Goal: Task Accomplishment & Management: Manage account settings

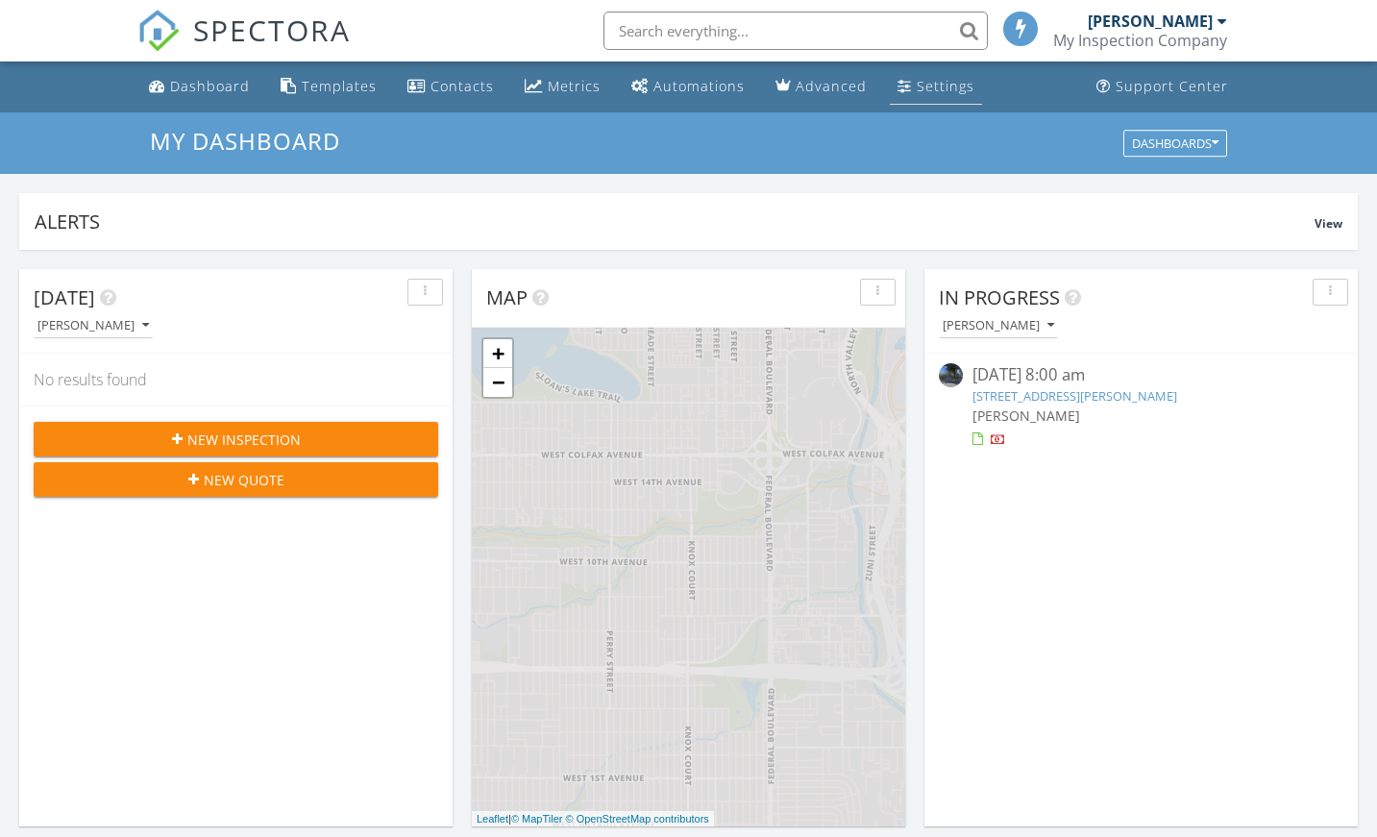
scroll to position [10, 10]
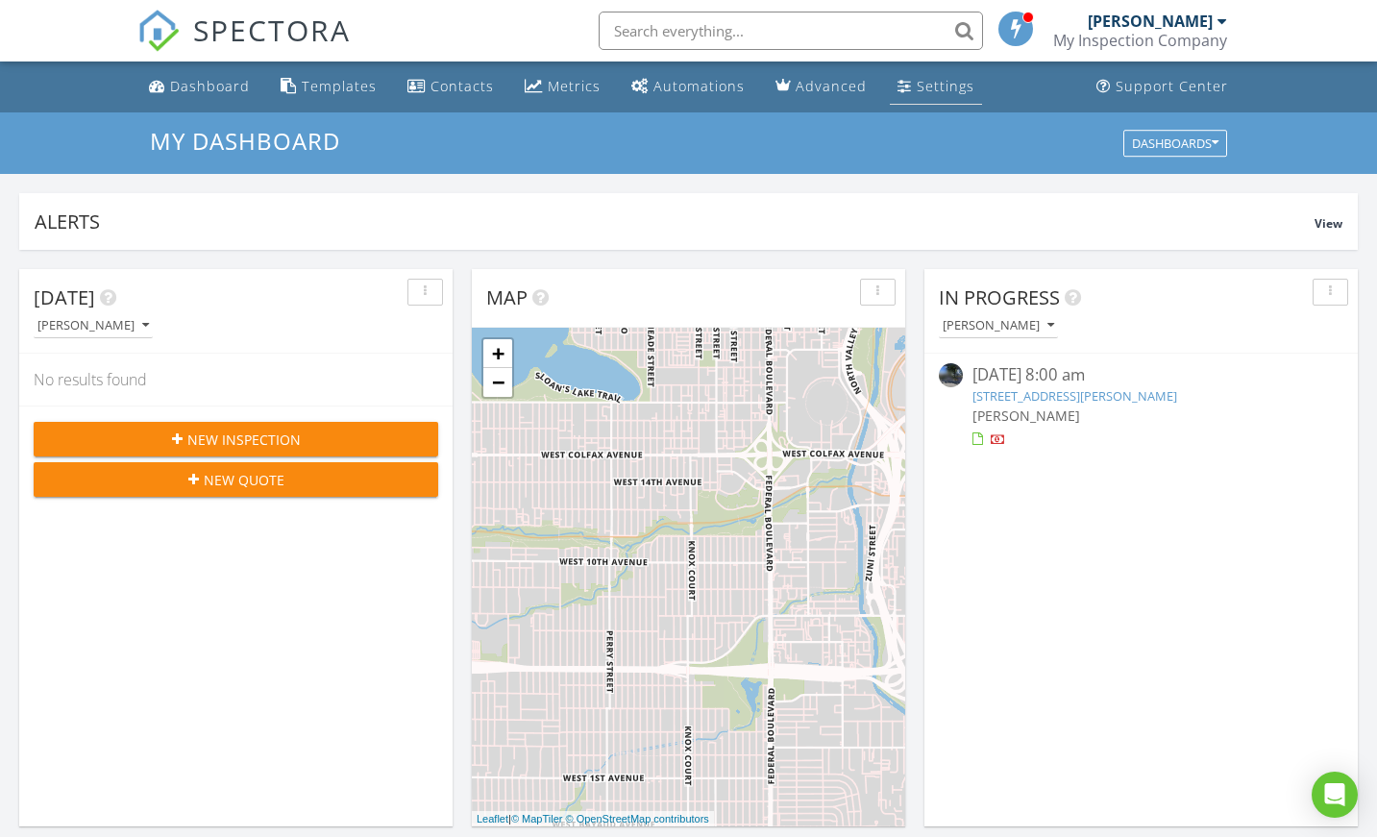
click at [940, 77] on div "Settings" at bounding box center [945, 86] width 58 height 18
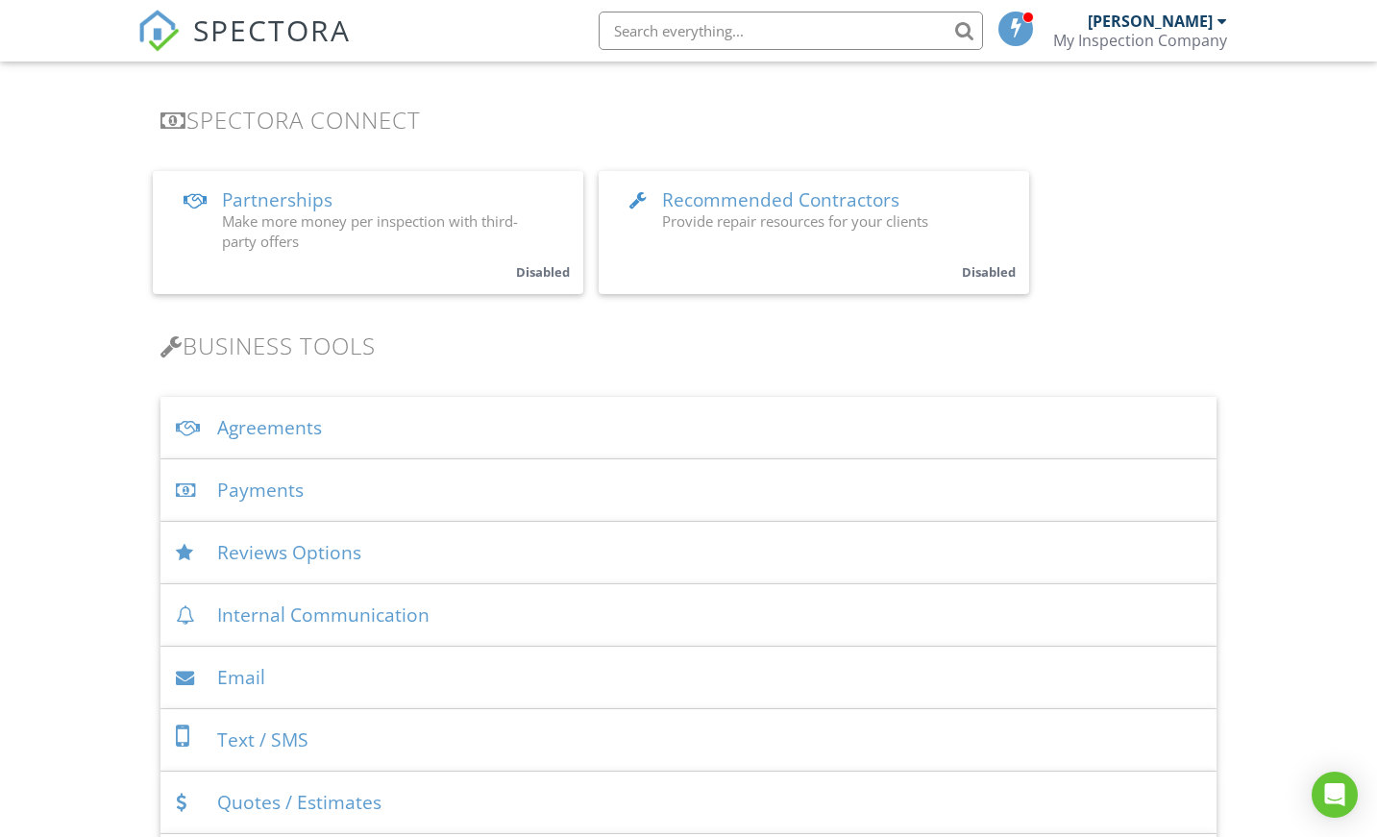
scroll to position [576, 0]
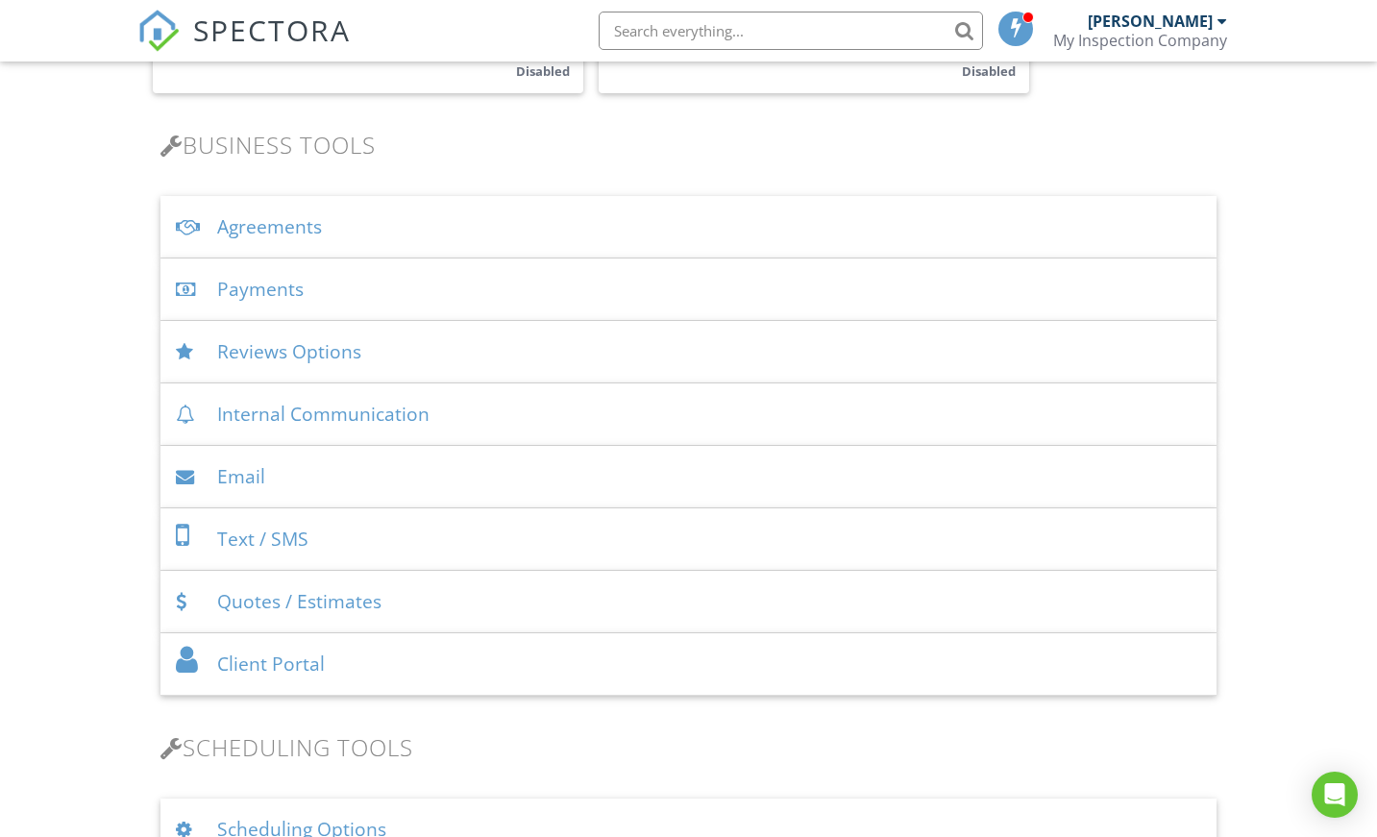
click at [266, 218] on div "Agreements" at bounding box center [687, 227] width 1055 height 62
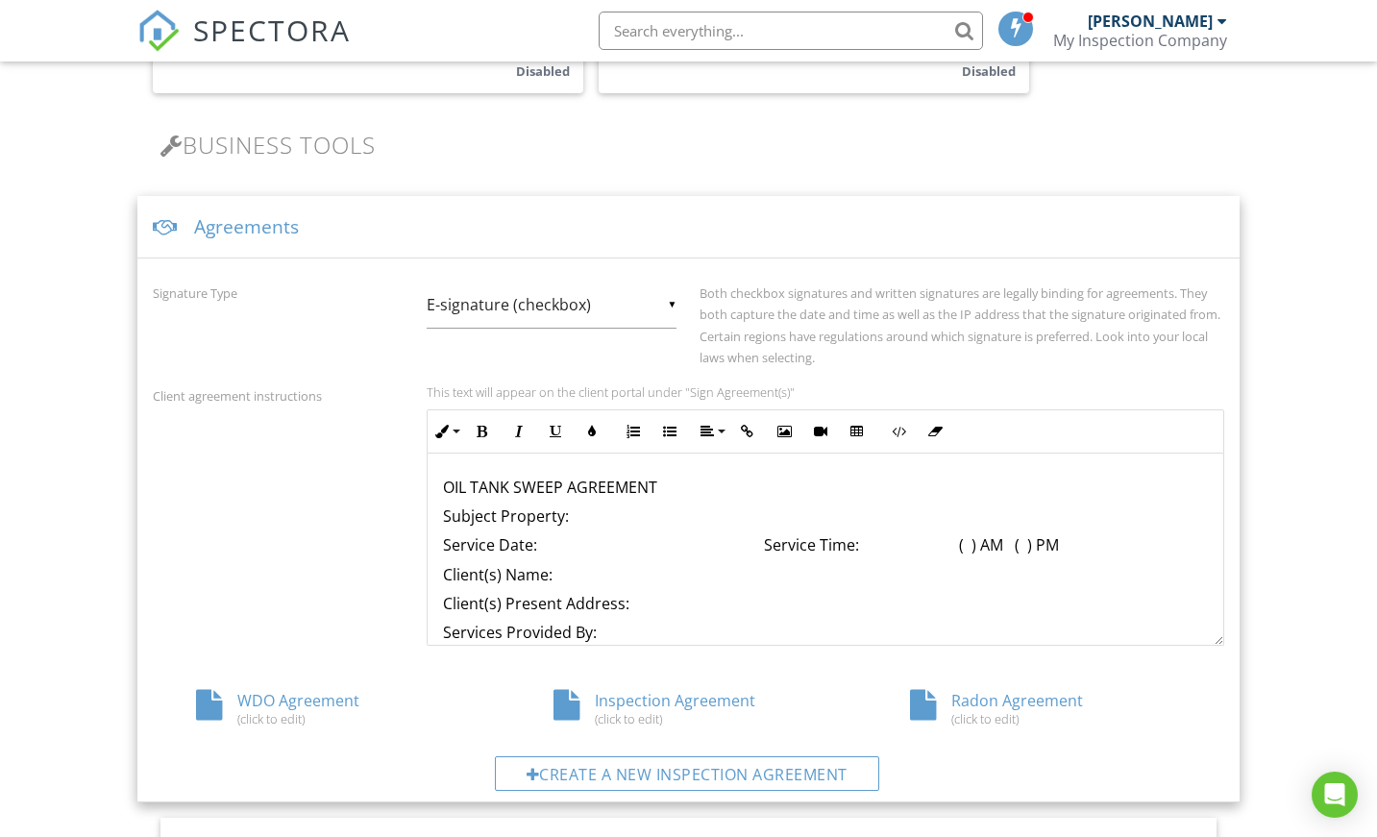
click at [295, 697] on div "WDO Agreement (click to edit)" at bounding box center [331, 708] width 356 height 37
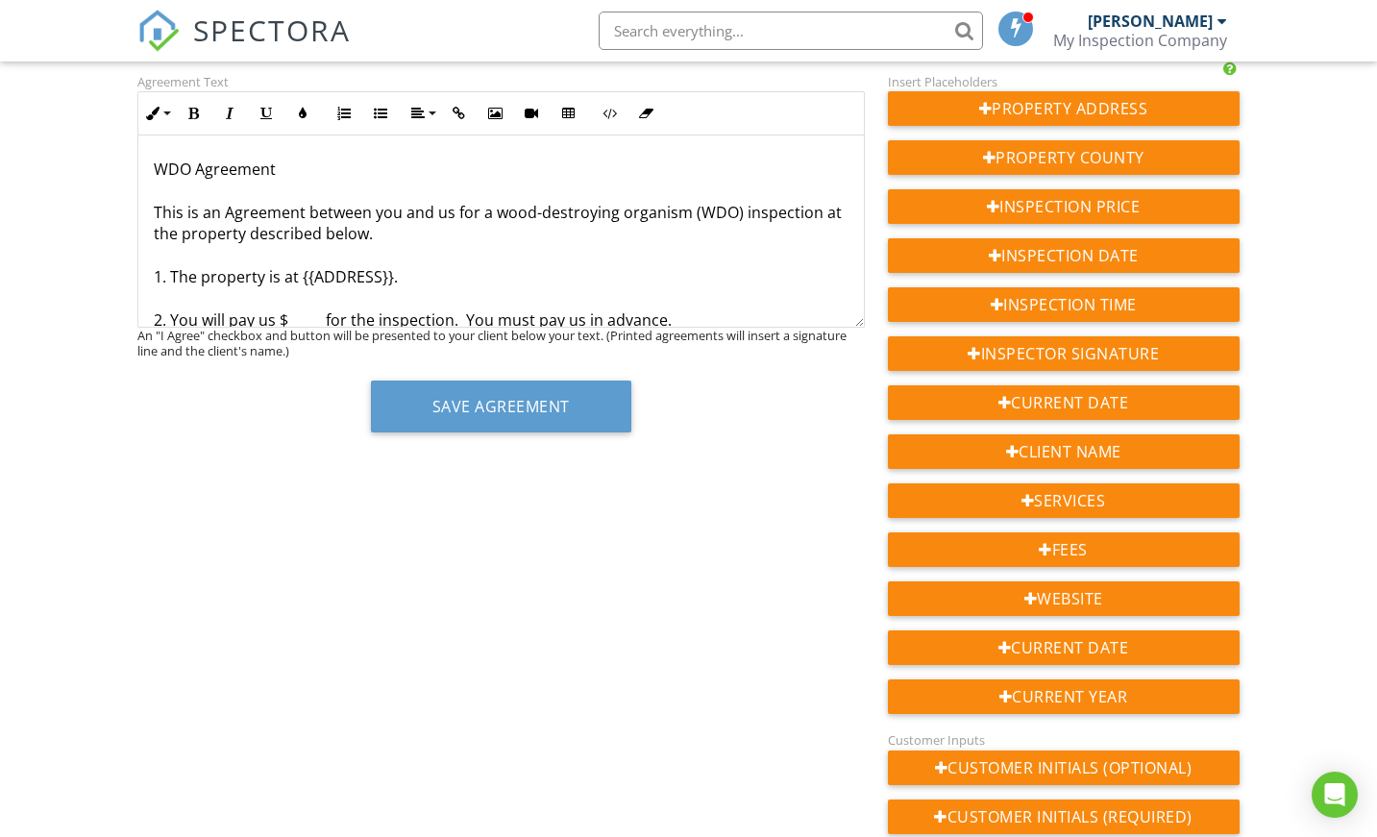
scroll to position [192, 0]
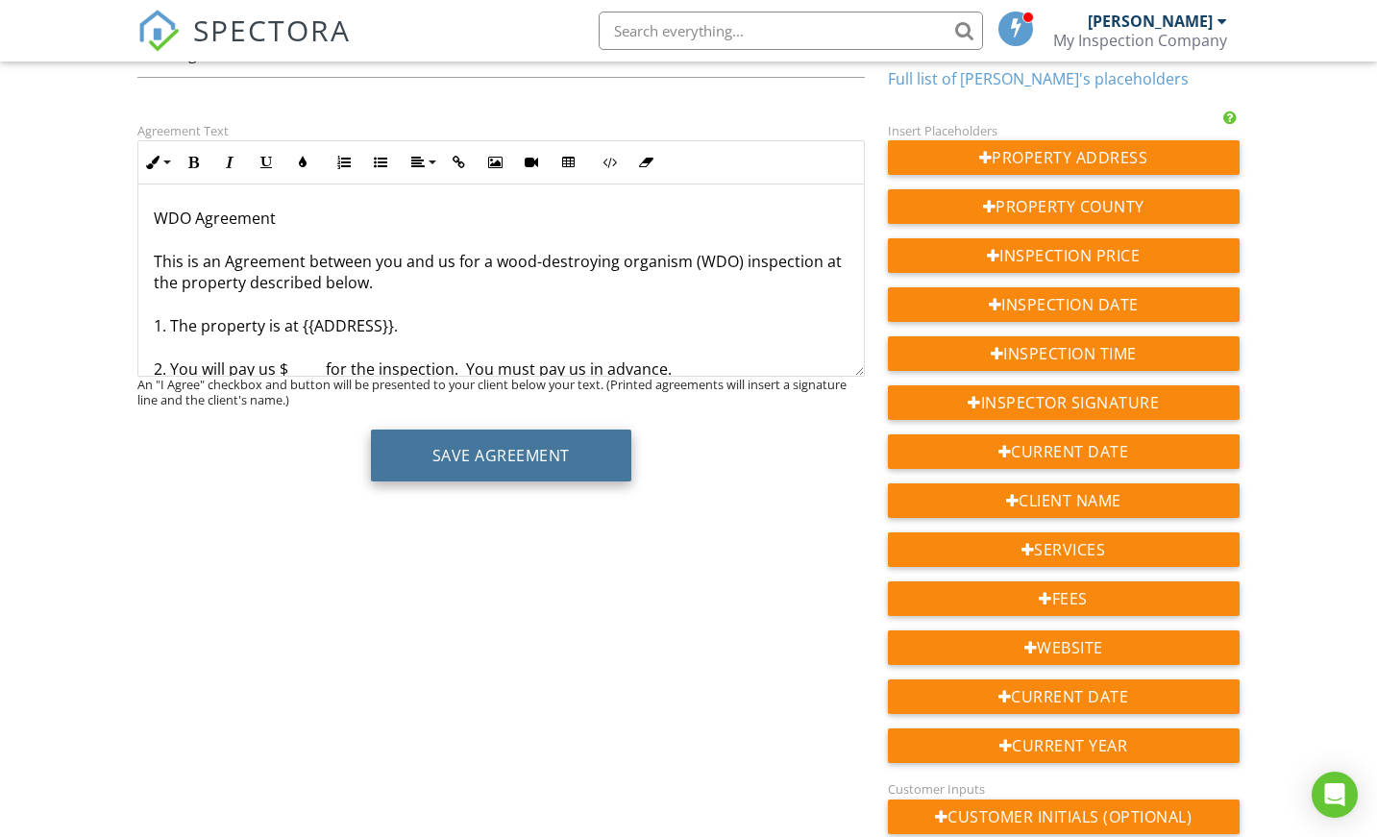
click at [490, 446] on button "Save Agreement" at bounding box center [501, 455] width 260 height 52
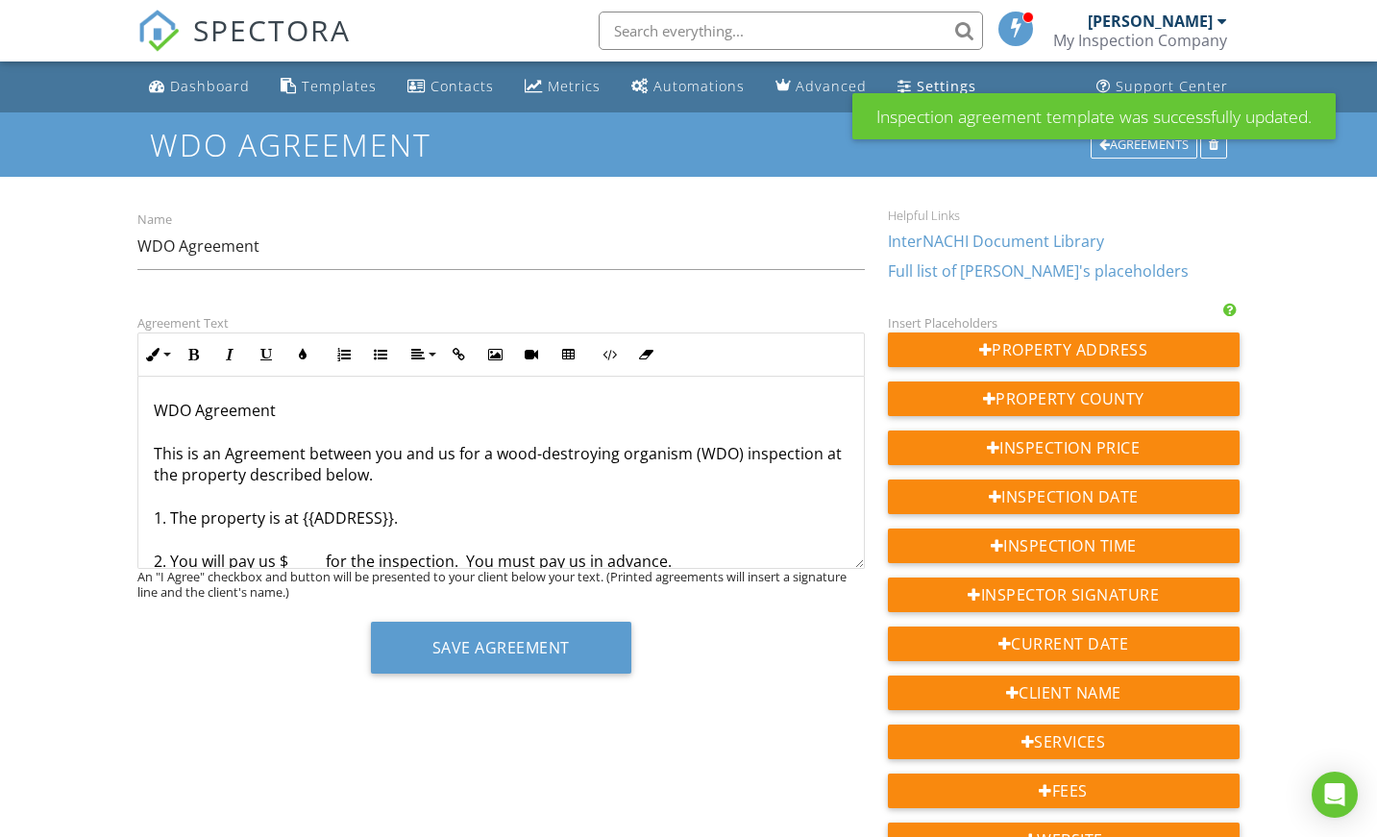
click at [934, 77] on div "Settings" at bounding box center [946, 86] width 60 height 18
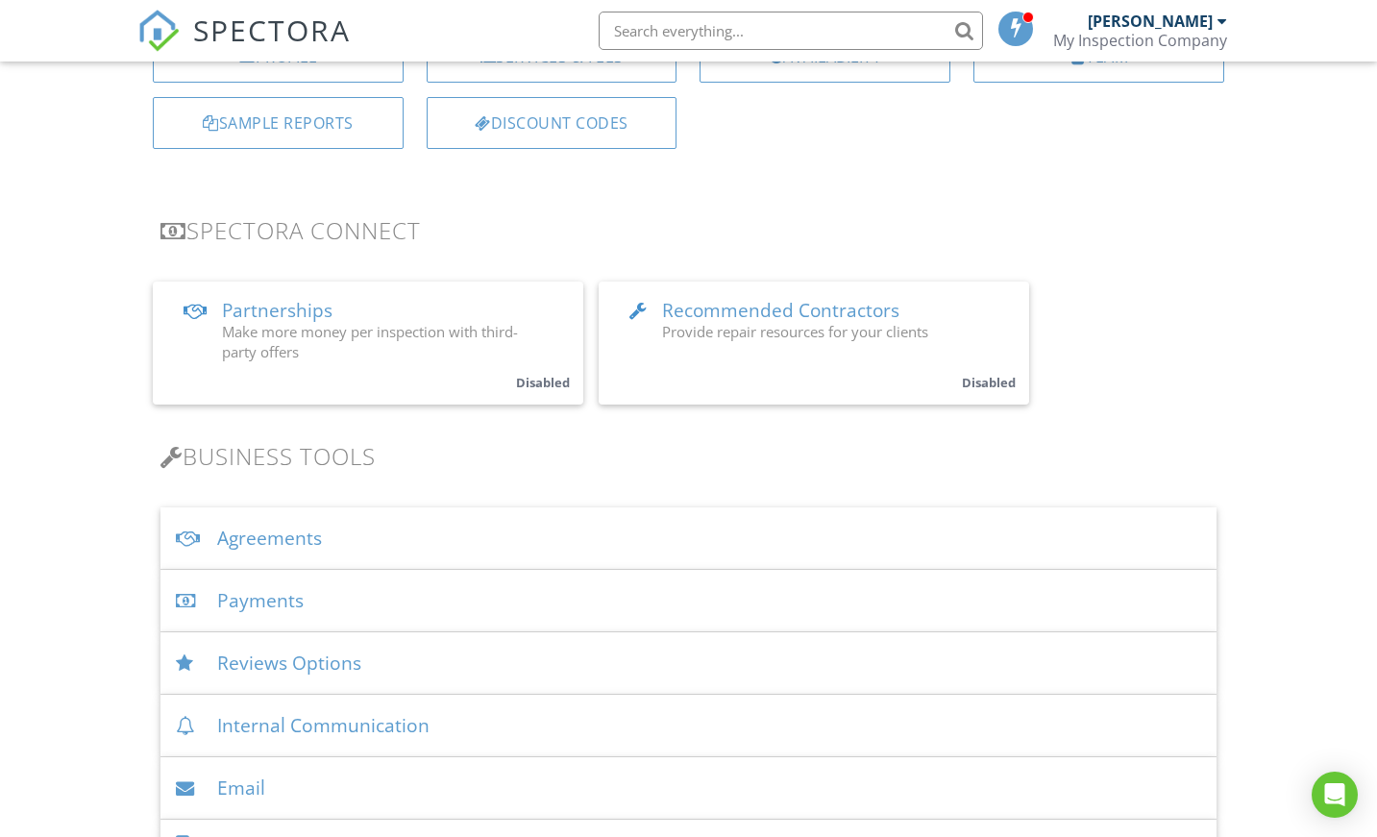
scroll to position [288, 0]
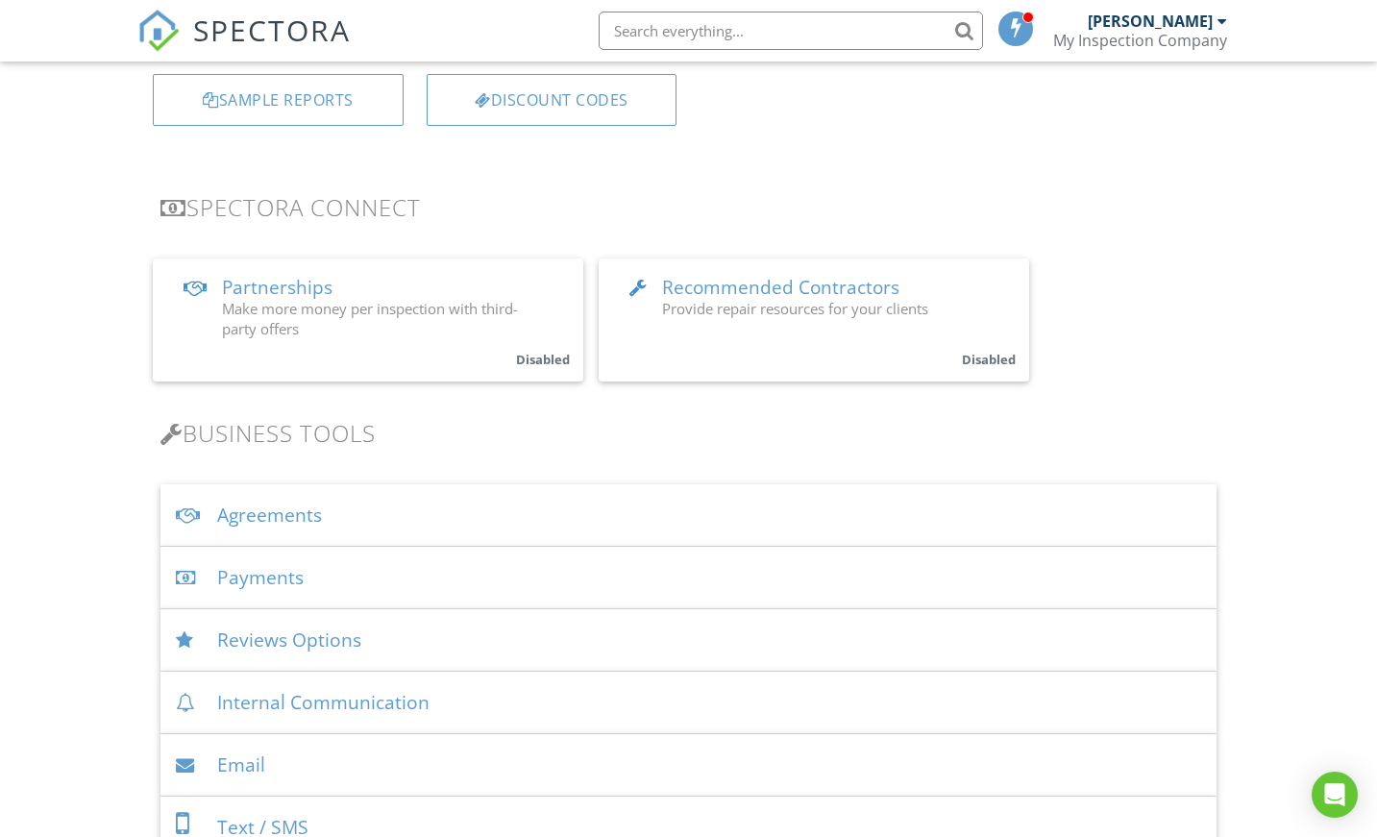
click at [320, 508] on div "Agreements" at bounding box center [687, 515] width 1055 height 62
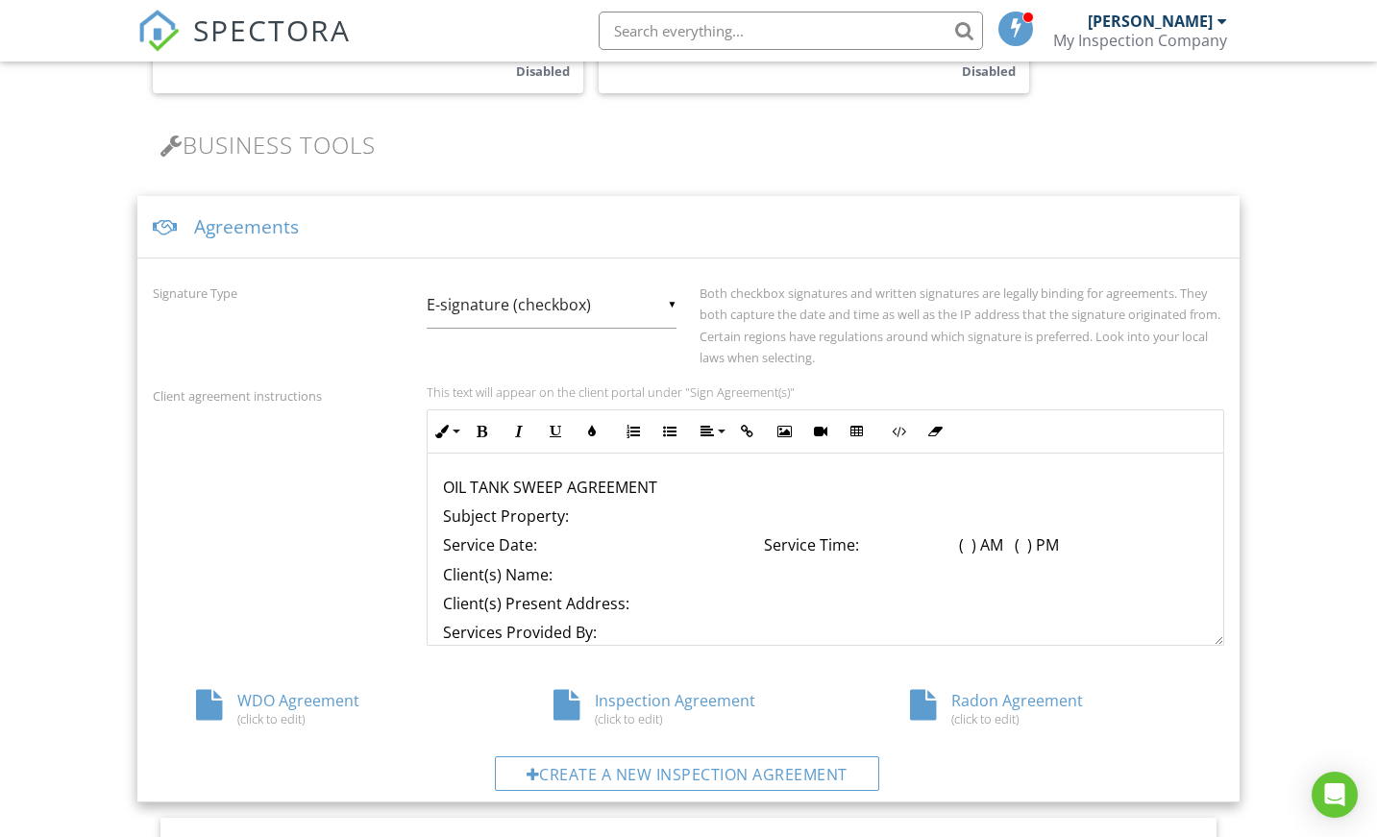
click at [650, 511] on p "Subject Property:" at bounding box center [825, 515] width 765 height 21
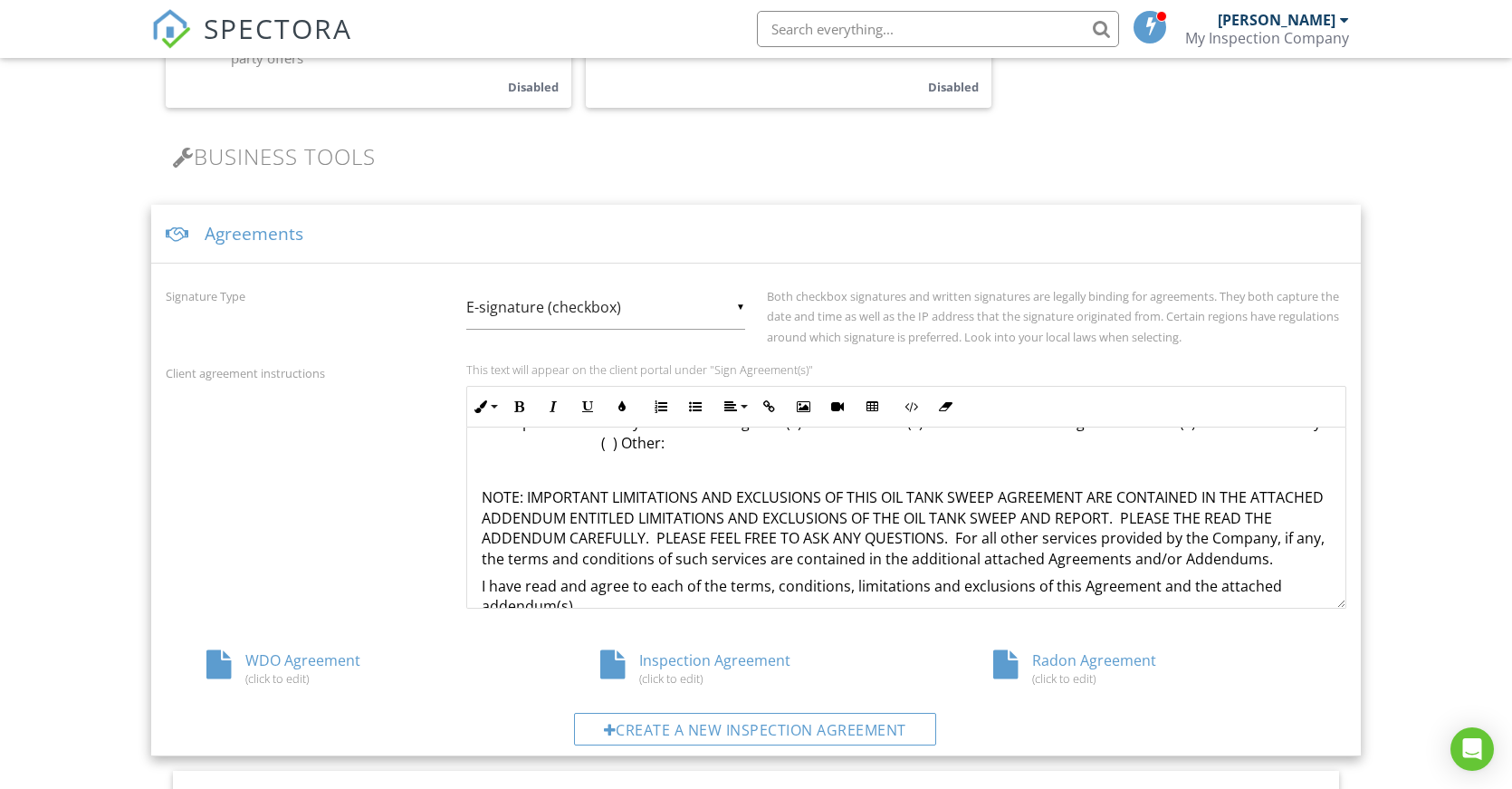
scroll to position [890, 0]
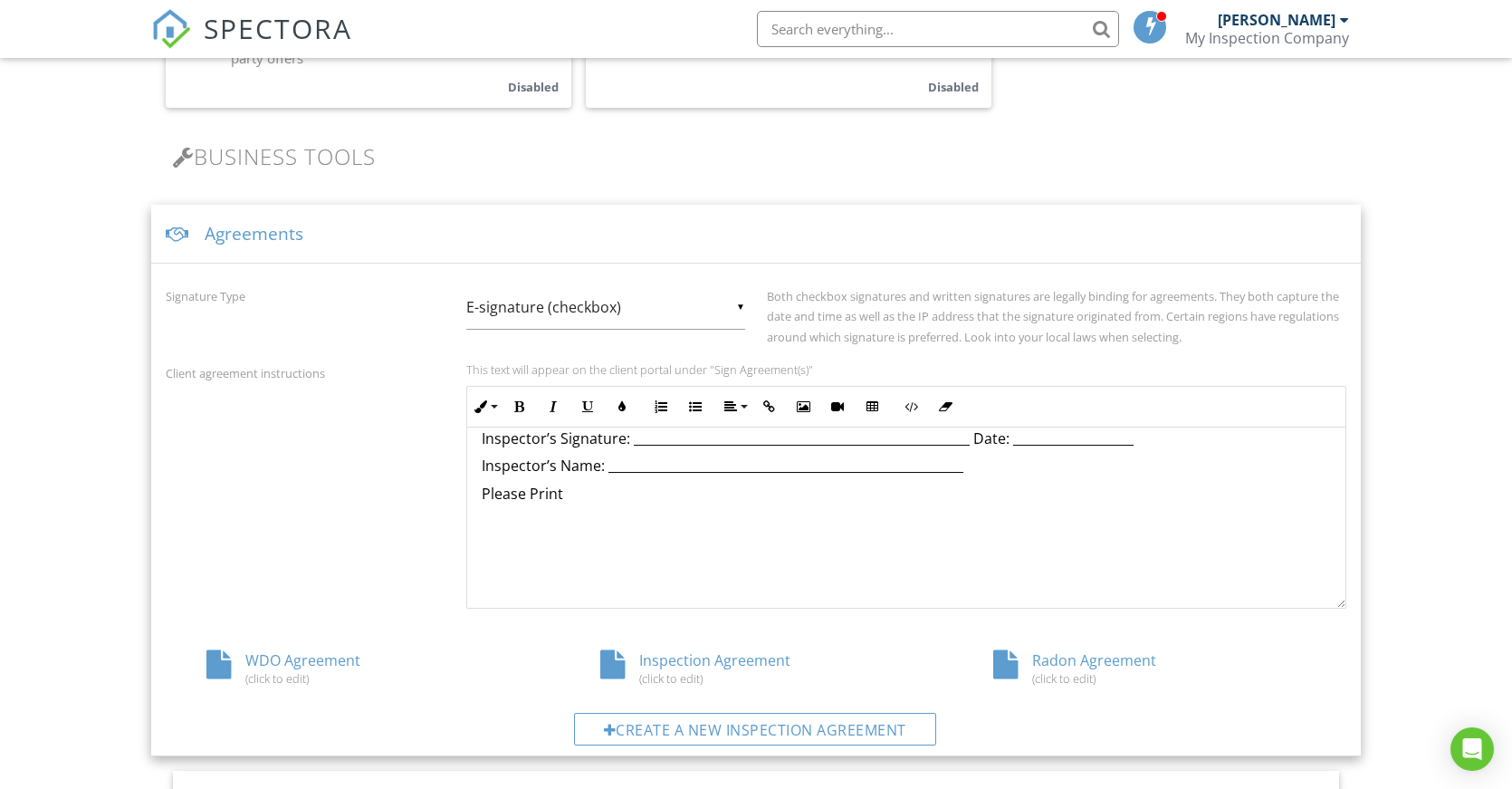
click at [272, 233] on div "Agreements" at bounding box center [755, 234] width 1209 height 58
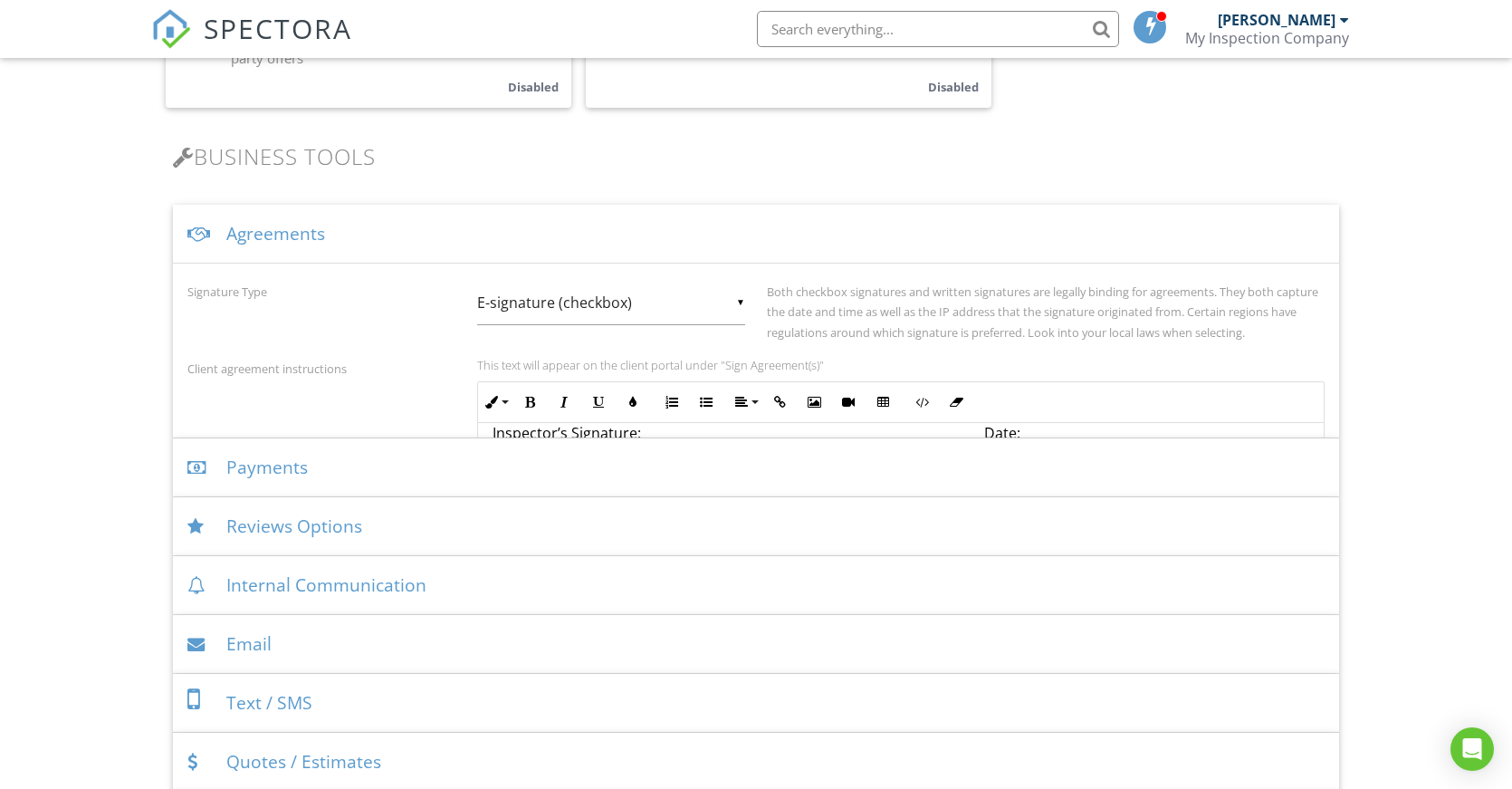
scroll to position [930, 0]
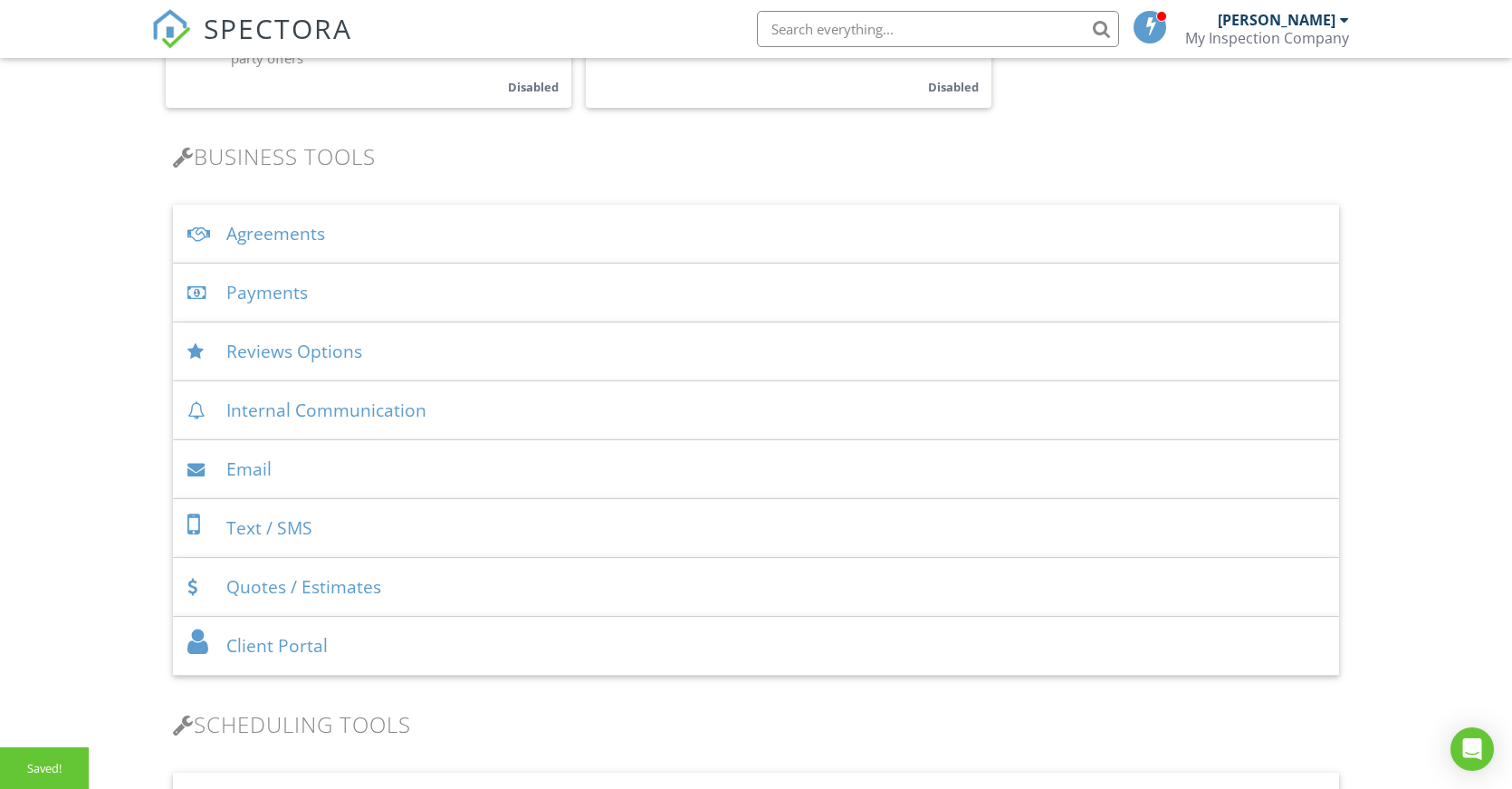
click at [272, 233] on div "Agreements" at bounding box center [755, 234] width 1166 height 58
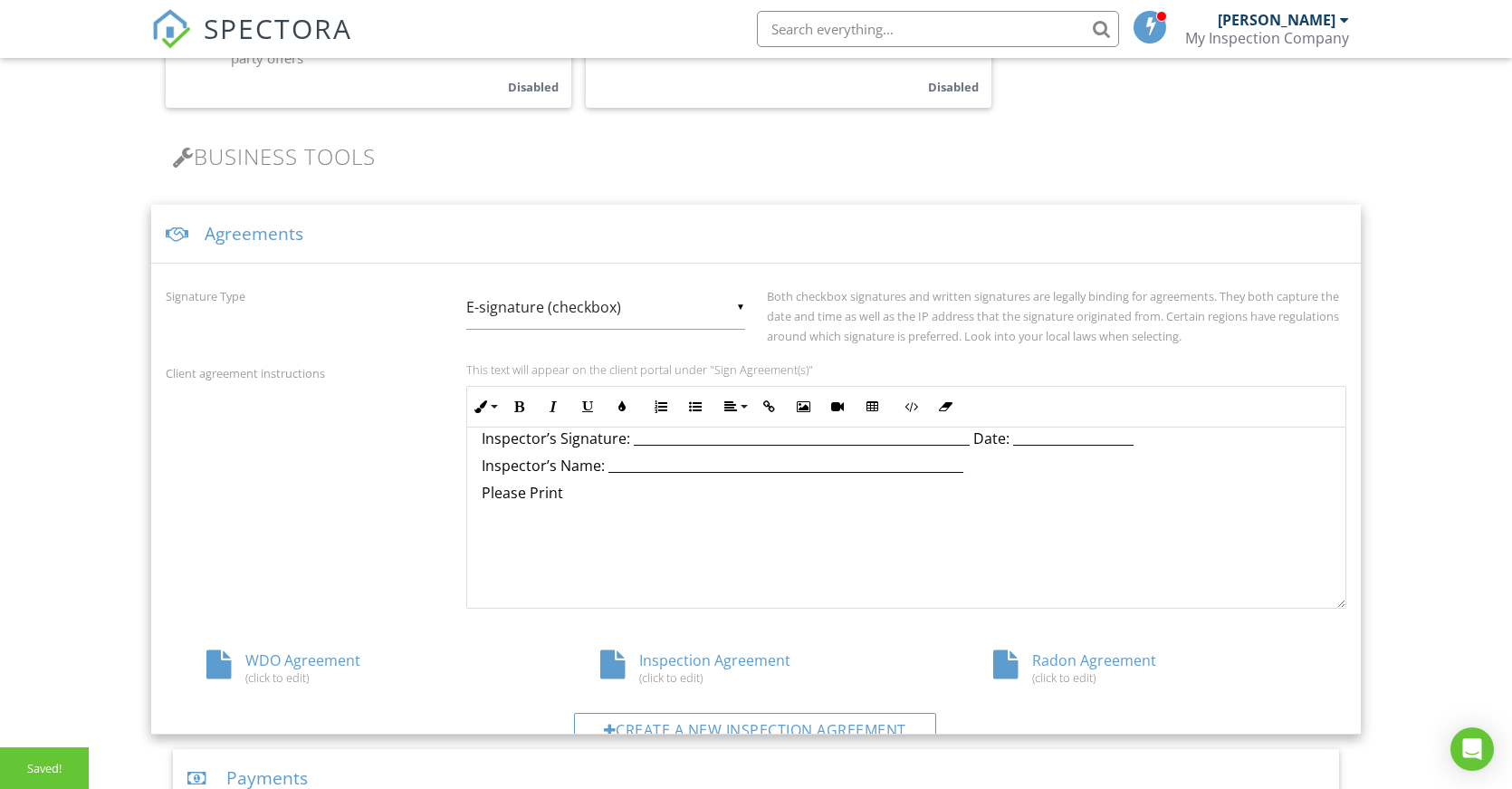
scroll to position [890, 0]
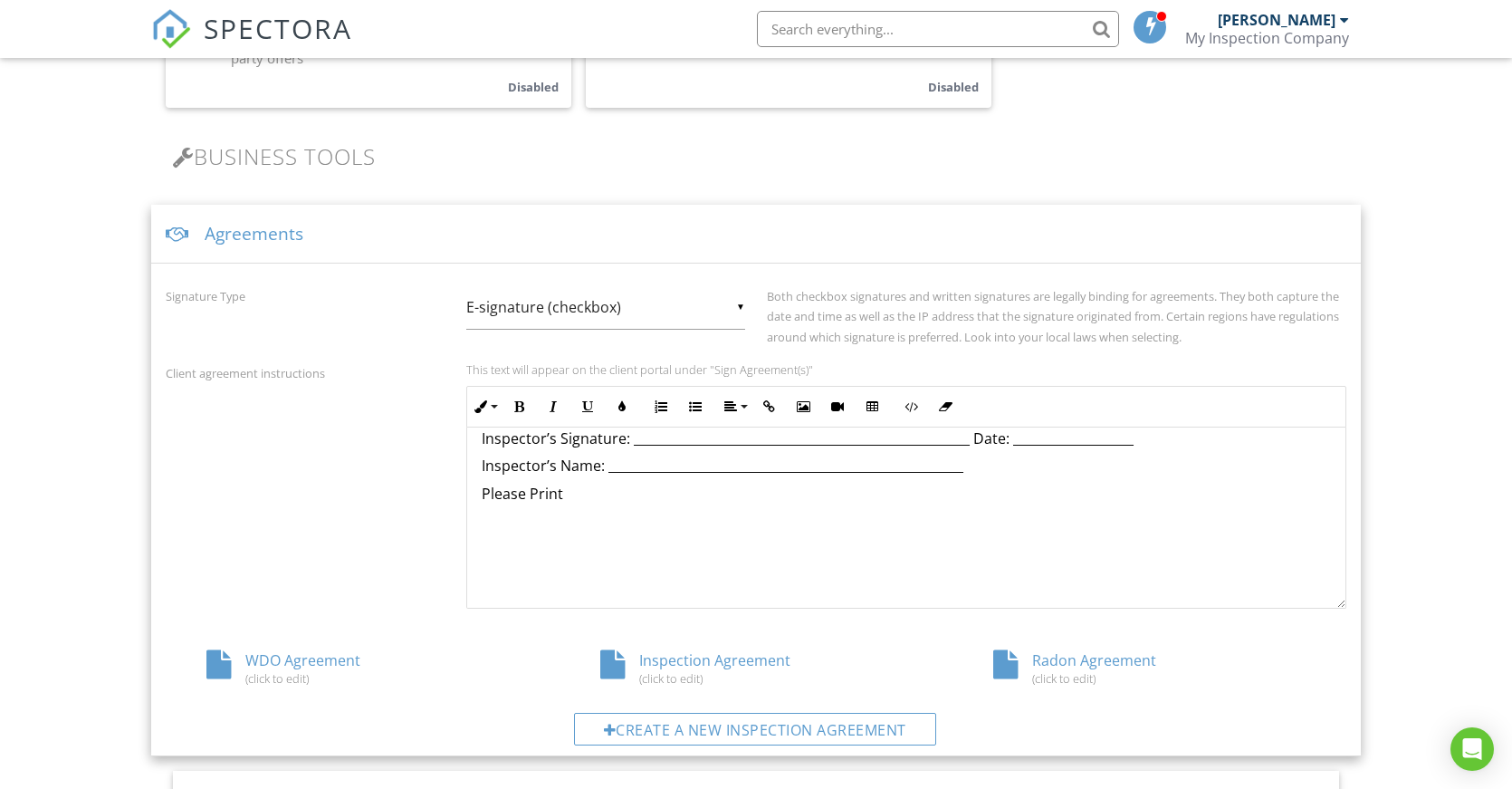
click at [302, 657] on div "WDO Agreement (click to edit)" at bounding box center [363, 667] width 394 height 35
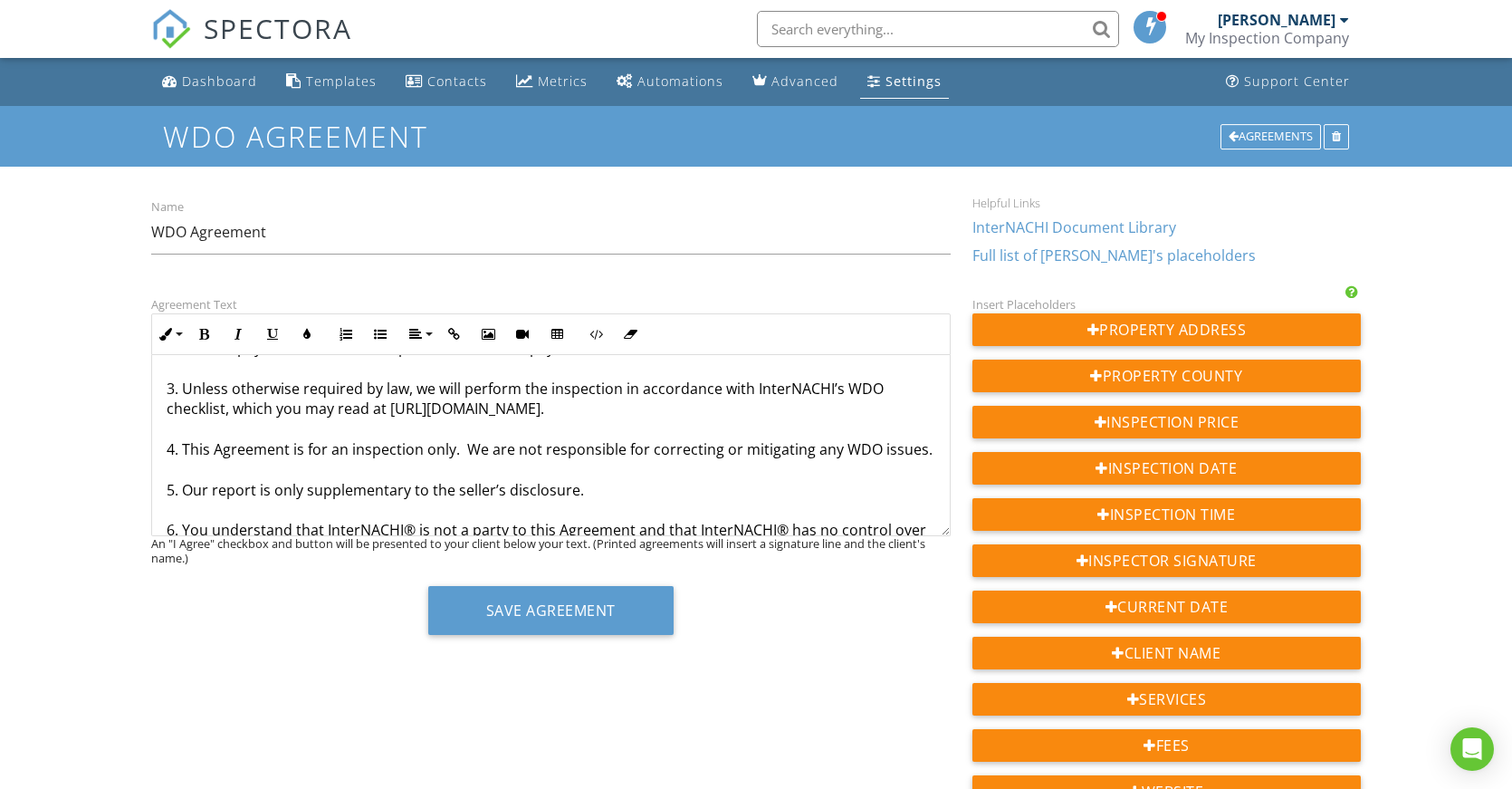
scroll to position [90, 0]
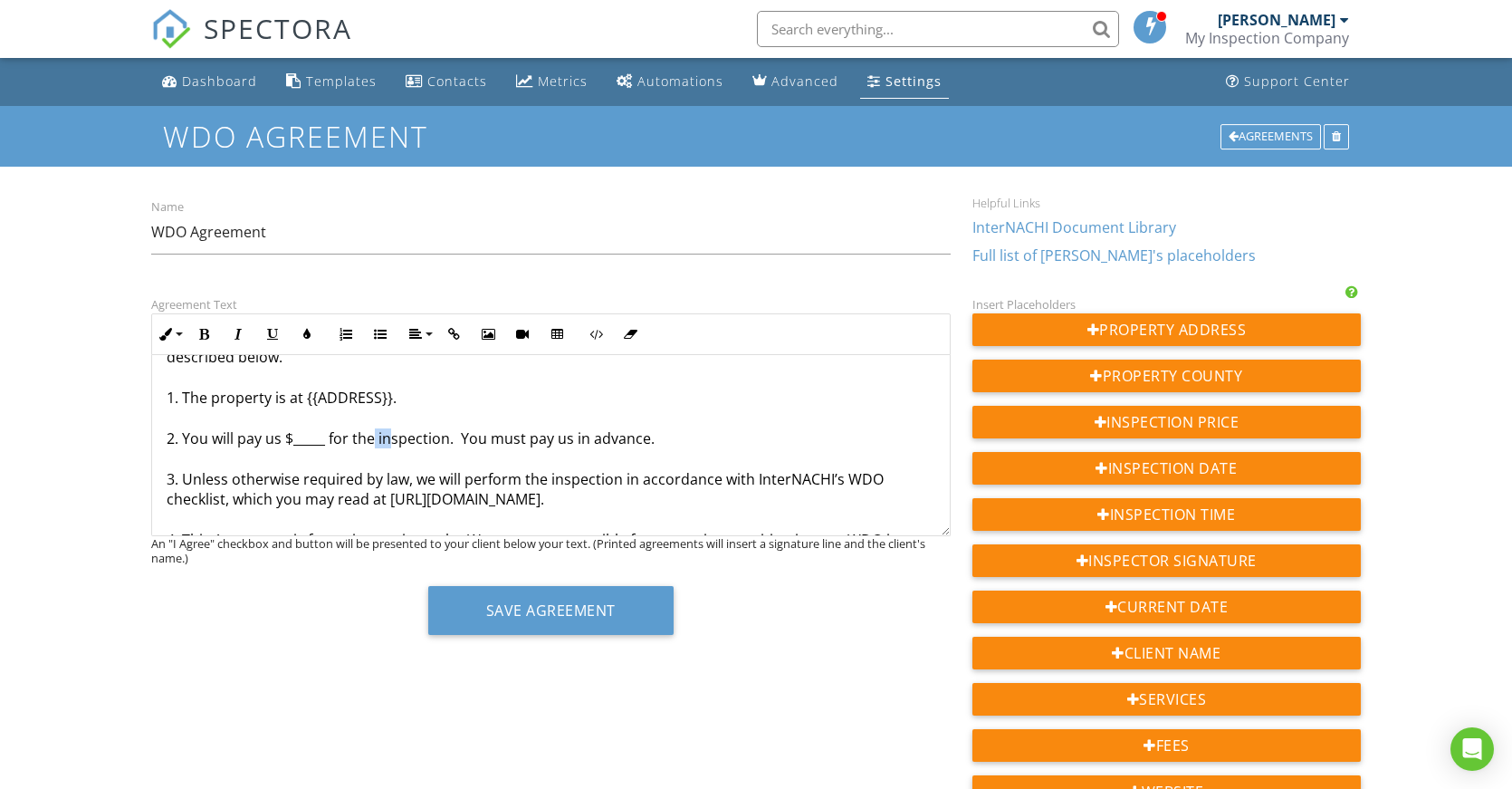
drag, startPoint x: 367, startPoint y: 436, endPoint x: 342, endPoint y: 438, distance: 25.1
drag, startPoint x: 370, startPoint y: 443, endPoint x: 333, endPoint y: 443, distance: 37.0
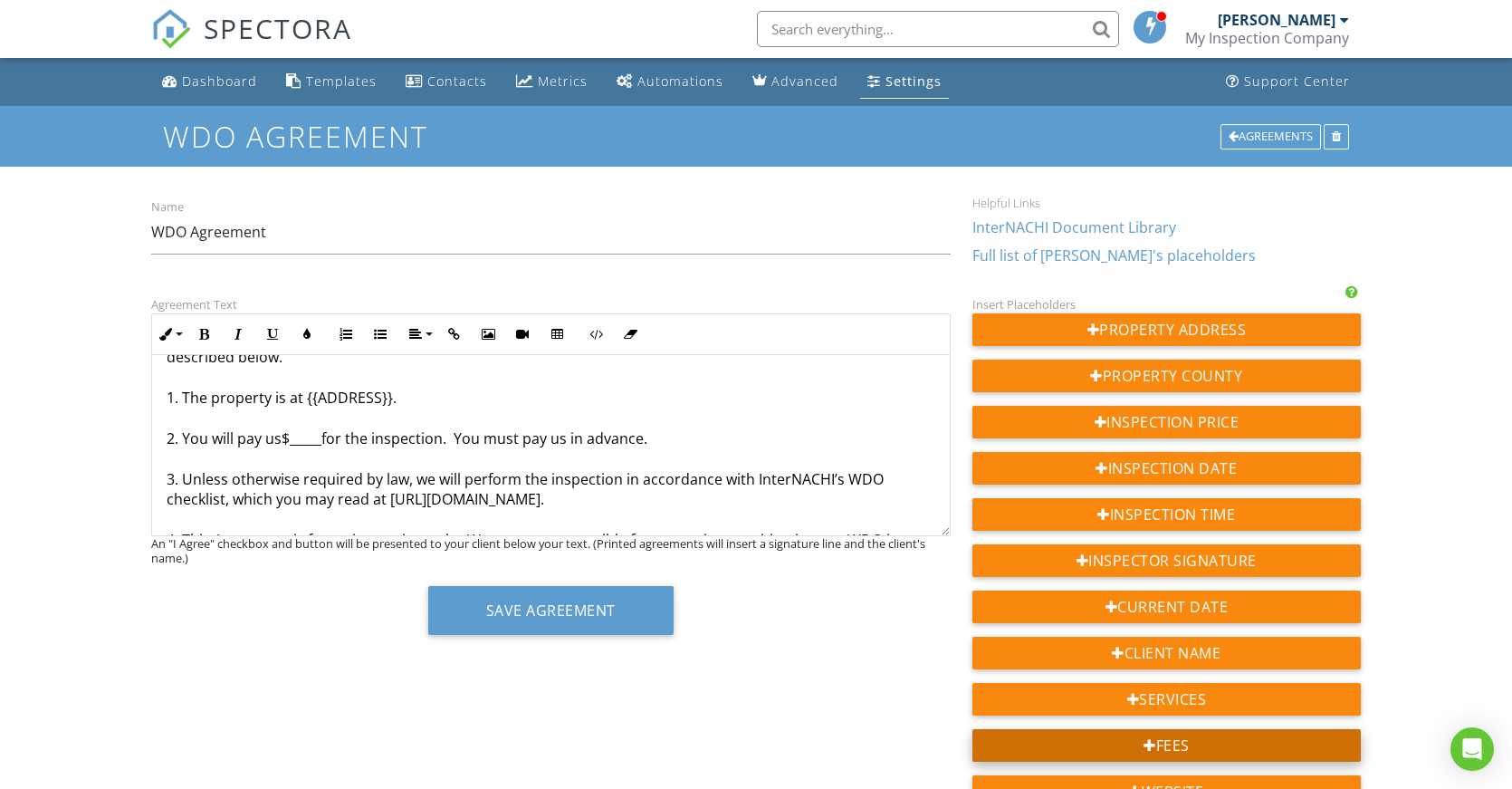
click at [1177, 746] on div "Fees" at bounding box center [1167, 745] width 388 height 33
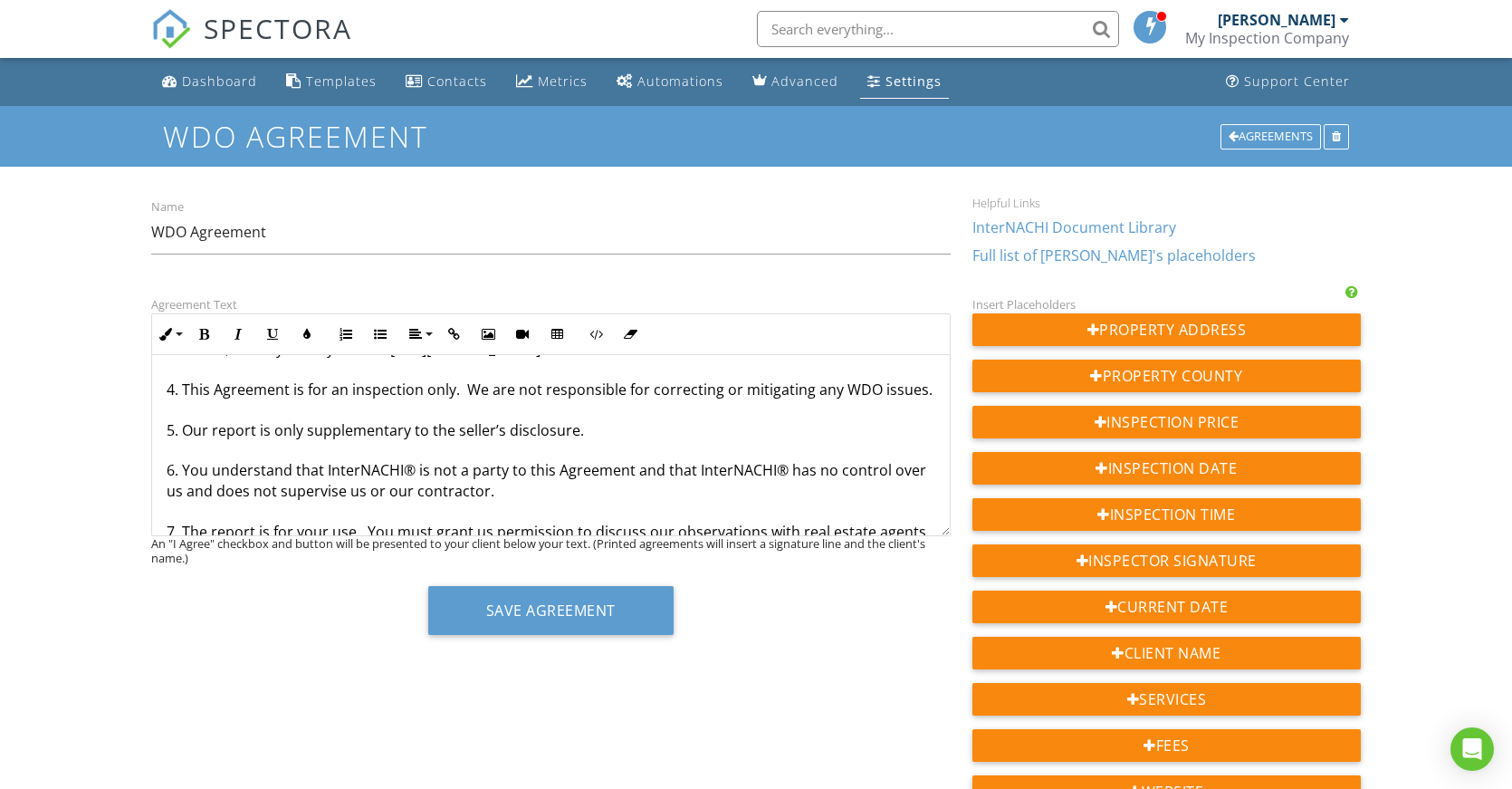
scroll to position [271, 0]
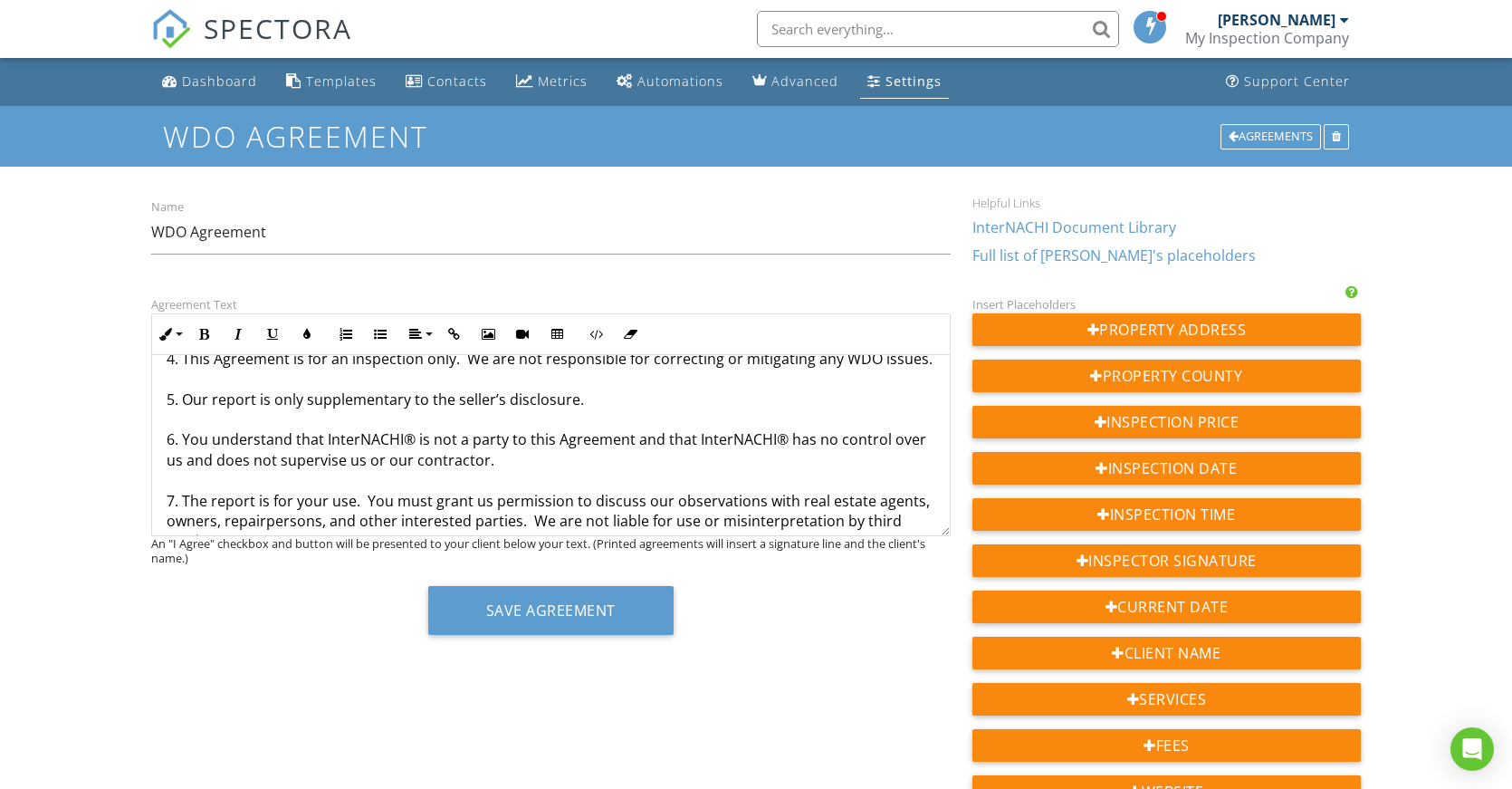
click at [471, 404] on p "WDO Agreement This is an Agreement between you and us for a wood-destroying org…" at bounding box center [551, 743] width 769 height 1277
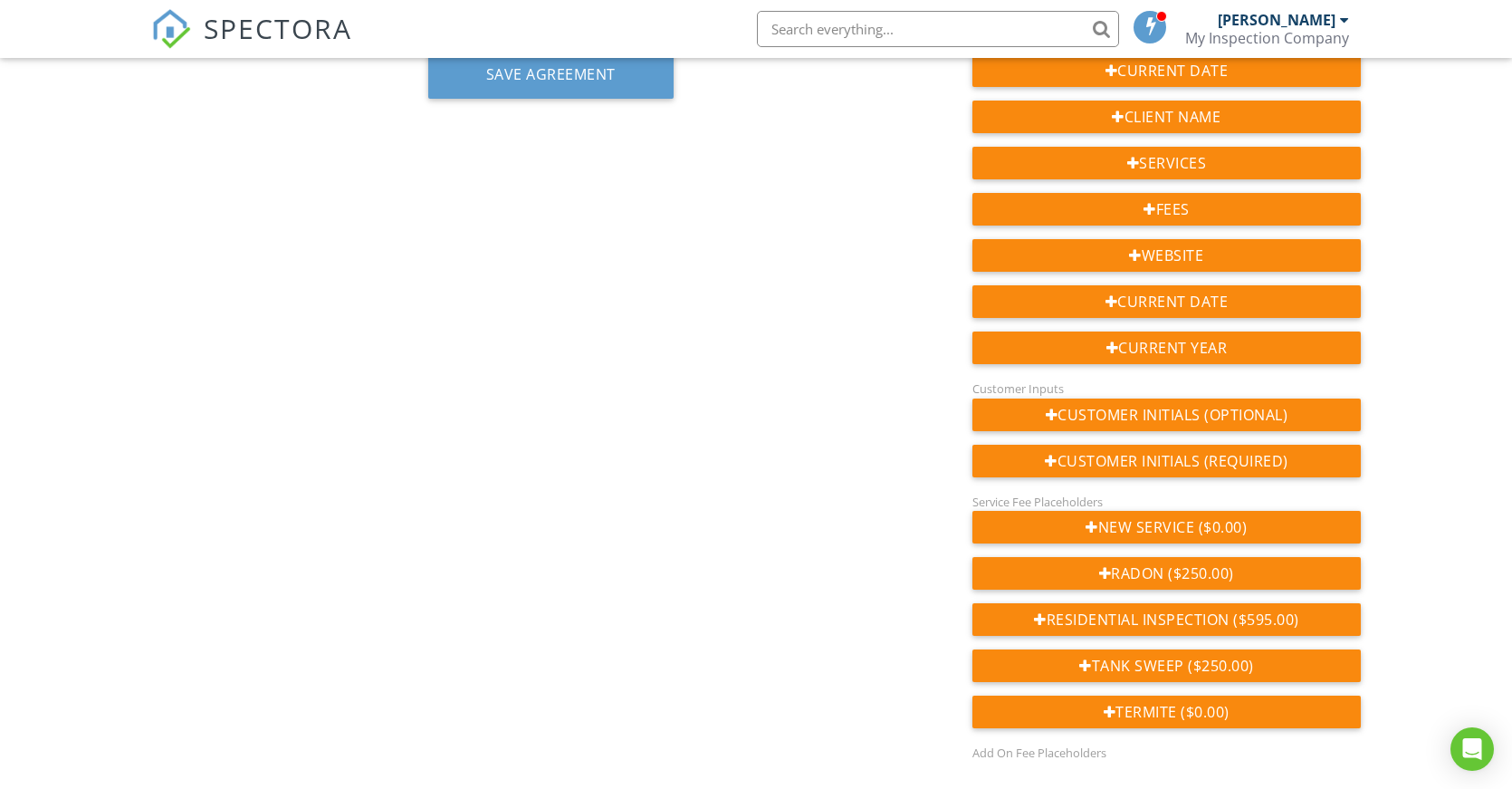
scroll to position [543, 0]
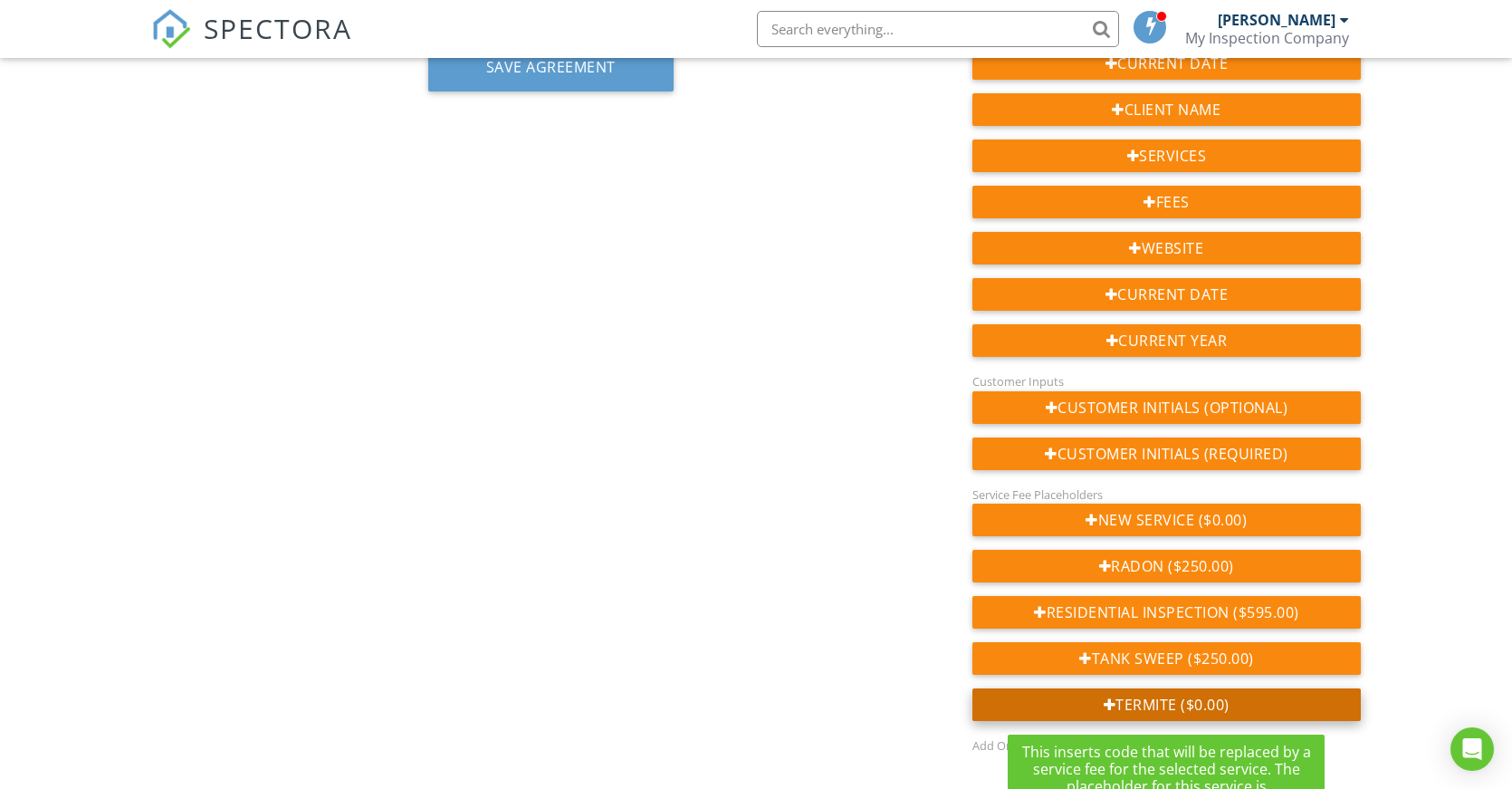
click at [1183, 702] on div "Termite ($0.00)" at bounding box center [1167, 704] width 388 height 33
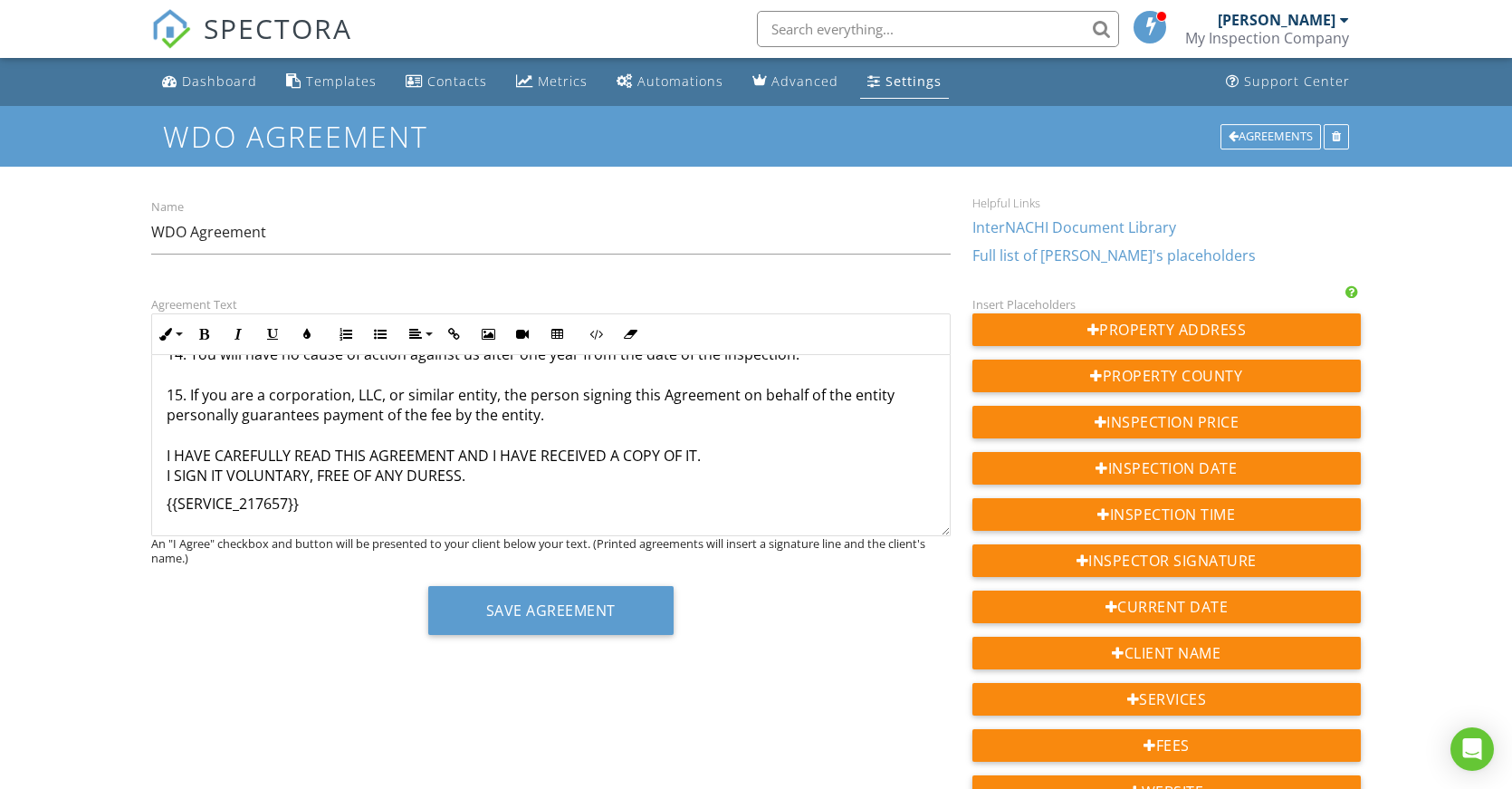
scroll to position [1208, 0]
drag, startPoint x: 306, startPoint y: 501, endPoint x: 169, endPoint y: 504, distance: 137.0
click at [169, 504] on p "{{SERVICE_217657}}" at bounding box center [551, 503] width 769 height 20
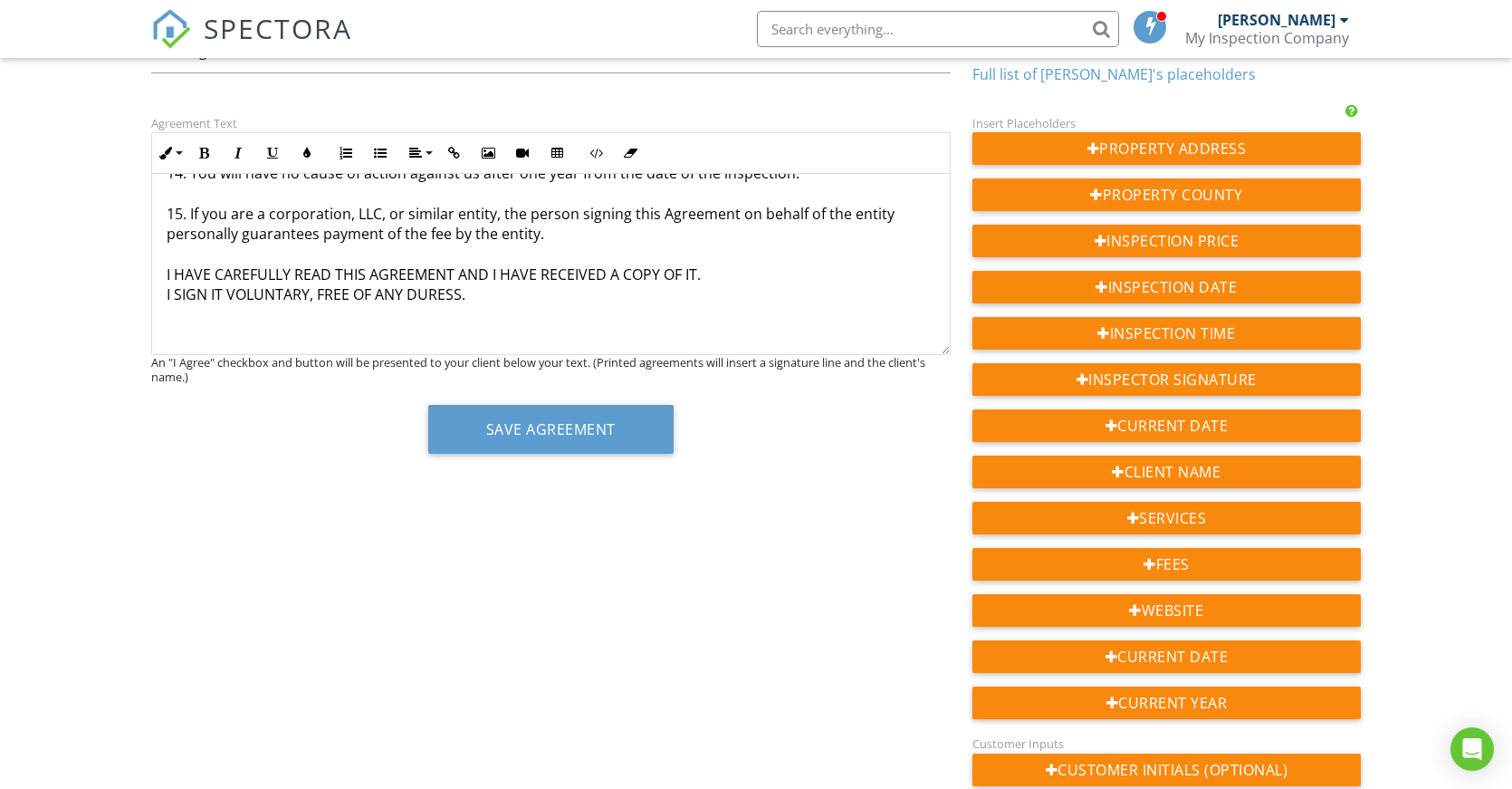
scroll to position [271, 0]
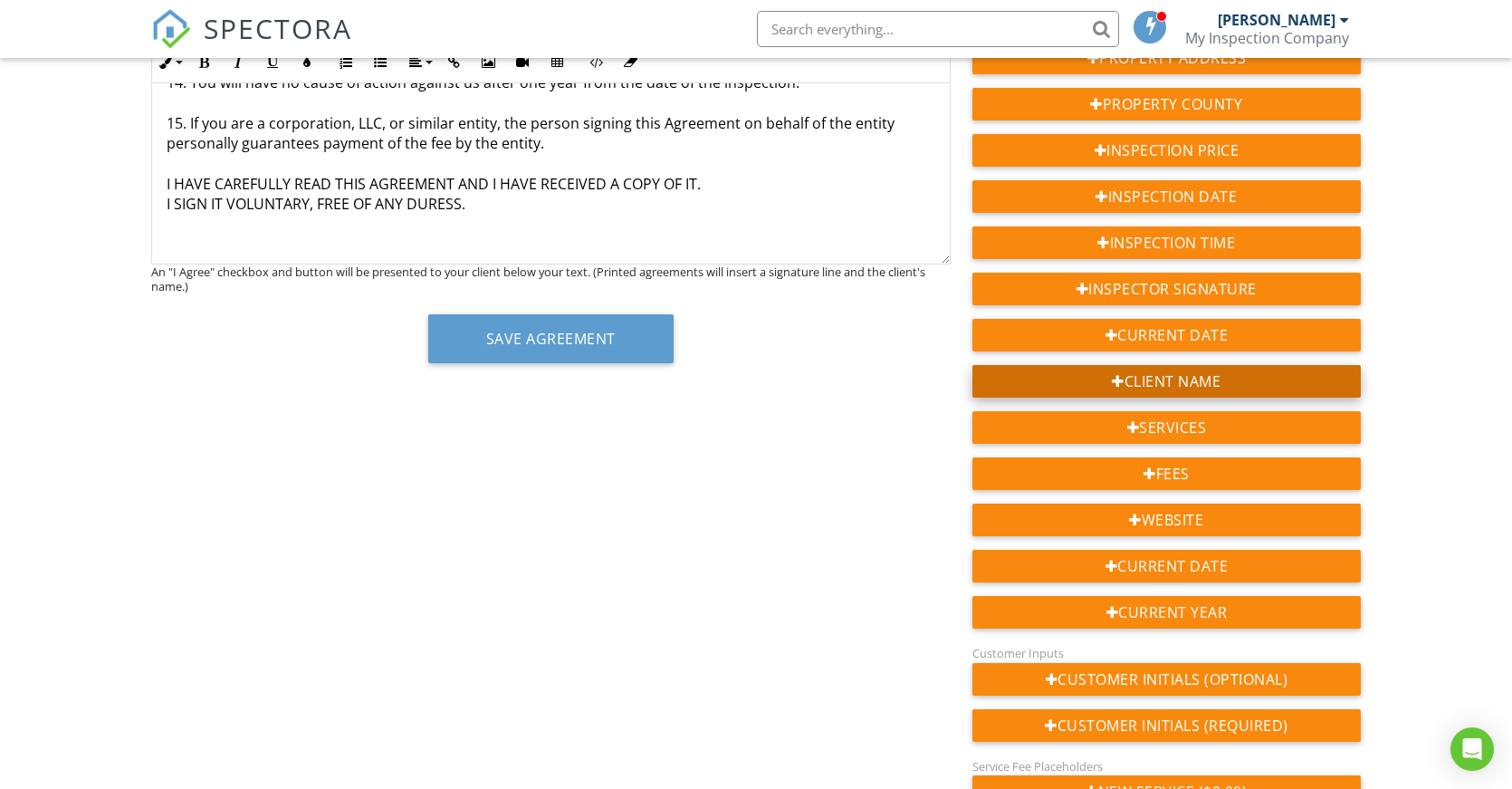
click at [1177, 373] on div "Client Name" at bounding box center [1167, 381] width 388 height 33
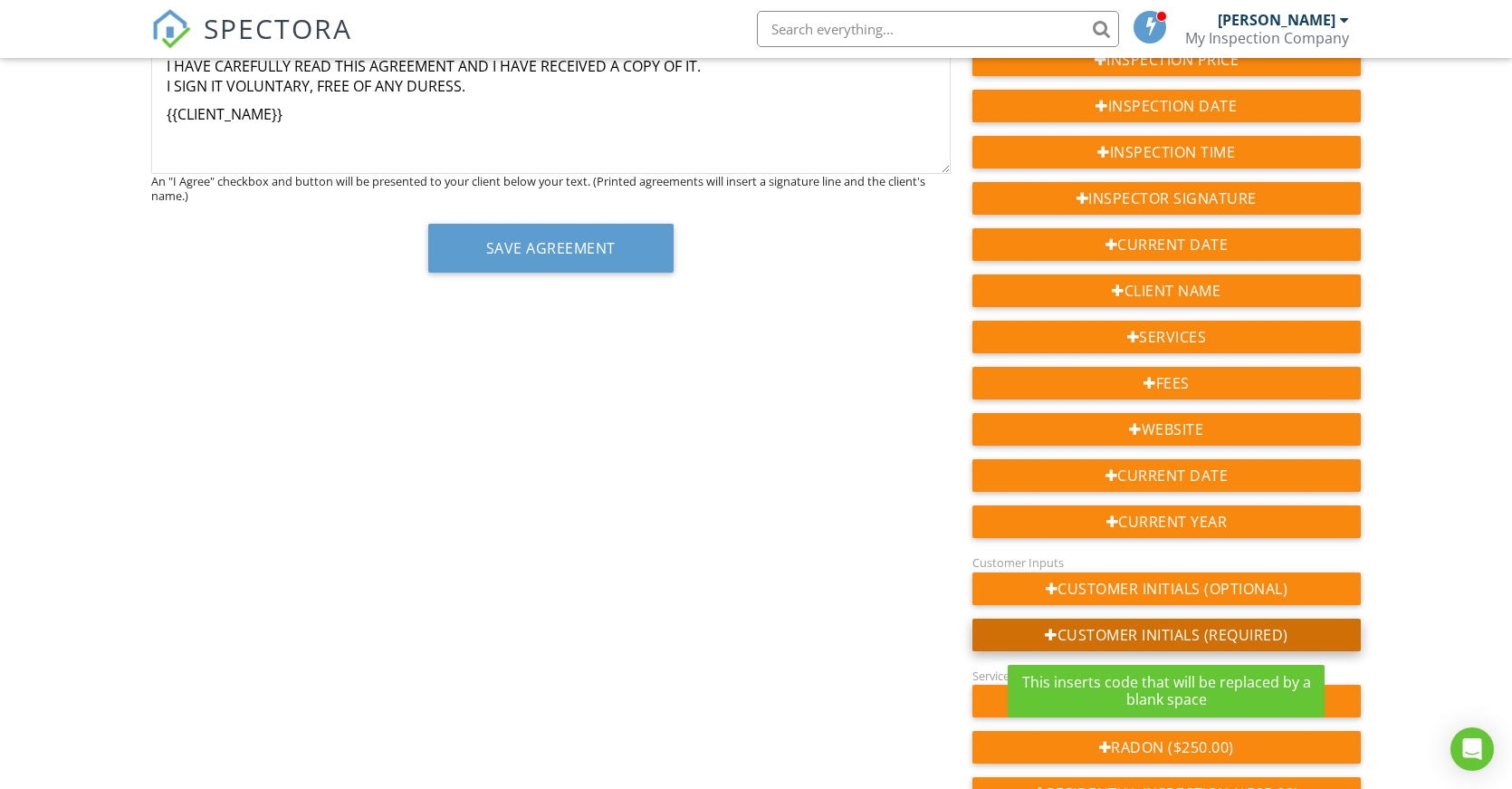
scroll to position [1212, 0]
click at [1165, 637] on div "Customer Initials (Required)" at bounding box center [1167, 634] width 388 height 33
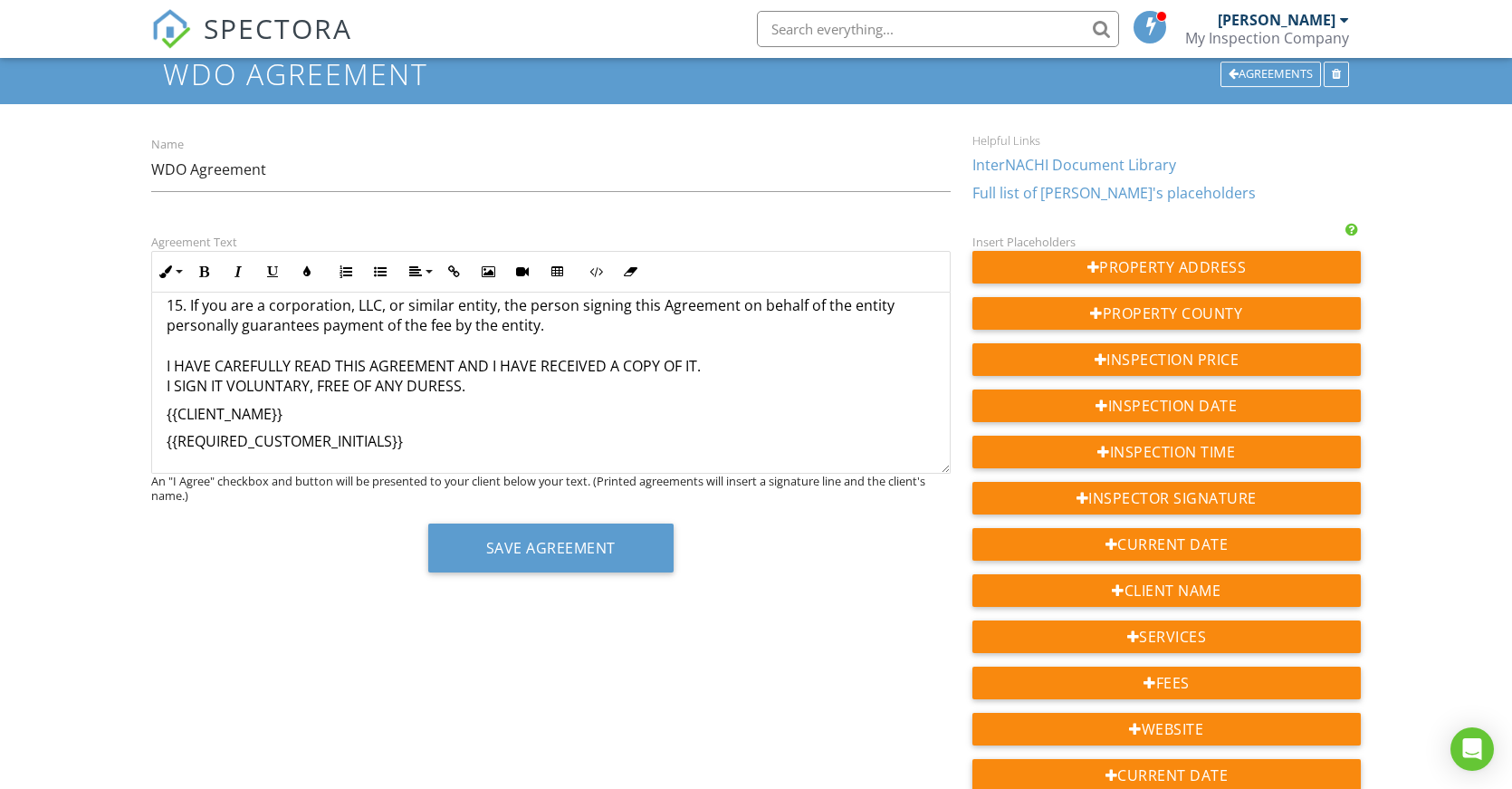
scroll to position [32, 0]
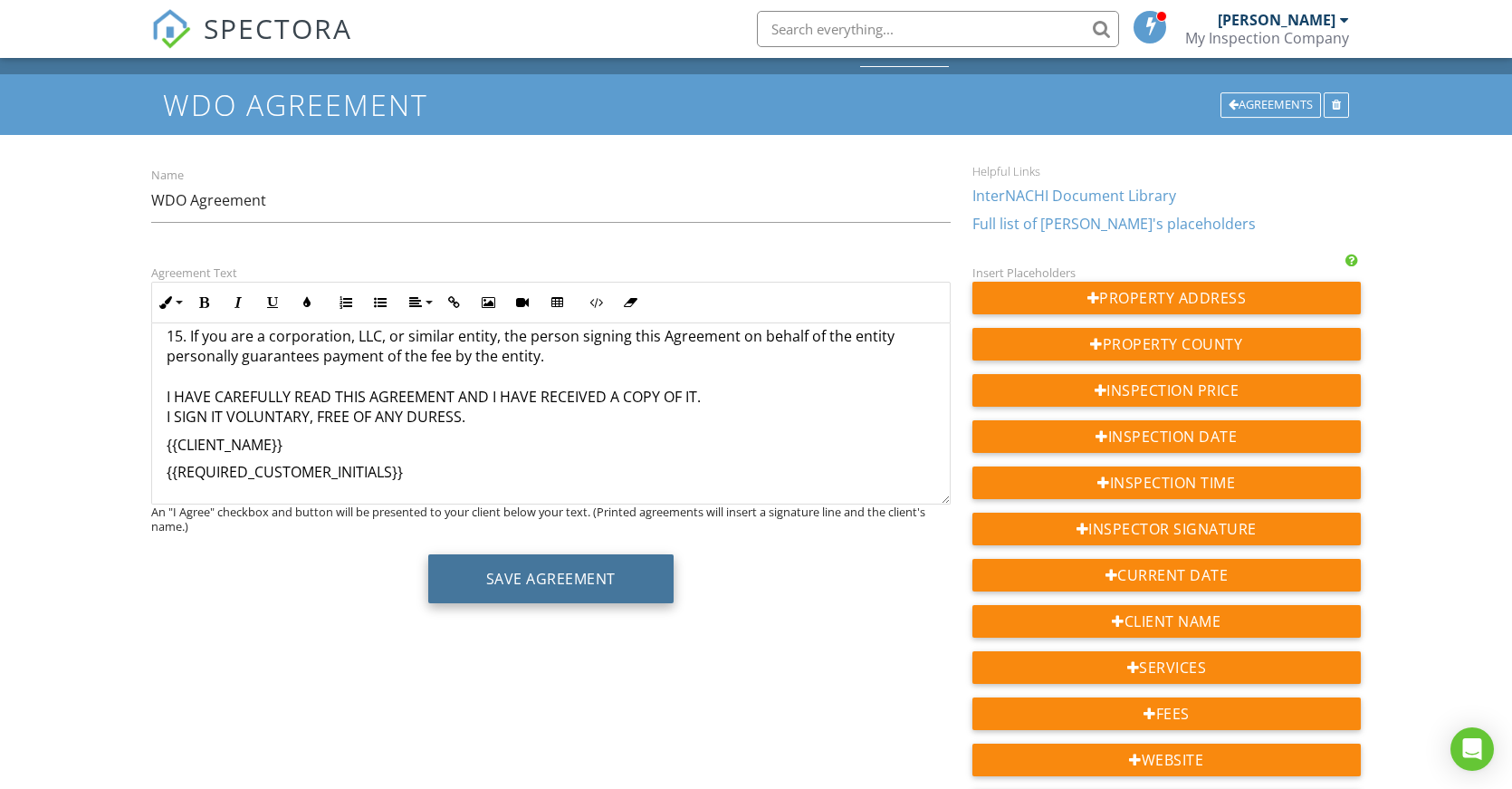
click at [547, 580] on button "Save Agreement" at bounding box center [551, 579] width 245 height 49
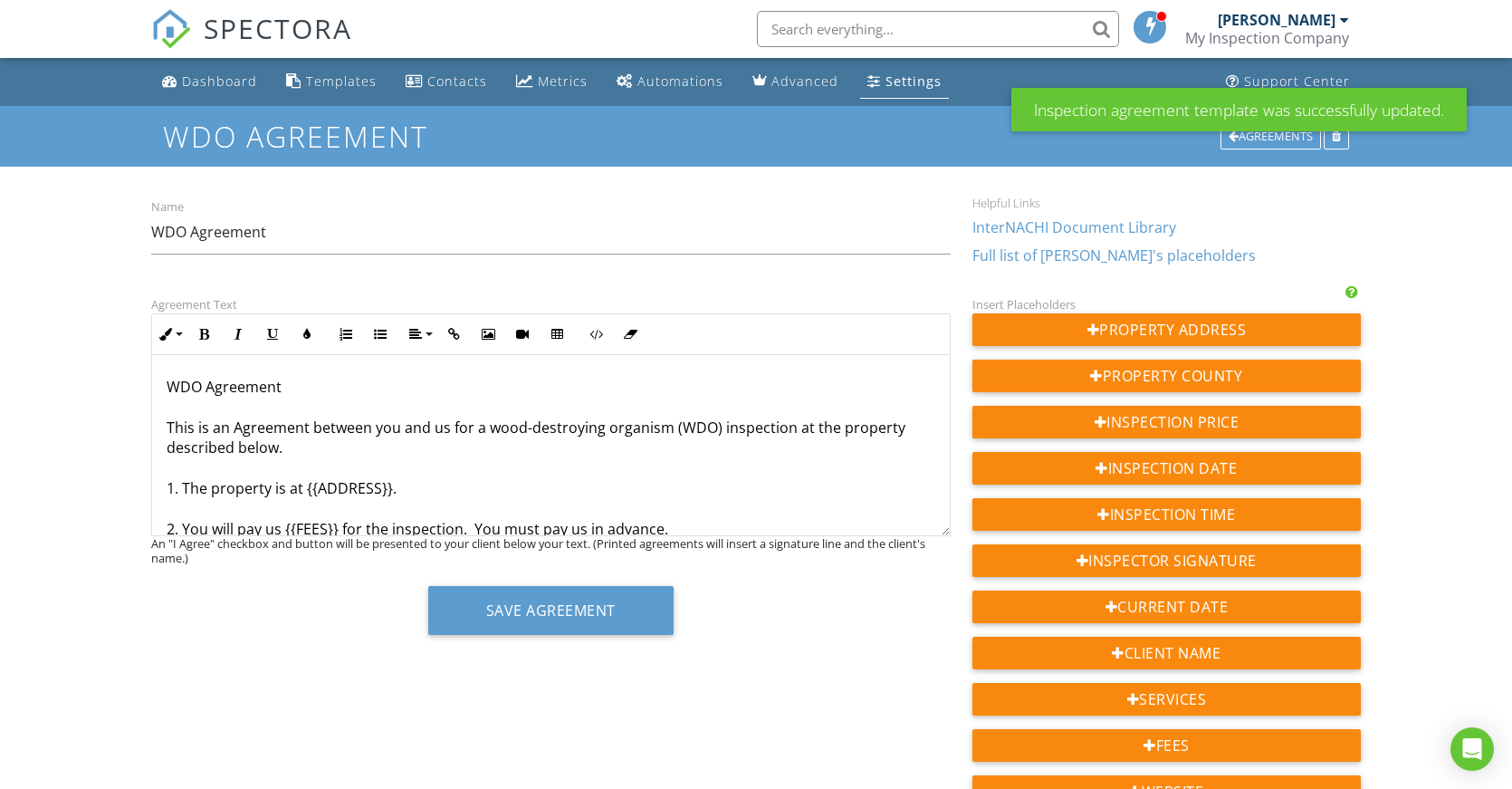
click at [885, 80] on div "Settings" at bounding box center [913, 81] width 57 height 17
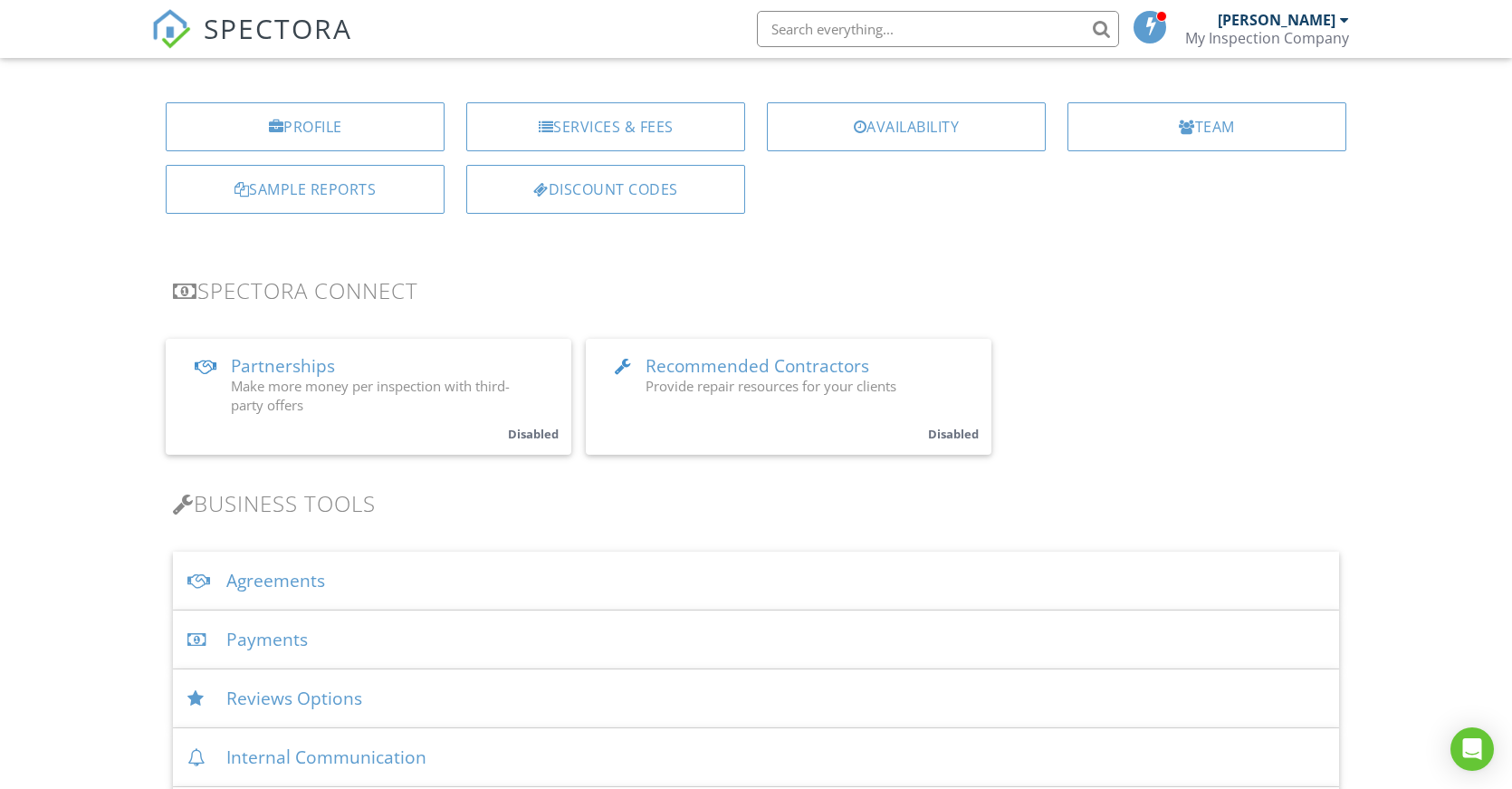
scroll to position [181, 0]
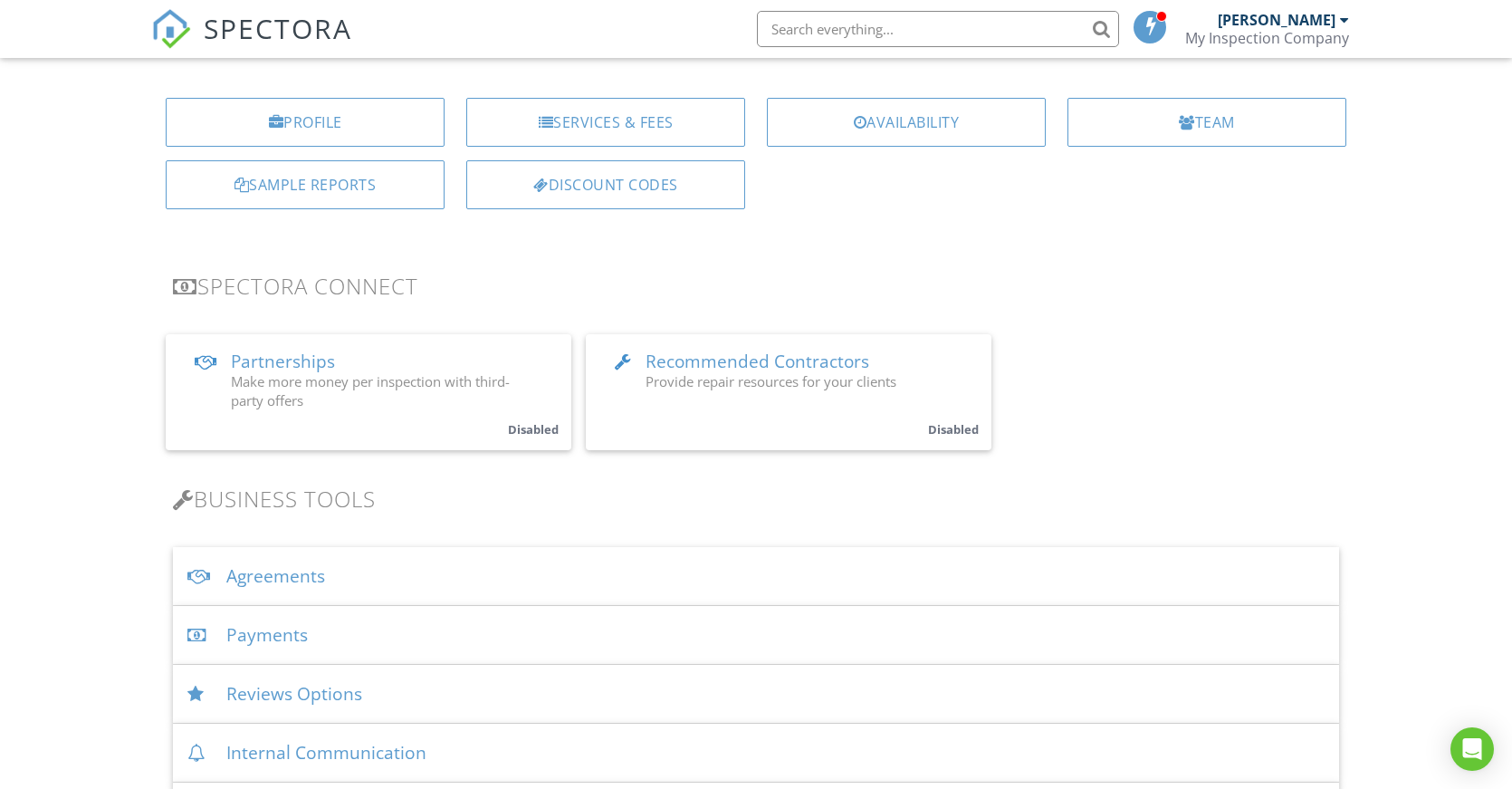
click at [295, 573] on div "Agreements" at bounding box center [755, 576] width 1166 height 58
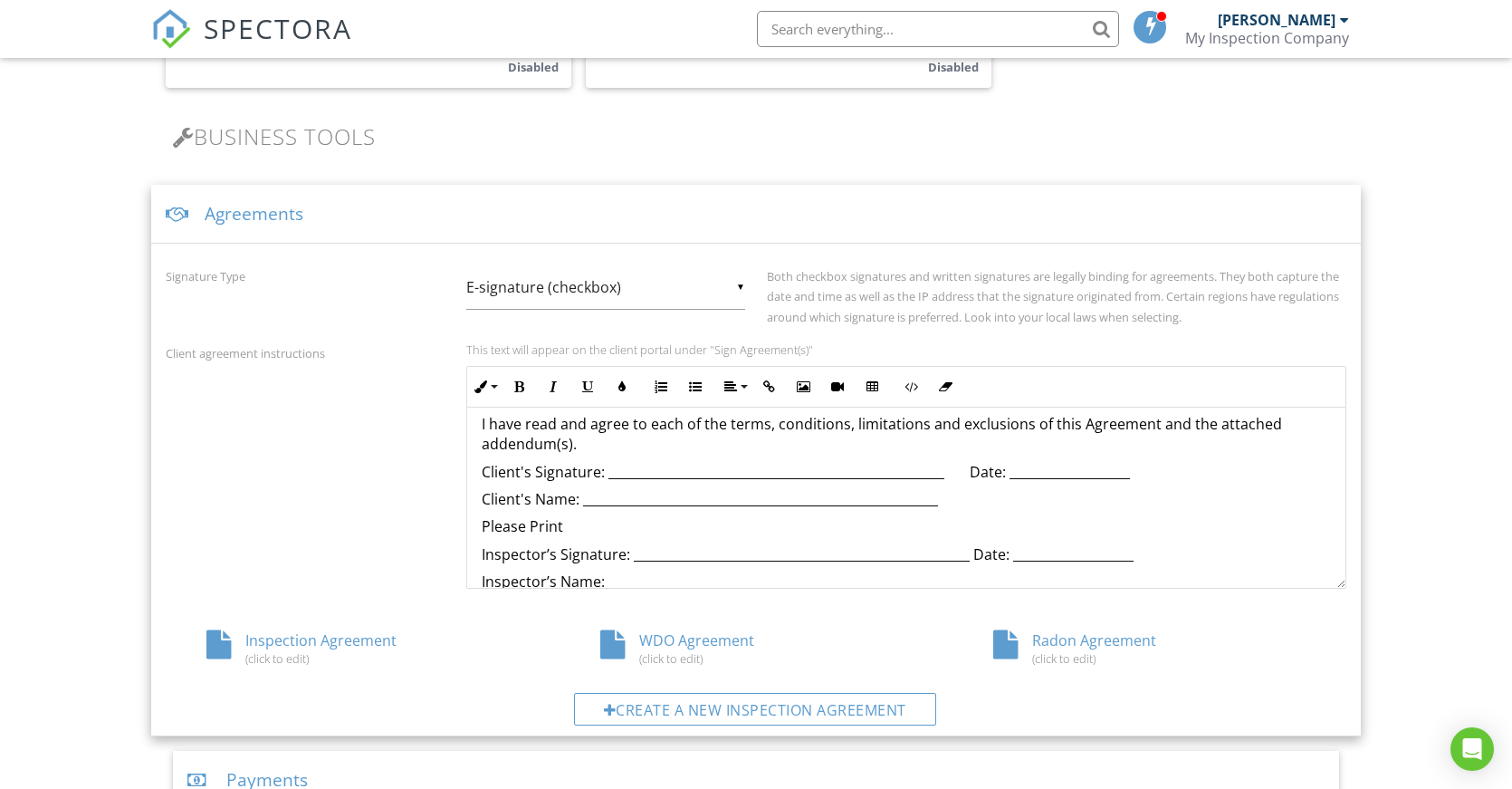
scroll to position [618, 0]
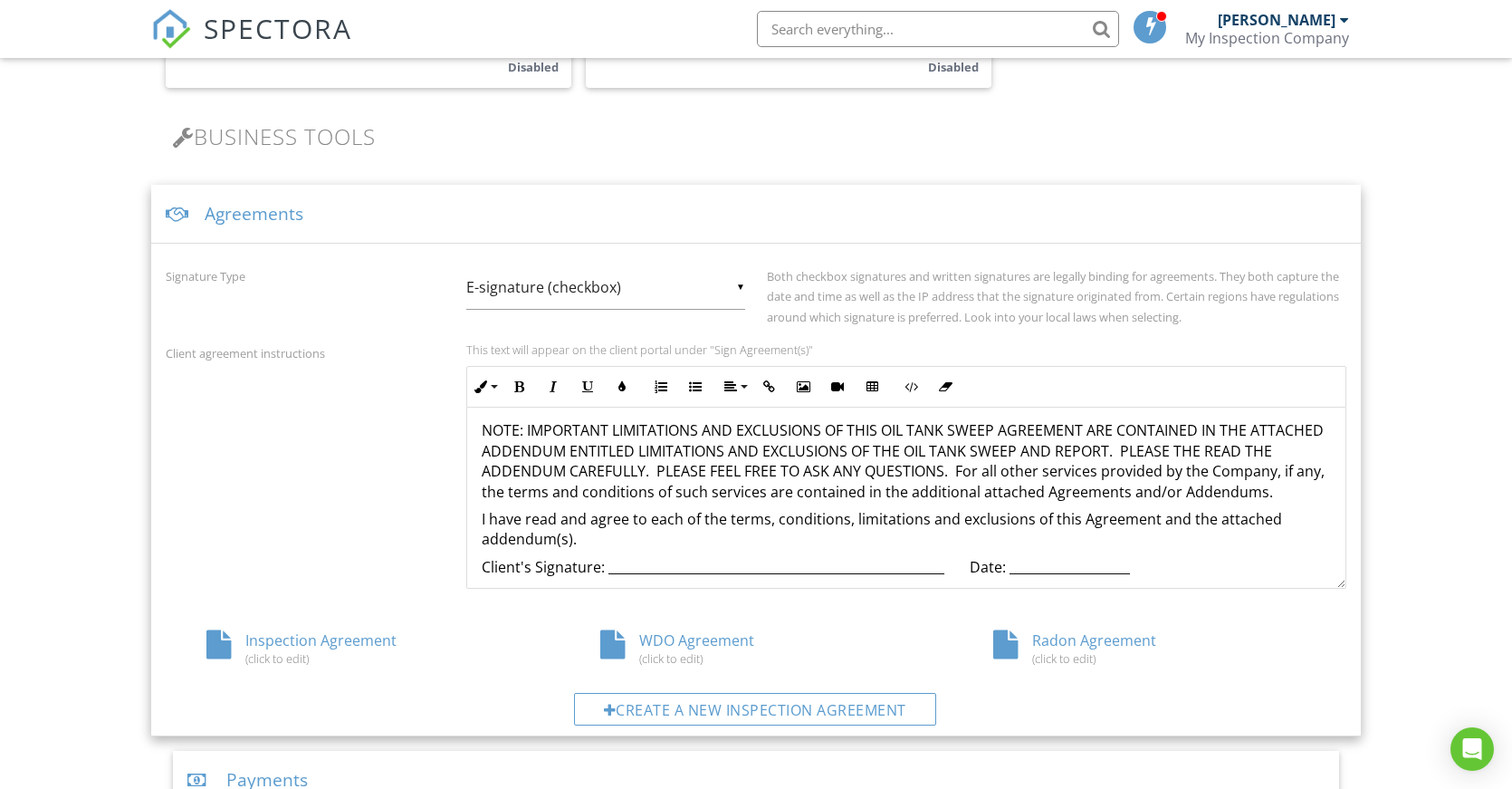
click at [739, 289] on div "▼ E-signature (checkbox) E-signature (checkbox) Written Signature E-signature (…" at bounding box center [606, 287] width 279 height 44
click at [714, 283] on span "E-signature (checkbox)" at bounding box center [606, 288] width 279 height 45
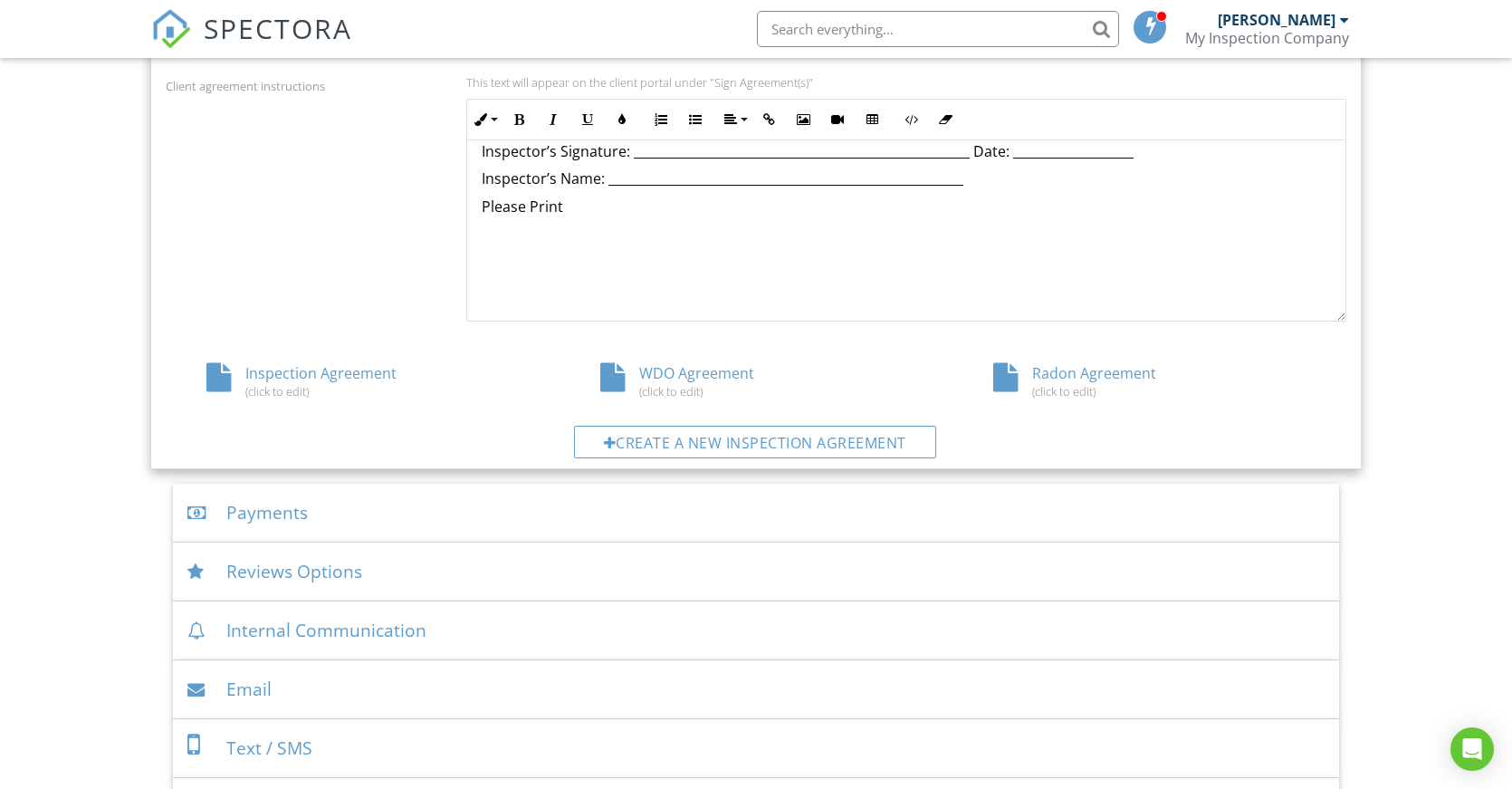
scroll to position [815, 0]
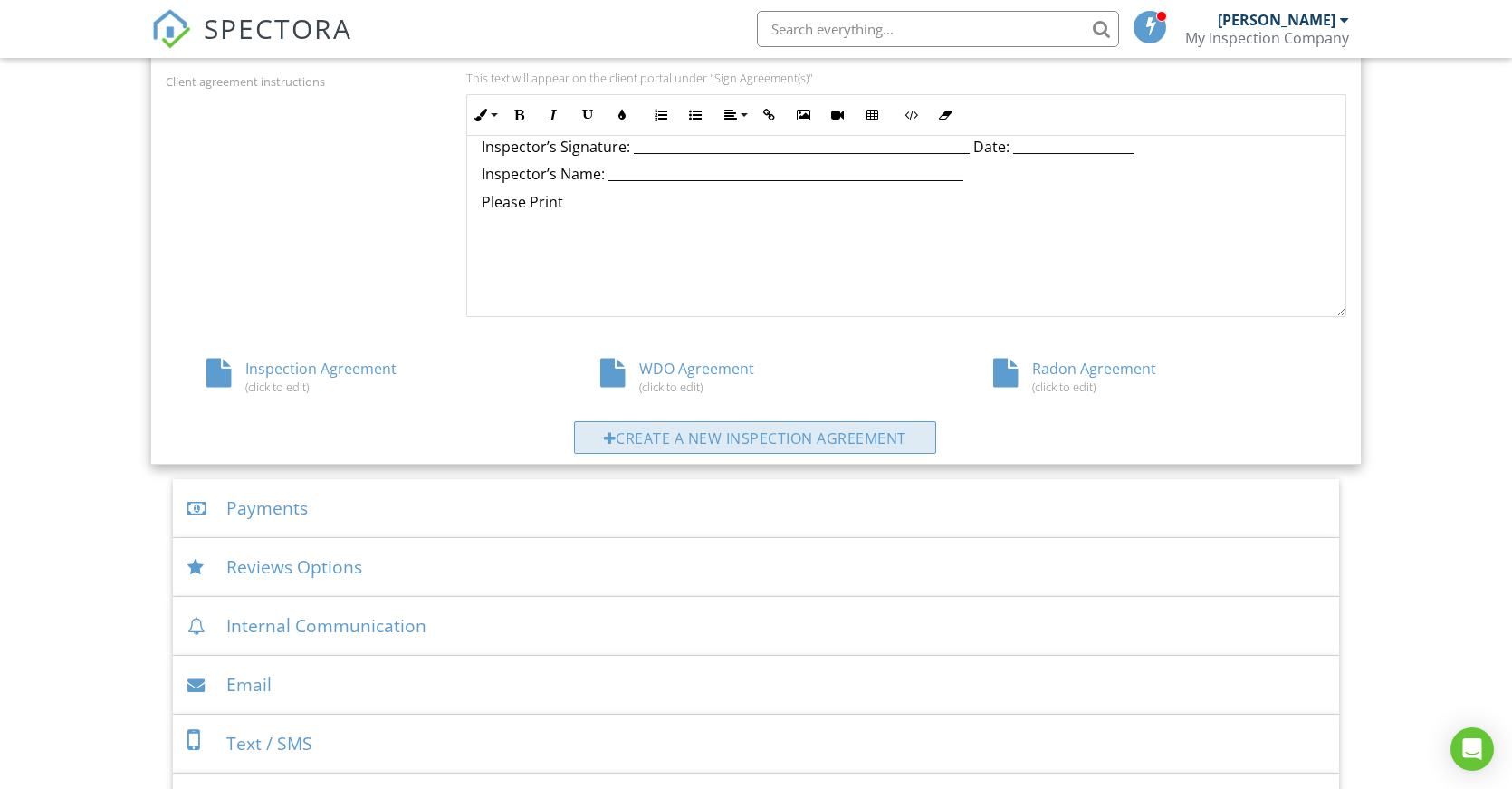
click at [760, 430] on div "Create a new inspection agreement" at bounding box center [755, 437] width 362 height 33
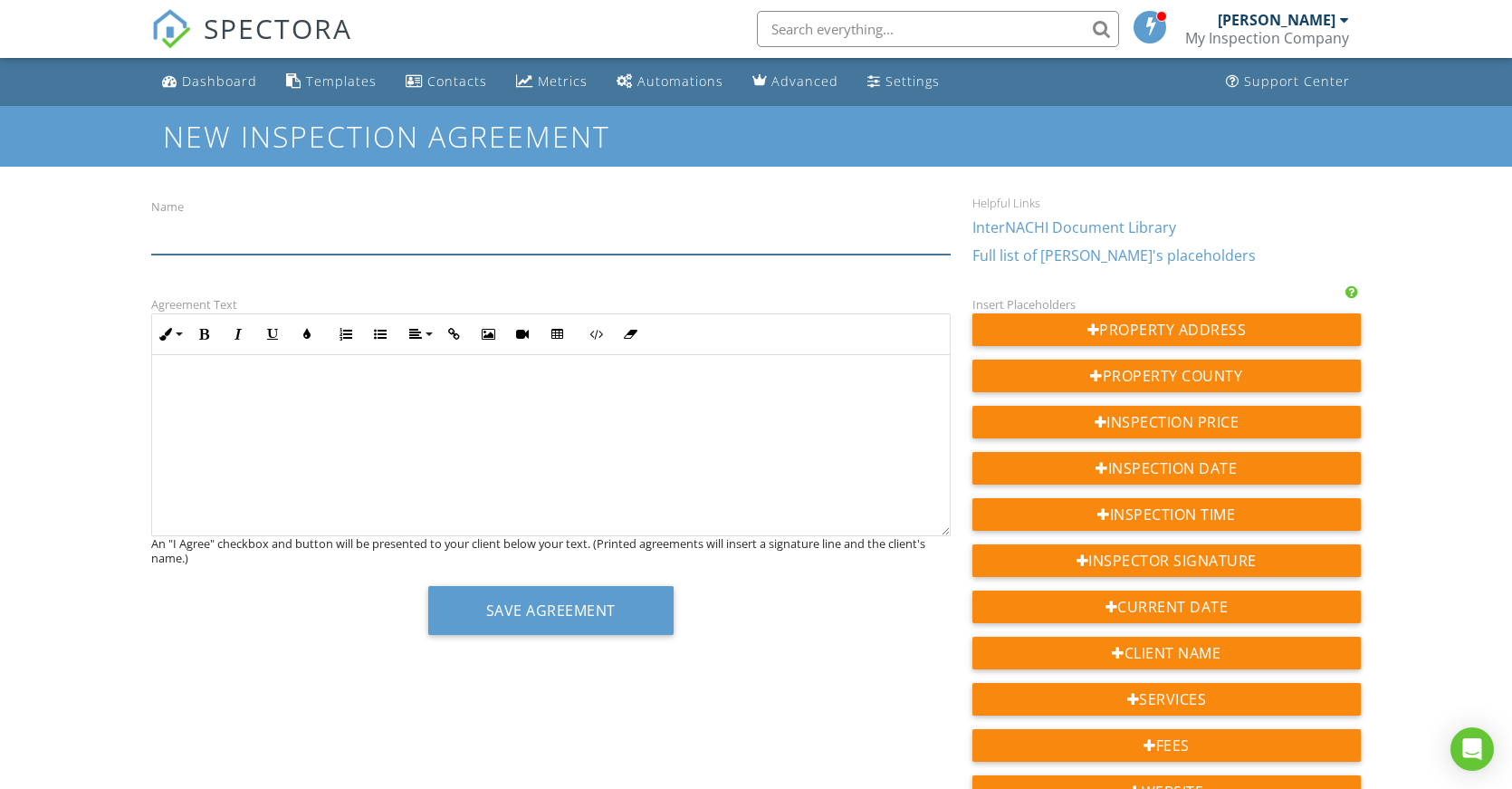
click at [300, 233] on input "Name" at bounding box center [551, 232] width 799 height 44
type input "Tank Sweep Agreement"
click at [173, 389] on p at bounding box center [551, 386] width 769 height 20
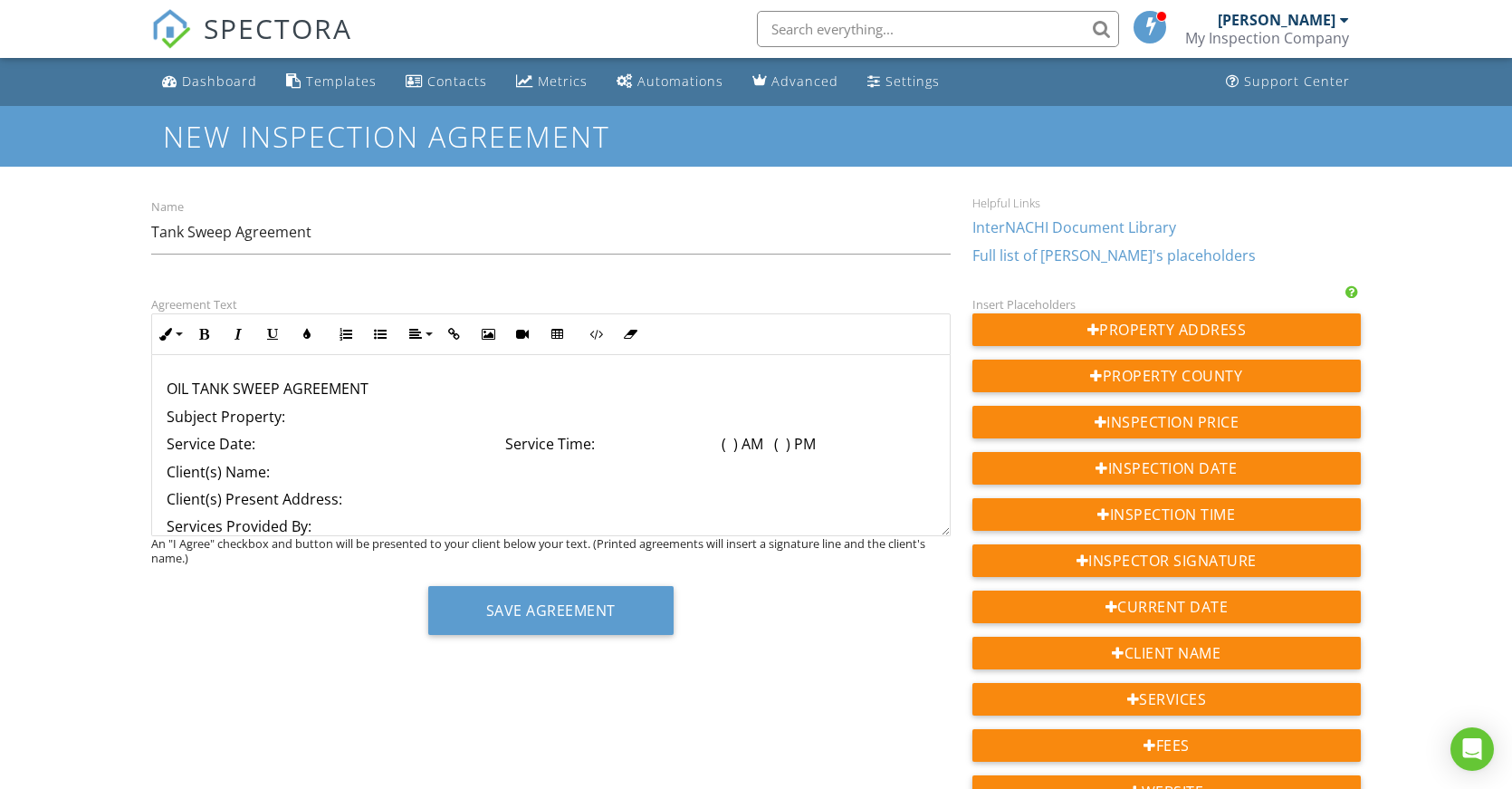
scroll to position [181, 0]
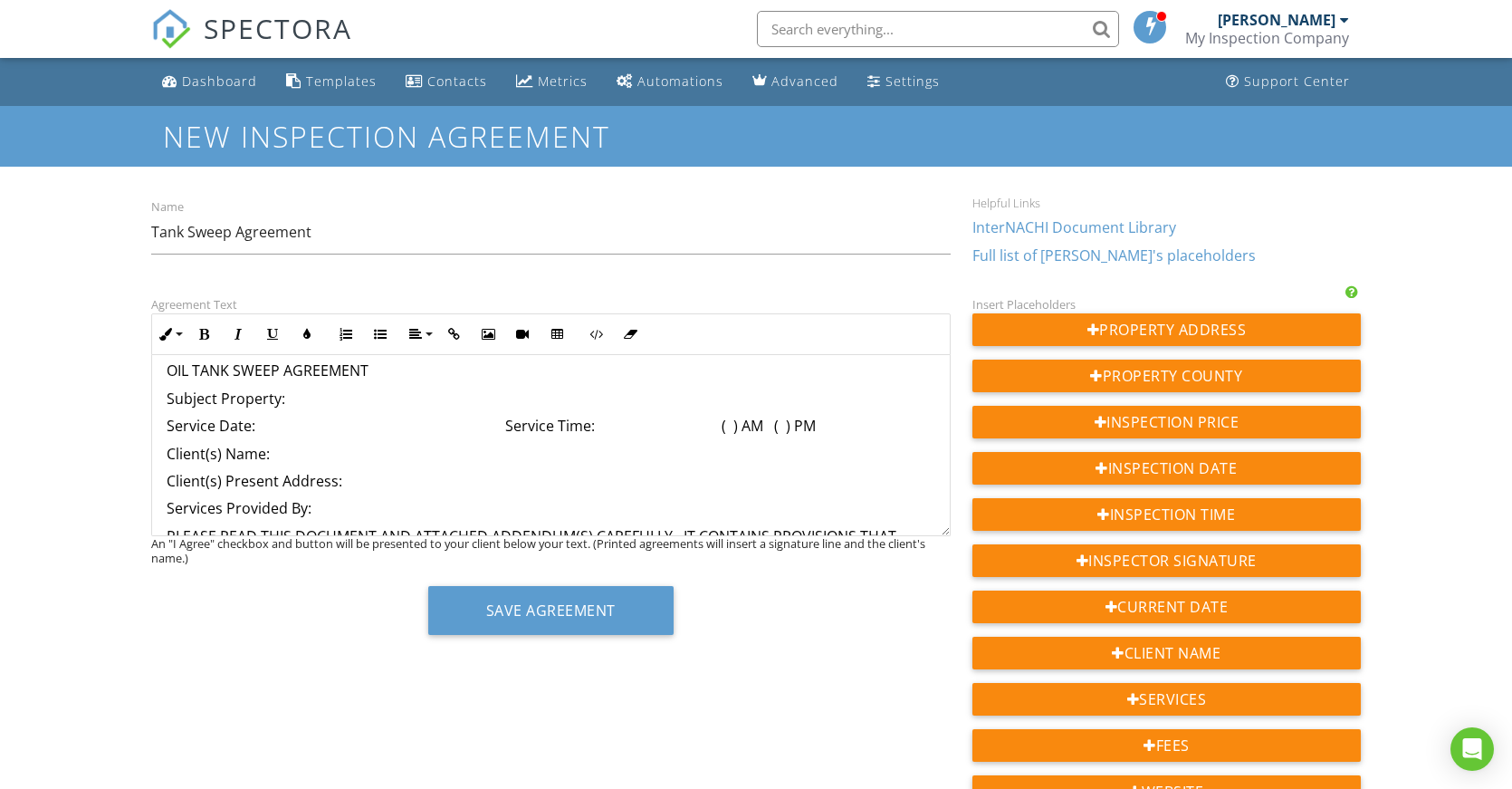
click at [376, 363] on p "OIL TANK SWEEP AGREEMENT" at bounding box center [551, 370] width 769 height 20
click at [183, 335] on button "Inline Style" at bounding box center [169, 334] width 35 height 35
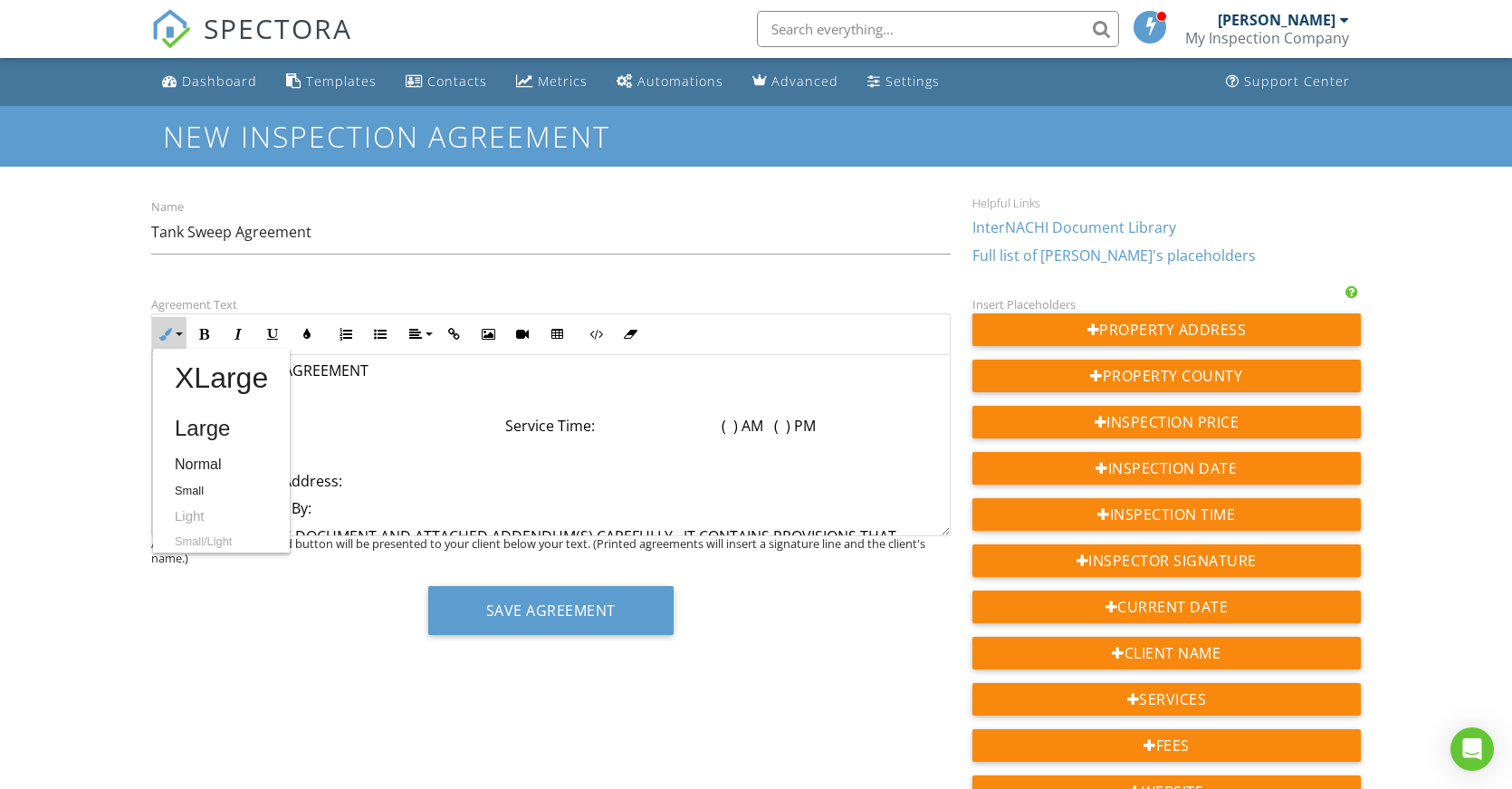
click at [399, 388] on p "Subject Property:" at bounding box center [551, 398] width 769 height 20
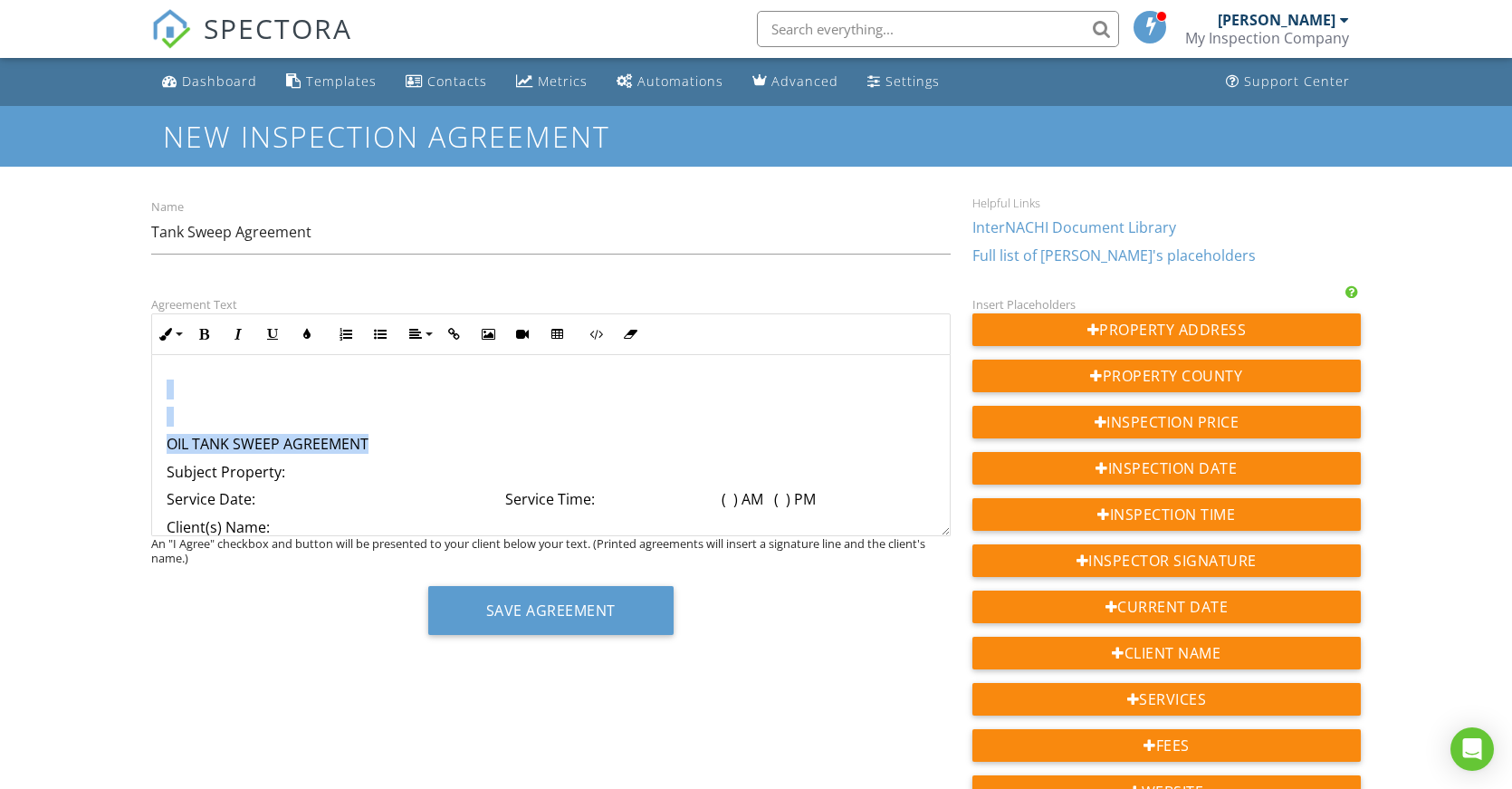
scroll to position [90, 0]
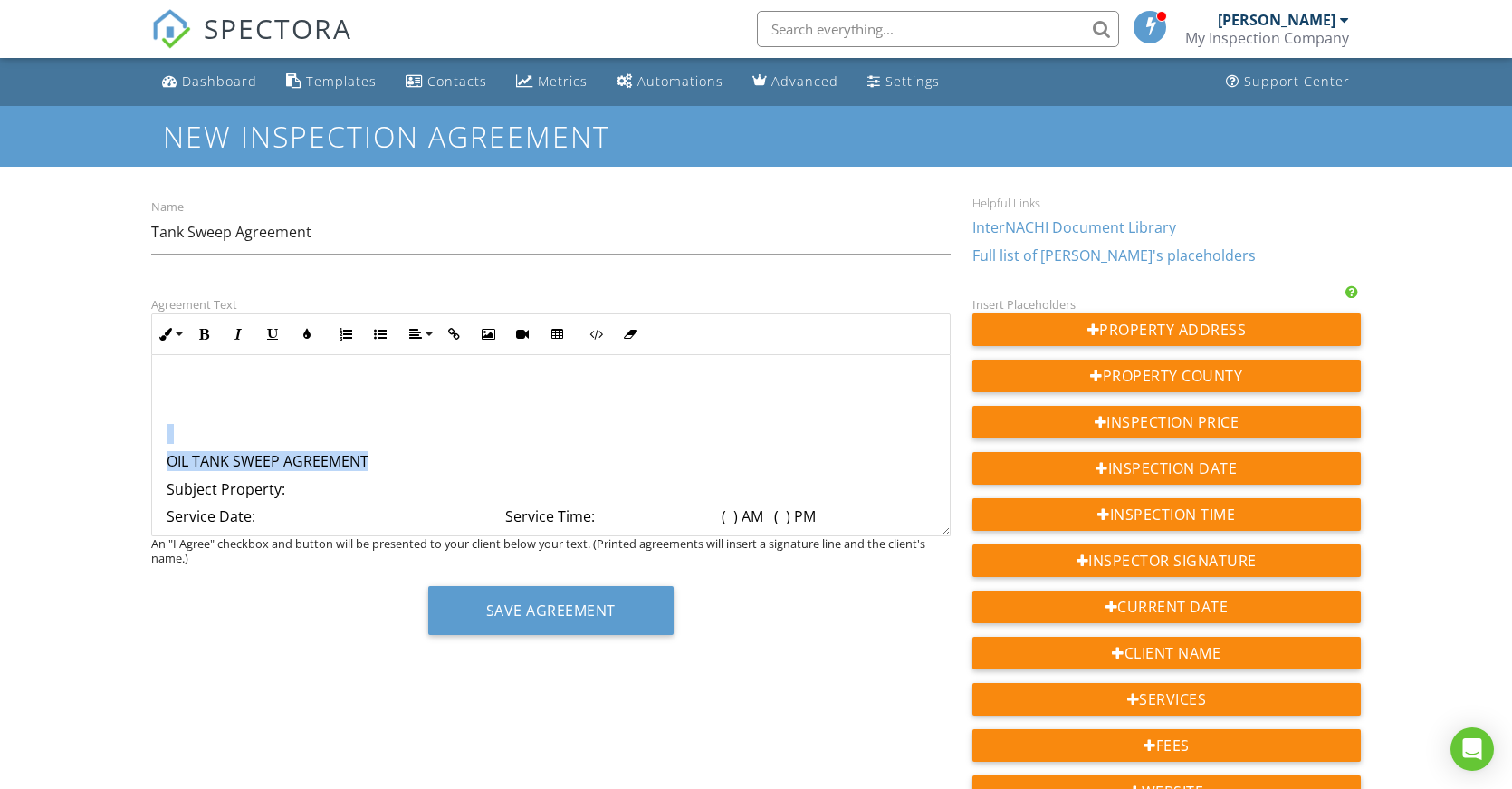
drag, startPoint x: 387, startPoint y: 377, endPoint x: 162, endPoint y: 430, distance: 231.2
click at [169, 430] on p at bounding box center [551, 434] width 769 height 20
drag, startPoint x: 370, startPoint y: 456, endPoint x: 167, endPoint y: 431, distance: 204.5
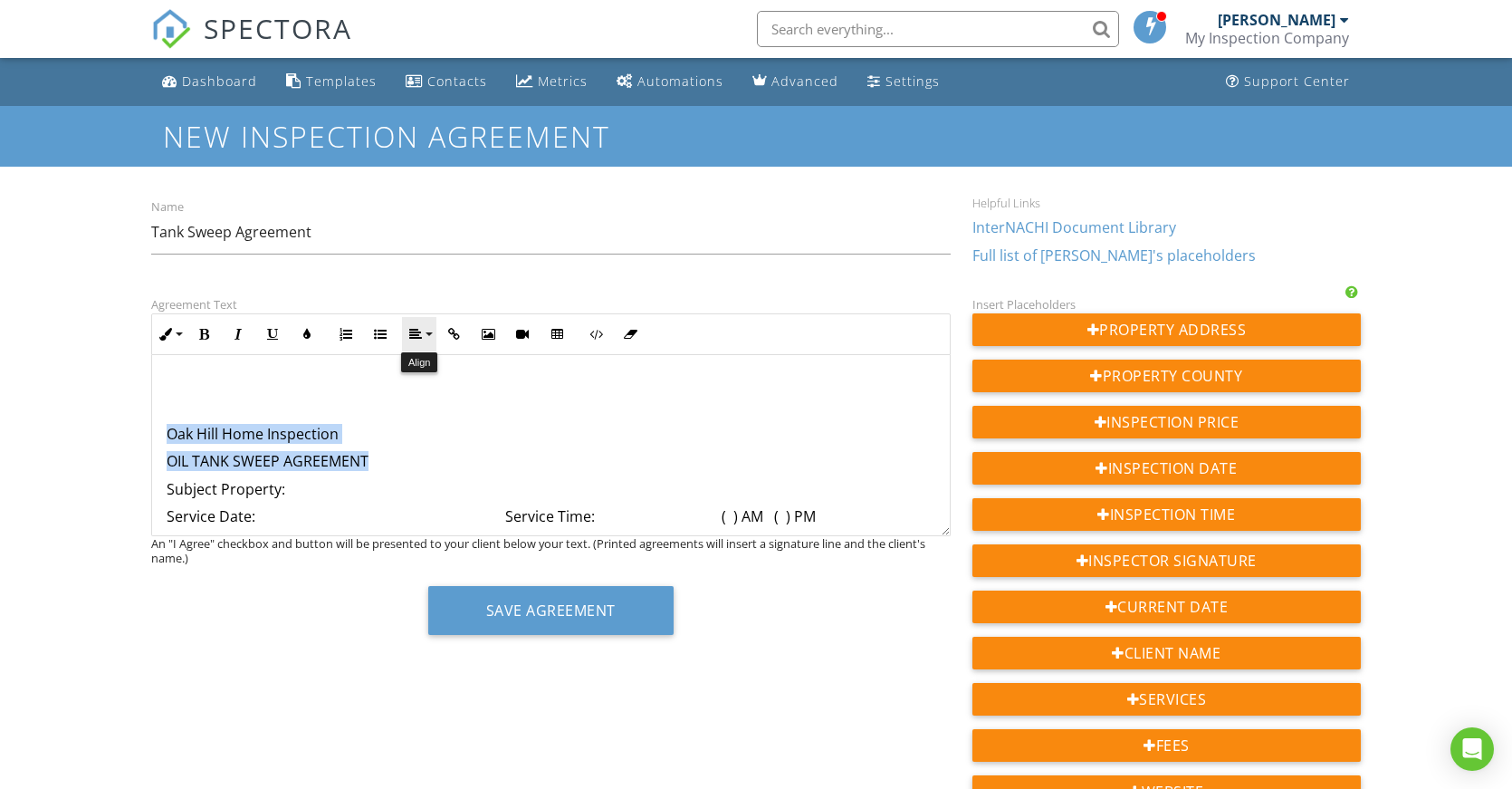
click at [429, 337] on button "Align" at bounding box center [419, 334] width 35 height 35
click at [427, 379] on link "[GEOGRAPHIC_DATA]" at bounding box center [431, 389] width 58 height 27
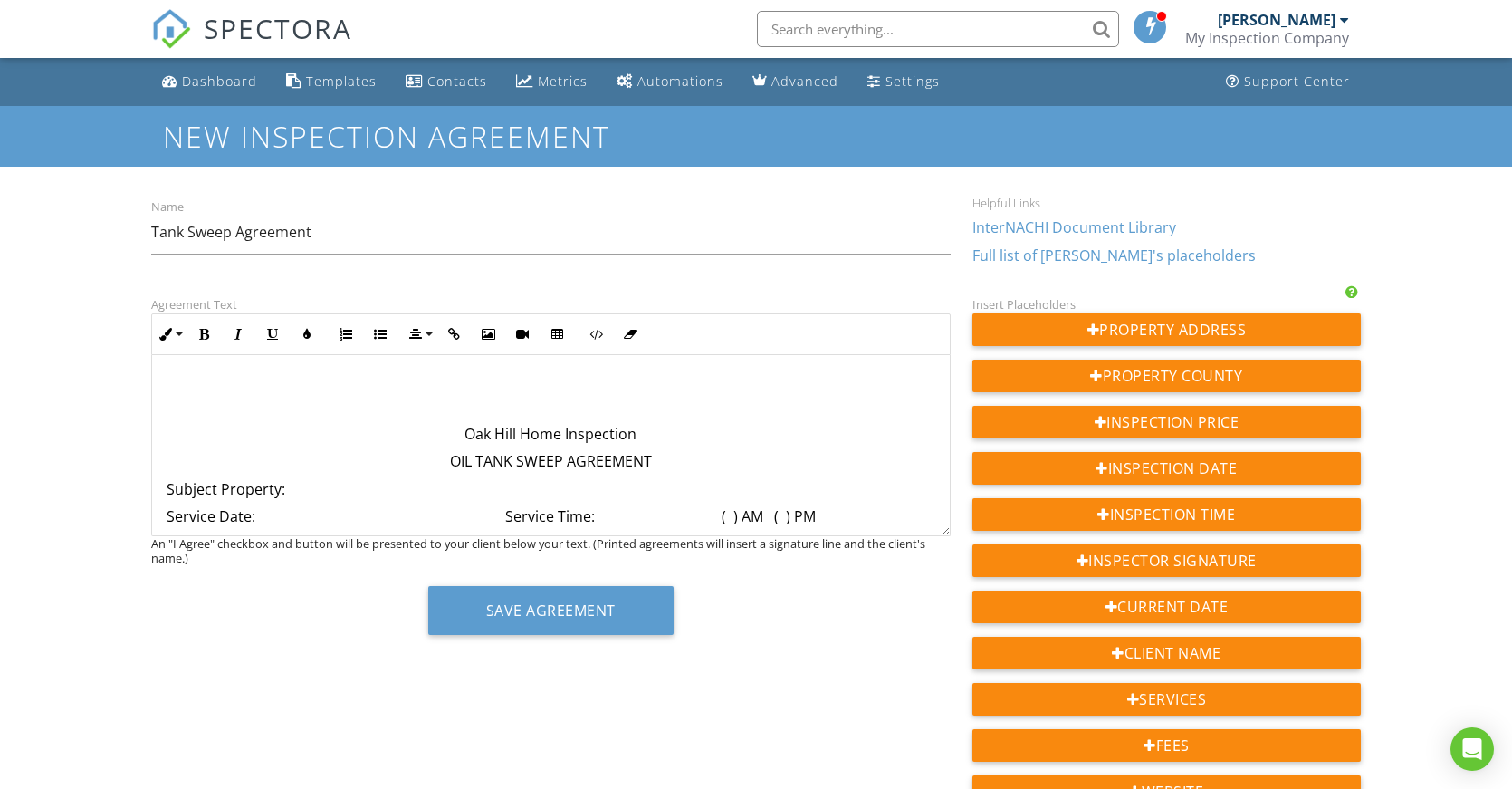
click at [688, 400] on p at bounding box center [551, 406] width 769 height 20
drag, startPoint x: 658, startPoint y: 462, endPoint x: 452, endPoint y: 434, distance: 207.9
click at [212, 334] on button "Bold" at bounding box center [204, 334] width 35 height 35
click at [531, 434] on strong "Oak Hill Home Inspection" at bounding box center [551, 434] width 184 height 20
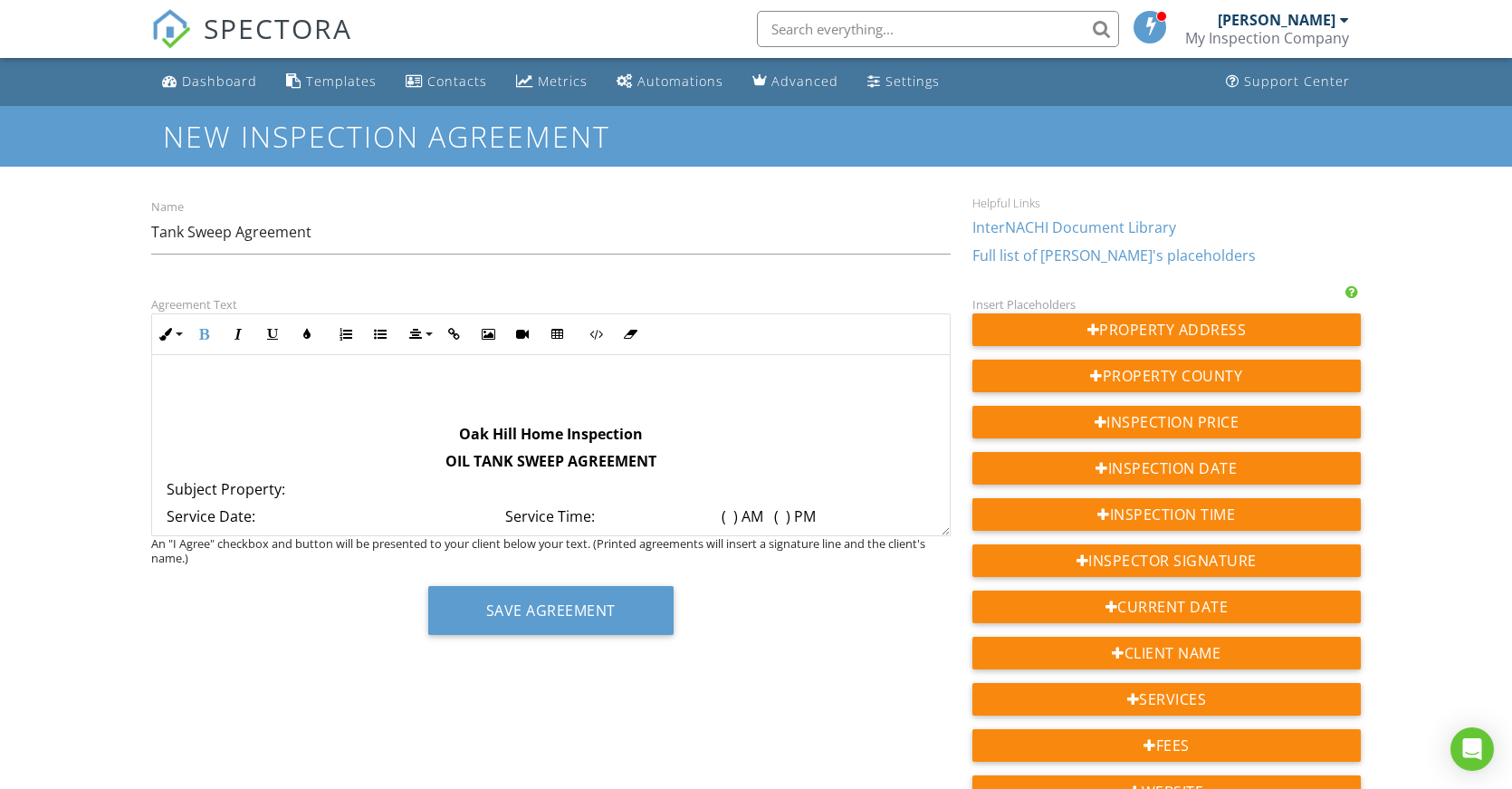
drag, startPoint x: 638, startPoint y: 433, endPoint x: 442, endPoint y: 436, distance: 196.0
click at [442, 436] on p "Oak Hill Home Inspection" at bounding box center [551, 434] width 769 height 20
click at [179, 333] on button "Inline Style" at bounding box center [169, 334] width 35 height 35
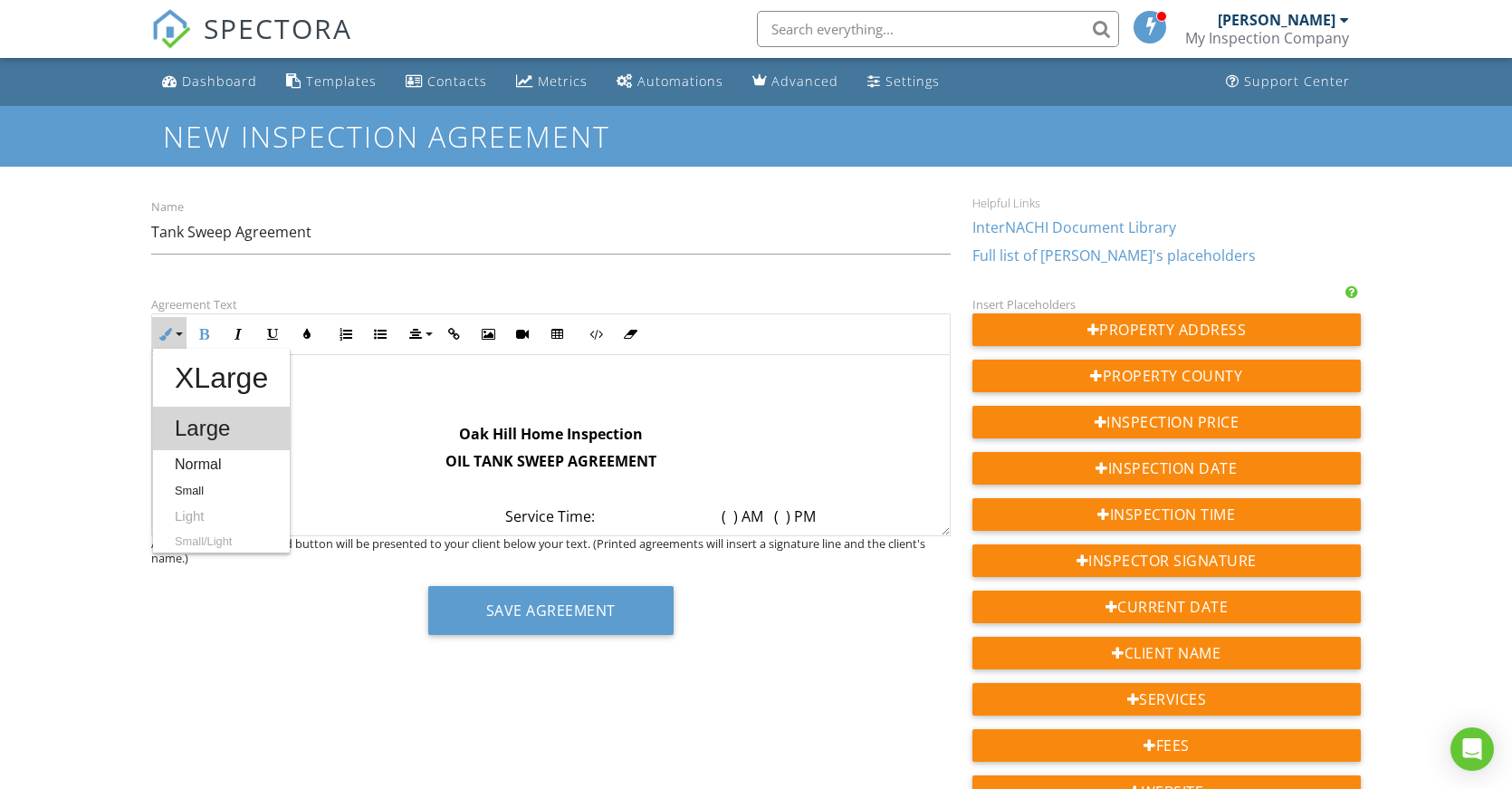
click at [195, 428] on link "Large" at bounding box center [221, 428] width 137 height 43
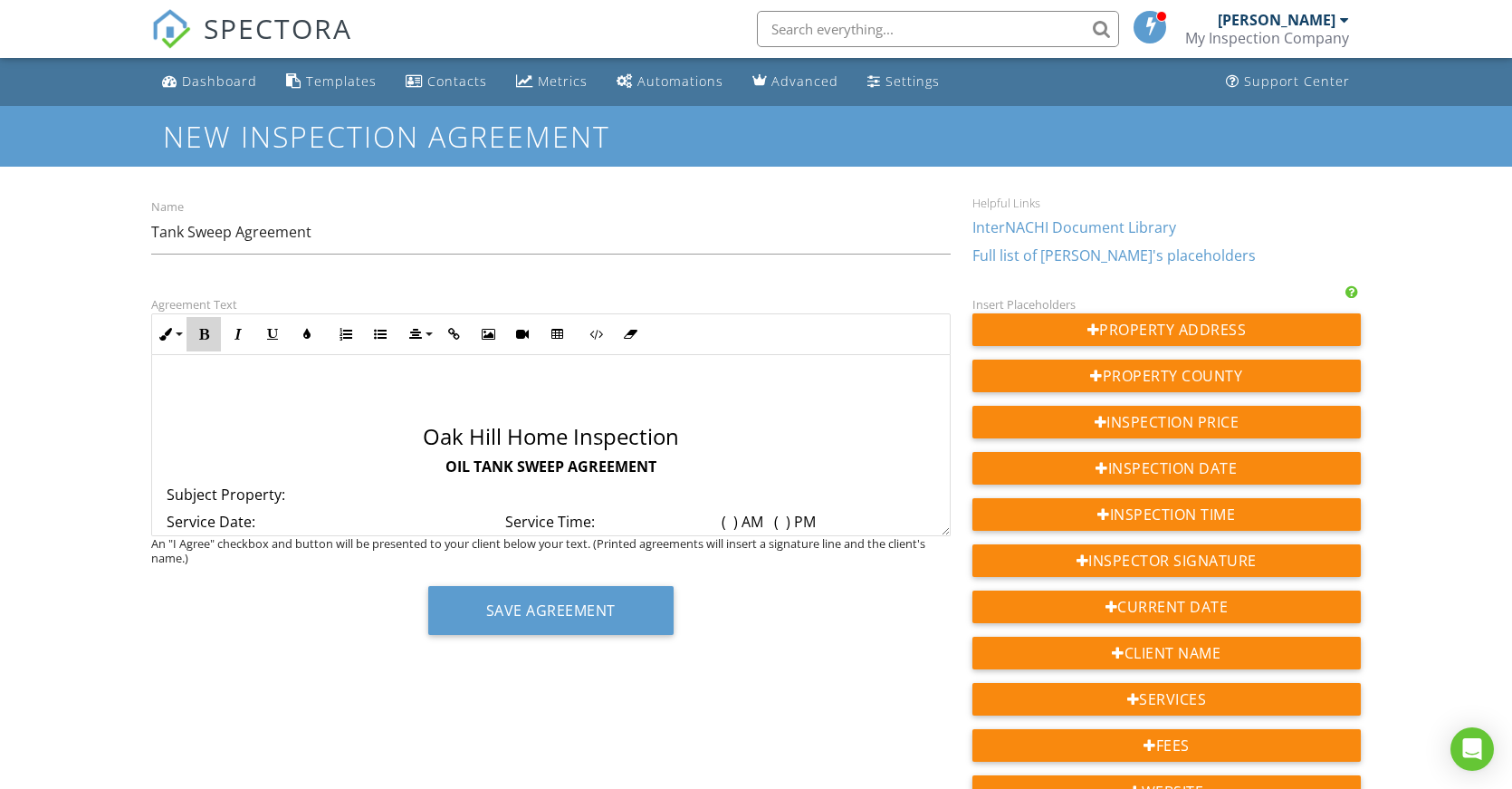
click at [200, 333] on icon "button" at bounding box center [203, 334] width 12 height 12
click at [717, 411] on p at bounding box center [551, 406] width 769 height 20
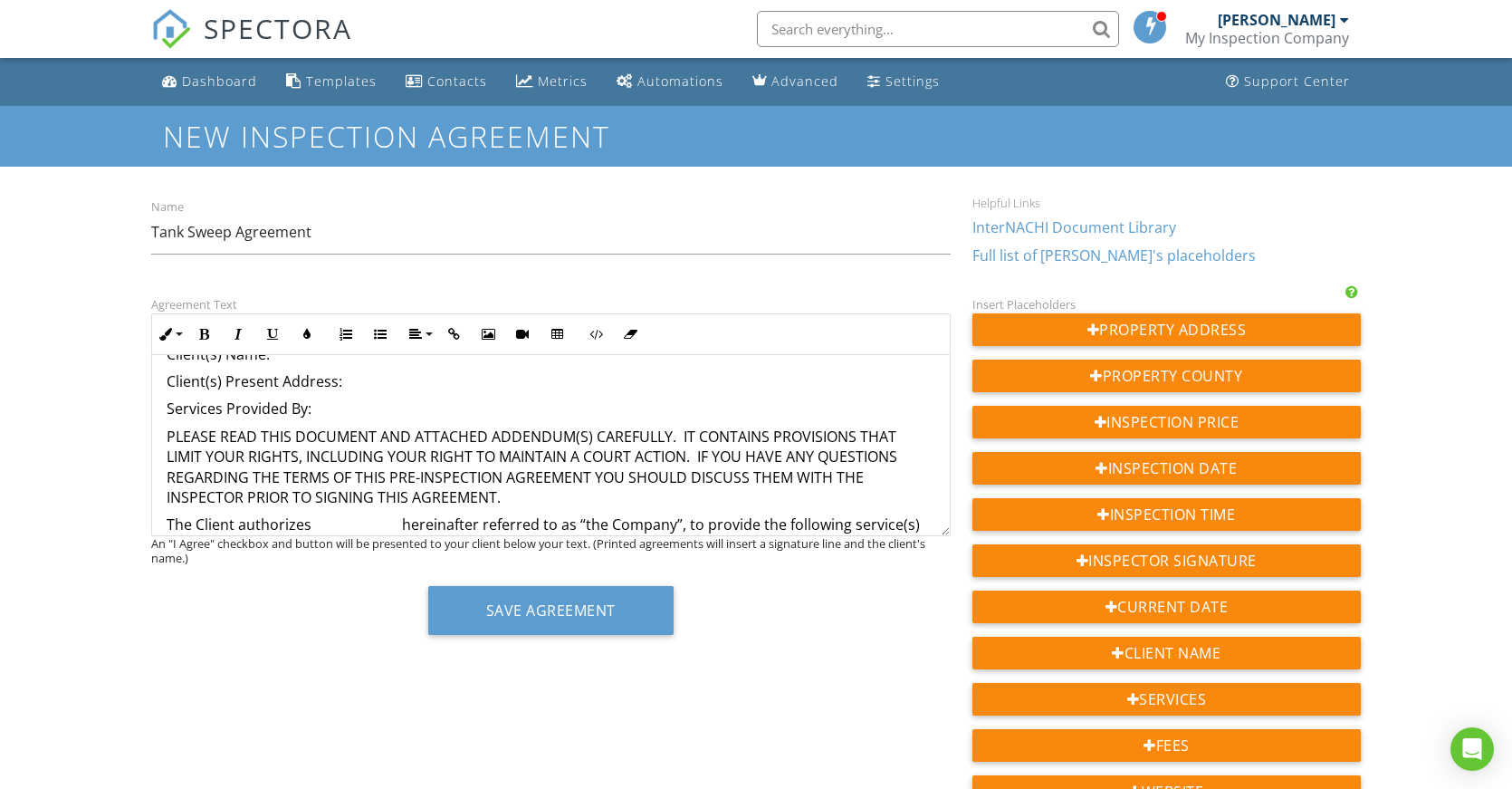
scroll to position [181, 0]
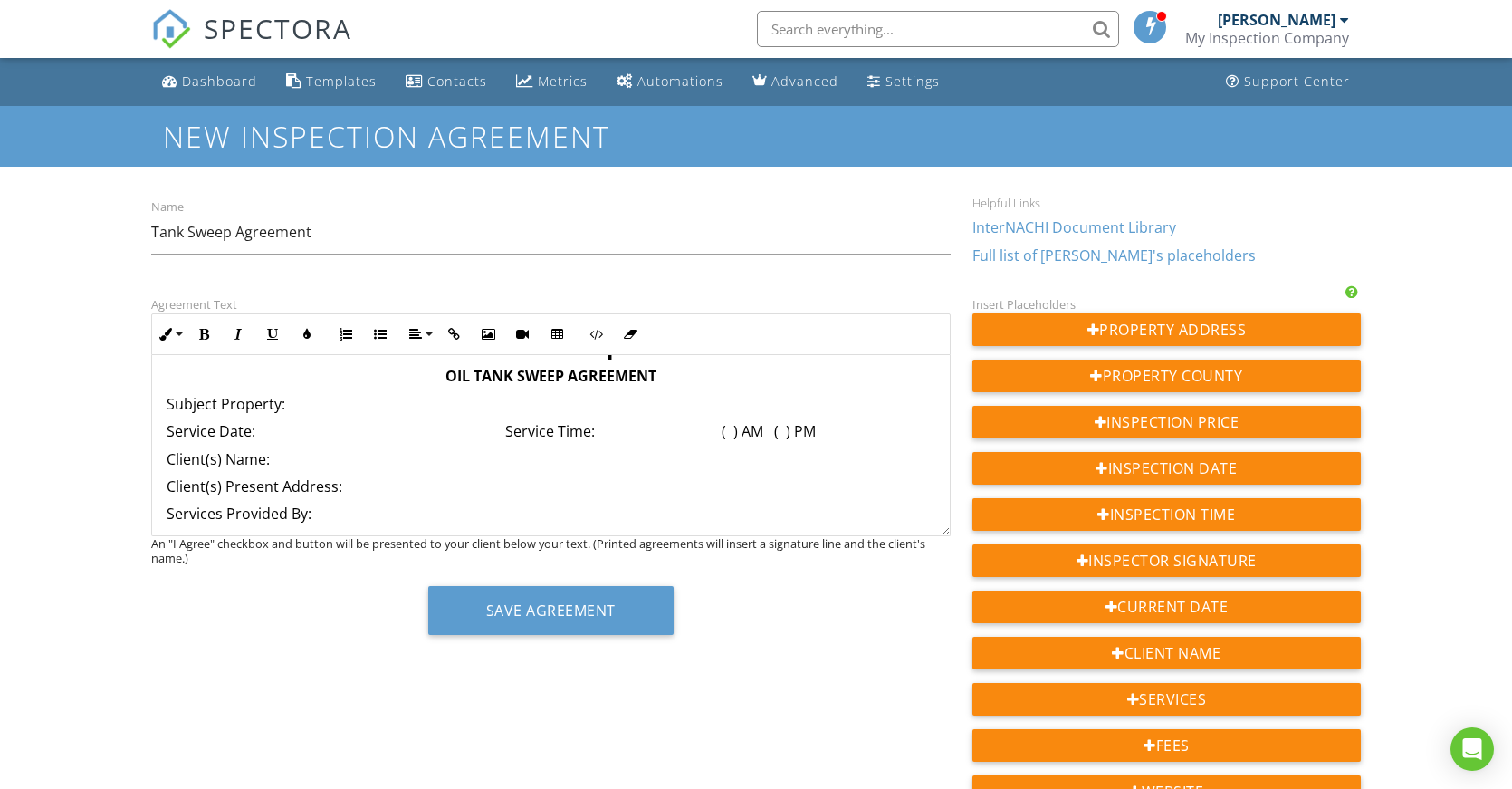
click at [365, 405] on p "Subject Property:" at bounding box center [551, 403] width 769 height 20
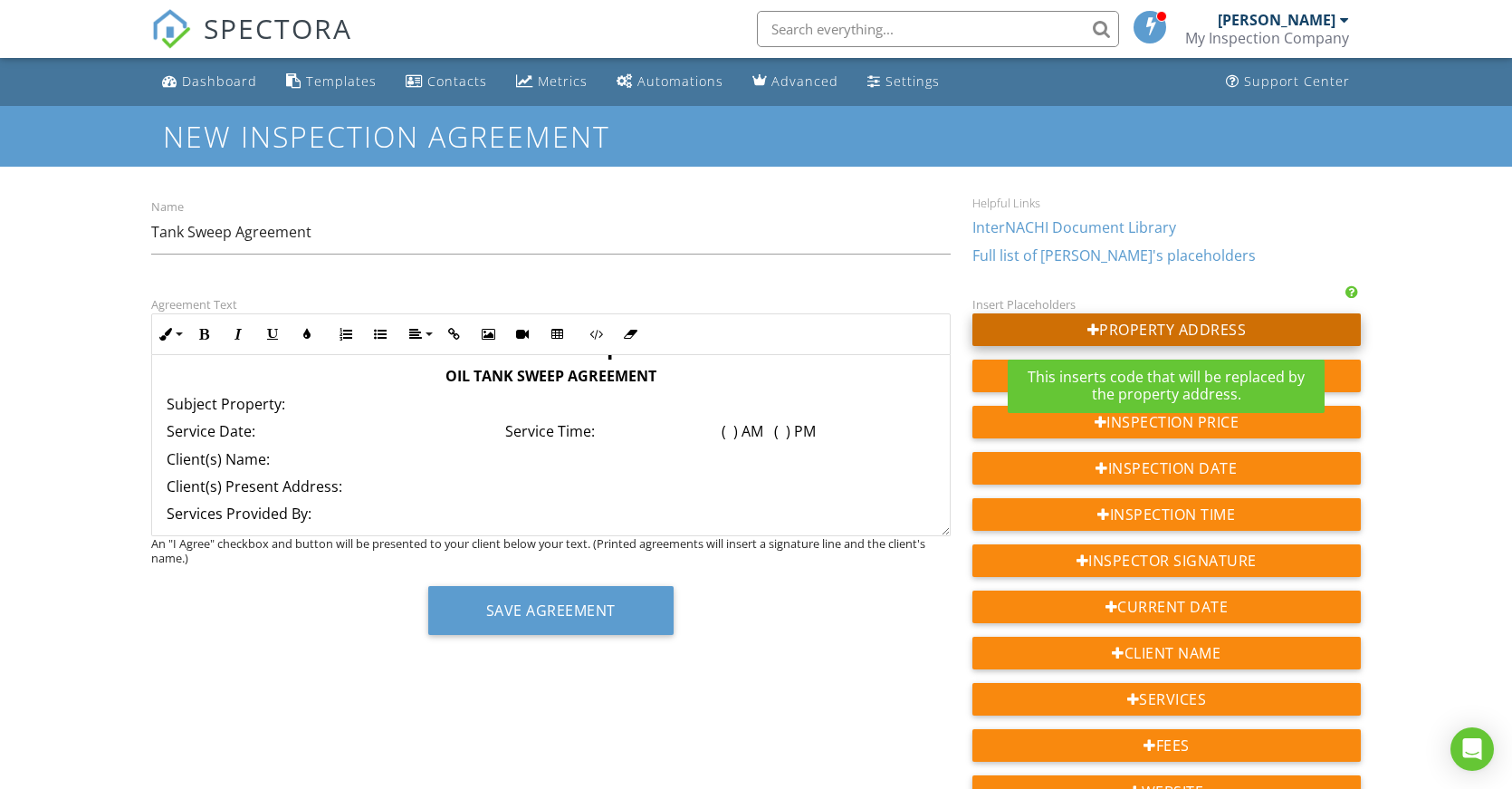
click at [1223, 331] on div "Property Address" at bounding box center [1167, 329] width 388 height 33
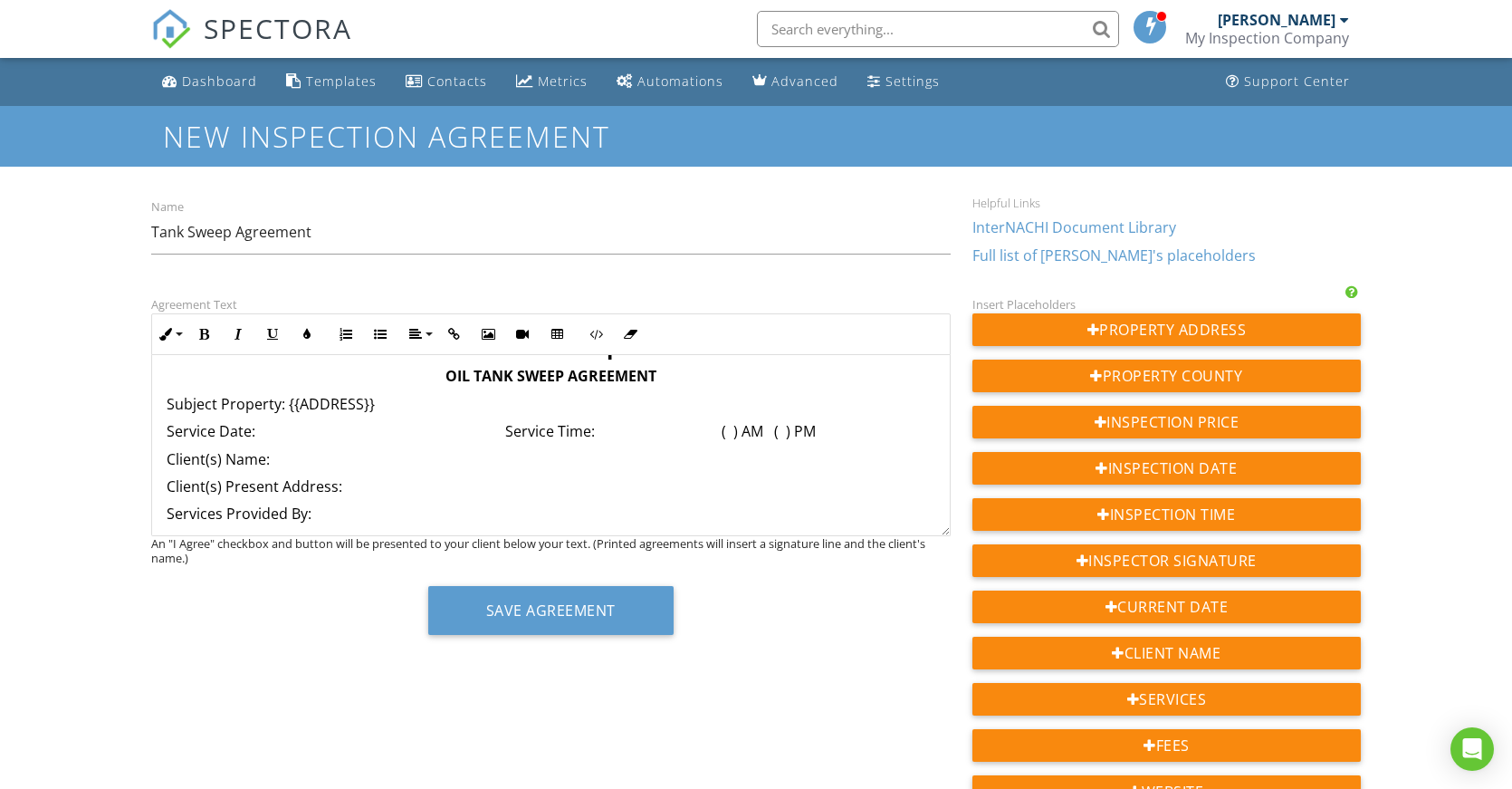
click at [380, 428] on p "Service Date: Service Time: ( ) AM ( ) PM" at bounding box center [551, 431] width 769 height 20
click at [278, 431] on p "Service Date: Service Time: ( ) AM ( ) PM" at bounding box center [551, 431] width 769 height 20
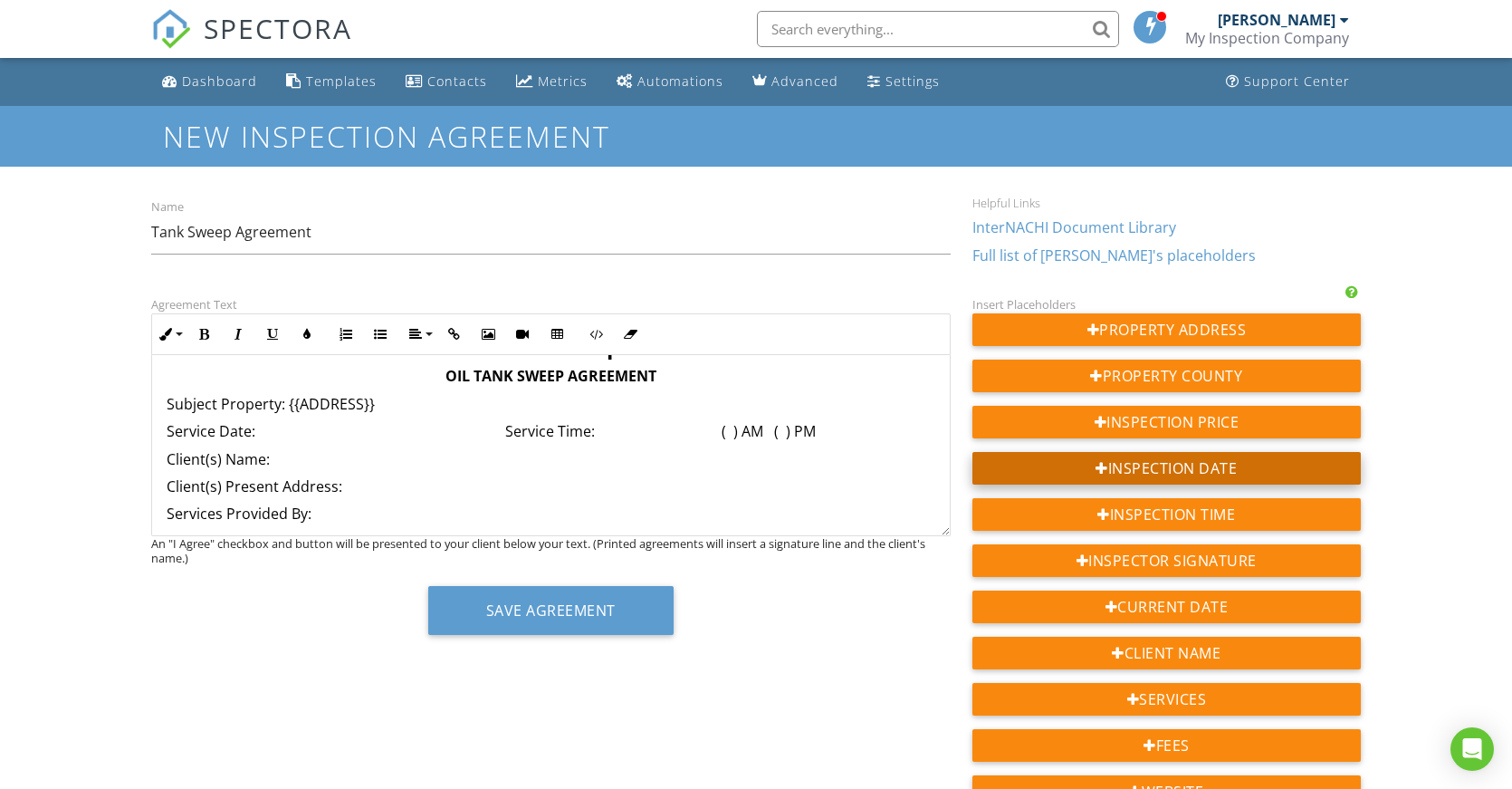
click at [1186, 466] on div "Inspection Date" at bounding box center [1167, 468] width 388 height 33
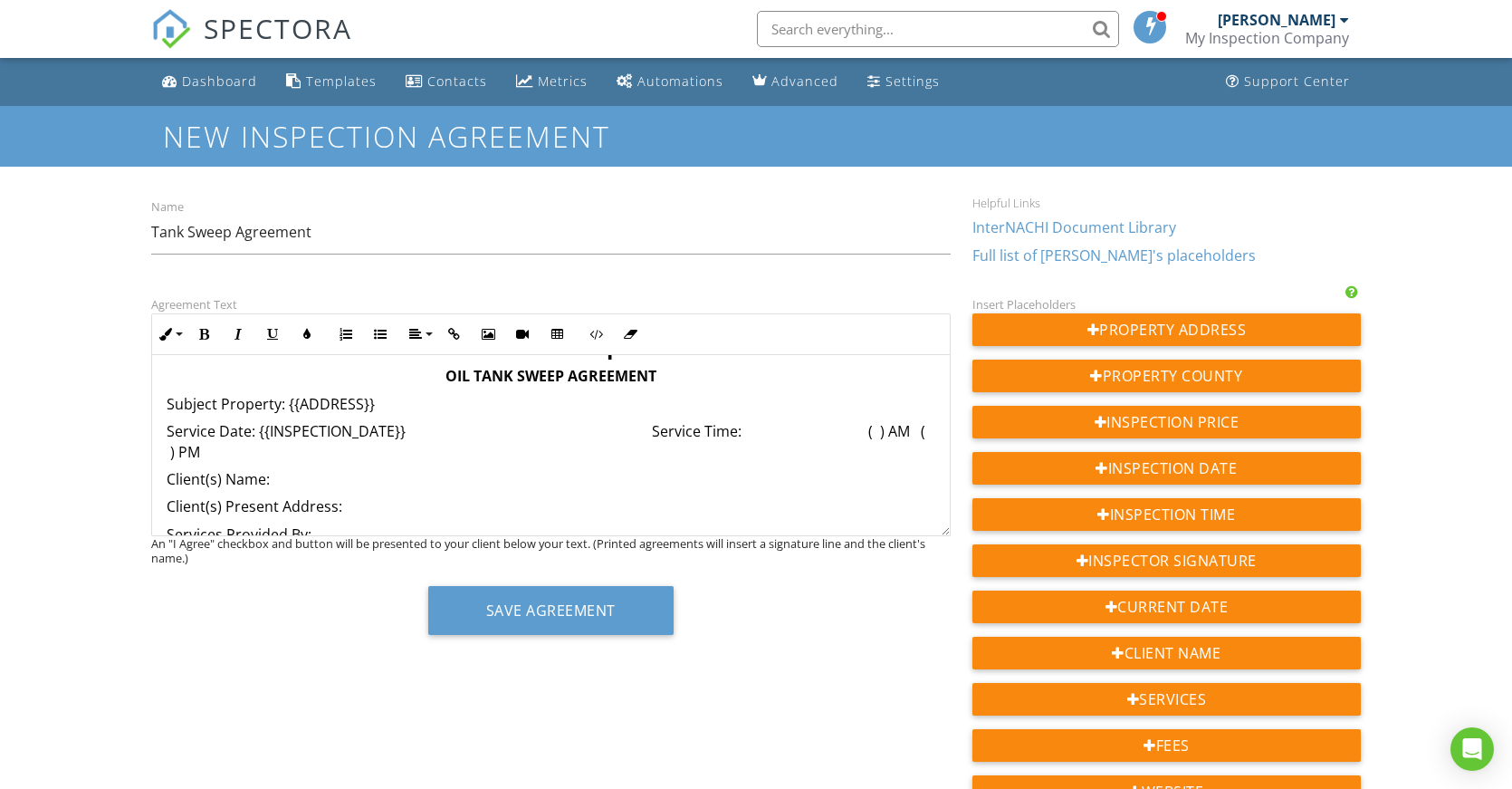
click at [679, 429] on p "Service Date: {{INSPECTION_DATE}} Service Time: ( ) AM ( ) PM" at bounding box center [551, 441] width 769 height 41
click at [518, 458] on p "​ ​ Service Time: ( ) AM ( ) PM" at bounding box center [551, 458] width 769 height 20
click at [168, 450] on p "​ ​ Service Time: ( ) AM ( ) PM" at bounding box center [551, 458] width 769 height 20
click at [283, 462] on p "​ ​ Service Time: ( ) AM ( ) PM" at bounding box center [551, 458] width 769 height 20
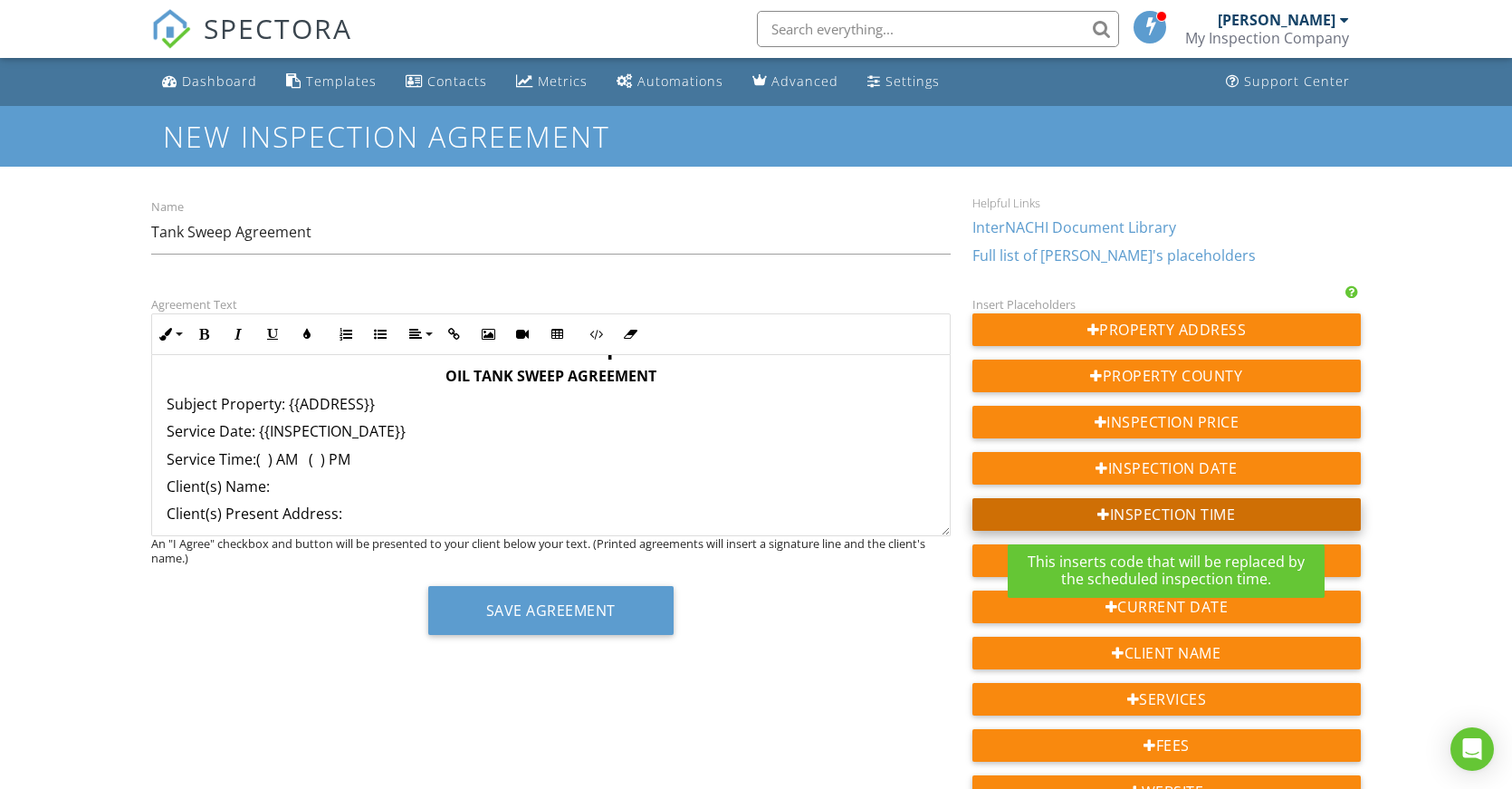
click at [1136, 514] on div "Inspection Time" at bounding box center [1167, 514] width 388 height 33
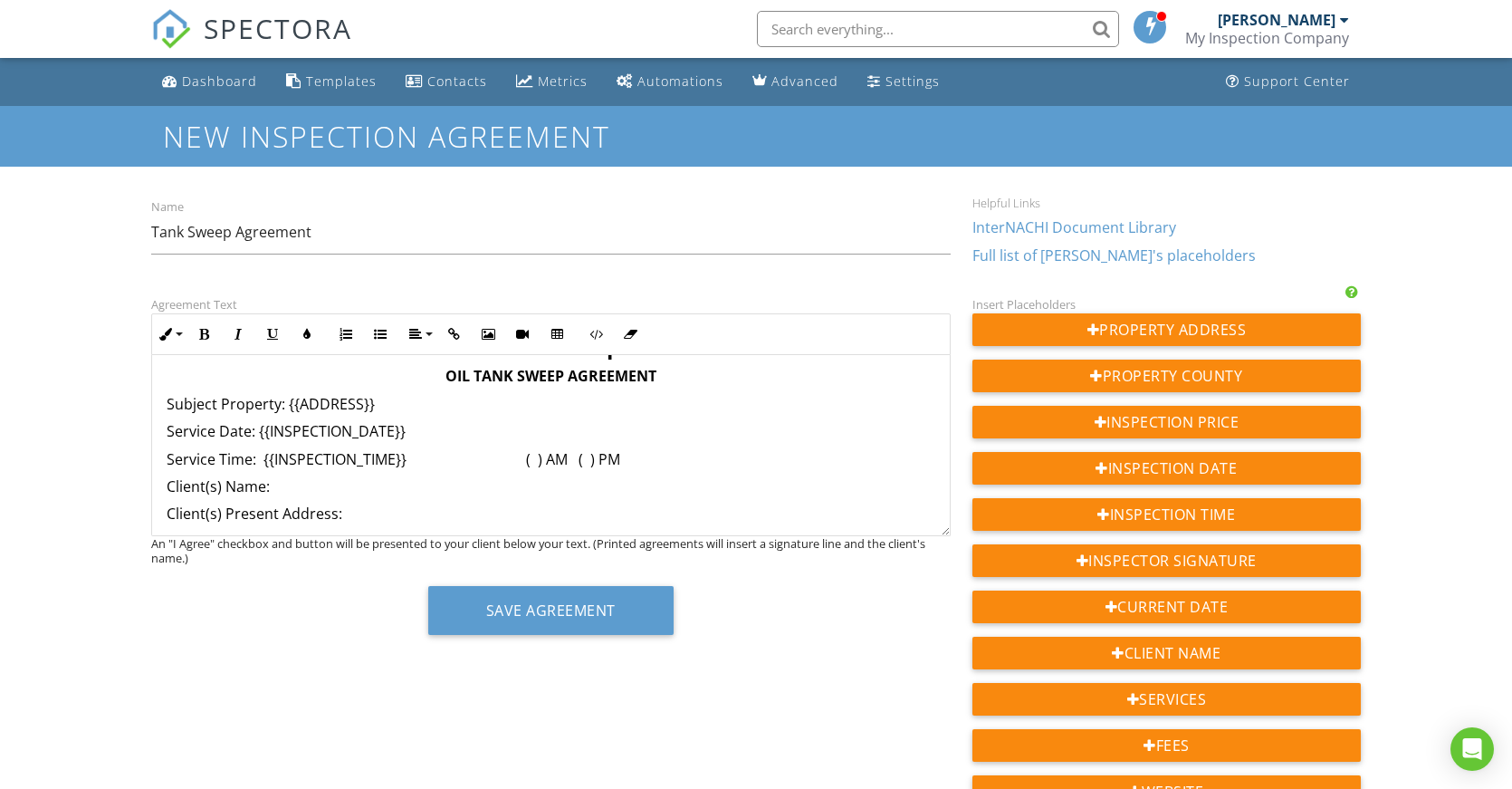
drag, startPoint x: 671, startPoint y: 463, endPoint x: 540, endPoint y: 460, distance: 131.0
click at [540, 460] on p "Service Time: {{INSPECTION_TIME}} ( ) AM ( ) PM" at bounding box center [551, 458] width 769 height 20
click at [327, 479] on p "Client(s) Name:" at bounding box center [551, 485] width 769 height 20
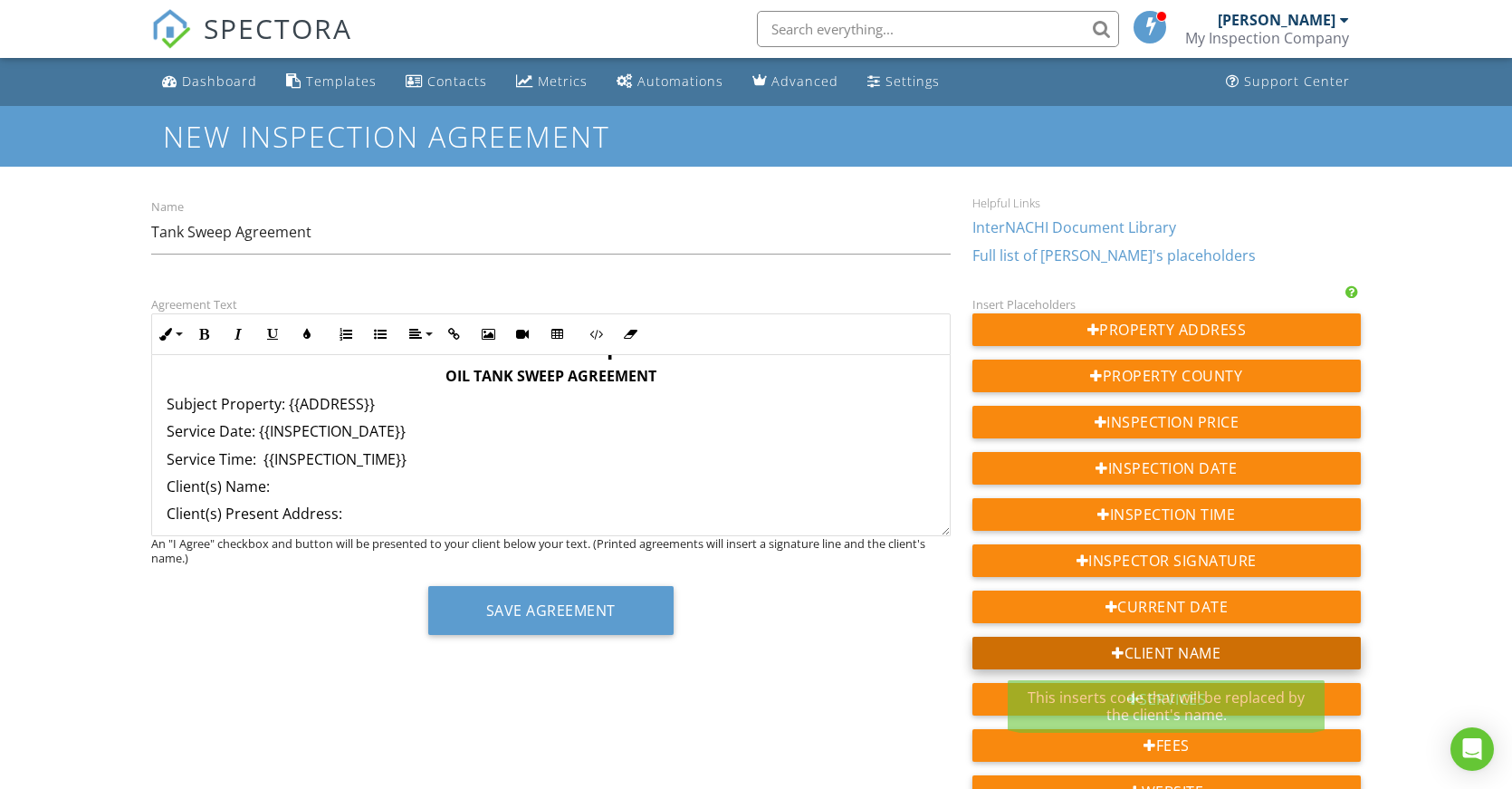
click at [1147, 653] on div "Client Name" at bounding box center [1167, 652] width 388 height 33
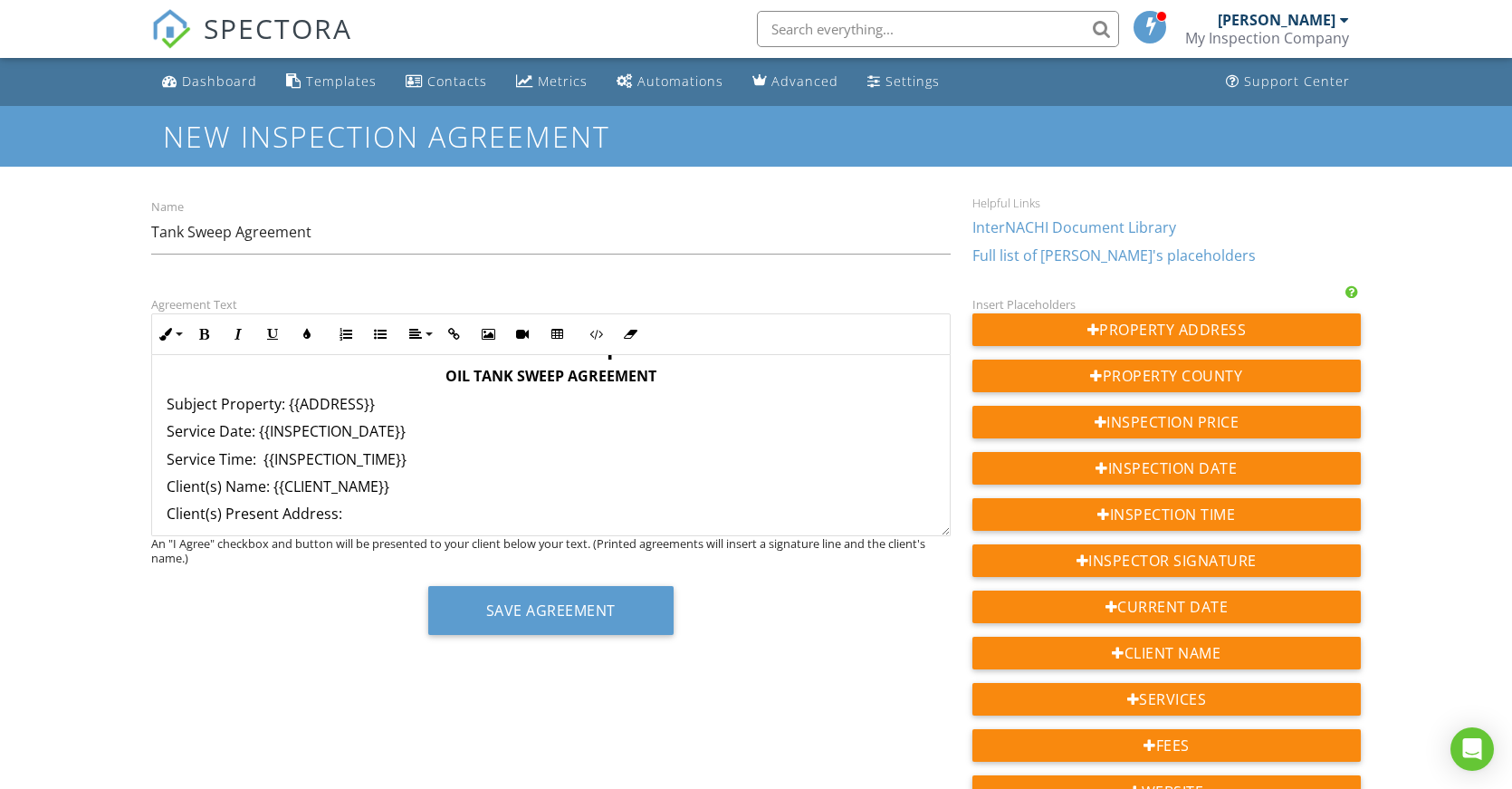
click at [403, 510] on p "Client(s) Present Address:" at bounding box center [551, 513] width 769 height 20
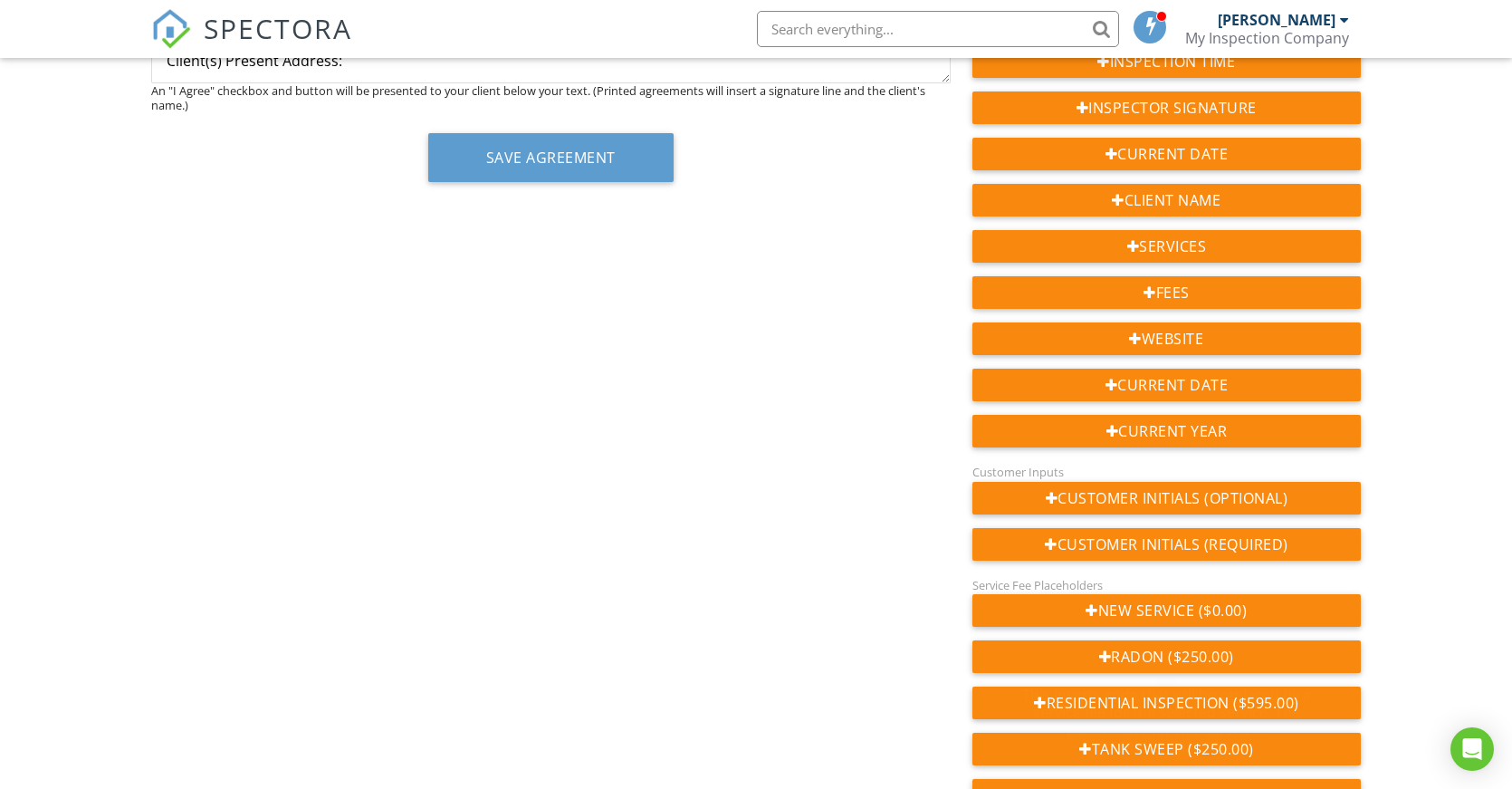
scroll to position [271, 0]
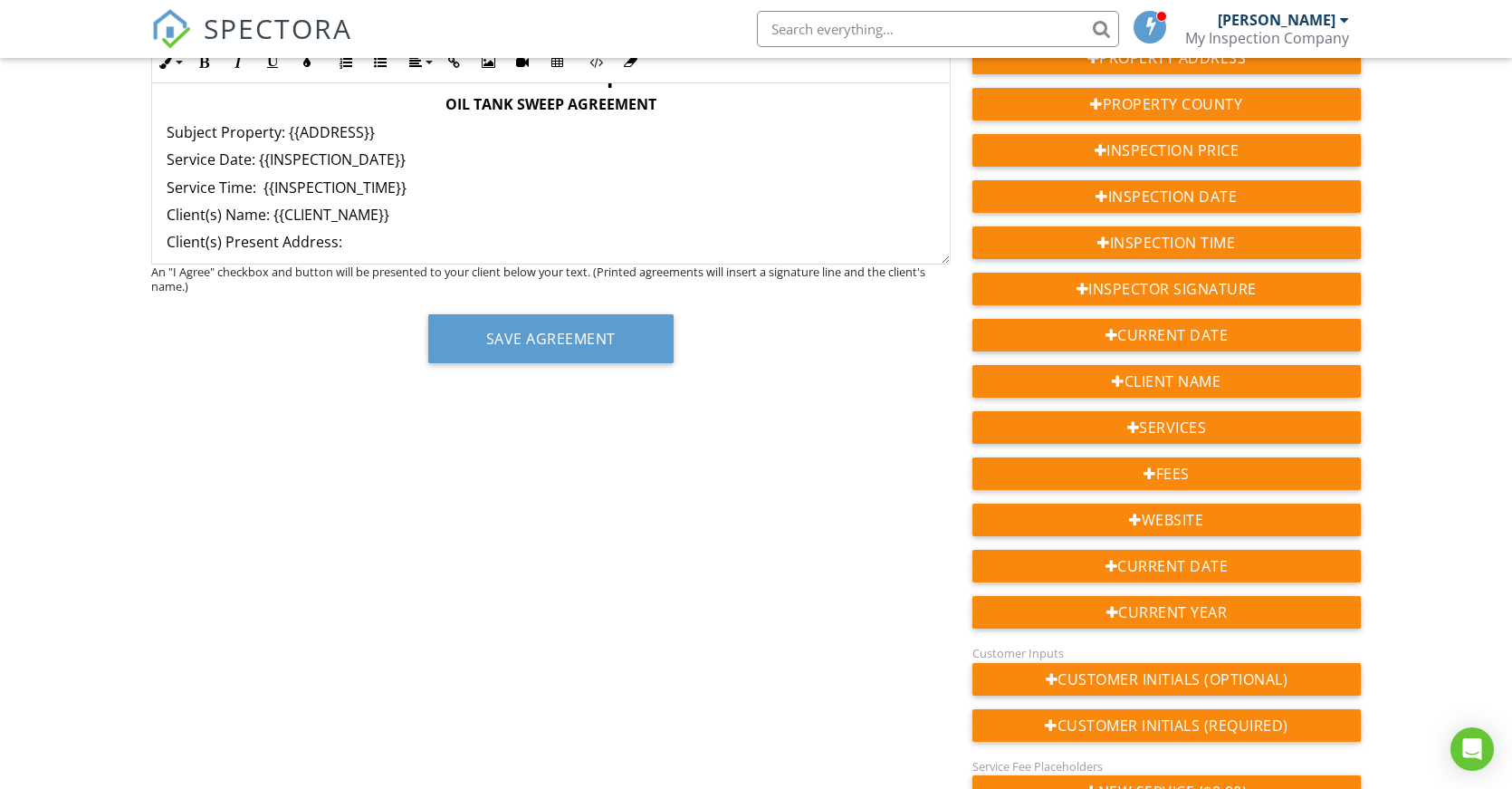
drag, startPoint x: 393, startPoint y: 245, endPoint x: 187, endPoint y: 238, distance: 206.1
click at [187, 238] on p "Client(s) Present Address:" at bounding box center [551, 241] width 769 height 20
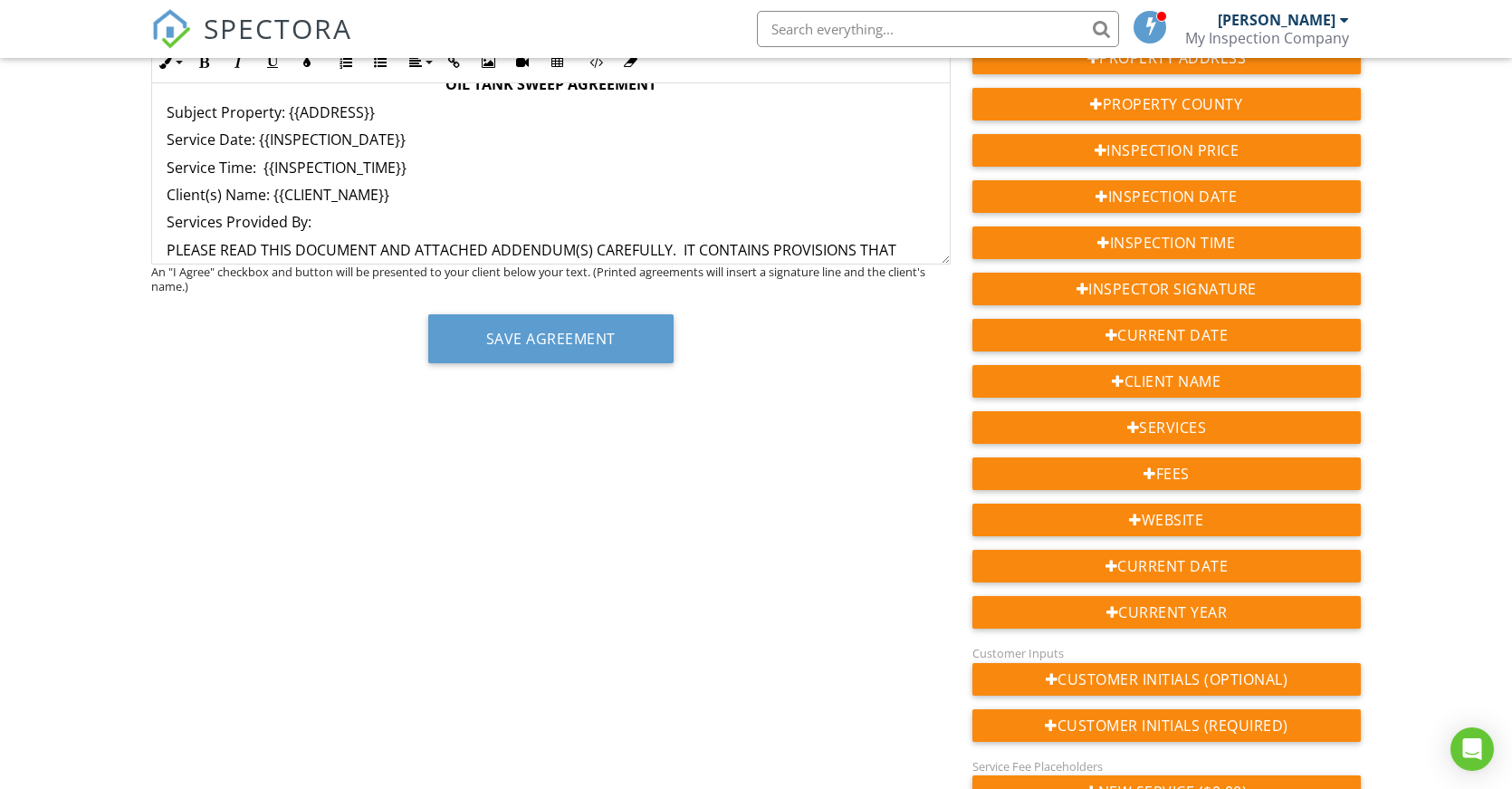
scroll to position [181, 0]
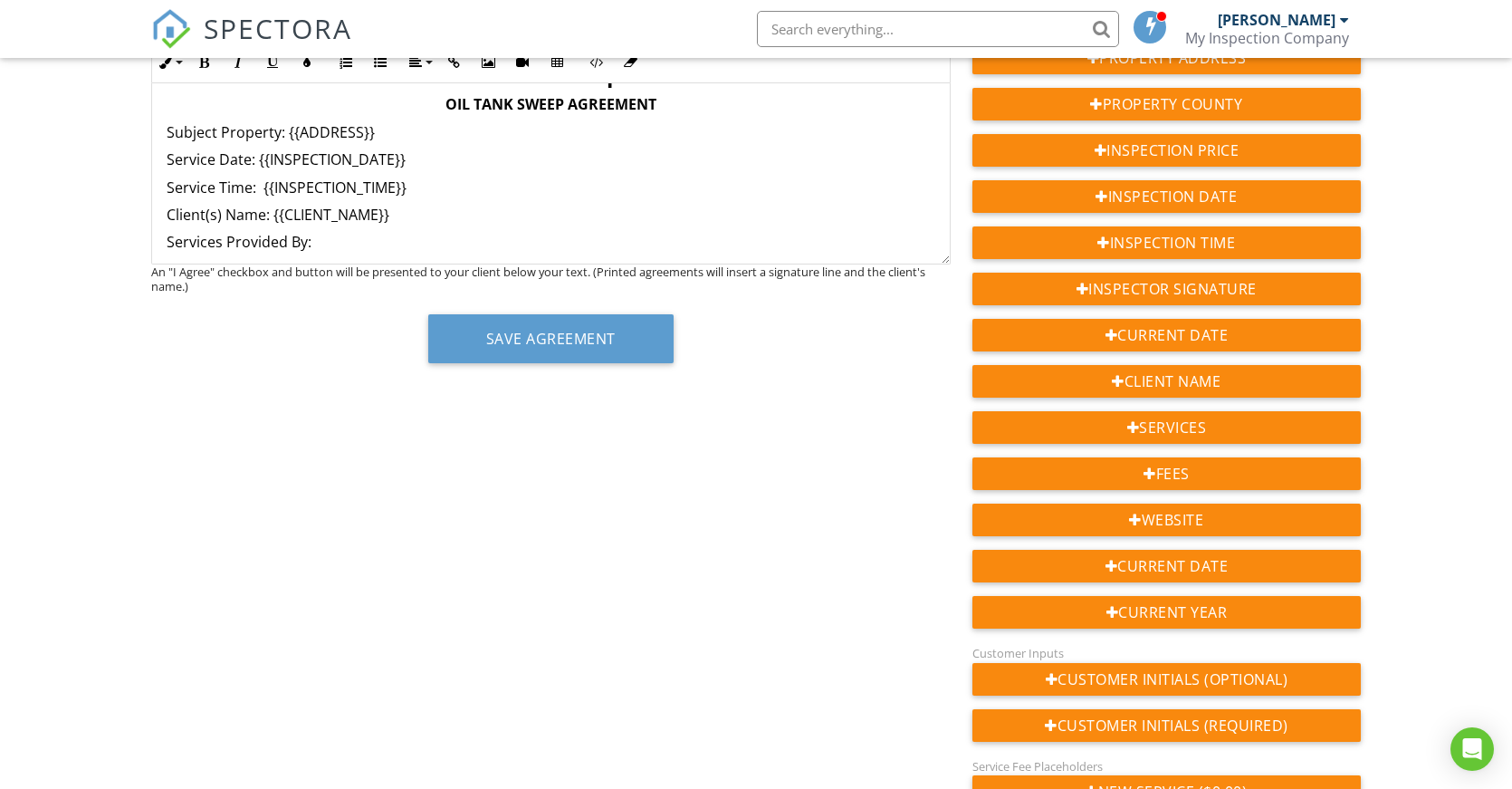
click at [403, 238] on p "Services Provided By:" at bounding box center [551, 241] width 769 height 20
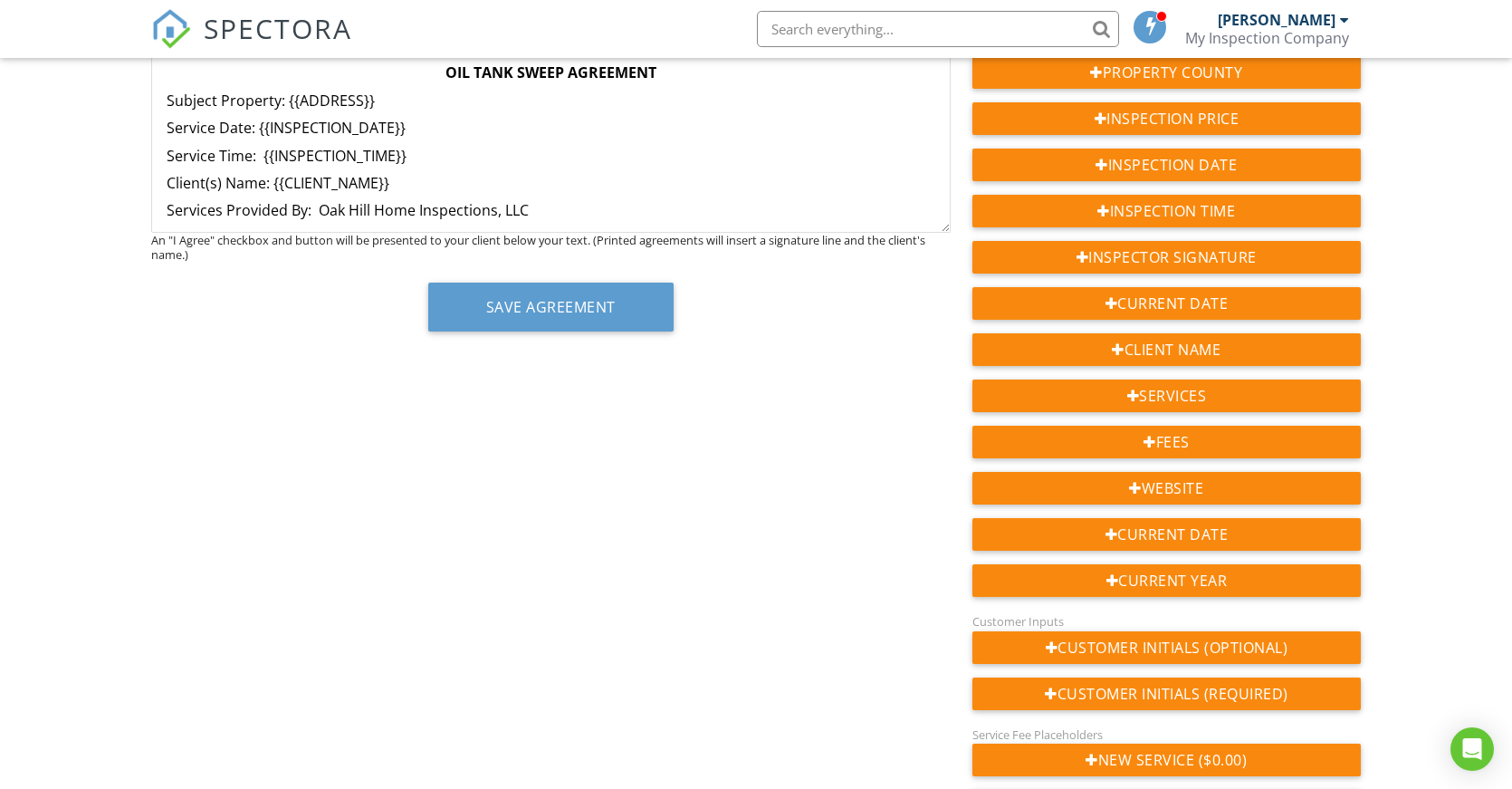
scroll to position [0, 0]
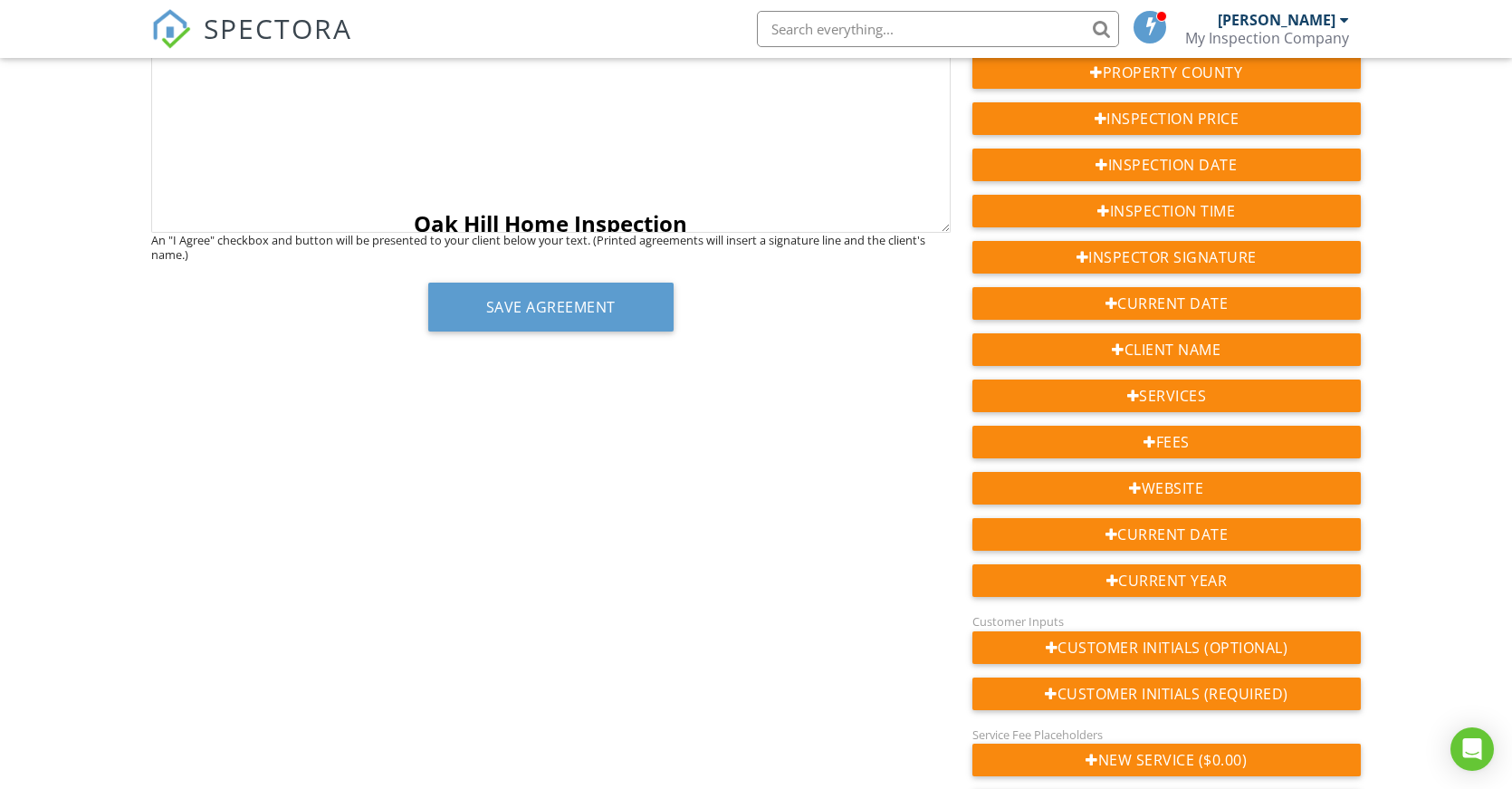
click at [685, 211] on p "Oak Hill Home Inspection" at bounding box center [551, 223] width 769 height 25
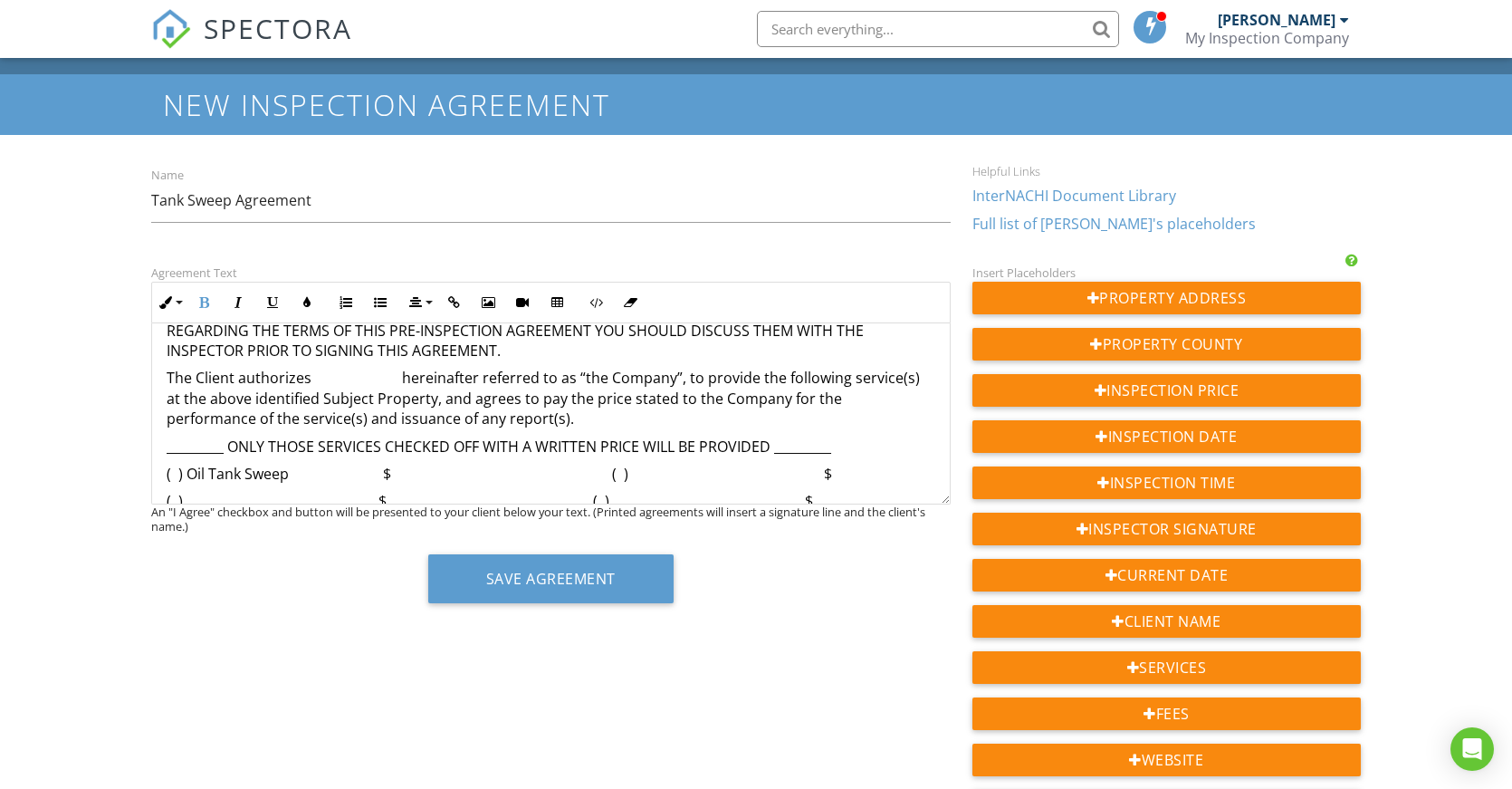
scroll to position [370, 0]
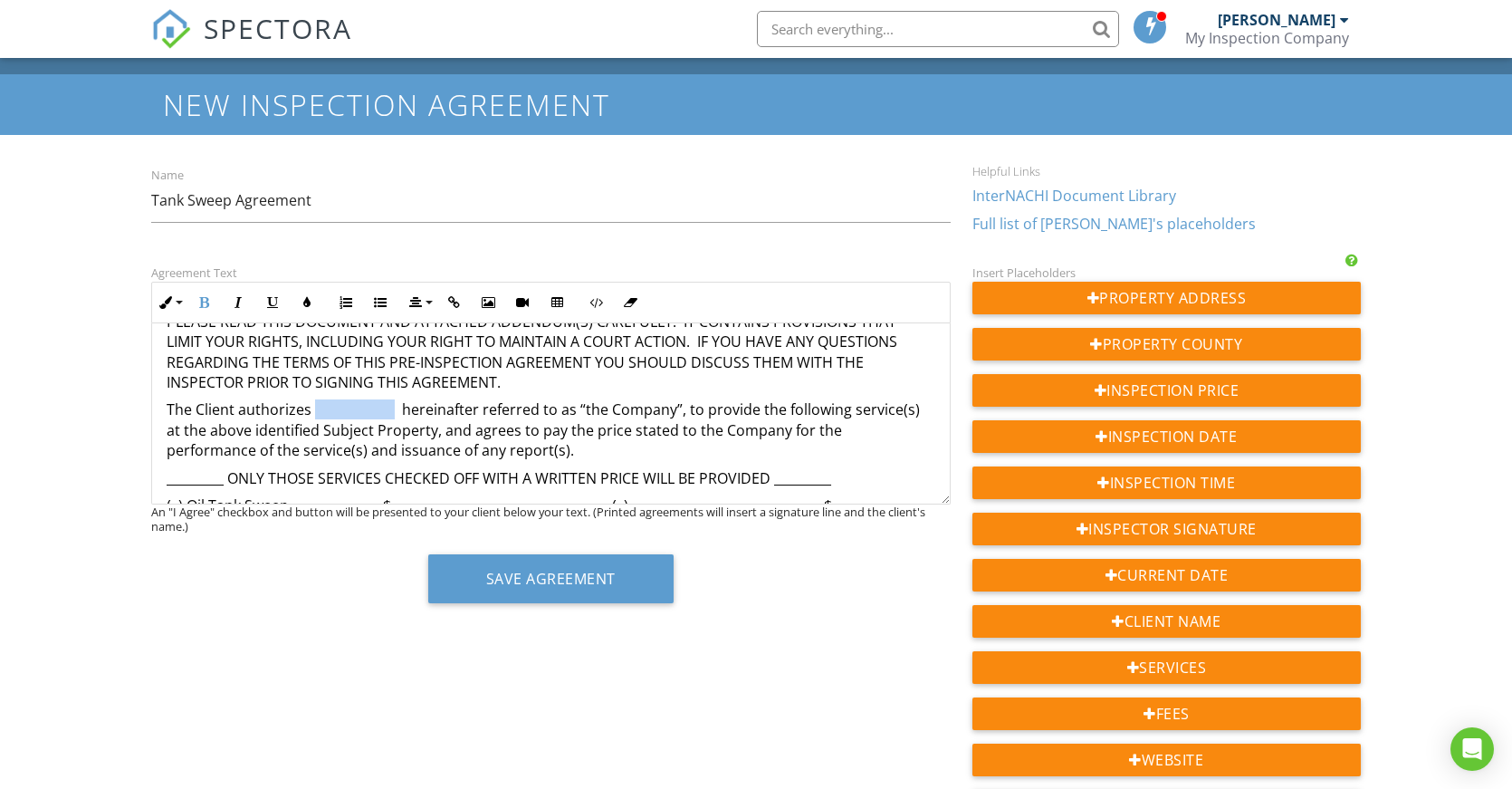
drag, startPoint x: 396, startPoint y: 408, endPoint x: 313, endPoint y: 404, distance: 83.1
click at [313, 404] on p "The Client authorizes hereinafter referred to as “the Company”, to provide the …" at bounding box center [551, 430] width 769 height 60
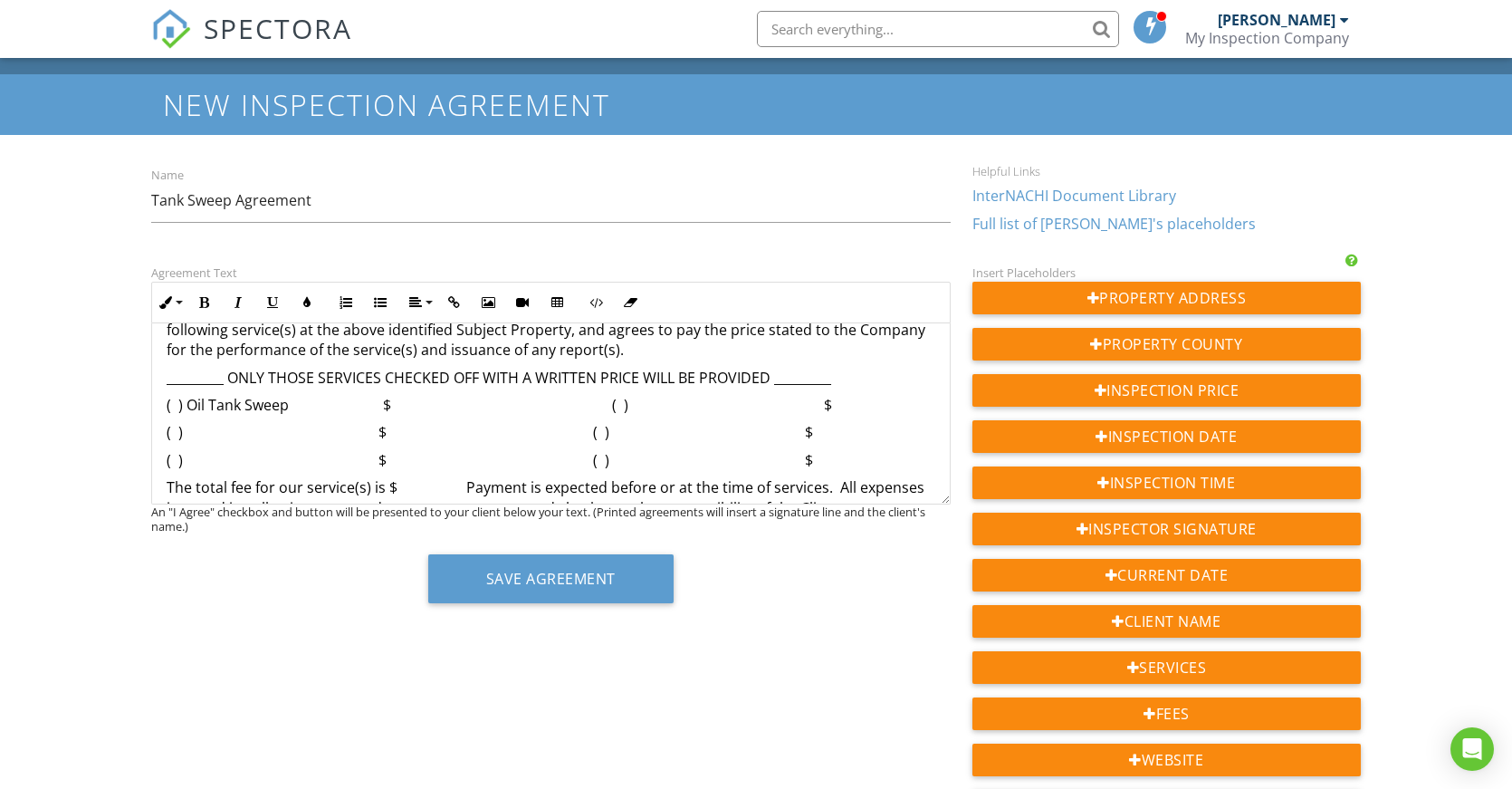
scroll to position [460, 0]
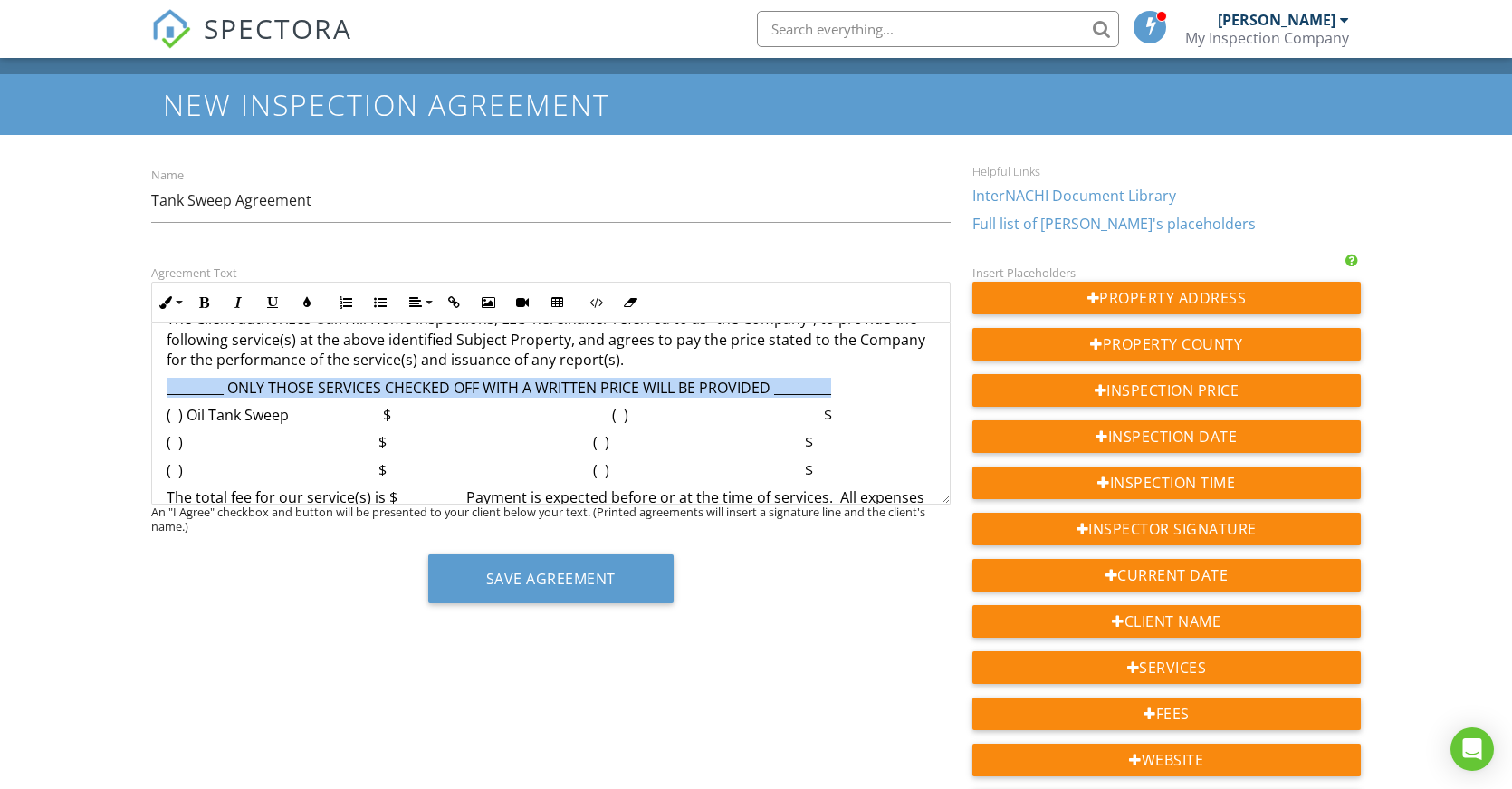
drag, startPoint x: 836, startPoint y: 388, endPoint x: 161, endPoint y: 391, distance: 675.0
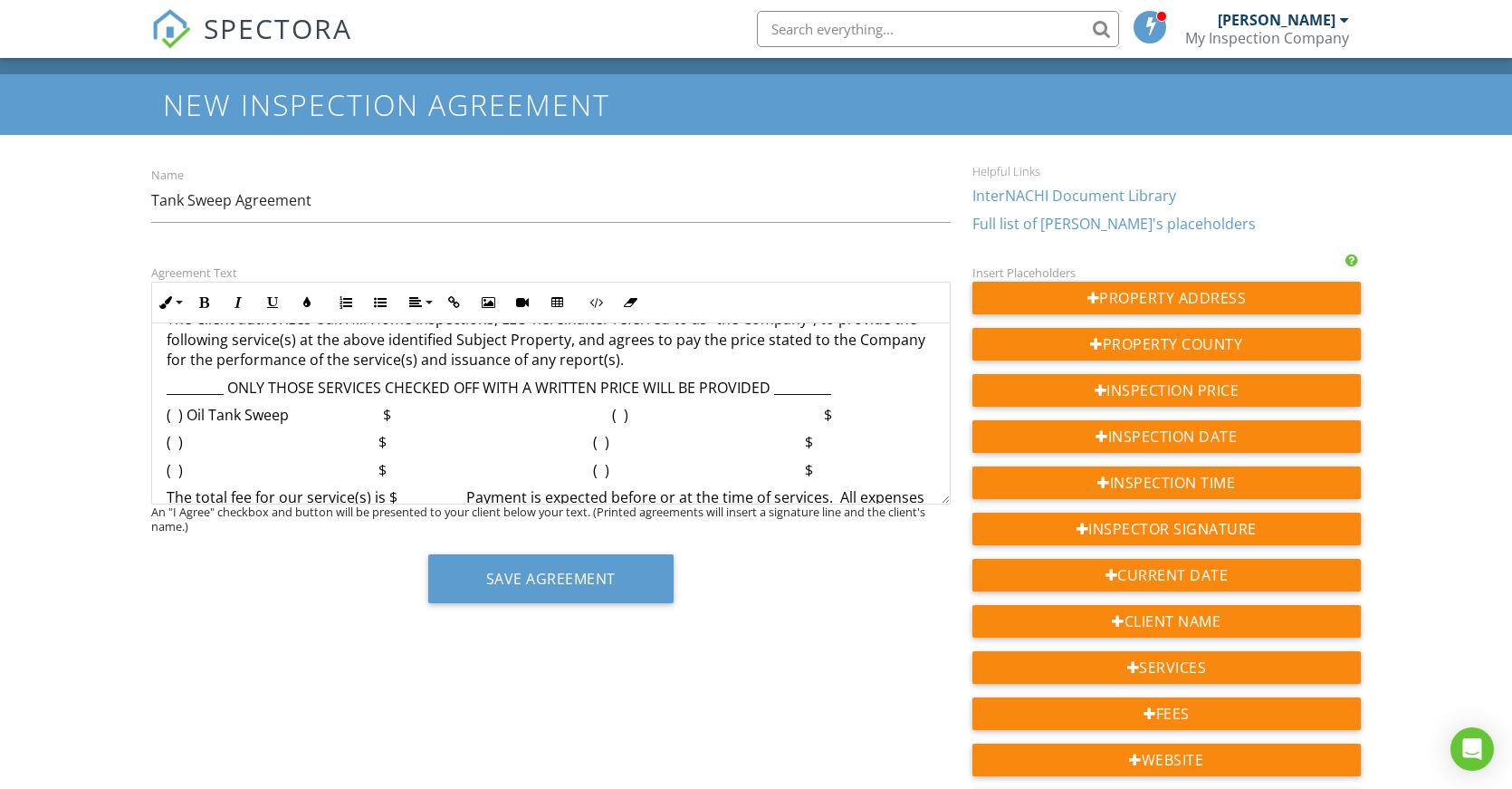
drag, startPoint x: 315, startPoint y: 385, endPoint x: 161, endPoint y: 379, distance: 154.1
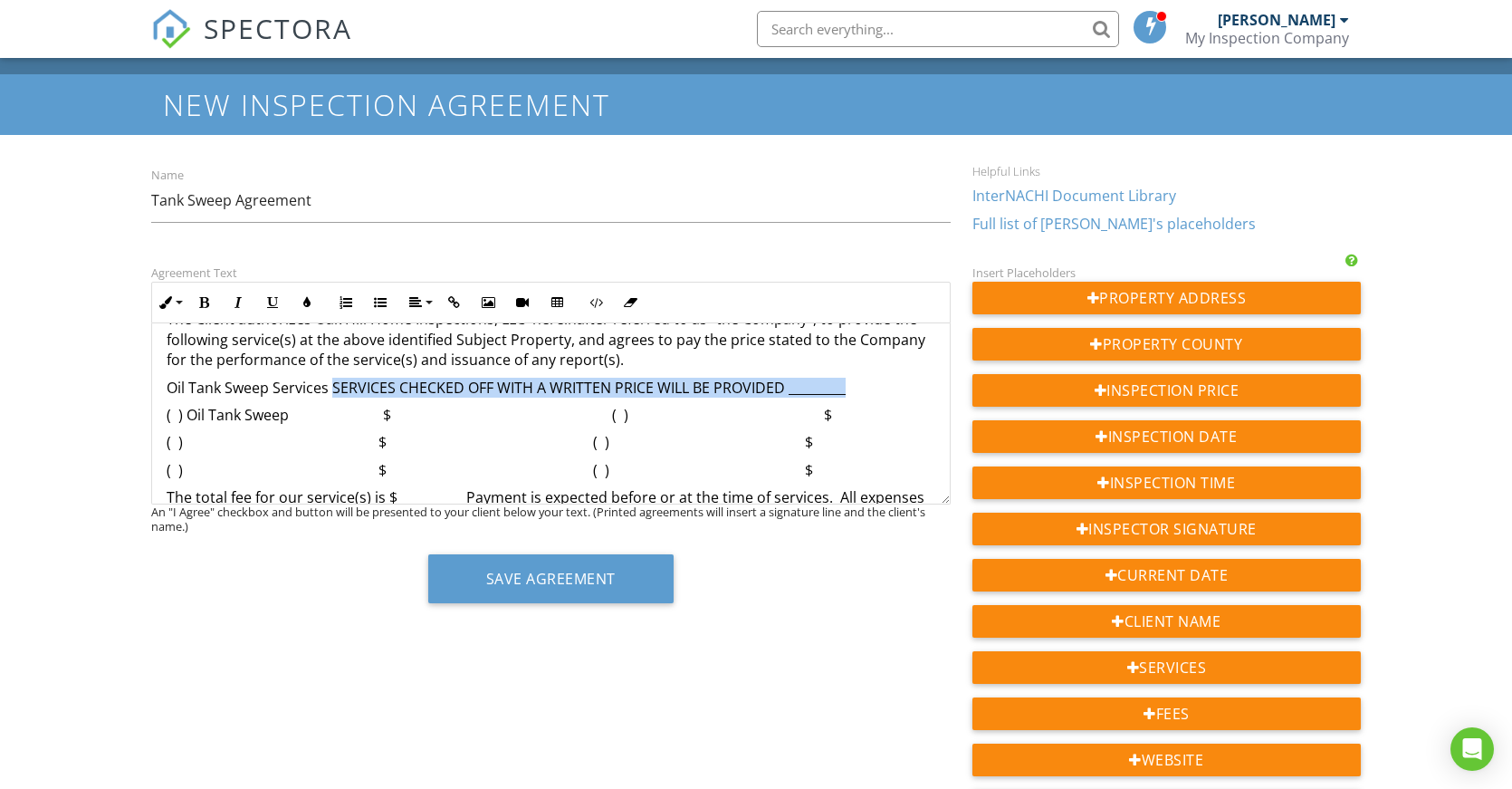
drag, startPoint x: 856, startPoint y: 386, endPoint x: 334, endPoint y: 379, distance: 522.0
click at [334, 379] on p "Oil Tank Sweep Services SERVICES CHECKED OFF WITH A WRITTEN PRICE WILL BE PROVI…" at bounding box center [551, 387] width 769 height 20
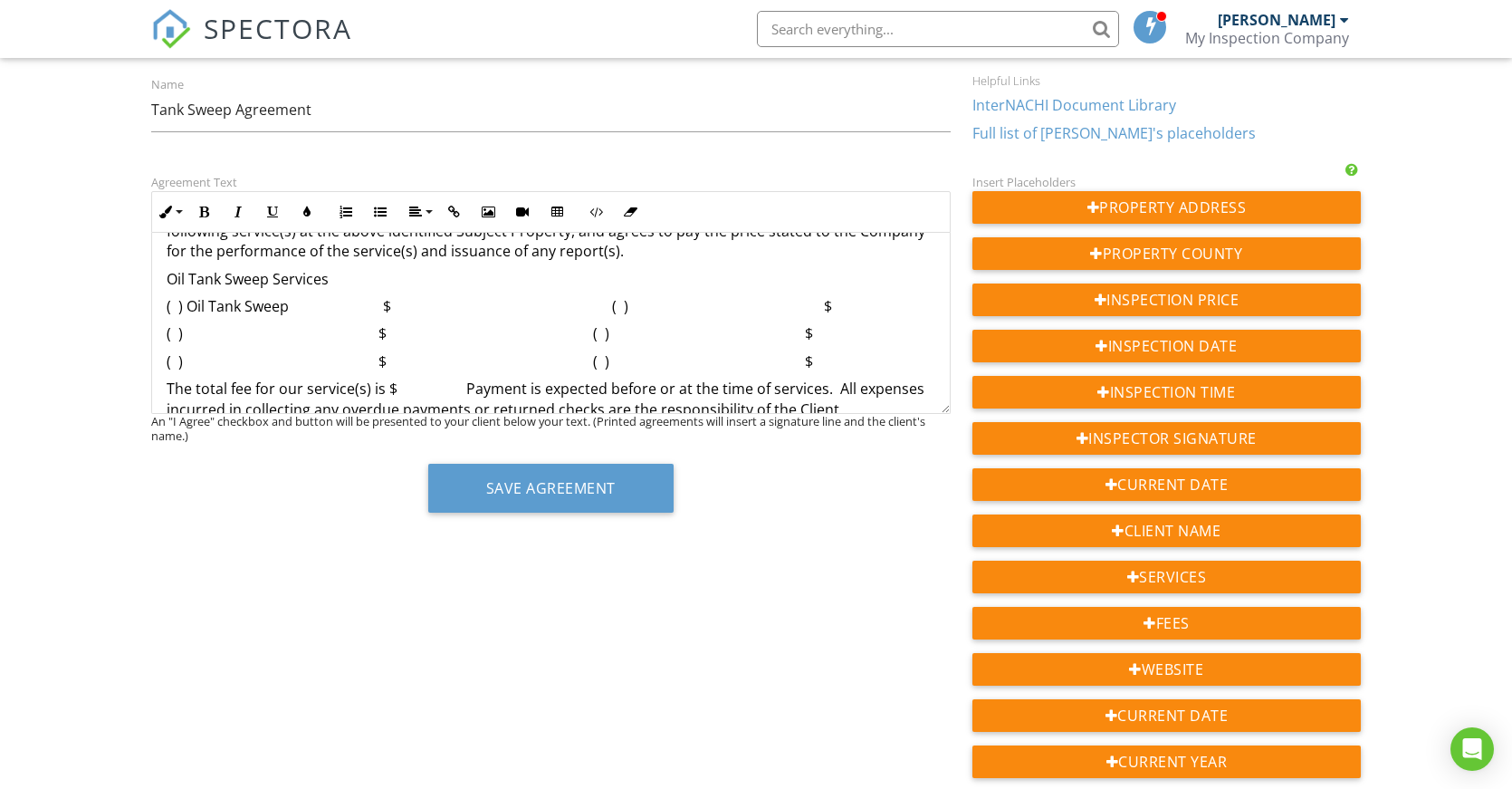
scroll to position [468, 0]
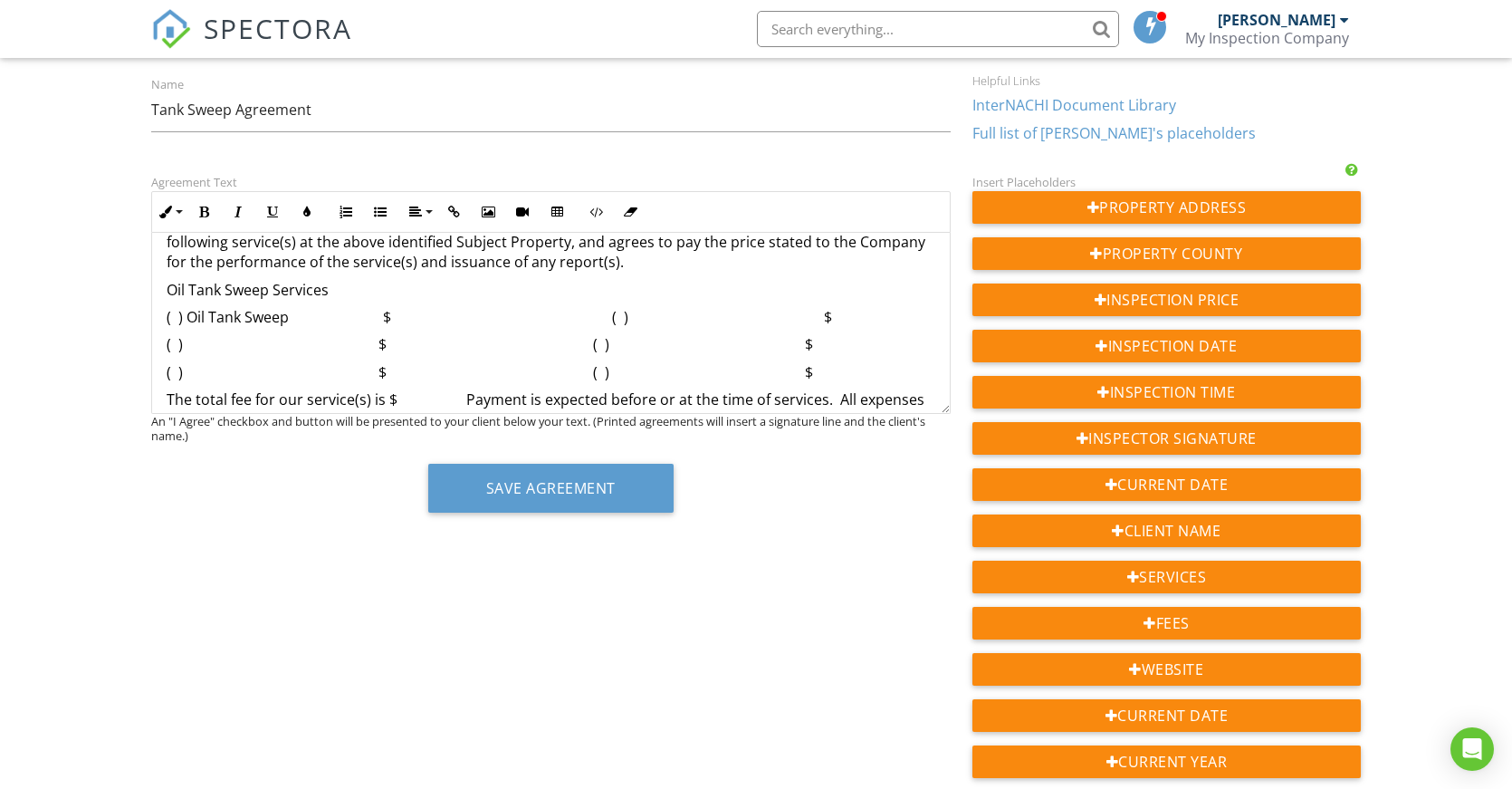
drag, startPoint x: 855, startPoint y: 330, endPoint x: 168, endPoint y: 310, distance: 687.3
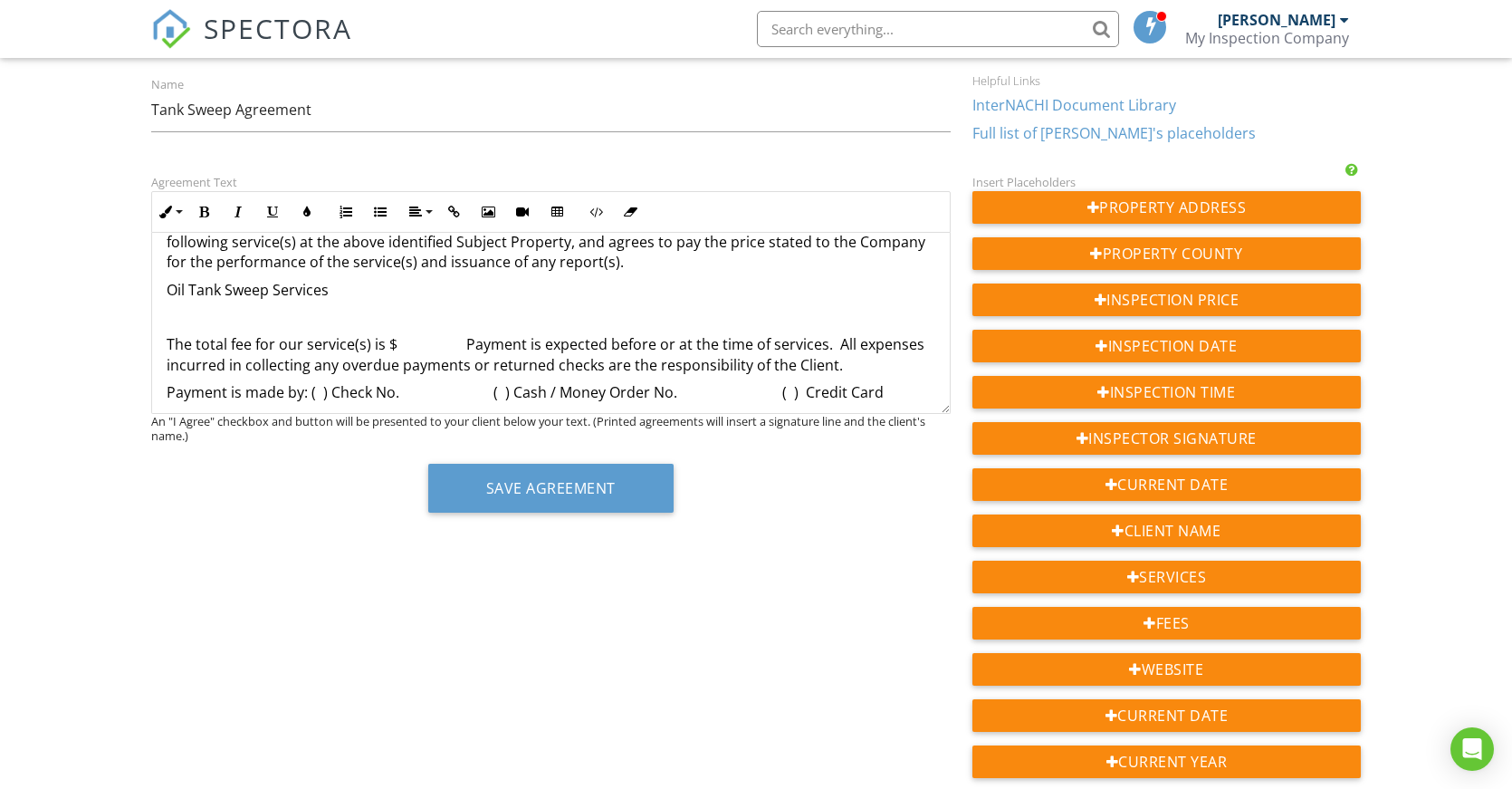
click at [401, 348] on p "The total fee for our service(s) is $ Payment is expected before or at the time…" at bounding box center [551, 353] width 769 height 41
drag, startPoint x: 399, startPoint y: 342, endPoint x: 388, endPoint y: 342, distance: 11.0
click at [388, 342] on p "The total fee for our service(s) is $ Payment is expected before or at the time…" at bounding box center [551, 353] width 769 height 41
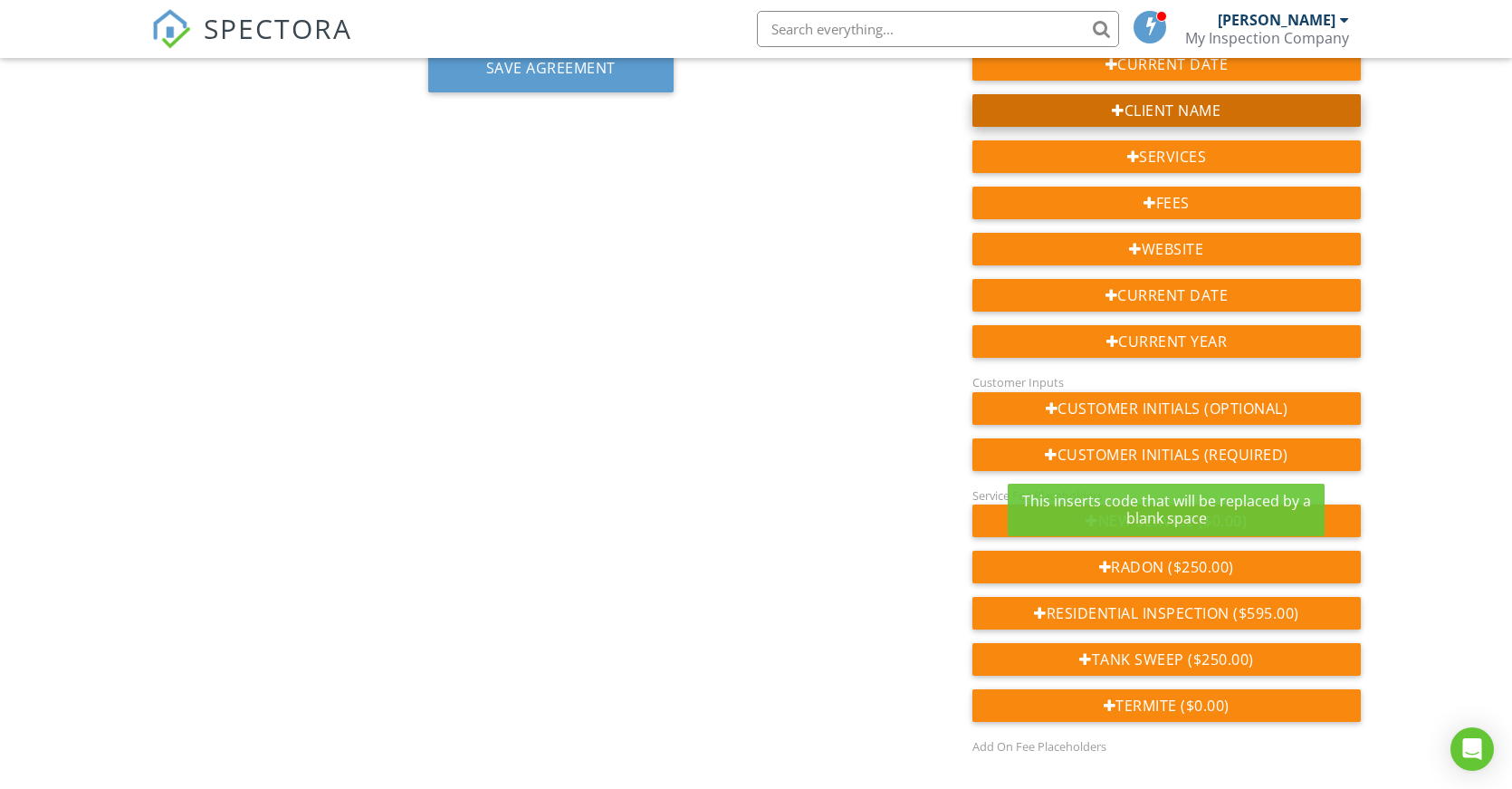
scroll to position [575, 0]
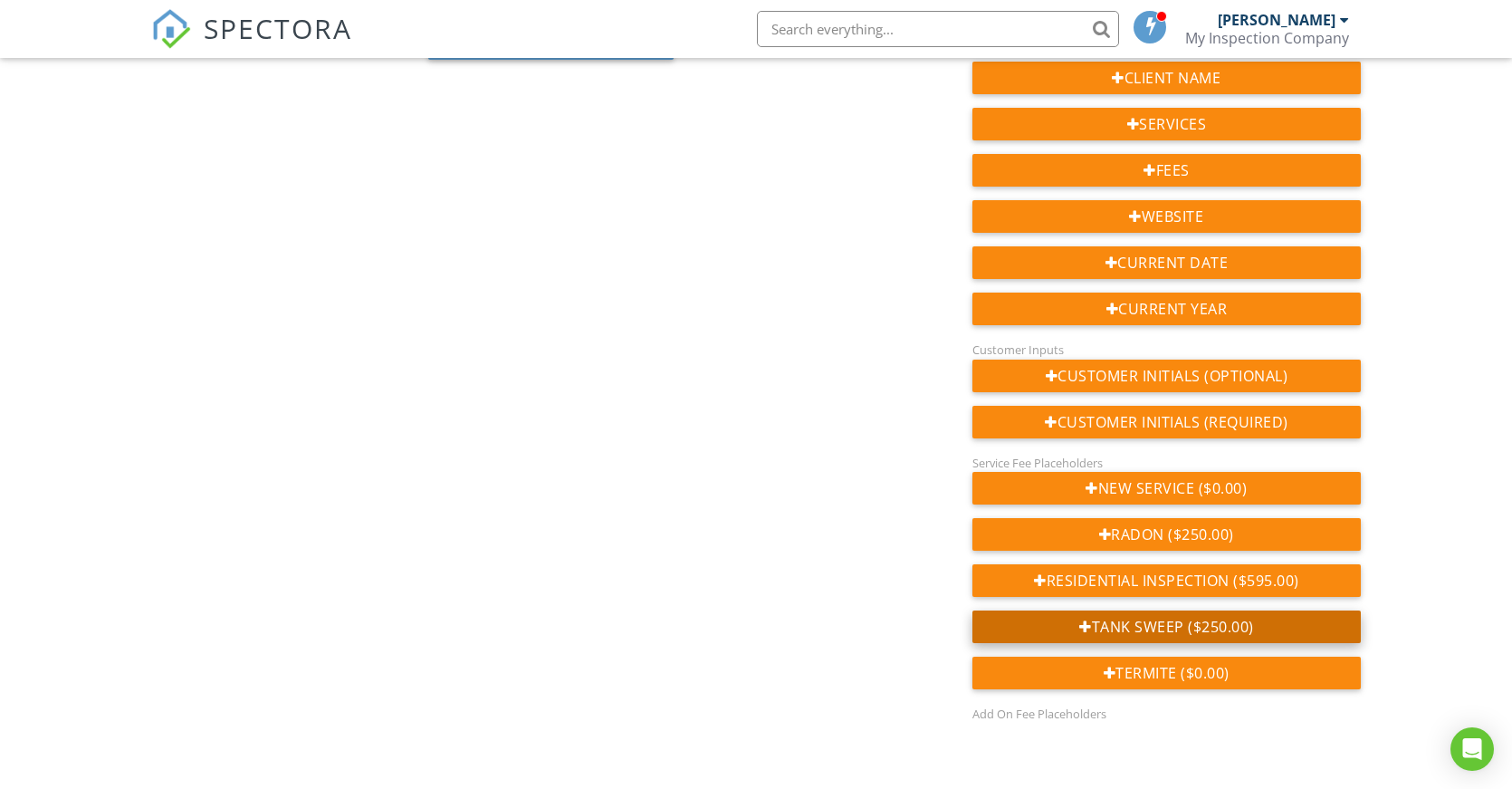
click at [1199, 631] on div "Tank Sweep ($250.00)" at bounding box center [1167, 626] width 388 height 33
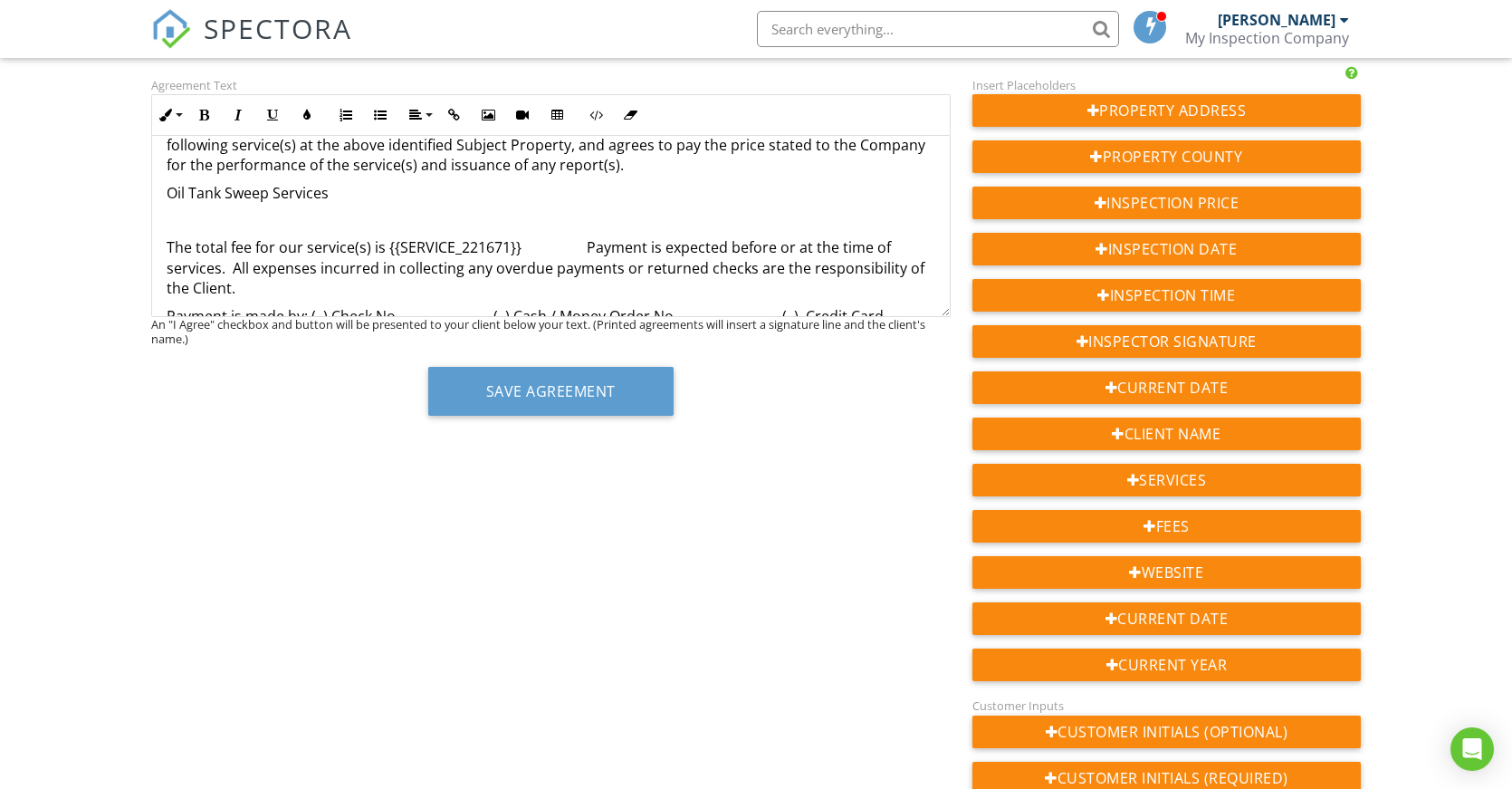
scroll to position [219, 0]
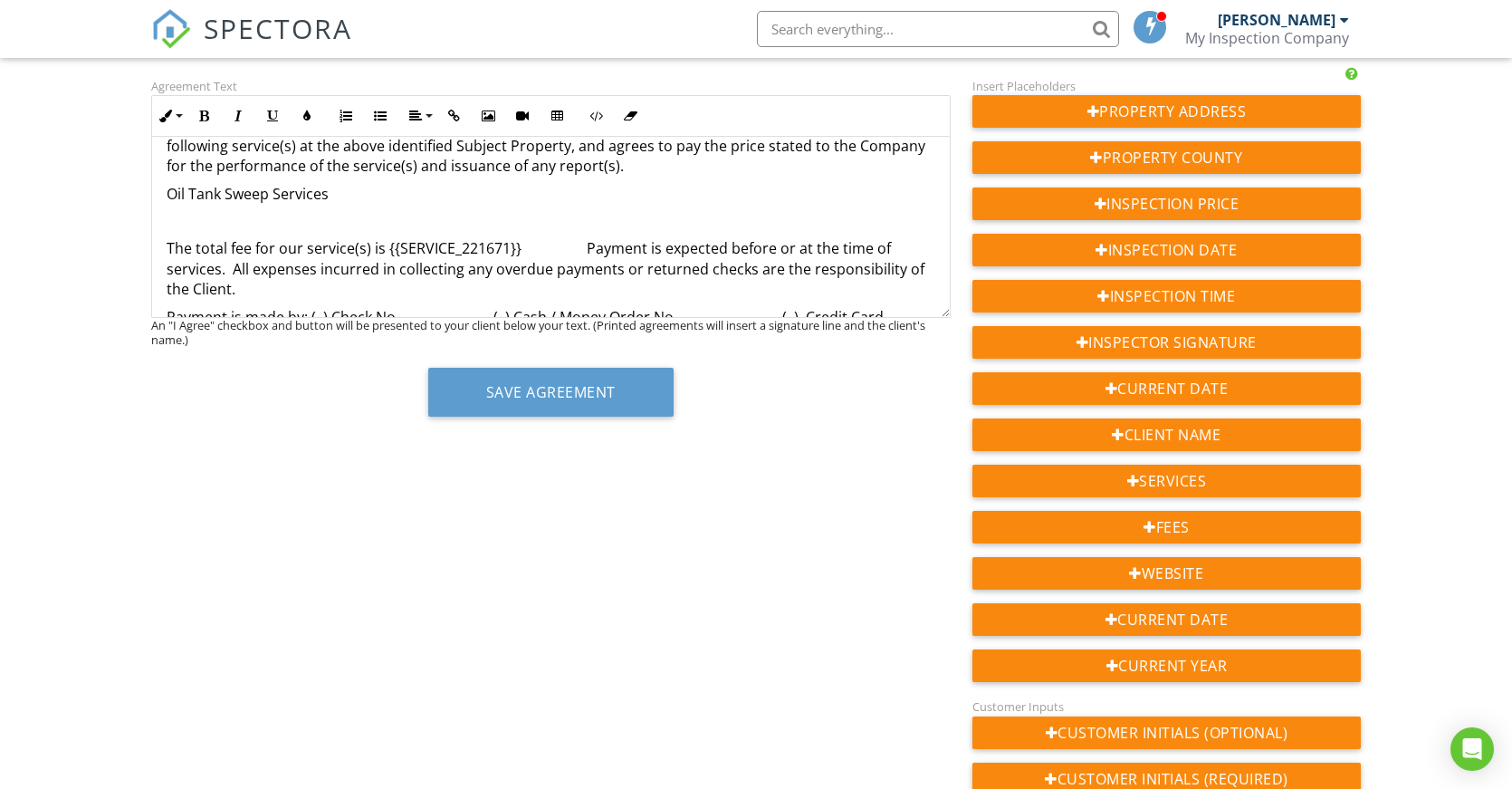
click at [584, 246] on p "The total fee for our service(s) is {{SERVICE_221671}} Payment is expected befo…" at bounding box center [551, 269] width 769 height 60
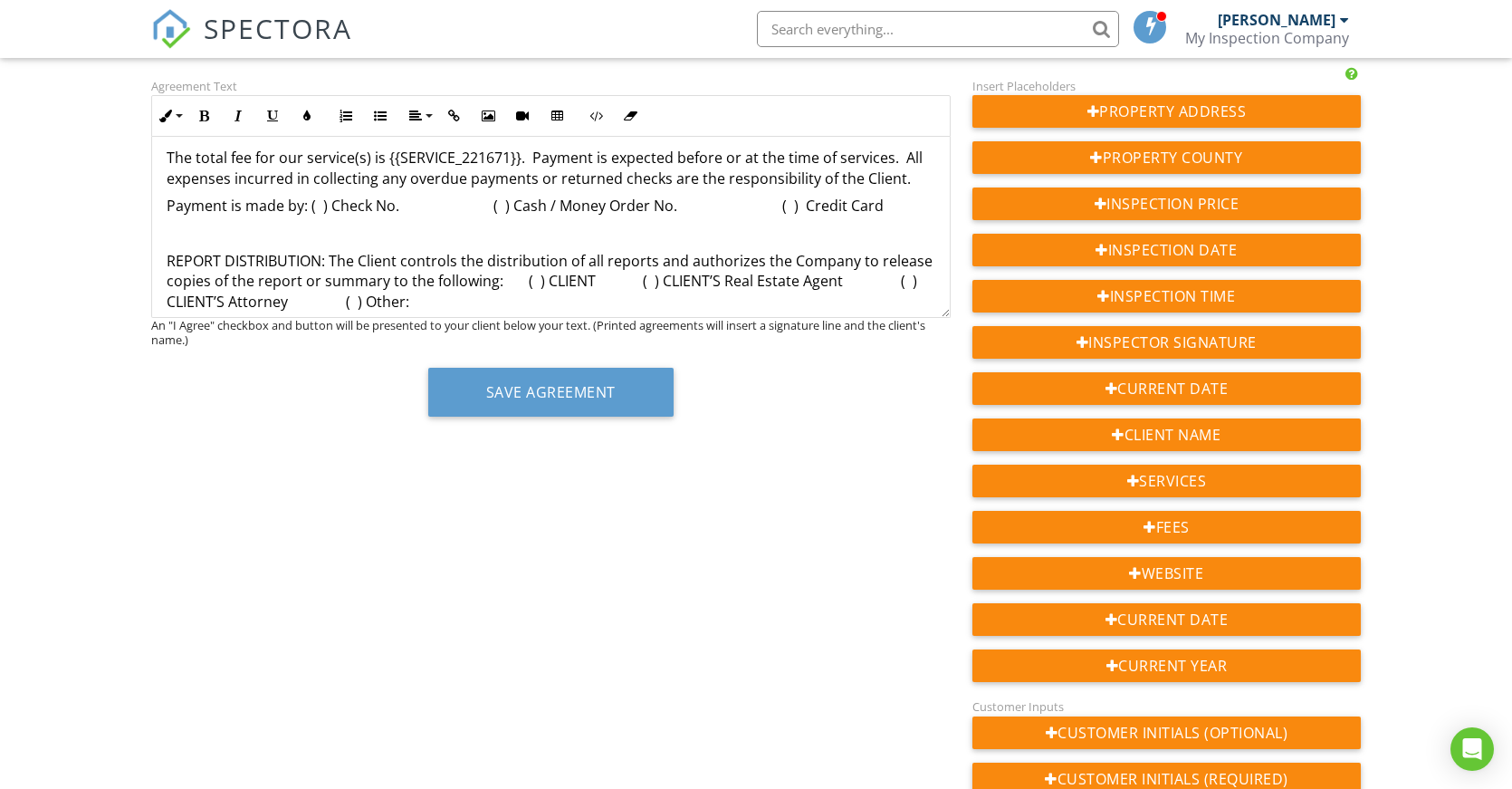
click at [242, 205] on p "Payment is made by: ( ) Check No. ( ) Cash / Money Order No. ( ) Credit Card" at bounding box center [551, 205] width 769 height 20
click at [349, 208] on p "Payment may be made by: ( ) Check No. ( ) Cash / Money Order No. ( ) Credit Card" at bounding box center [551, 205] width 769 height 20
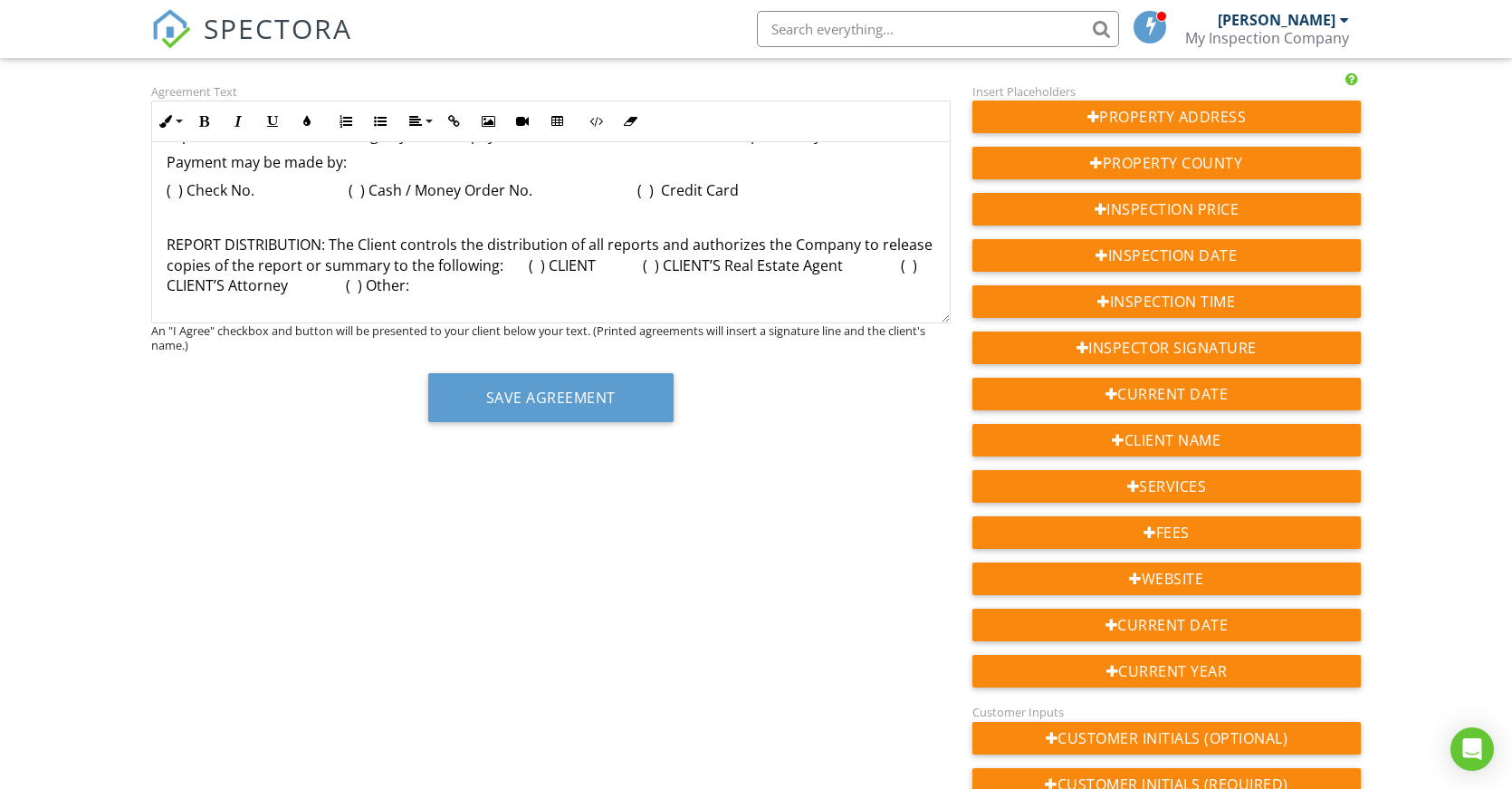
scroll to position [649, 0]
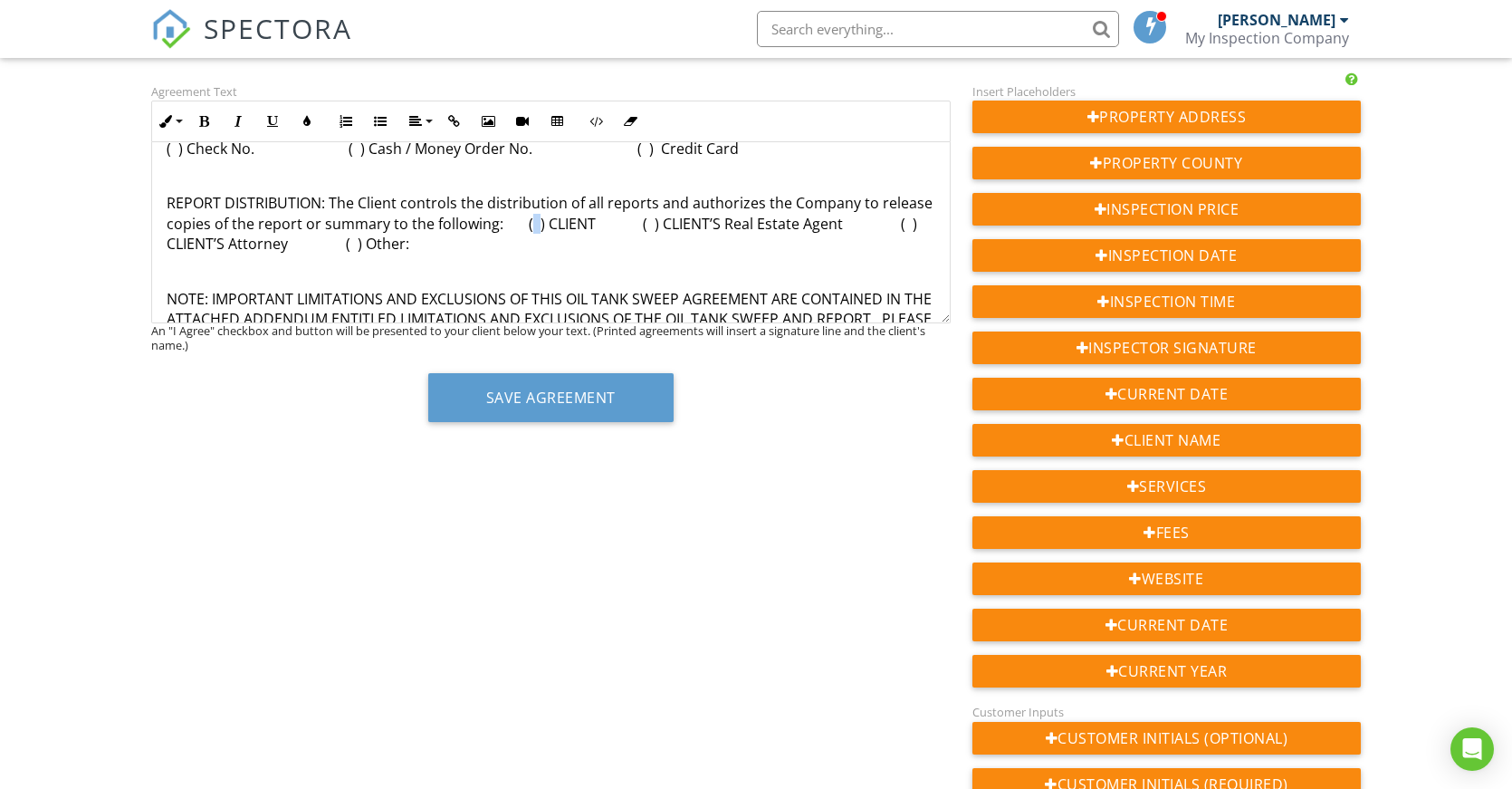
click at [583, 225] on p "REPORT DISTRIBUTION: The Client controls the distribution of all reports and au…" at bounding box center [551, 223] width 769 height 60
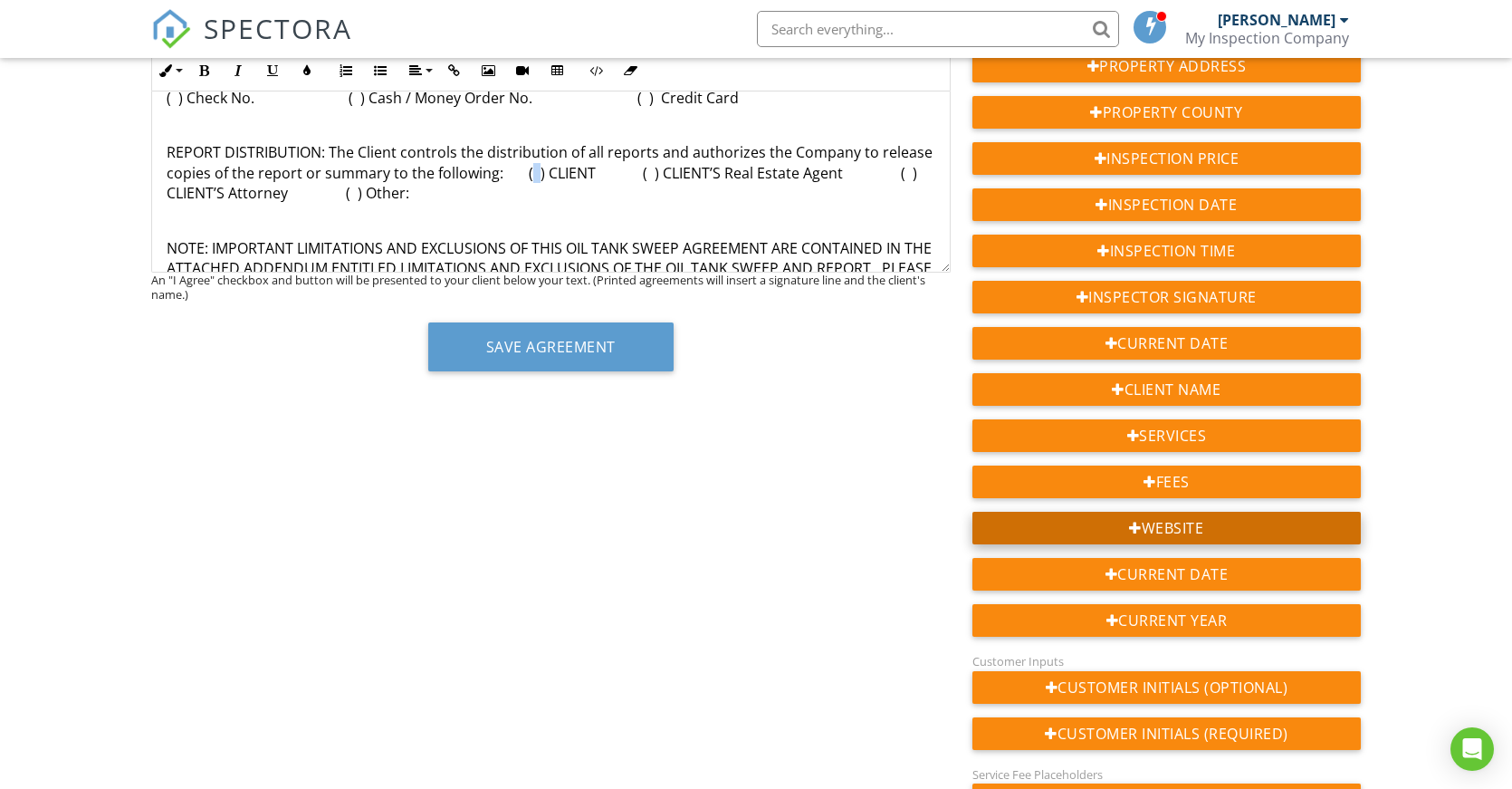
scroll to position [304, 0]
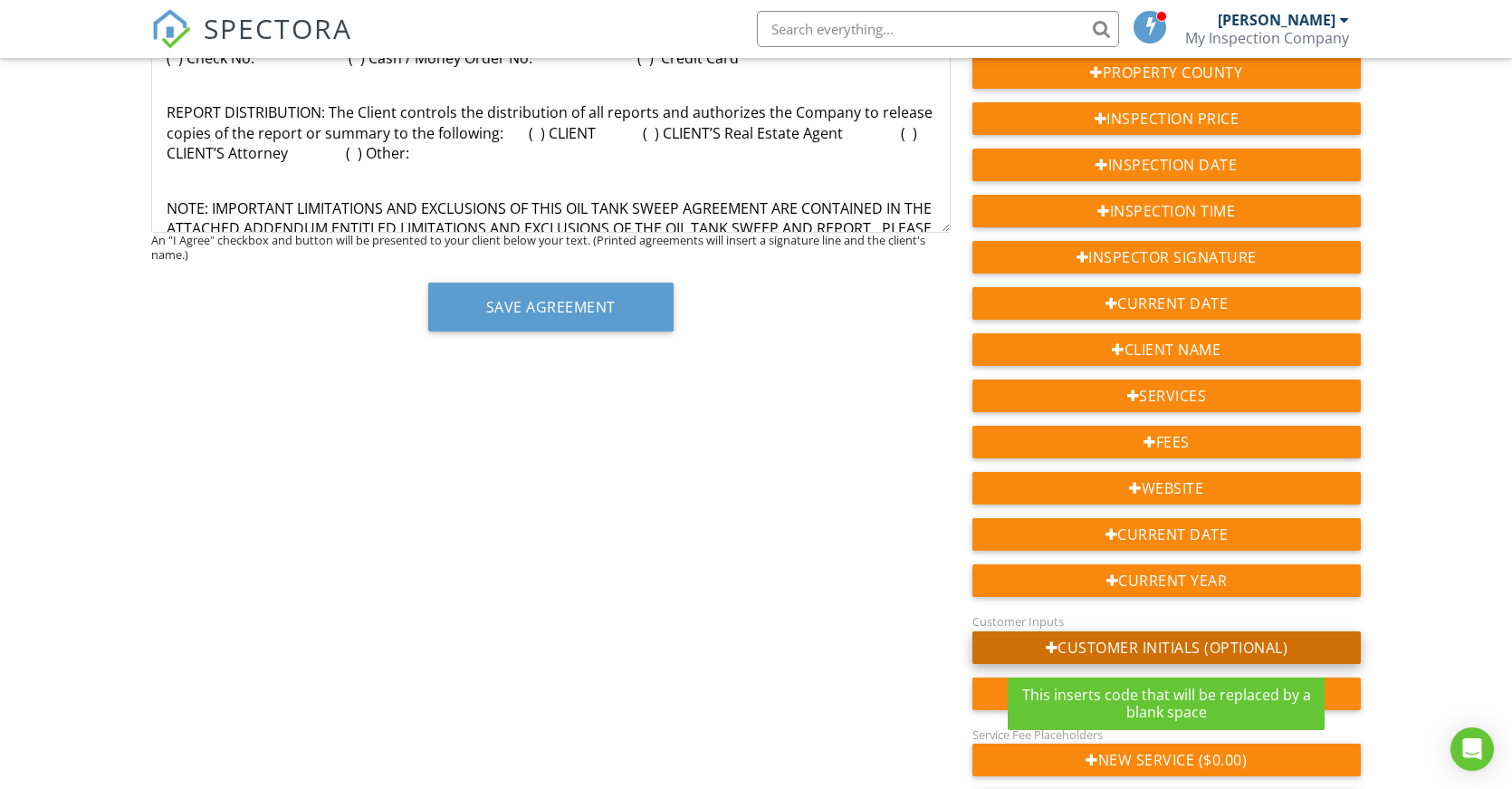
click at [1257, 649] on div "Customer Initials (Optional)" at bounding box center [1167, 648] width 388 height 33
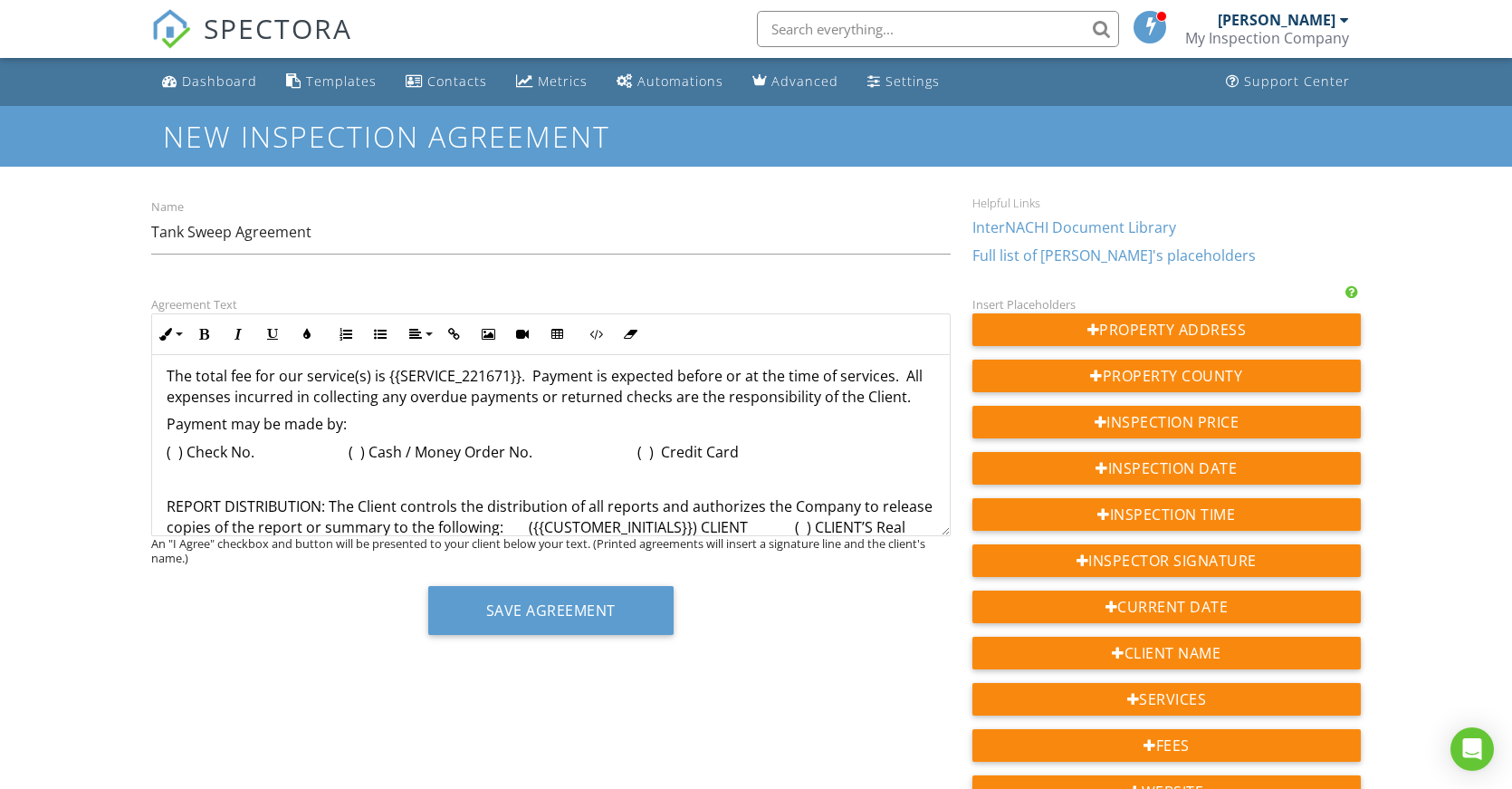
scroll to position [649, 0]
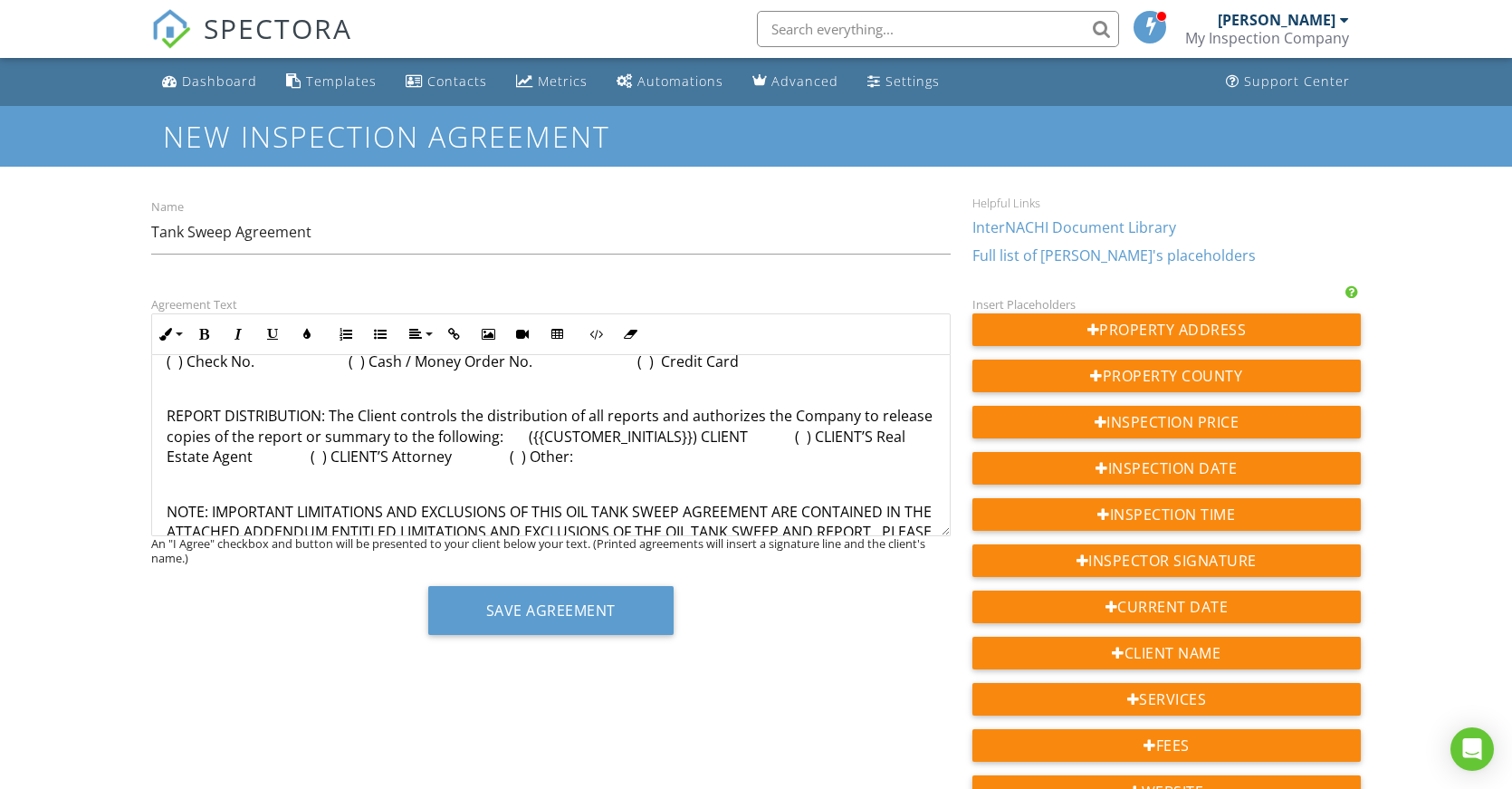
click at [852, 437] on p "REPORT DISTRIBUTION: The Client controls the distribution of all reports and au…" at bounding box center [551, 436] width 769 height 60
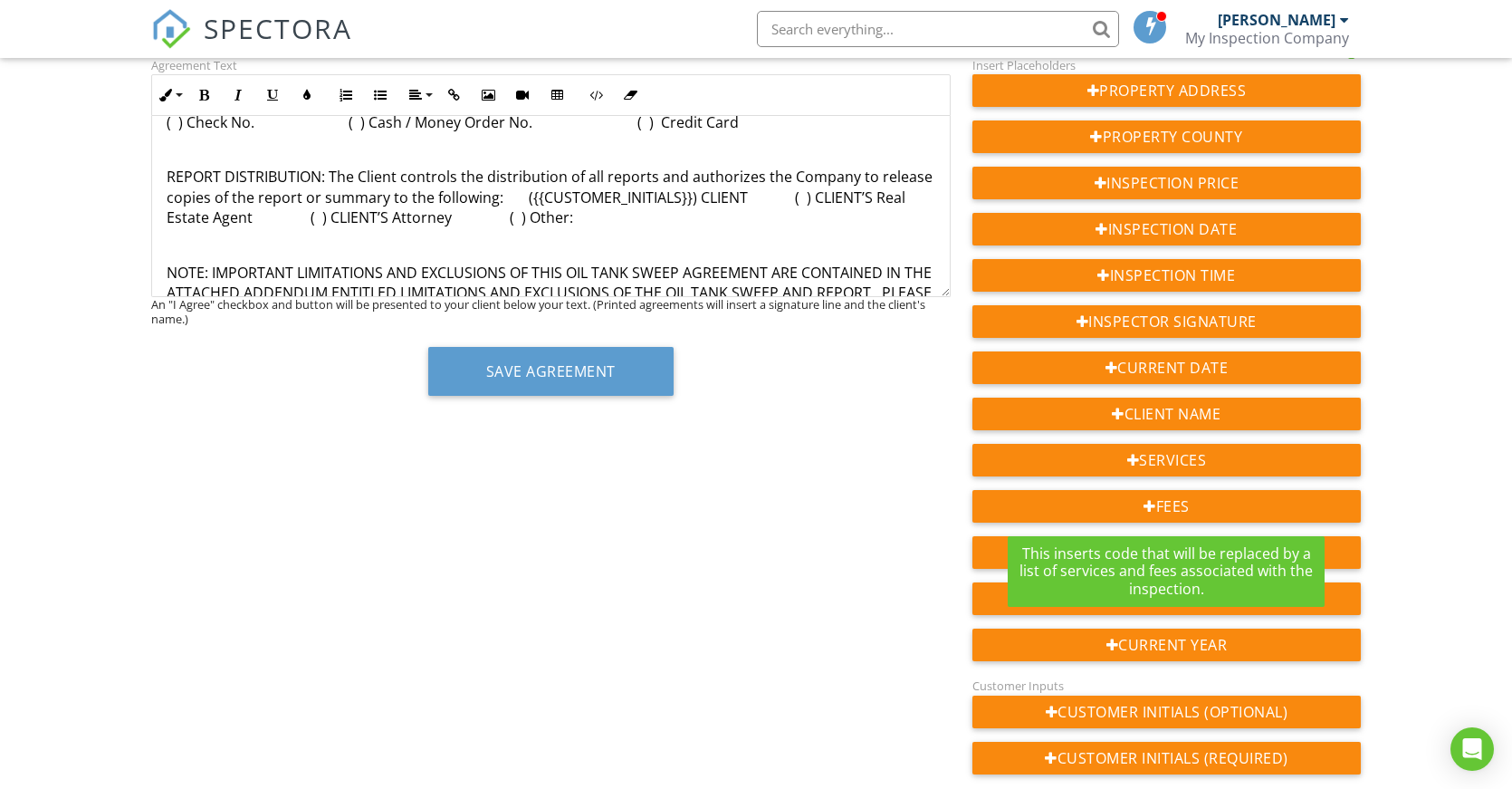
scroll to position [271, 0]
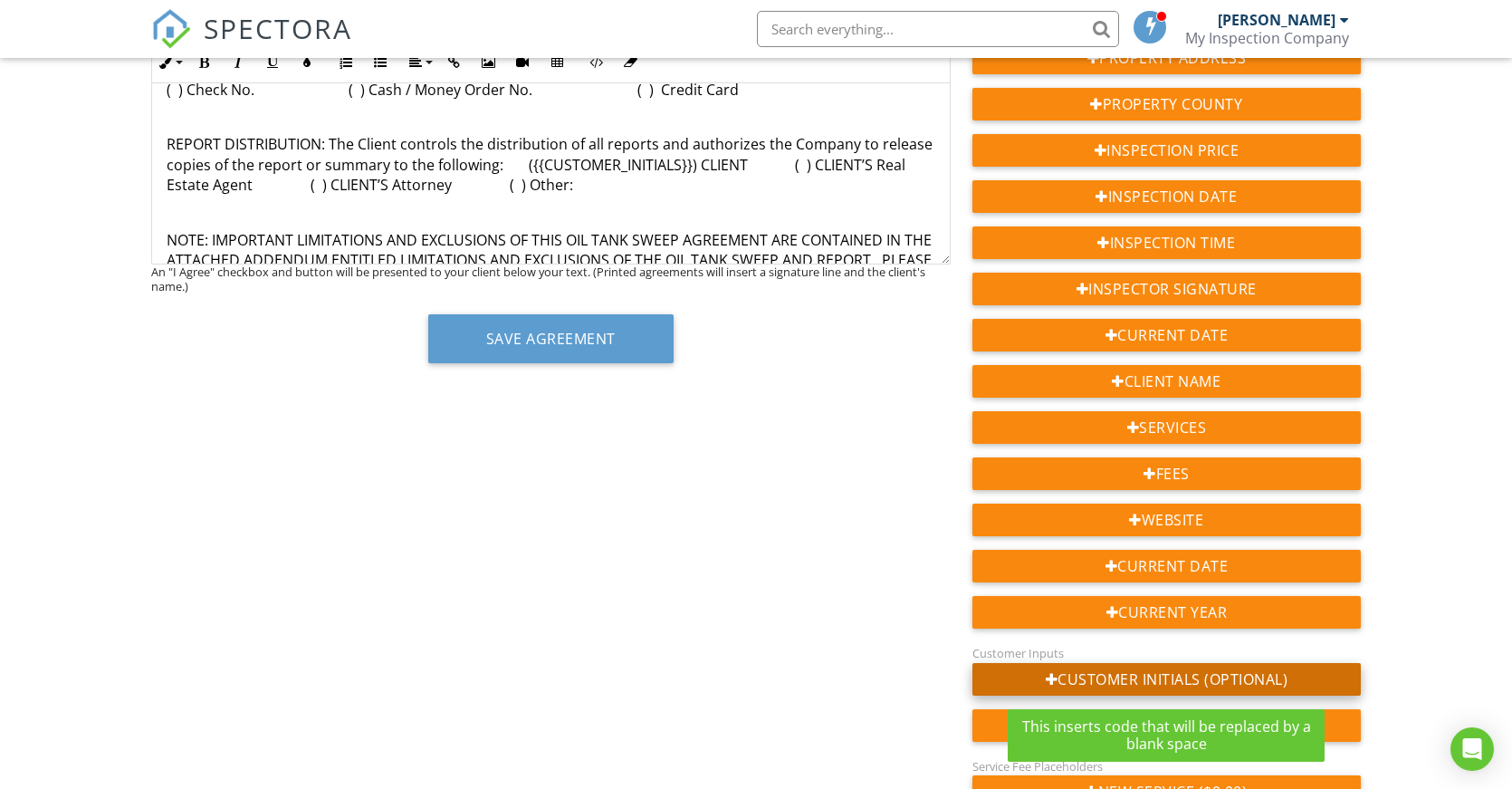
click at [1224, 677] on div "Customer Initials (Optional)" at bounding box center [1167, 679] width 388 height 33
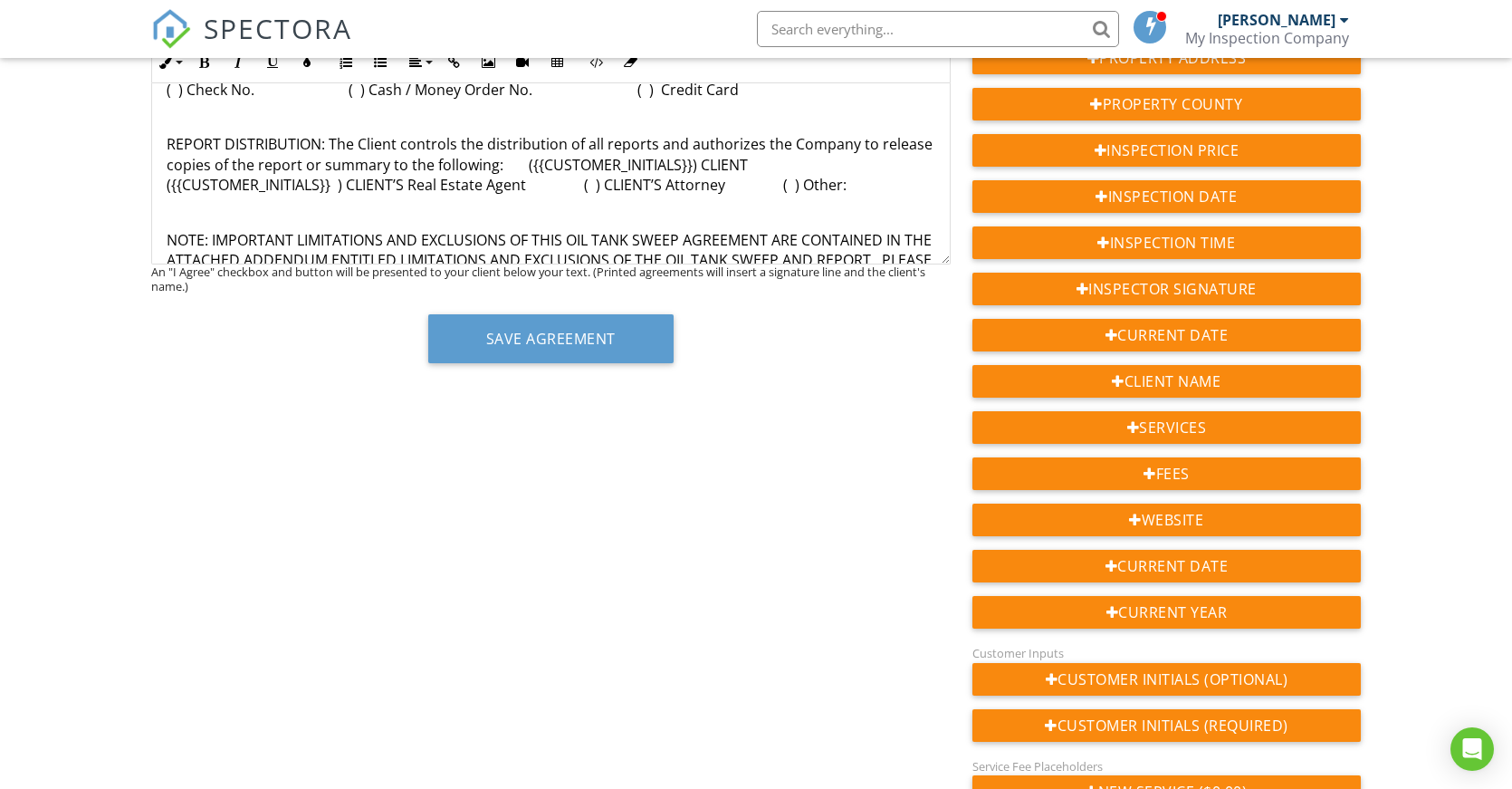
click at [590, 186] on p "REPORT DISTRIBUTION: The Client controls the distribution of all reports and au…" at bounding box center [551, 164] width 769 height 60
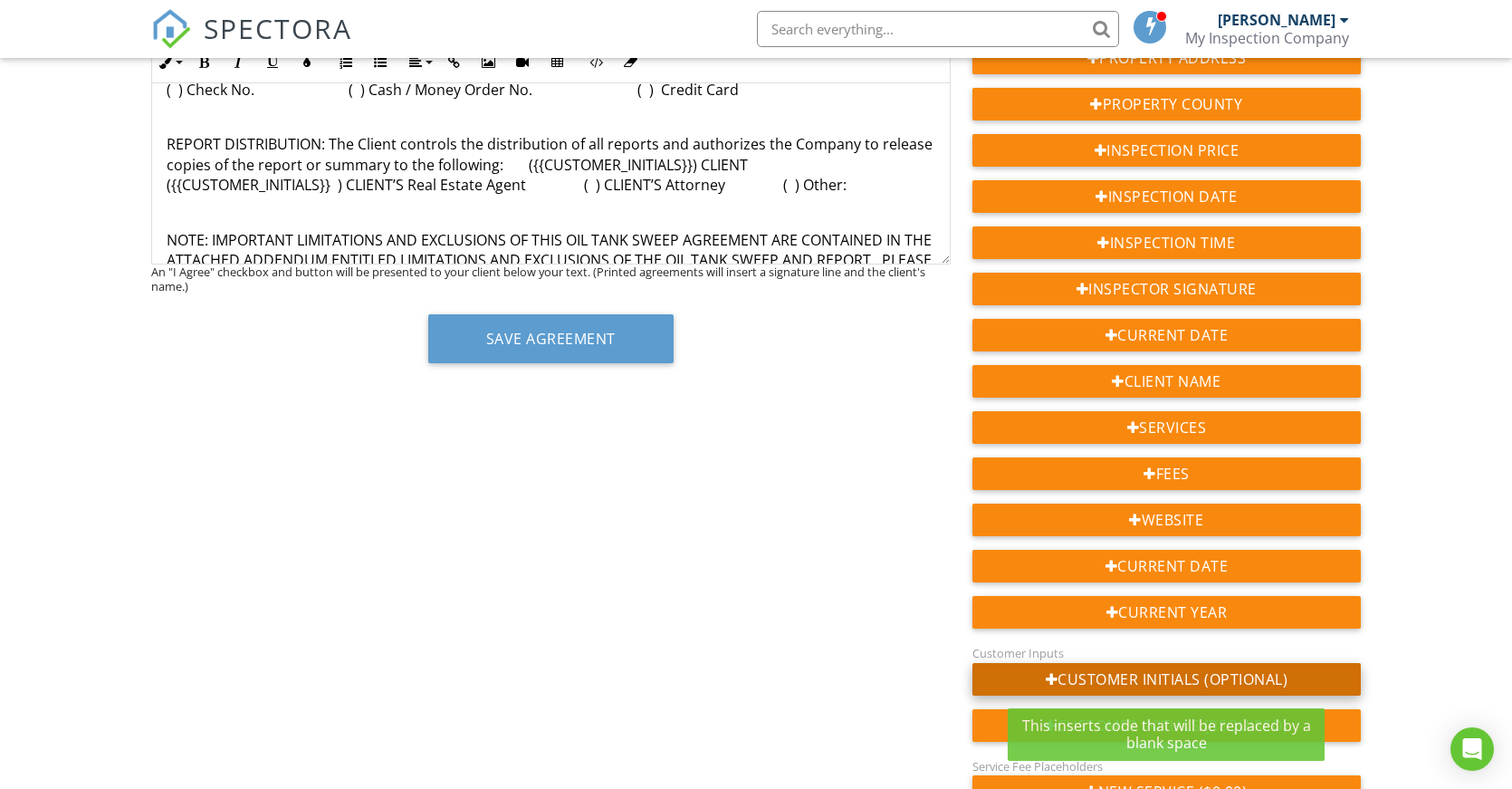
click at [1241, 677] on div "Customer Initials (Optional)" at bounding box center [1167, 679] width 388 height 33
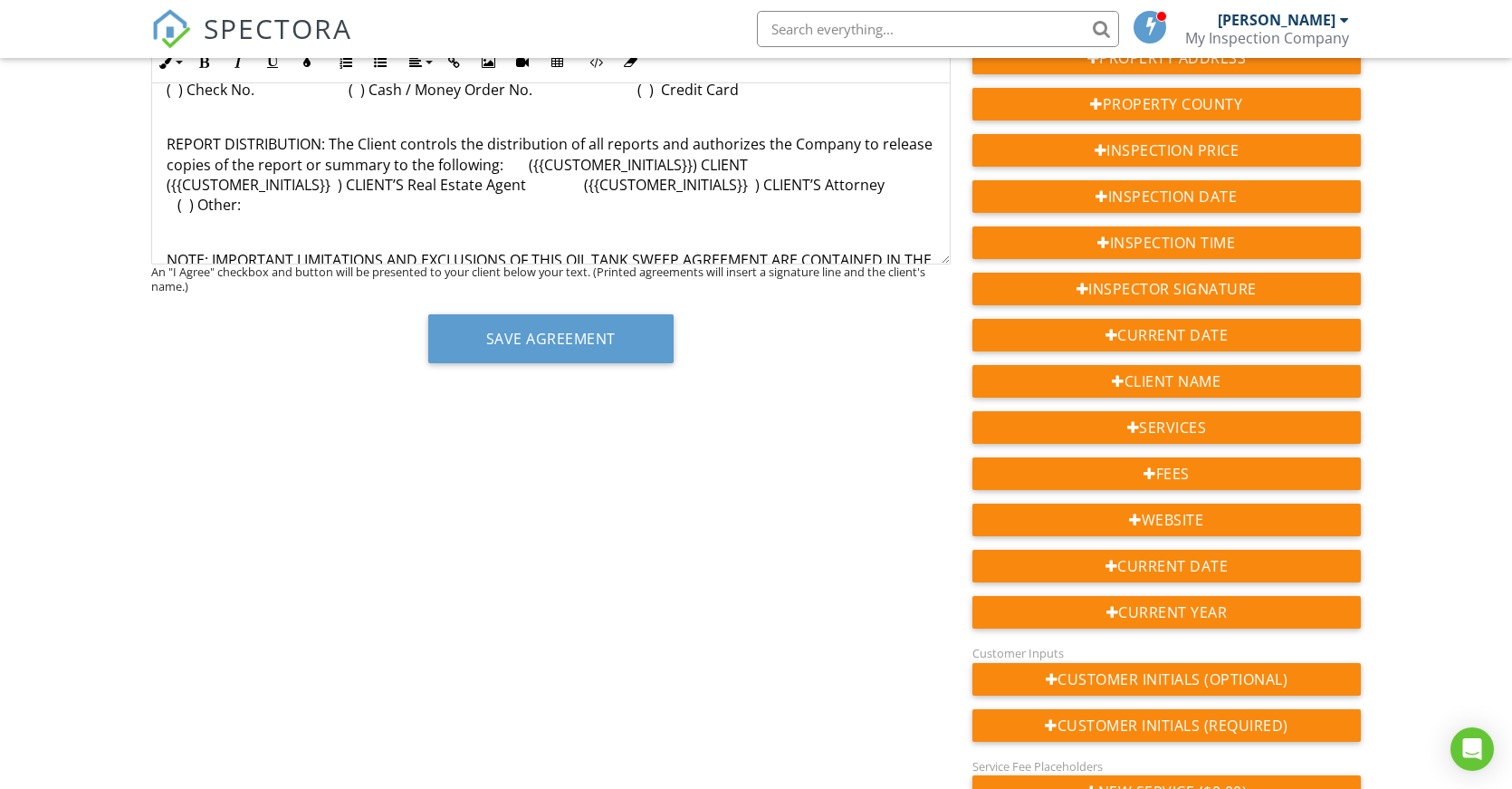
click at [196, 203] on p "REPORT DISTRIBUTION: The Client controls the distribution of all reports and au…" at bounding box center [551, 174] width 769 height 81
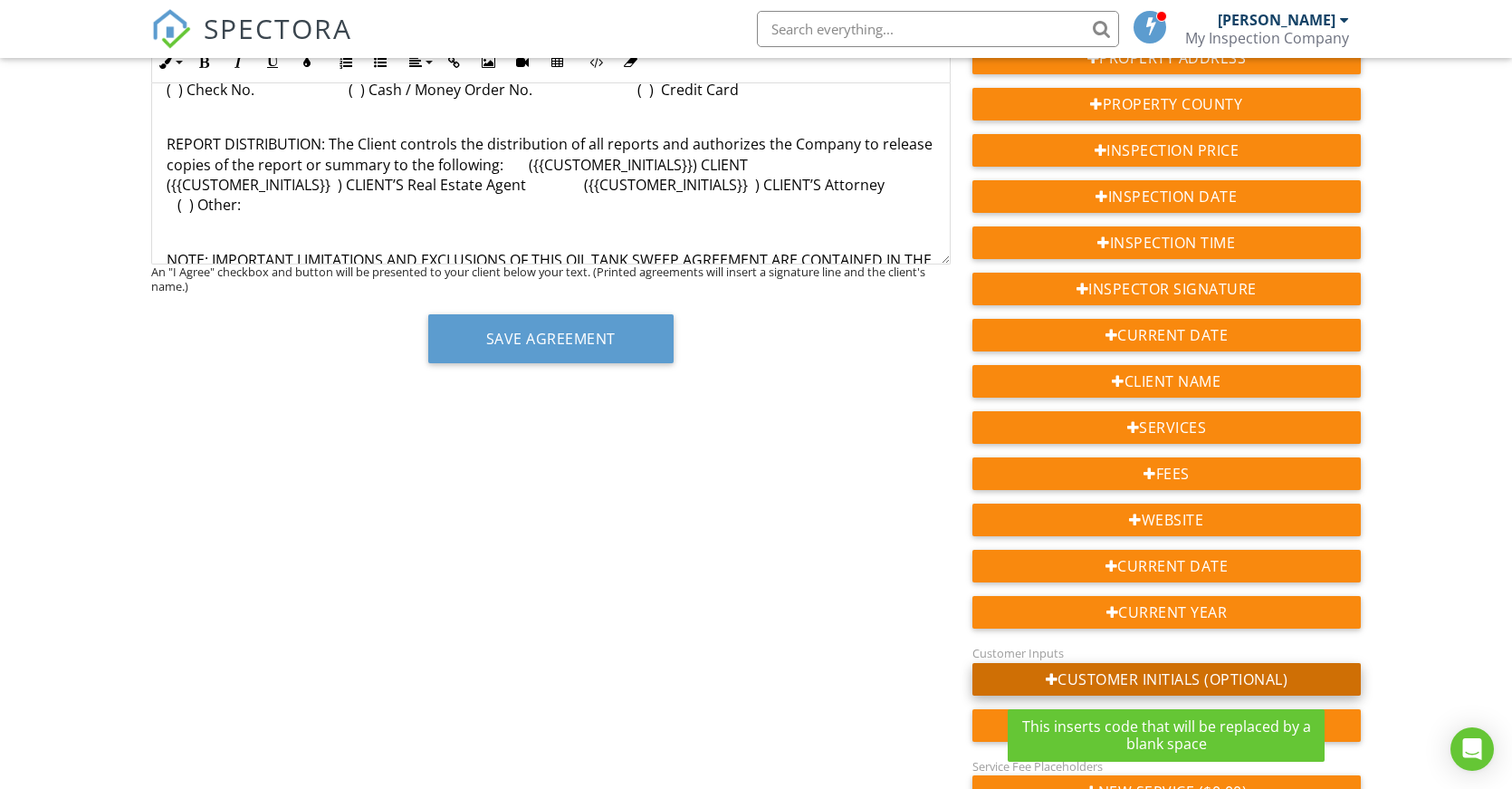
click at [1238, 684] on div "Customer Initials (Optional)" at bounding box center [1167, 679] width 388 height 33
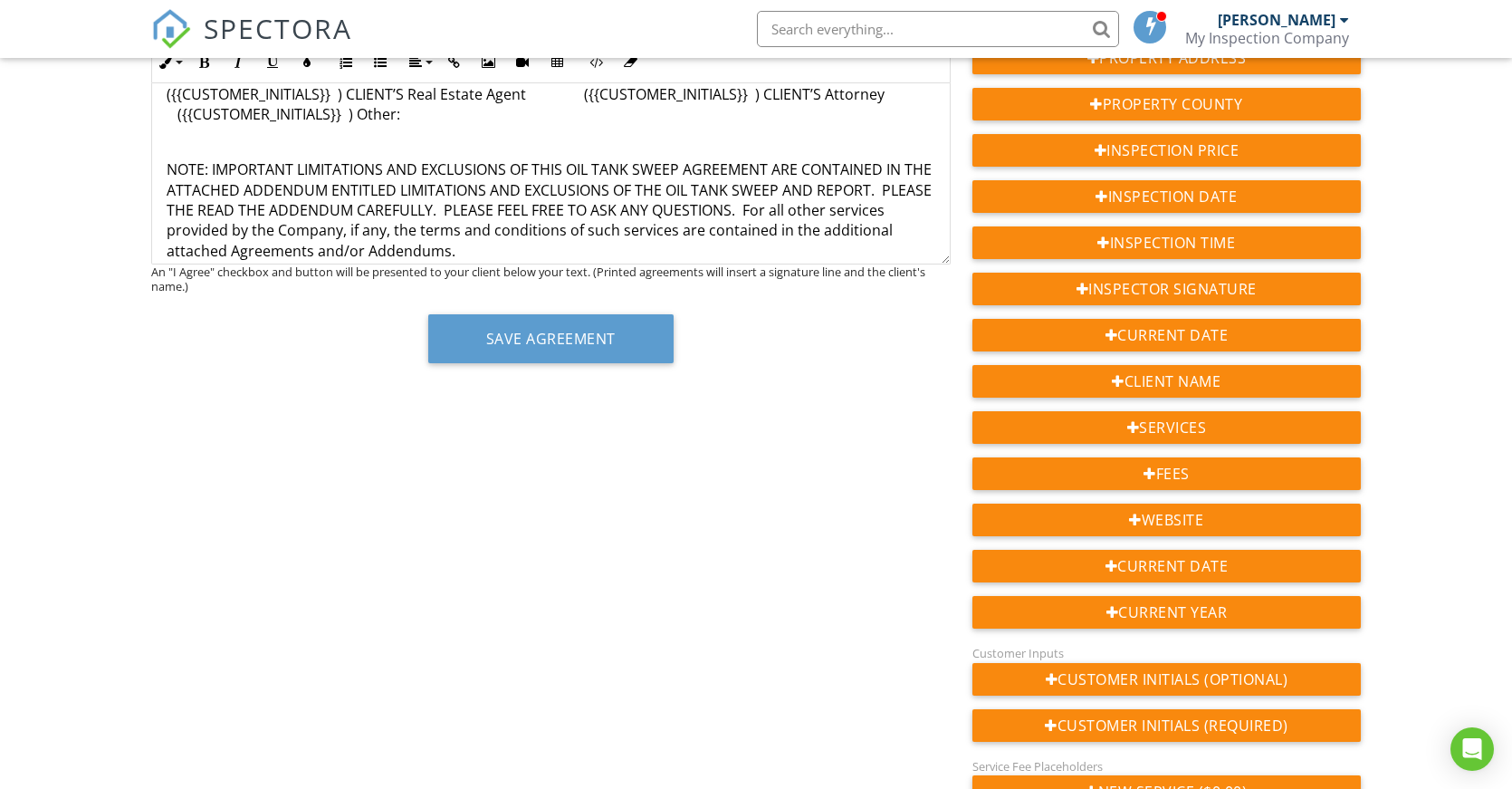
scroll to position [830, 0]
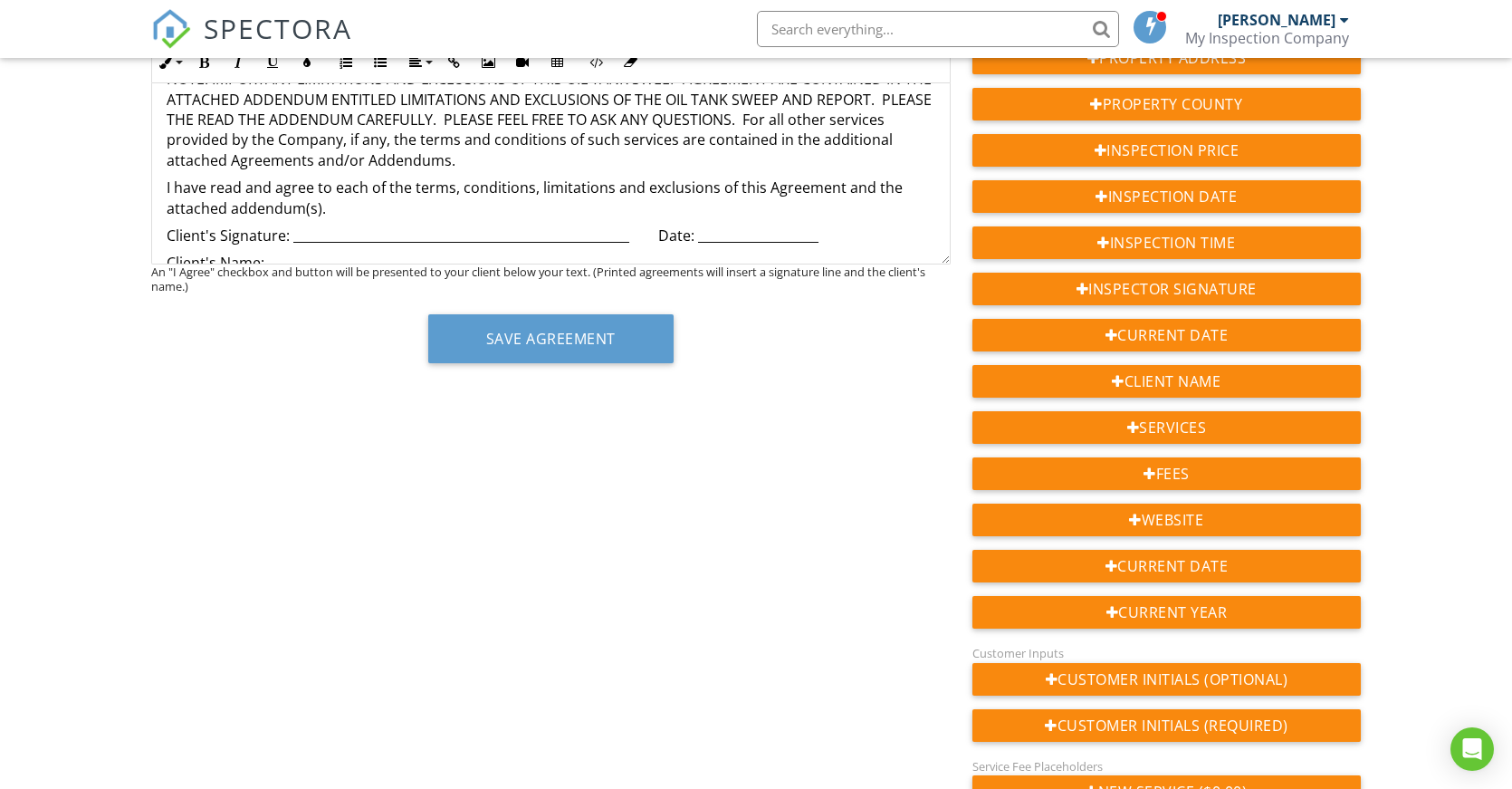
click at [313, 231] on p "Client's Signature: _____________________________________________________ Date:…" at bounding box center [551, 235] width 769 height 20
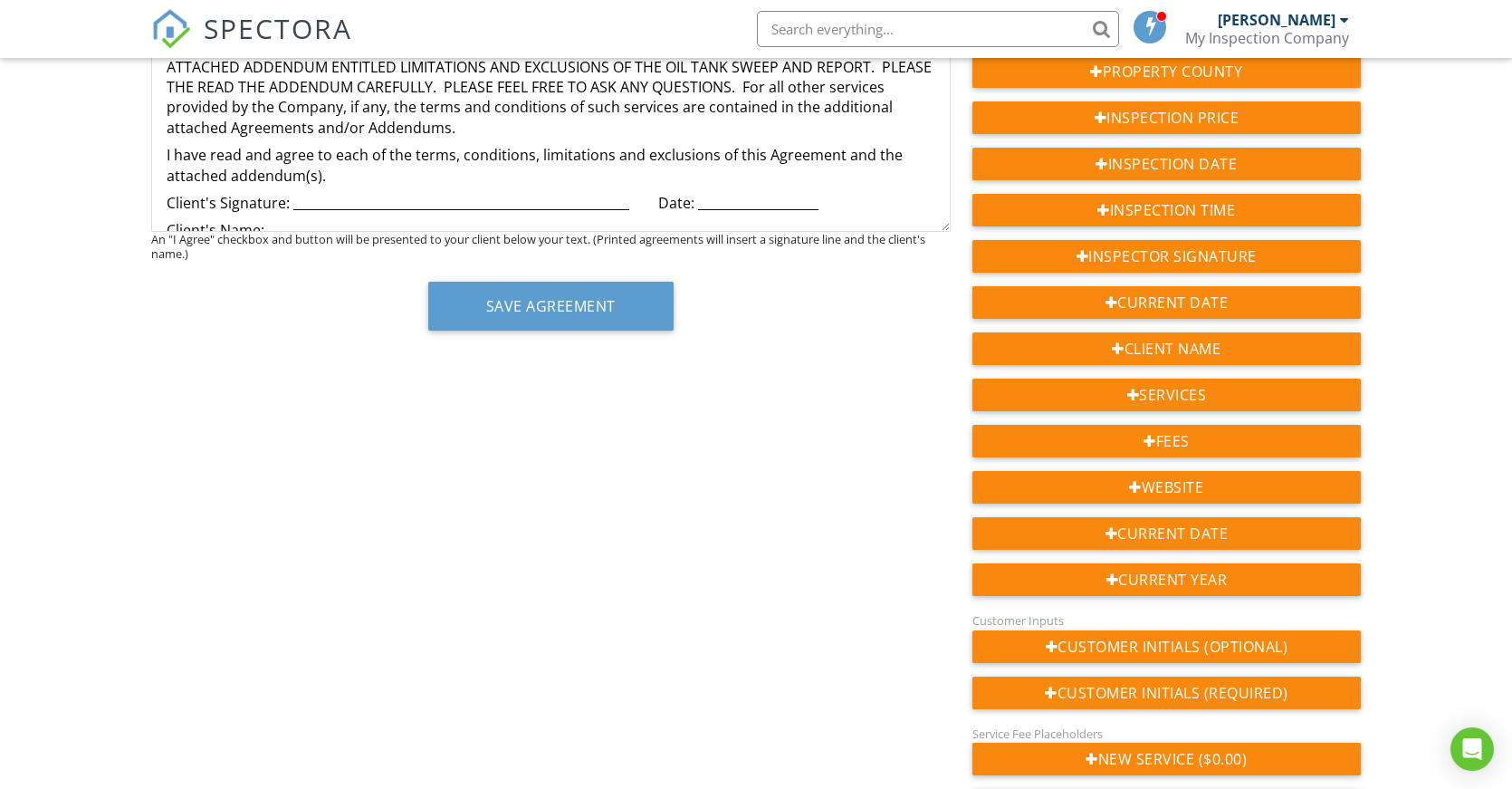
scroll to position [304, 0]
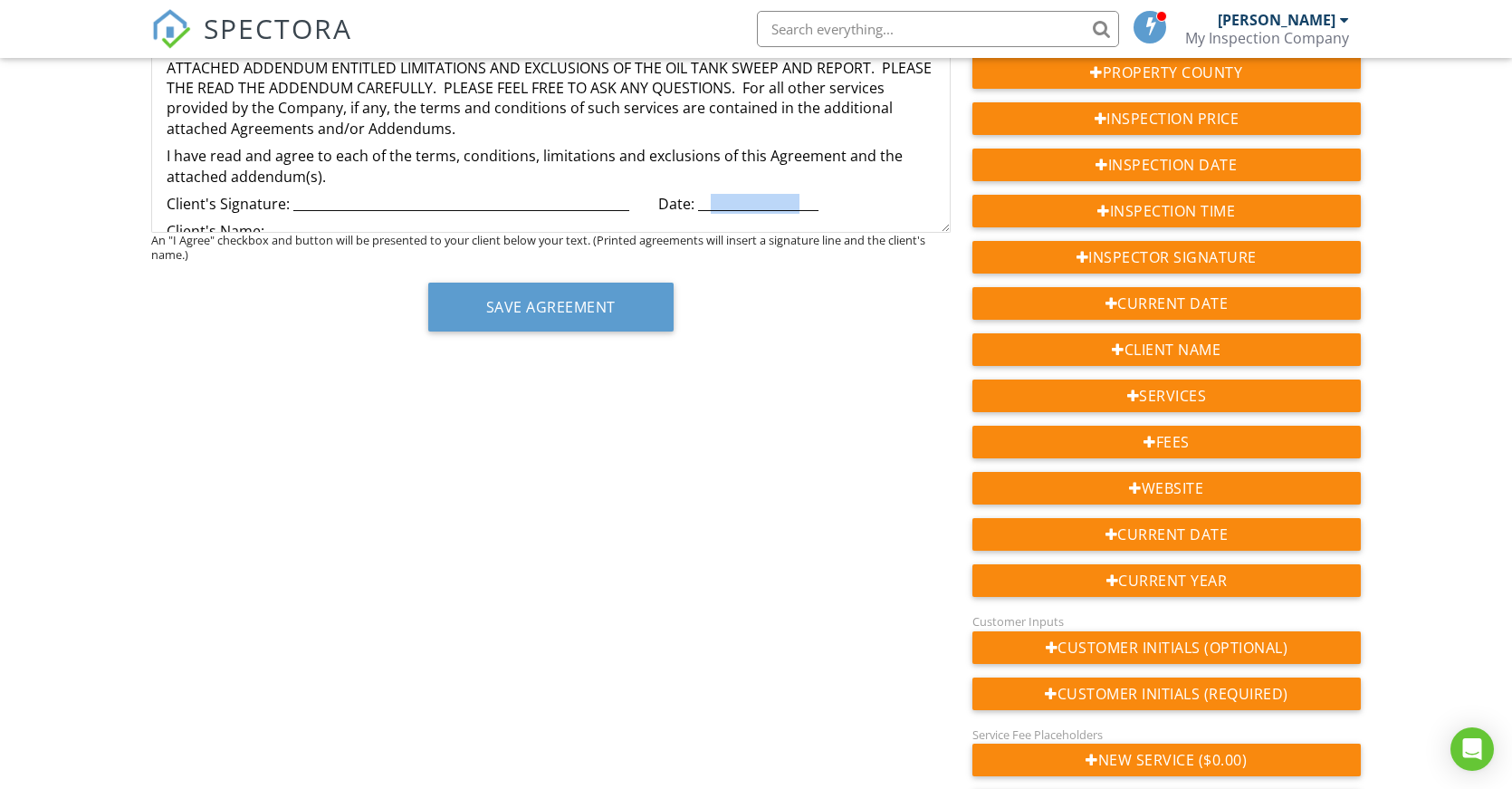
drag, startPoint x: 713, startPoint y: 200, endPoint x: 797, endPoint y: 205, distance: 84.1
click at [797, 205] on p "Client's Signature: _____________________________________________________ Date:…" at bounding box center [551, 204] width 769 height 20
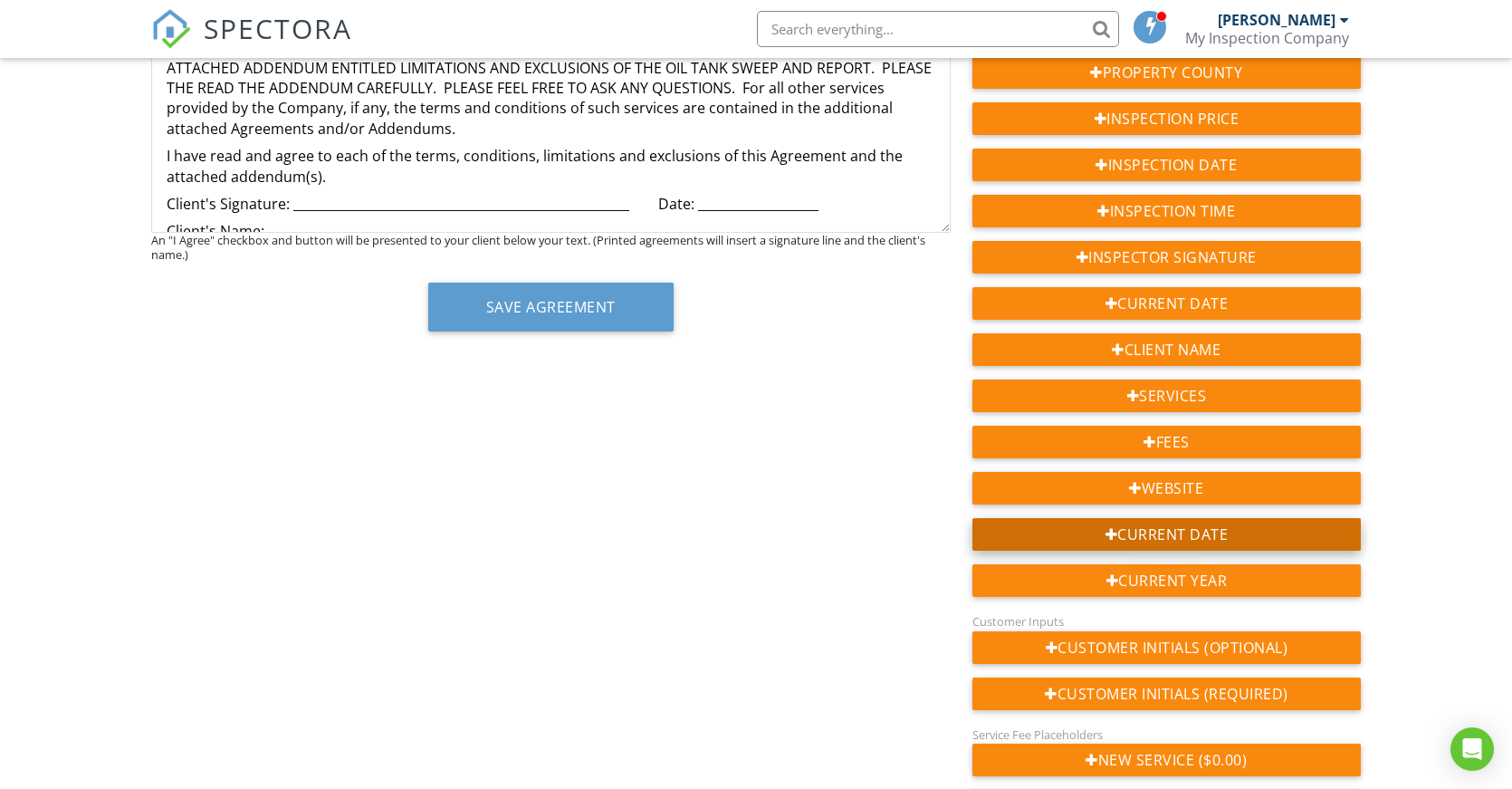
click at [1195, 529] on div "Current Date" at bounding box center [1167, 534] width 388 height 33
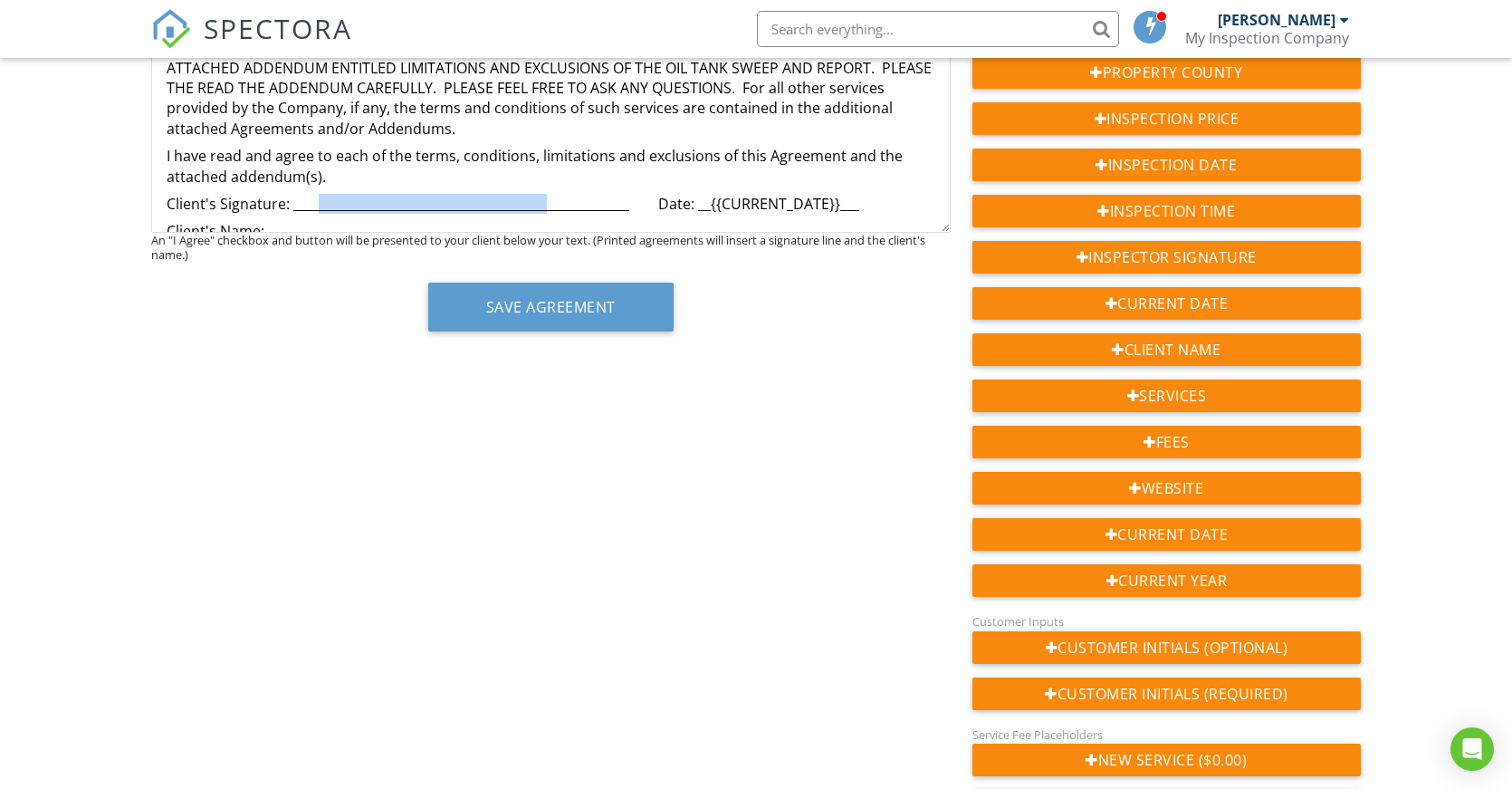
drag, startPoint x: 318, startPoint y: 203, endPoint x: 546, endPoint y: 197, distance: 228.1
click at [546, 197] on p "Client's Signature: _____________________________________________________ Date:…" at bounding box center [551, 204] width 769 height 20
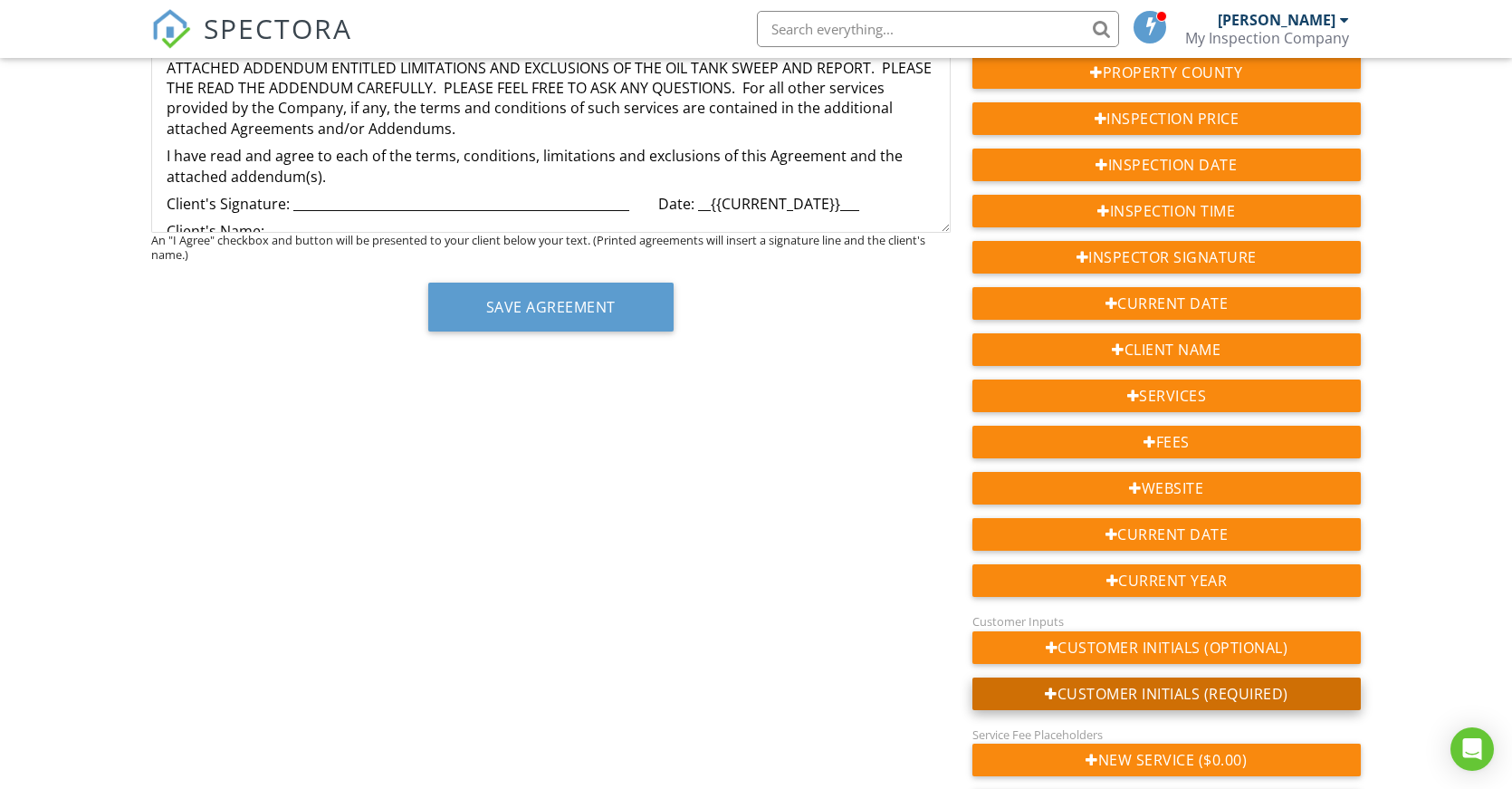
click at [1199, 695] on div "Customer Initials (Required)" at bounding box center [1167, 694] width 388 height 33
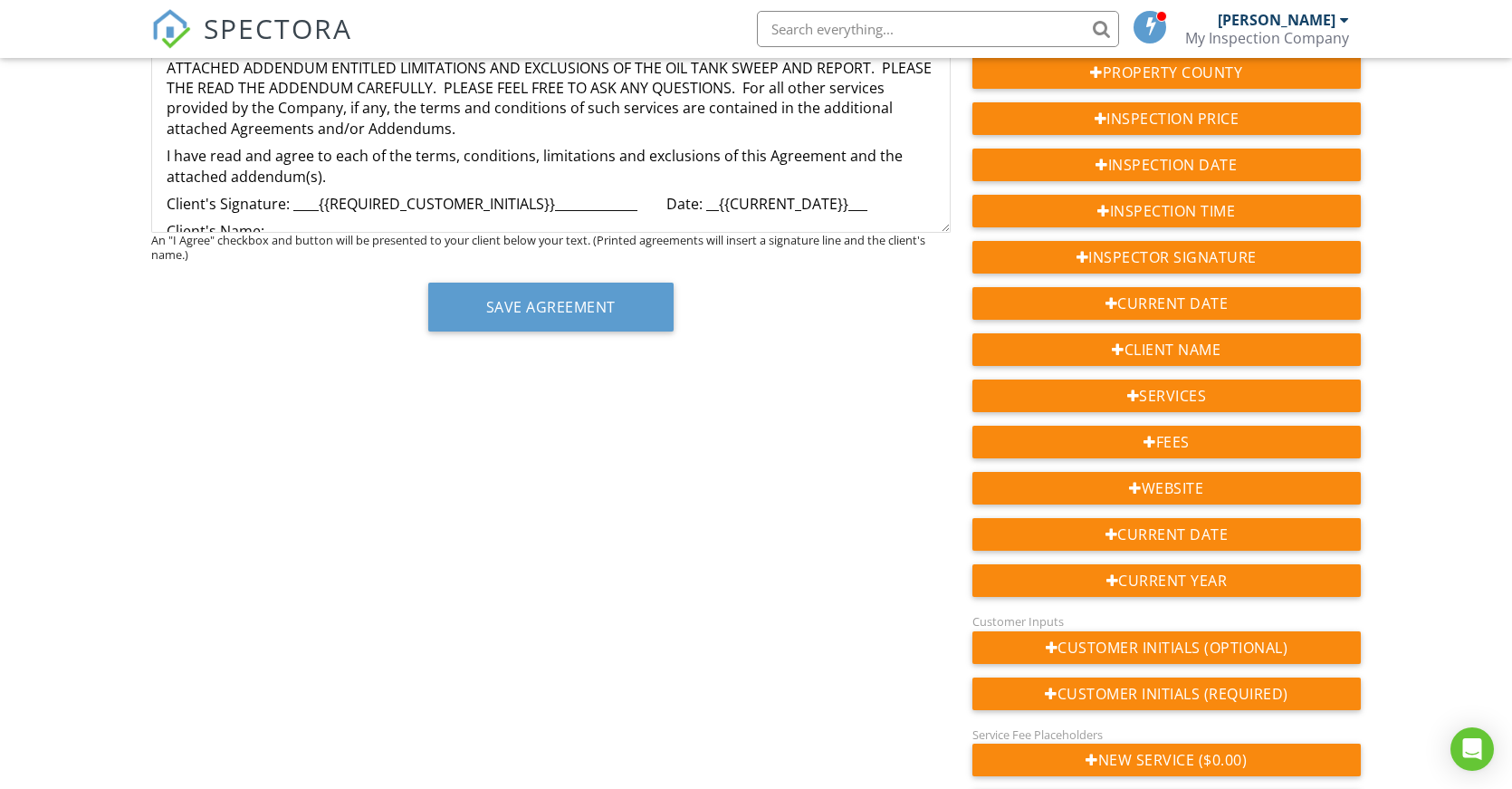
scroll to position [920, 0]
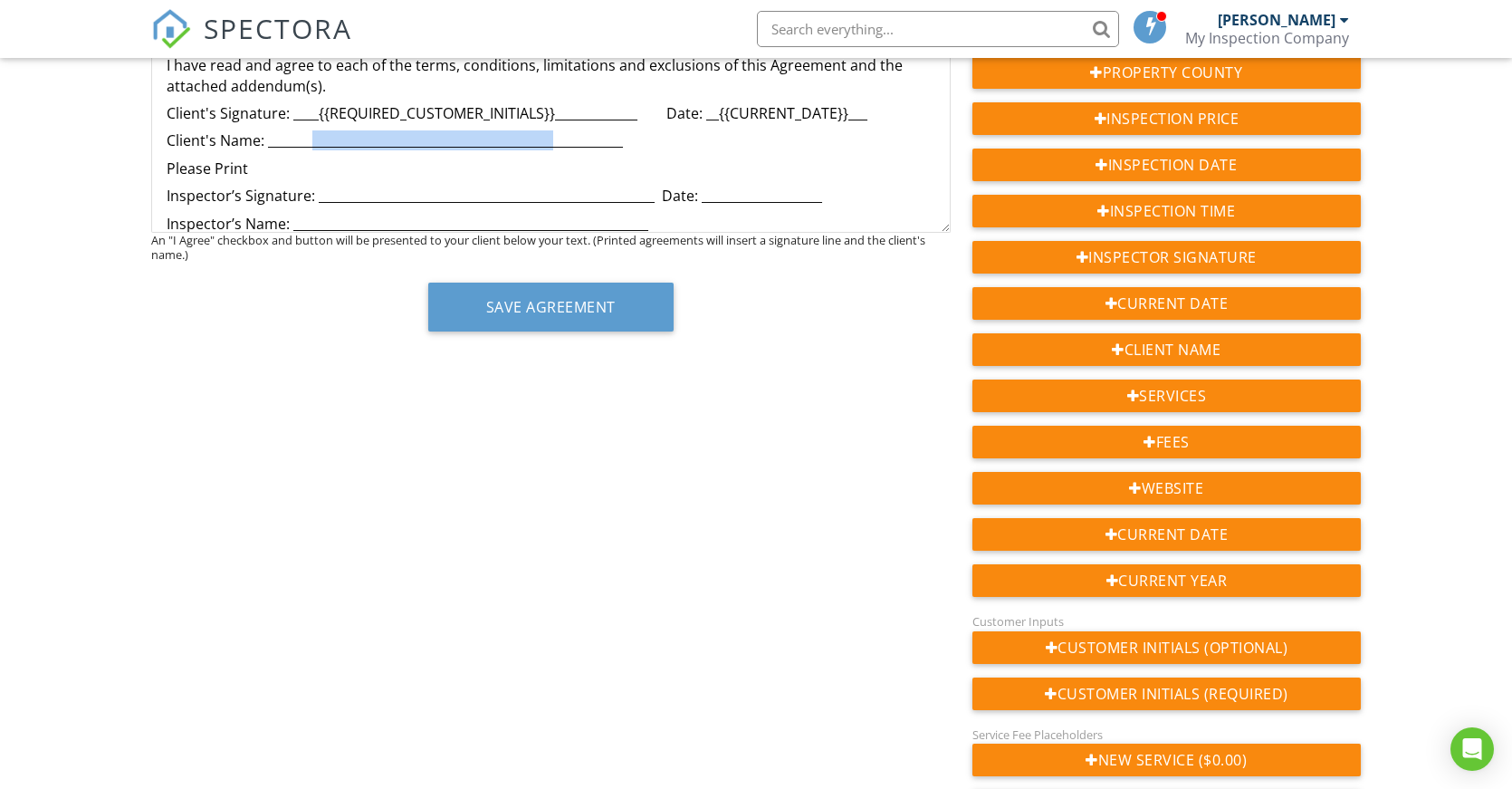
drag, startPoint x: 309, startPoint y: 140, endPoint x: 553, endPoint y: 143, distance: 244.0
click at [553, 143] on p "Client's Name: ________________________________________________________" at bounding box center [551, 140] width 769 height 20
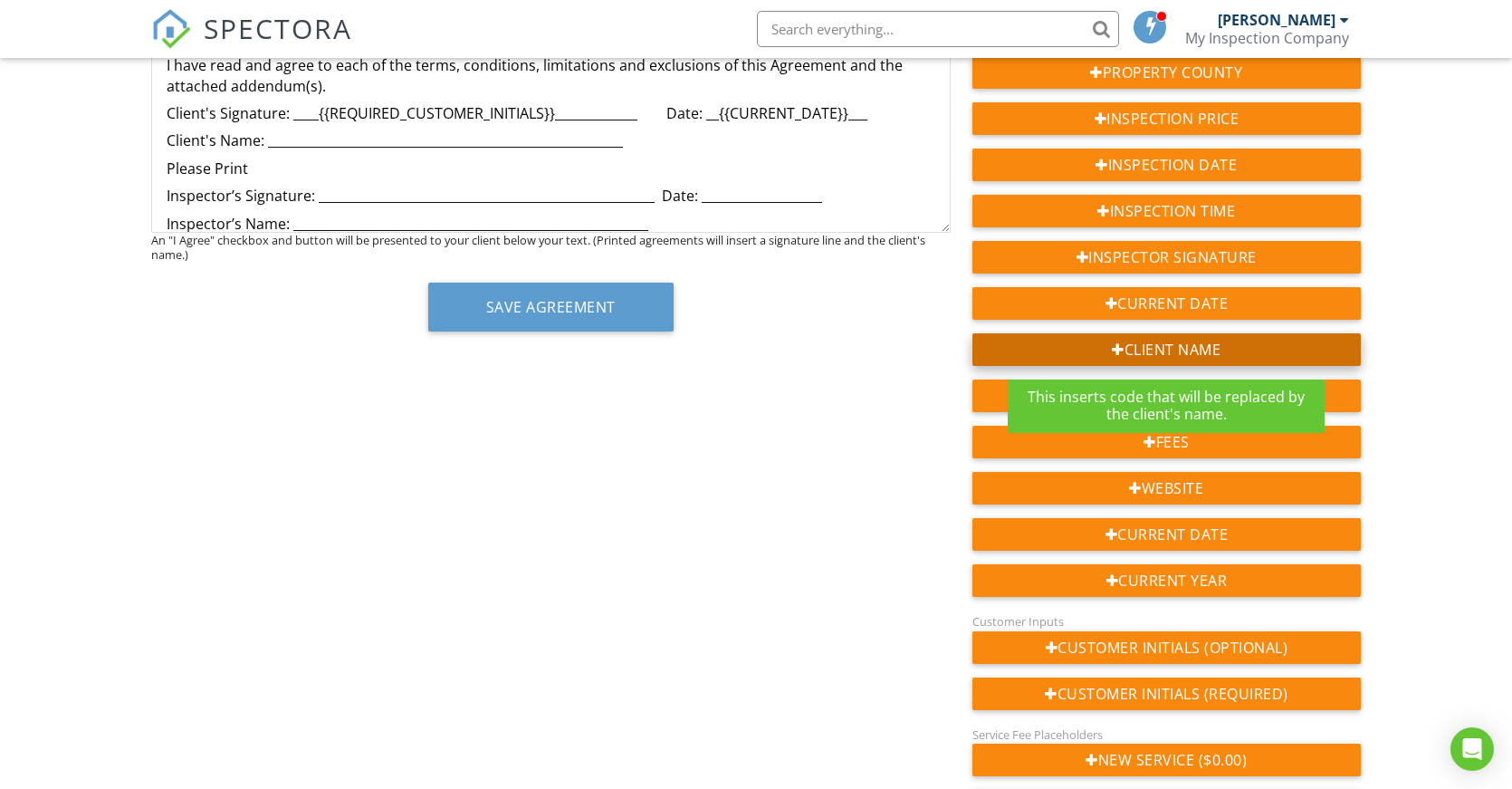
click at [1157, 347] on div "Client Name" at bounding box center [1167, 350] width 388 height 33
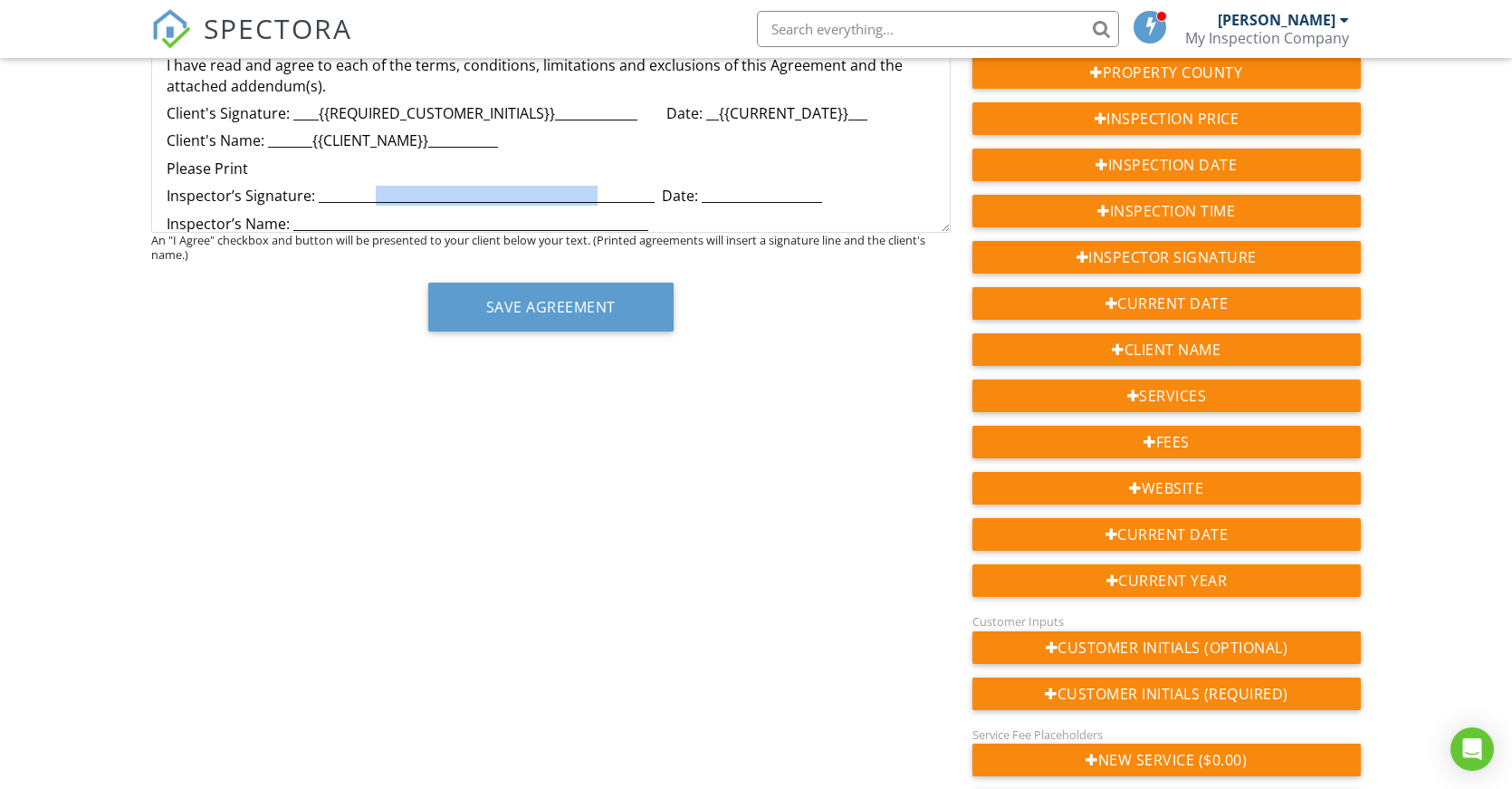
drag, startPoint x: 370, startPoint y: 194, endPoint x: 592, endPoint y: 194, distance: 222.0
click at [592, 194] on p "Inspector’s Signature: _____________________________________________________ Da…" at bounding box center [551, 195] width 769 height 20
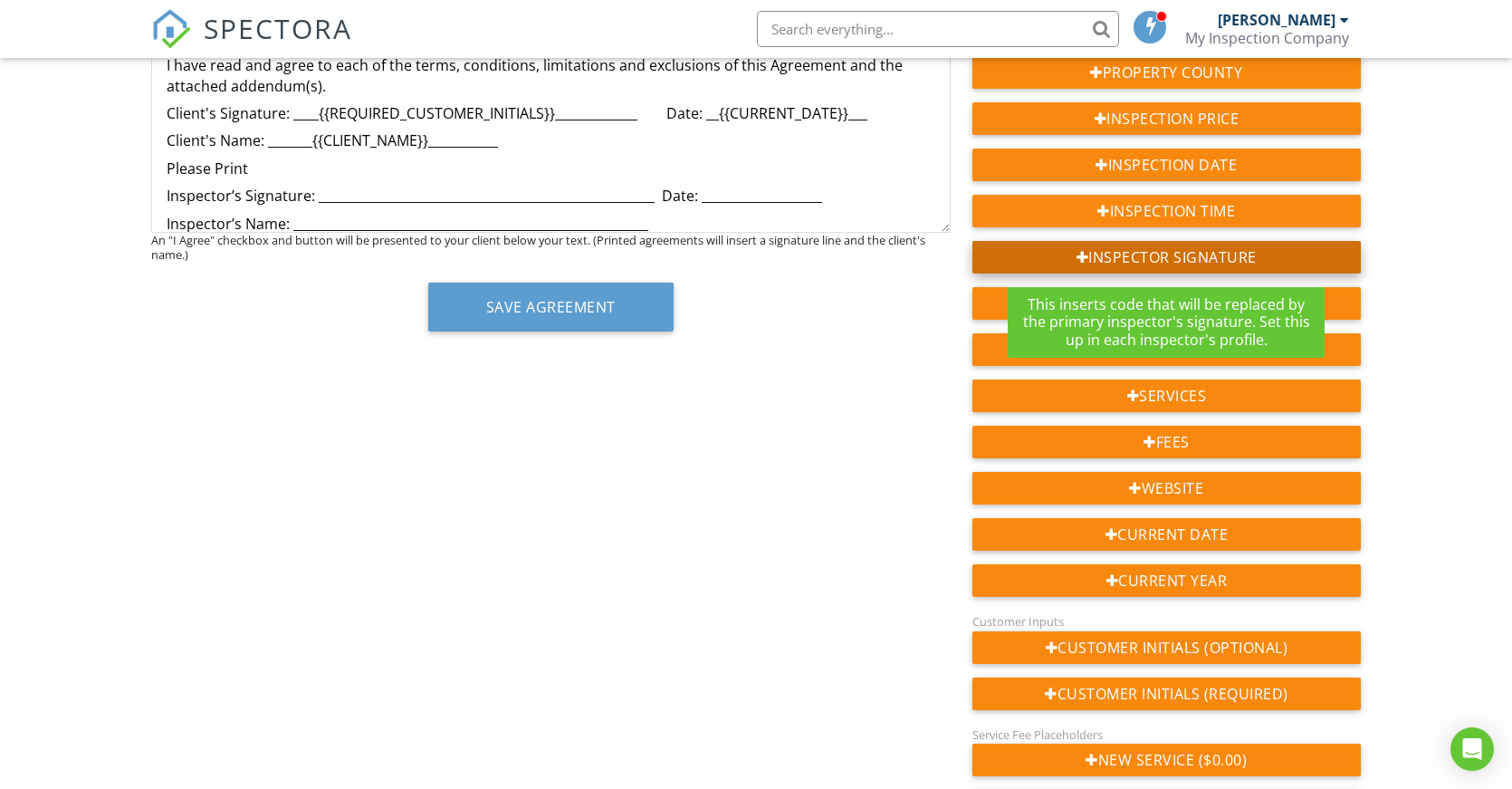
click at [1166, 260] on div "Inspector Signature" at bounding box center [1167, 257] width 388 height 33
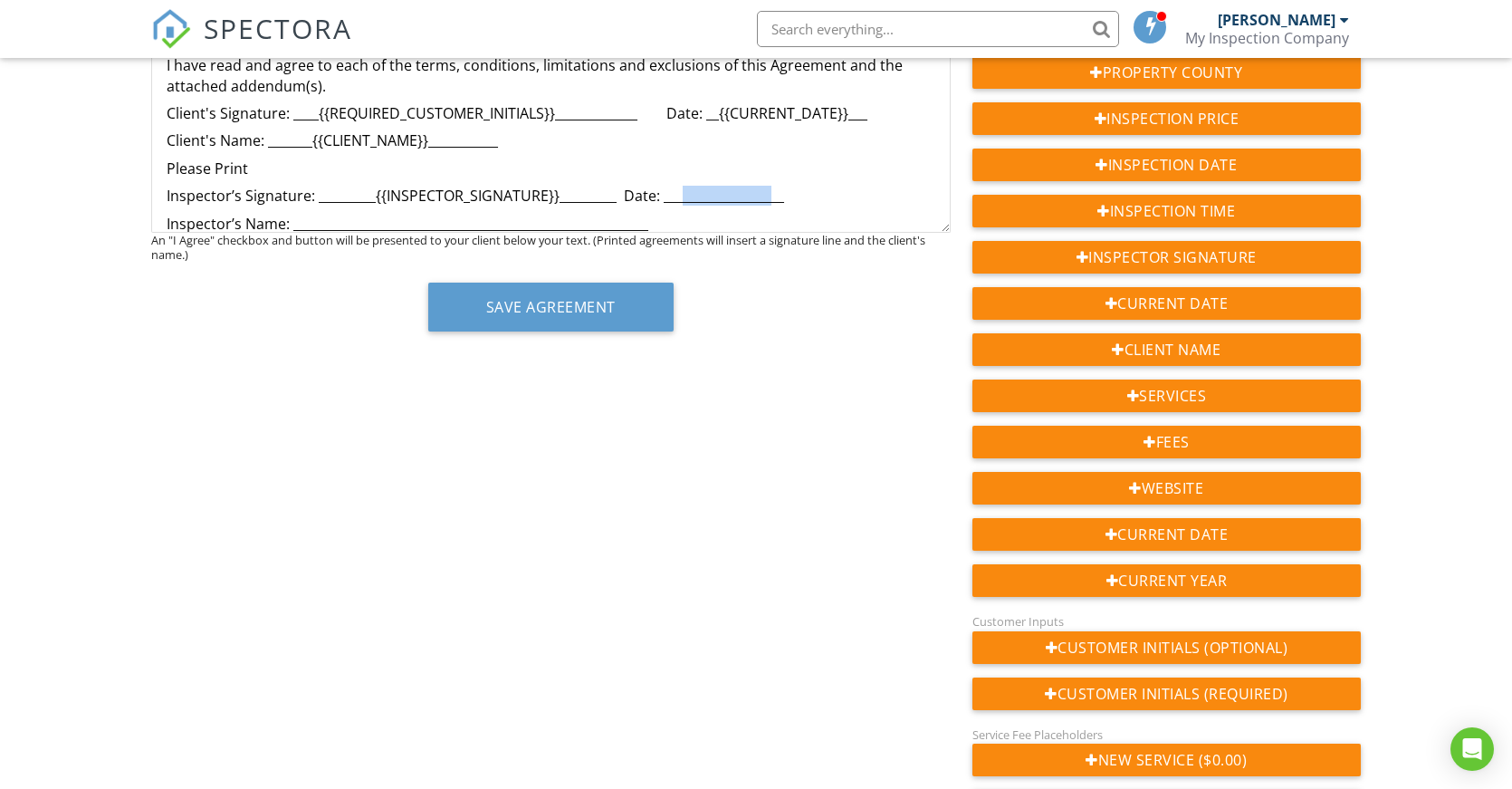
drag, startPoint x: 681, startPoint y: 197, endPoint x: 770, endPoint y: 197, distance: 89.0
click at [770, 197] on p "Inspector’s Signature: _________{{INSPECTOR_SIGNATURE}}_________ Date: ________…" at bounding box center [551, 195] width 769 height 20
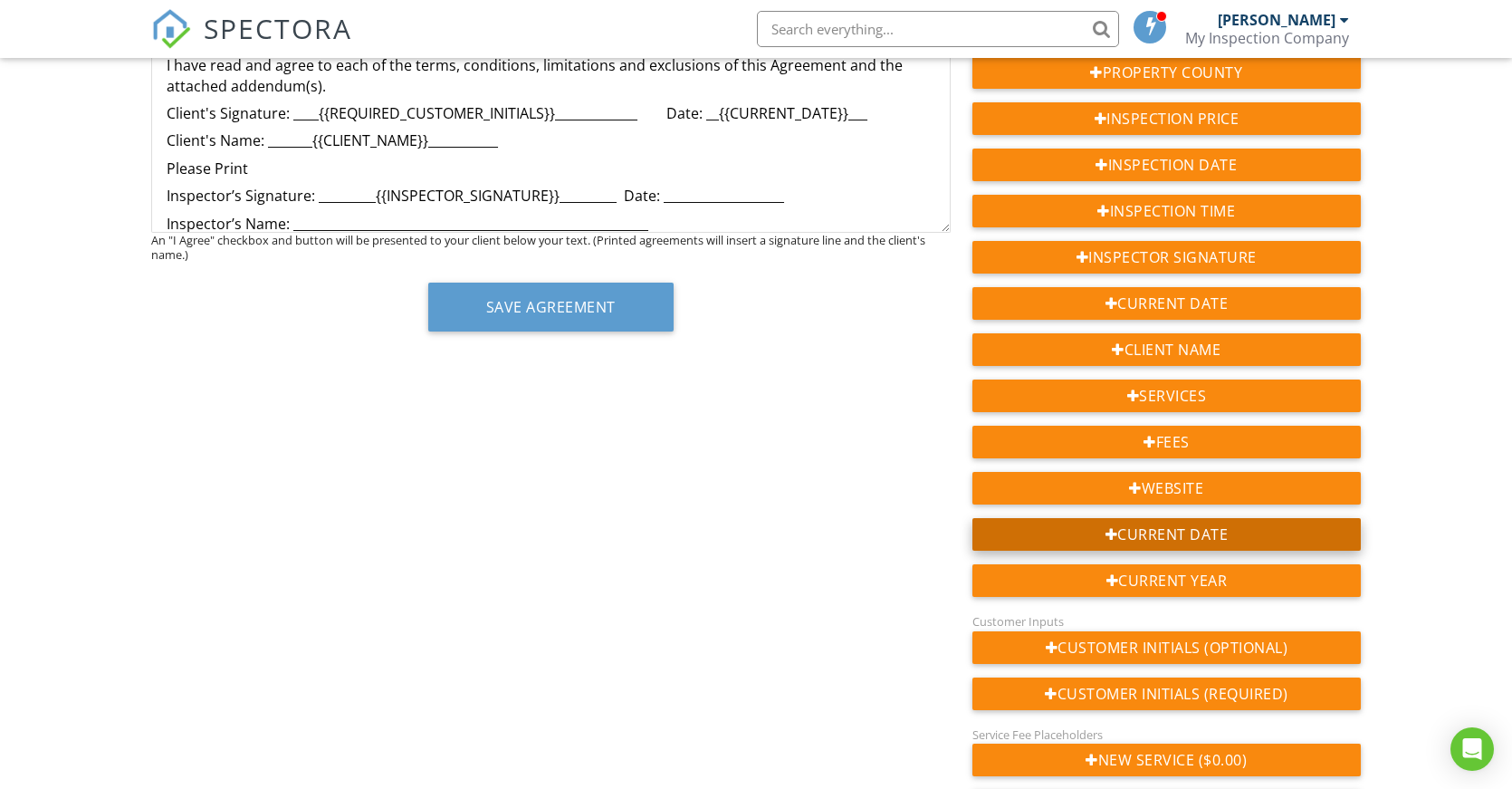
click at [1207, 534] on div "Current Date" at bounding box center [1167, 534] width 388 height 33
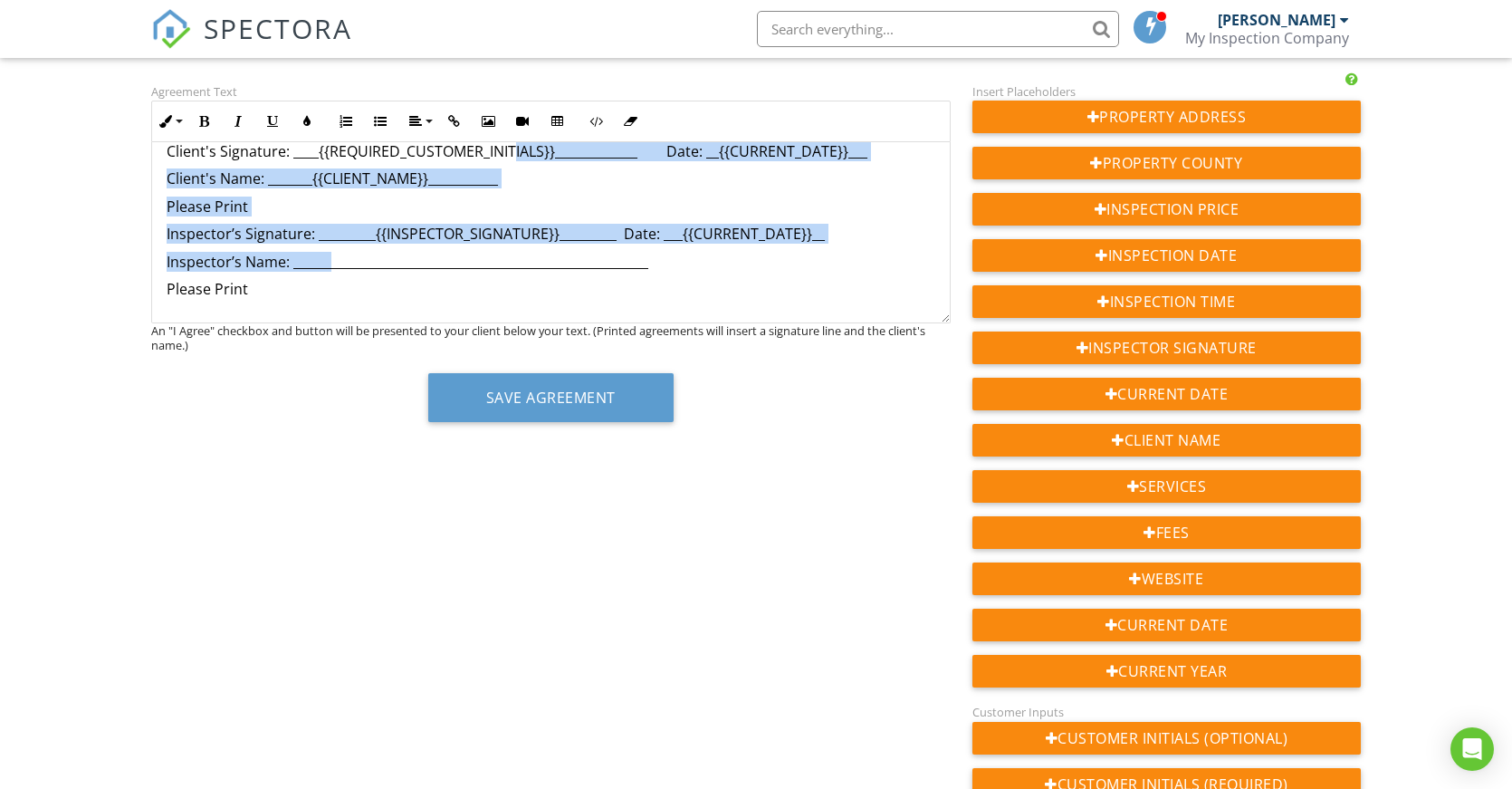
scroll to position [932, 0]
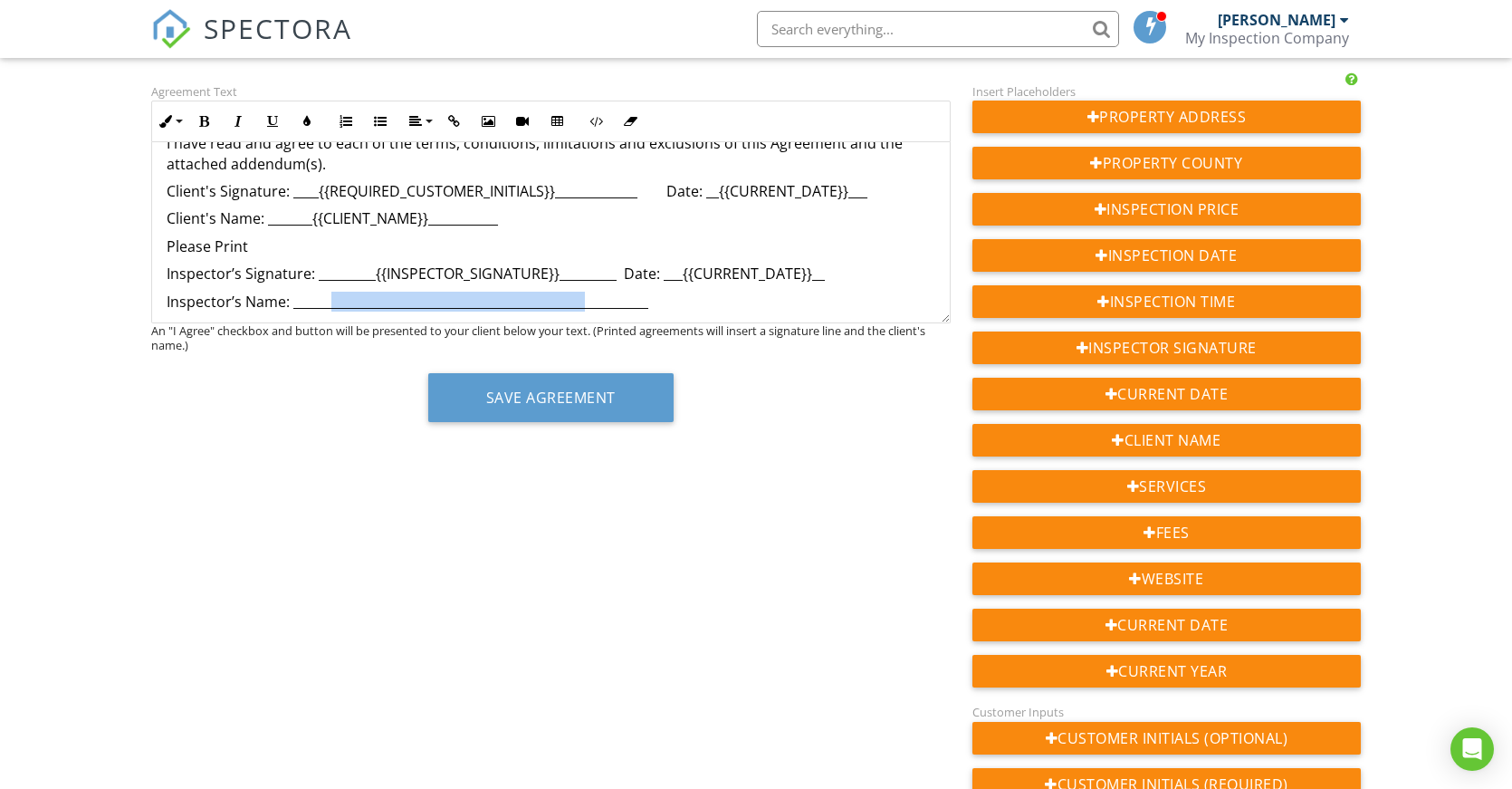
drag, startPoint x: 328, startPoint y: 314, endPoint x: 582, endPoint y: 299, distance: 254.4
click at [582, 299] on p "Inspector’s Name: ________________________________________________________" at bounding box center [551, 301] width 769 height 20
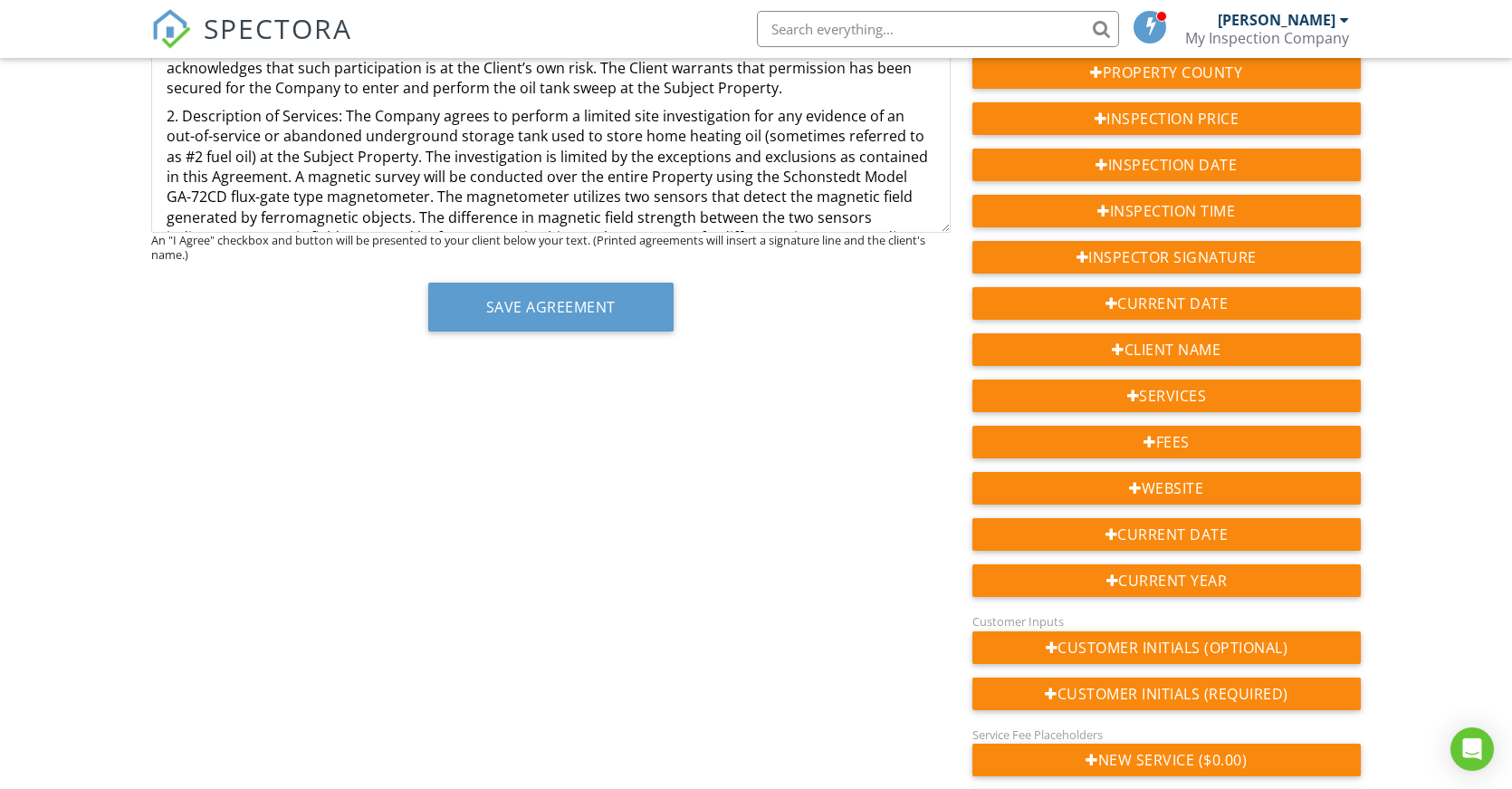
scroll to position [1295, 0]
click at [838, 201] on p "2. Description of Services: The Company agrees to perform a limited site invest…" at bounding box center [551, 186] width 769 height 162
click at [717, 177] on p "2. Description of Services: The Company agrees to perform a limited site invest…" at bounding box center [551, 186] width 769 height 162
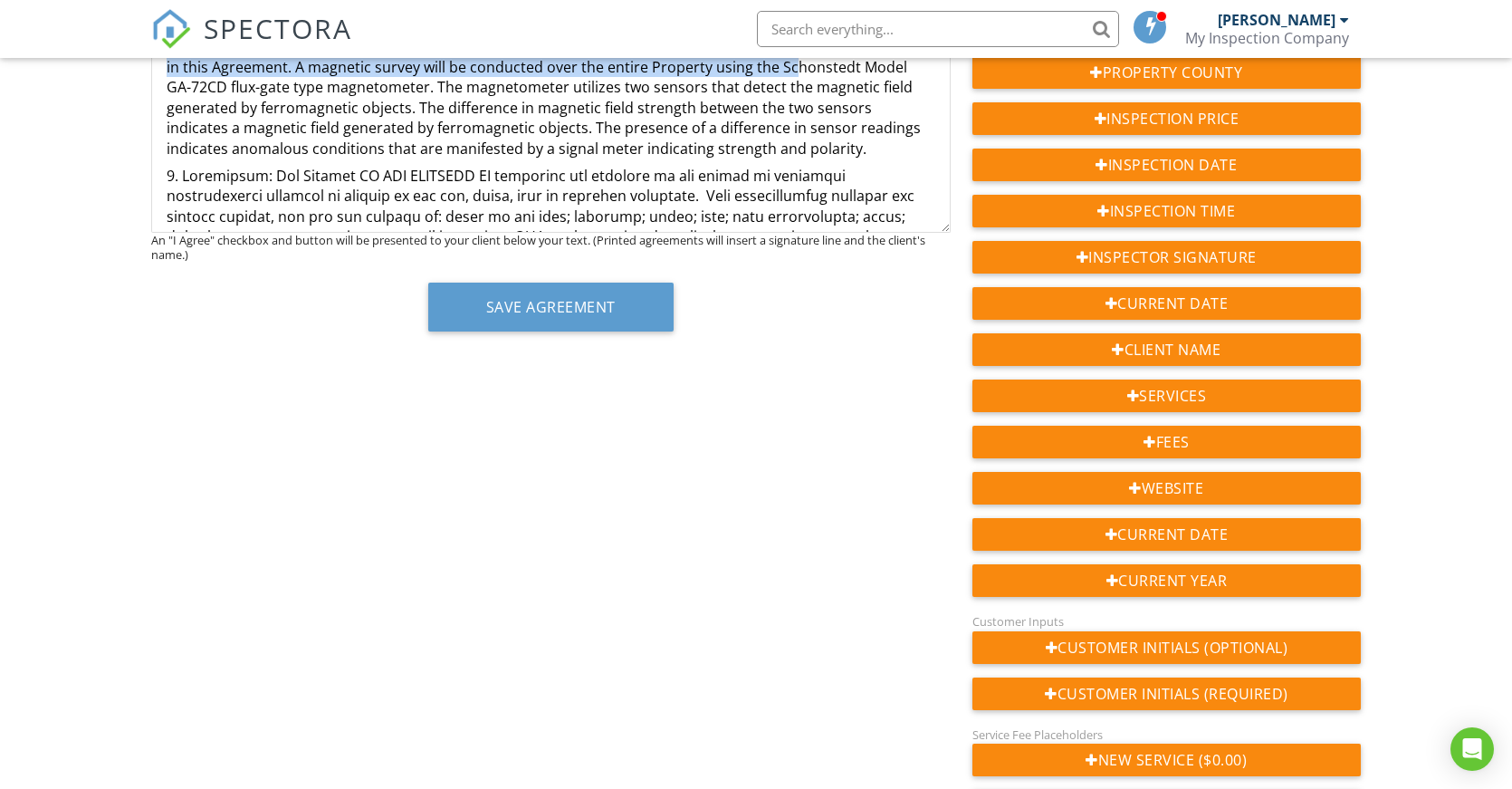
scroll to position [1393, 0]
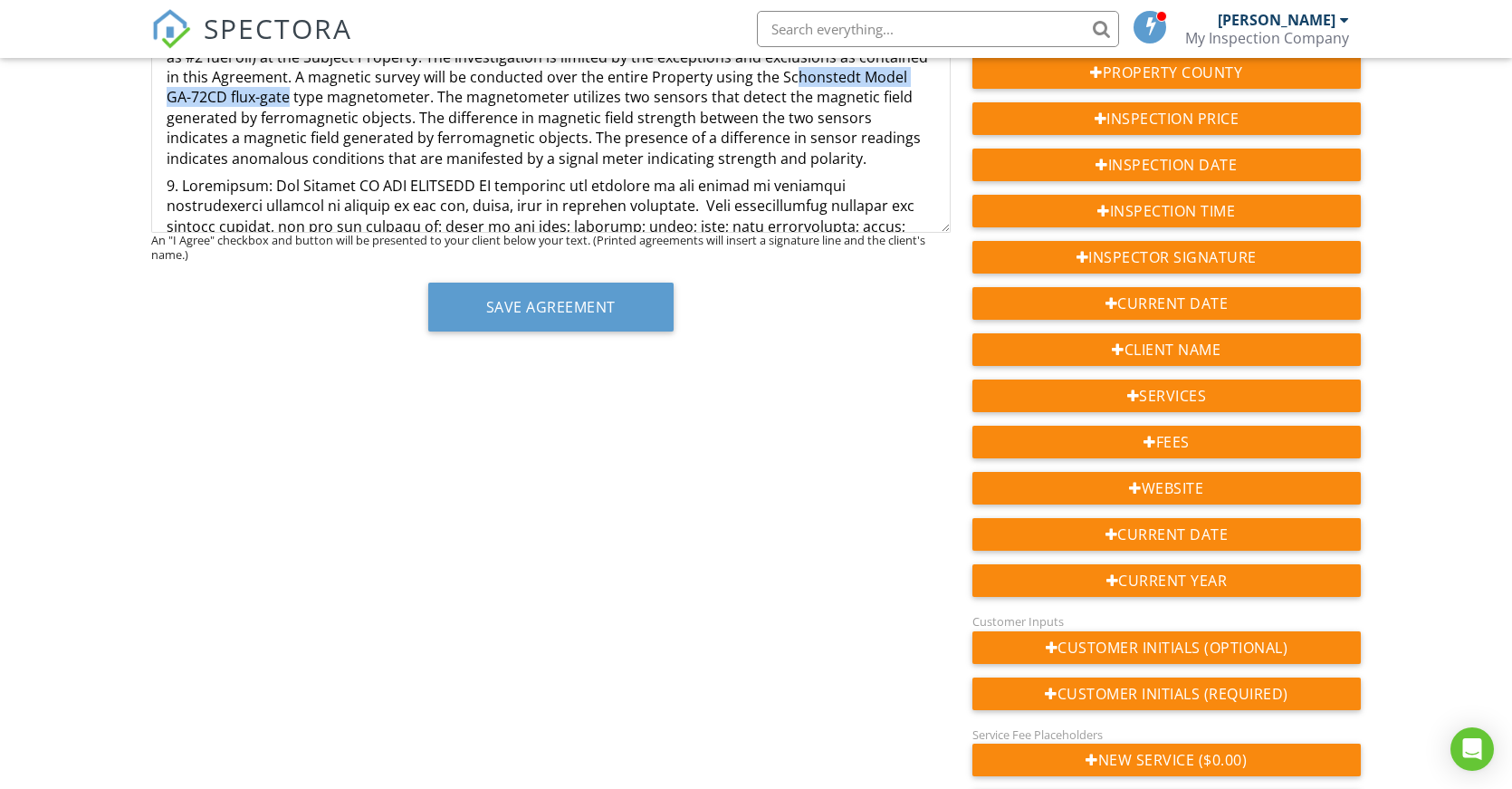
drag, startPoint x: 778, startPoint y: 194, endPoint x: 288, endPoint y: 117, distance: 496.0
click at [288, 117] on p "2. Description of Services: The Company agrees to perform a limited site invest…" at bounding box center [551, 88] width 769 height 162
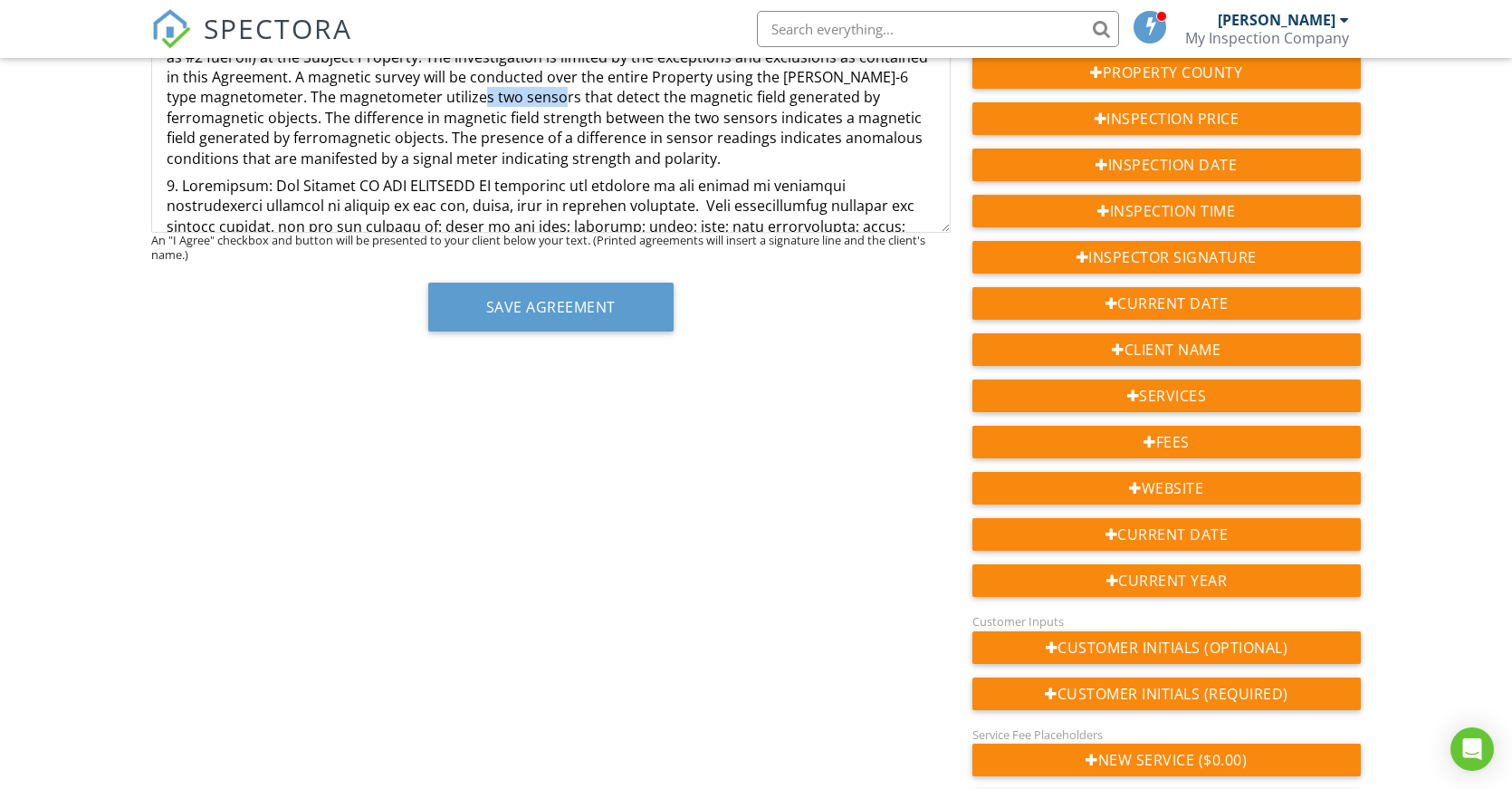
drag, startPoint x: 540, startPoint y: 120, endPoint x: 458, endPoint y: 116, distance: 82.1
click at [458, 116] on p "2. Description of Services: The Company agrees to perform a limited site invest…" at bounding box center [551, 88] width 769 height 162
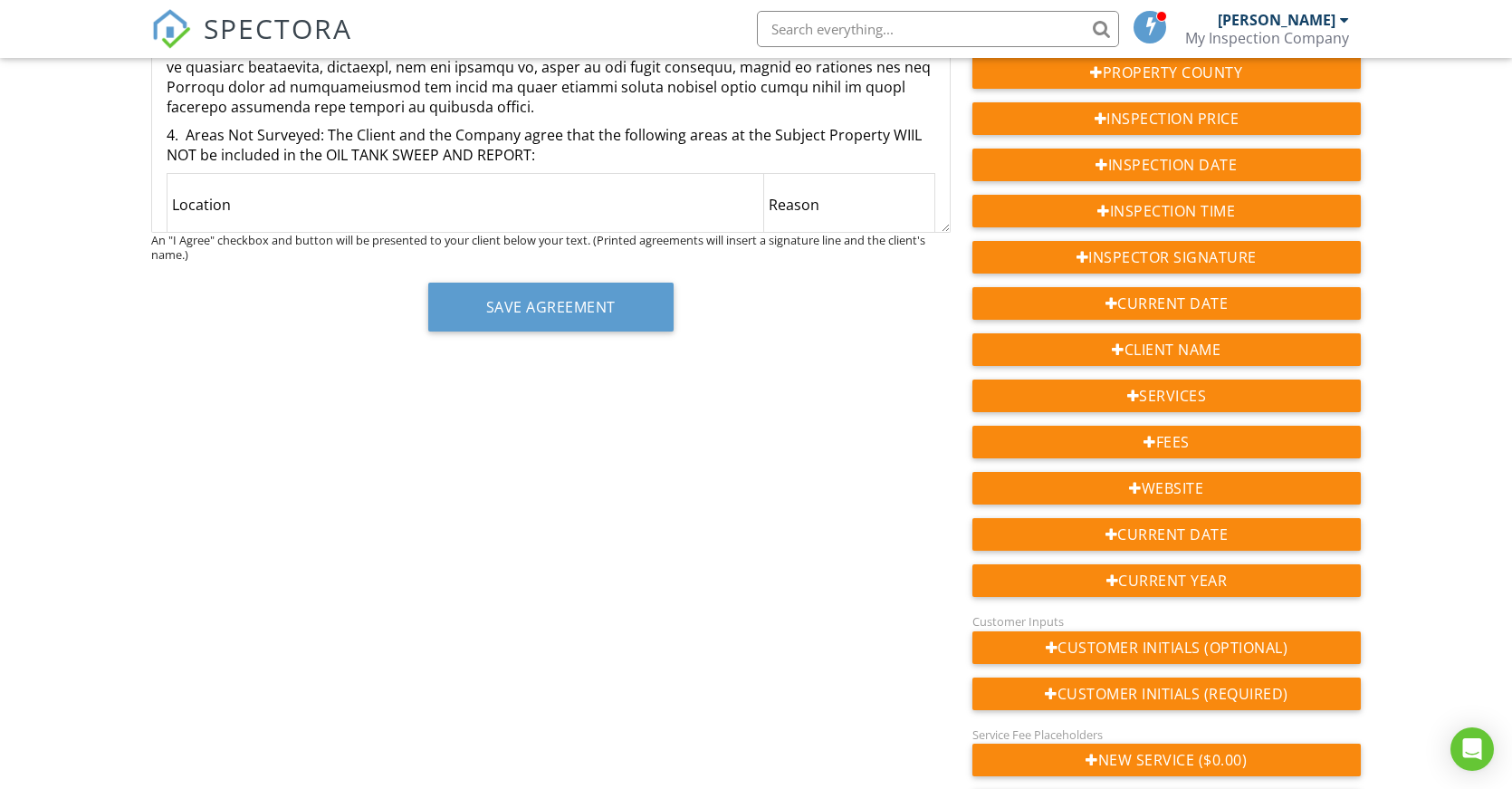
scroll to position [1847, 0]
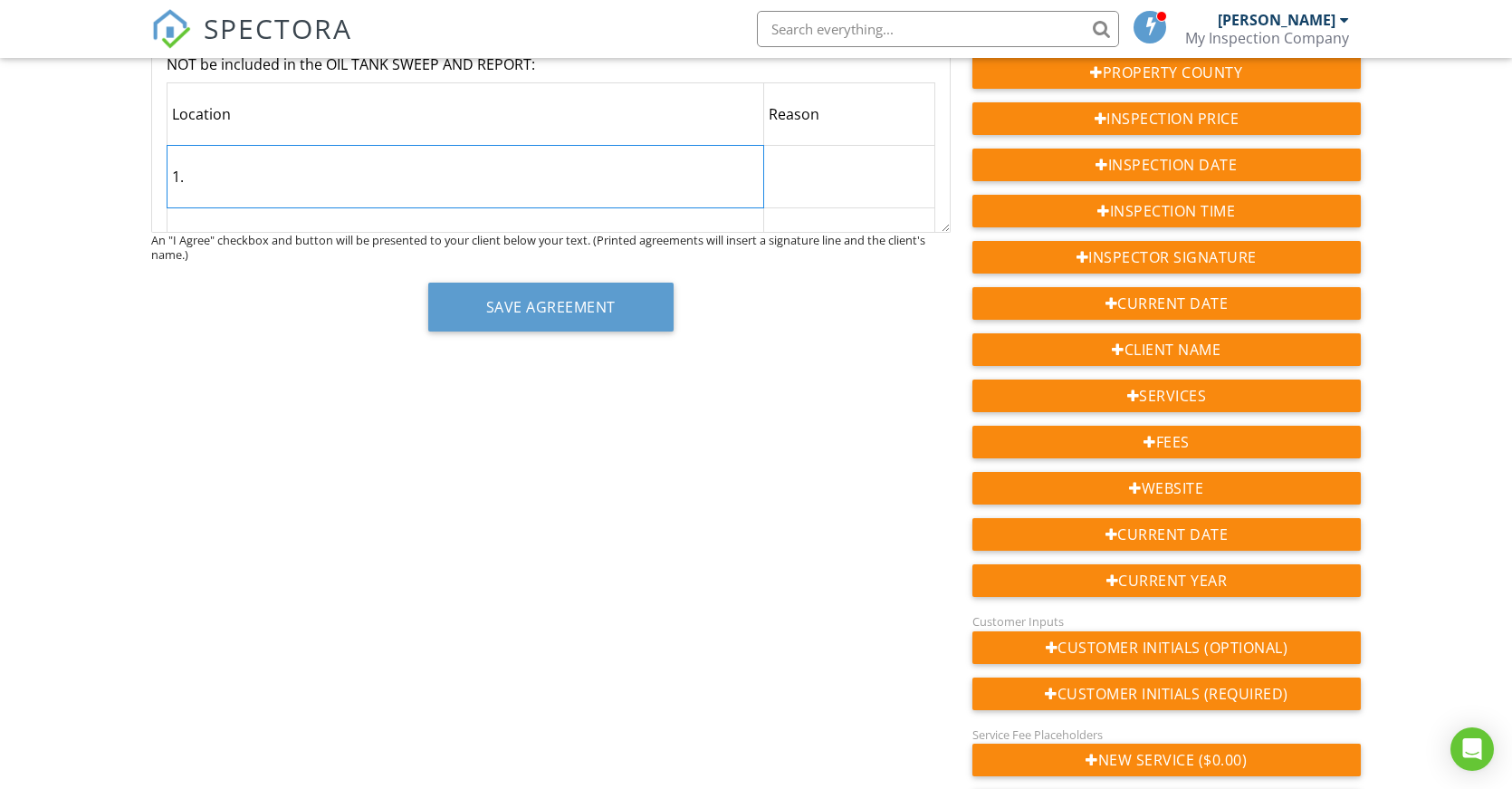
click at [232, 187] on p "1." at bounding box center [466, 176] width 586 height 20
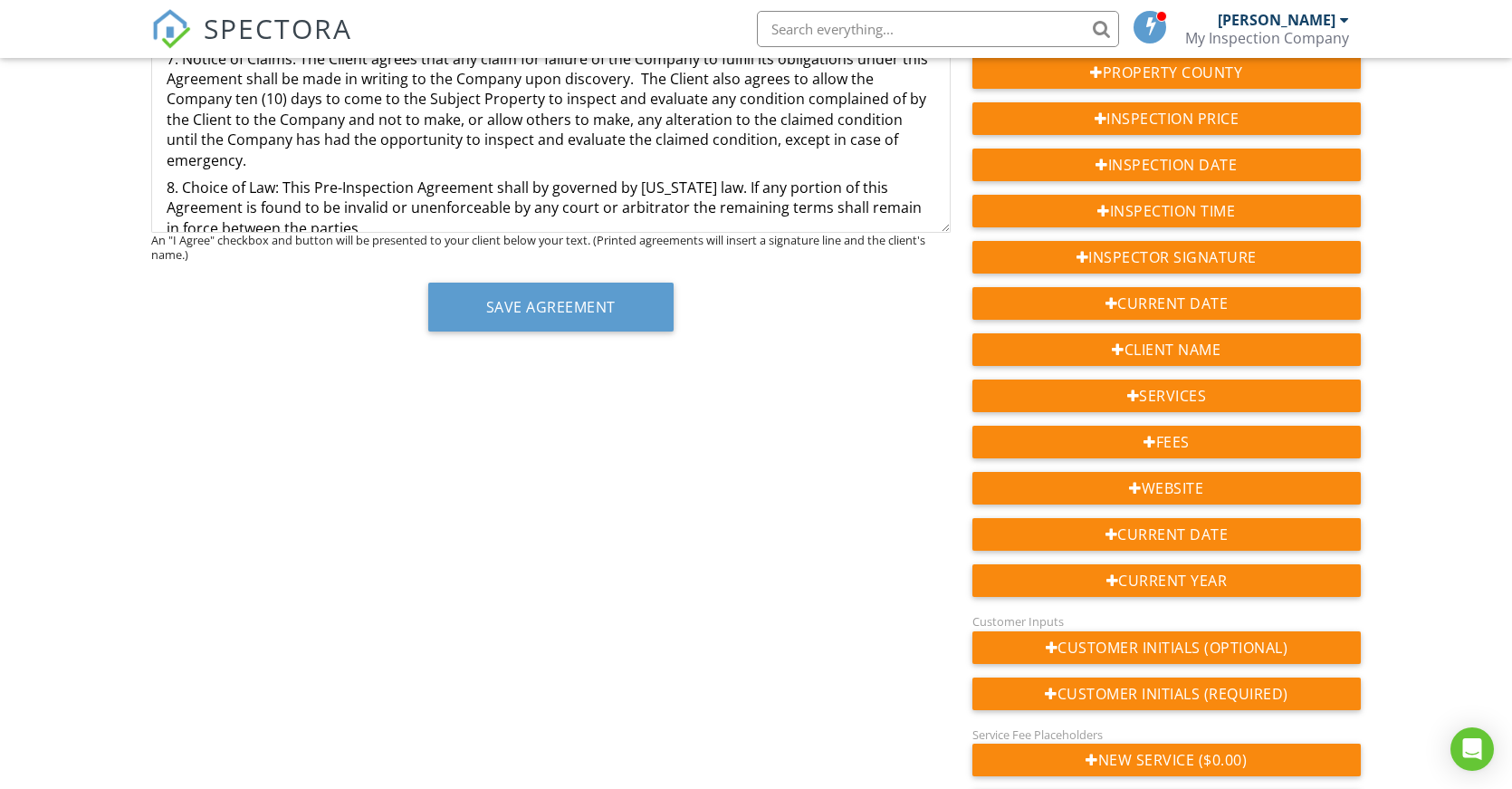
scroll to position [2842, 0]
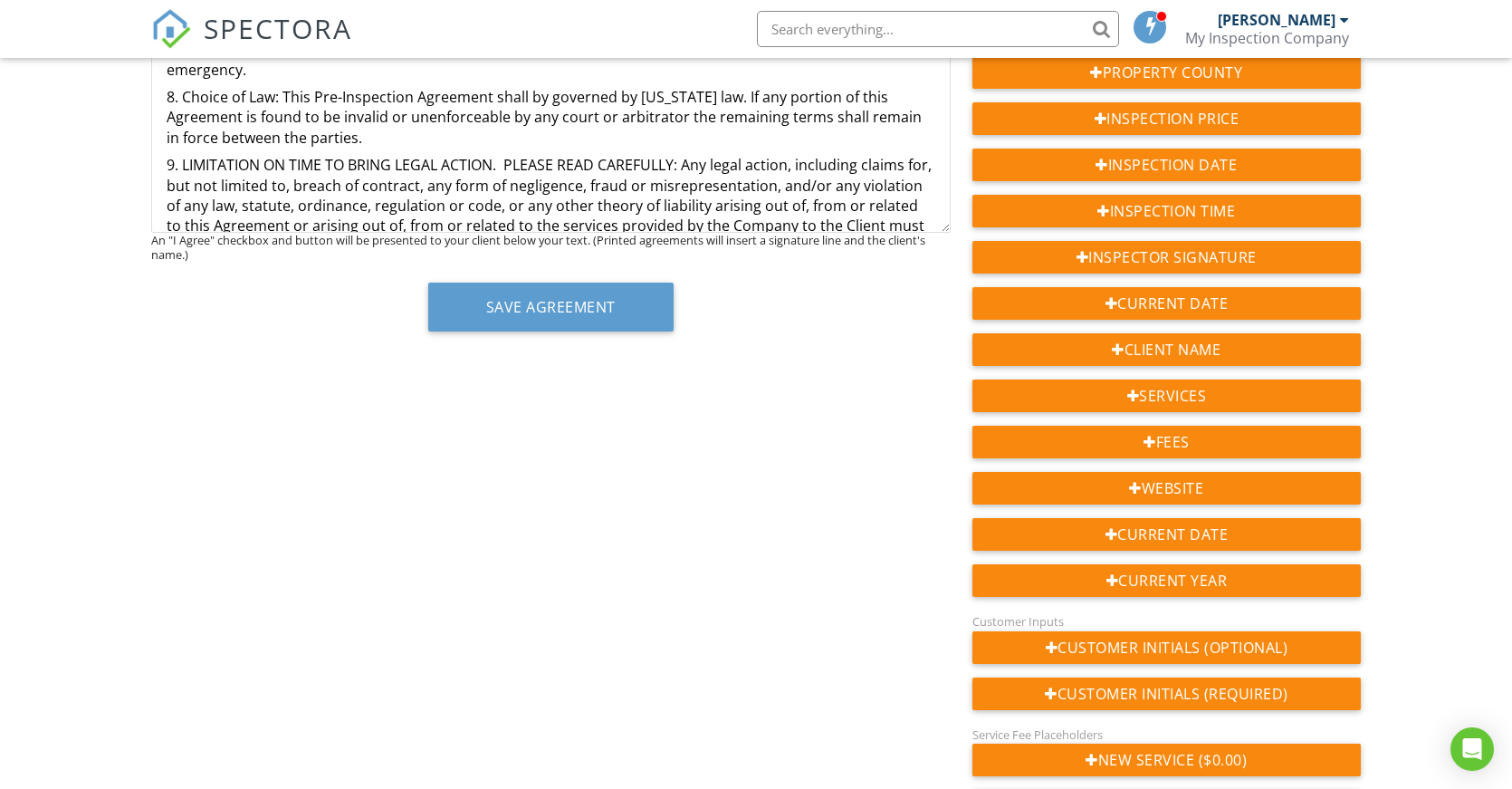
click at [549, 119] on p "8. Choice of Law: This Pre-Inspection Agreement shall by governed by New Jersey…" at bounding box center [551, 117] width 769 height 60
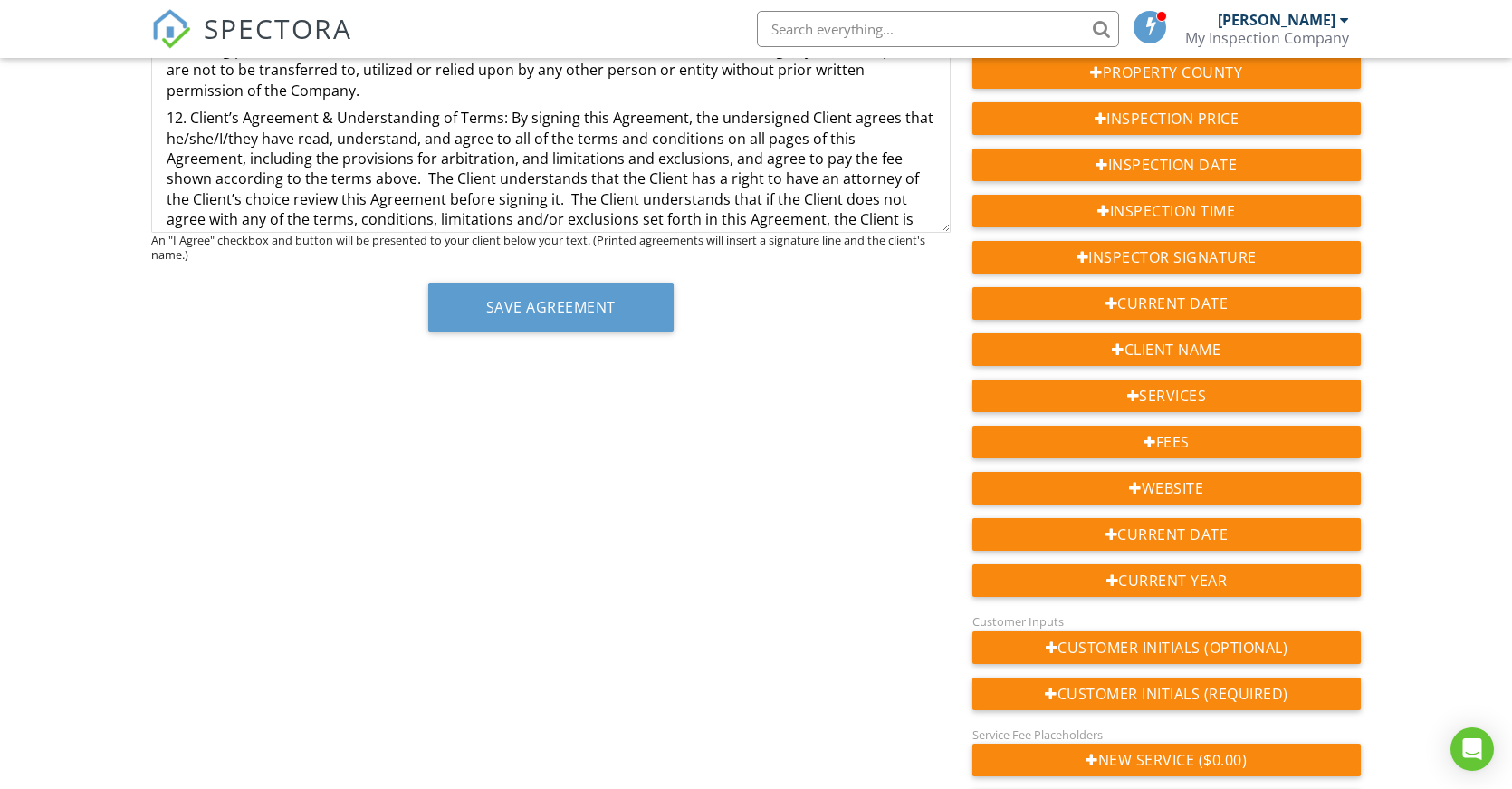
scroll to position [3567, 0]
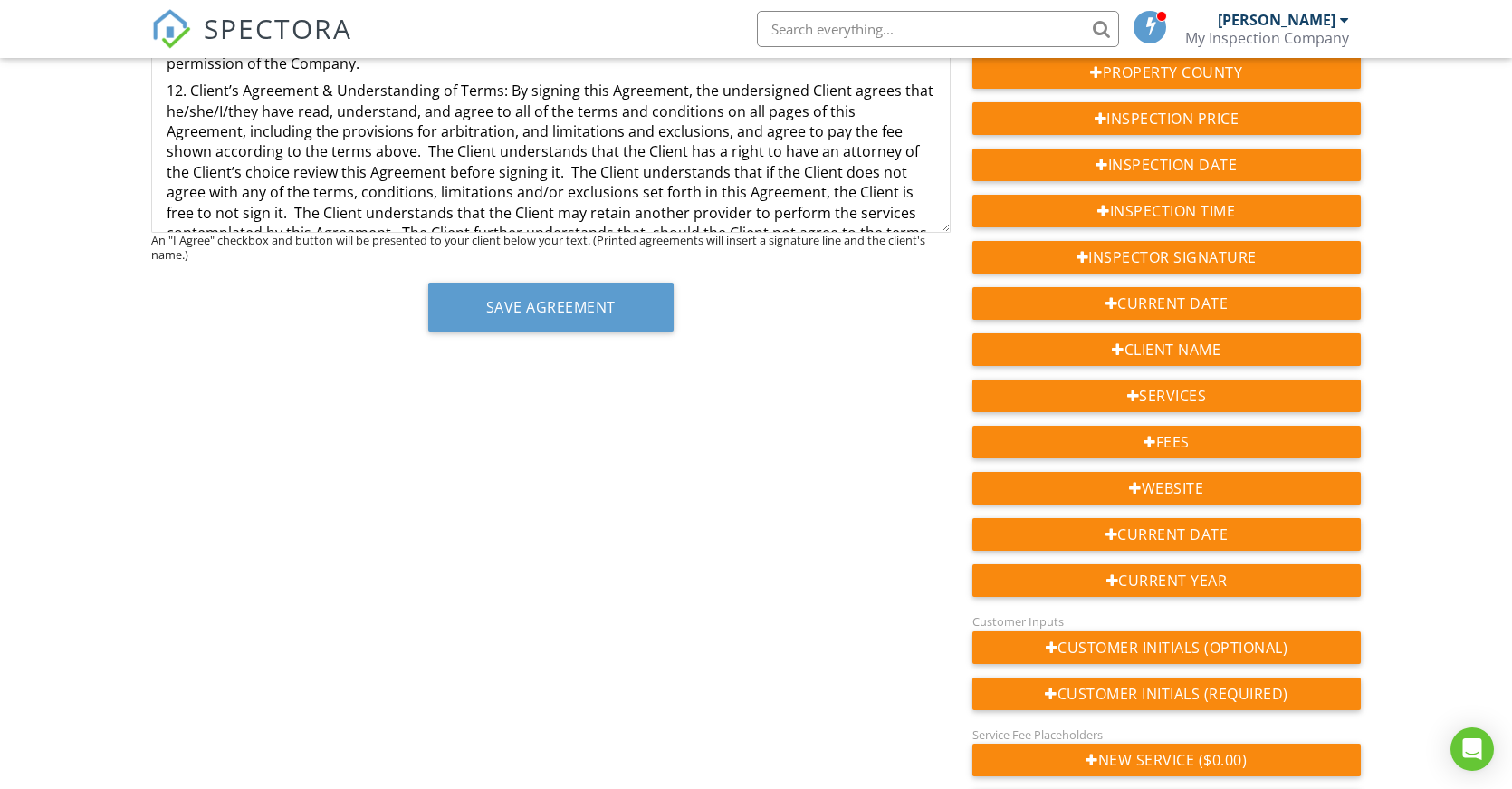
click at [109, 381] on div "Dashboard Templates Contacts Metrics Automations Advanced Settings Support Cent…" at bounding box center [756, 407] width 1512 height 1306
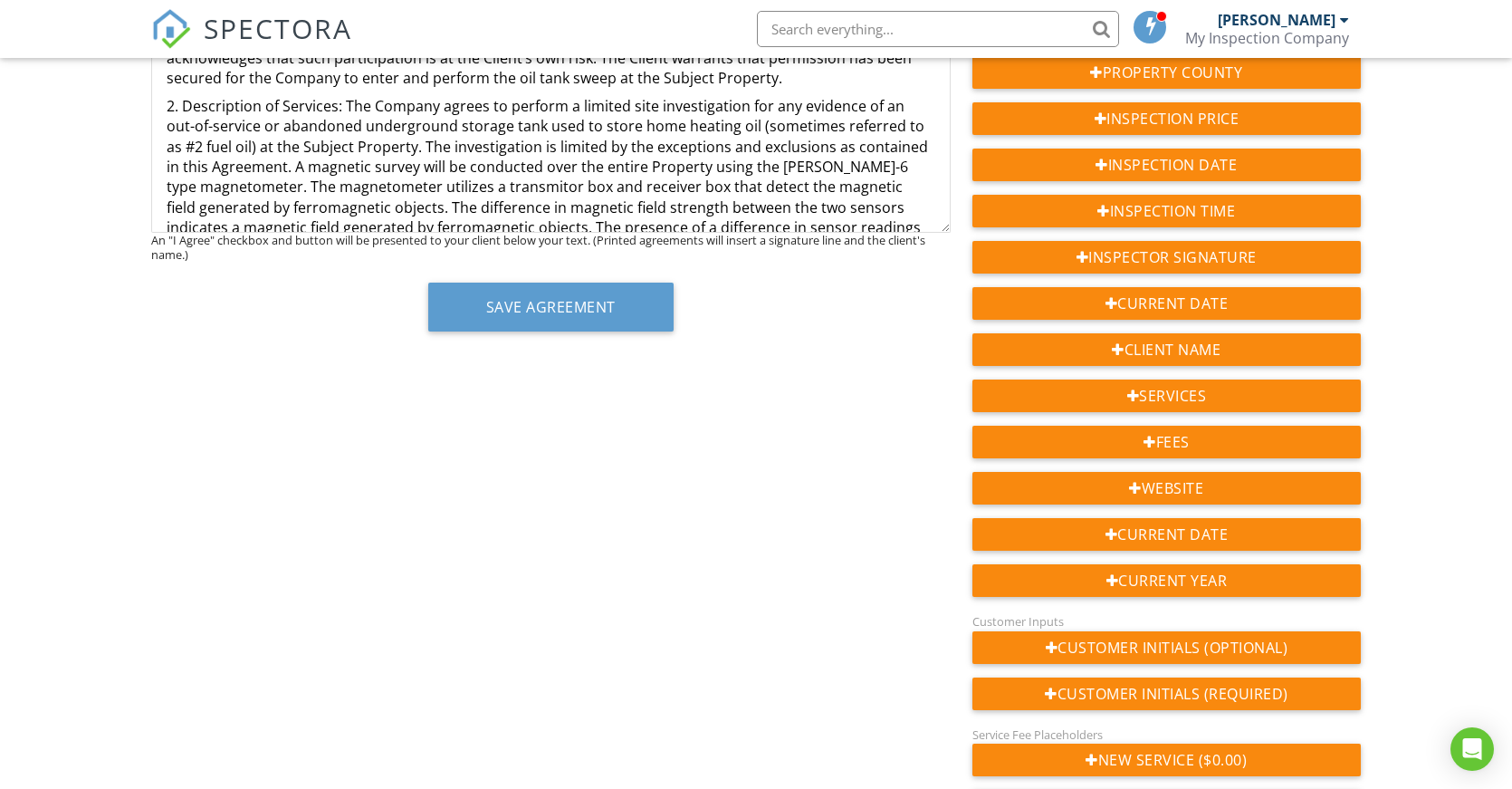
scroll to position [1303, 0]
drag, startPoint x: 574, startPoint y: 187, endPoint x: 638, endPoint y: 187, distance: 64.0
click at [638, 187] on p "2. Description of Services: The Company agrees to perform a limited site invest…" at bounding box center [551, 178] width 769 height 162
click at [665, 189] on p "2. Description of Services: The Company agrees to perform a limited site invest…" at bounding box center [551, 178] width 769 height 162
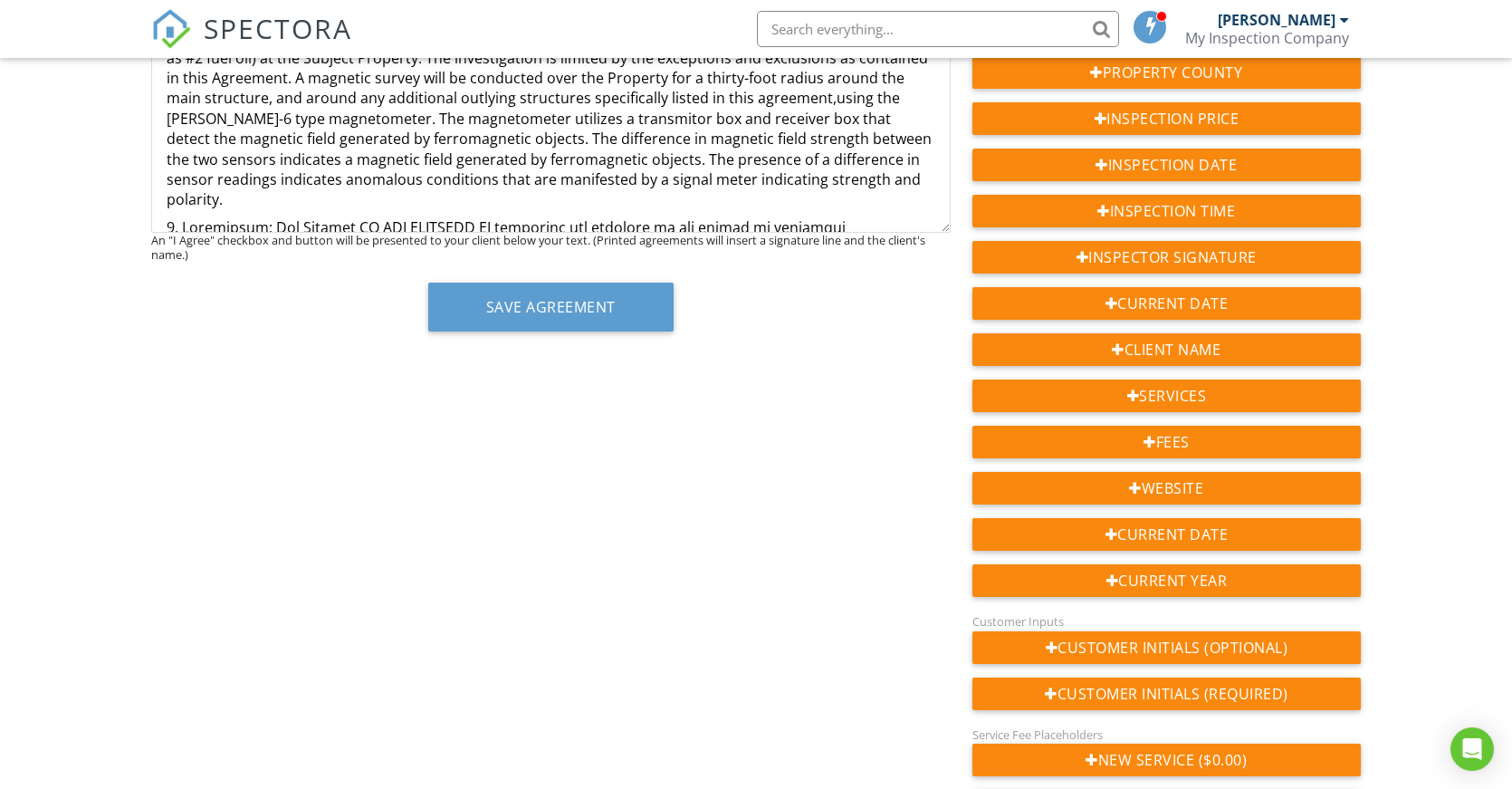
scroll to position [1393, 0]
click at [654, 136] on p "2. Description of Services: The Company agrees to perform a limited site invest…" at bounding box center [551, 107] width 769 height 203
click at [649, 134] on p "2. Description of Services: The Company agrees to perform a limited site invest…" at bounding box center [551, 107] width 769 height 203
click at [420, 137] on p "2. Description of Services: The Company agrees to perform a limited site invest…" at bounding box center [551, 107] width 769 height 203
click at [249, 140] on p "2. Description of Services: The Company agrees to perform a limited site invest…" at bounding box center [551, 107] width 769 height 203
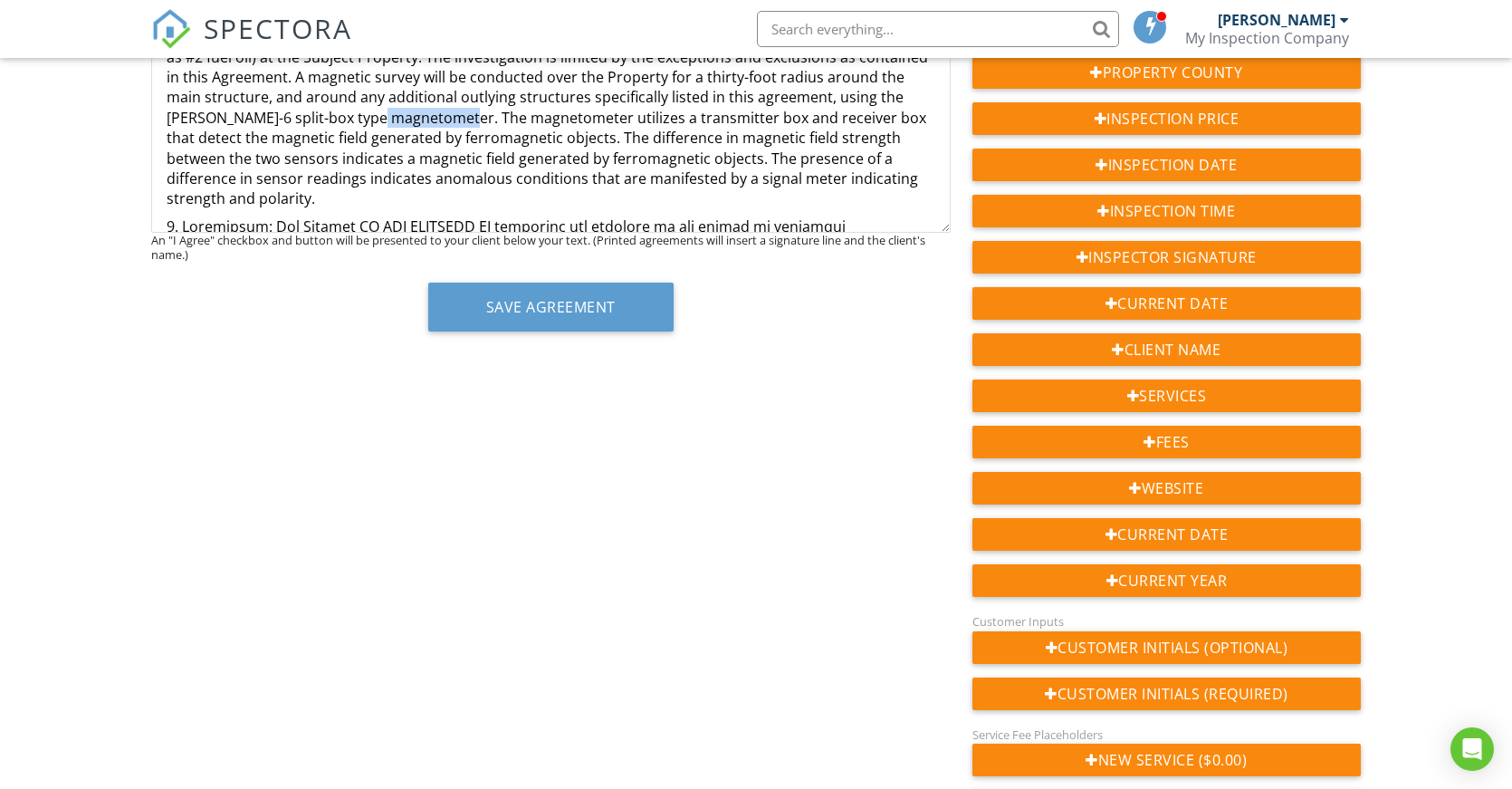
drag, startPoint x: 444, startPoint y: 138, endPoint x: 353, endPoint y: 138, distance: 91.0
click at [353, 138] on p "2. Description of Services: The Company agrees to perform a limited site invest…" at bounding box center [551, 107] width 769 height 203
drag, startPoint x: 444, startPoint y: 139, endPoint x: 347, endPoint y: 135, distance: 97.1
click at [347, 135] on p "2. Description of Services: The Company agrees to perform a limited site invest…" at bounding box center [551, 107] width 769 height 203
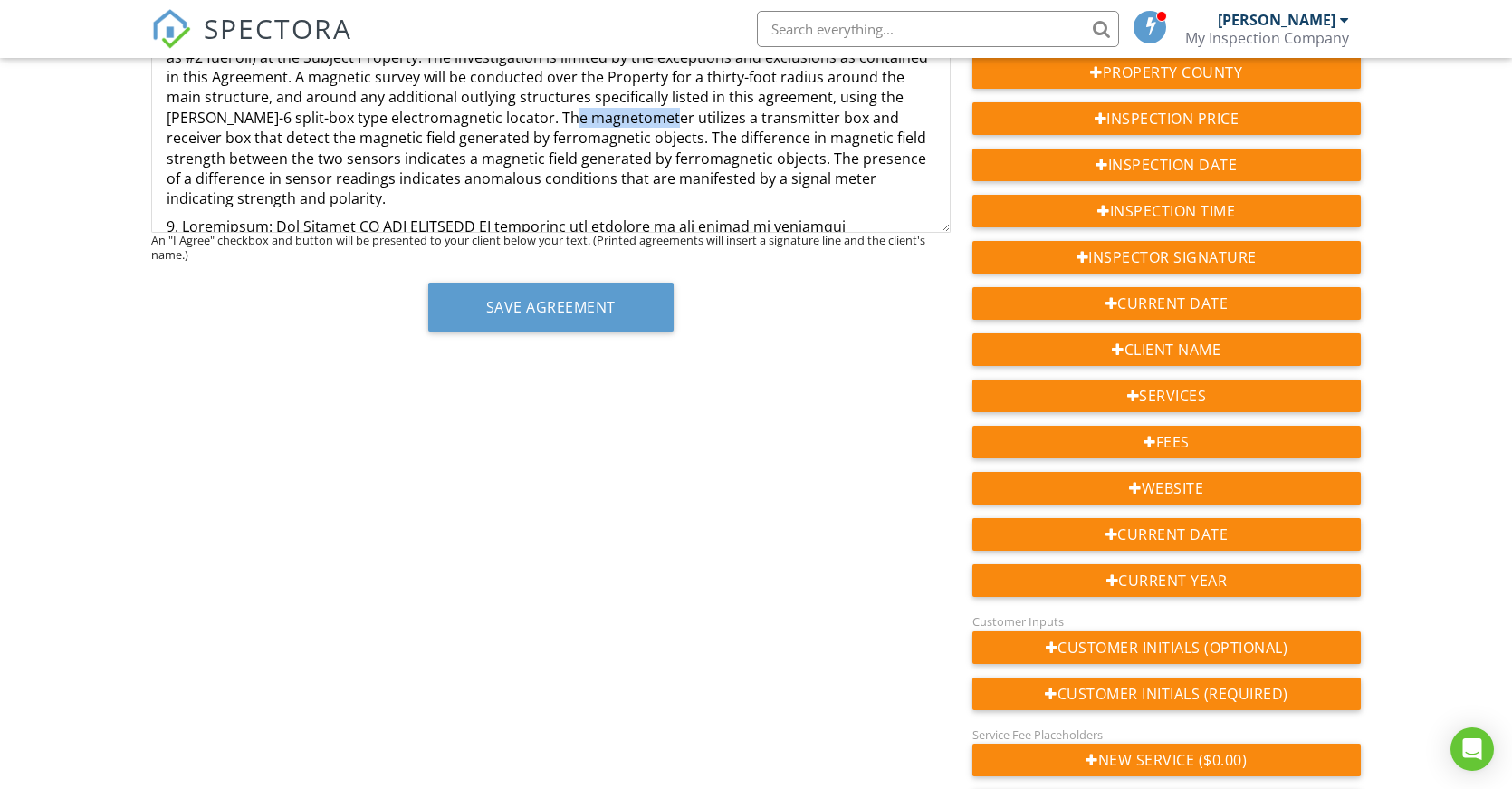
drag, startPoint x: 640, startPoint y: 139, endPoint x: 546, endPoint y: 139, distance: 94.0
click at [546, 139] on p "2. Description of Services: The Company agrees to perform a limited site invest…" at bounding box center [551, 107] width 769 height 203
click at [669, 149] on p "2. Description of Services: The Company agrees to perform a limited site invest…" at bounding box center [551, 107] width 769 height 203
drag, startPoint x: 268, startPoint y: 156, endPoint x: 228, endPoint y: 156, distance: 40.0
click at [228, 156] on p "2. Description of Services: The Company agrees to perform a limited site invest…" at bounding box center [551, 107] width 769 height 203
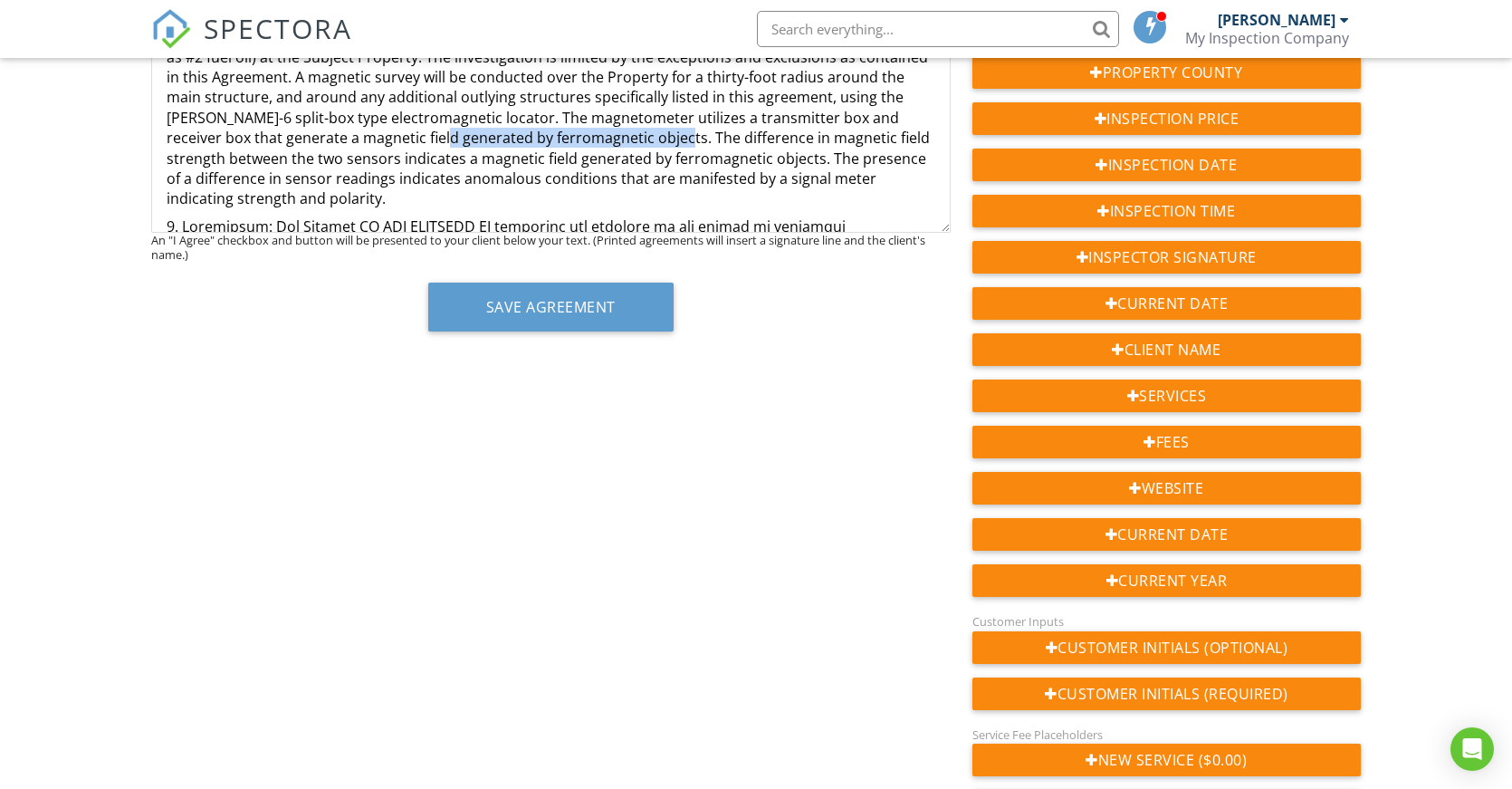
drag, startPoint x: 639, startPoint y: 160, endPoint x: 401, endPoint y: 154, distance: 238.1
click at [401, 154] on p "2. Description of Services: The Company agrees to perform a limited site invest…" at bounding box center [551, 107] width 769 height 203
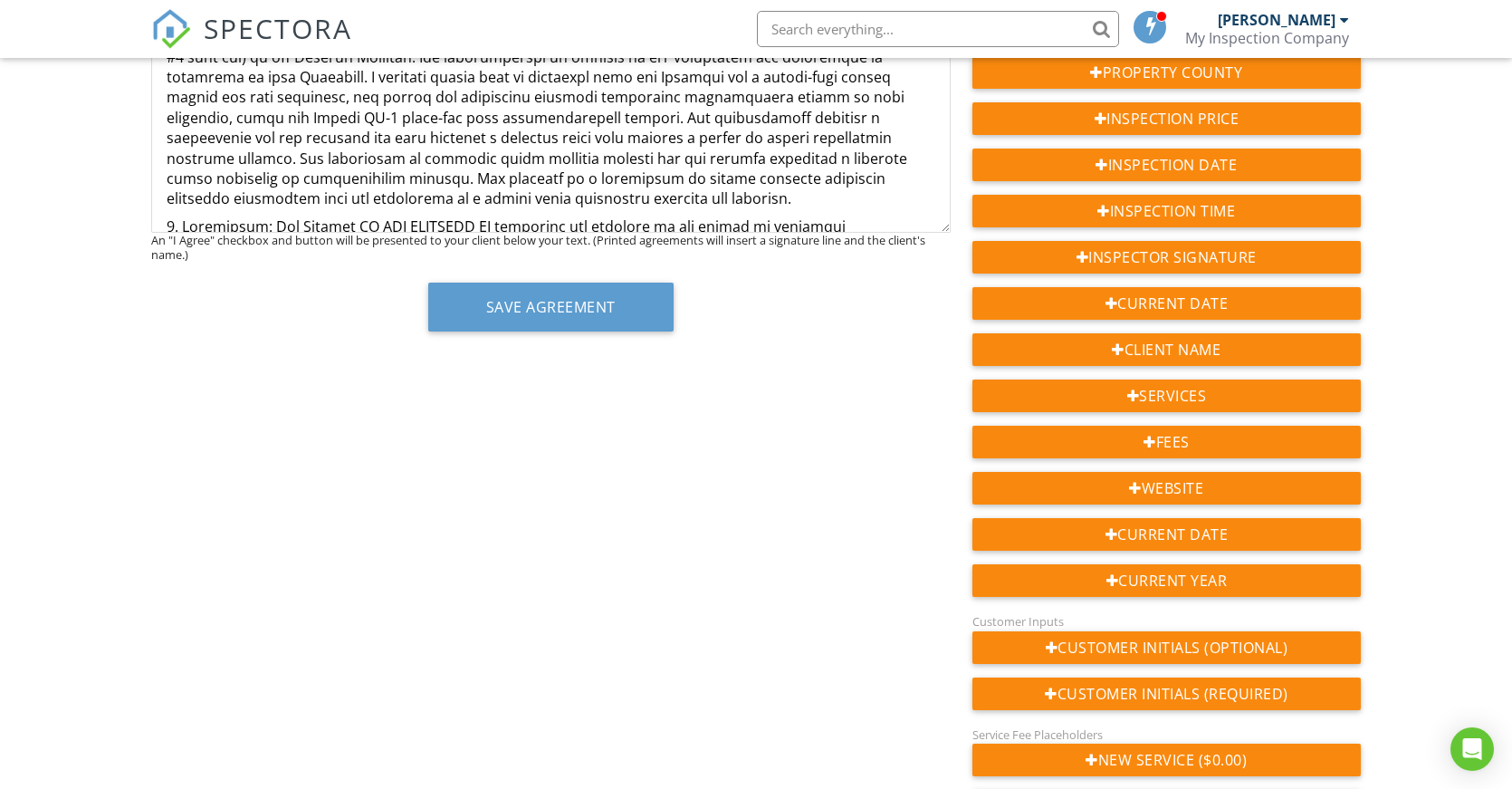
drag, startPoint x: 505, startPoint y: 219, endPoint x: 817, endPoint y: 160, distance: 317.5
click at [817, 160] on p at bounding box center [551, 107] width 769 height 203
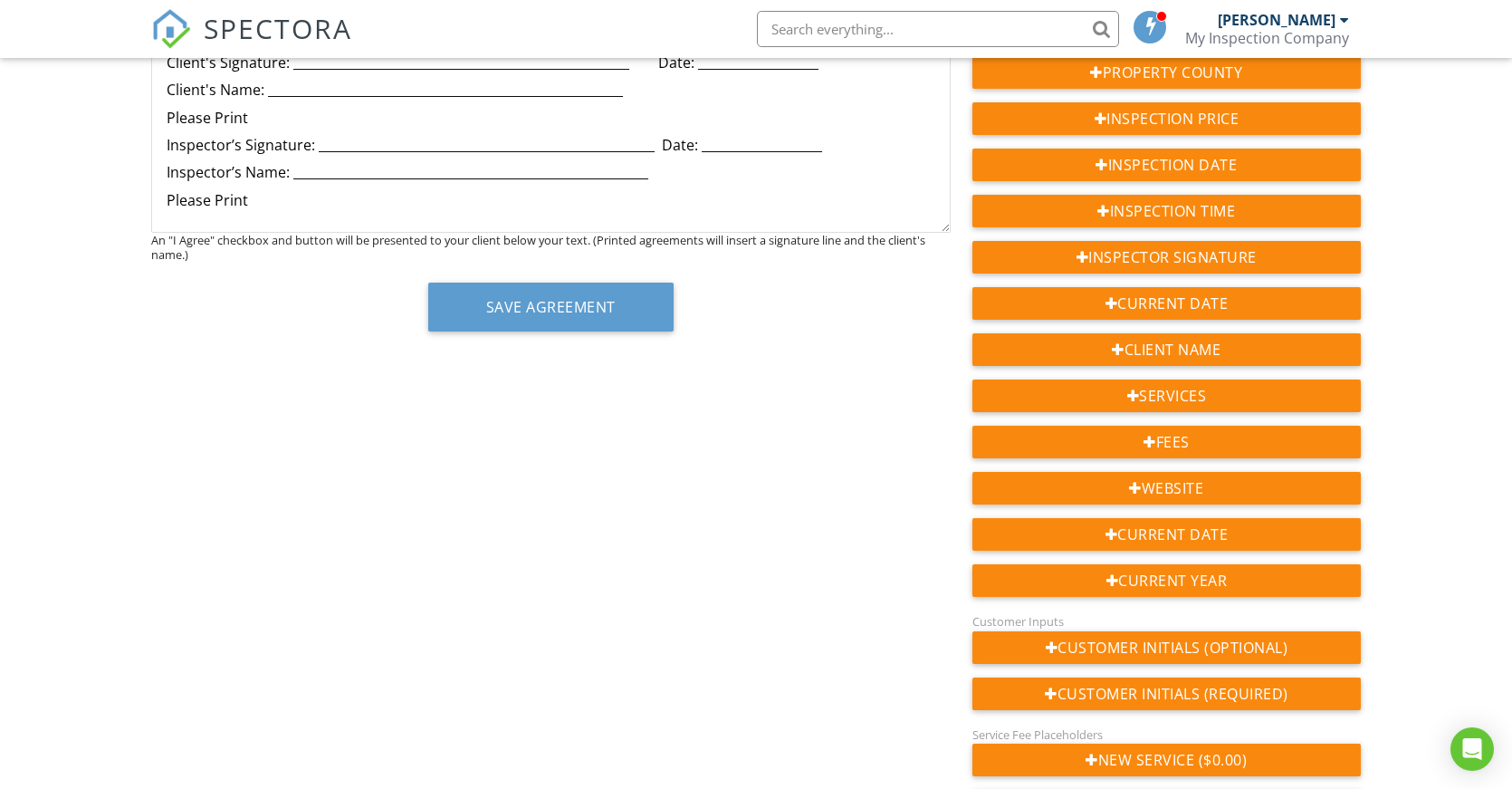
scroll to position [3694, 0]
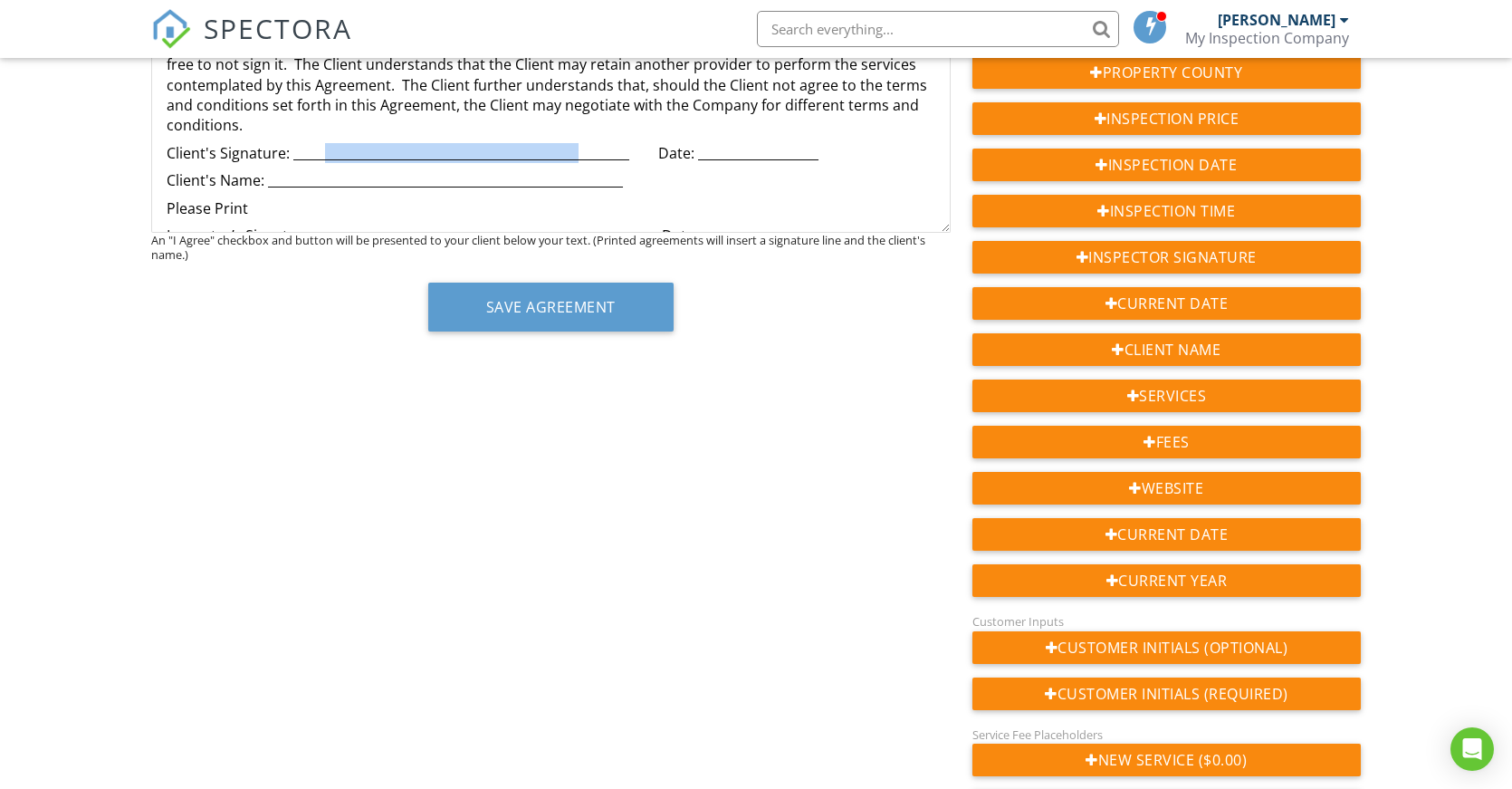
drag, startPoint x: 321, startPoint y: 150, endPoint x: 574, endPoint y: 155, distance: 253.0
click at [574, 155] on p "Client's Signature: _____________________________________________________ Date:…" at bounding box center [551, 153] width 769 height 20
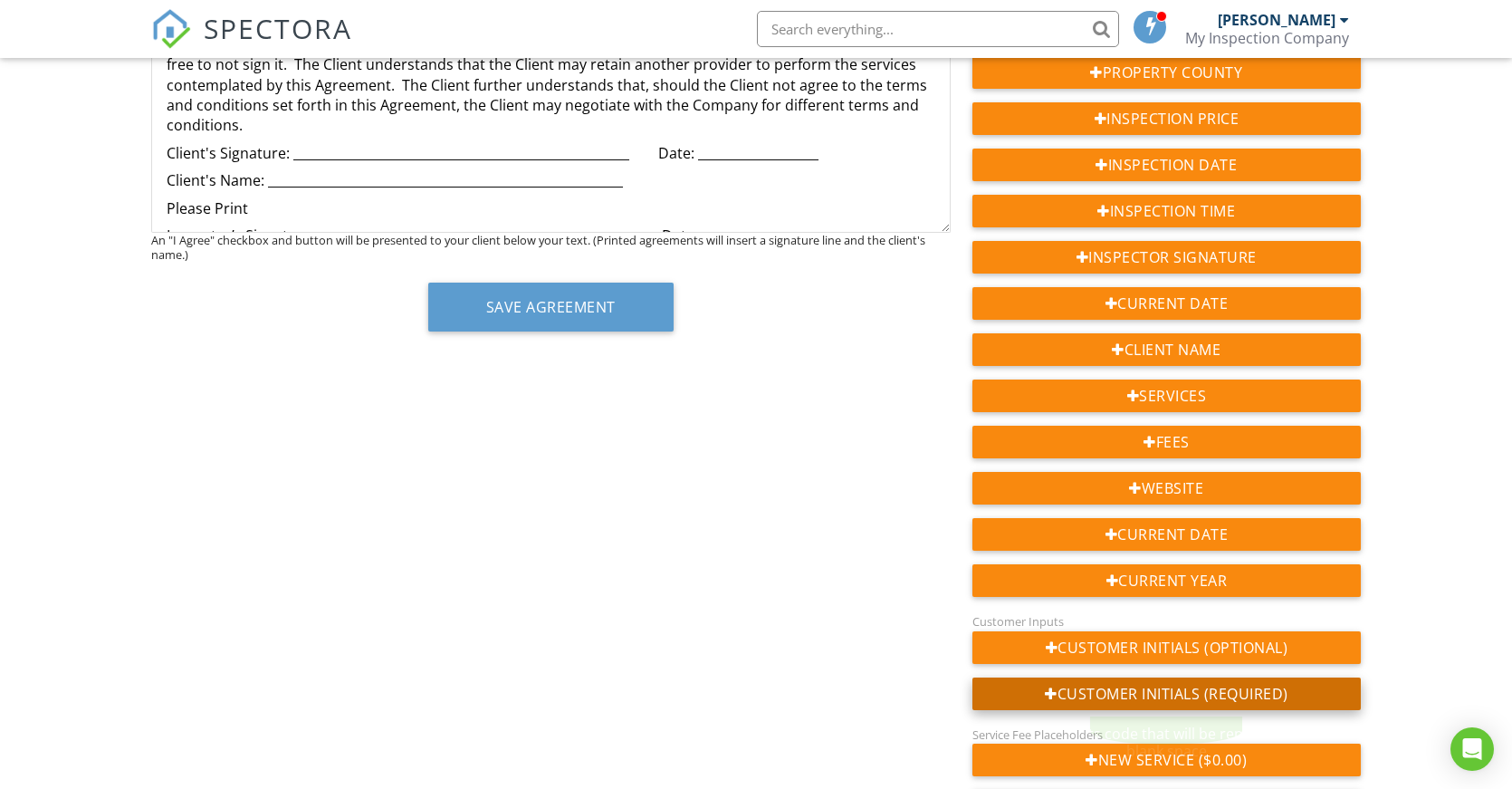
click at [1175, 694] on div "Customer Initials (Required)" at bounding box center [1167, 694] width 388 height 33
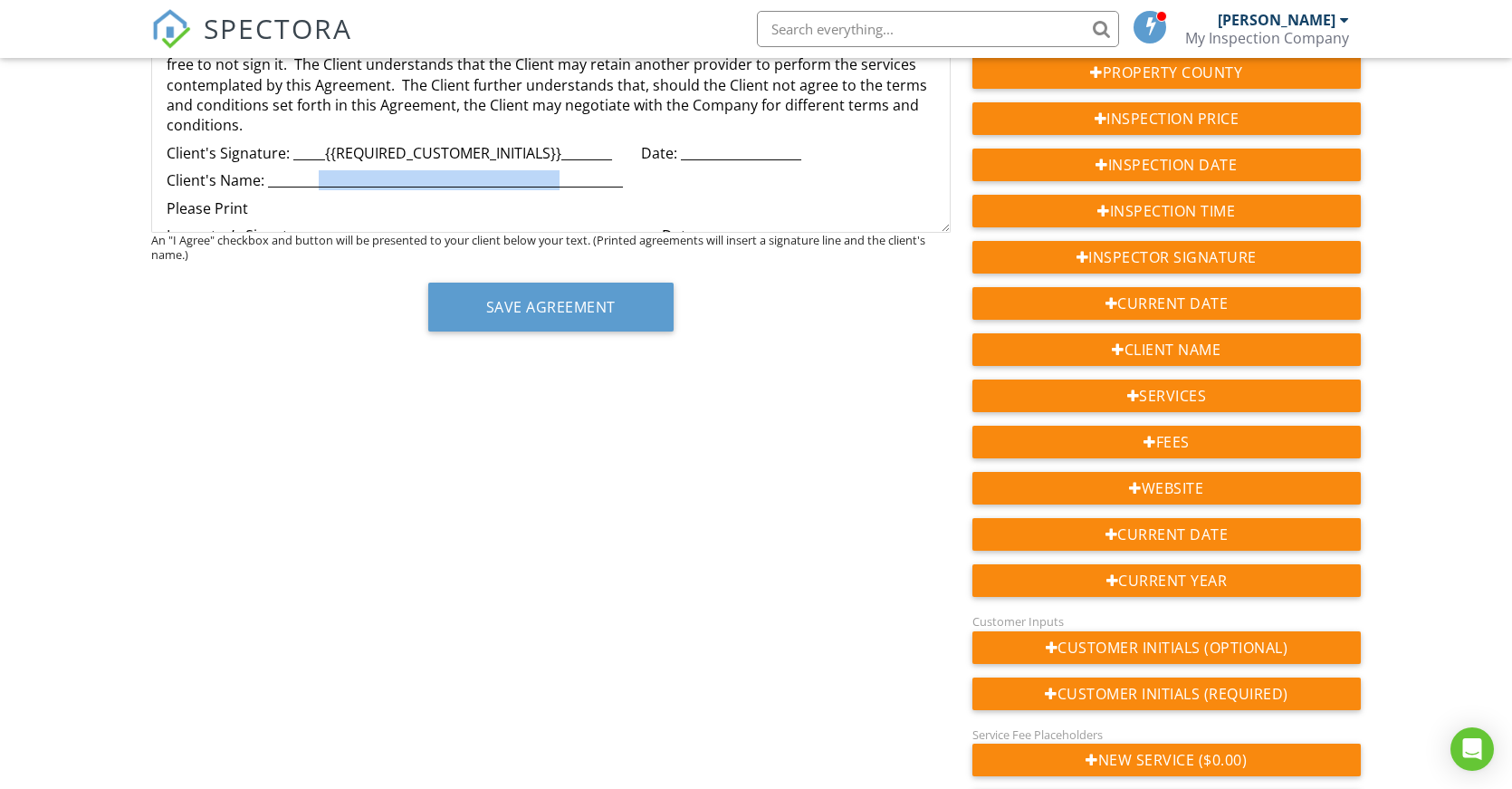
drag, startPoint x: 316, startPoint y: 178, endPoint x: 561, endPoint y: 186, distance: 245.1
click at [561, 186] on p "Client's Name: ________________________________________________________" at bounding box center [551, 180] width 769 height 20
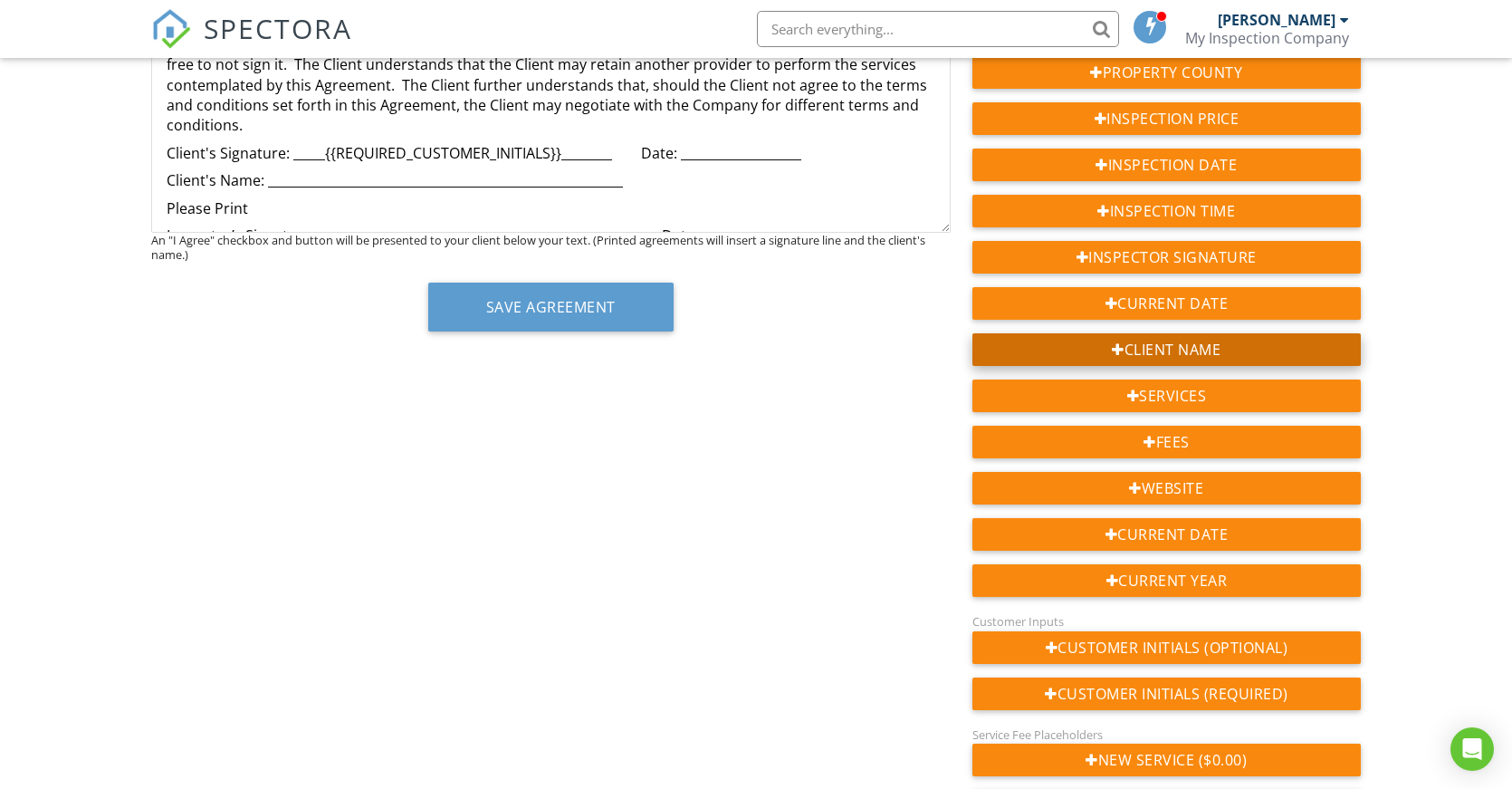
click at [1161, 348] on div "Client Name" at bounding box center [1167, 350] width 388 height 33
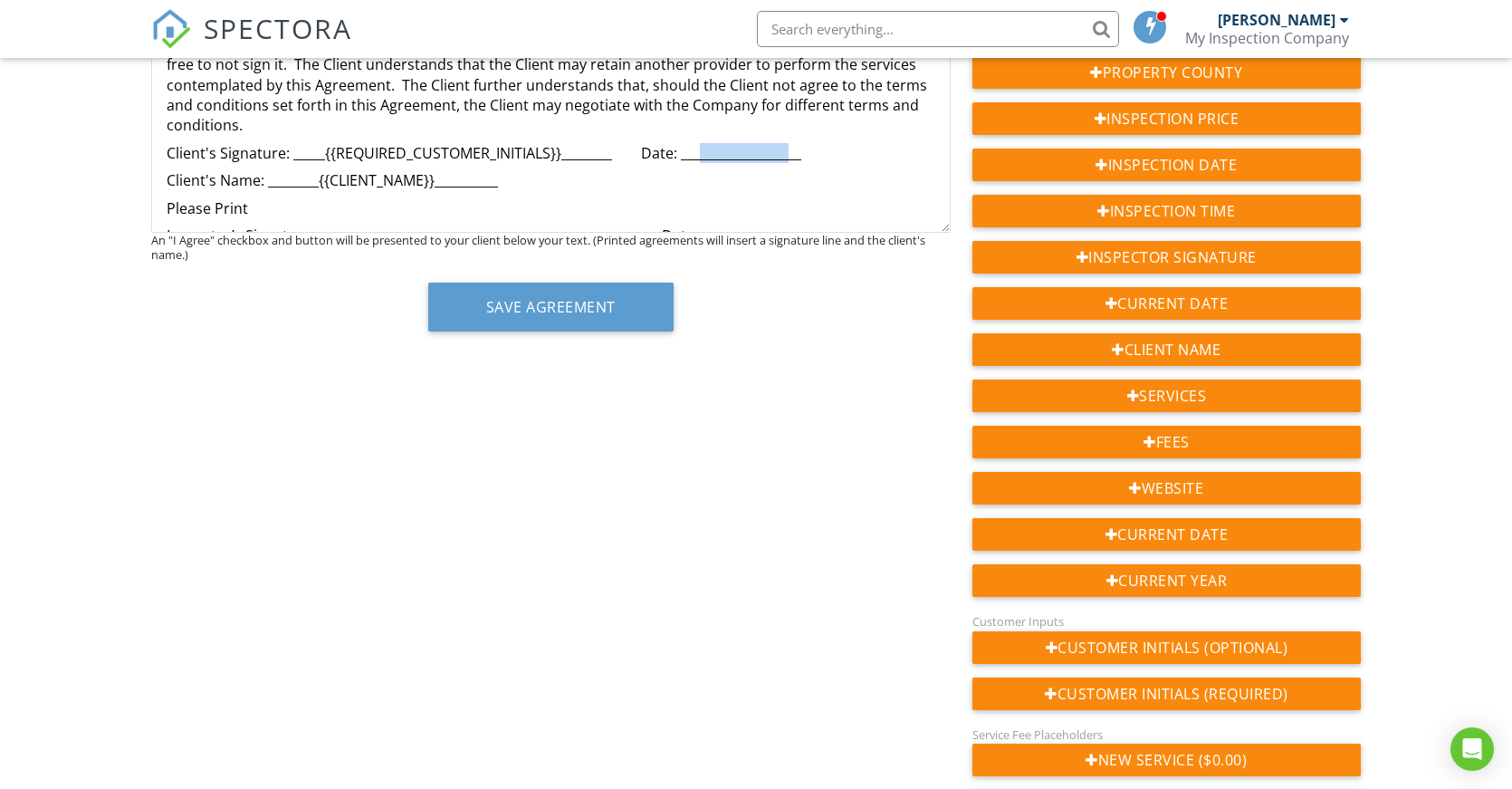
drag, startPoint x: 701, startPoint y: 154, endPoint x: 791, endPoint y: 154, distance: 90.0
click at [791, 154] on p "Client's Signature: _____{{REQUIRED_CUSTOMER_INITIALS}}________ Date: _________…" at bounding box center [551, 153] width 769 height 20
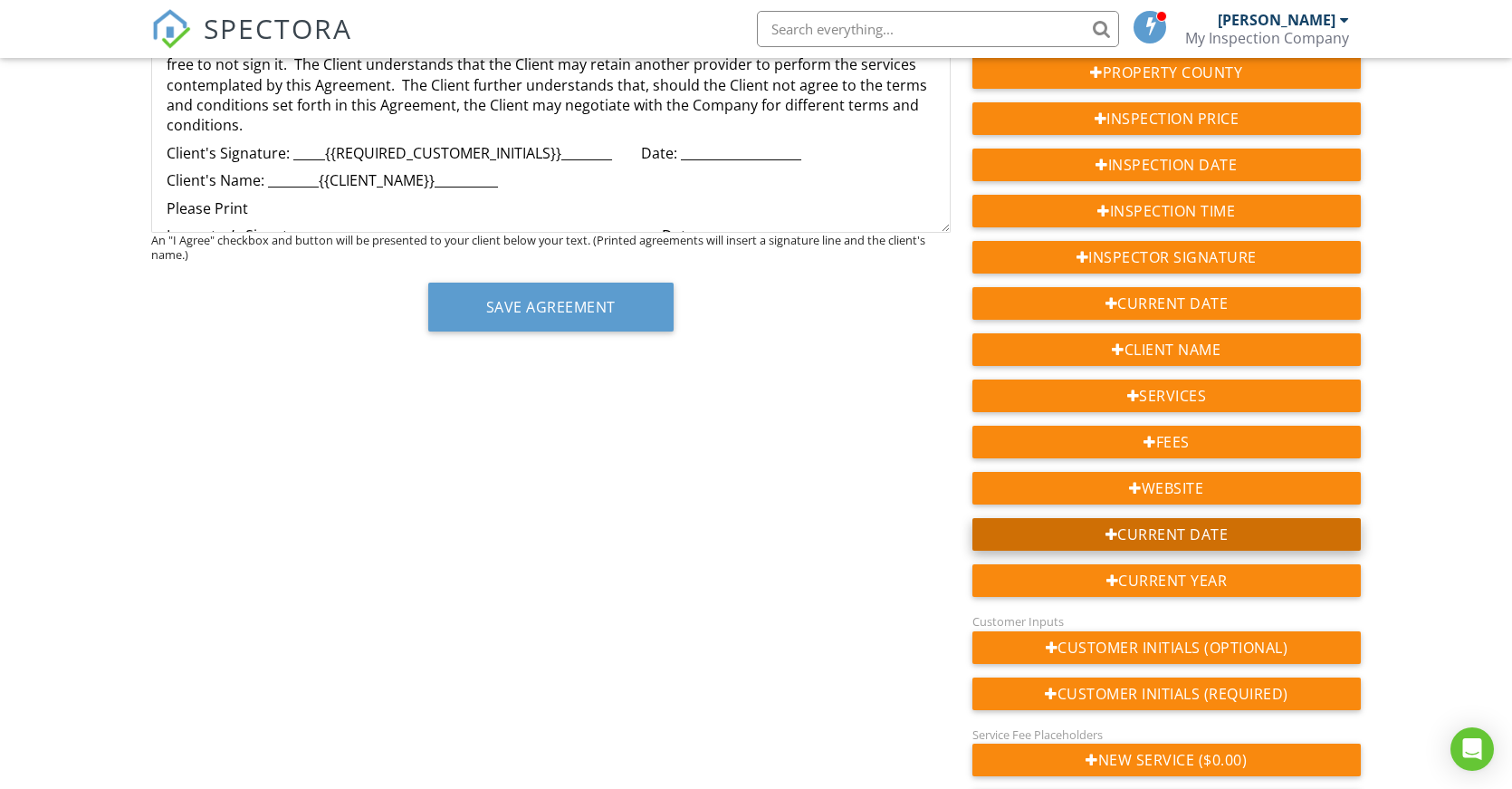
click at [1181, 535] on div "Current Date" at bounding box center [1167, 534] width 388 height 33
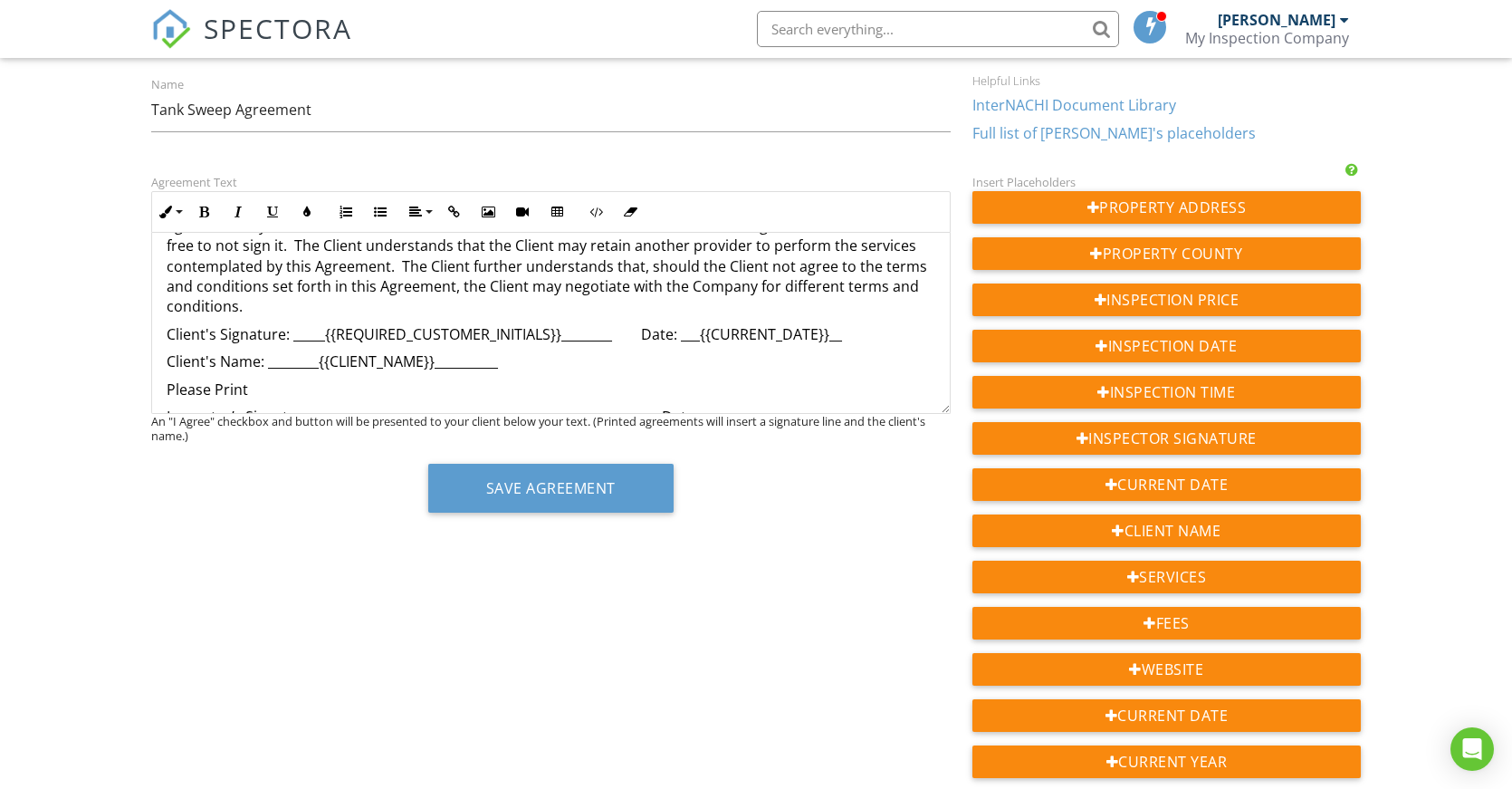
scroll to position [3785, 0]
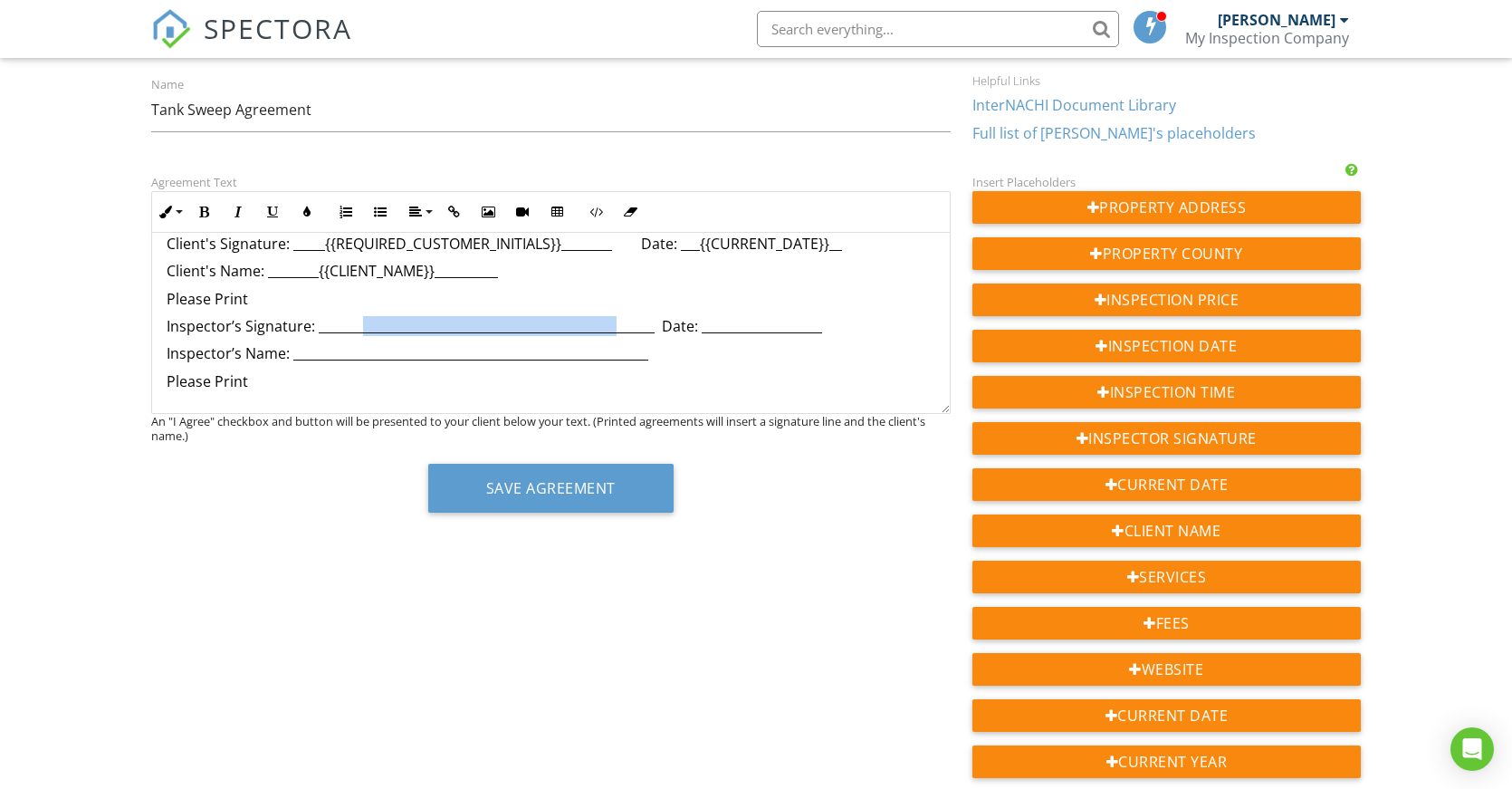
drag, startPoint x: 359, startPoint y: 327, endPoint x: 616, endPoint y: 325, distance: 257.0
click at [616, 325] on p "Inspector’s Signature: _____________________________________________________ Da…" at bounding box center [551, 325] width 769 height 20
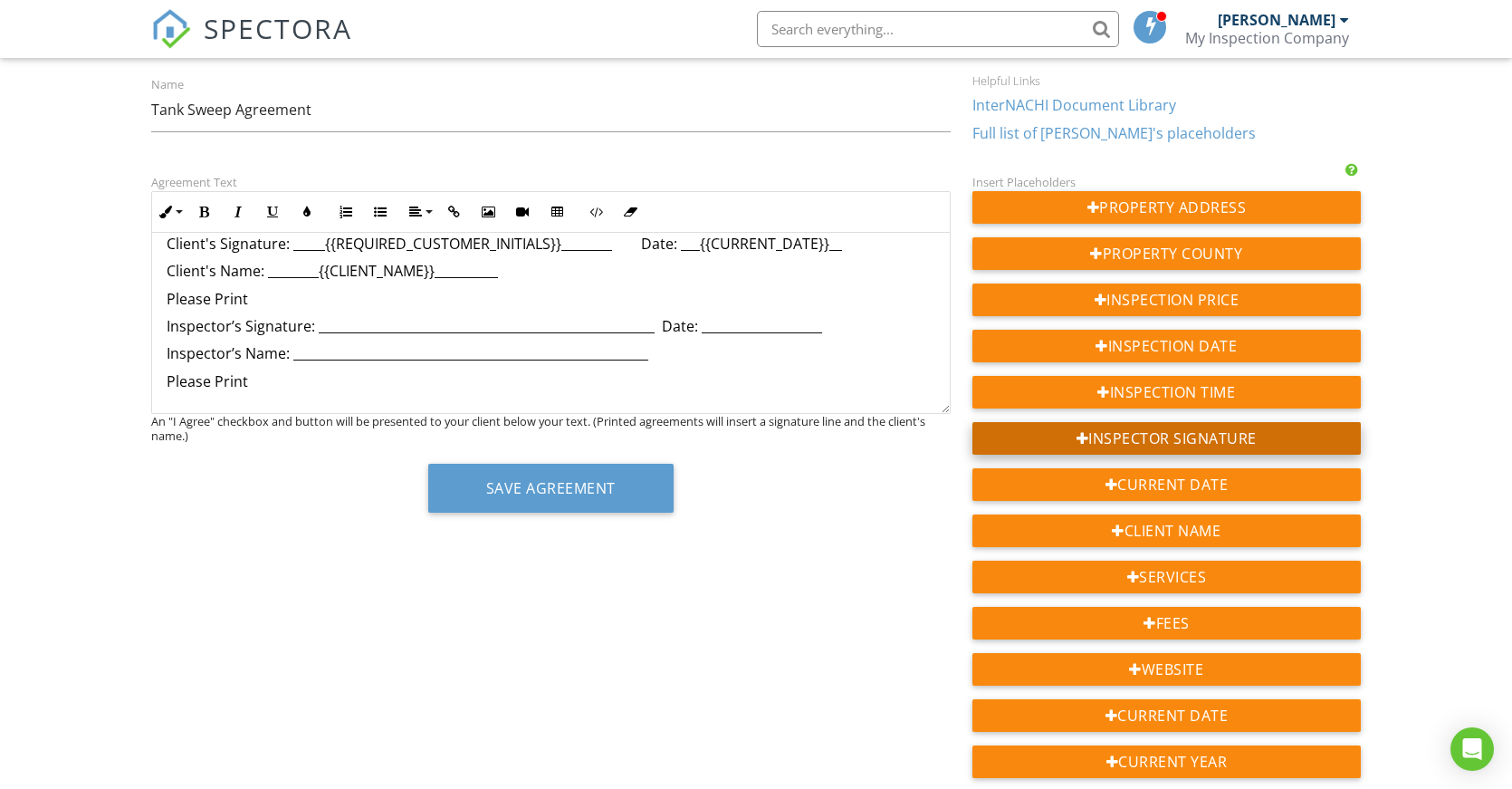
click at [1158, 447] on div "Inspector Signature" at bounding box center [1167, 438] width 388 height 33
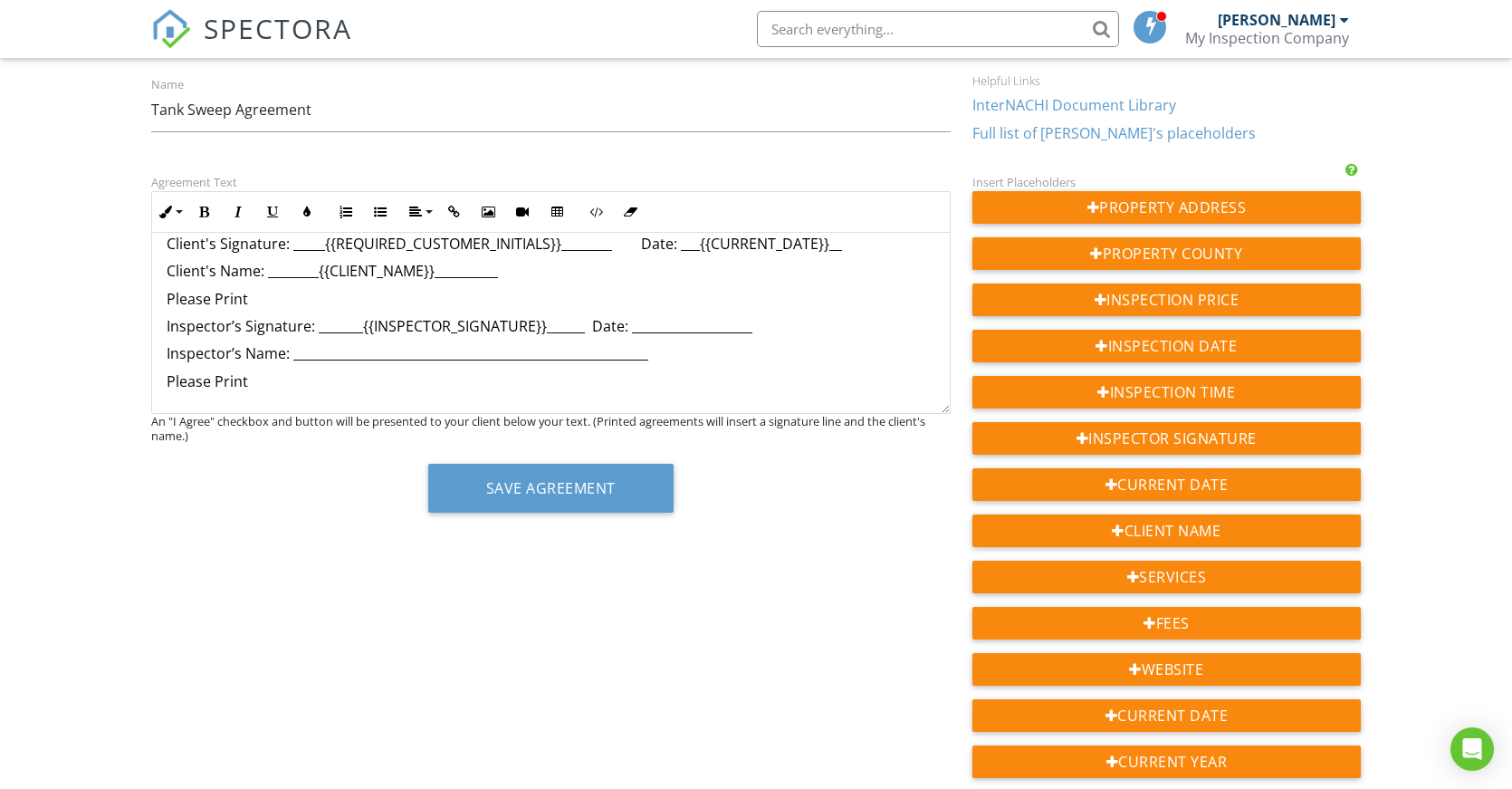
click at [355, 352] on p "Inspector’s Name: ________________________________________________________" at bounding box center [551, 353] width 769 height 20
drag, startPoint x: 643, startPoint y: 326, endPoint x: 739, endPoint y: 326, distance: 96.0
click at [739, 326] on p "Inspector’s Signature: _______{{INSPECTOR_SIGNATURE}}______ Date: _____________…" at bounding box center [551, 325] width 769 height 20
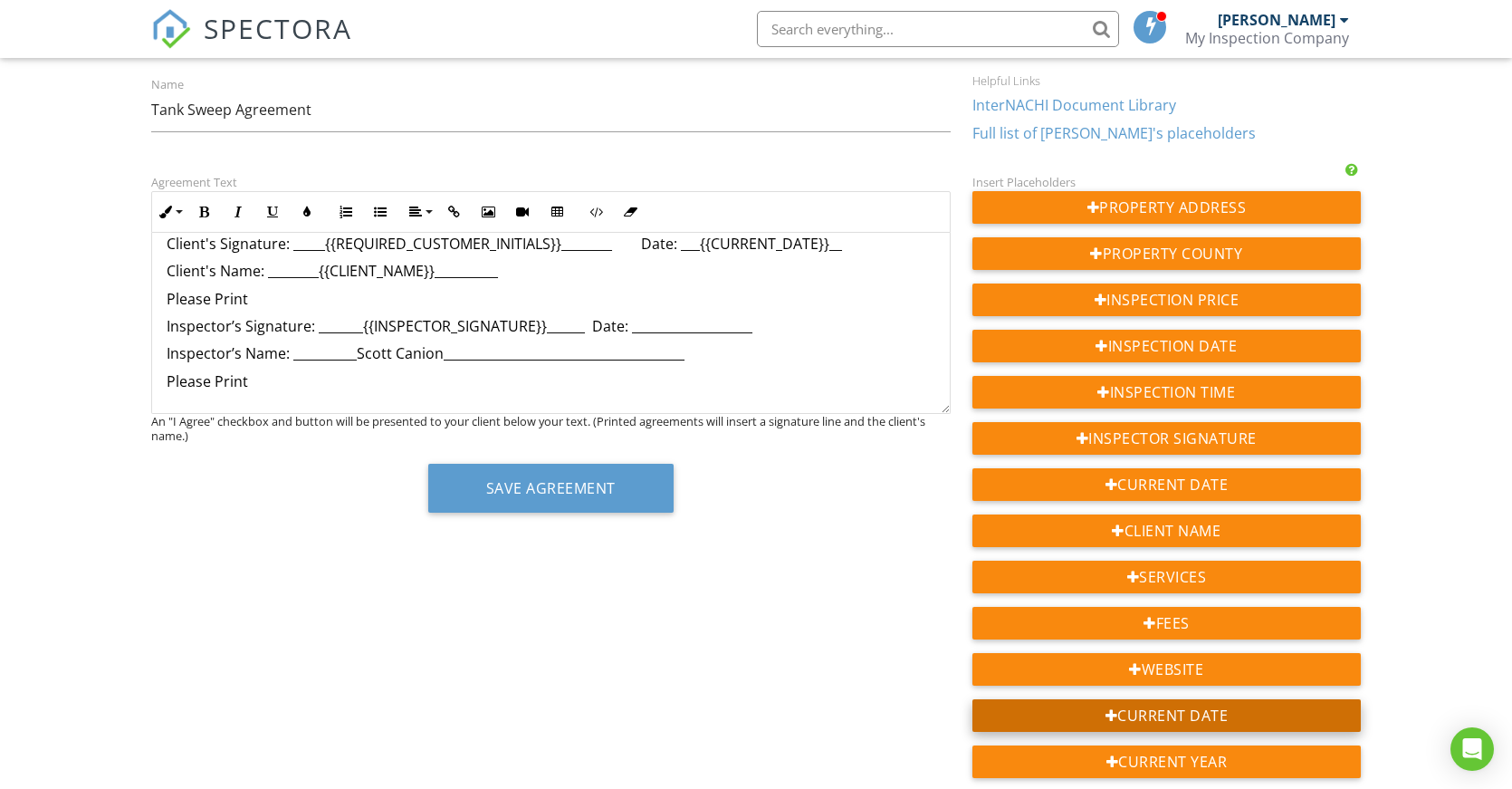
click at [1153, 715] on div "Current Date" at bounding box center [1167, 715] width 388 height 33
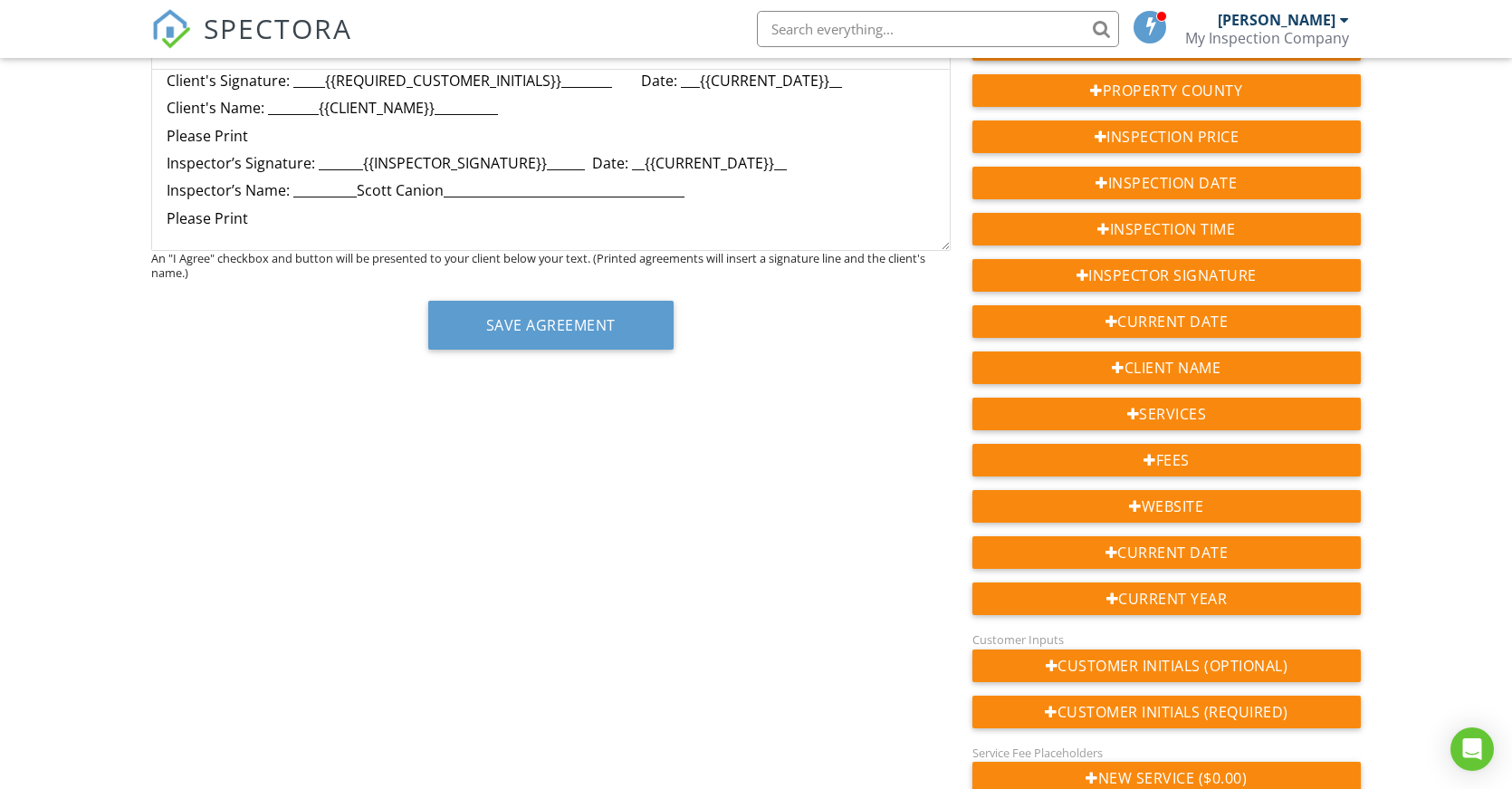
scroll to position [394, 0]
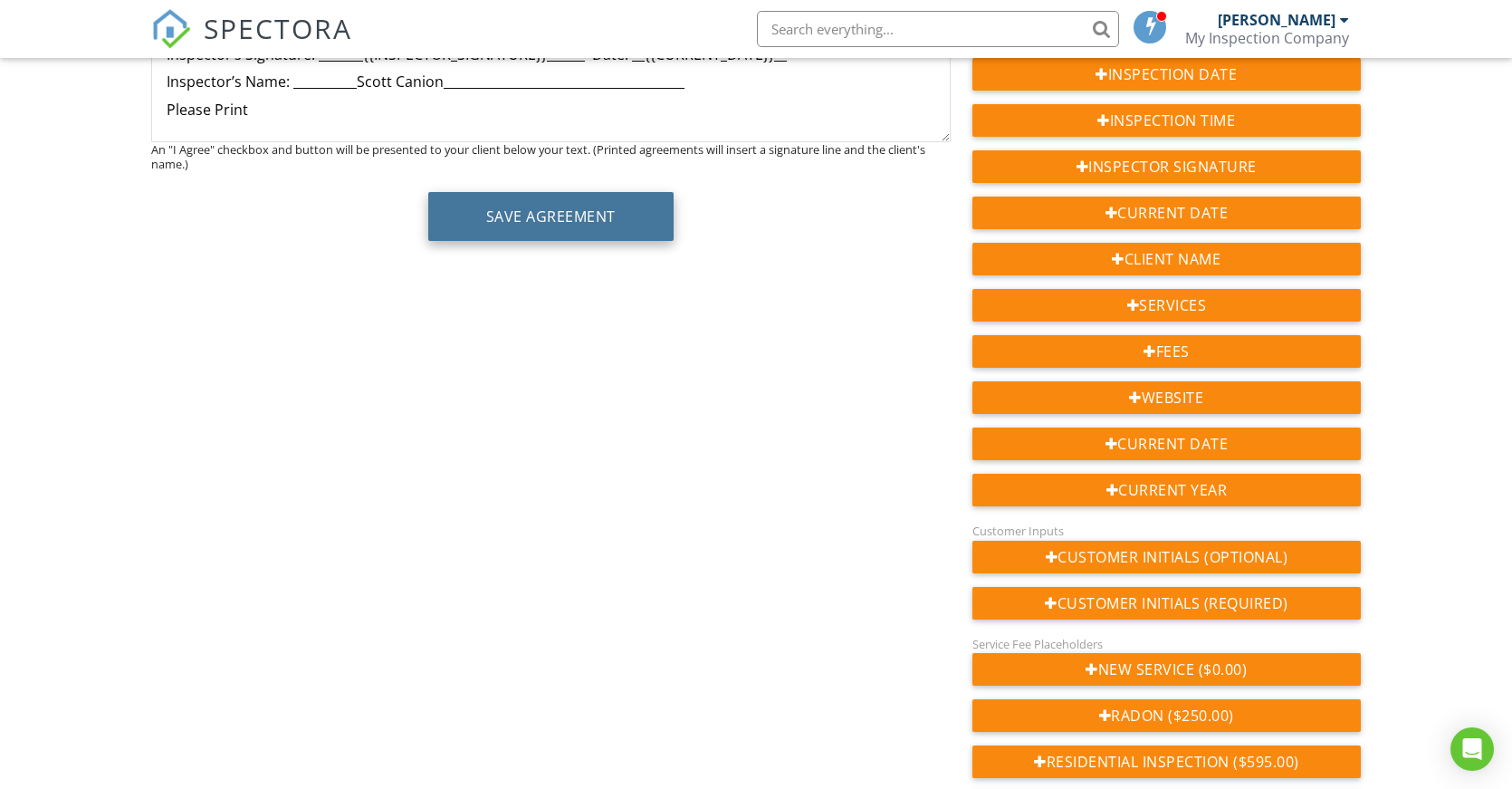
click at [586, 218] on button "Save Agreement" at bounding box center [551, 217] width 245 height 49
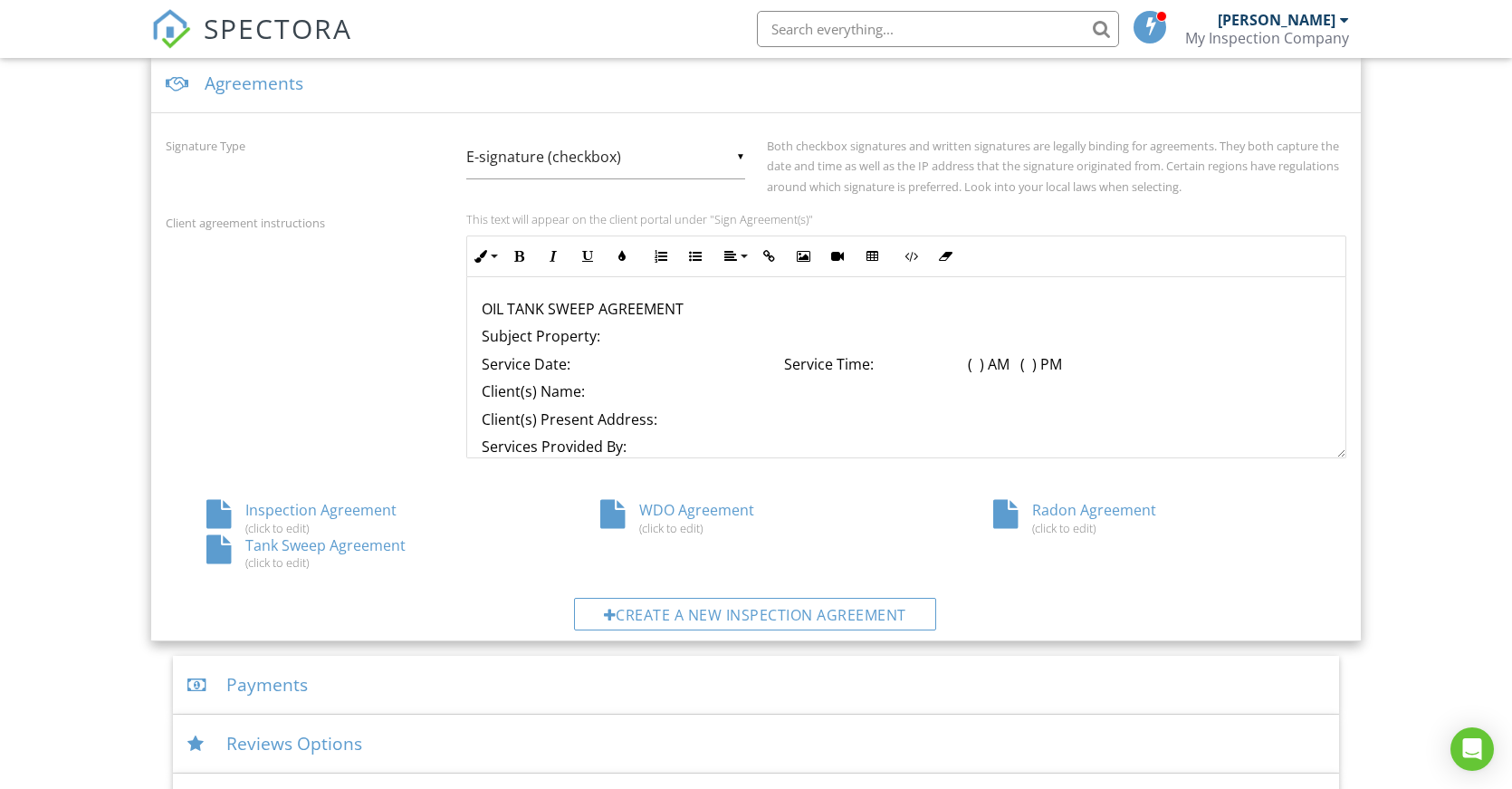
click at [353, 507] on div "Inspection Agreement (click to edit)" at bounding box center [363, 517] width 394 height 35
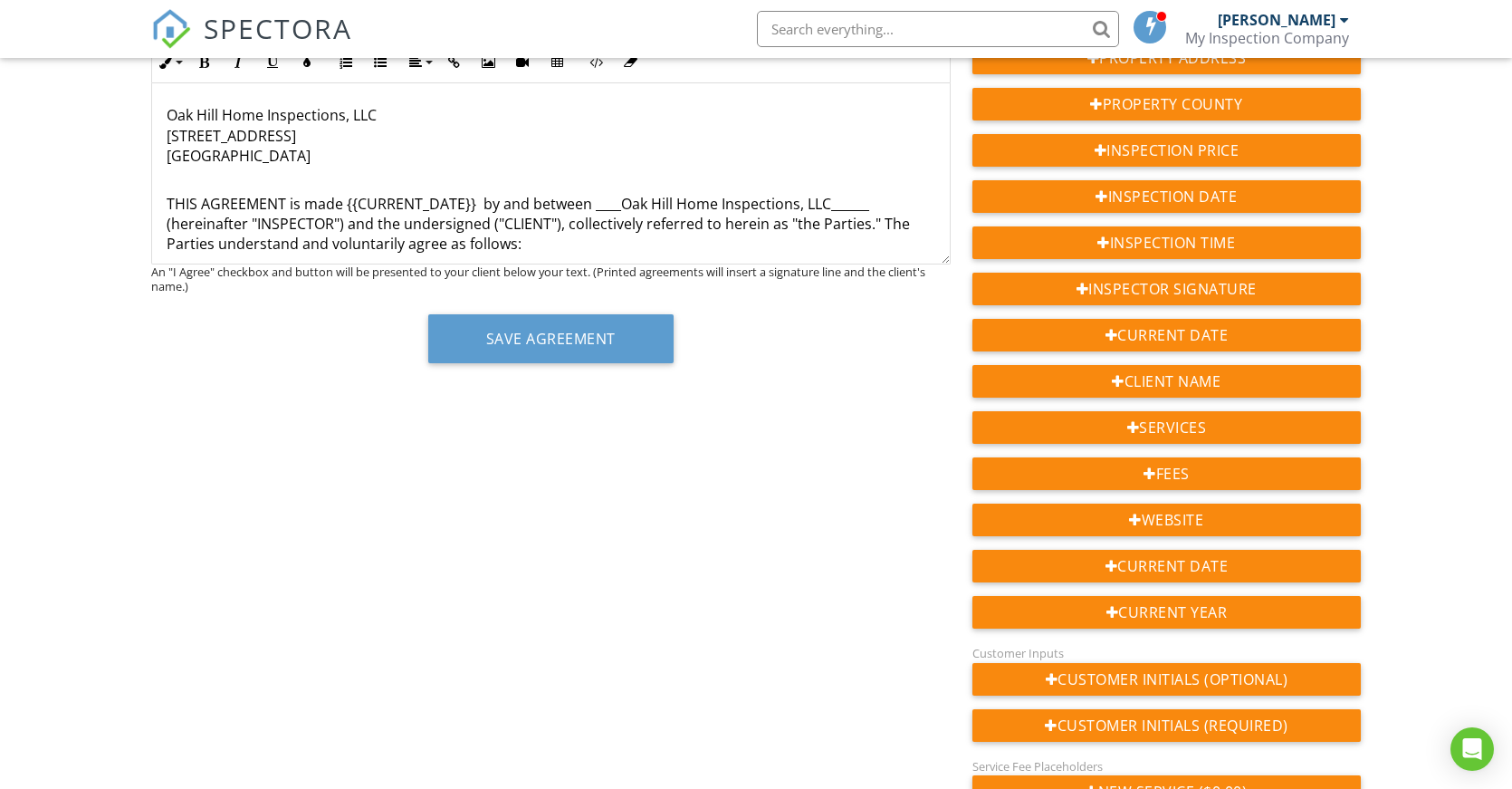
scroll to position [36, 0]
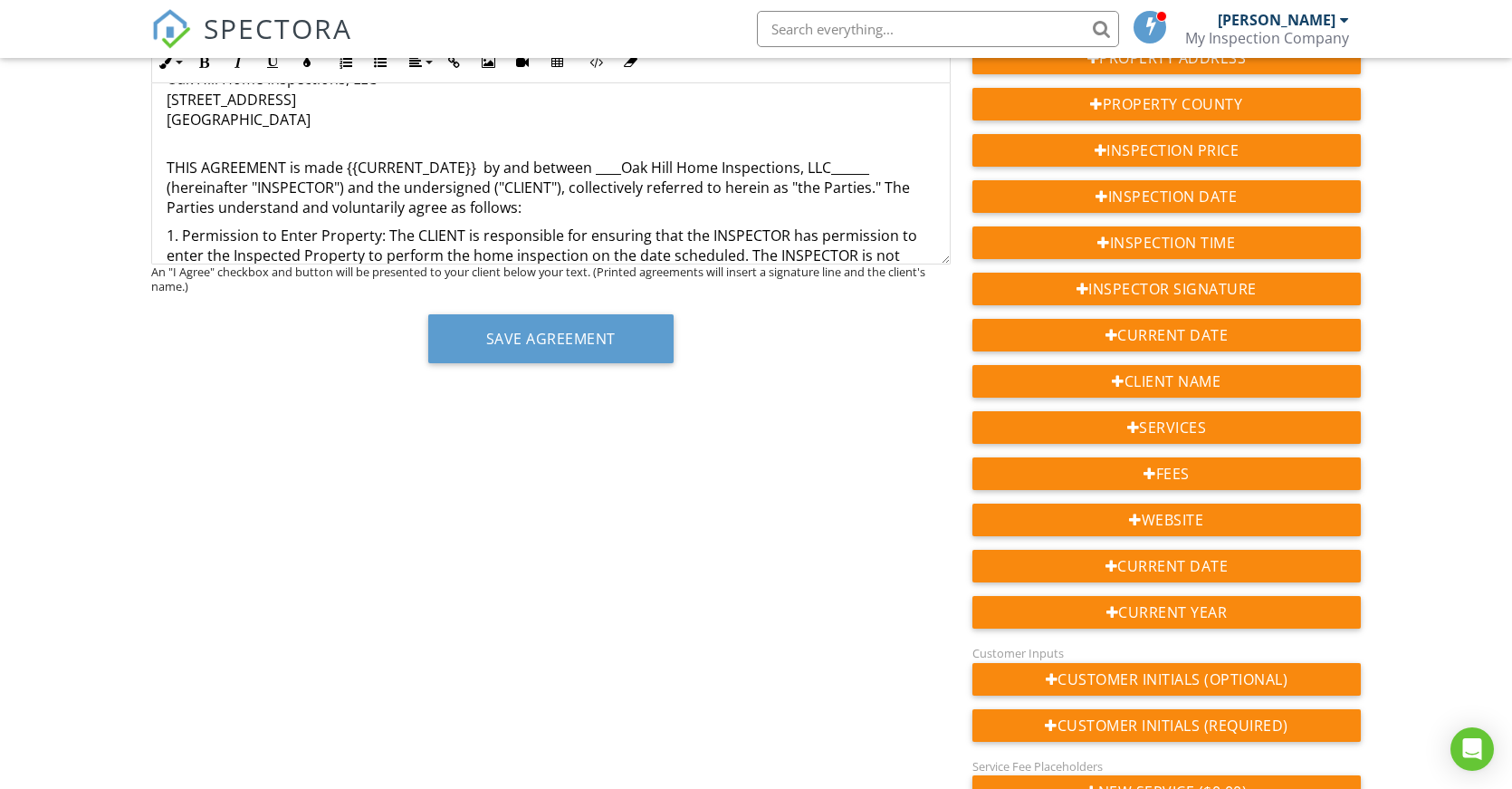
click at [941, 255] on div "Oak Hill Home Inspections, LLC [STREET_ADDRESS] THIS AGREEMENT is made {{CURREN…" at bounding box center [551, 173] width 799 height 181
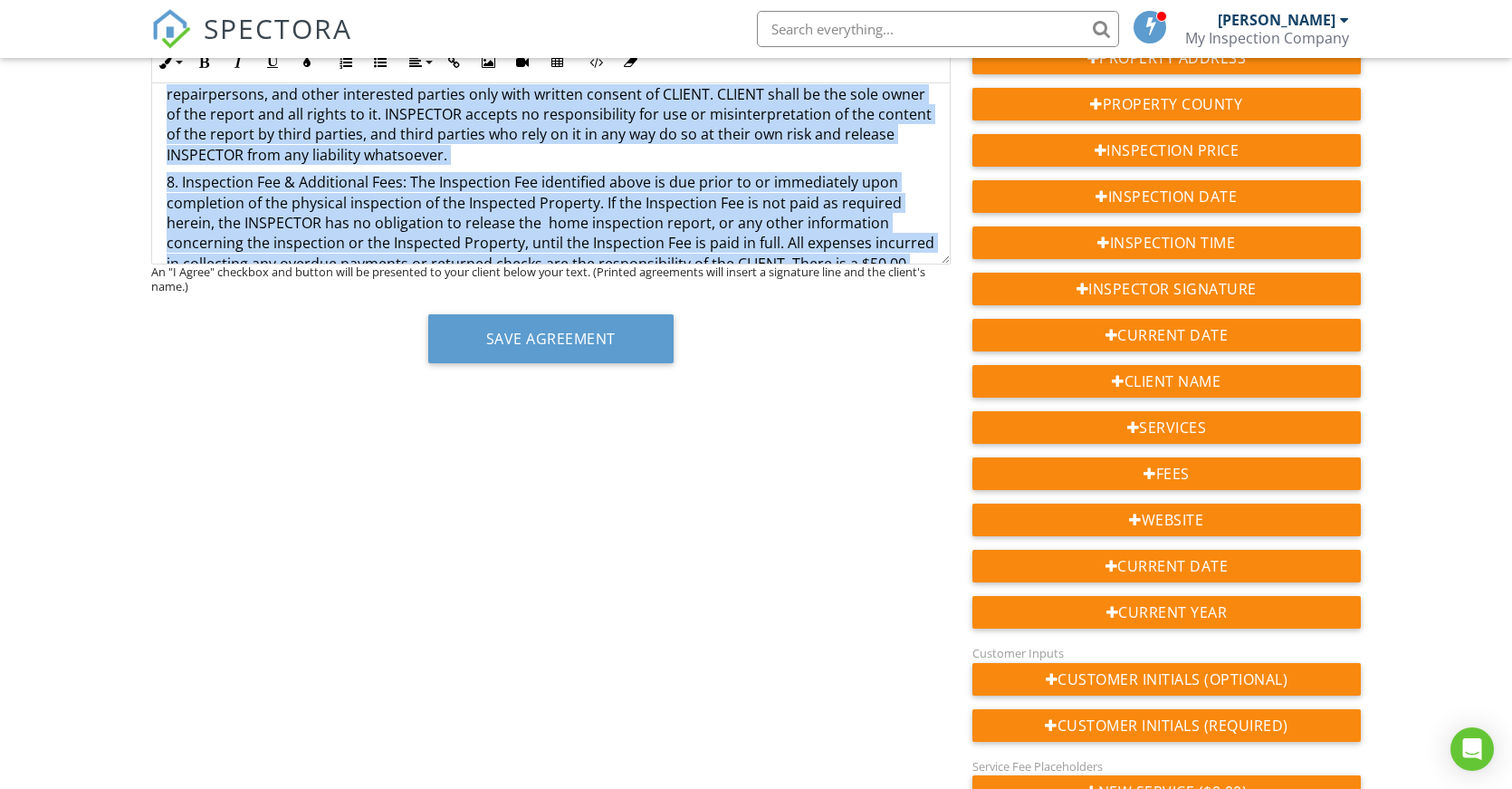
scroll to position [3435, 0]
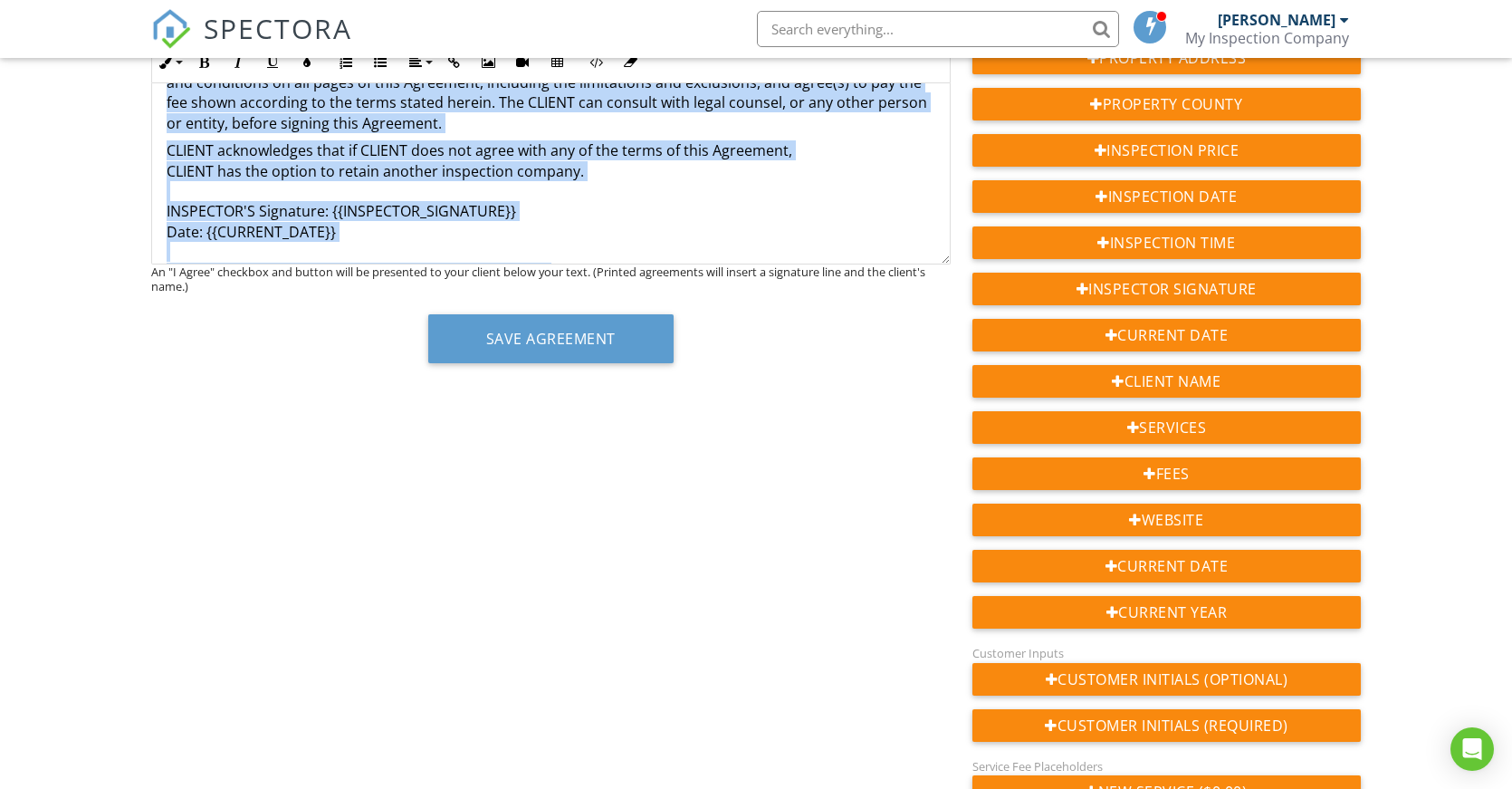
drag, startPoint x: 163, startPoint y: 114, endPoint x: 816, endPoint y: 376, distance: 703.6
click at [816, 376] on div "Agreement Text Inline Style XLarge Large Normal Small Light Small/Light Bold It…" at bounding box center [551, 199] width 821 height 355
copy div "Oak Hill Home Inspections, LLC 393 Piaget Ave, STE 130 Clifton, NJ 07011 THIS A…"
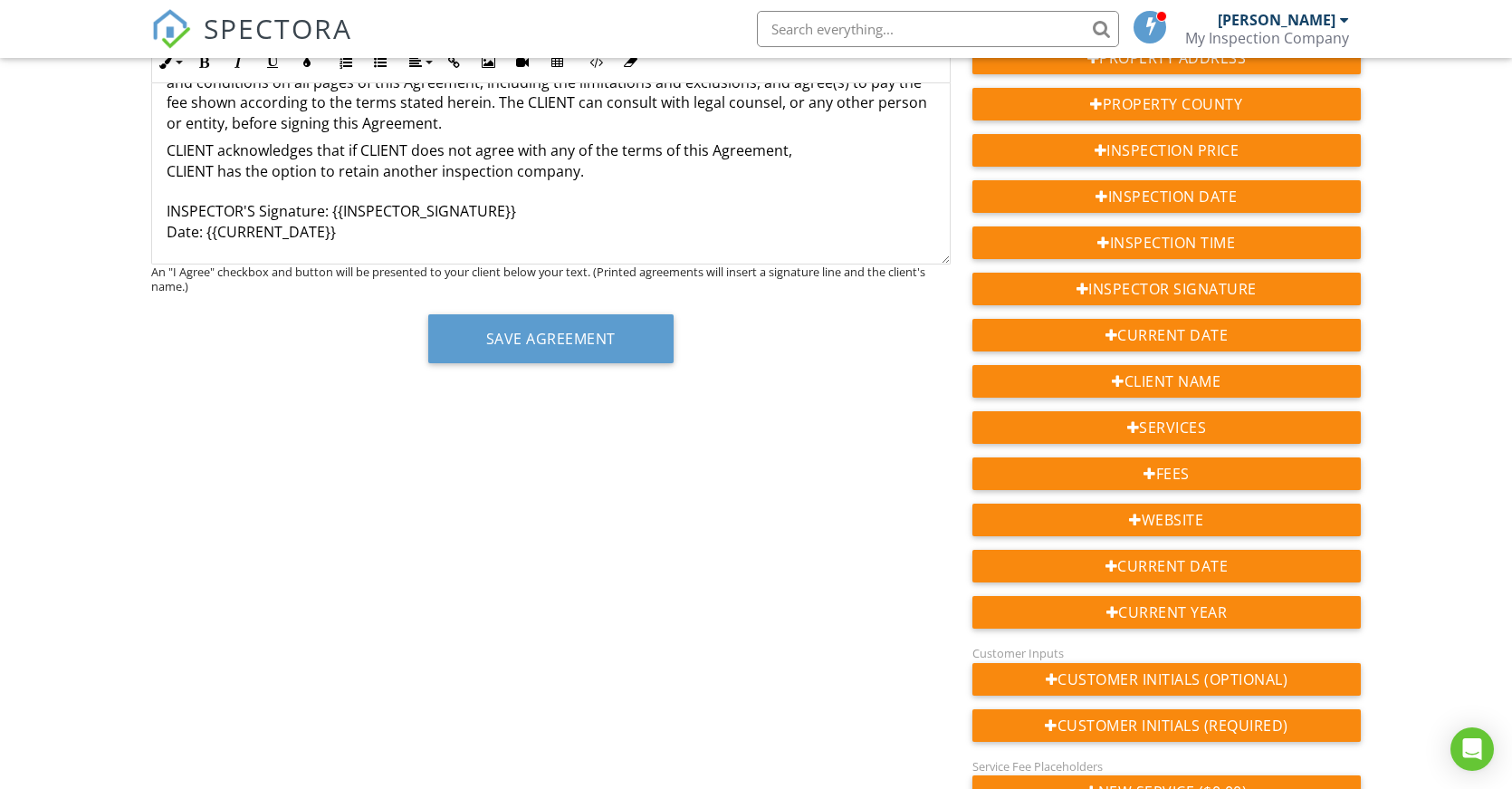
click at [177, 389] on div "Agreement Text Inline Style XLarge Large Normal Small Light Small/Light Bold It…" at bounding box center [756, 524] width 1231 height 1005
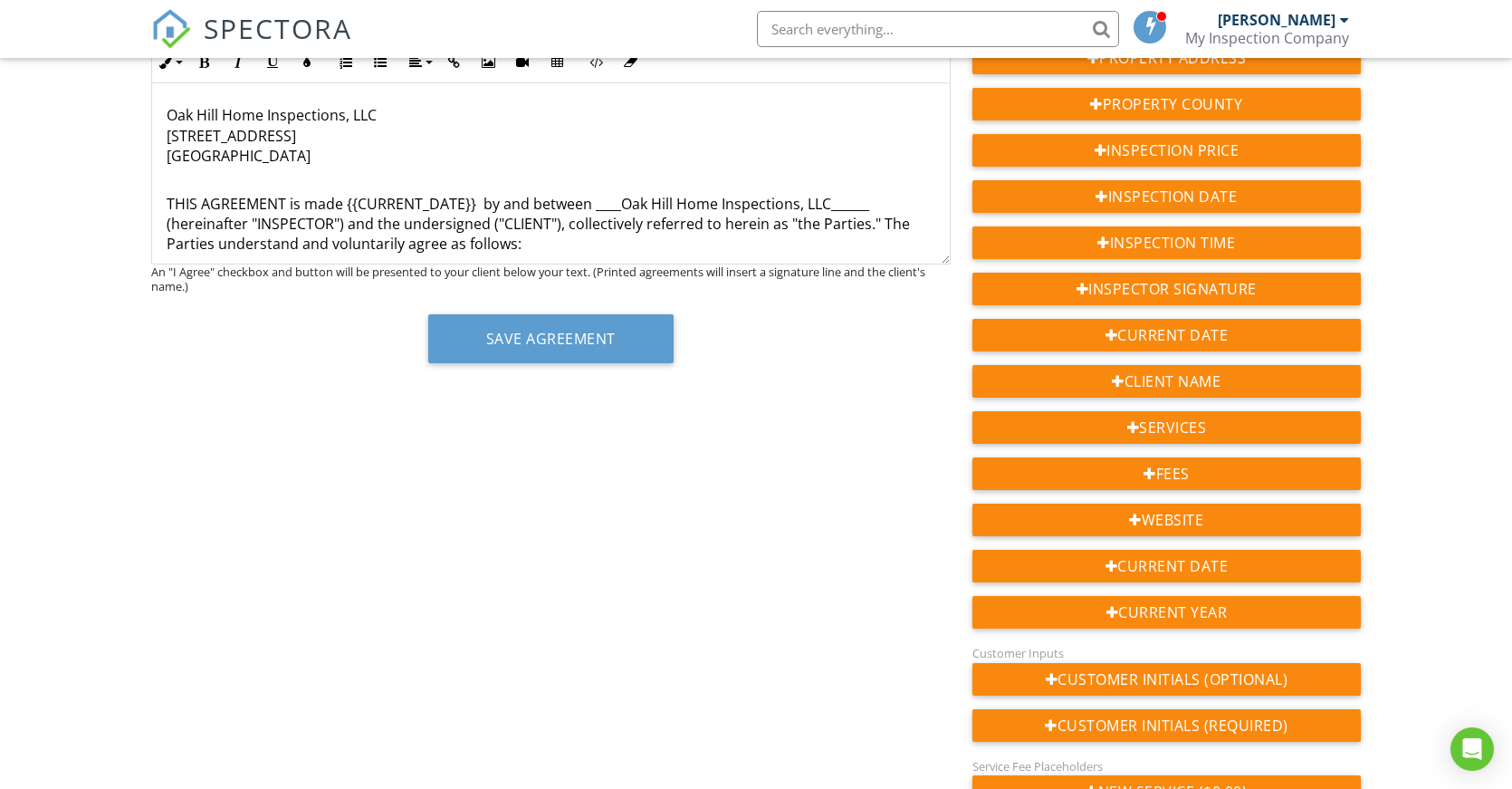
scroll to position [90, 0]
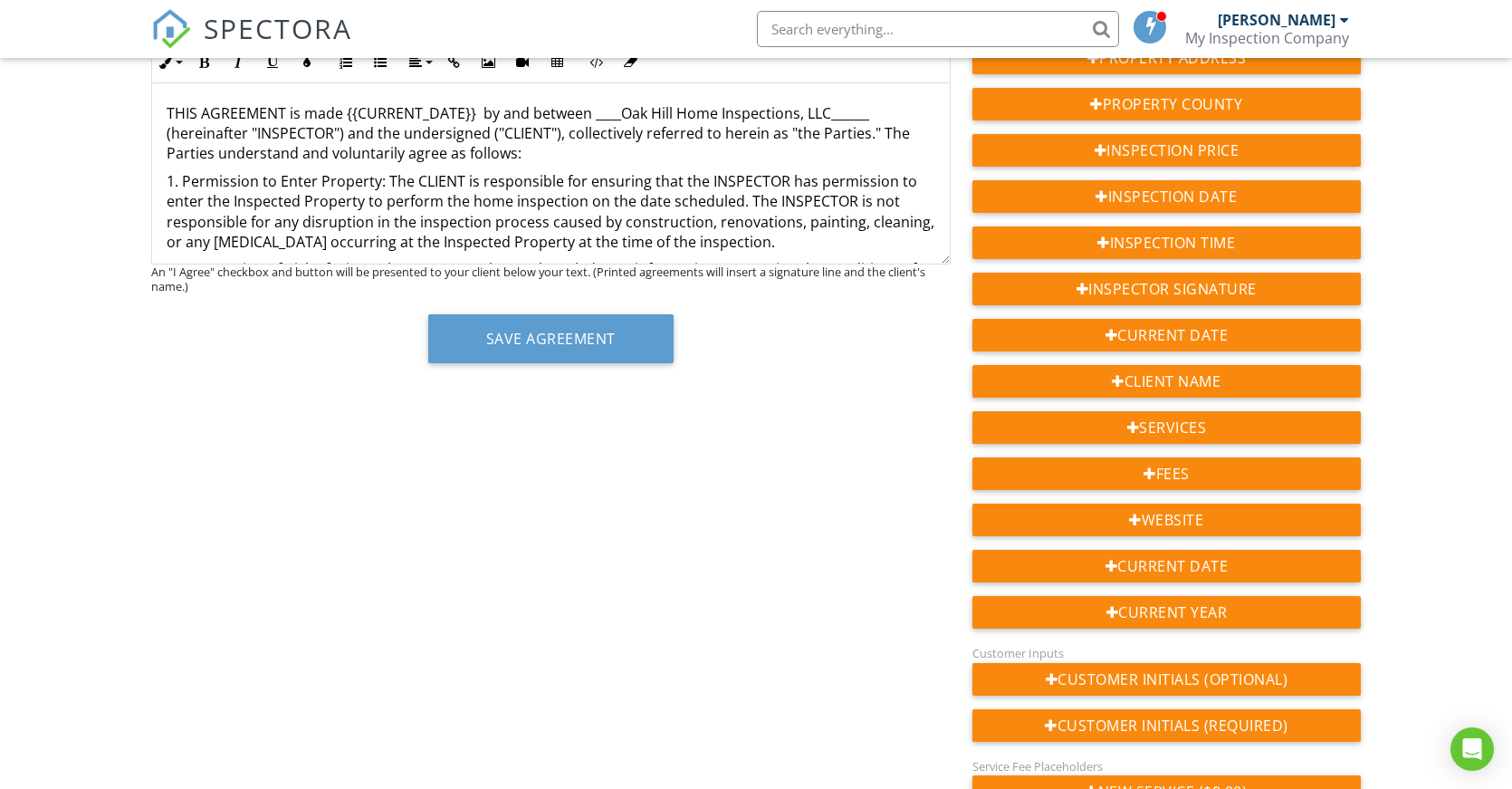
click at [160, 423] on div "Agreement Text Inline Style XLarge Large Normal Small Light Small/Light Bold It…" at bounding box center [756, 524] width 1231 height 1005
click at [552, 151] on p "THIS AGREEMENT is made {{CURRENT_DATE}} by and between ____Oak Hill Home Inspec…" at bounding box center [551, 123] width 769 height 81
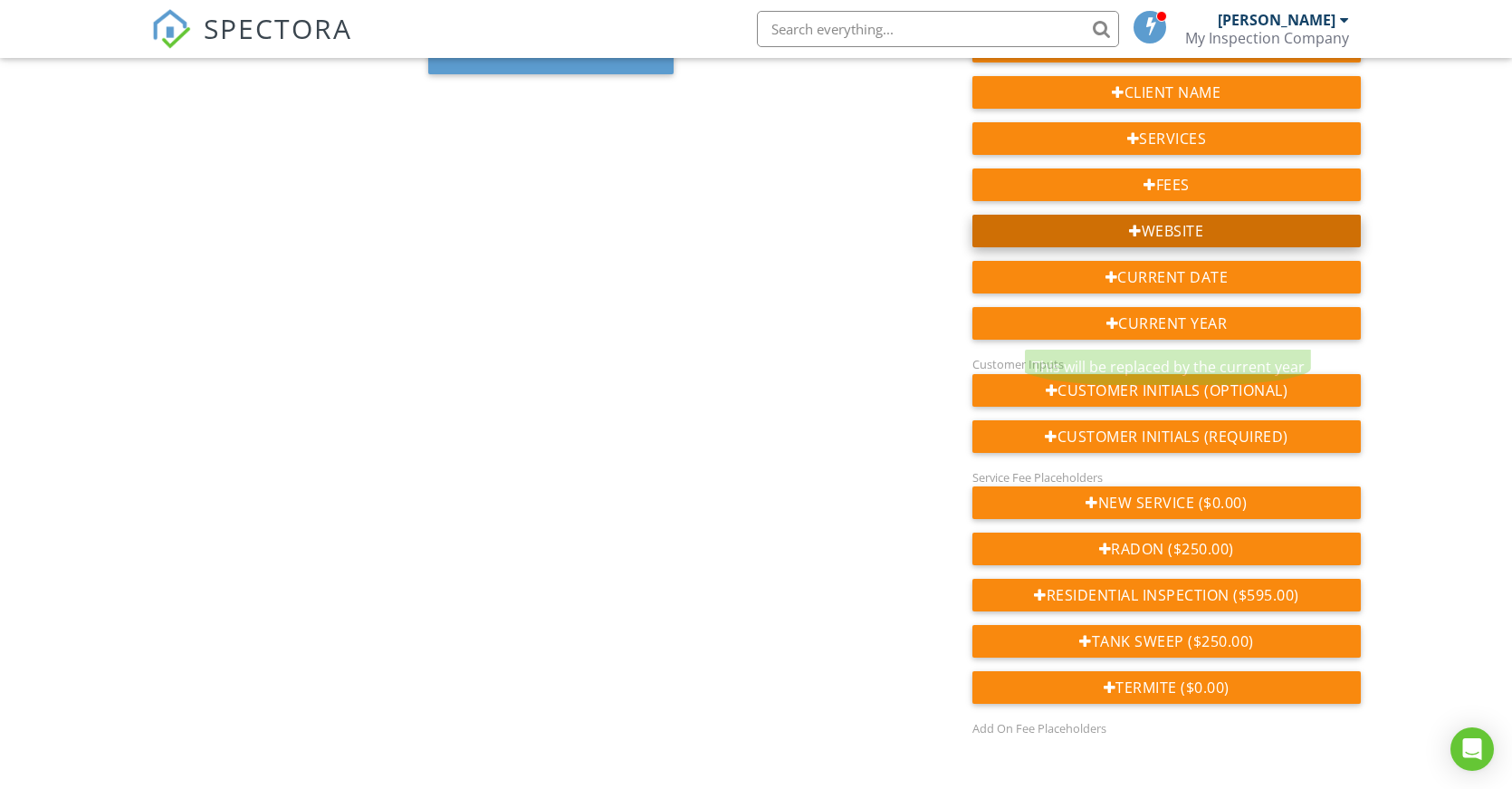
scroll to position [575, 0]
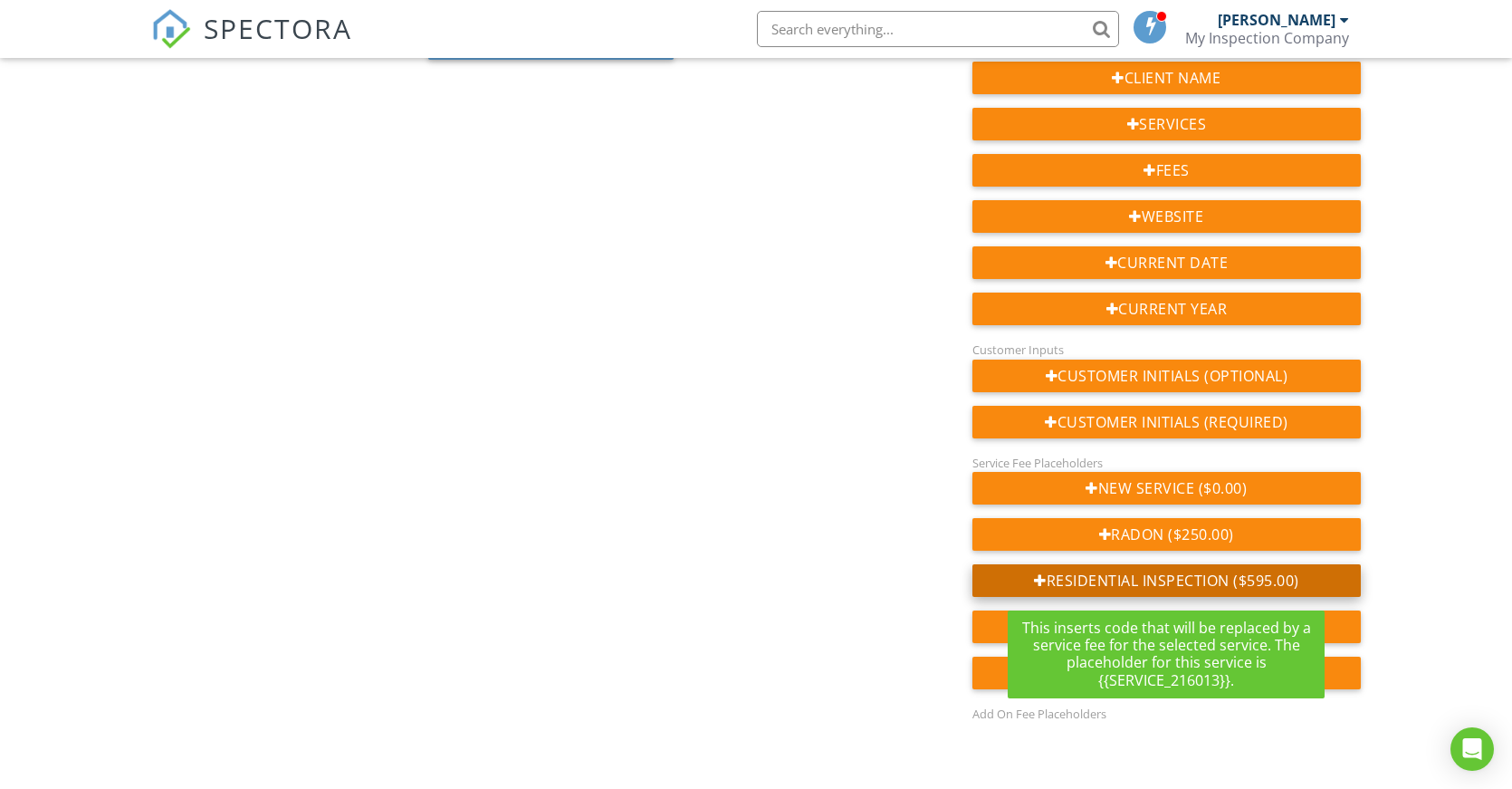
click at [1245, 584] on div "Residential Inspection ($595.00)" at bounding box center [1167, 580] width 388 height 33
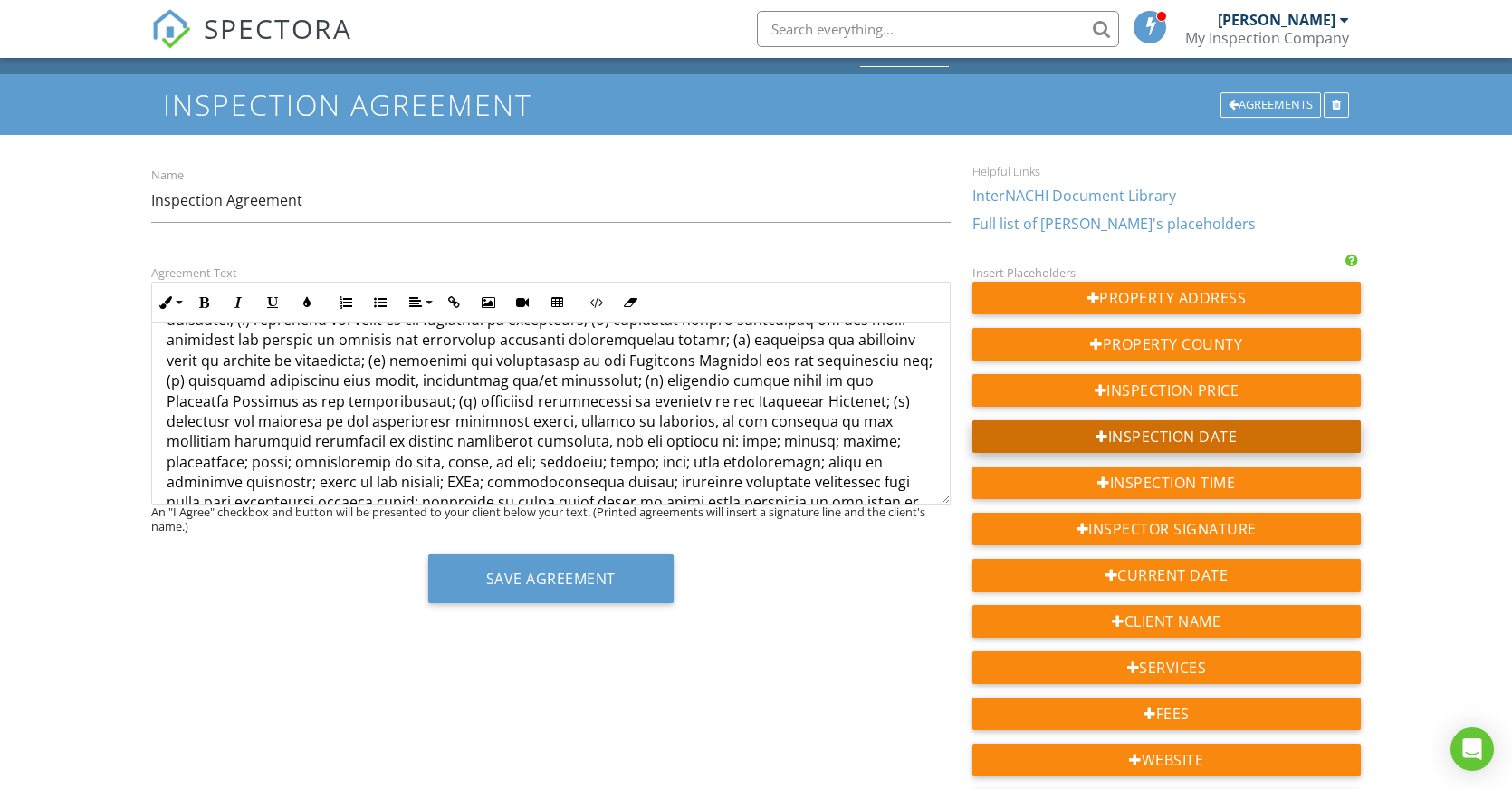
scroll to position [1558, 0]
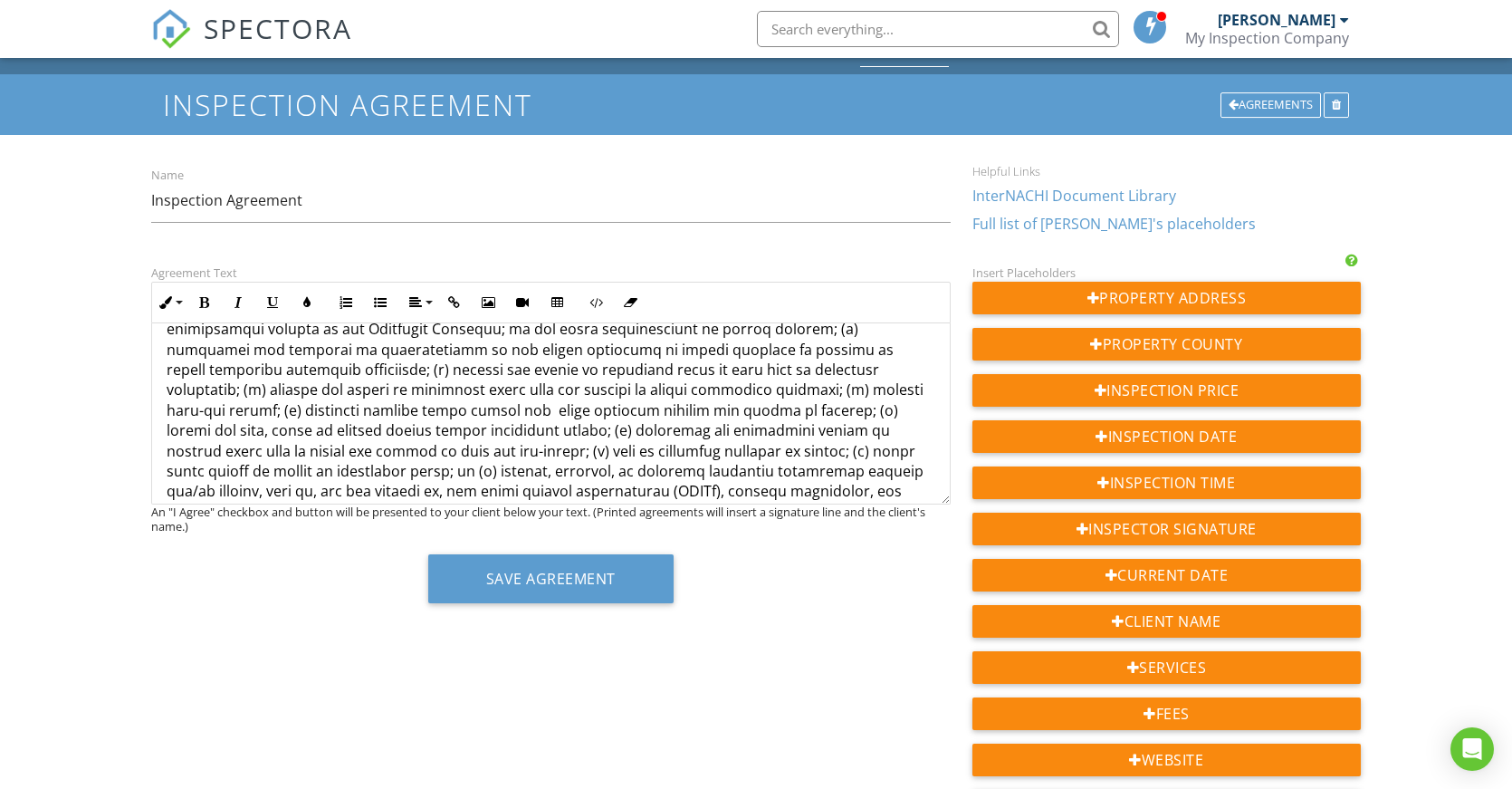
click at [209, 564] on div "Save Agreement" at bounding box center [551, 585] width 799 height 62
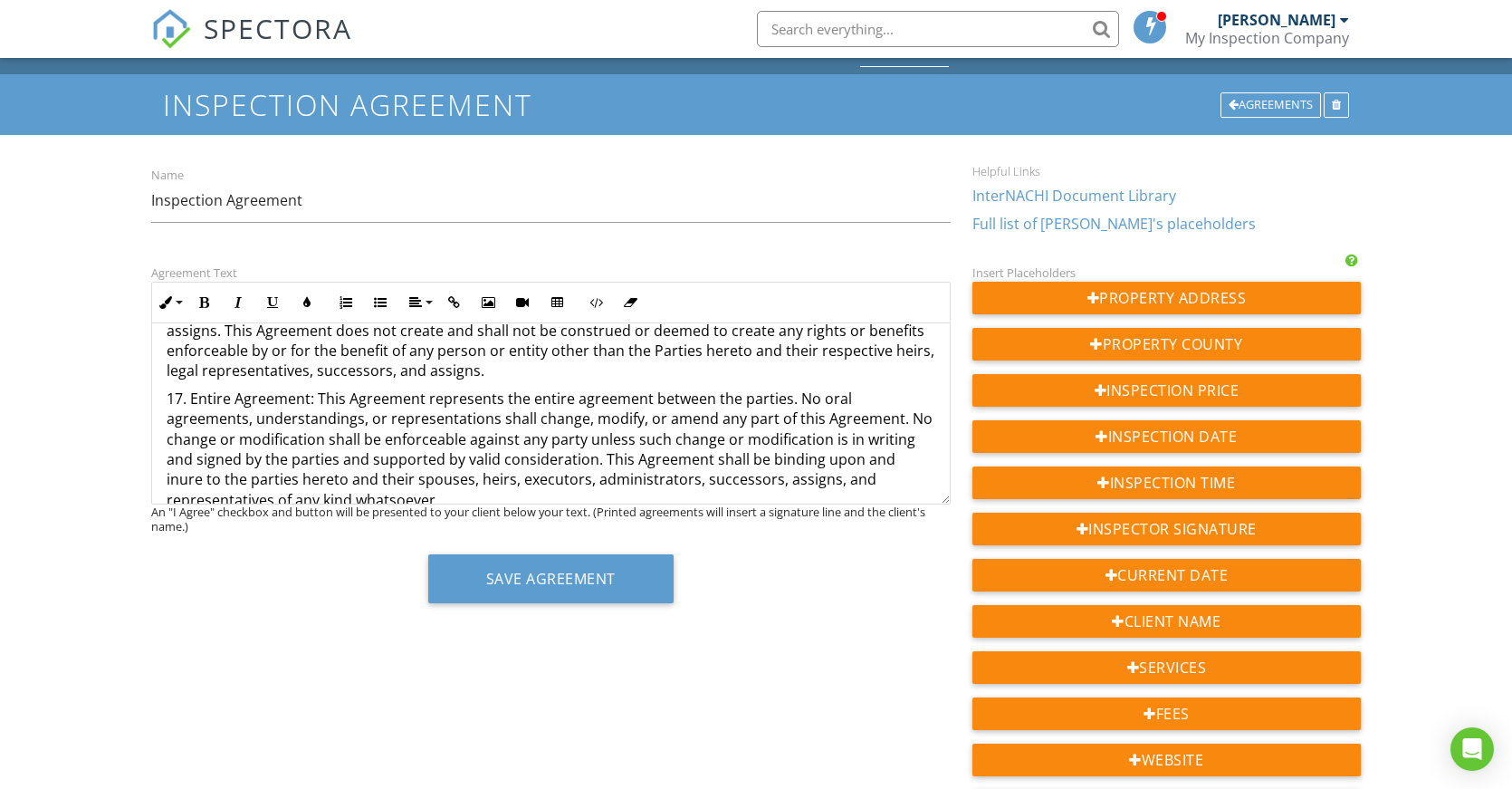
scroll to position [3545, 0]
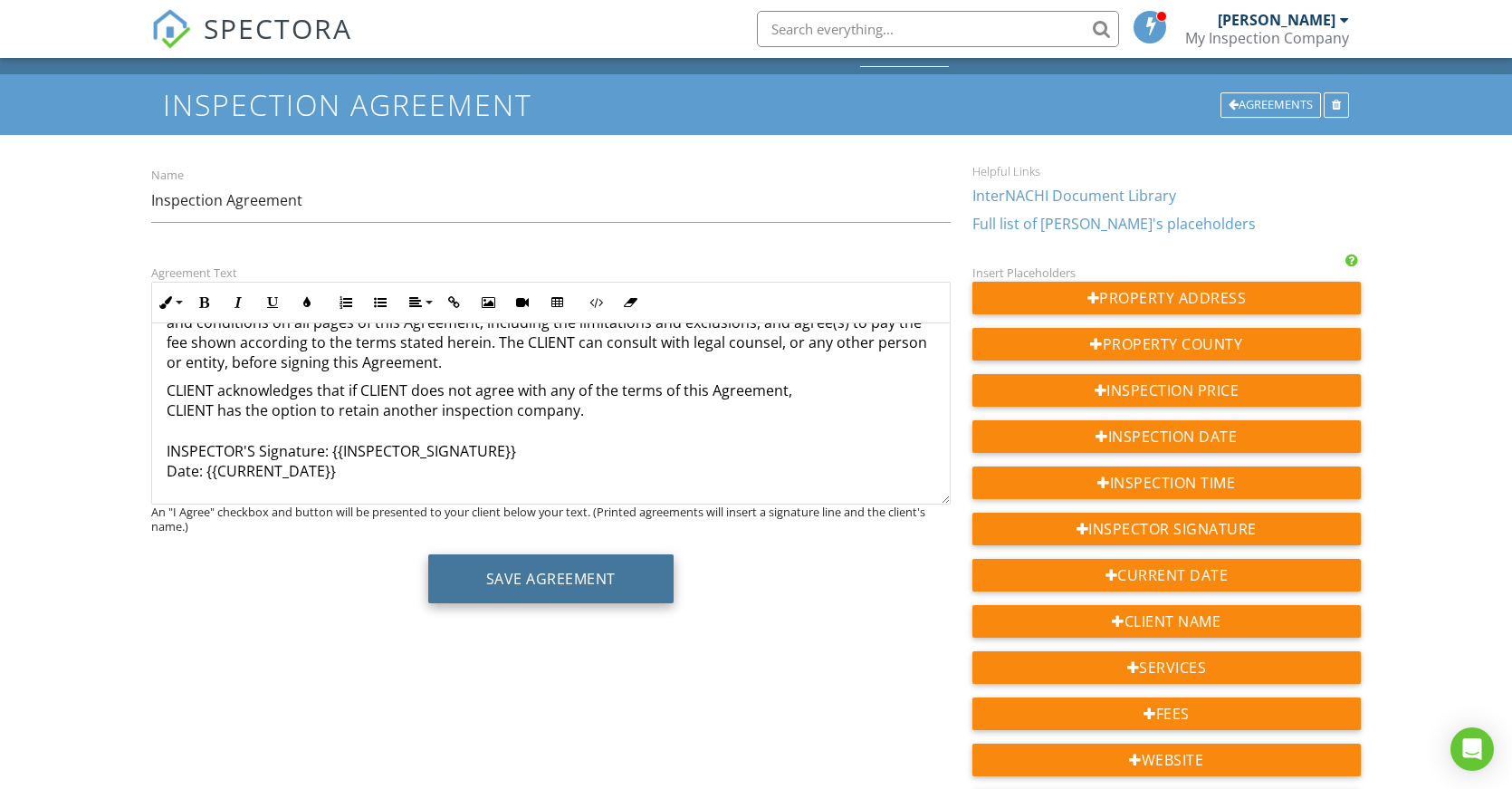
click at [567, 584] on button "Save Agreement" at bounding box center [551, 579] width 245 height 49
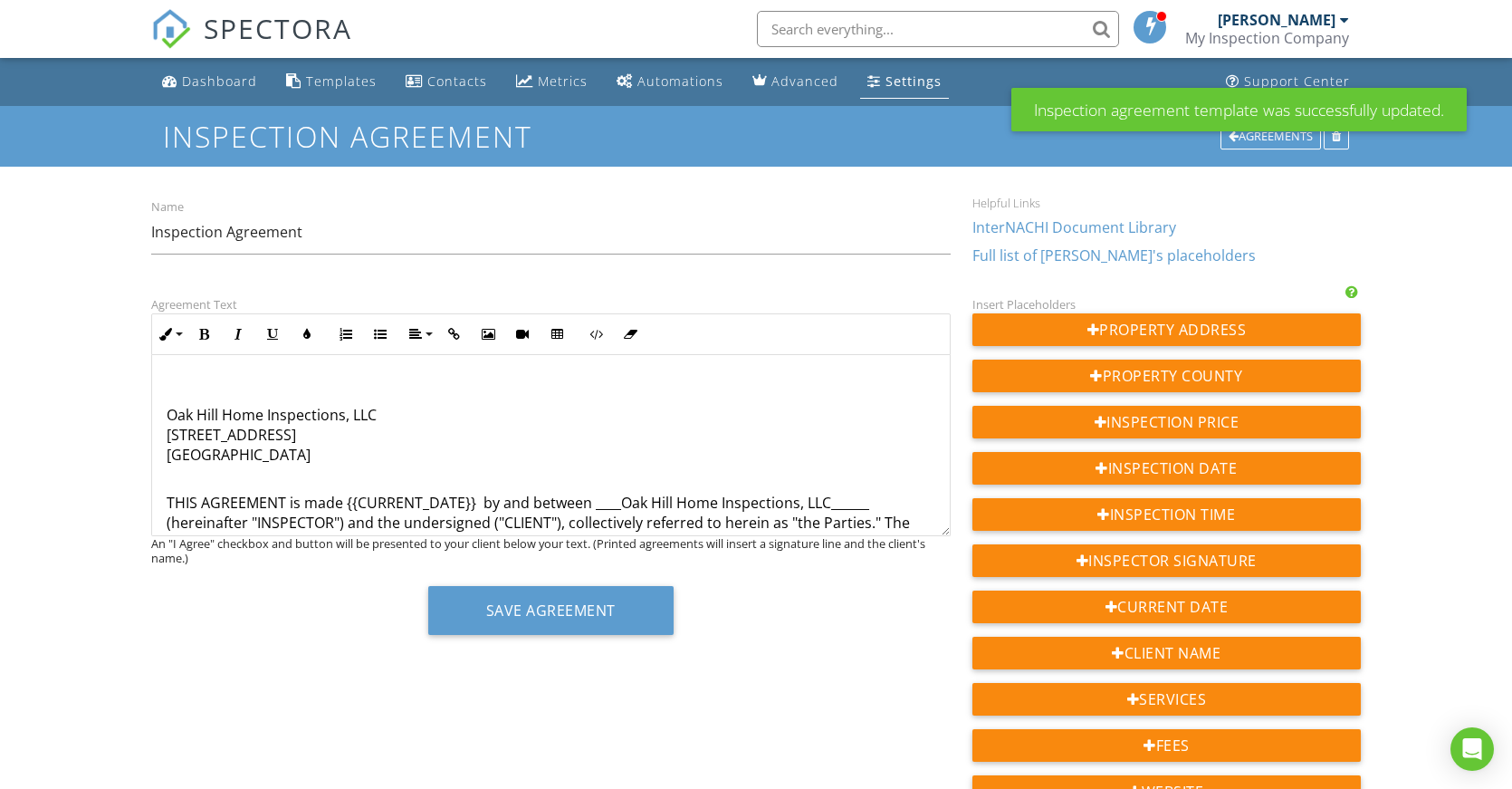
click at [320, 388] on p at bounding box center [551, 386] width 769 height 20
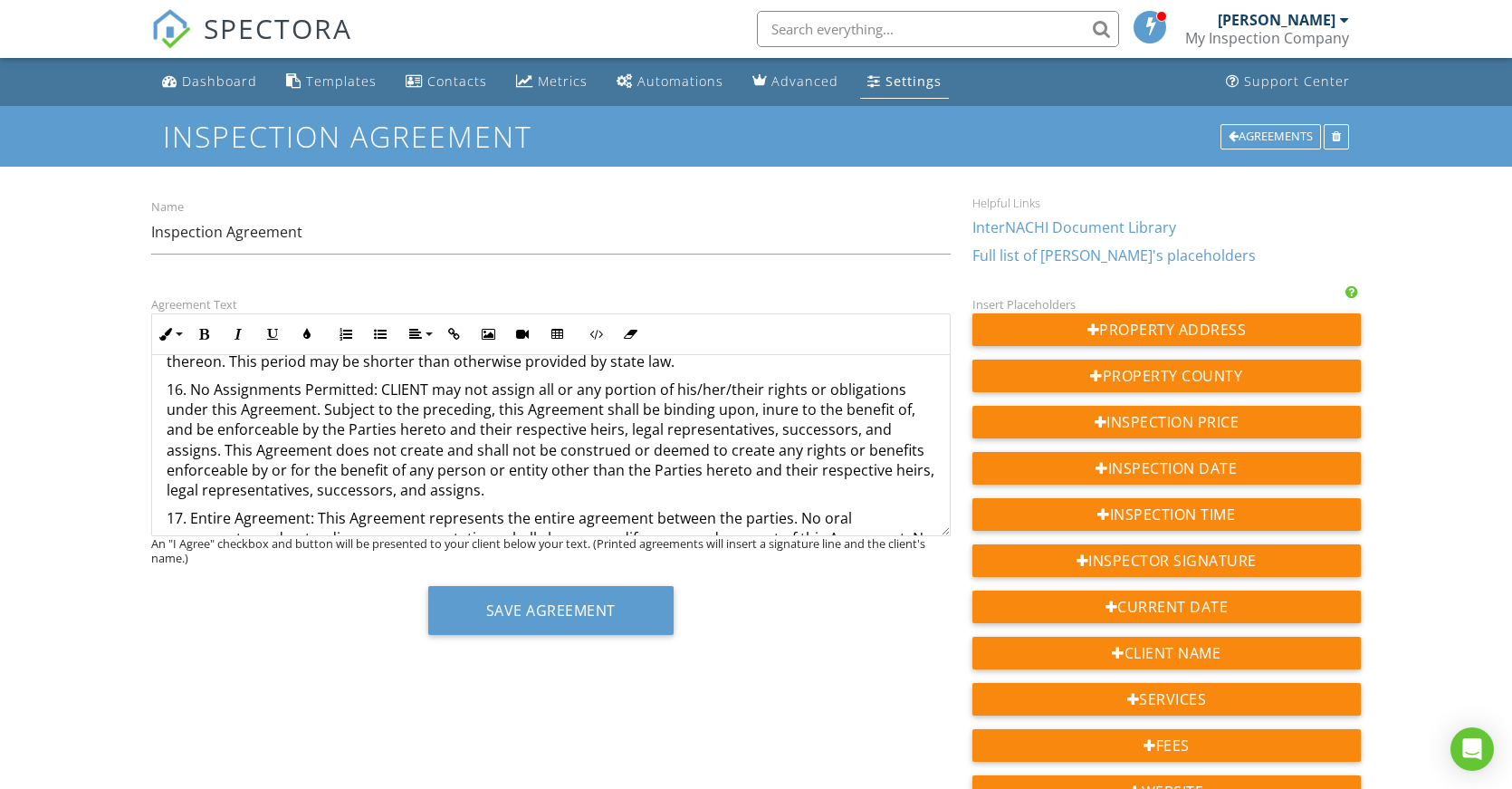
scroll to position [3545, 0]
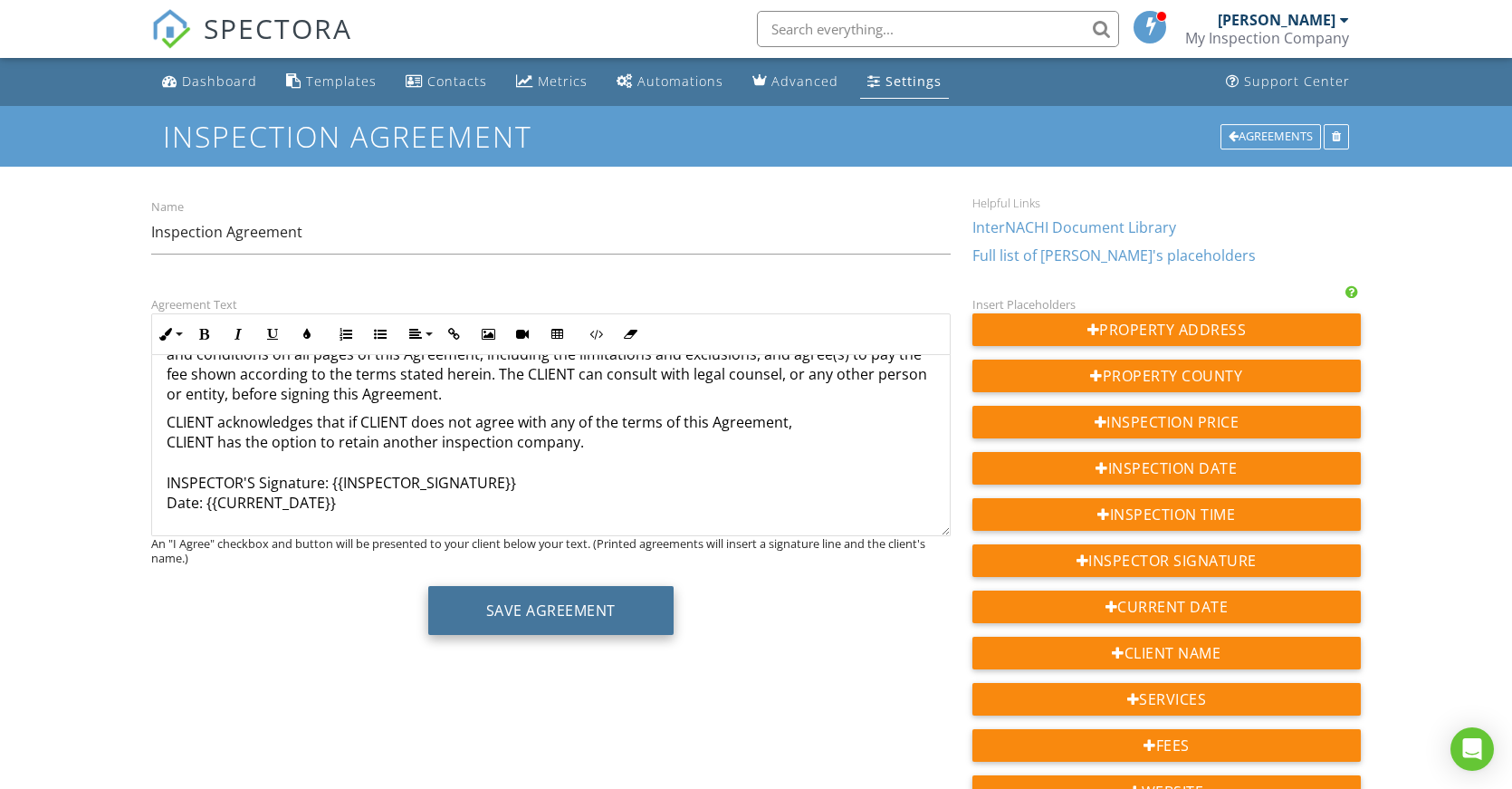
click at [575, 606] on button "Save Agreement" at bounding box center [551, 611] width 245 height 49
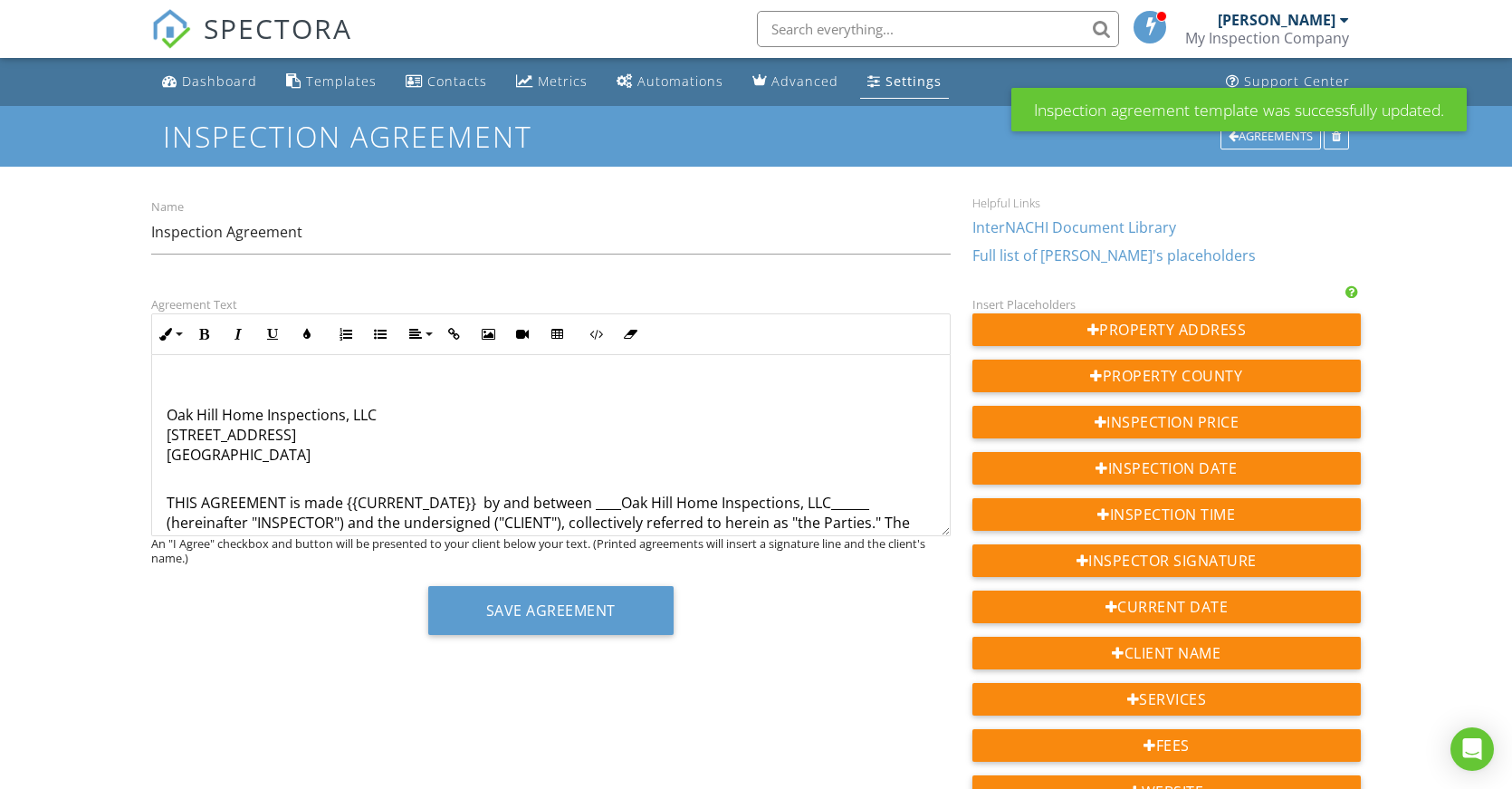
click at [901, 84] on div "Settings" at bounding box center [913, 81] width 57 height 17
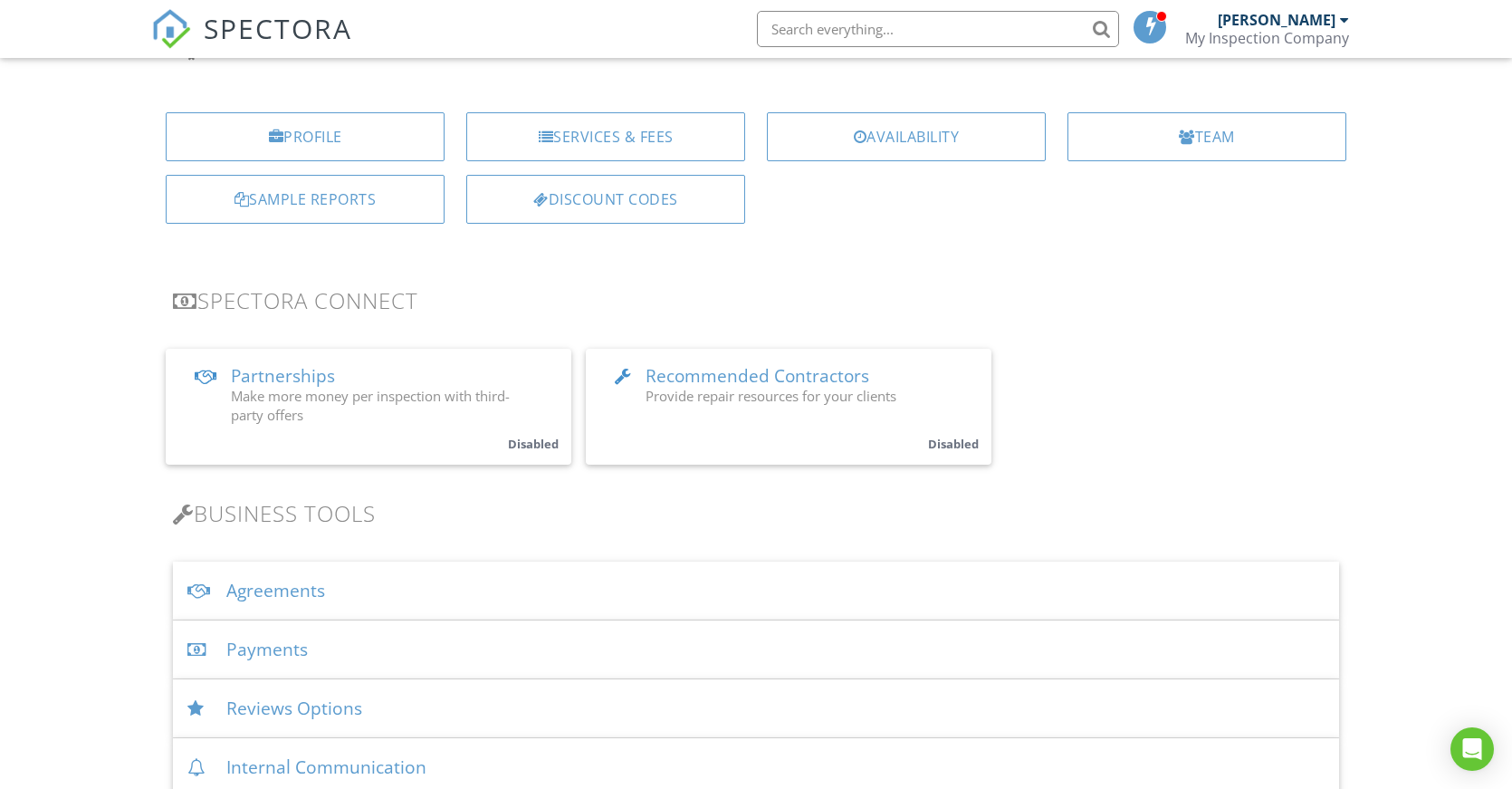
scroll to position [181, 0]
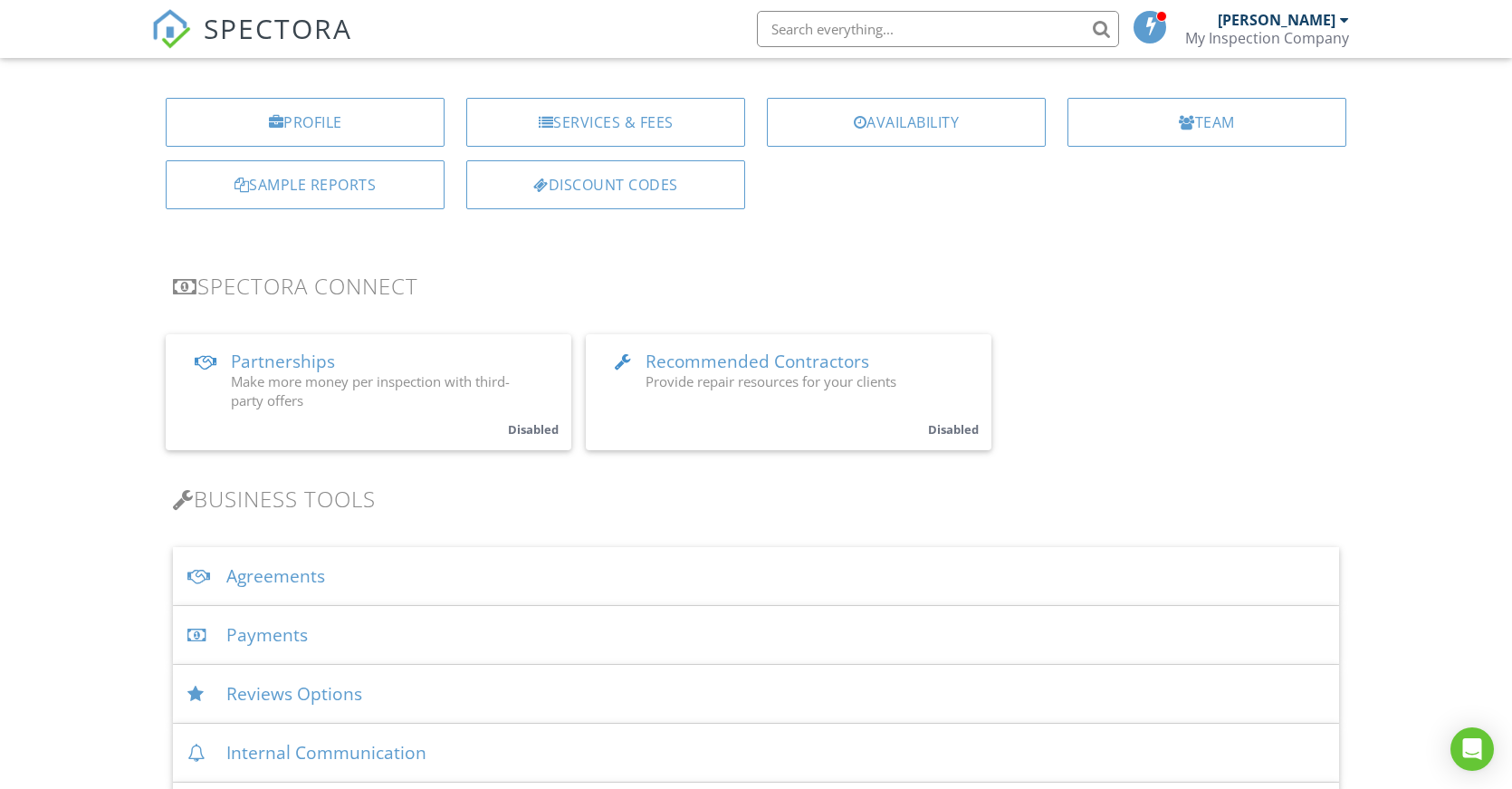
click at [326, 590] on div "Agreements" at bounding box center [755, 576] width 1166 height 58
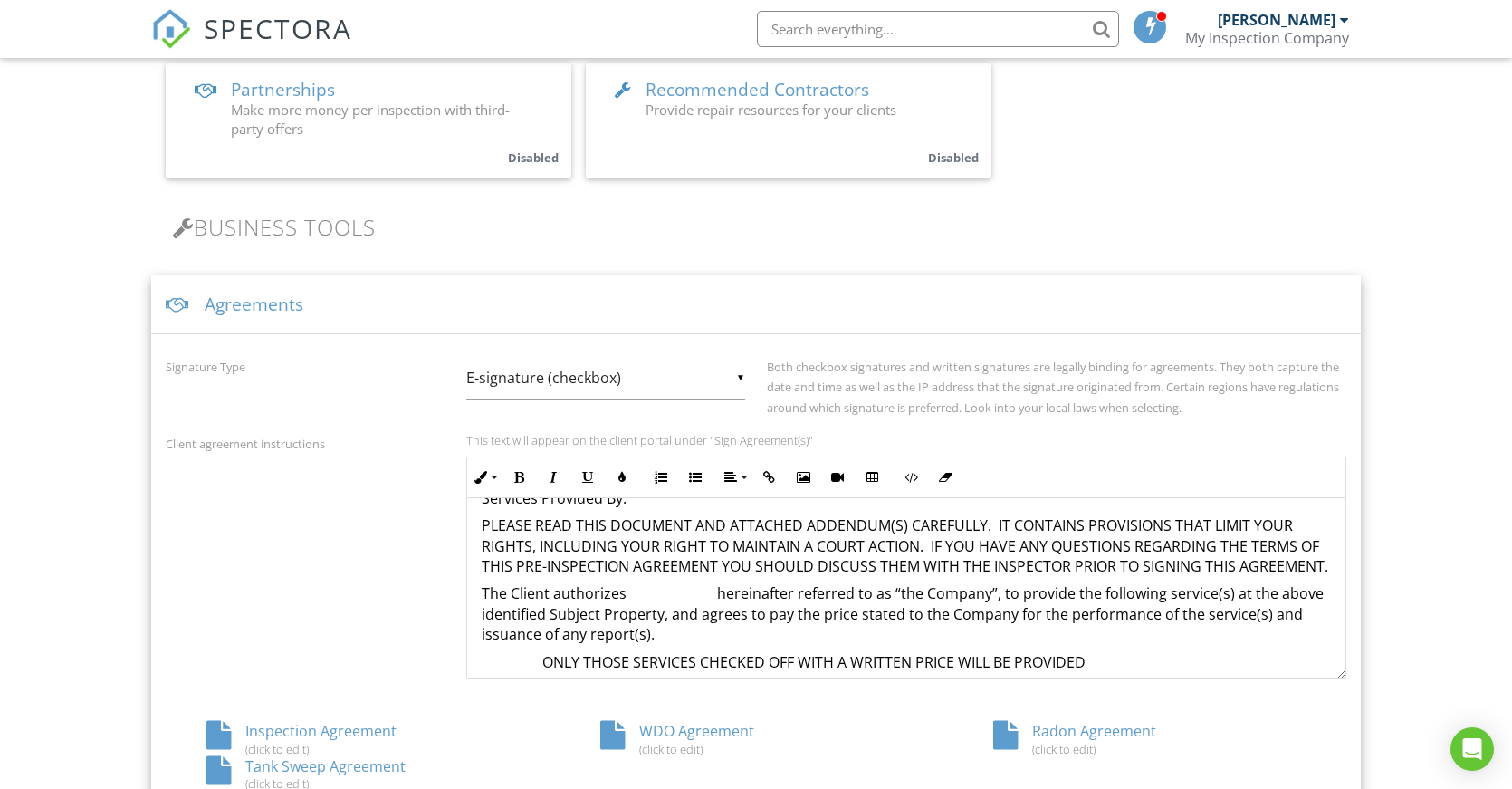
scroll to position [181, 0]
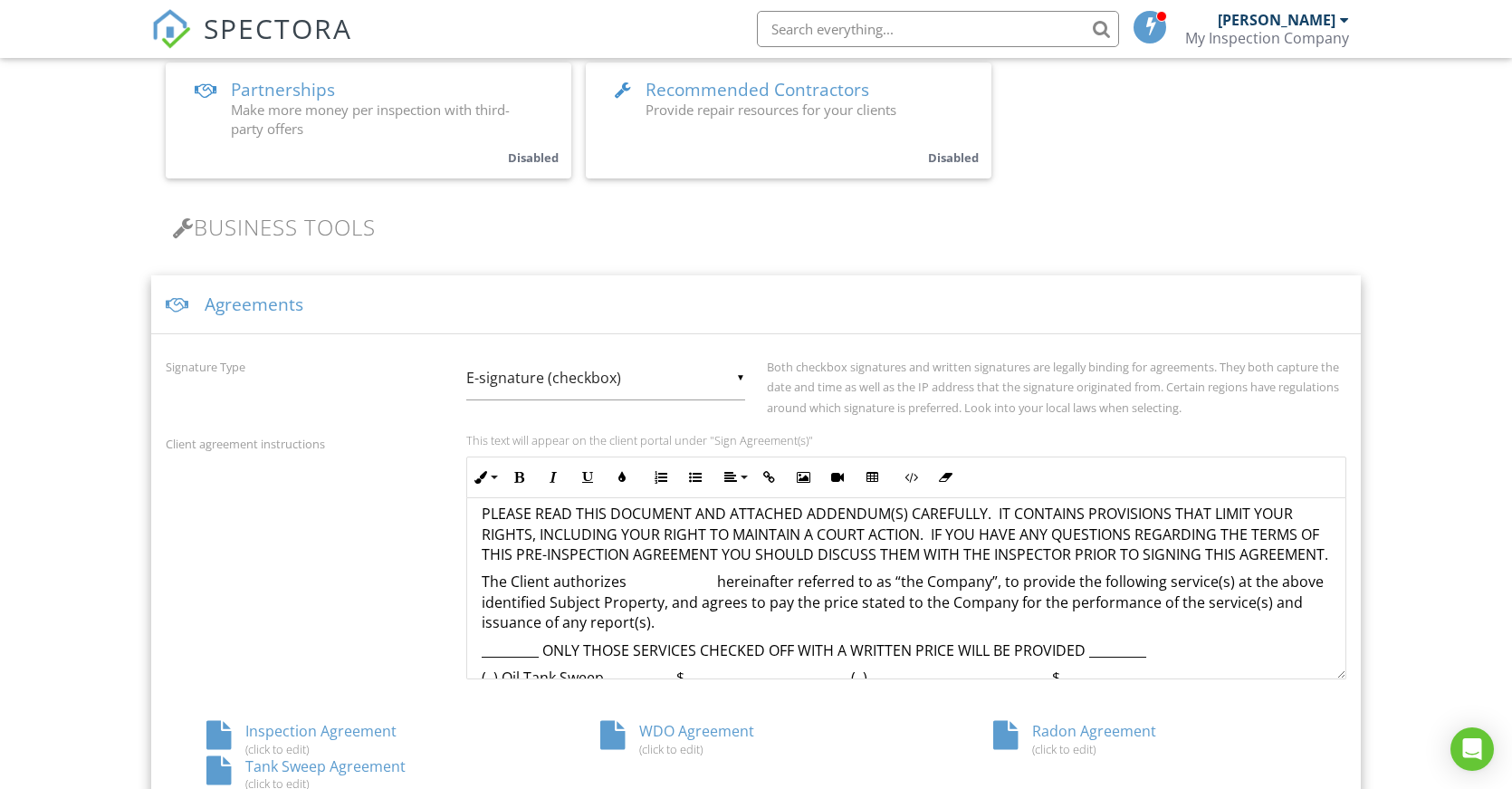
click at [321, 773] on div "Tank Sweep Agreement (click to edit)" at bounding box center [363, 773] width 394 height 35
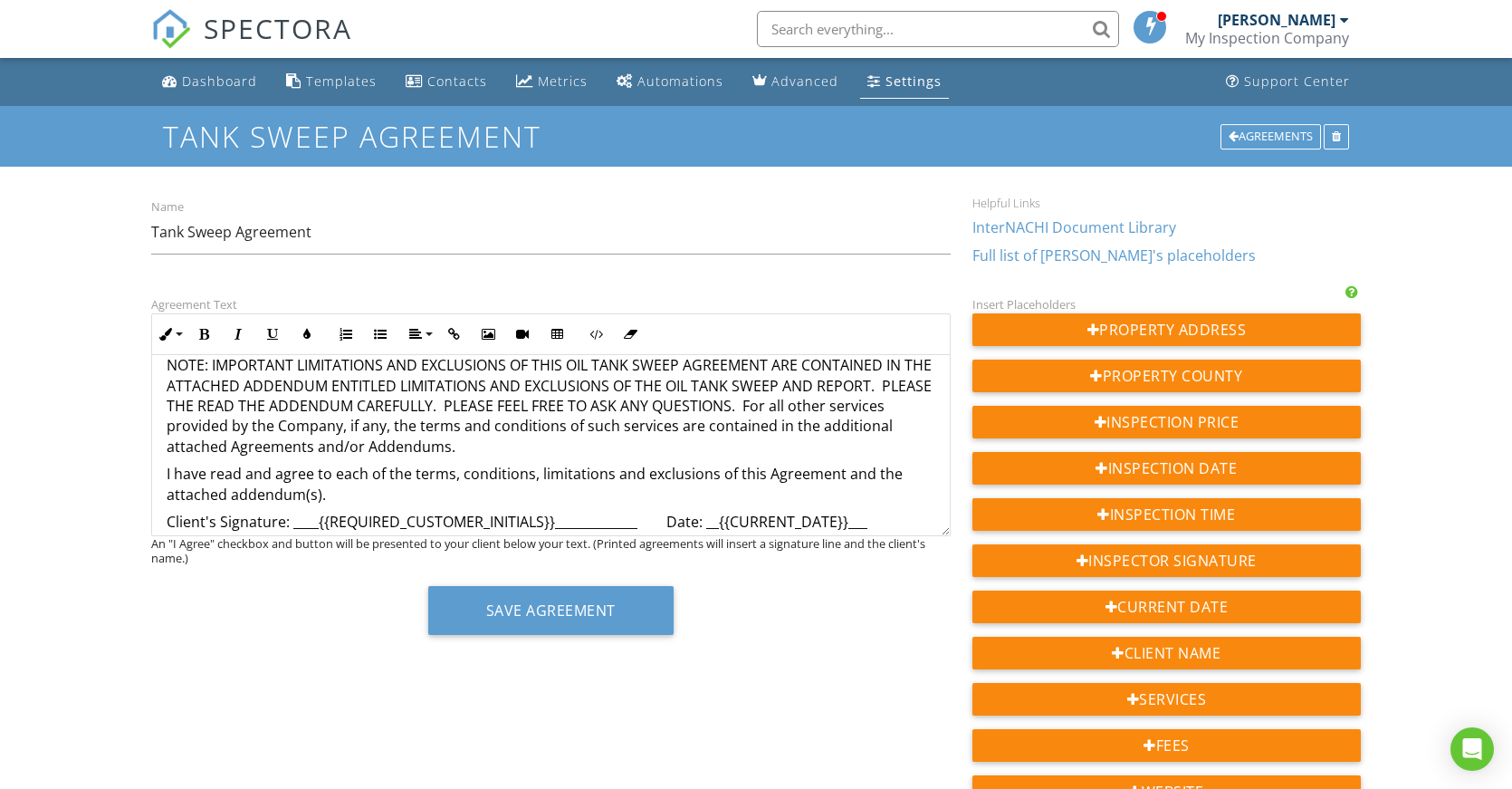
scroll to position [906, 0]
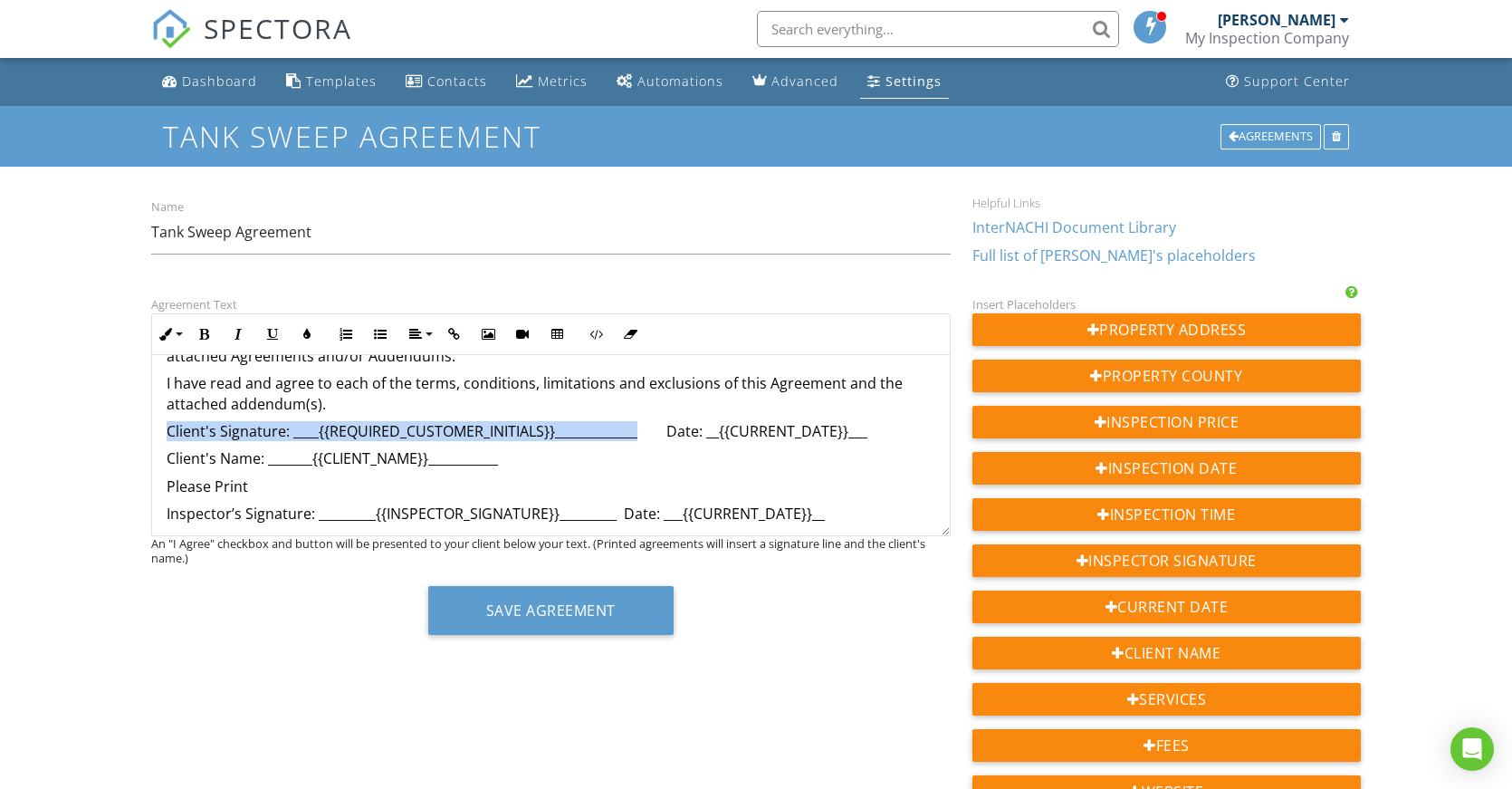
drag, startPoint x: 637, startPoint y: 435, endPoint x: 156, endPoint y: 422, distance: 481.2
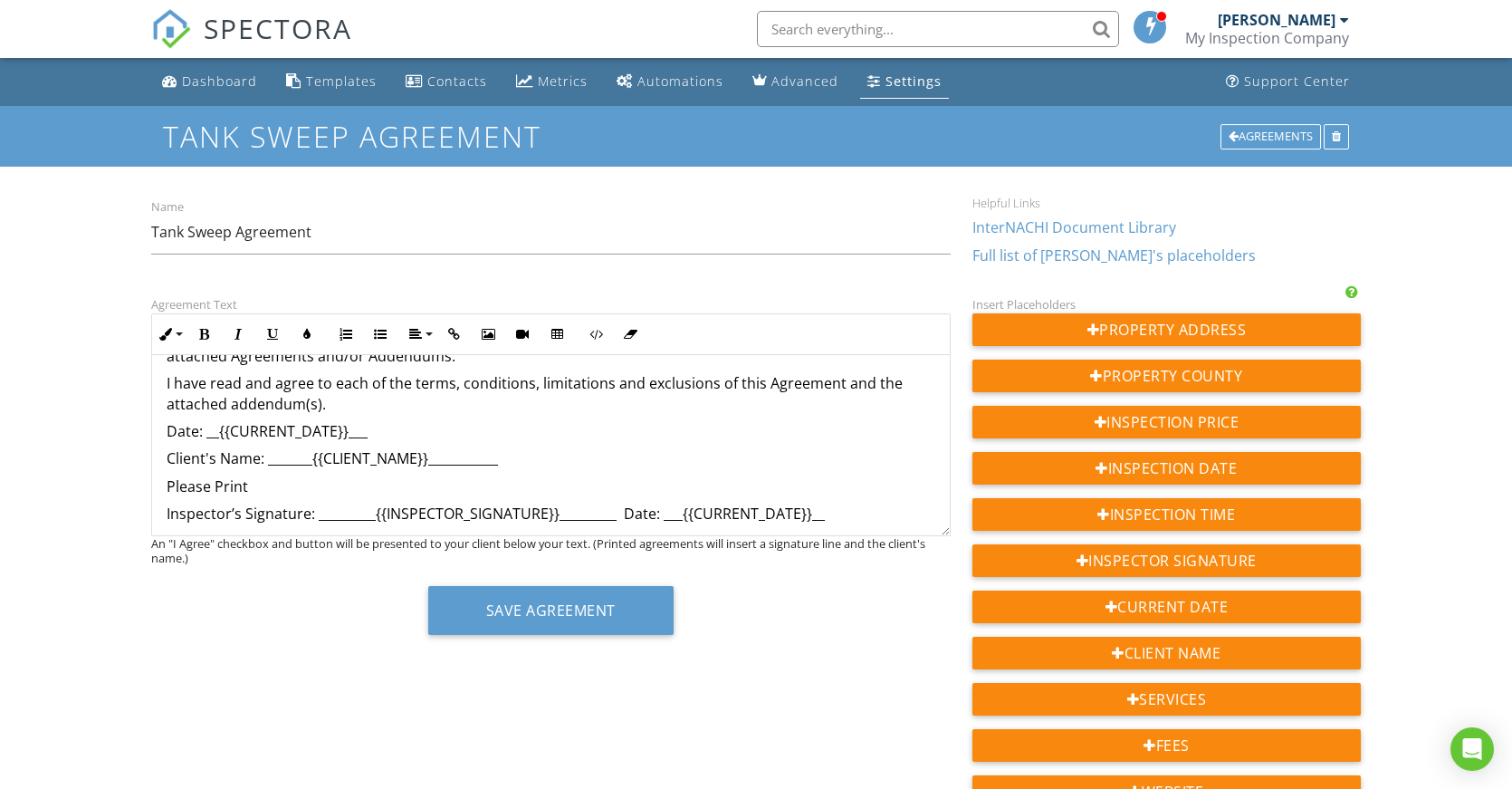
scroll to position [996, 0]
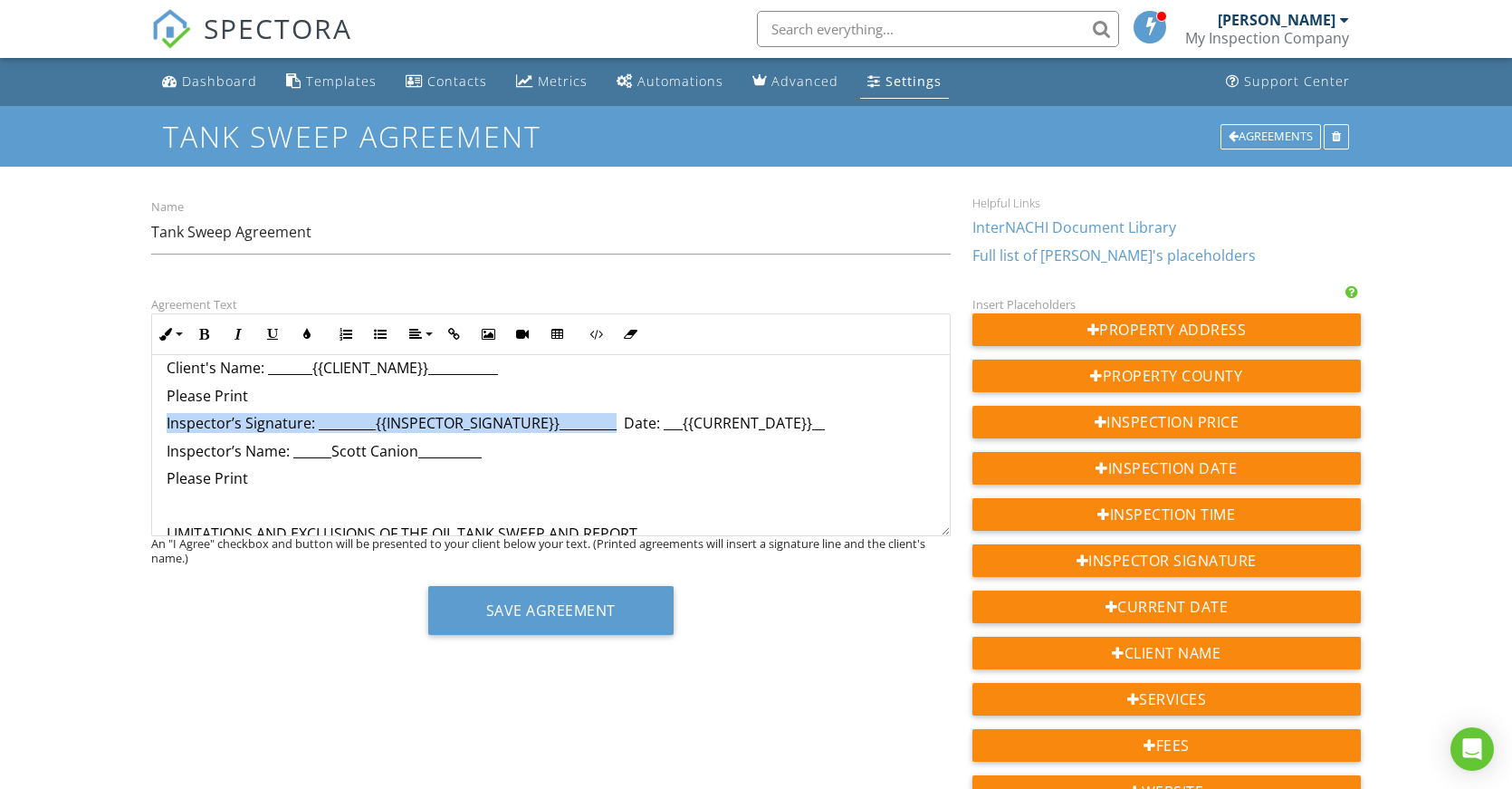
drag, startPoint x: 613, startPoint y: 424, endPoint x: 154, endPoint y: 431, distance: 459.1
click at [631, 479] on p "Please Print" at bounding box center [551, 478] width 769 height 20
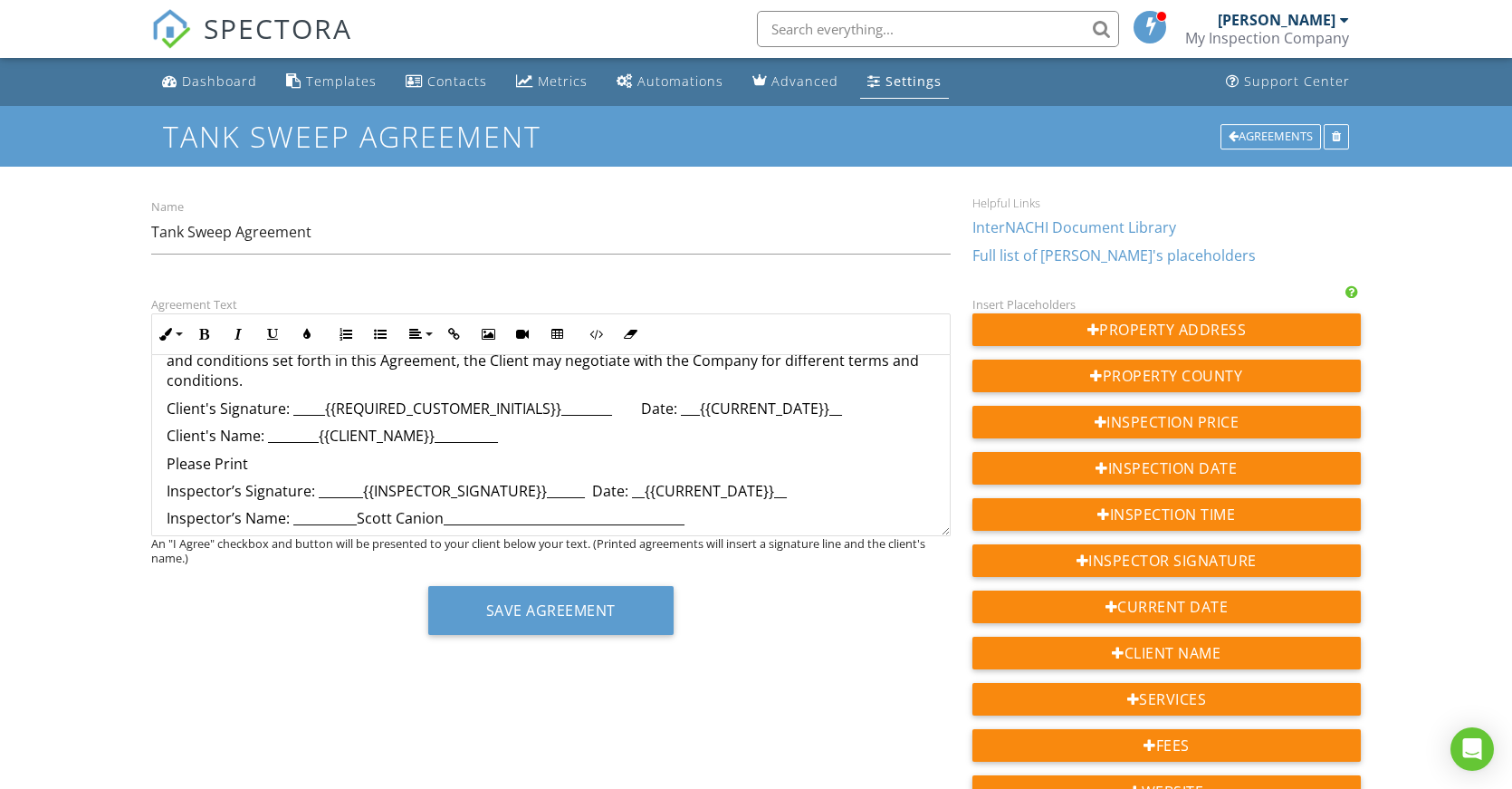
scroll to position [3785, 0]
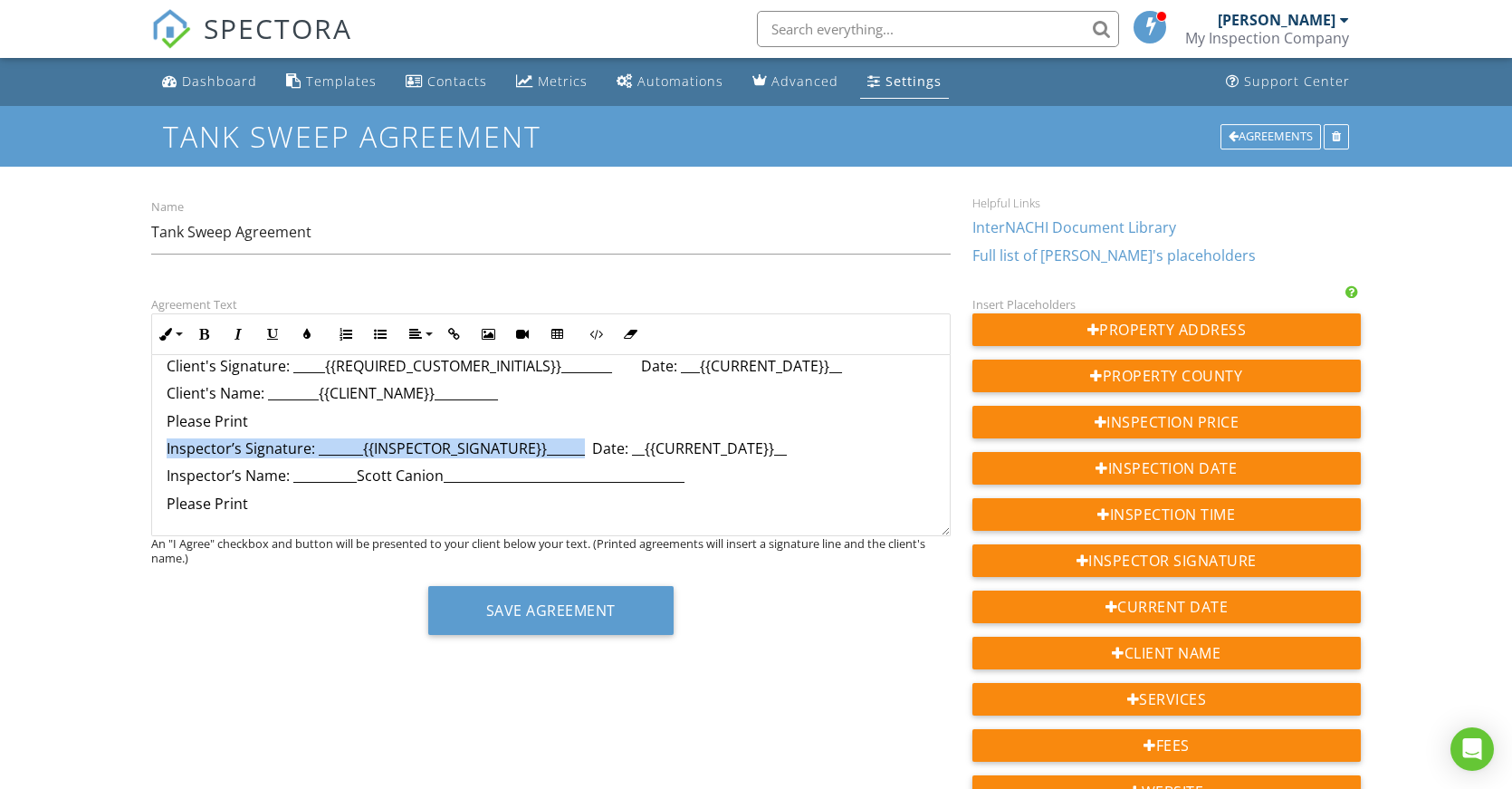
drag, startPoint x: 580, startPoint y: 449, endPoint x: 167, endPoint y: 437, distance: 413.2
click at [167, 438] on p "Inspector’s Signature: _______{{INSPECTOR_SIGNATURE}}______ Date: __{{CURRENT_D…" at bounding box center [551, 448] width 769 height 20
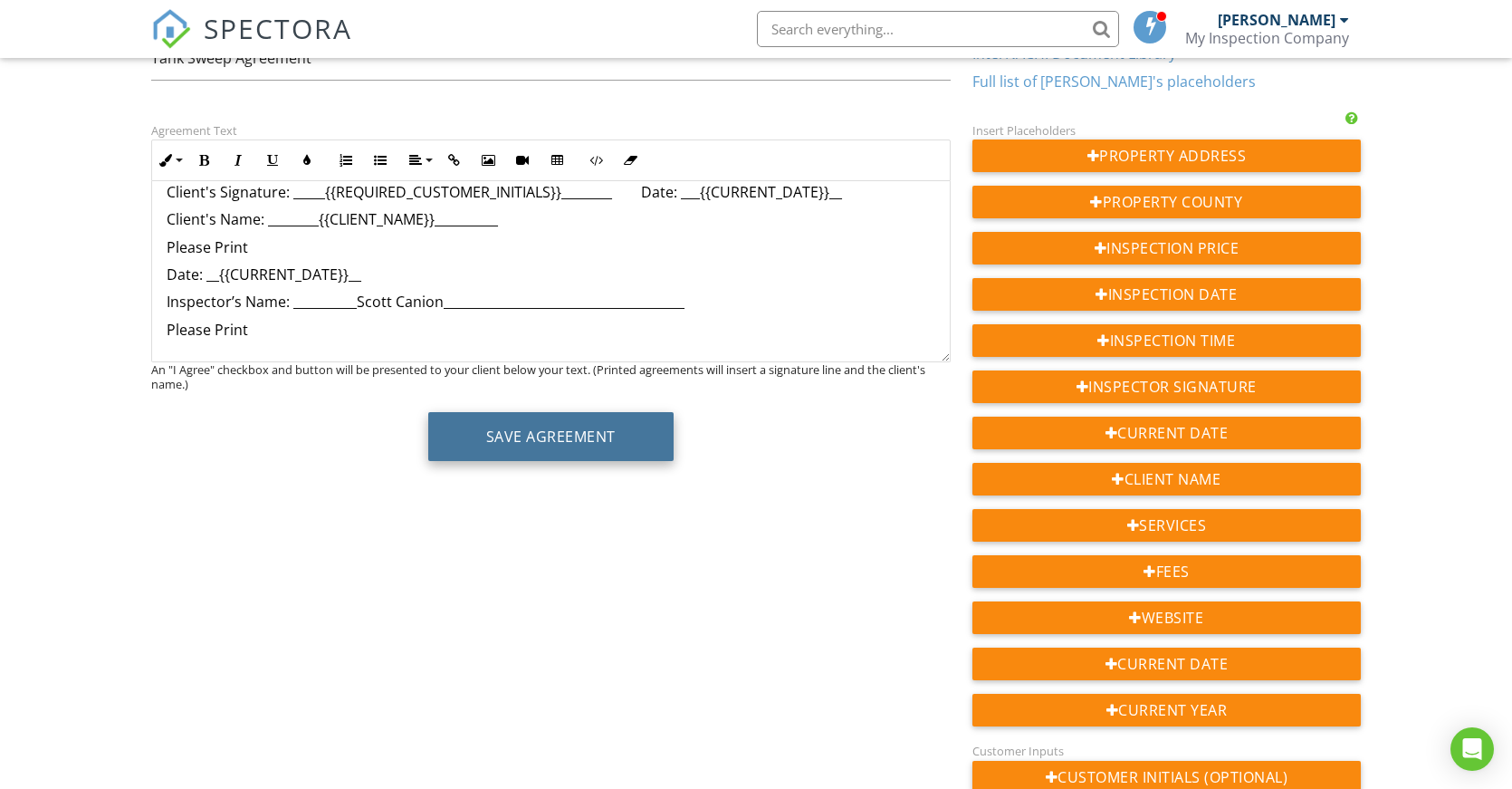
scroll to position [181, 0]
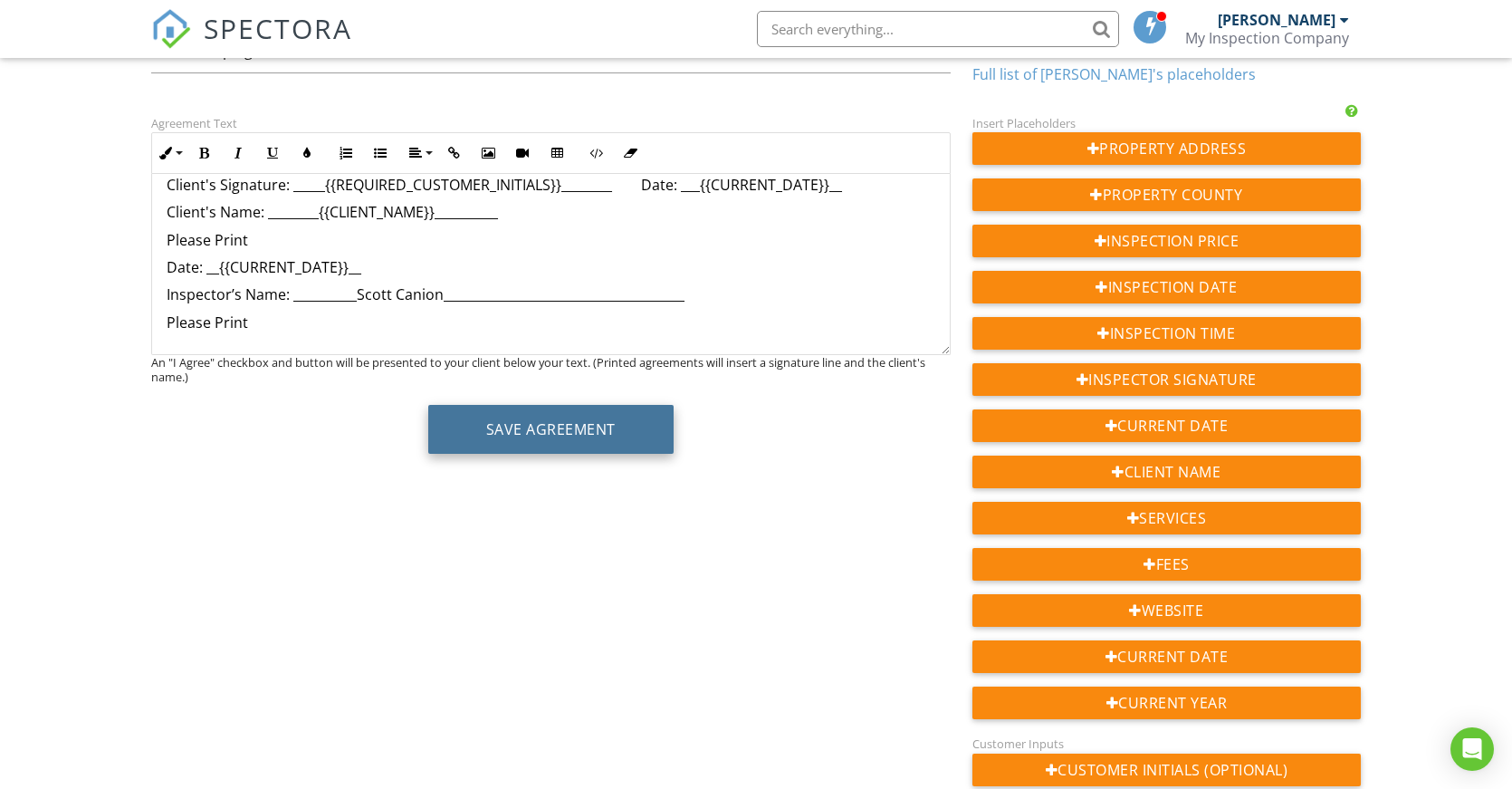
click at [583, 423] on button "Save Agreement" at bounding box center [551, 429] width 245 height 49
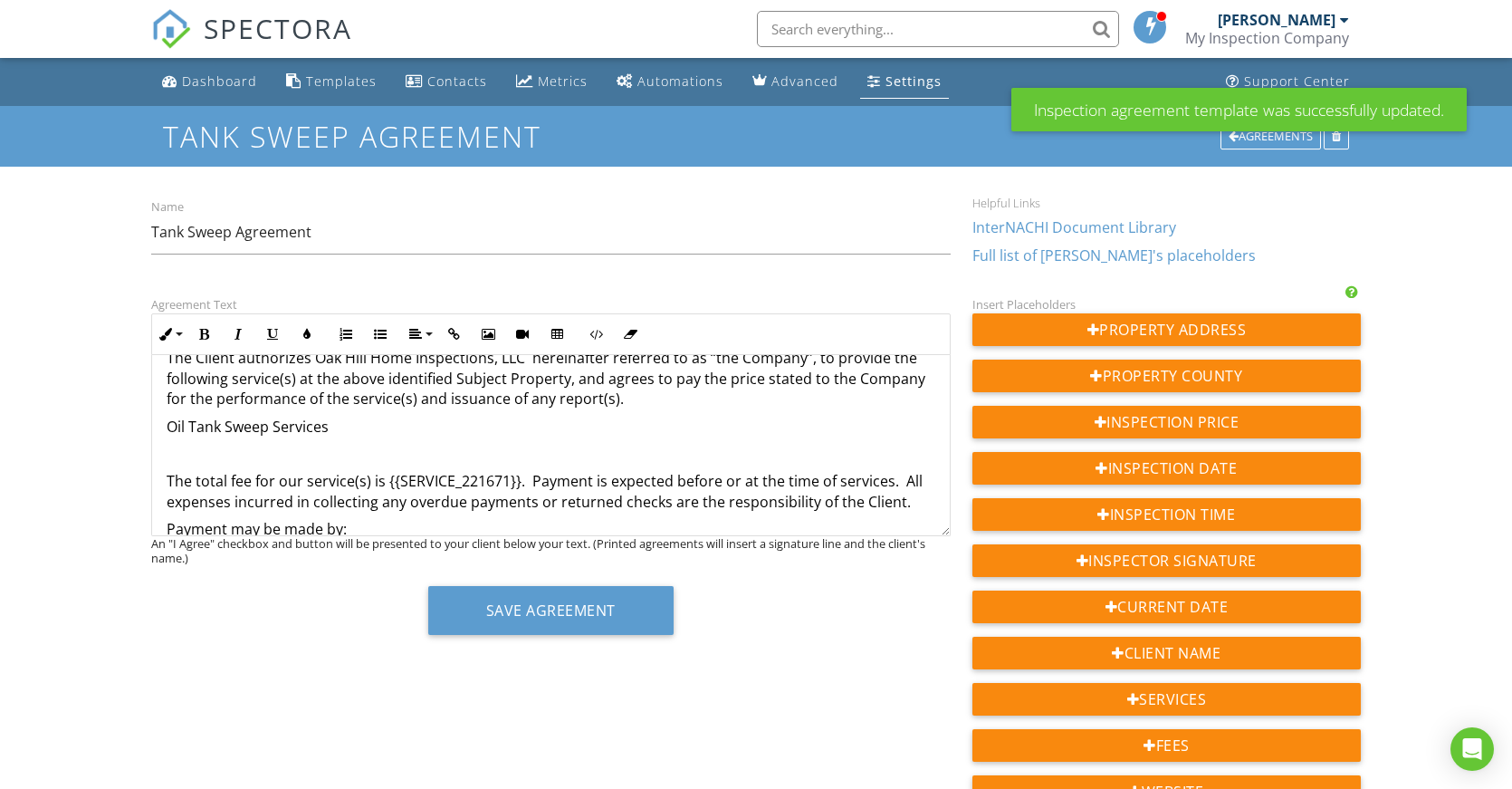
scroll to position [543, 0]
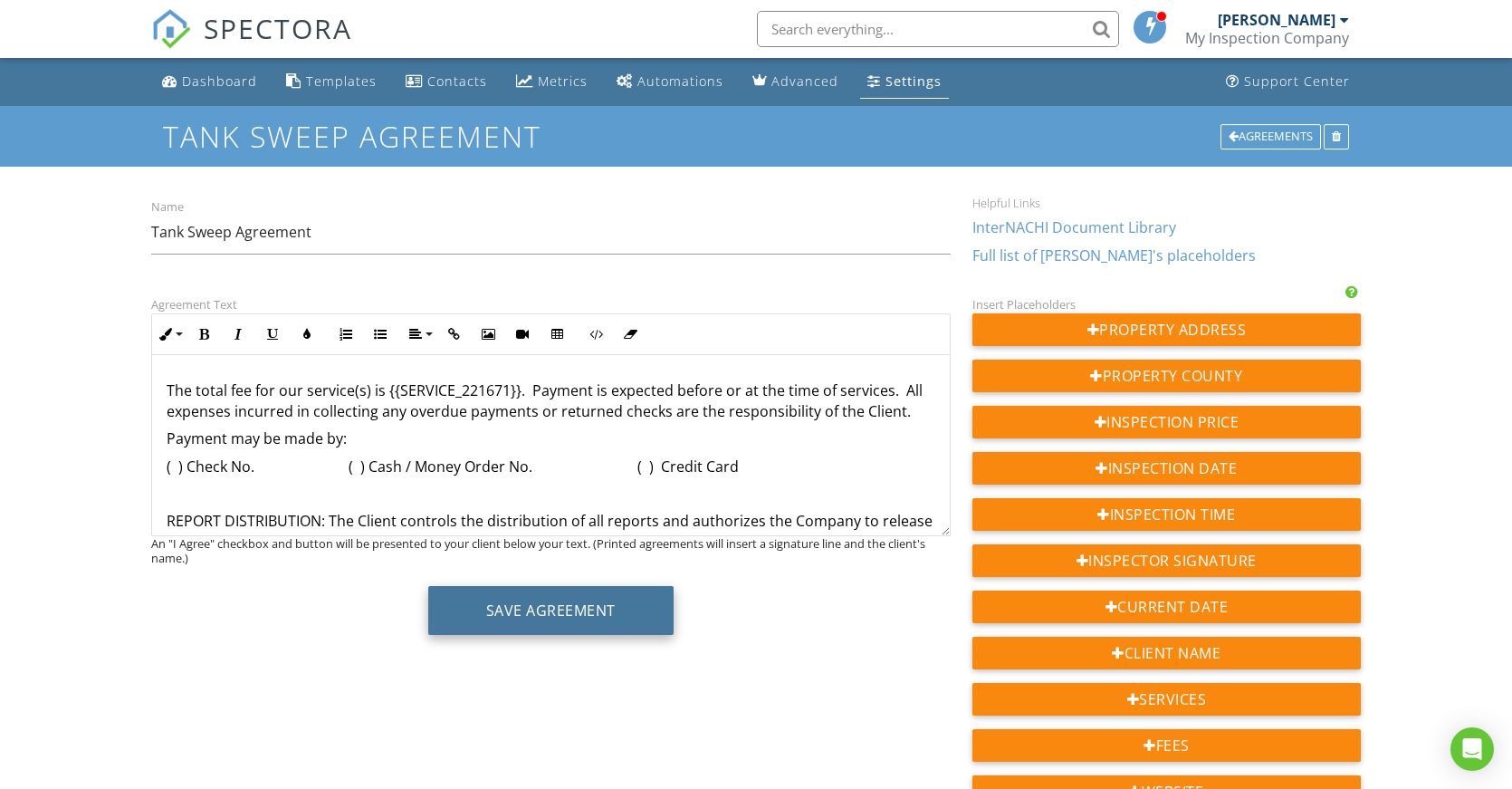
click at [551, 610] on button "Save Agreement" at bounding box center [551, 611] width 245 height 49
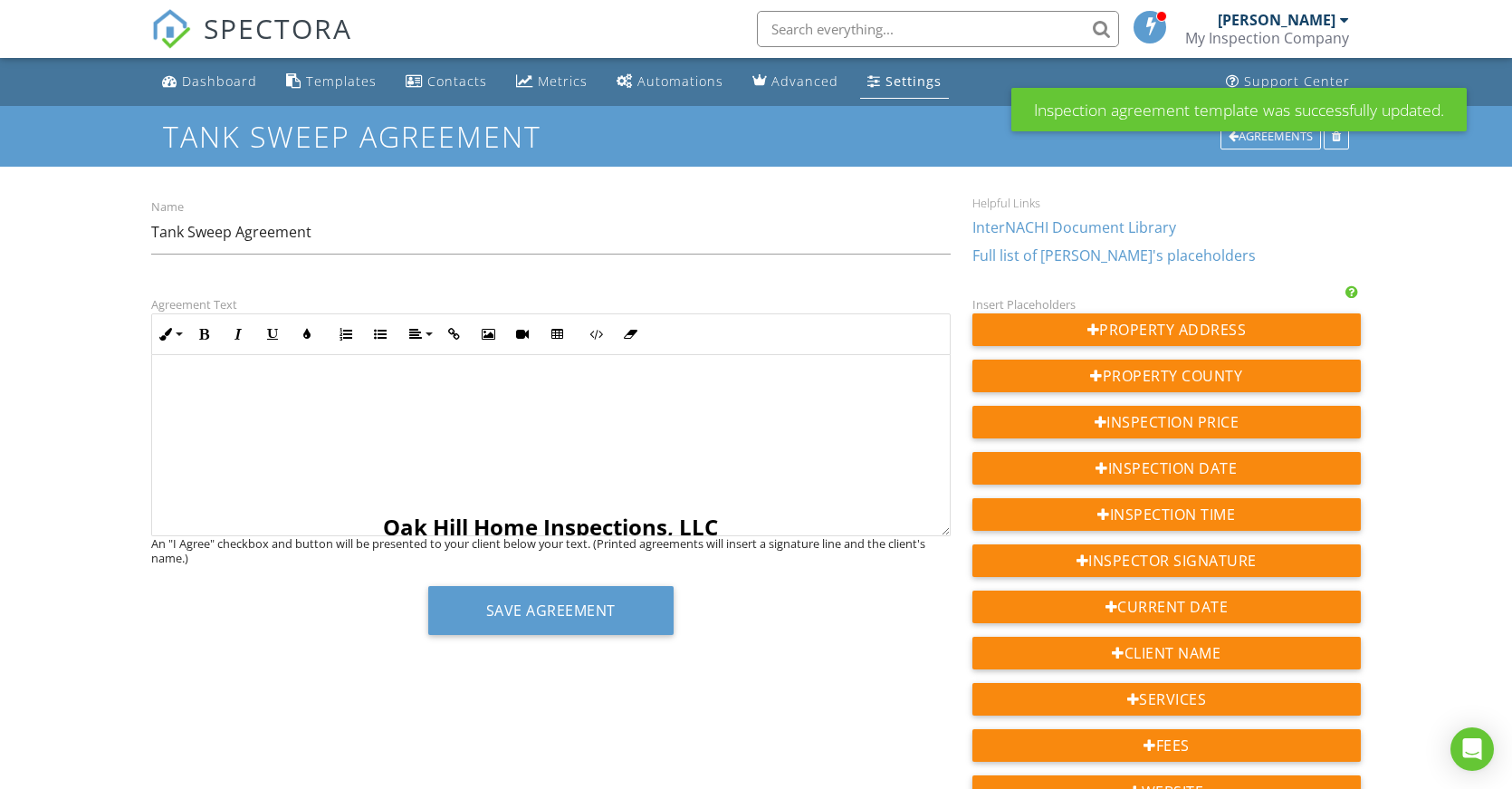
click at [900, 88] on div "Settings" at bounding box center [913, 81] width 57 height 17
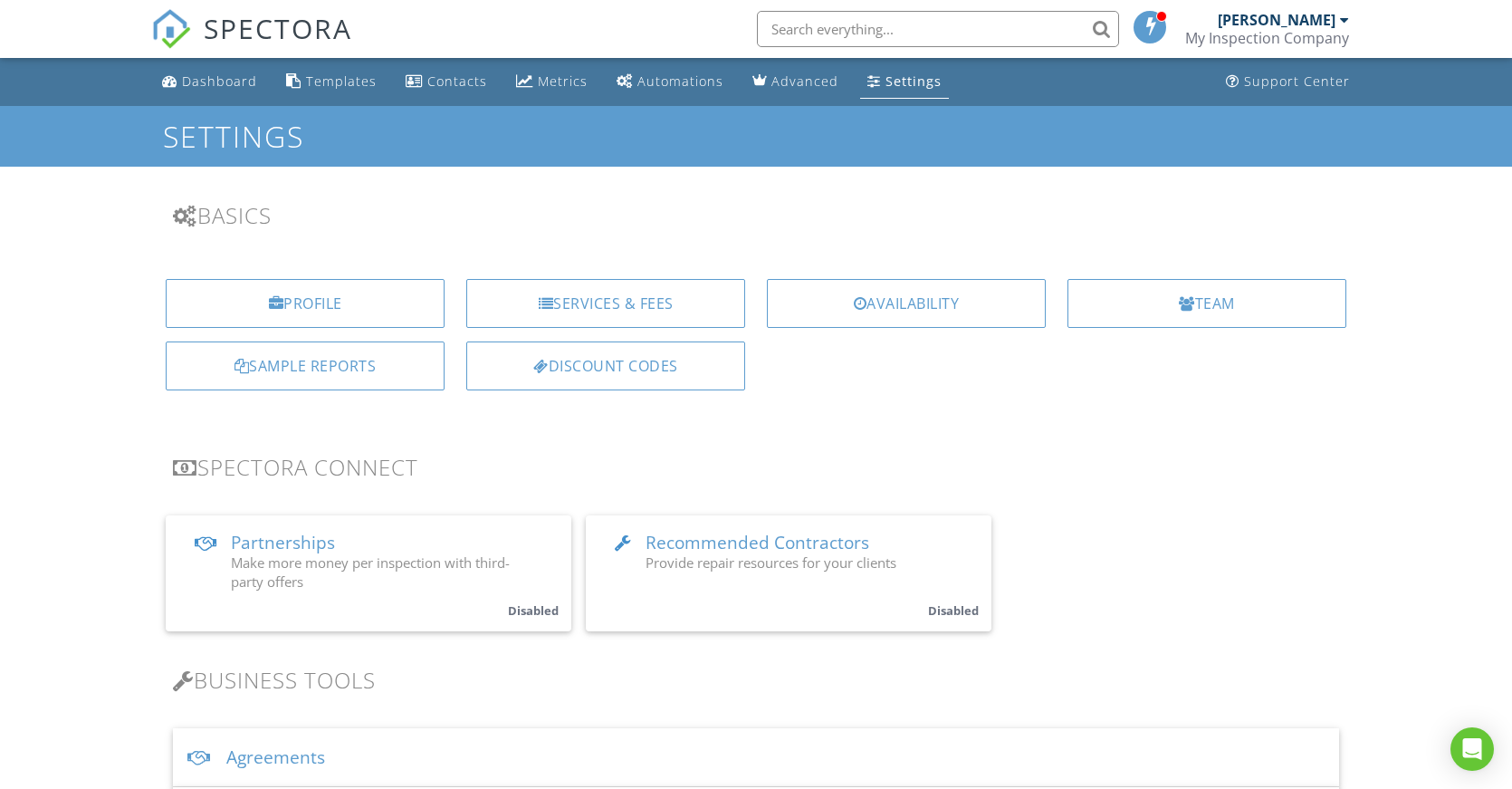
click at [300, 735] on div "Agreements" at bounding box center [755, 757] width 1166 height 58
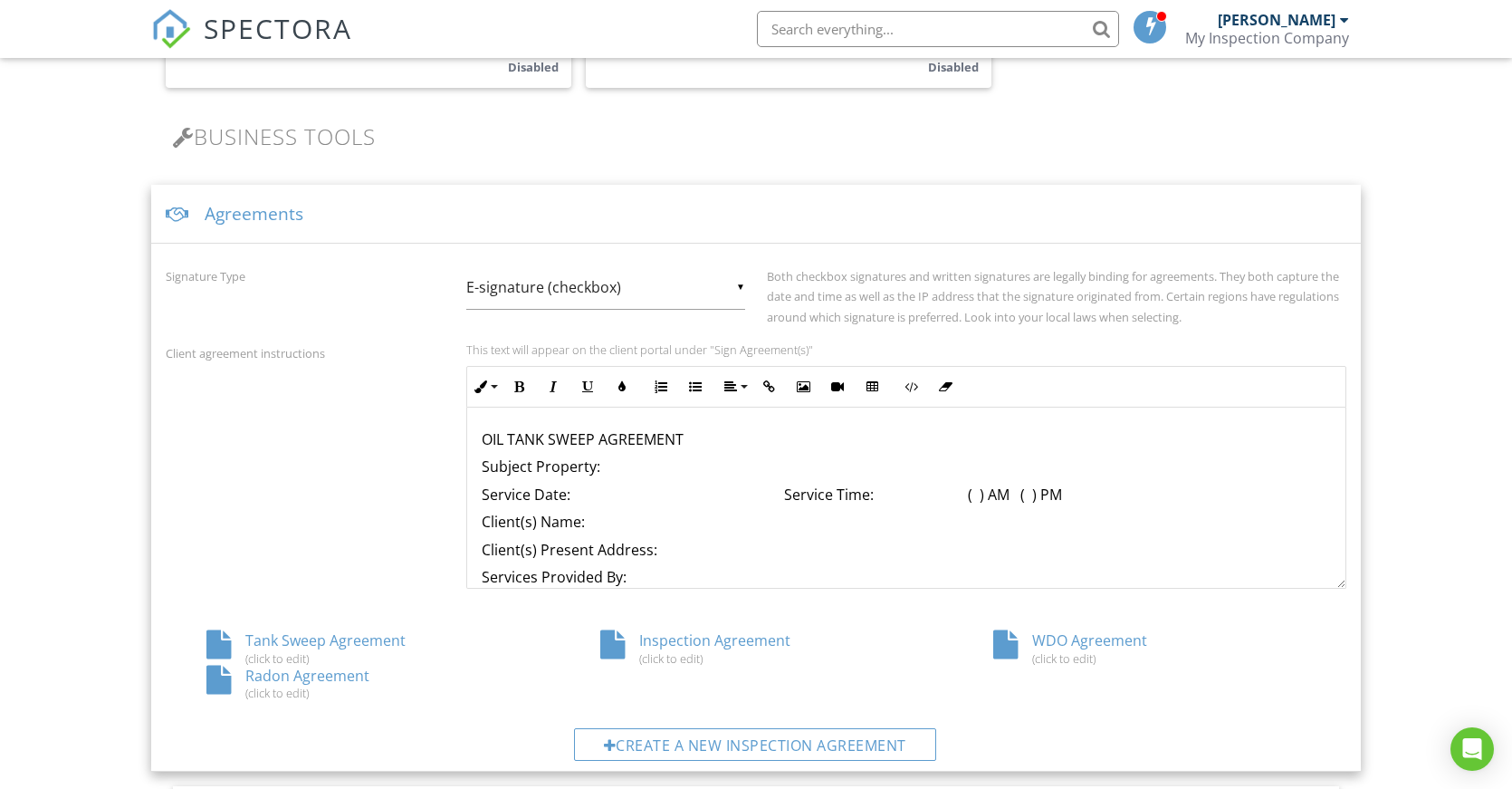
scroll to position [633, 0]
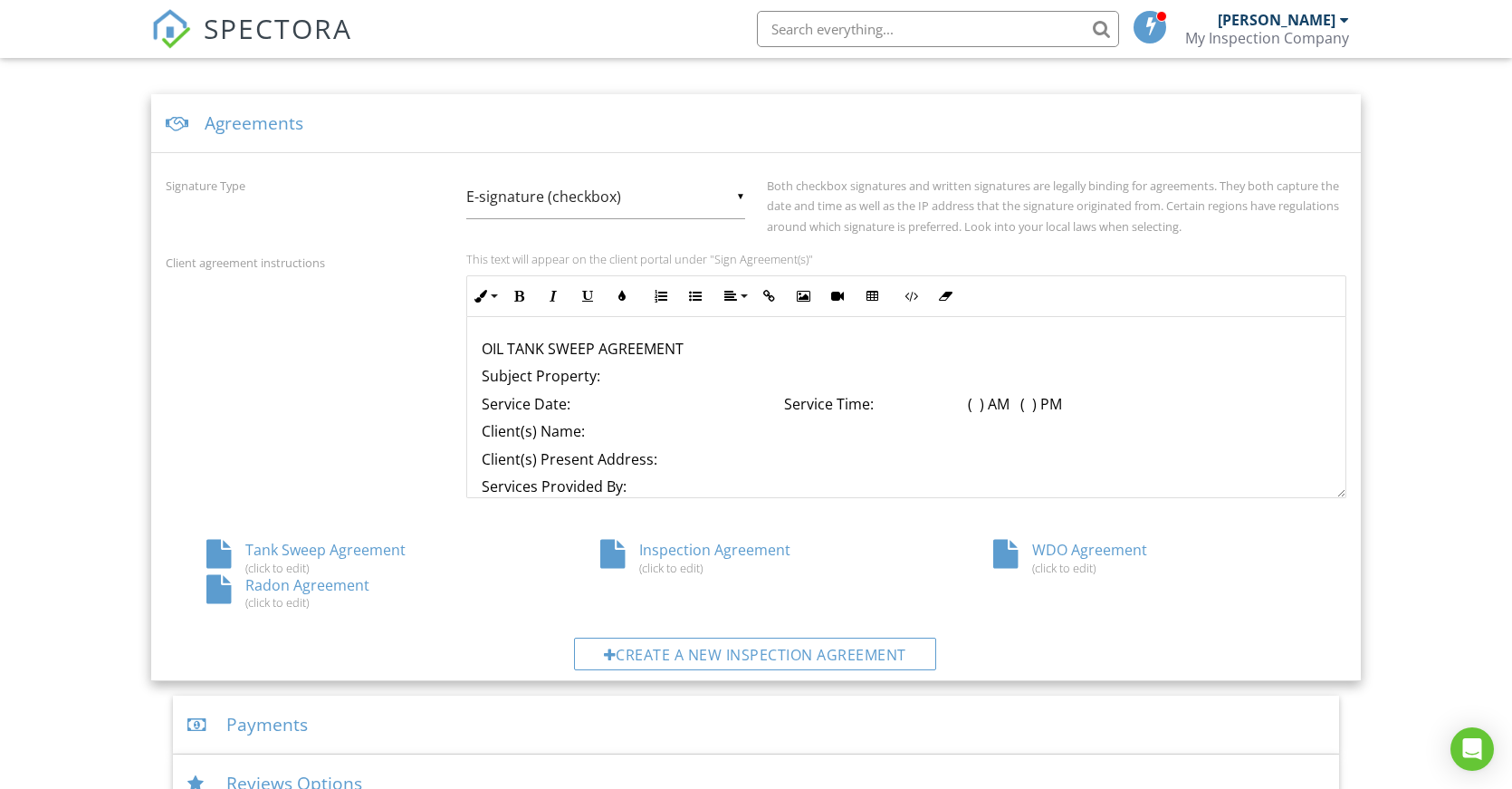
click at [321, 587] on div "Radon Agreement (click to edit)" at bounding box center [363, 592] width 394 height 35
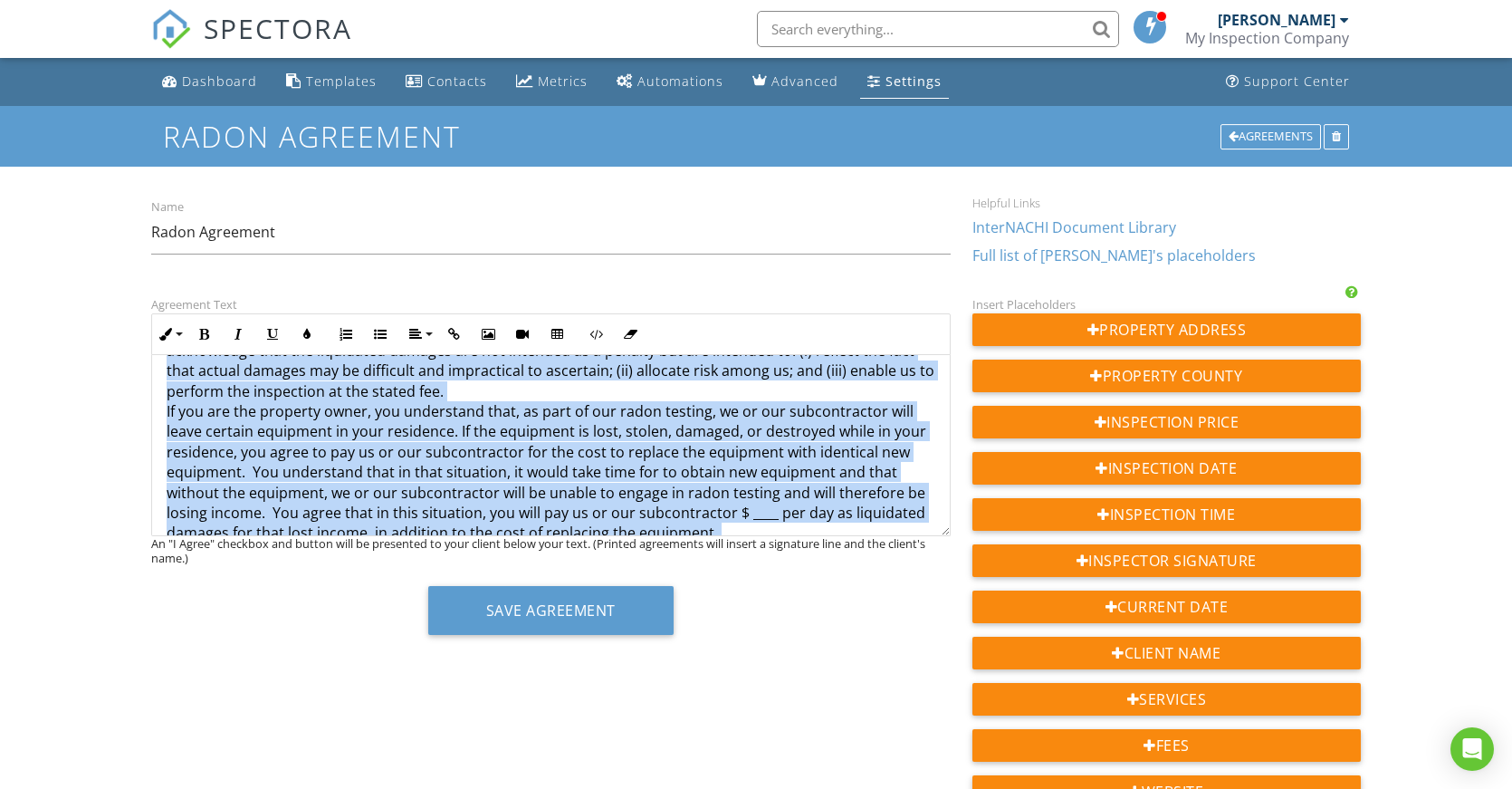
scroll to position [1222, 0]
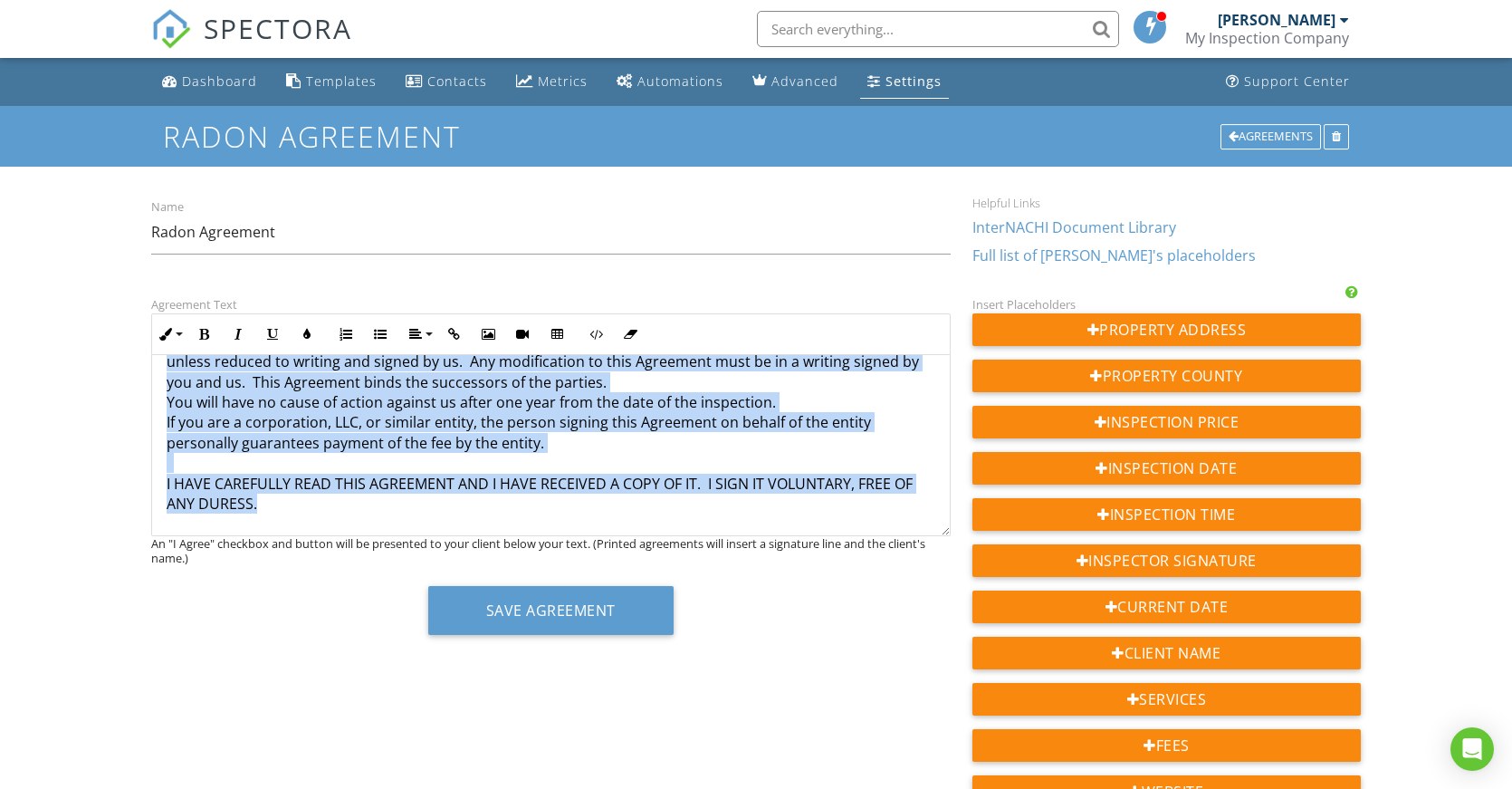
drag, startPoint x: 160, startPoint y: 381, endPoint x: 785, endPoint y: 616, distance: 667.7
click at [785, 616] on div "Agreement Text Inline Style XLarge Large Normal Small Light Small/Light Bold It…" at bounding box center [551, 470] width 821 height 355
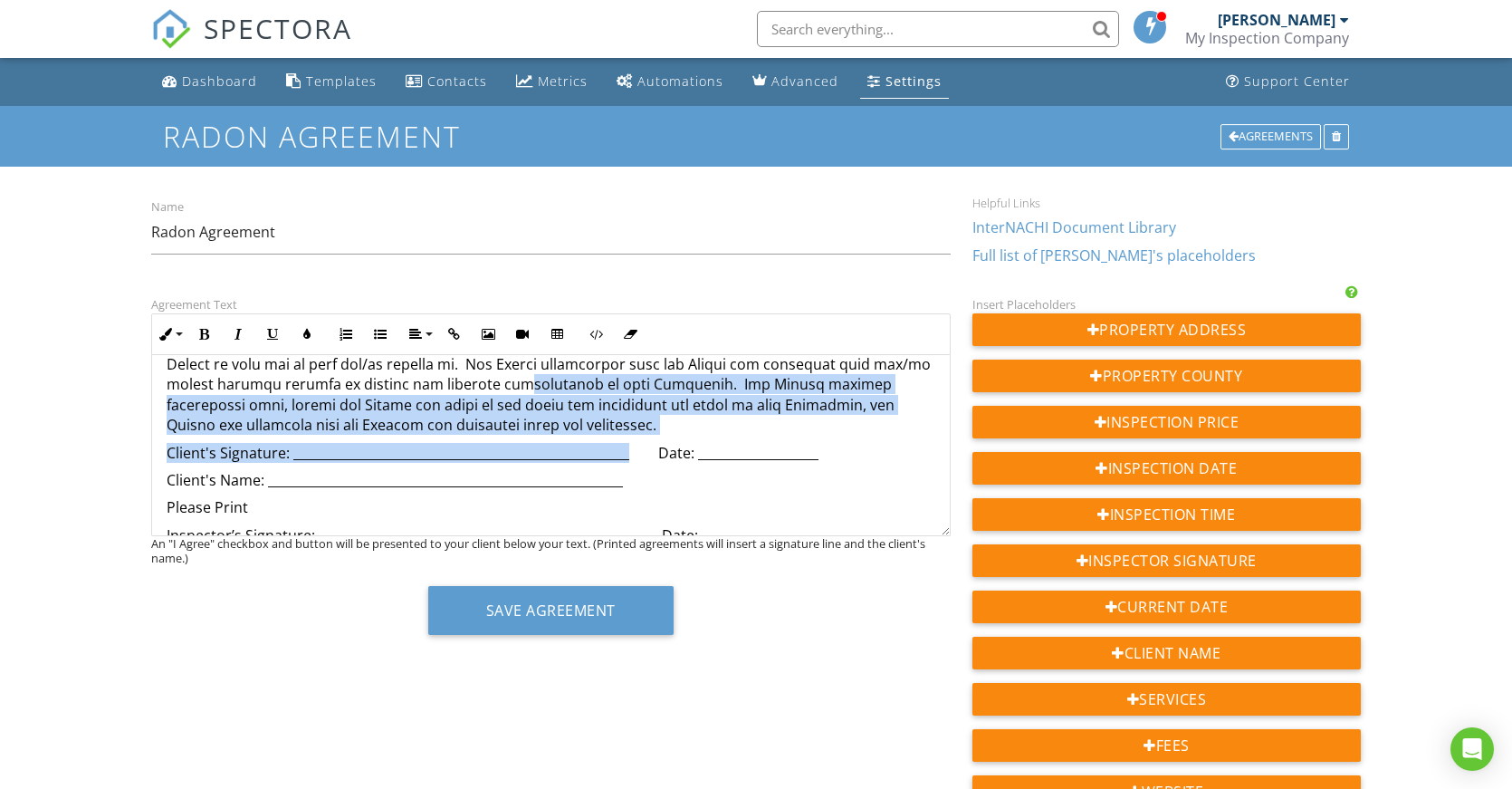
scroll to position [2127, 0]
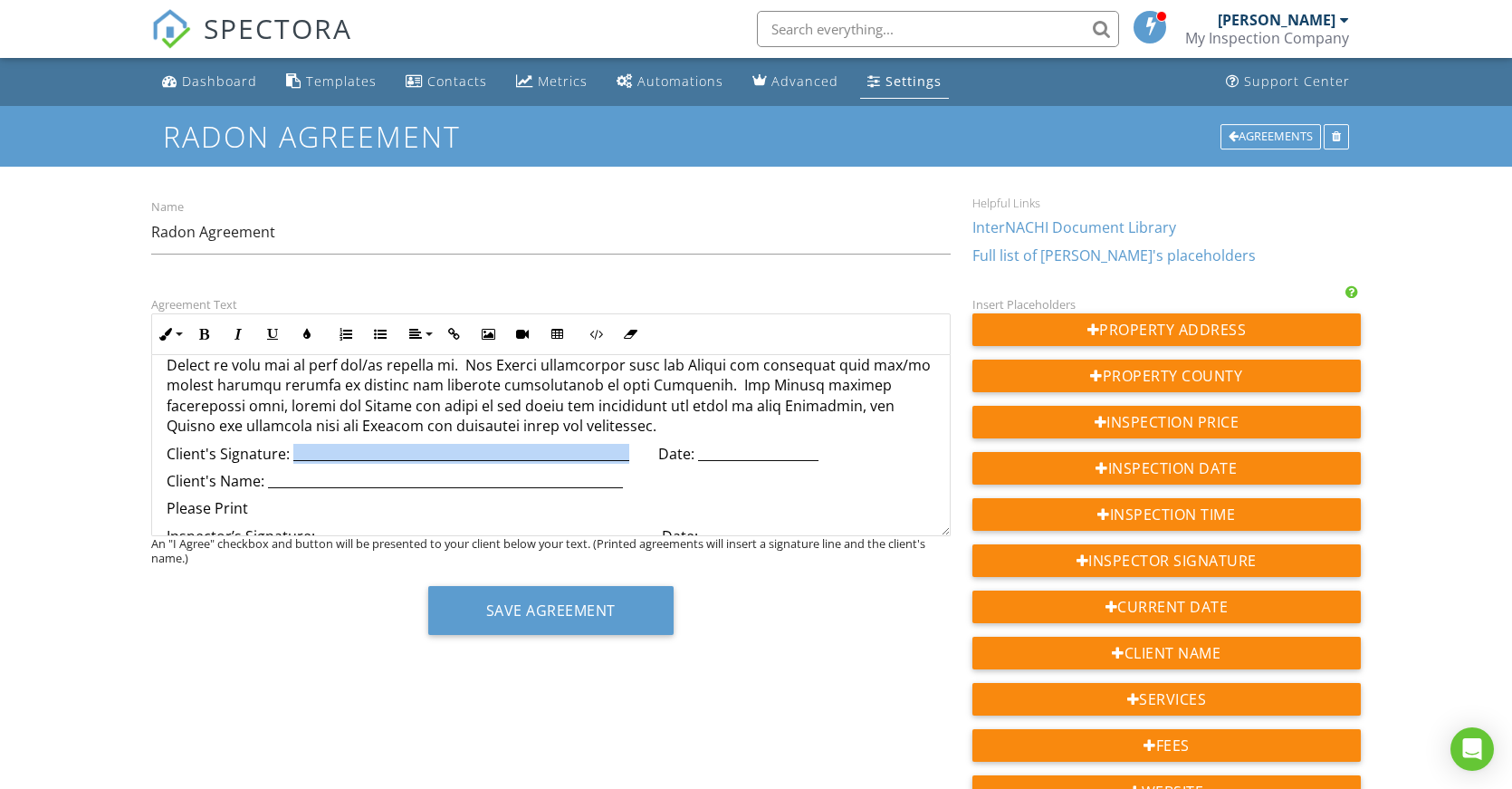
drag, startPoint x: 628, startPoint y: 367, endPoint x: 292, endPoint y: 457, distance: 347.8
click at [292, 457] on p "Client's Signature: _____________________________________________________ Date:…" at bounding box center [551, 453] width 769 height 20
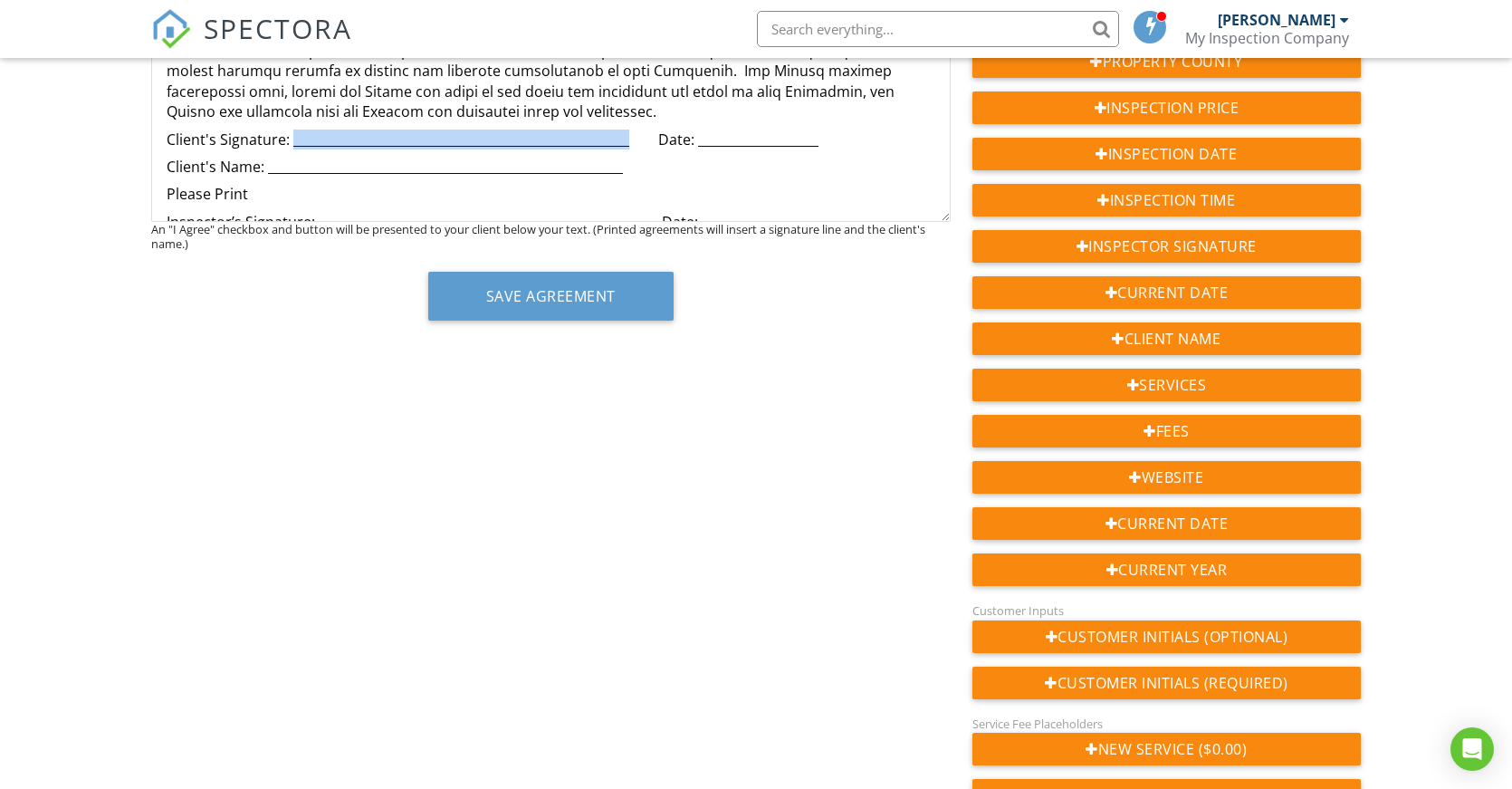
scroll to position [362, 0]
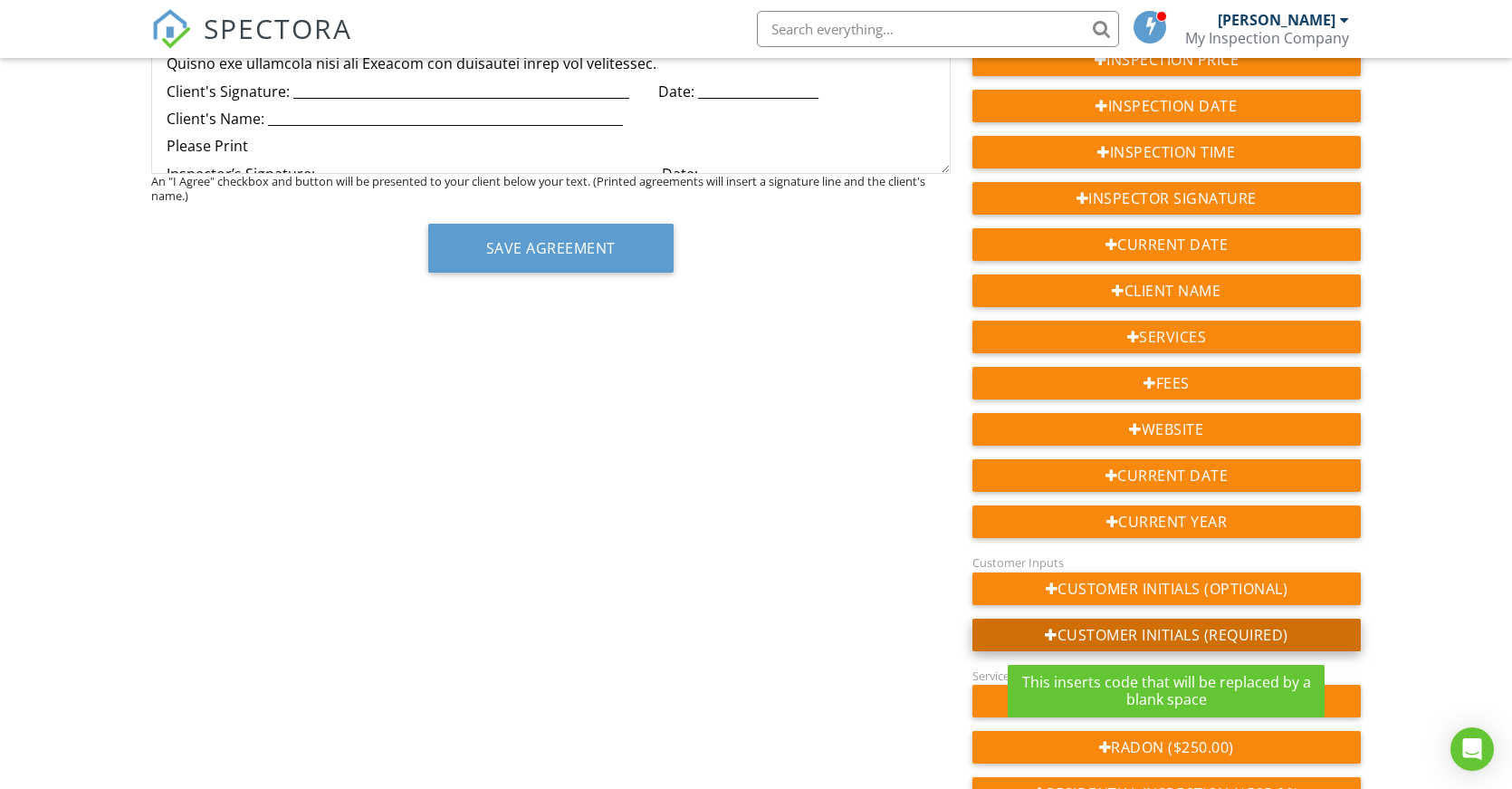
click at [1225, 625] on div "Customer Initials (Required)" at bounding box center [1167, 634] width 388 height 33
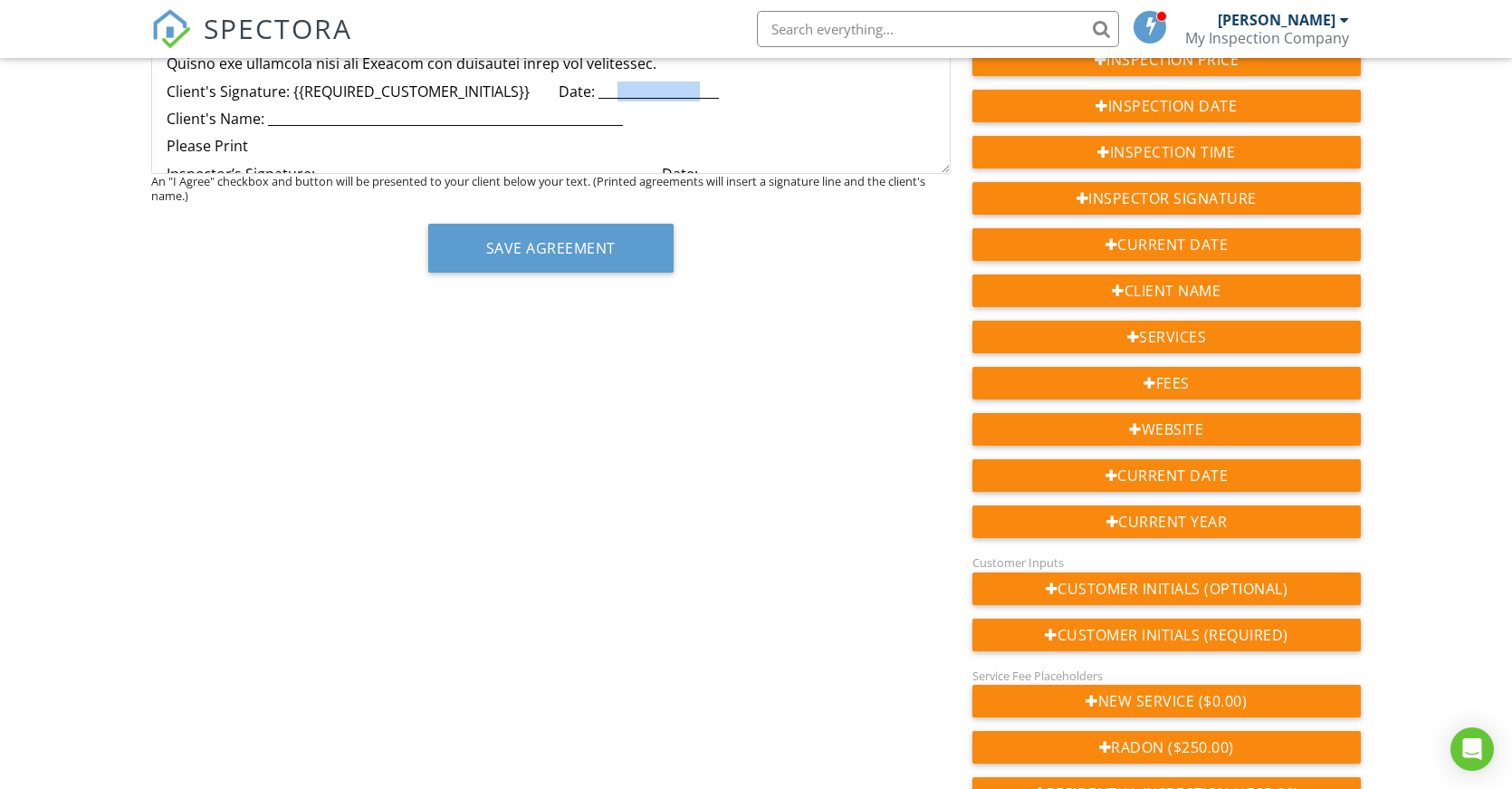
drag, startPoint x: 635, startPoint y: 90, endPoint x: 701, endPoint y: 96, distance: 66.3
click at [701, 96] on p "Client's Signature: {{REQUIRED_CUSTOMER_INITIALS}} Date: ___________________" at bounding box center [551, 90] width 769 height 20
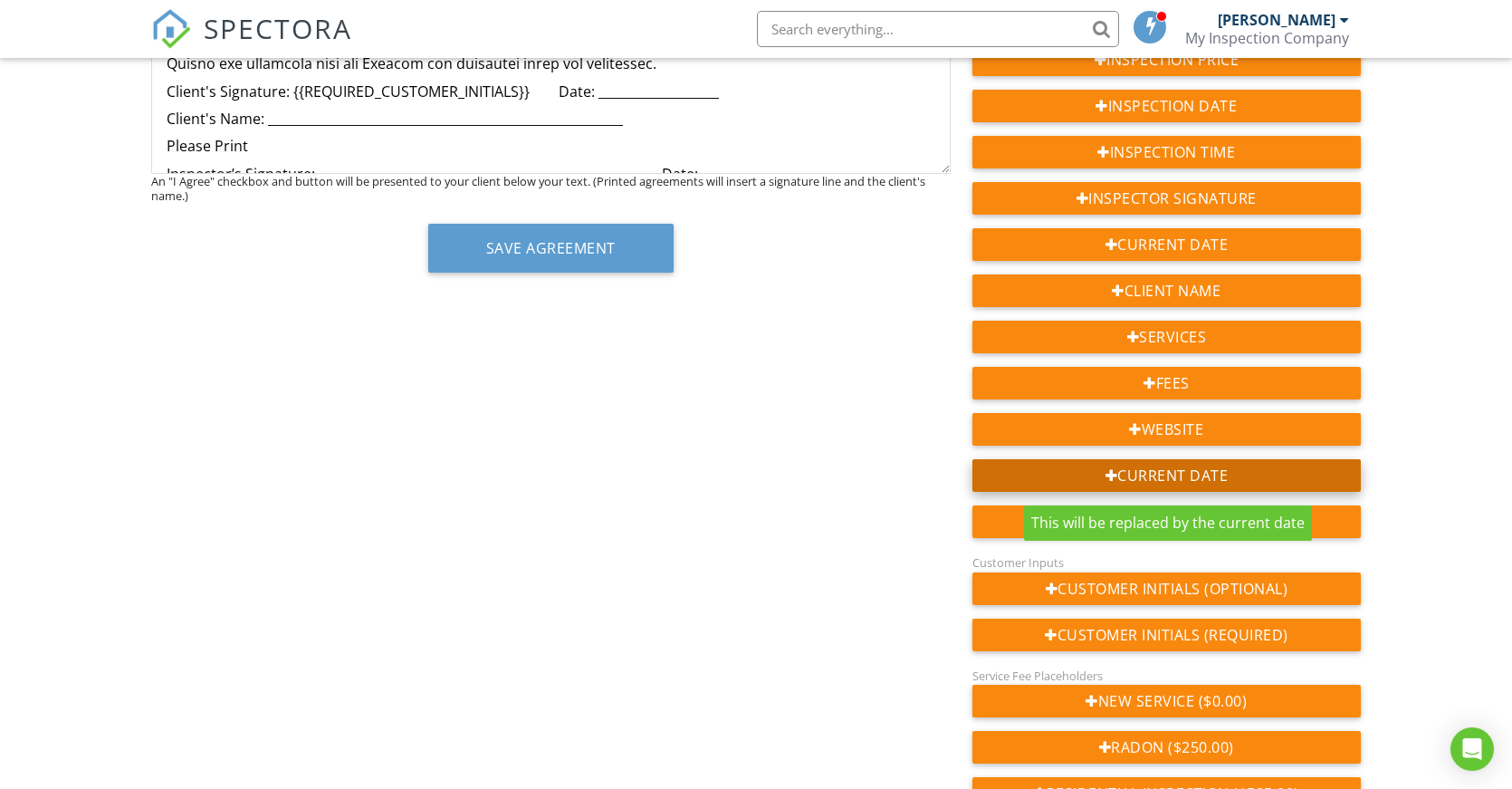
click at [1179, 470] on div "Current Date" at bounding box center [1167, 475] width 388 height 33
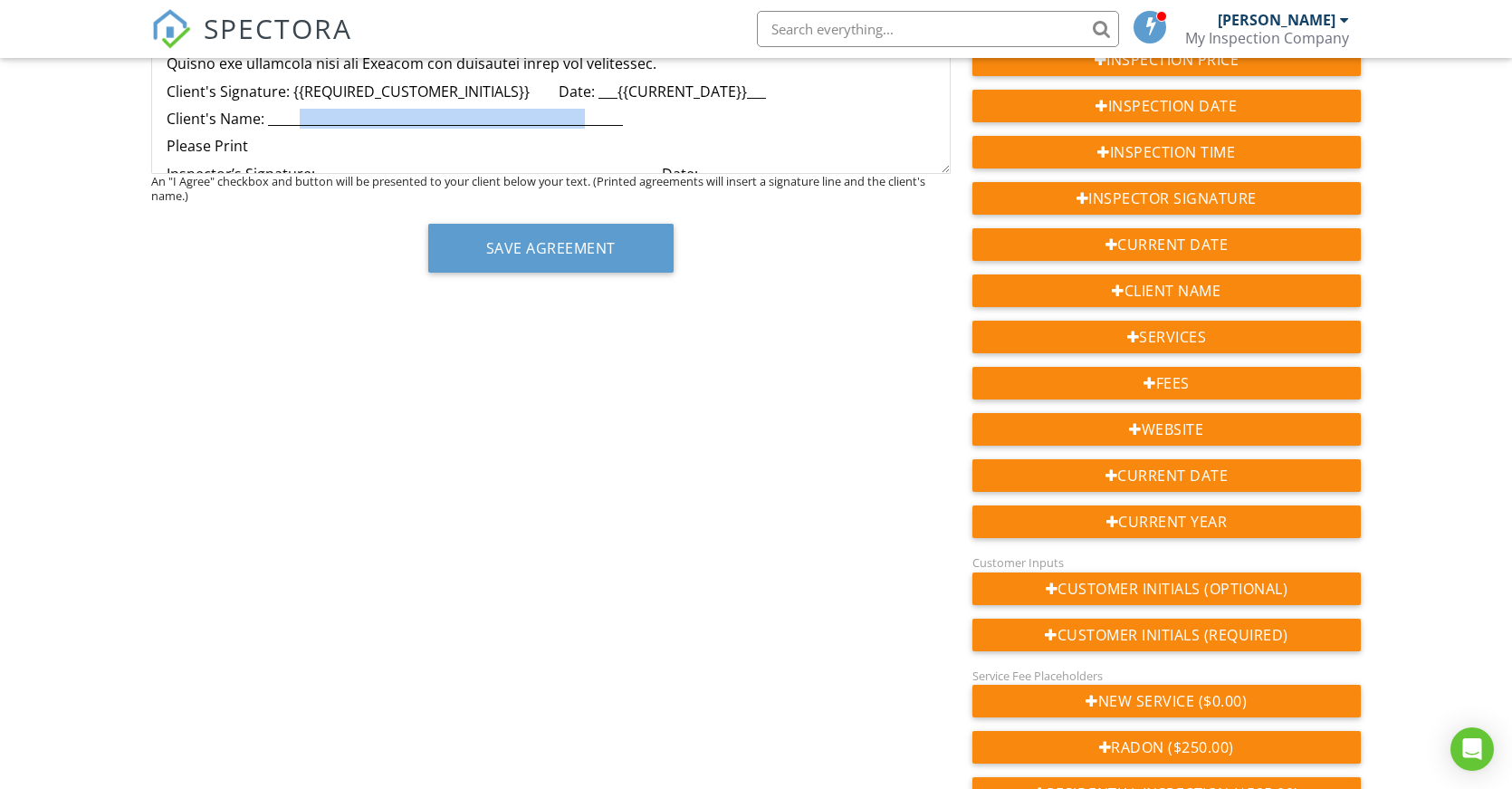
drag, startPoint x: 300, startPoint y: 120, endPoint x: 584, endPoint y: 125, distance: 284.0
click at [584, 125] on p "Client's Name: ________________________________________________________" at bounding box center [551, 118] width 769 height 20
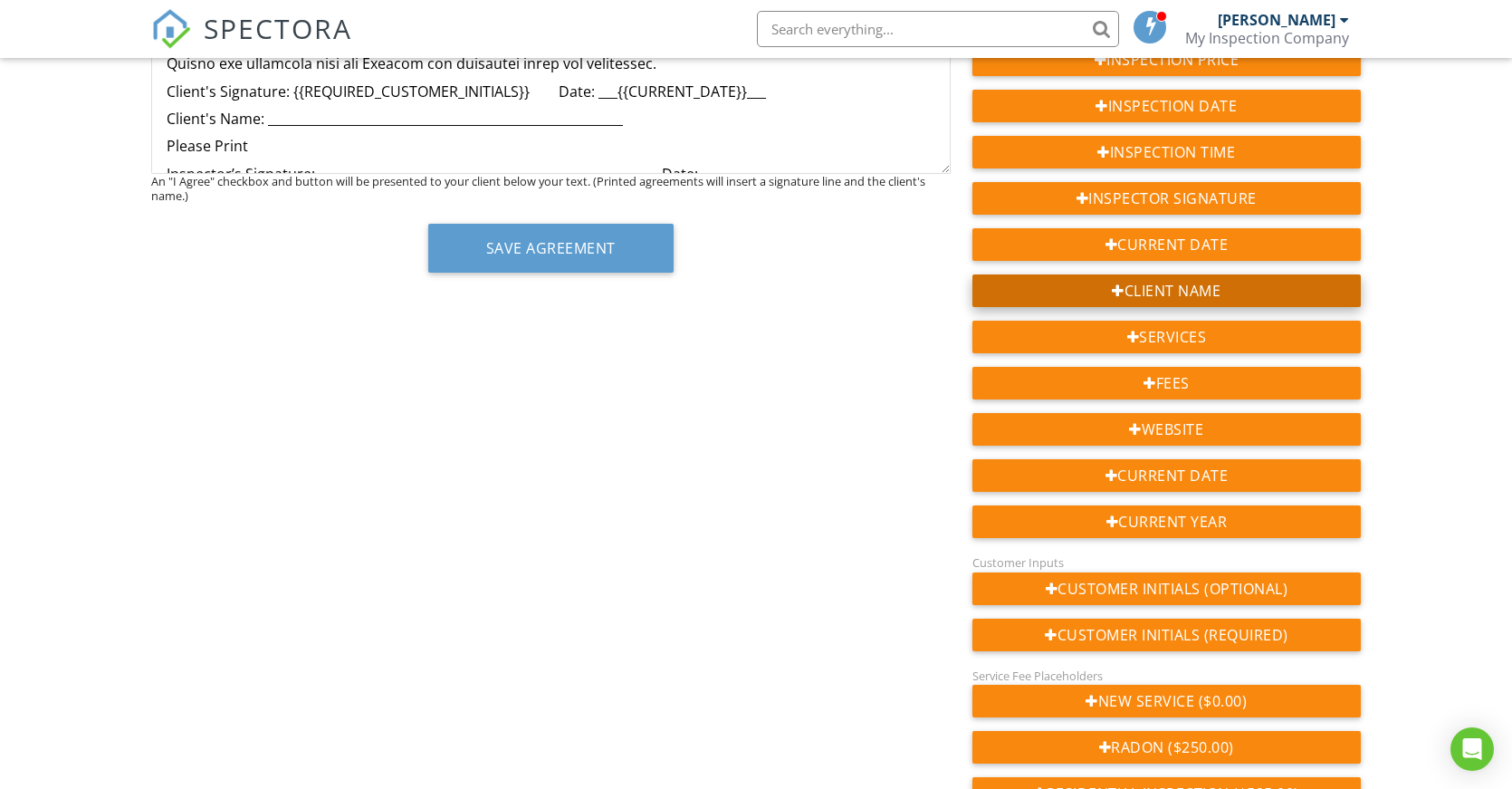
click at [1154, 286] on div "Client Name" at bounding box center [1167, 290] width 388 height 33
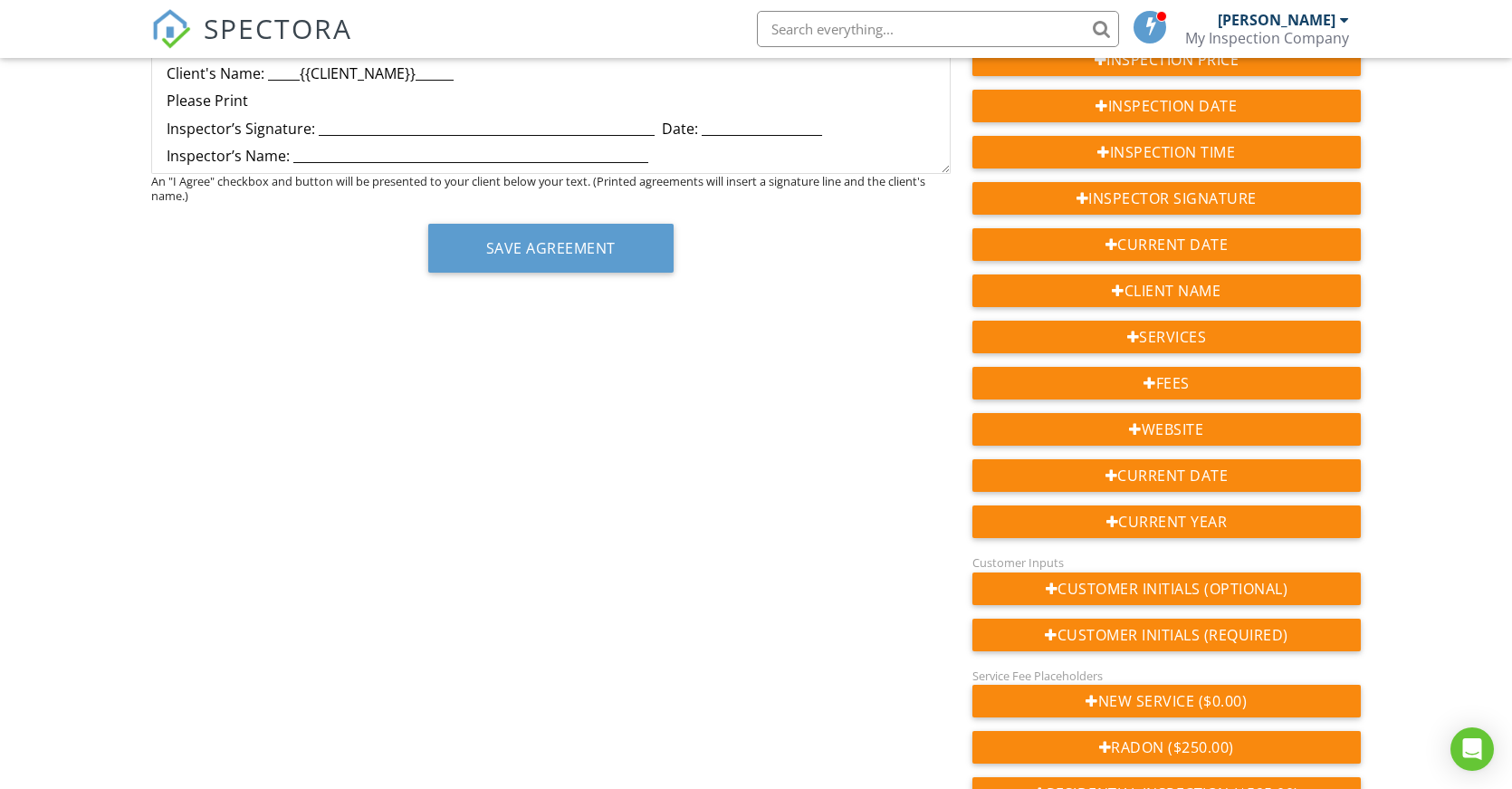
scroll to position [2214, 0]
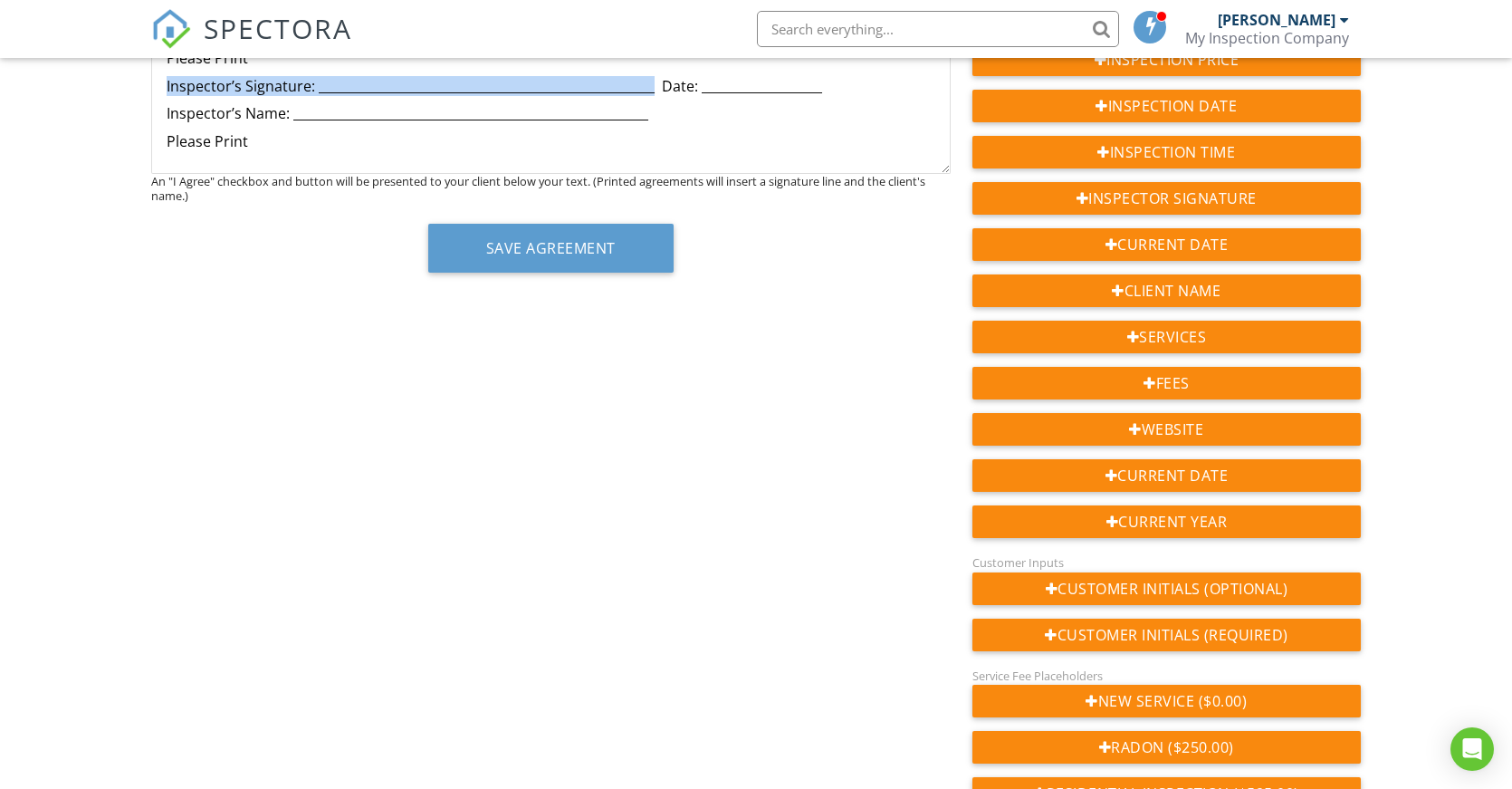
drag, startPoint x: 651, startPoint y: 86, endPoint x: 159, endPoint y: 91, distance: 492.0
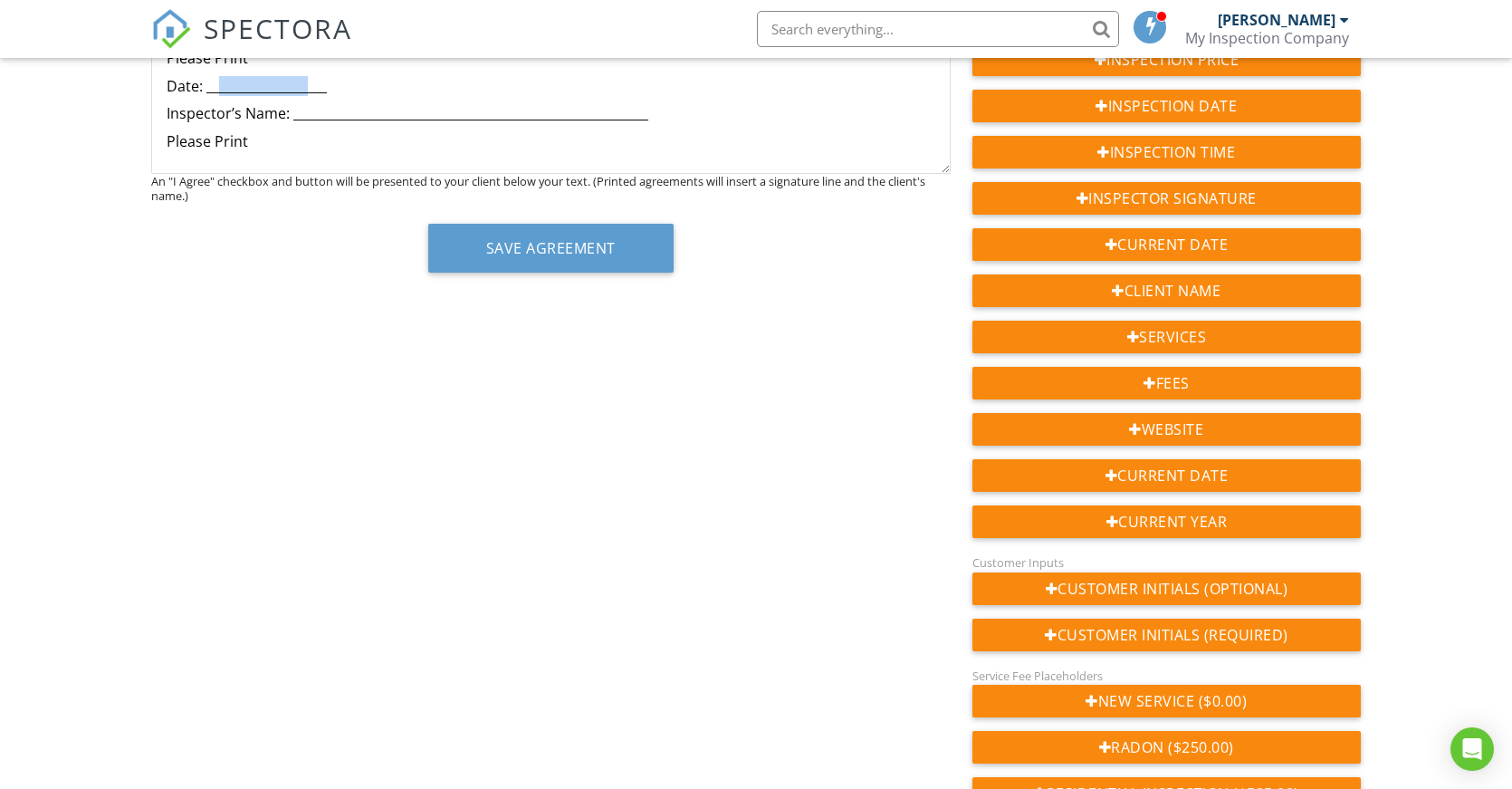
drag, startPoint x: 308, startPoint y: 85, endPoint x: 217, endPoint y: 82, distance: 91.0
click at [217, 82] on p "Date: ___________________" at bounding box center [551, 86] width 769 height 20
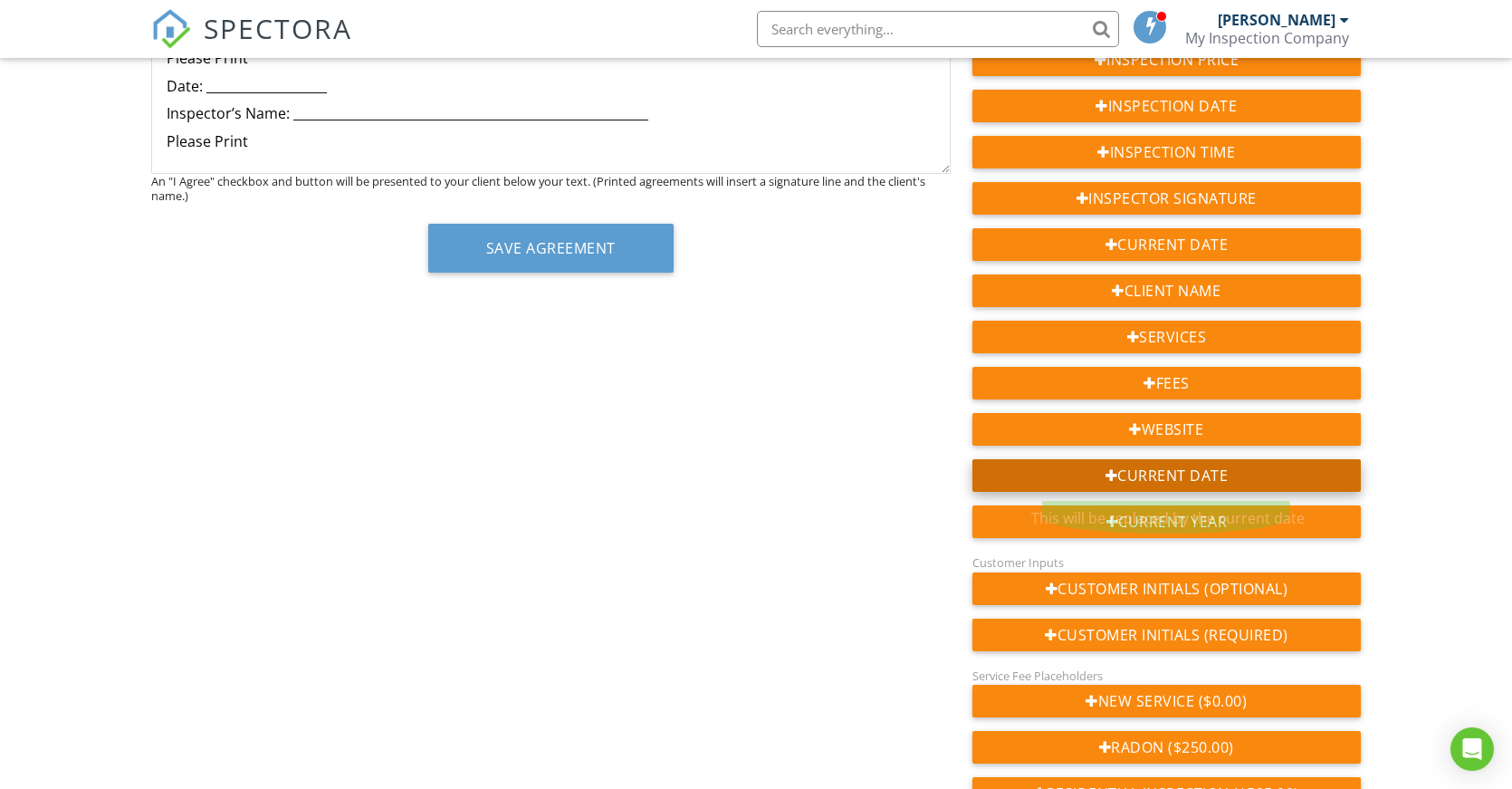
click at [1175, 472] on div "Current Date" at bounding box center [1167, 475] width 388 height 33
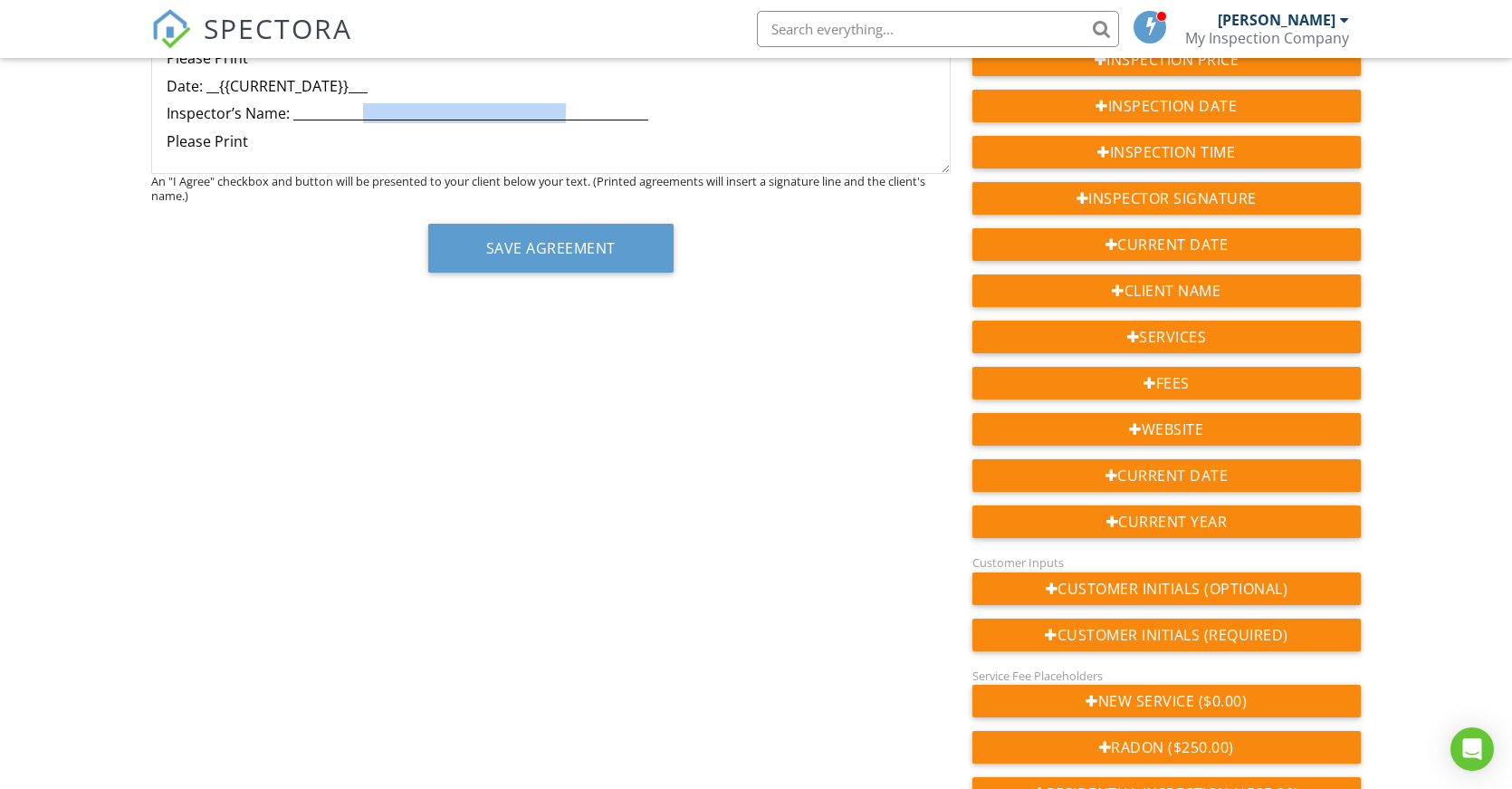
drag, startPoint x: 359, startPoint y: 113, endPoint x: 564, endPoint y: 123, distance: 205.2
click at [564, 123] on p "Inspector’s Name: ________________________________________________________" at bounding box center [551, 113] width 769 height 20
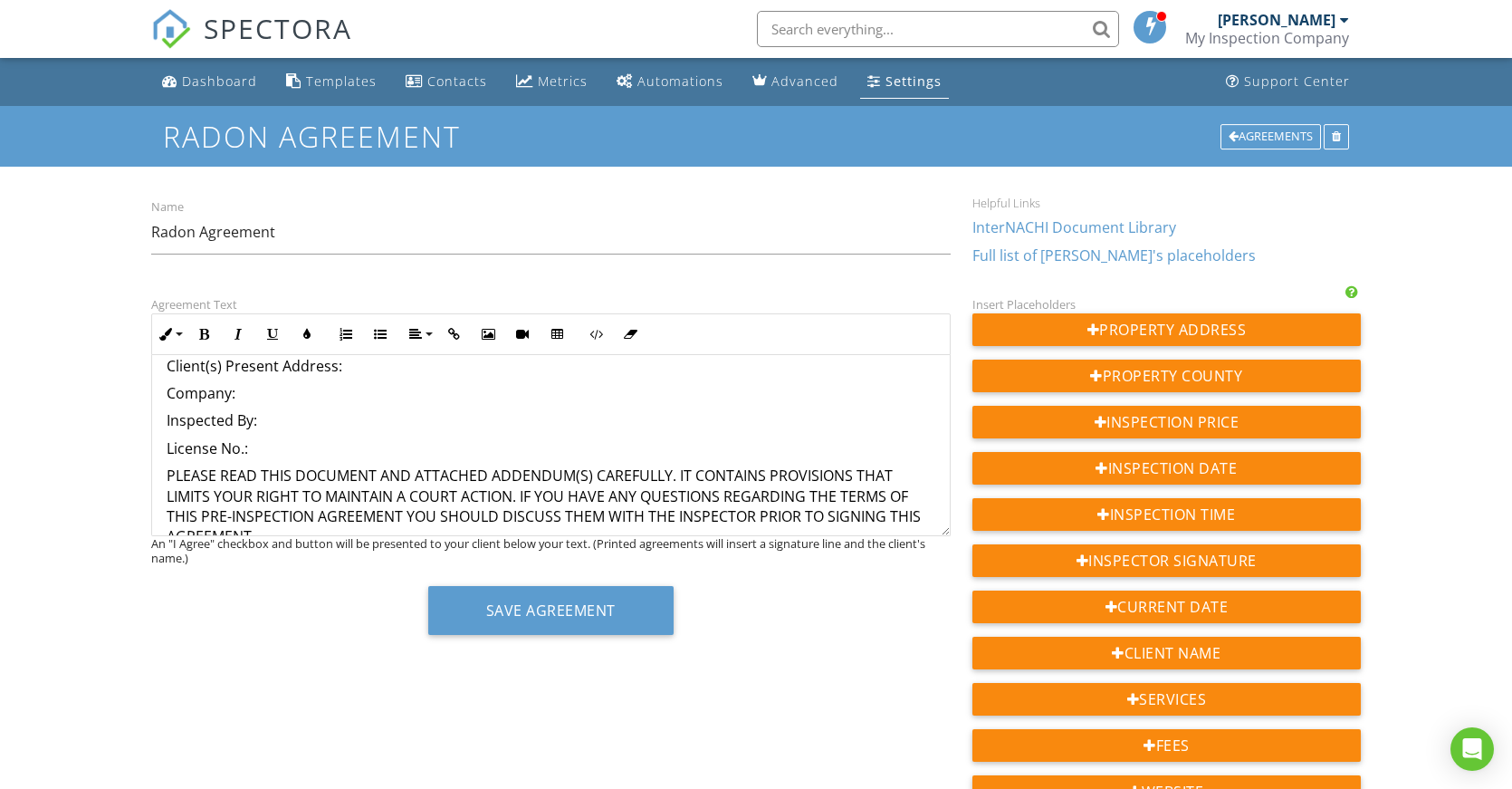
scroll to position [0, 0]
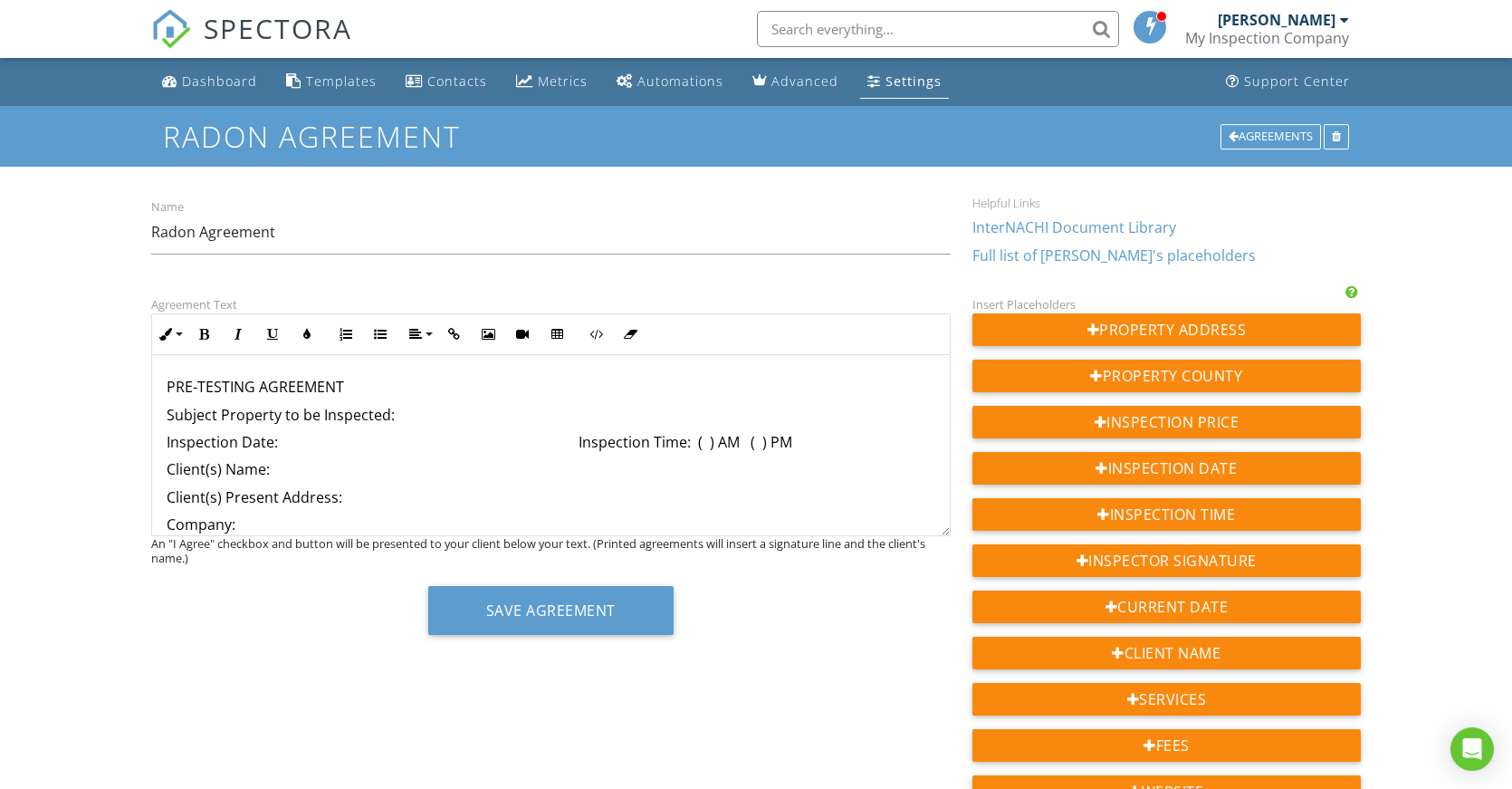
click at [486, 413] on p "Subject Property to be Inspected:" at bounding box center [551, 414] width 769 height 20
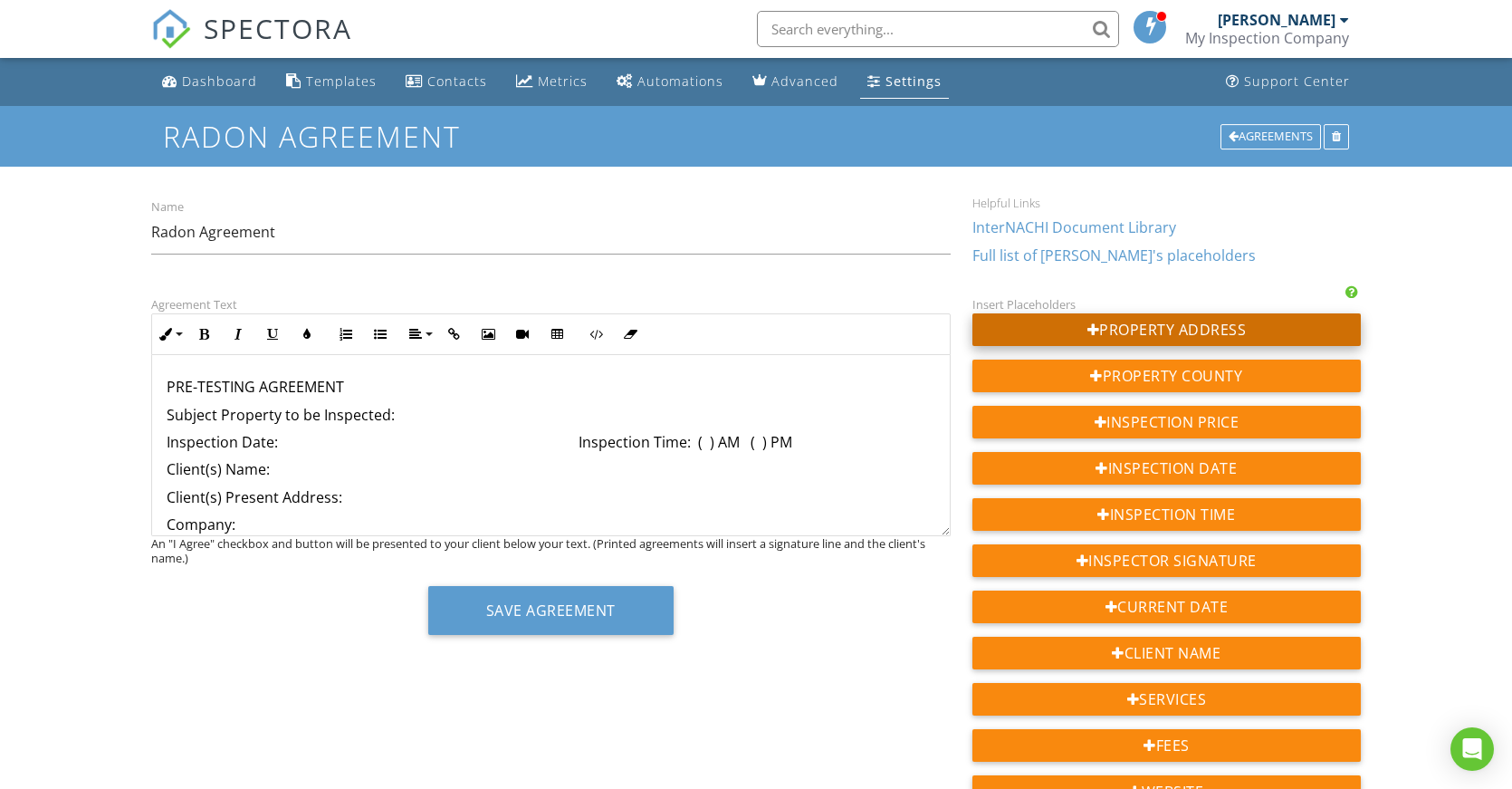
click at [1233, 318] on div "Property Address" at bounding box center [1167, 329] width 388 height 33
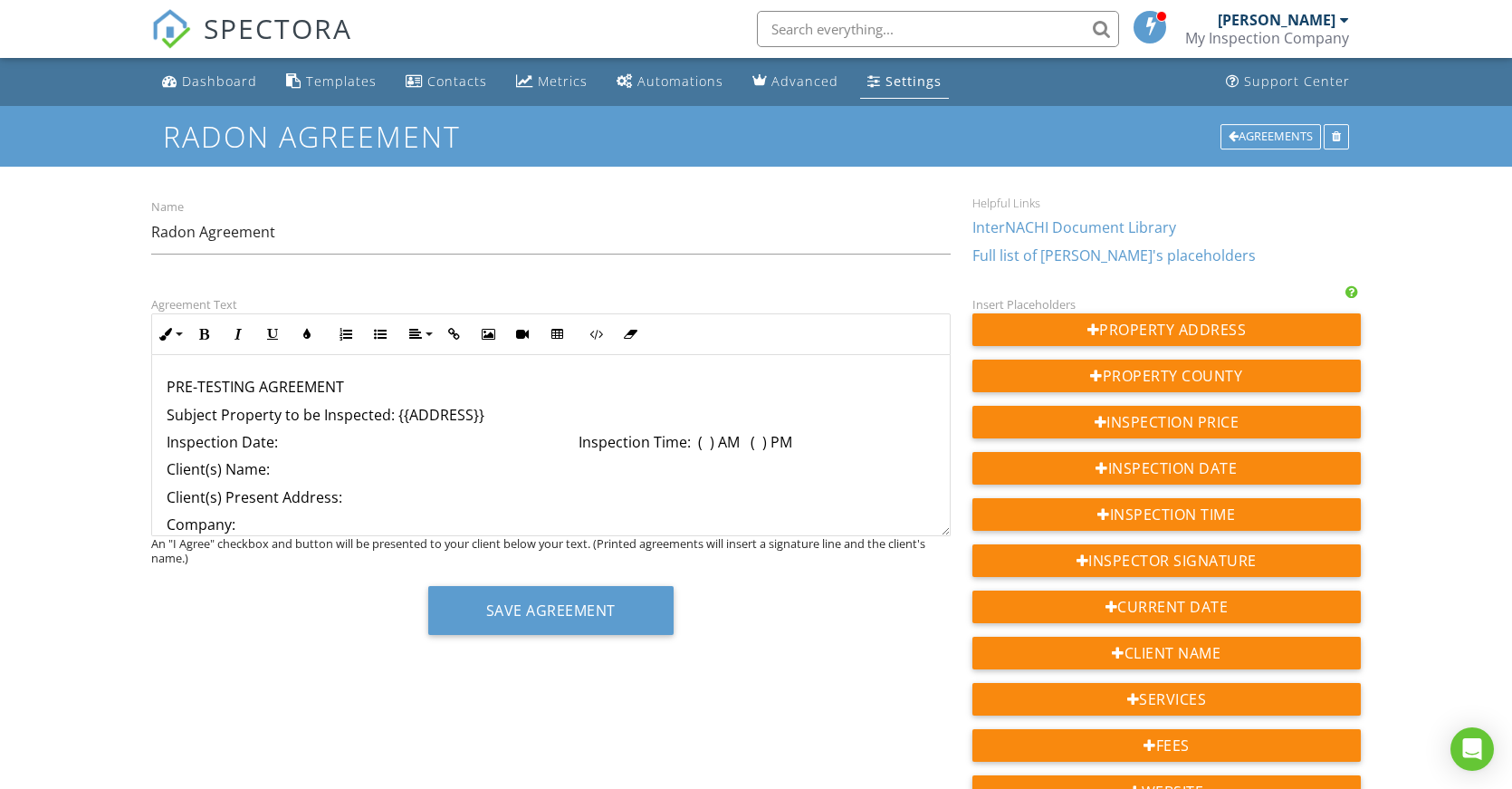
click at [309, 444] on p "Inspection Date: Inspection Time: ( ) AM ( ) PM" at bounding box center [551, 441] width 769 height 20
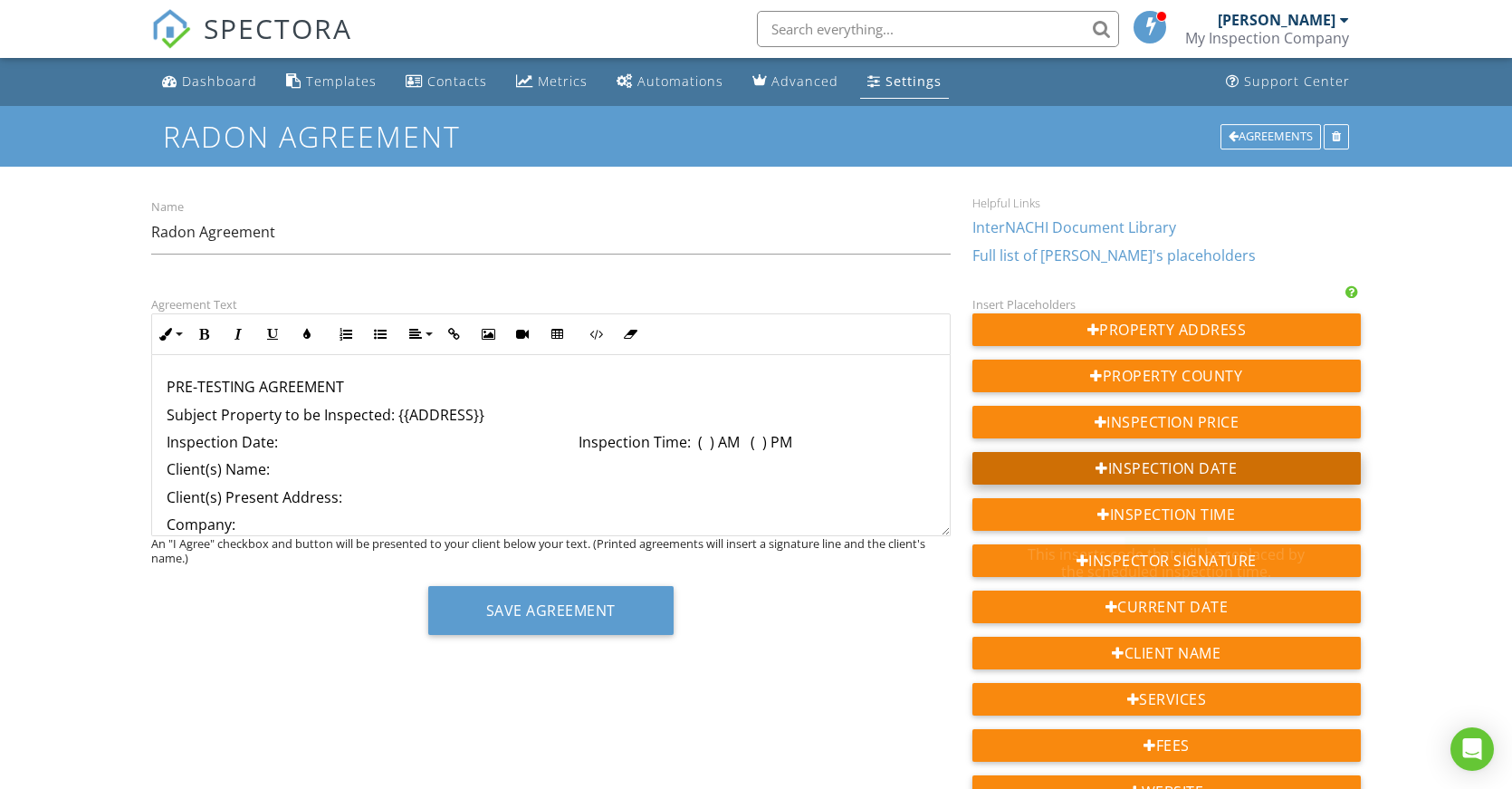
click at [1204, 471] on div "Inspection Date" at bounding box center [1167, 468] width 388 height 33
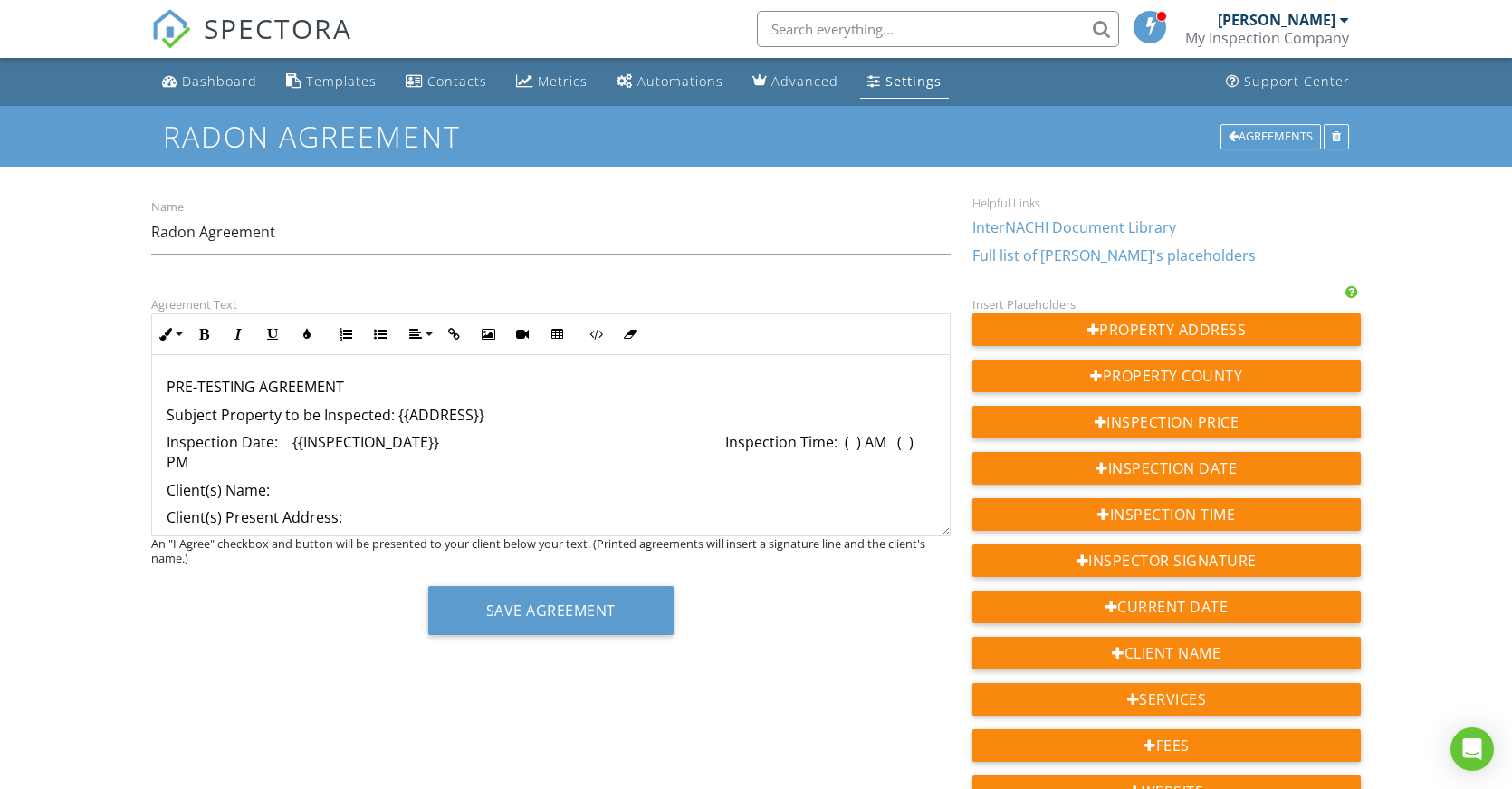
click at [752, 443] on p "Inspection Date: {{INSPECTION_DATE}} Inspection Time: ( ) AM ( ) PM" at bounding box center [551, 452] width 769 height 41
click at [304, 472] on p "Inspection Time: ( ) AM ( ) PM" at bounding box center [551, 468] width 769 height 20
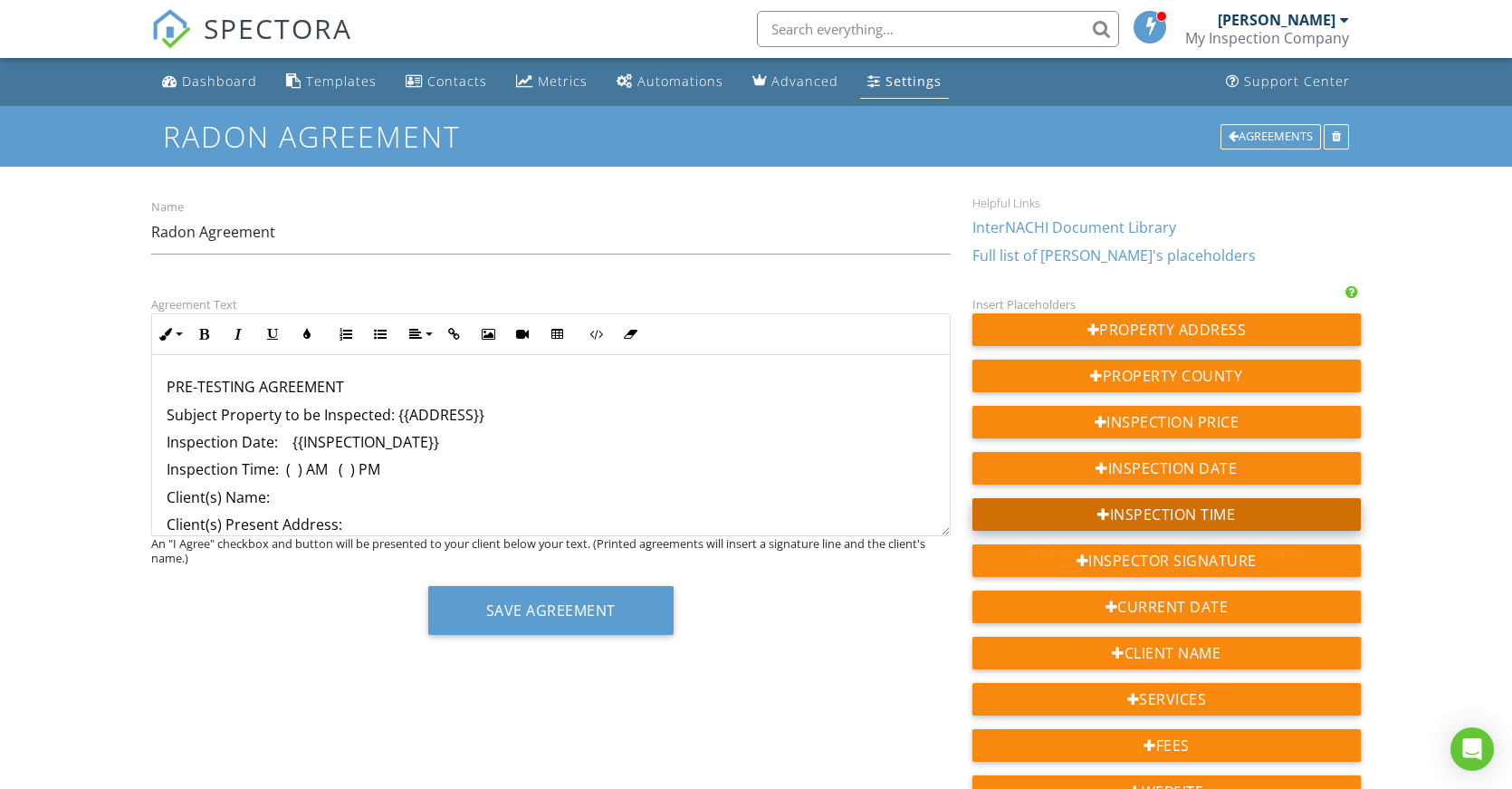
click at [1145, 506] on div "Inspection Time" at bounding box center [1167, 514] width 388 height 33
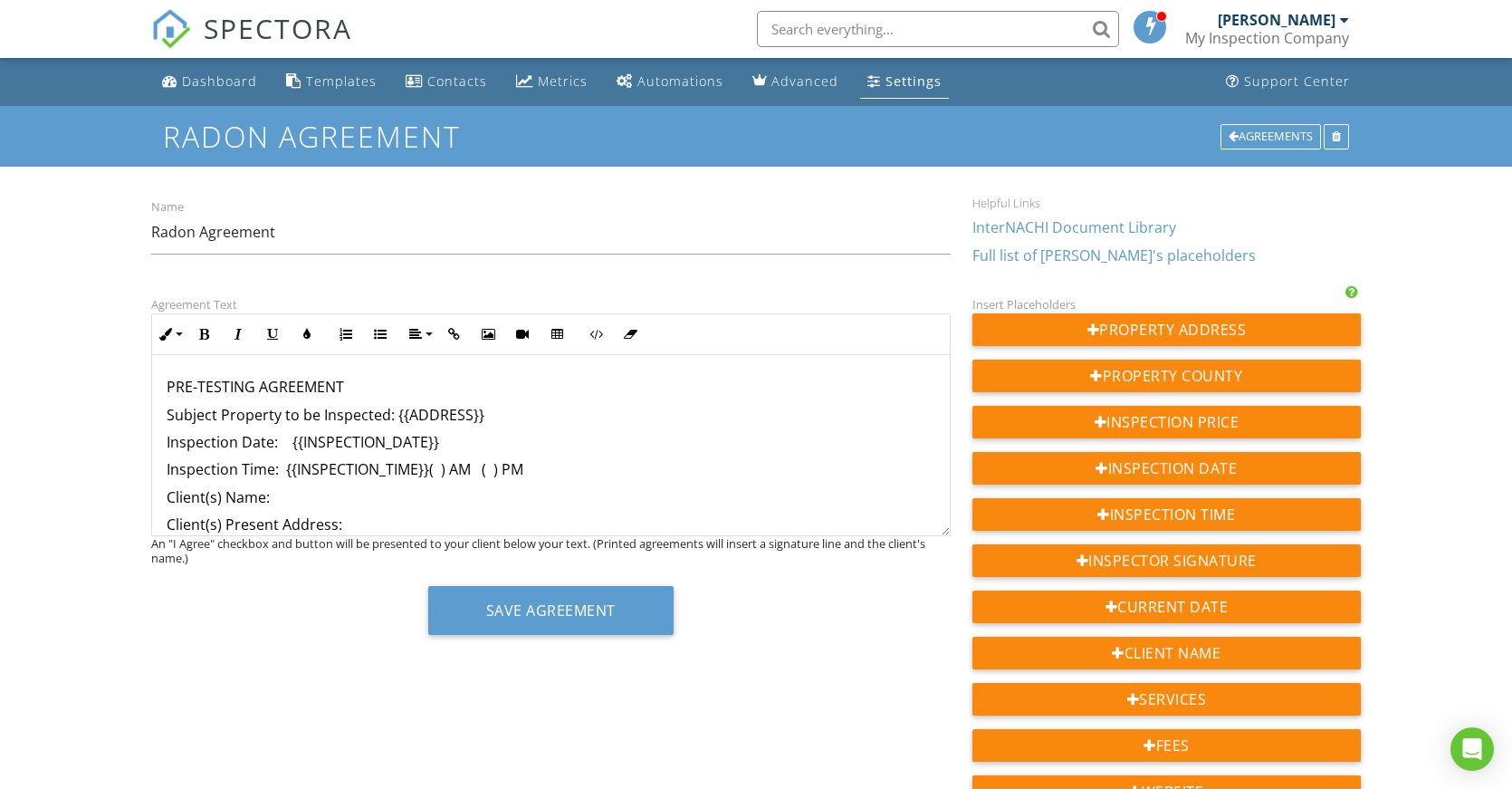
click at [344, 495] on p "Client(s) Name:" at bounding box center [551, 497] width 769 height 20
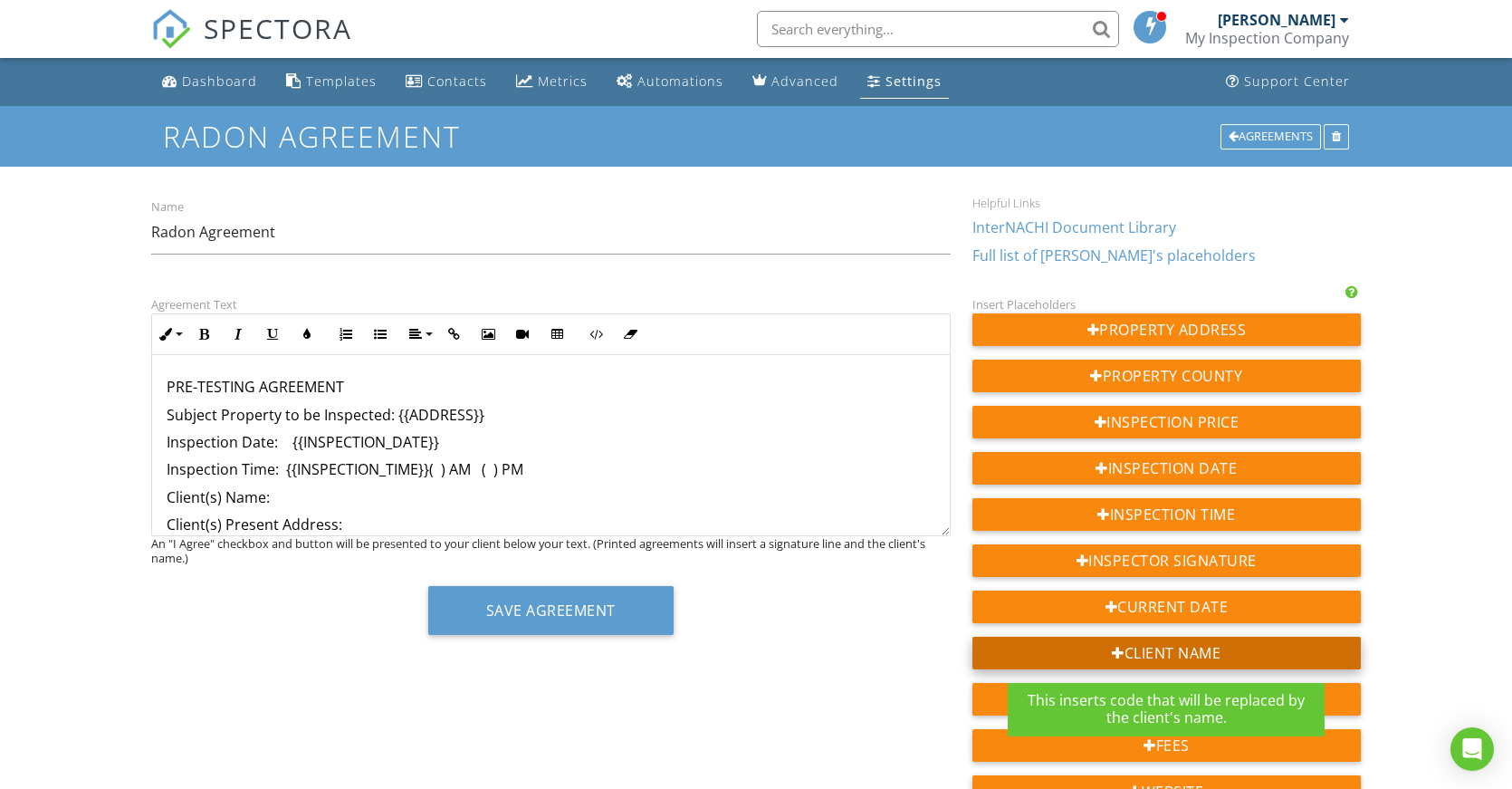
click at [1175, 645] on div "Client Name" at bounding box center [1167, 652] width 388 height 33
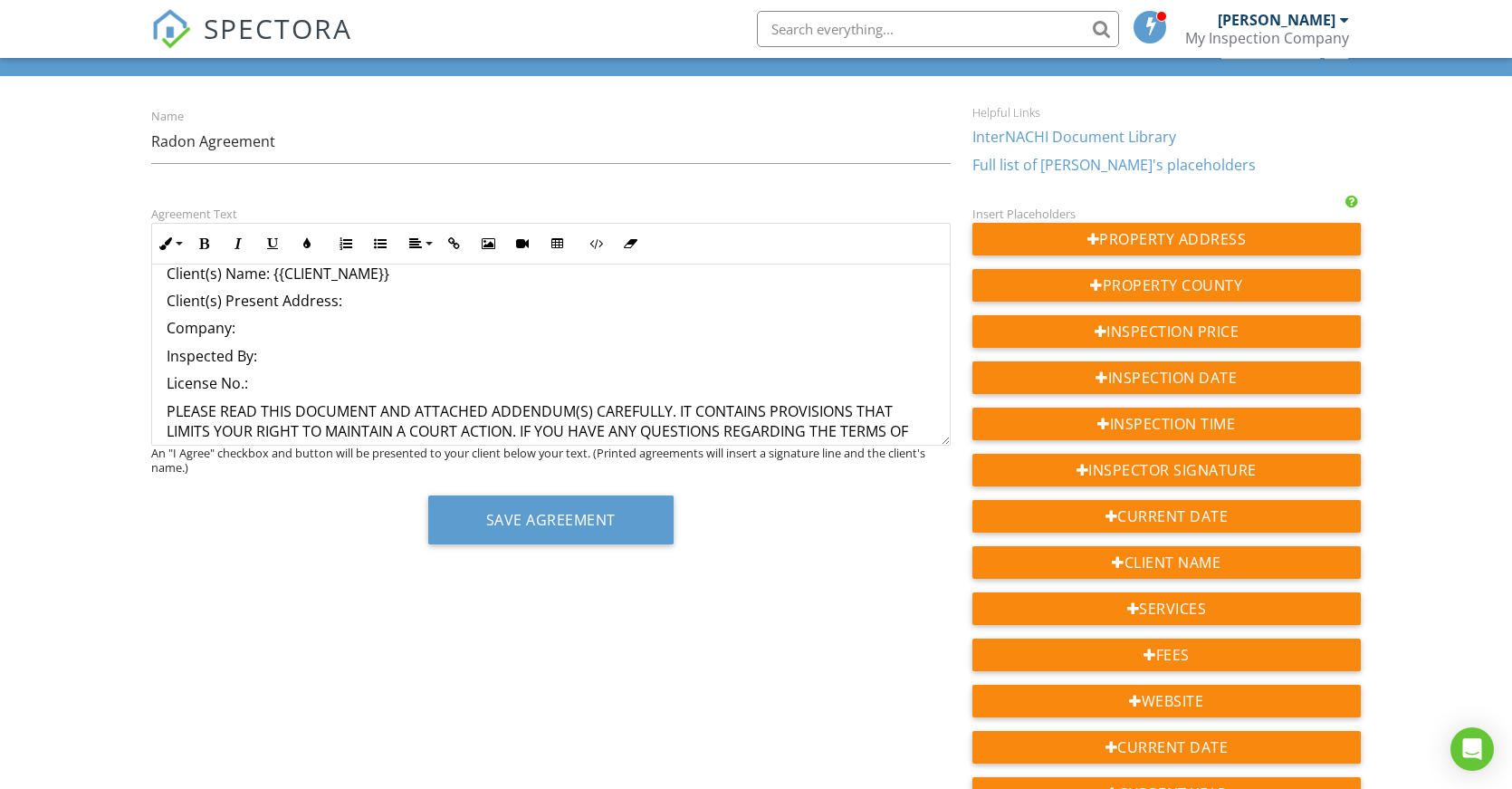
scroll to position [90, 0]
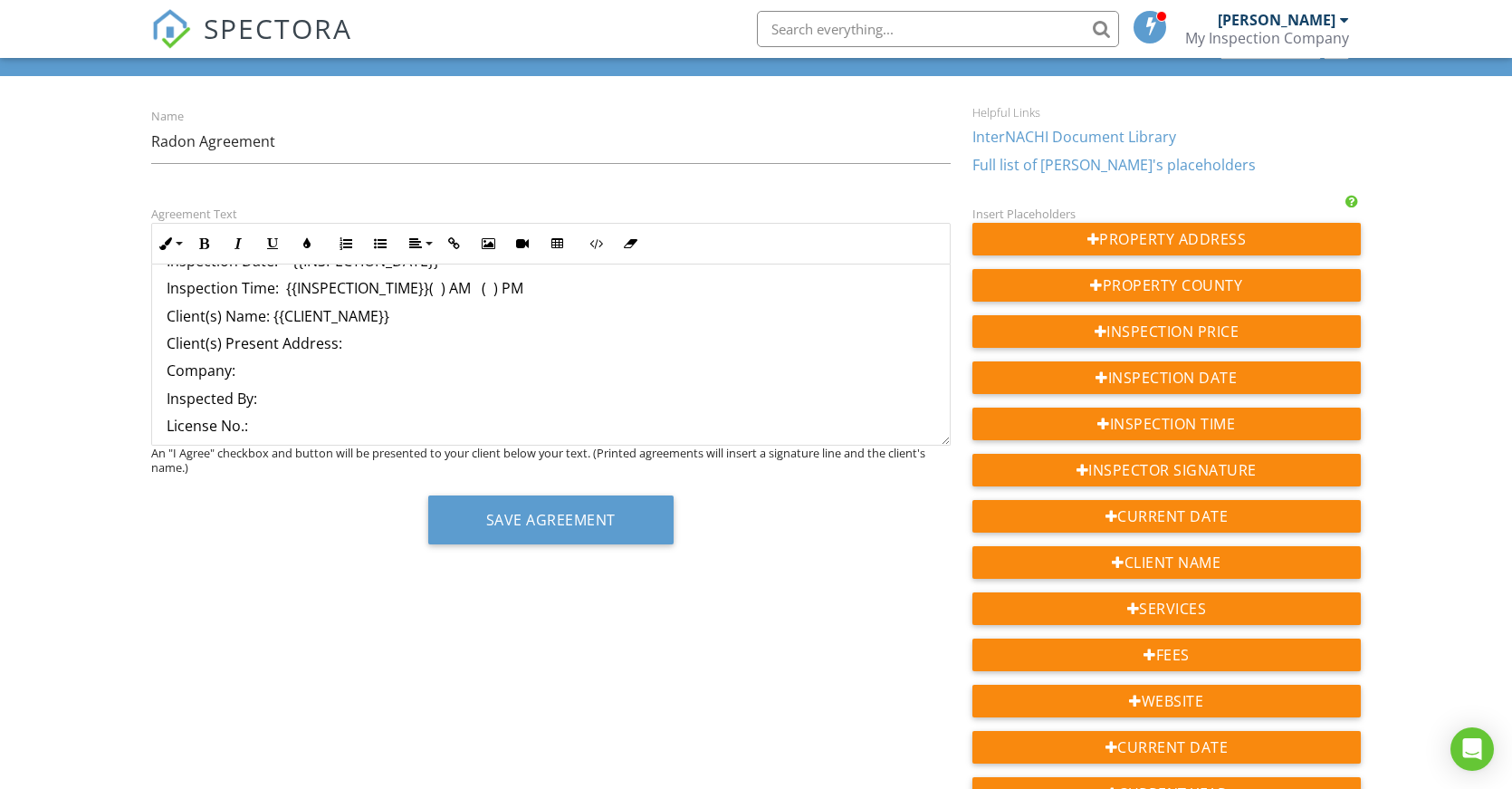
click at [263, 369] on p "Company:" at bounding box center [551, 370] width 769 height 20
click at [288, 401] on p "Inspected By:" at bounding box center [551, 398] width 769 height 20
click at [288, 422] on p "License No.:" at bounding box center [551, 425] width 769 height 20
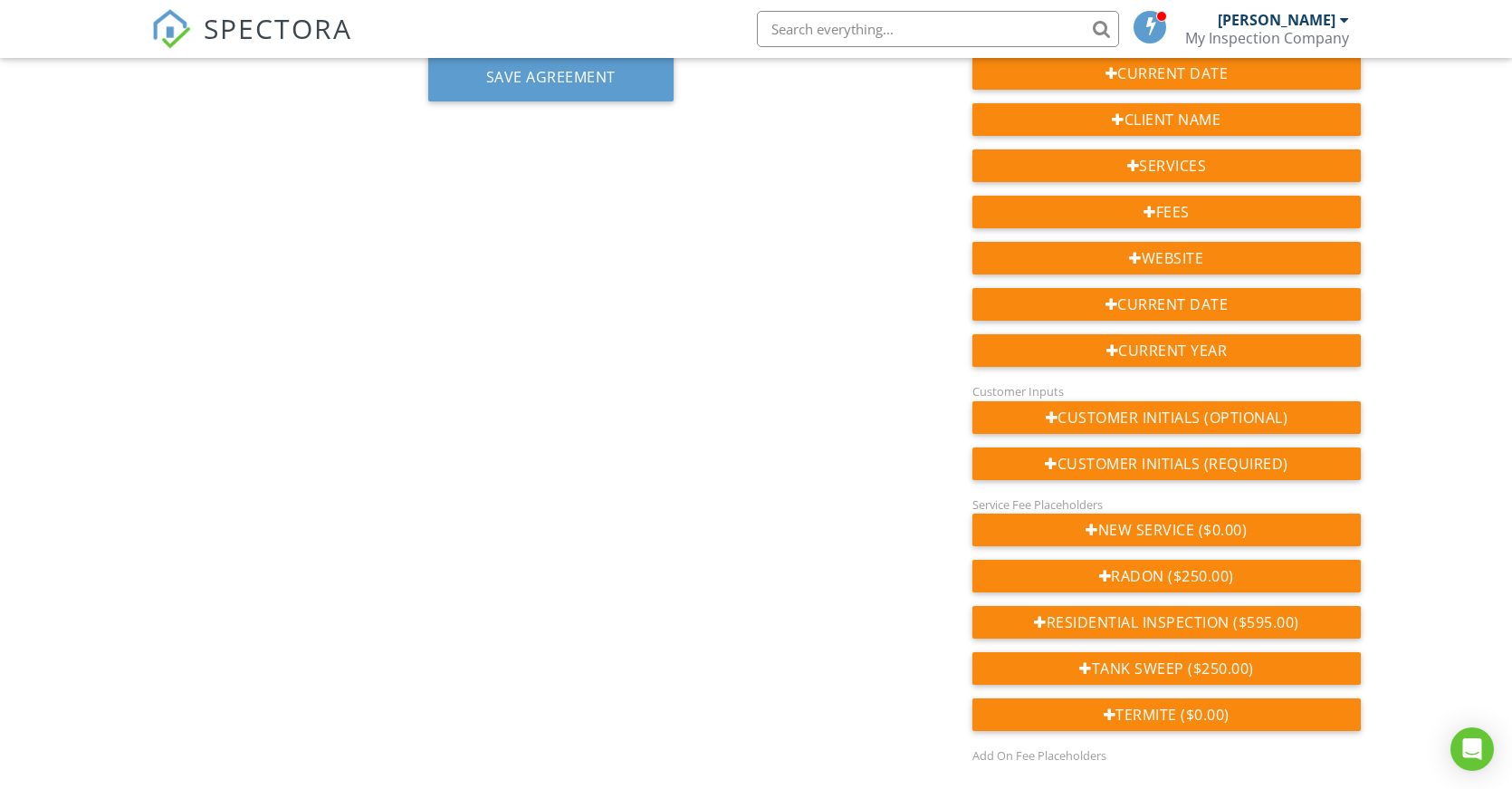
scroll to position [543, 0]
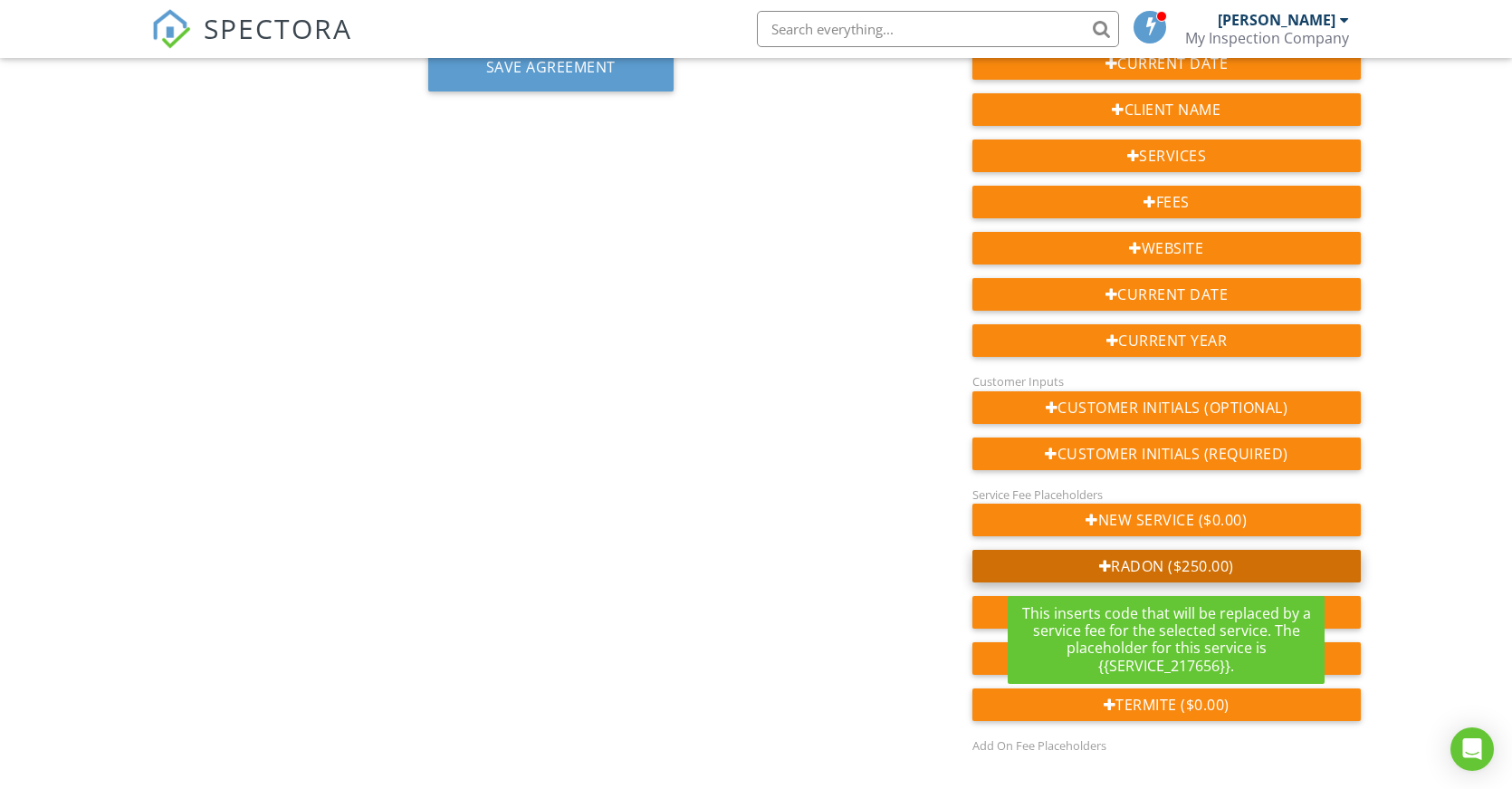
click at [1174, 564] on div "Radon ($250.00)" at bounding box center [1167, 566] width 388 height 33
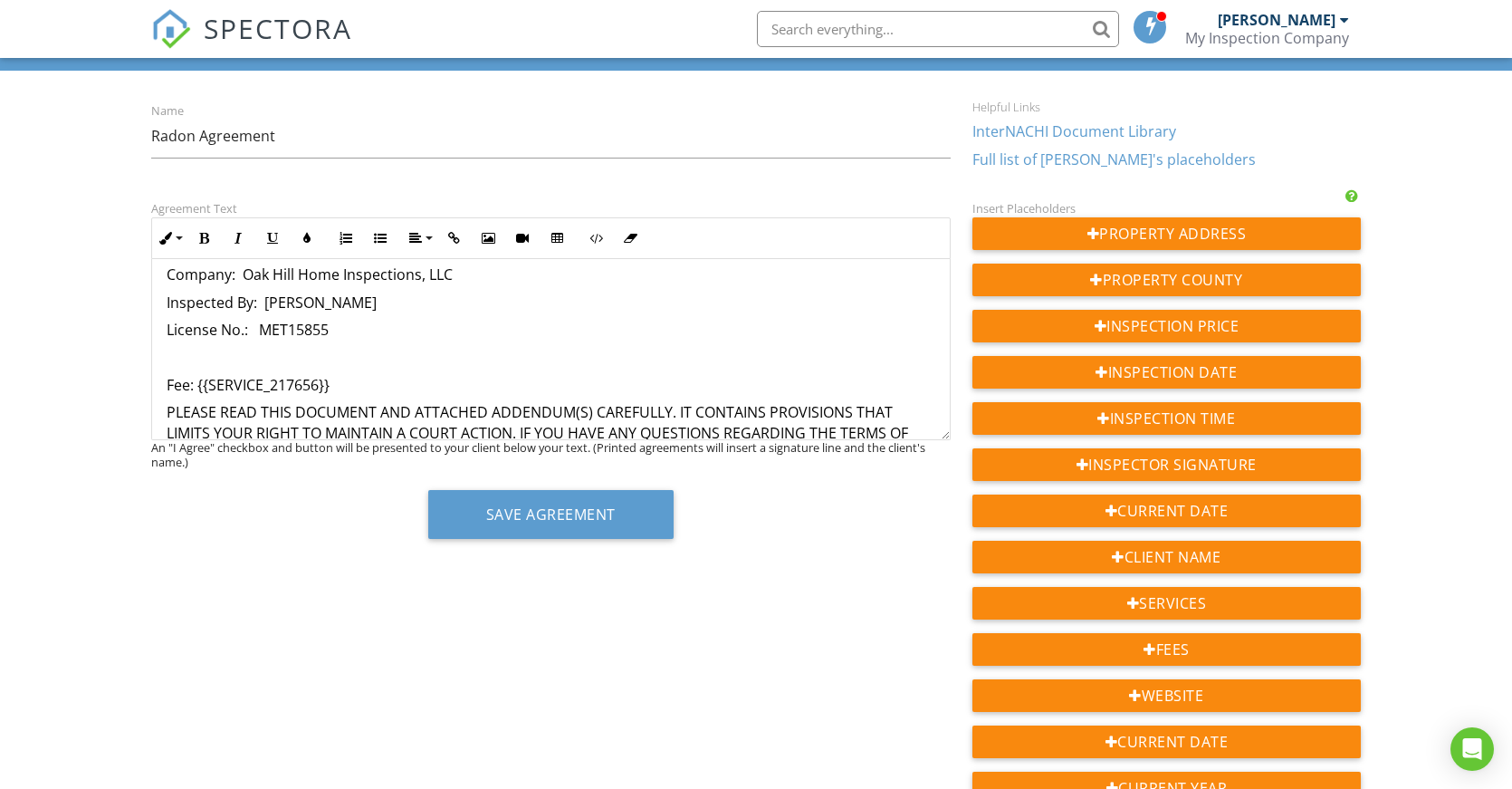
scroll to position [0, 0]
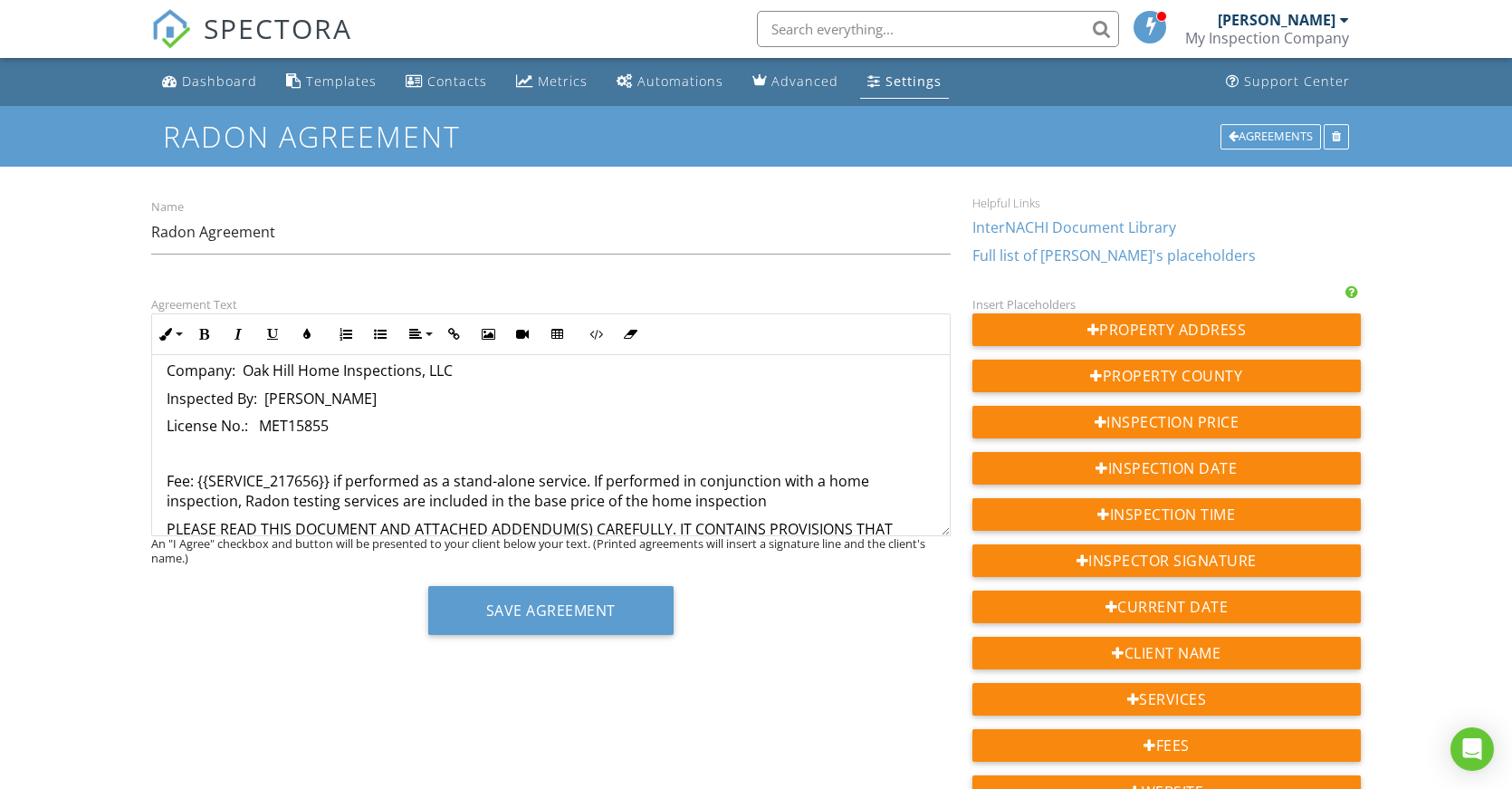
drag, startPoint x: 764, startPoint y: 499, endPoint x: 612, endPoint y: 477, distance: 153.6
click at [612, 477] on p "Fee: {{SERVICE_217656}} if performed as a stand-alone service. If performed in …" at bounding box center [551, 491] width 769 height 41
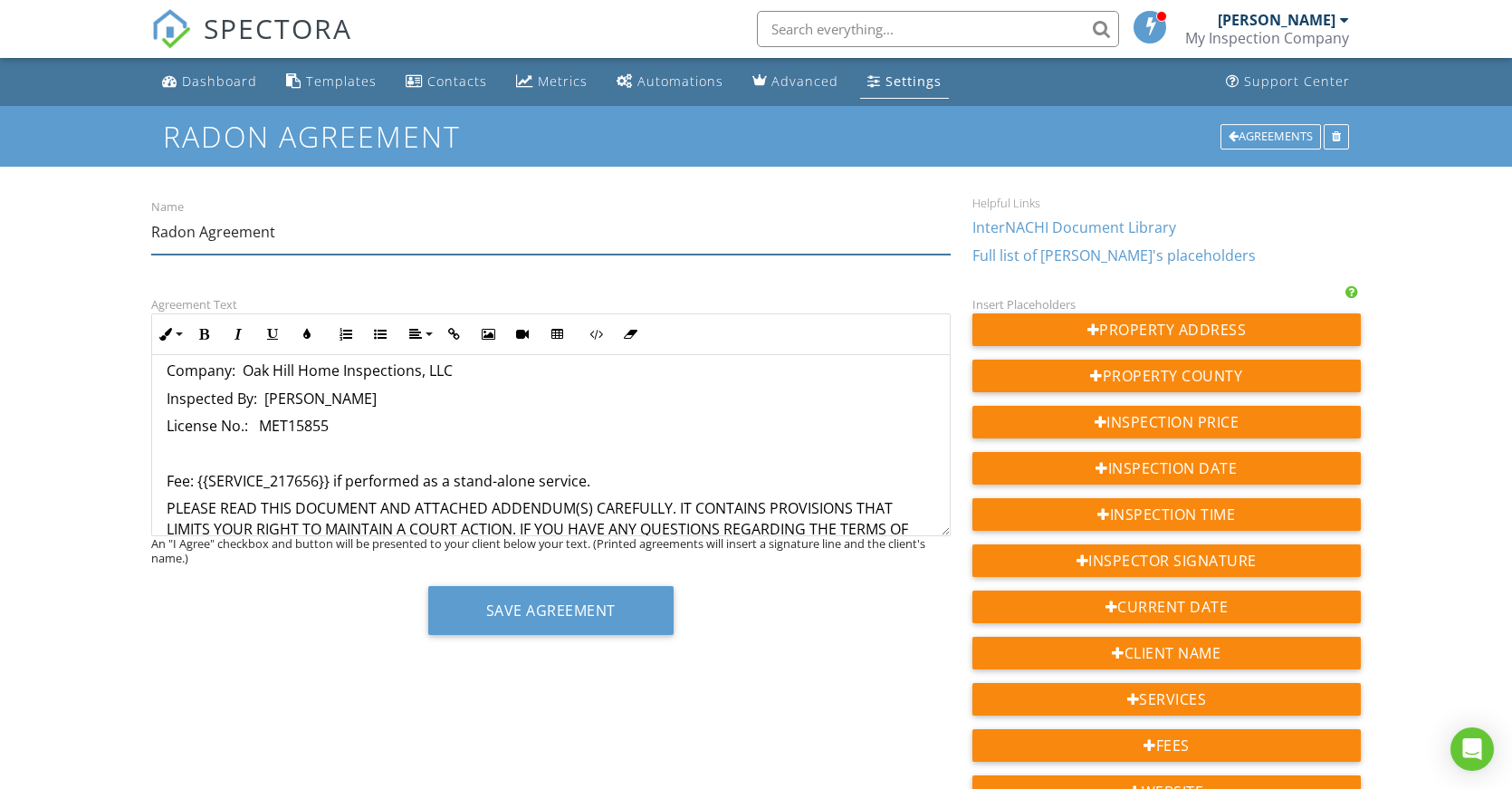
drag, startPoint x: 310, startPoint y: 238, endPoint x: 365, endPoint y: 230, distance: 55.6
click at [312, 236] on input "Radon Agreement" at bounding box center [551, 232] width 799 height 44
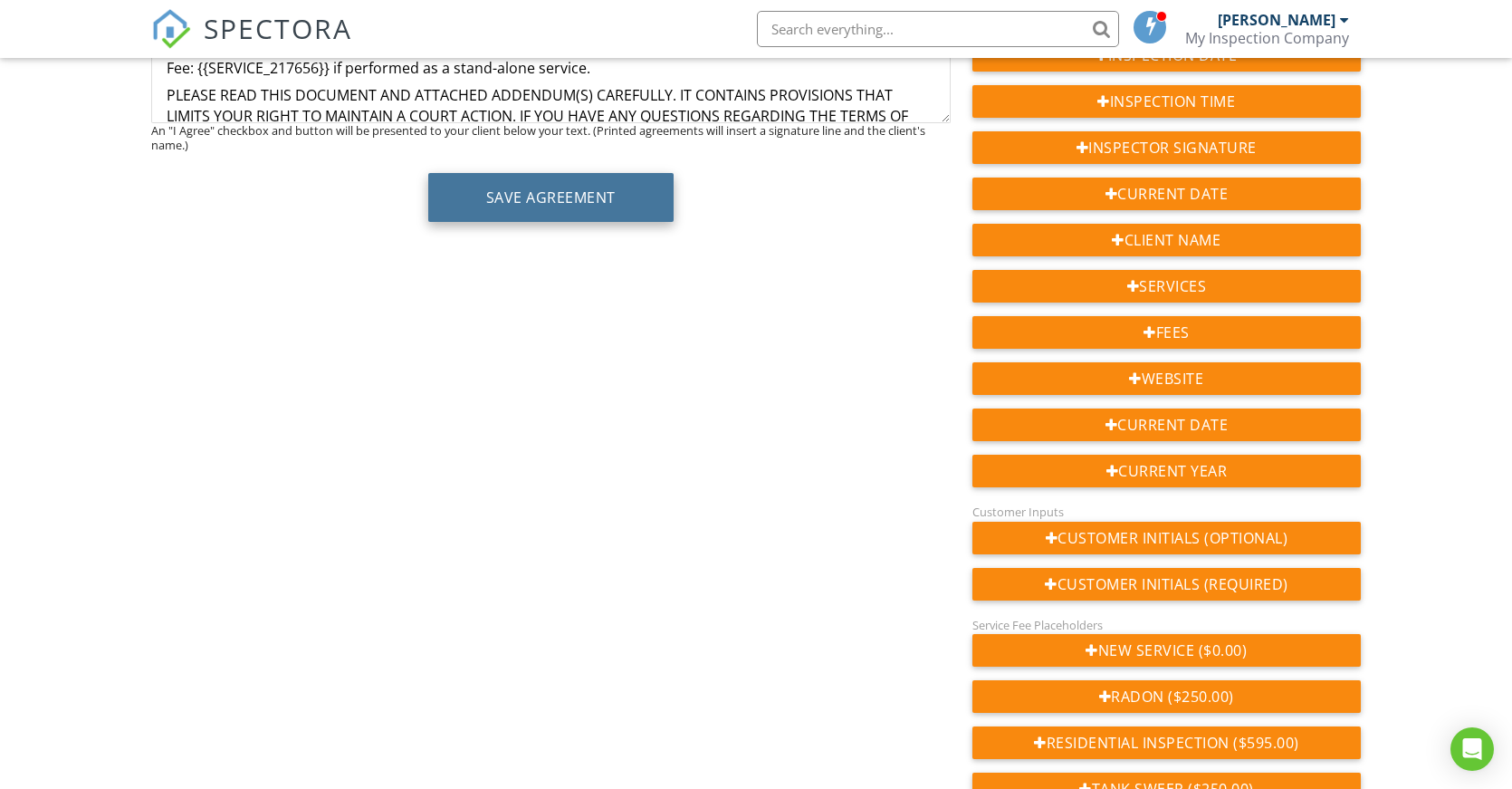
scroll to position [452, 0]
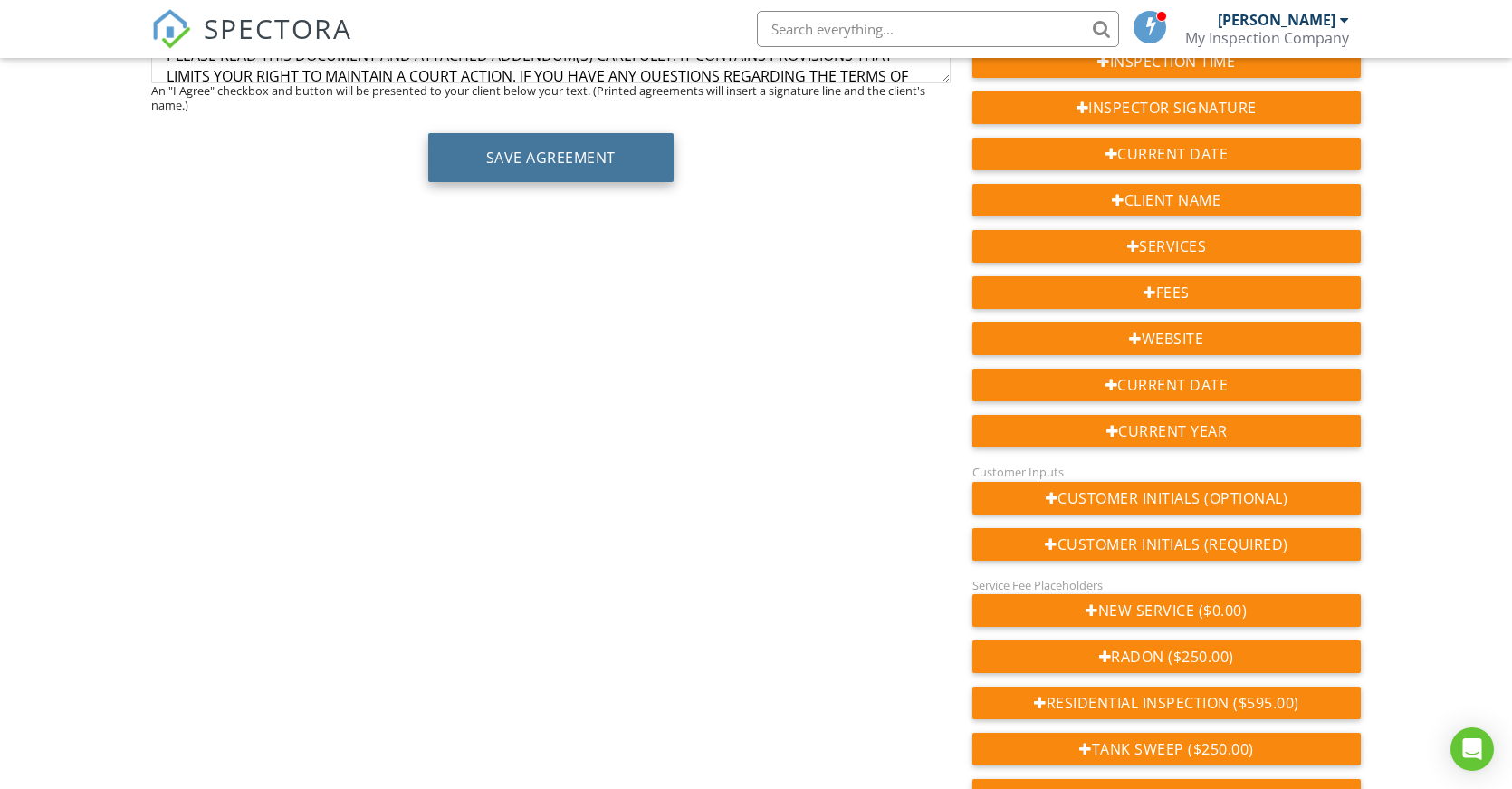
type input "Radon Agreement (Stand Alone)"
click at [538, 165] on button "Save Agreement" at bounding box center [551, 157] width 245 height 49
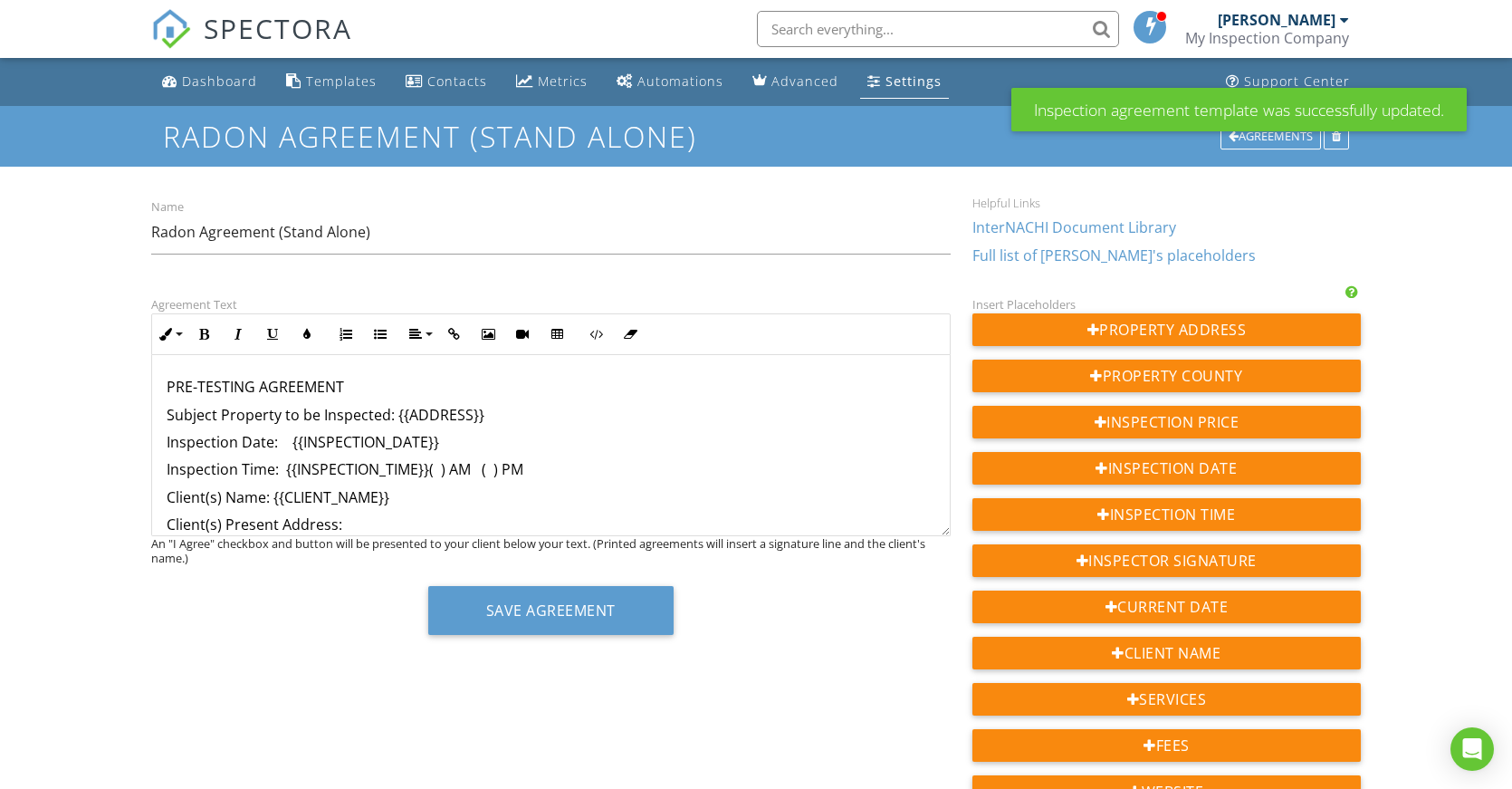
click at [896, 75] on div "Settings" at bounding box center [913, 81] width 57 height 17
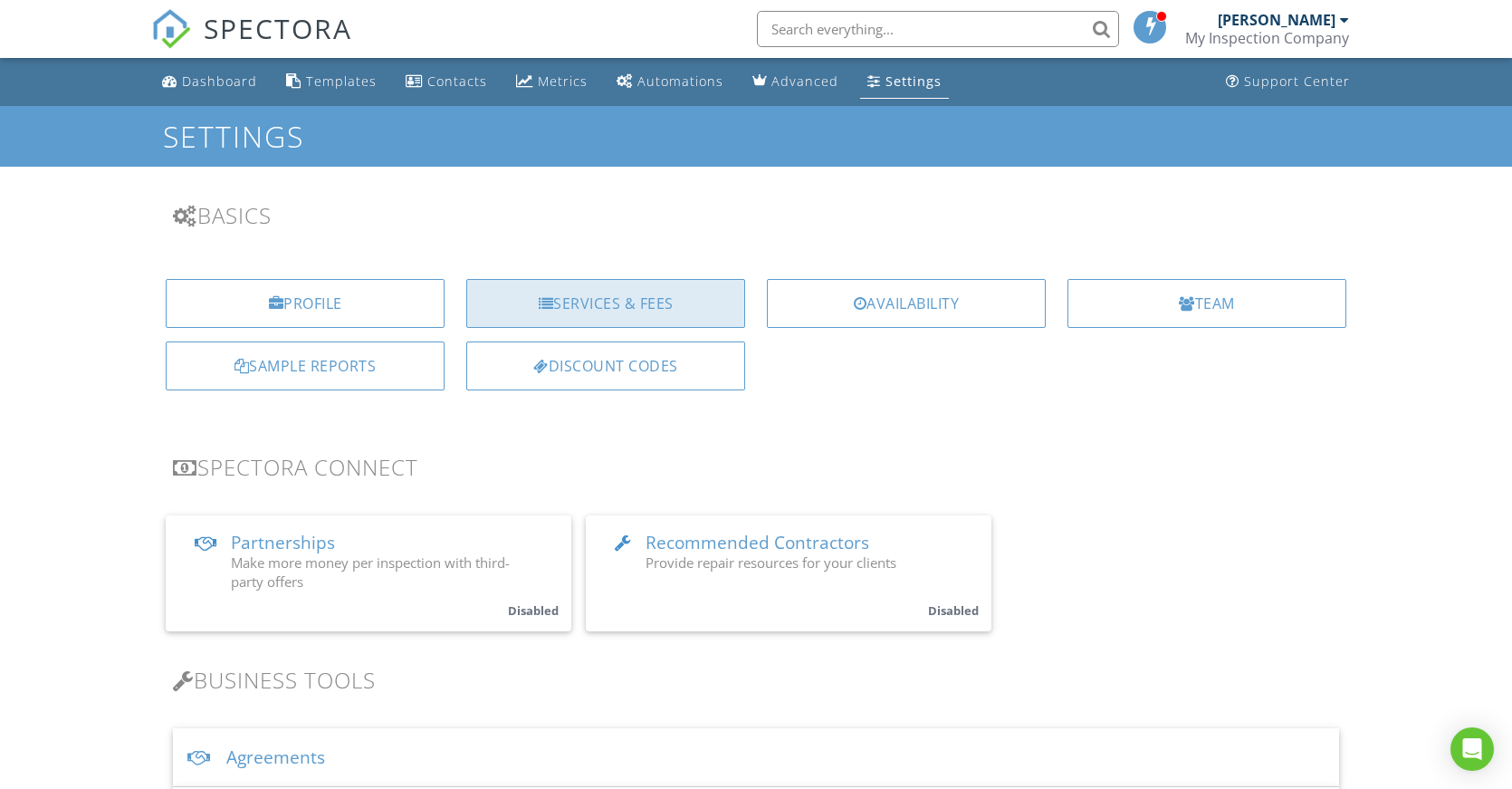
click at [641, 306] on div "Services & Fees" at bounding box center [606, 304] width 279 height 49
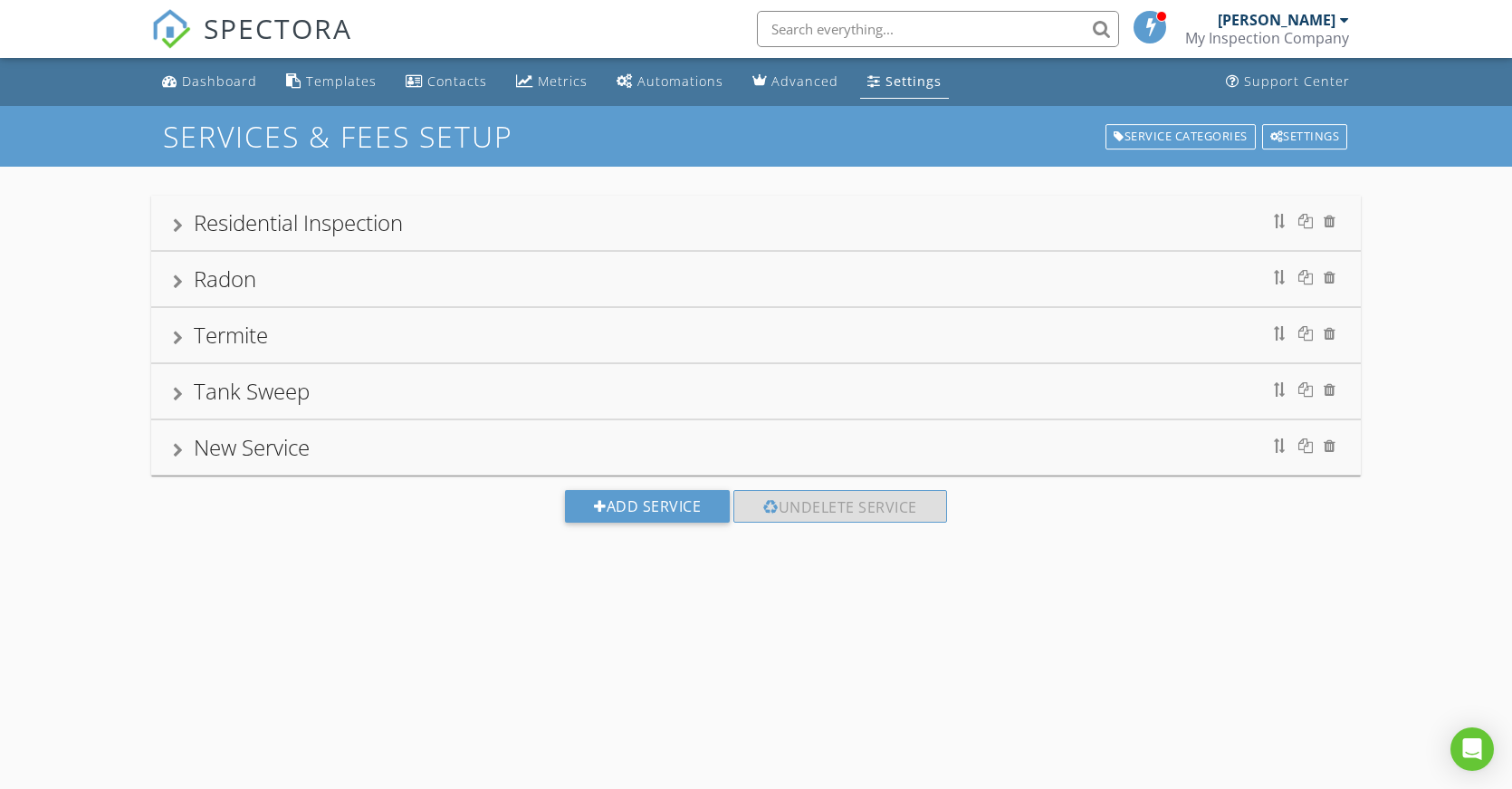
click at [181, 279] on div at bounding box center [177, 281] width 10 height 14
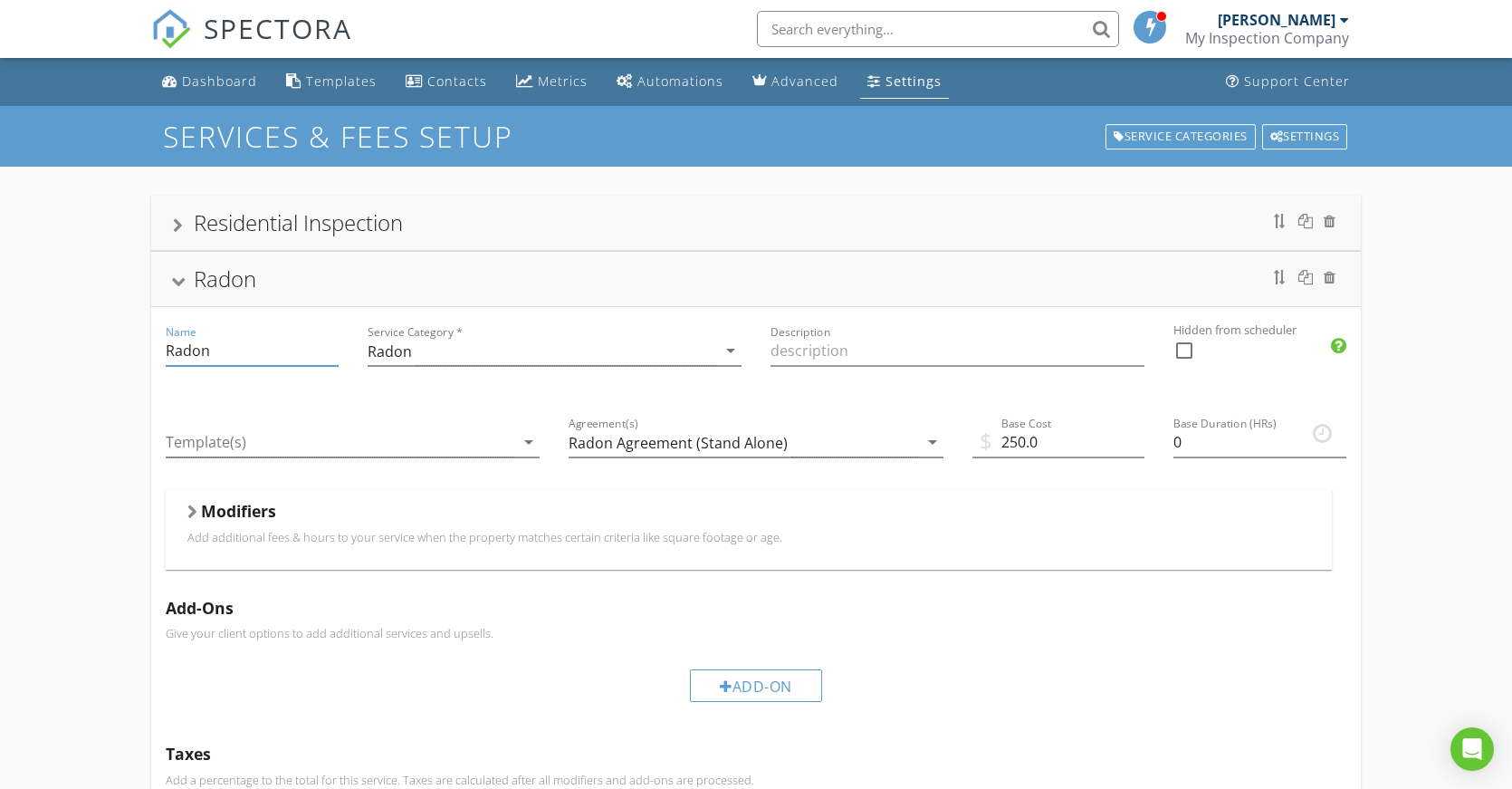
click at [242, 351] on input "Radon" at bounding box center [252, 351] width 173 height 30
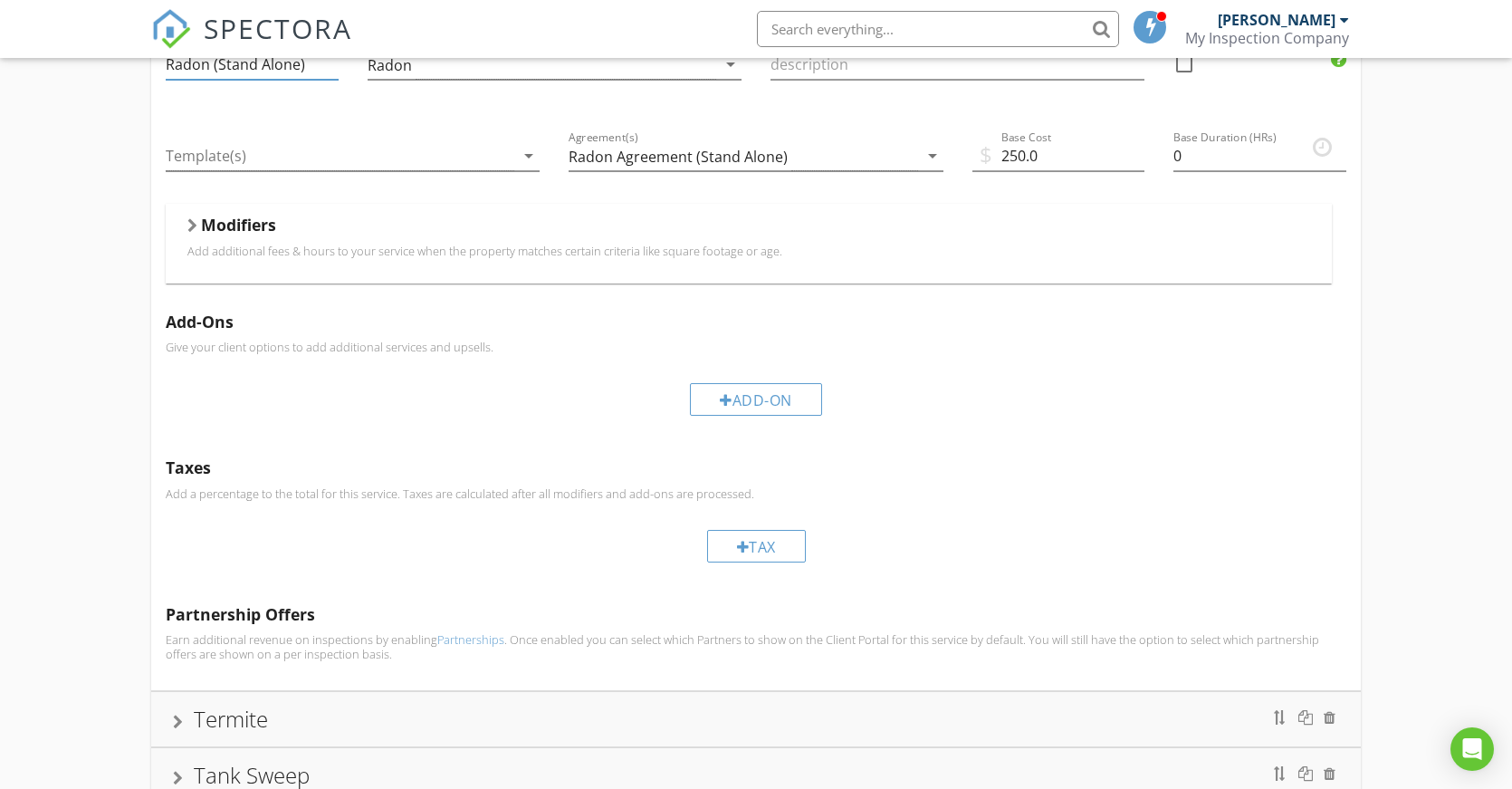
scroll to position [90, 0]
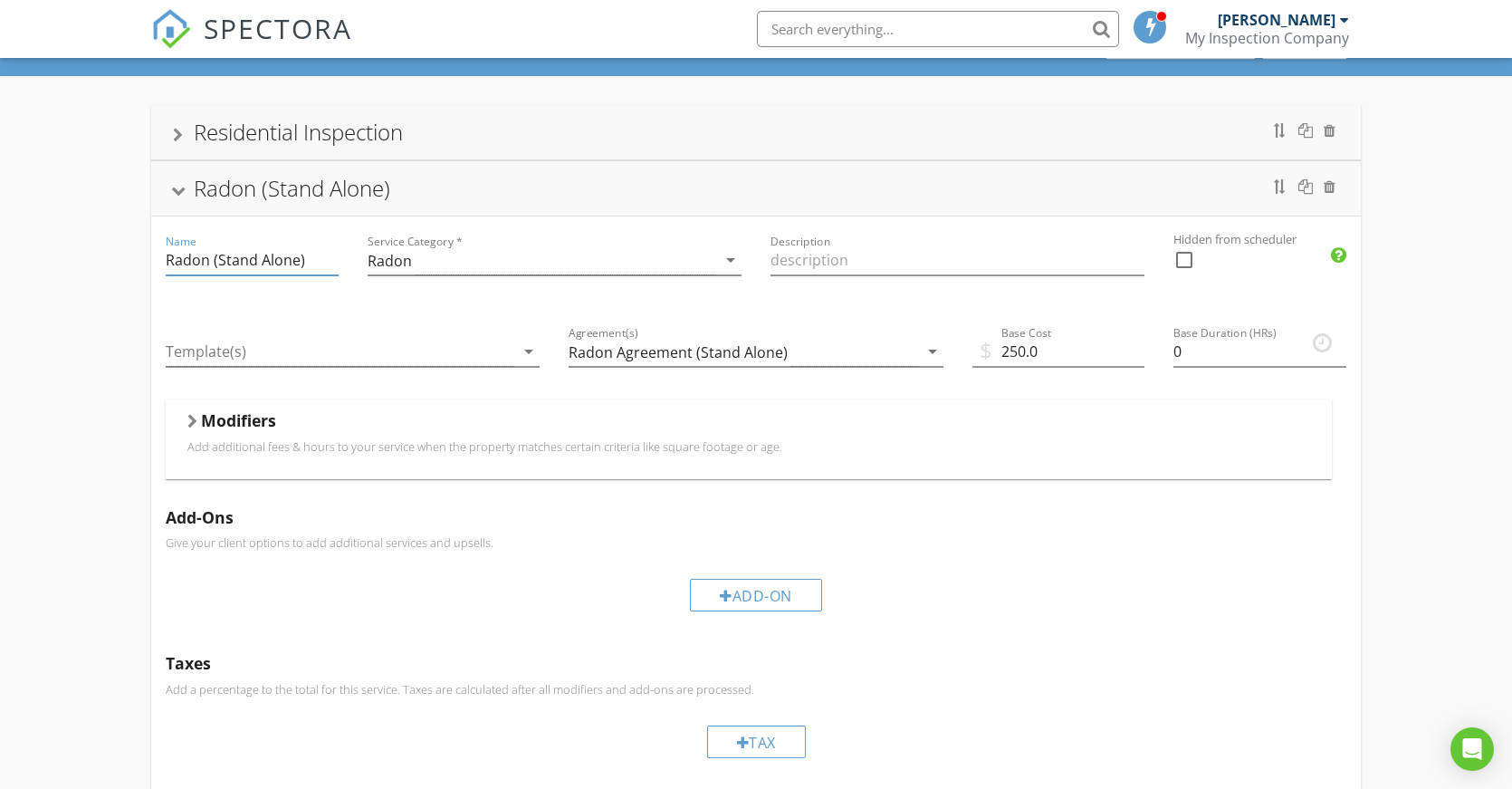
type input "Radon (Stand Alone)"
click at [177, 134] on div at bounding box center [177, 134] width 10 height 14
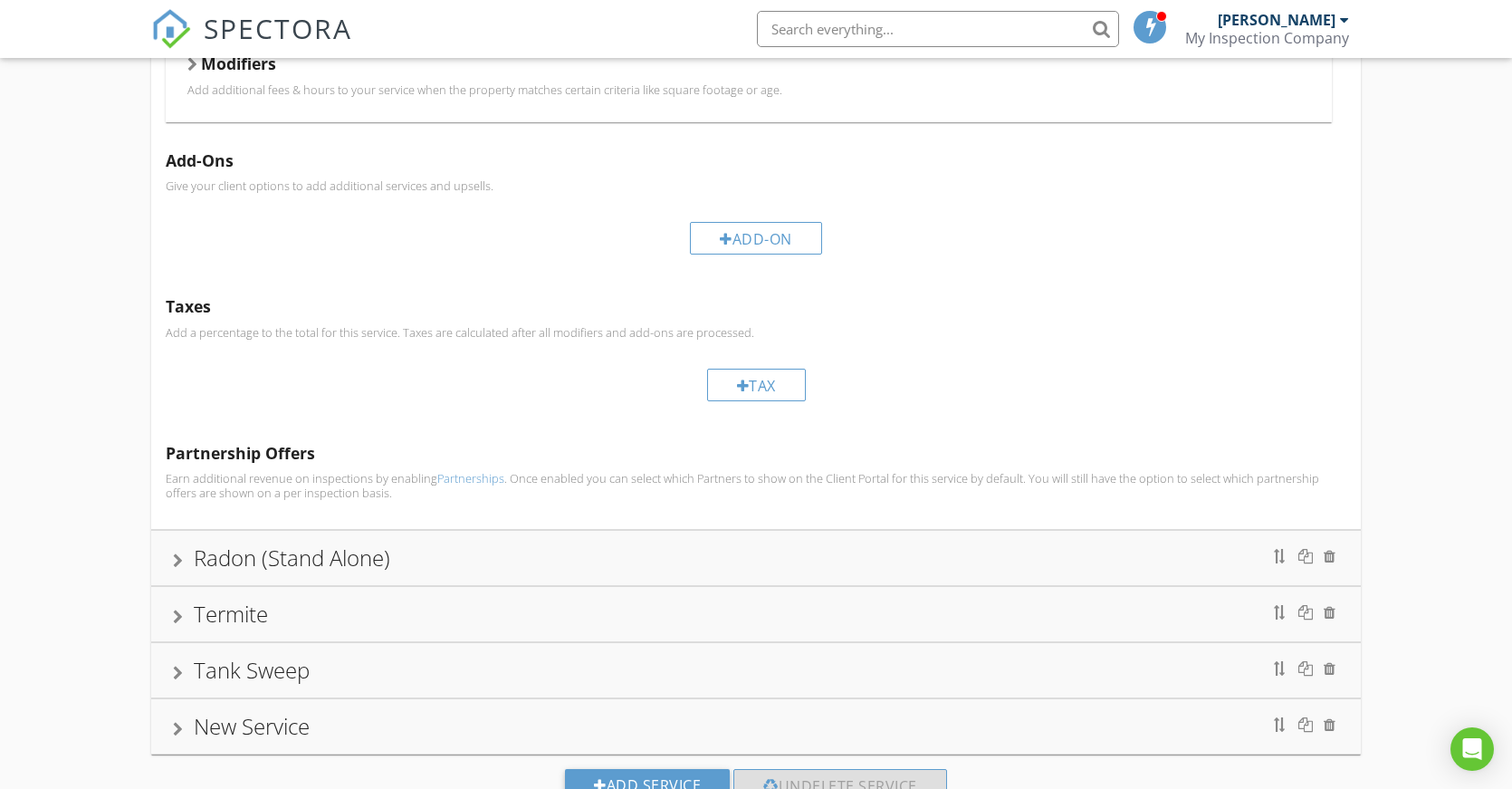
scroll to position [490, 0]
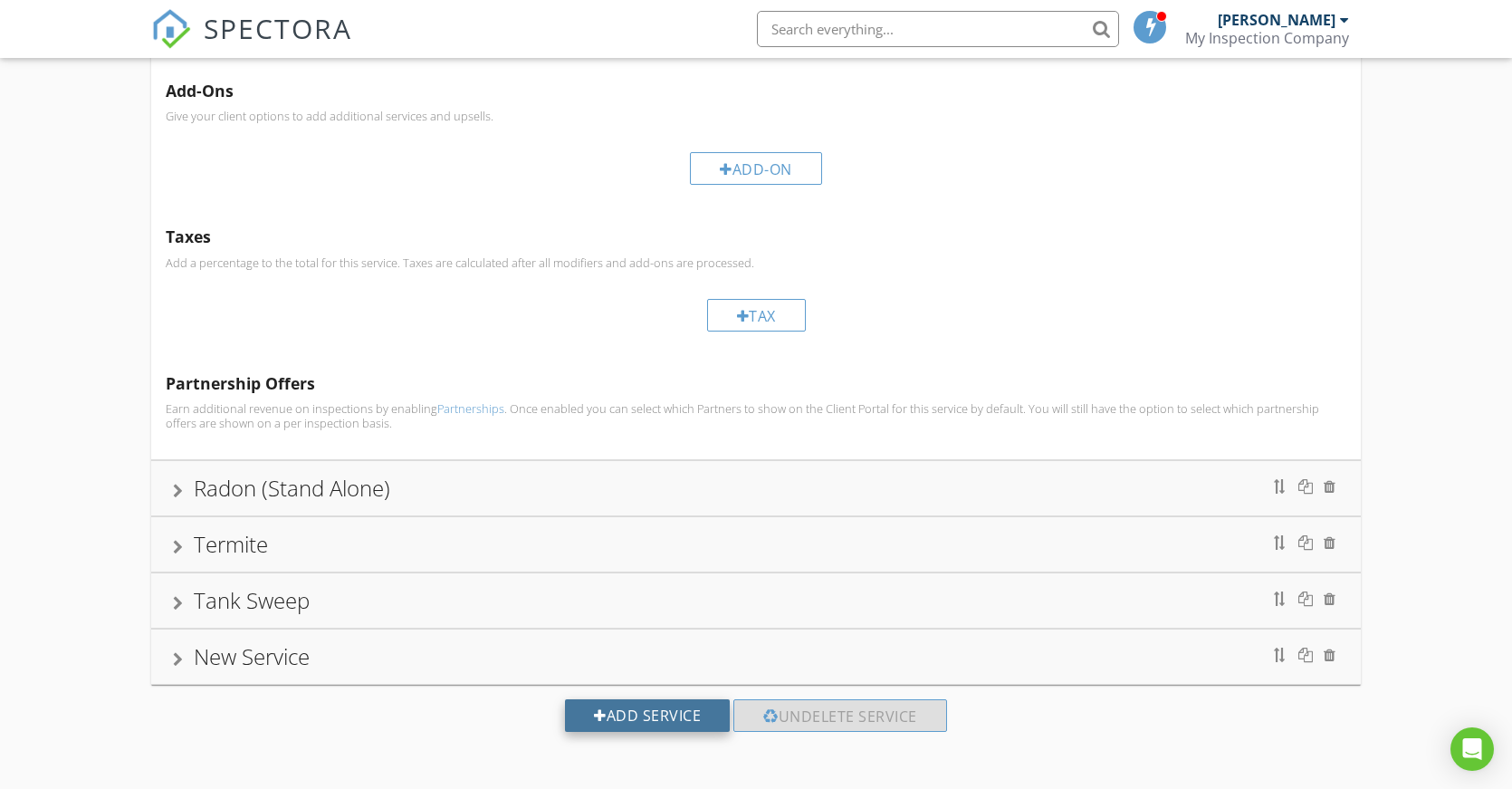
click at [672, 718] on div "Add Service" at bounding box center [647, 715] width 165 height 33
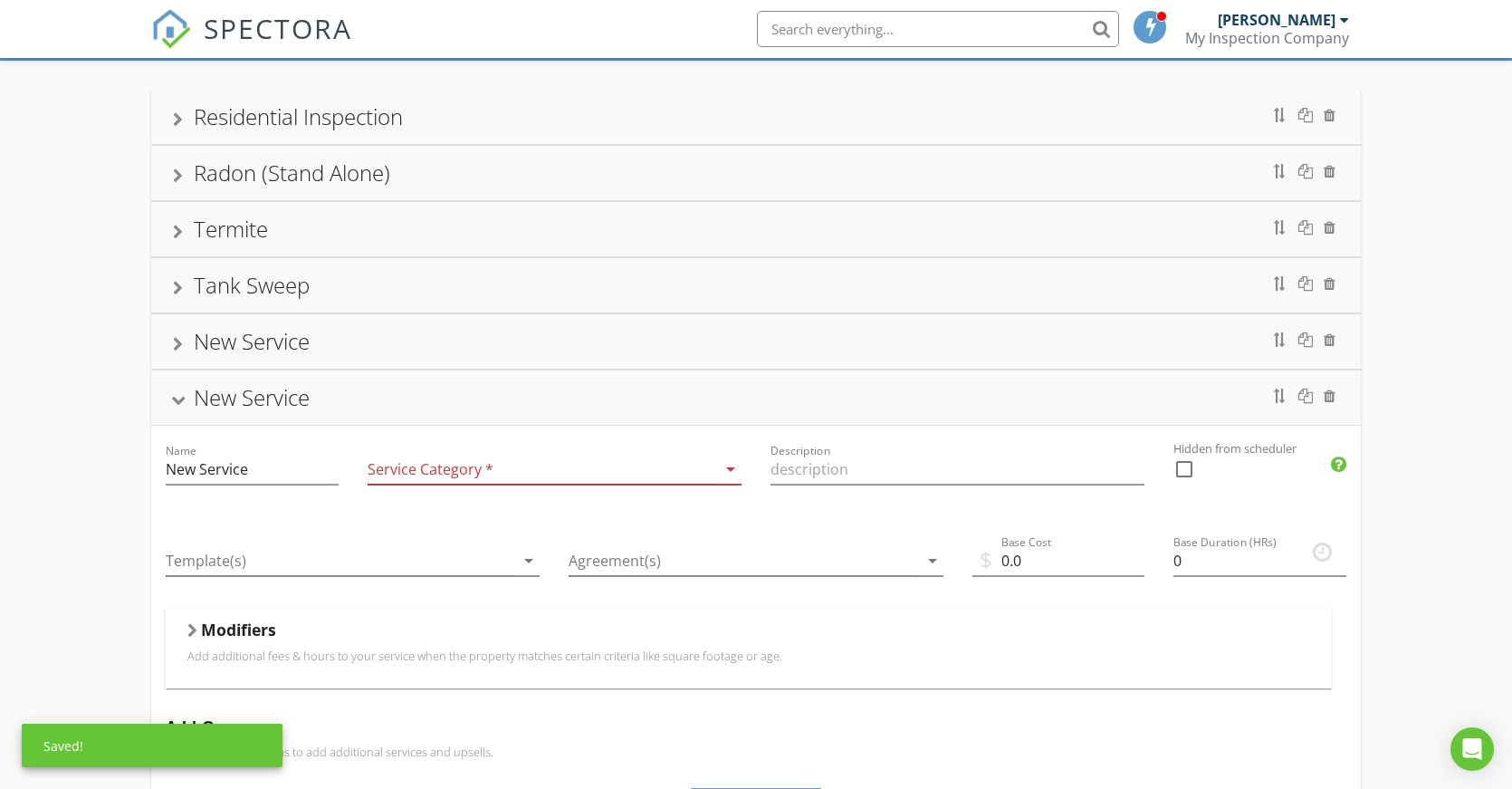
scroll to position [237, 0]
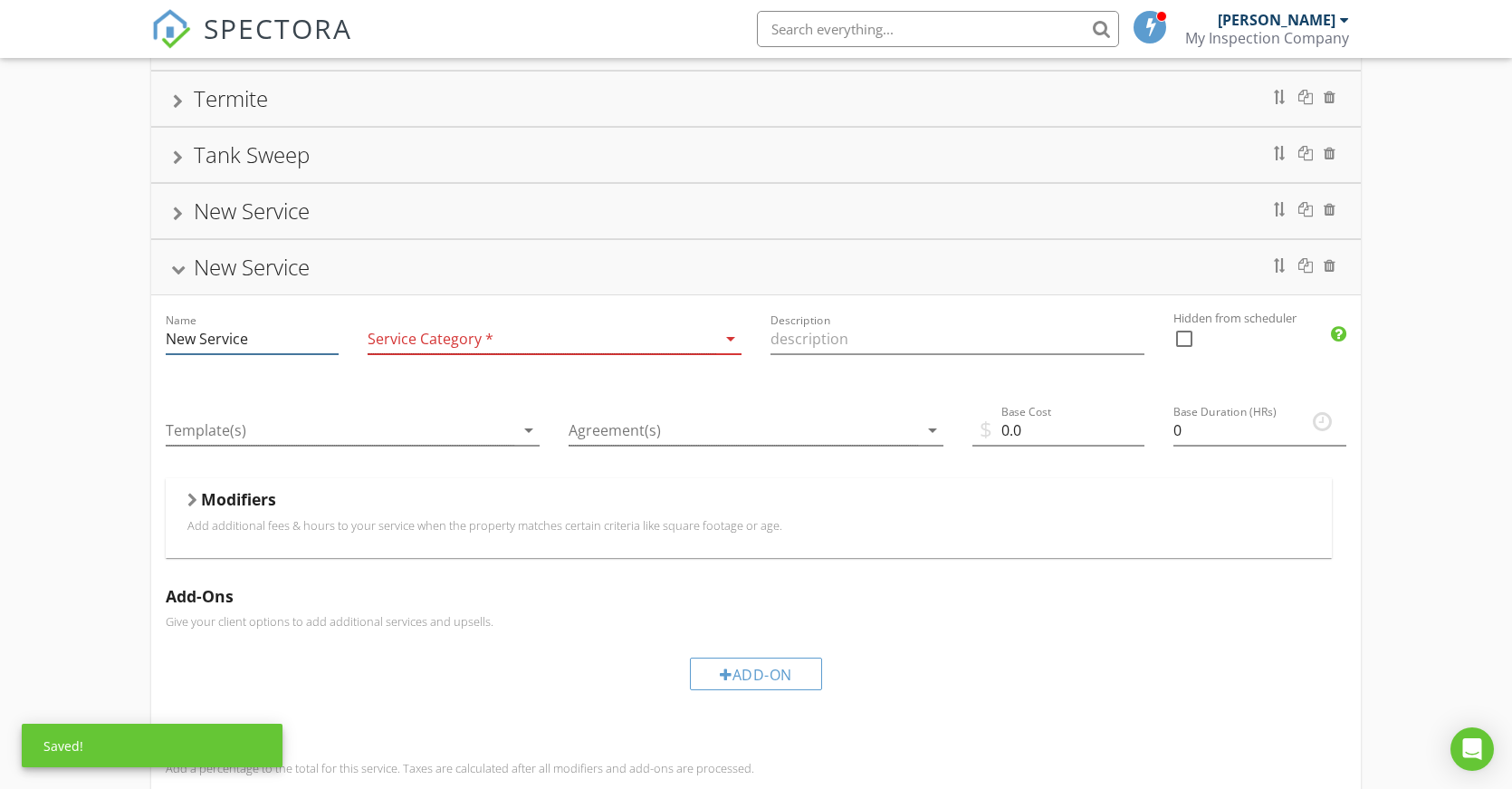
click at [260, 330] on input "New Service" at bounding box center [252, 339] width 173 height 30
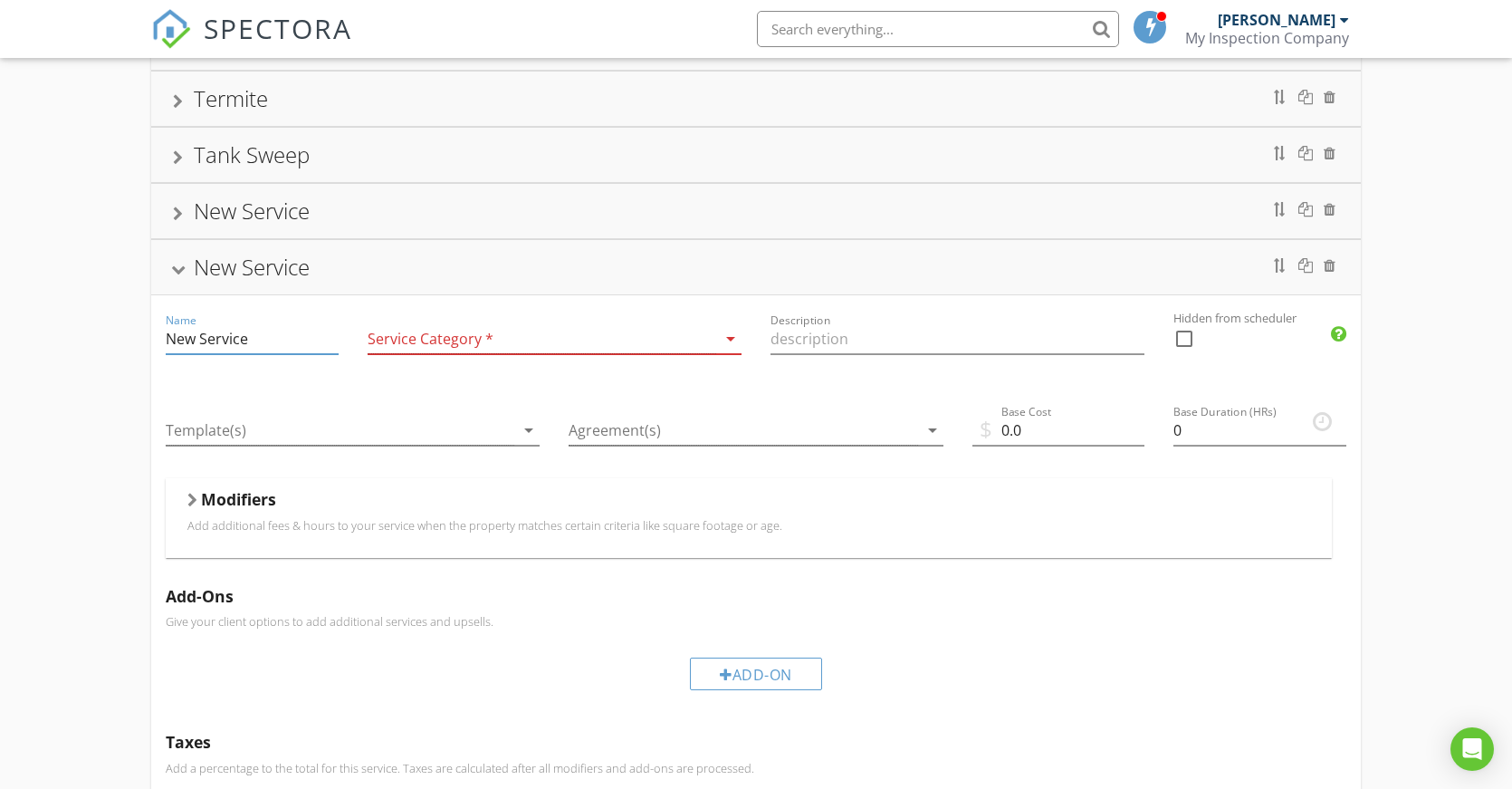
drag, startPoint x: 262, startPoint y: 337, endPoint x: 96, endPoint y: 332, distance: 166.1
click at [96, 332] on div "Residential Inspection Name Residential Inspection Service Category * Residenti…" at bounding box center [756, 500] width 1512 height 1139
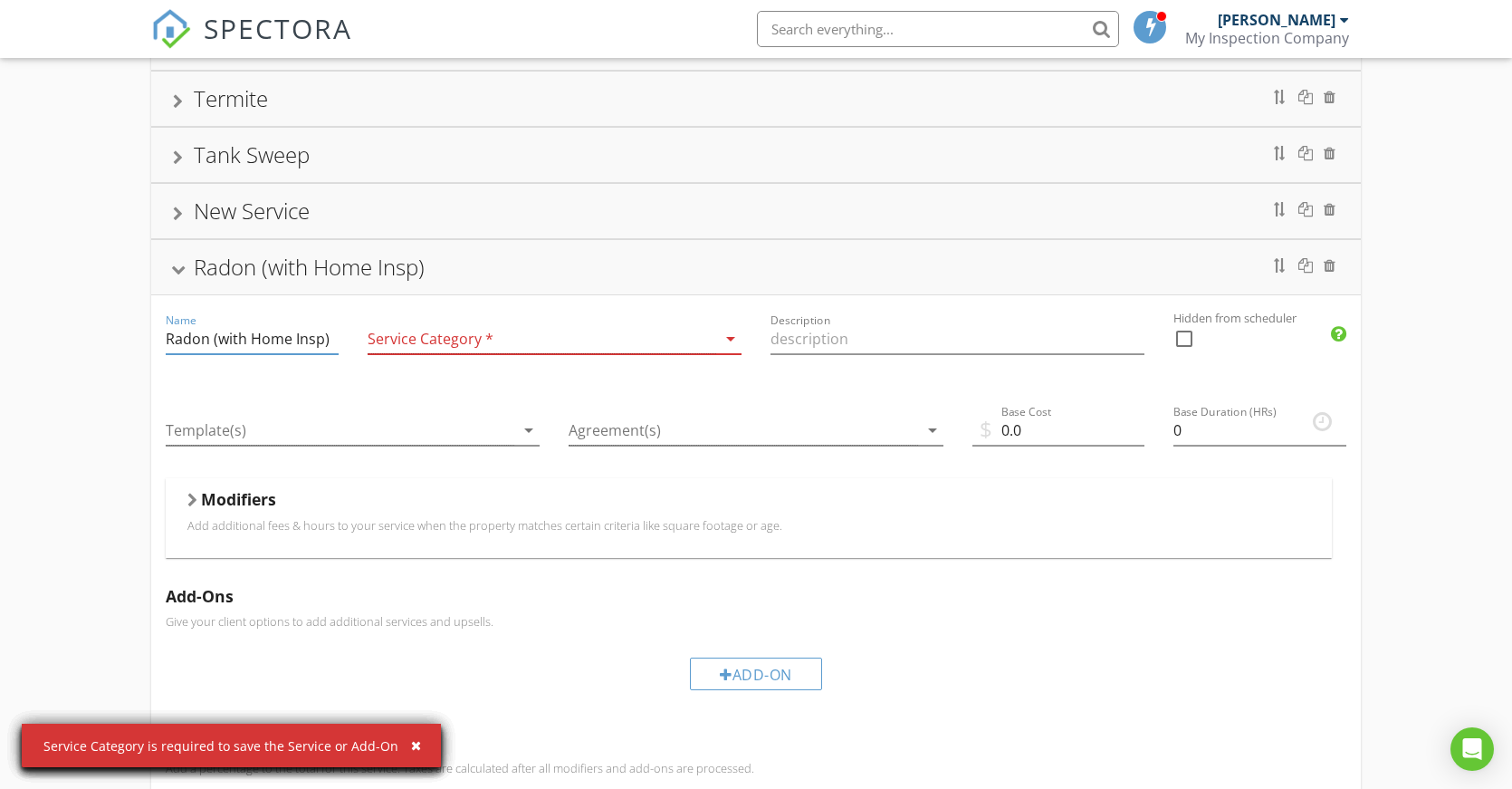
type input "Radon (with Home Insp)"
click at [487, 343] on div at bounding box center [542, 339] width 349 height 30
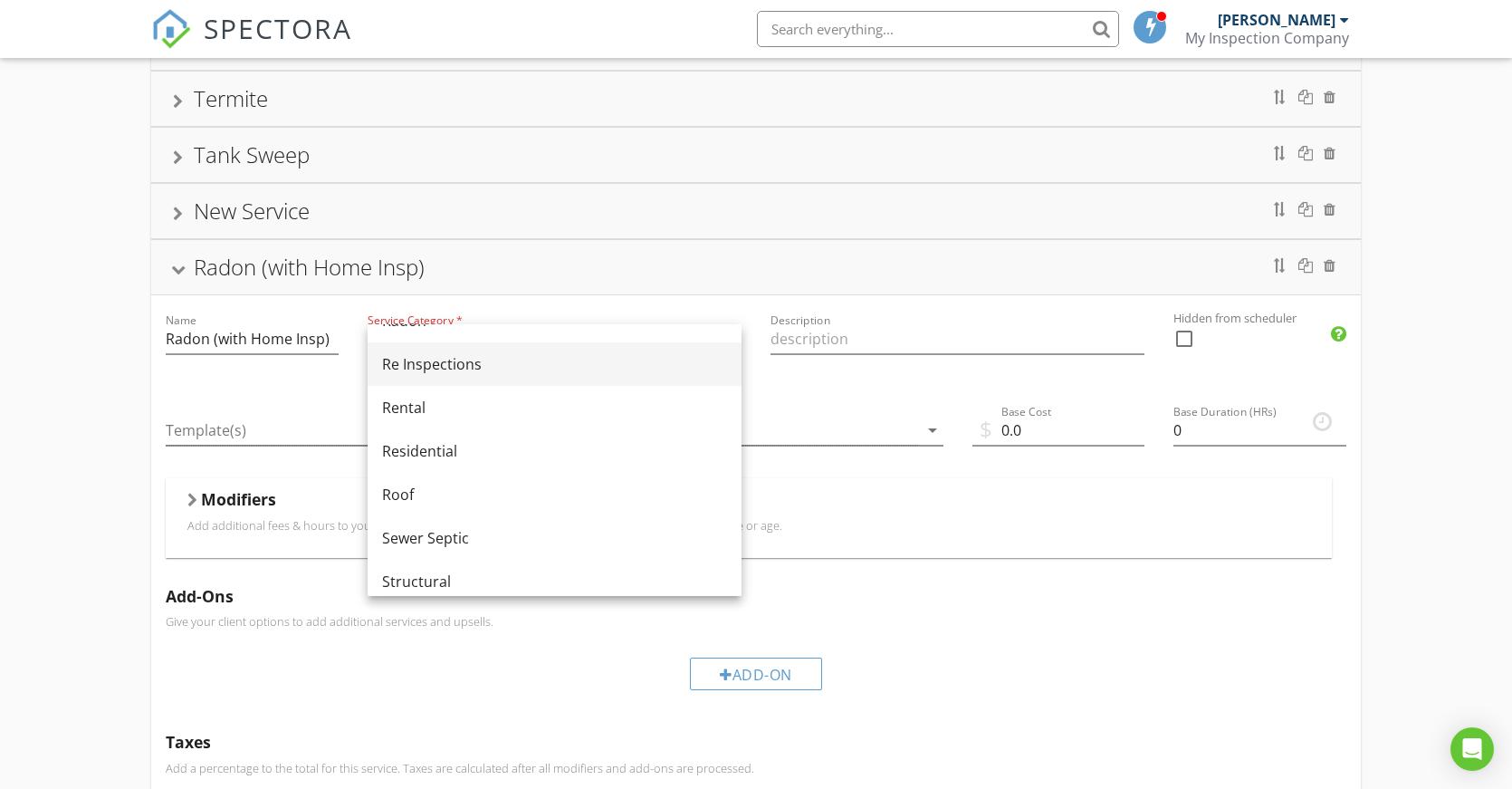
scroll to position [724, 0]
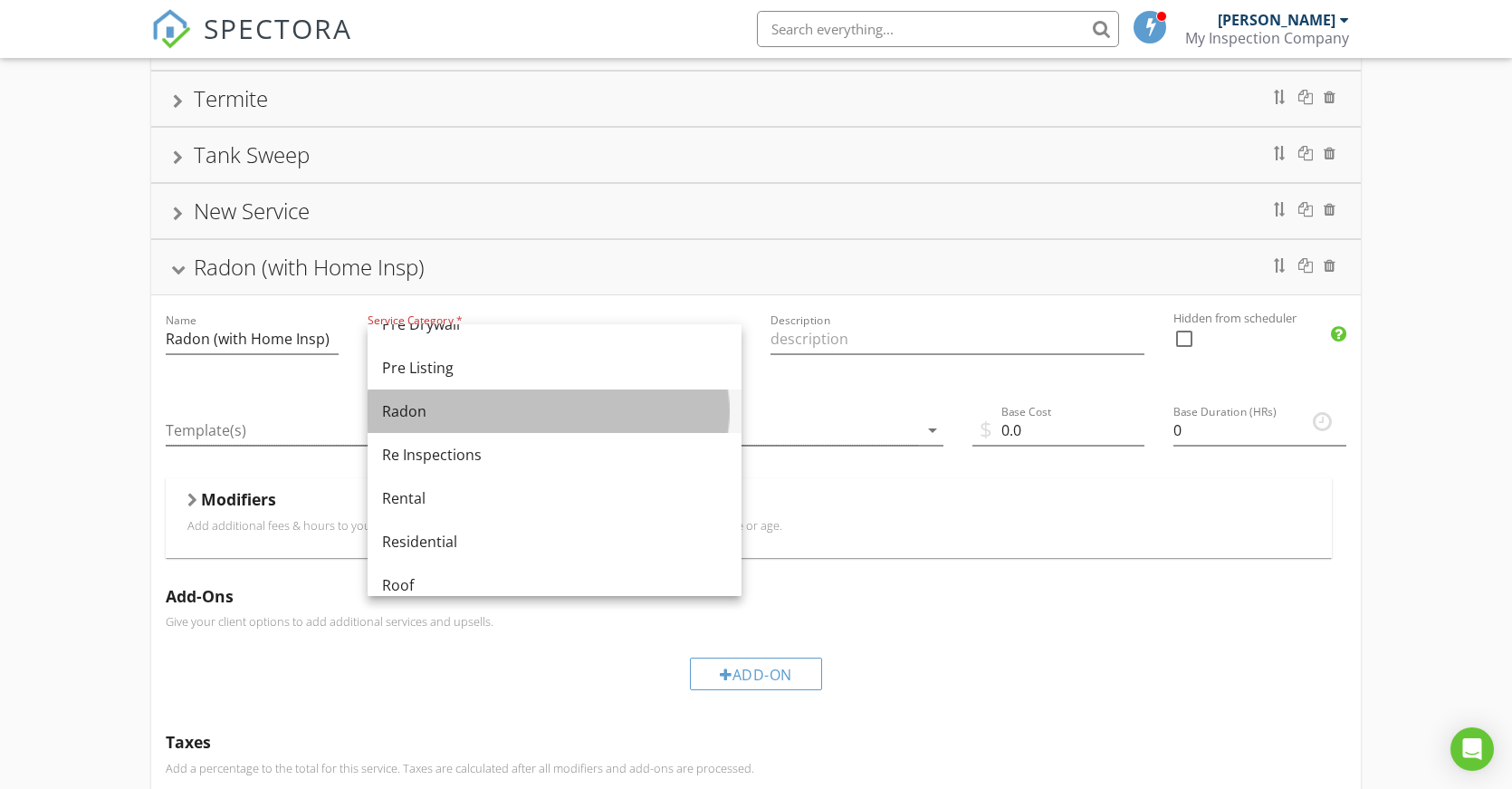
click at [419, 405] on div "Radon" at bounding box center [554, 411] width 345 height 22
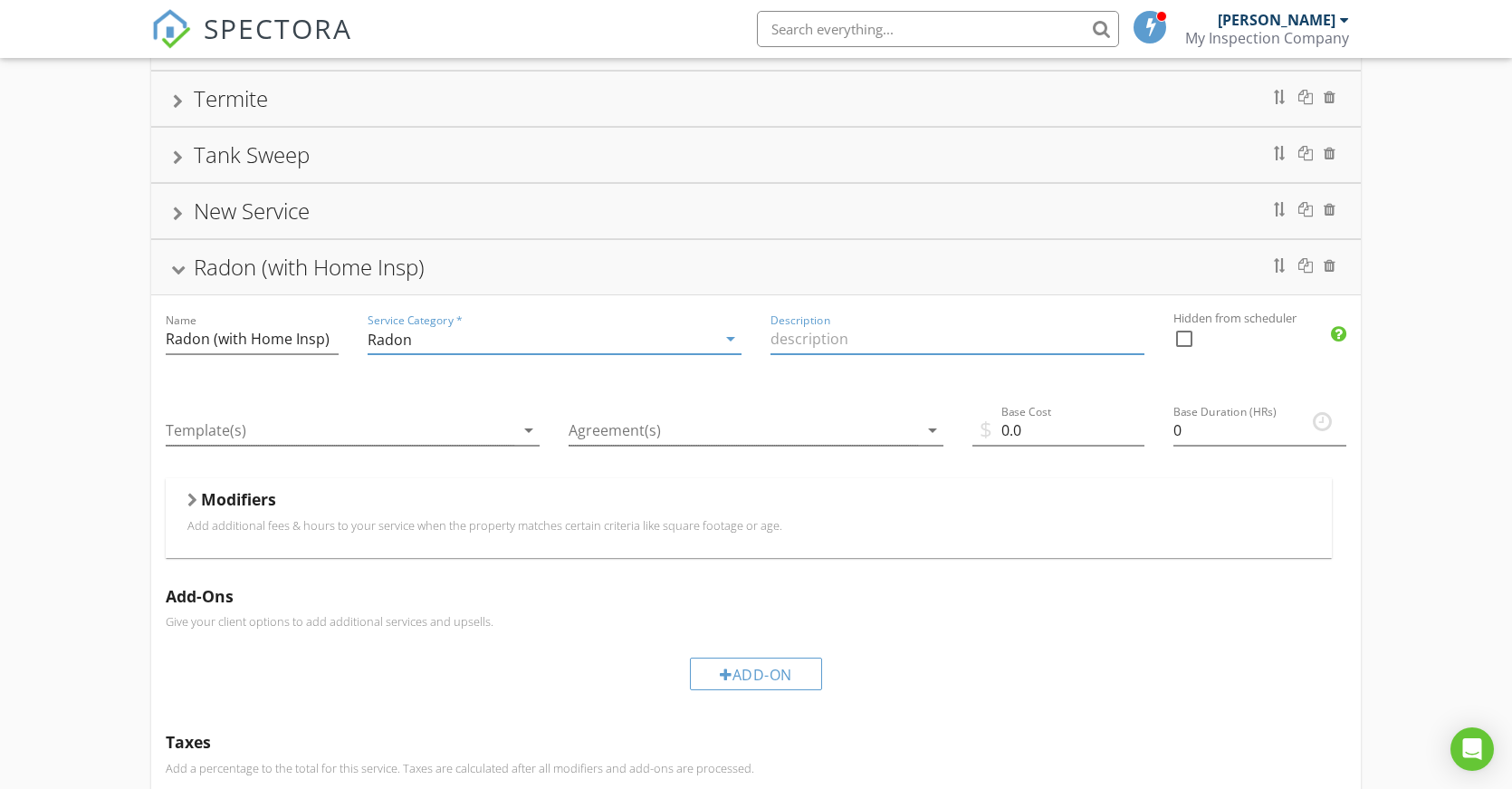
click at [863, 339] on input "Description" at bounding box center [957, 339] width 374 height 30
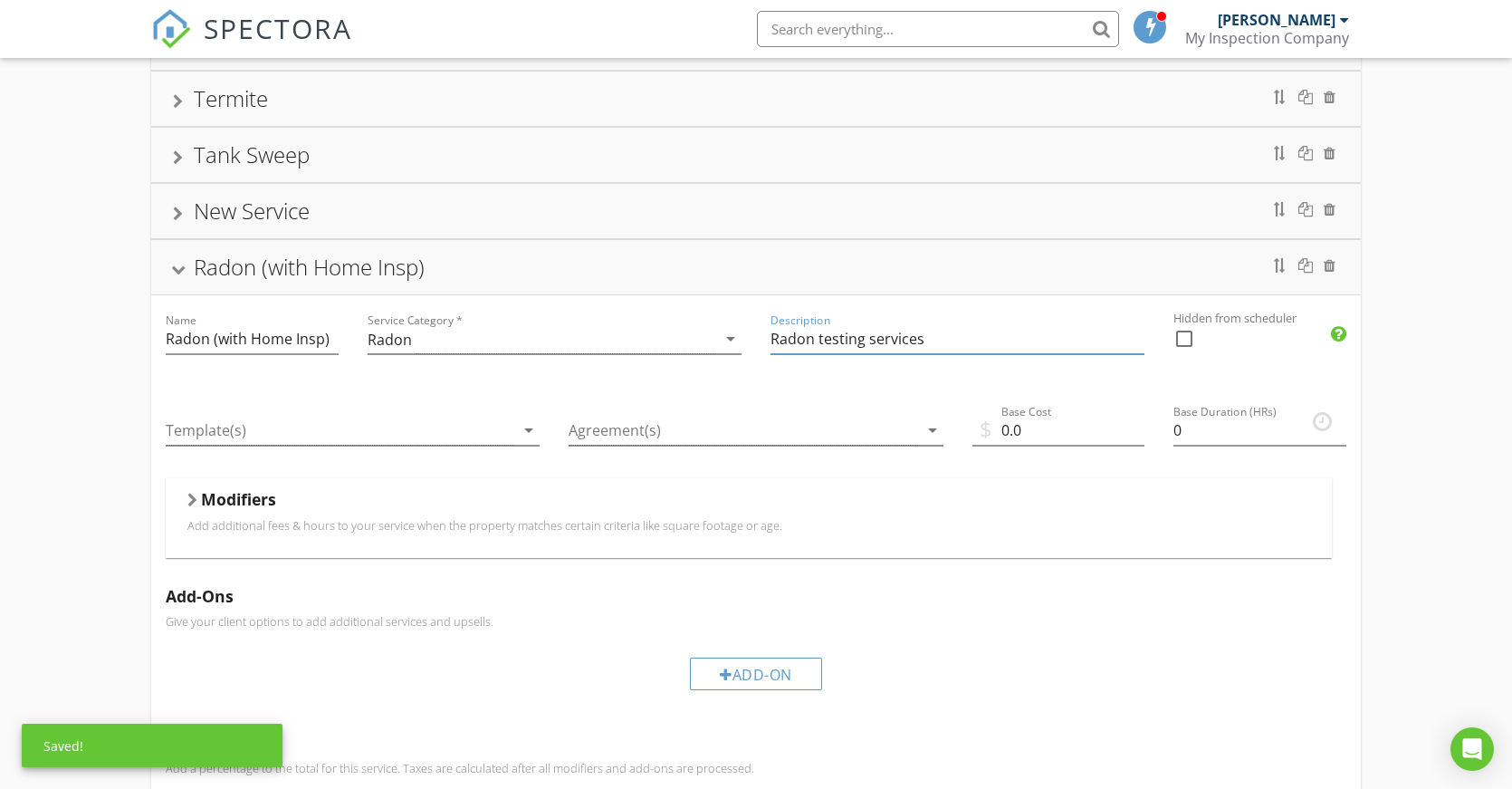
type input "Radon testing services"
click at [1111, 659] on div "Add-On" at bounding box center [756, 673] width 1181 height 60
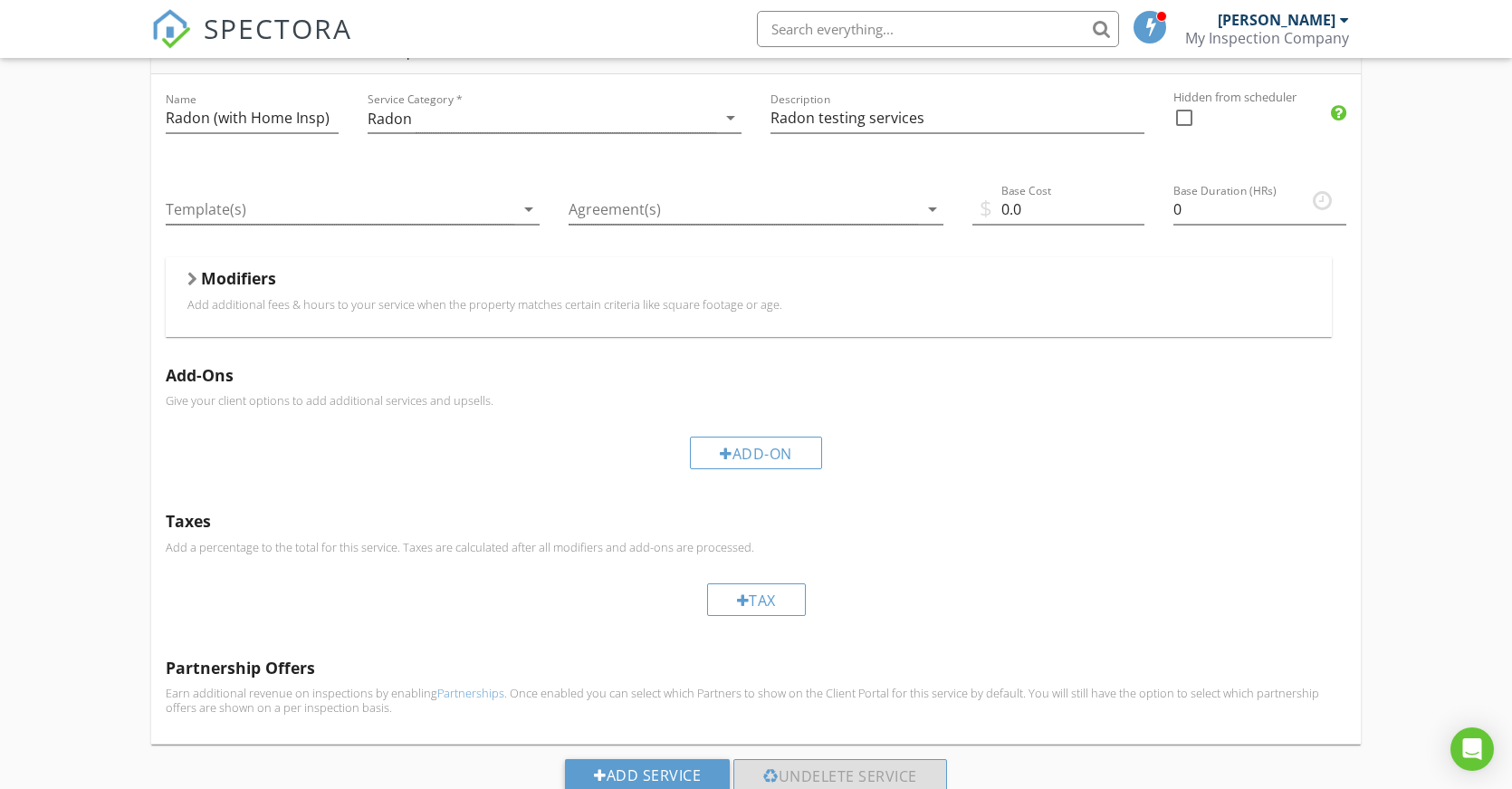
scroll to position [518, 0]
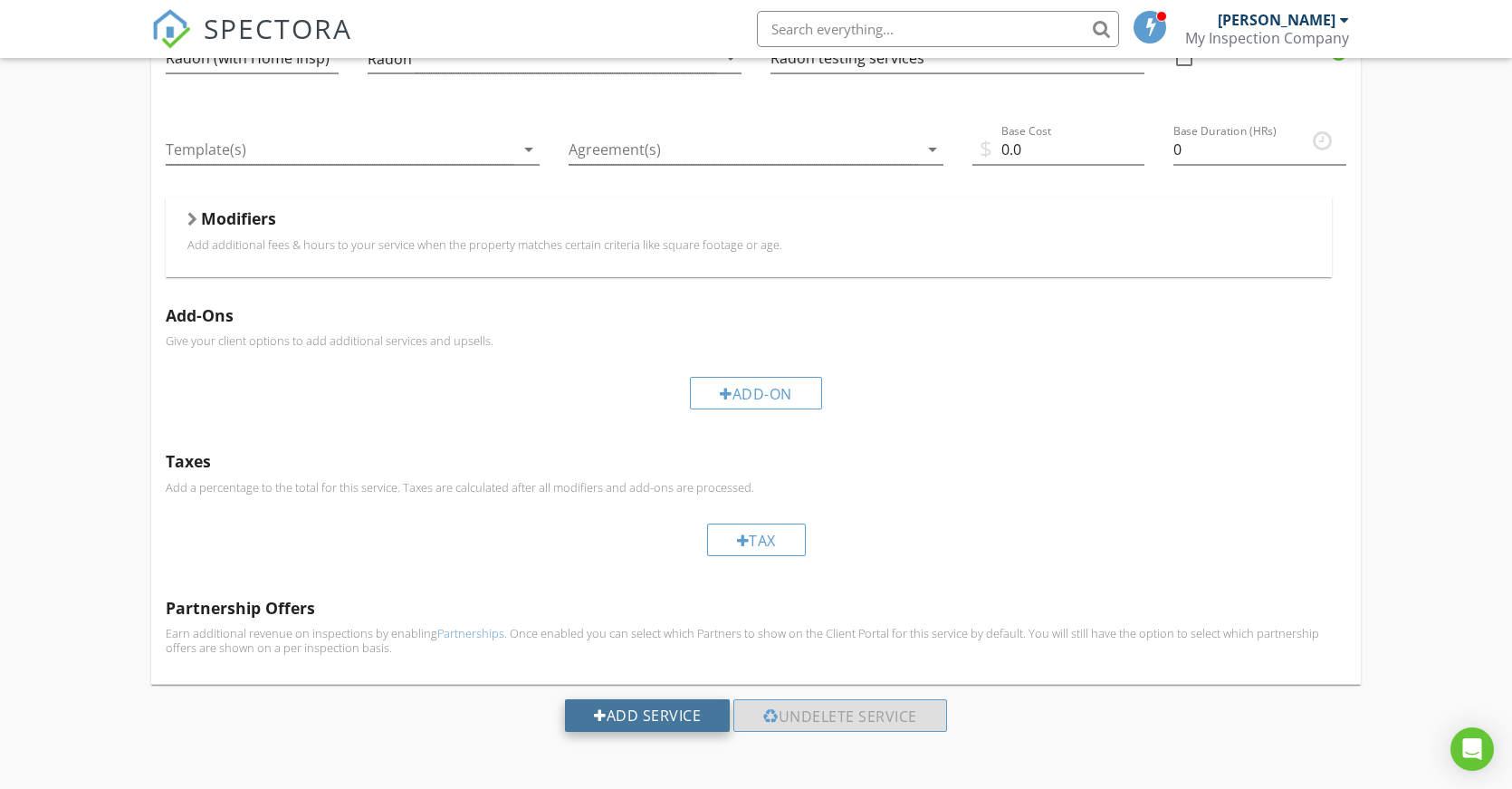
click at [663, 712] on div "Add Service" at bounding box center [647, 715] width 165 height 33
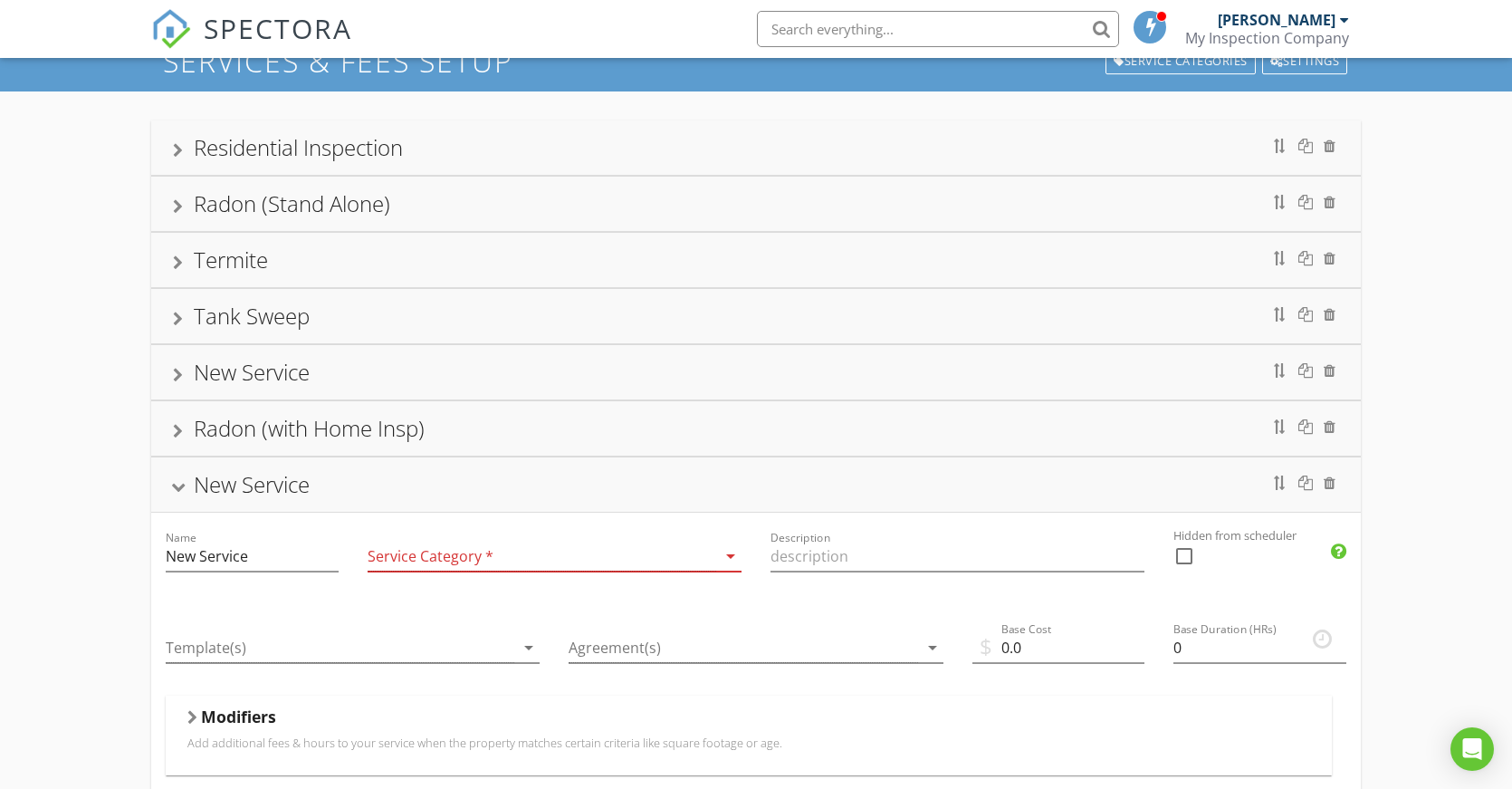
scroll to position [64, 0]
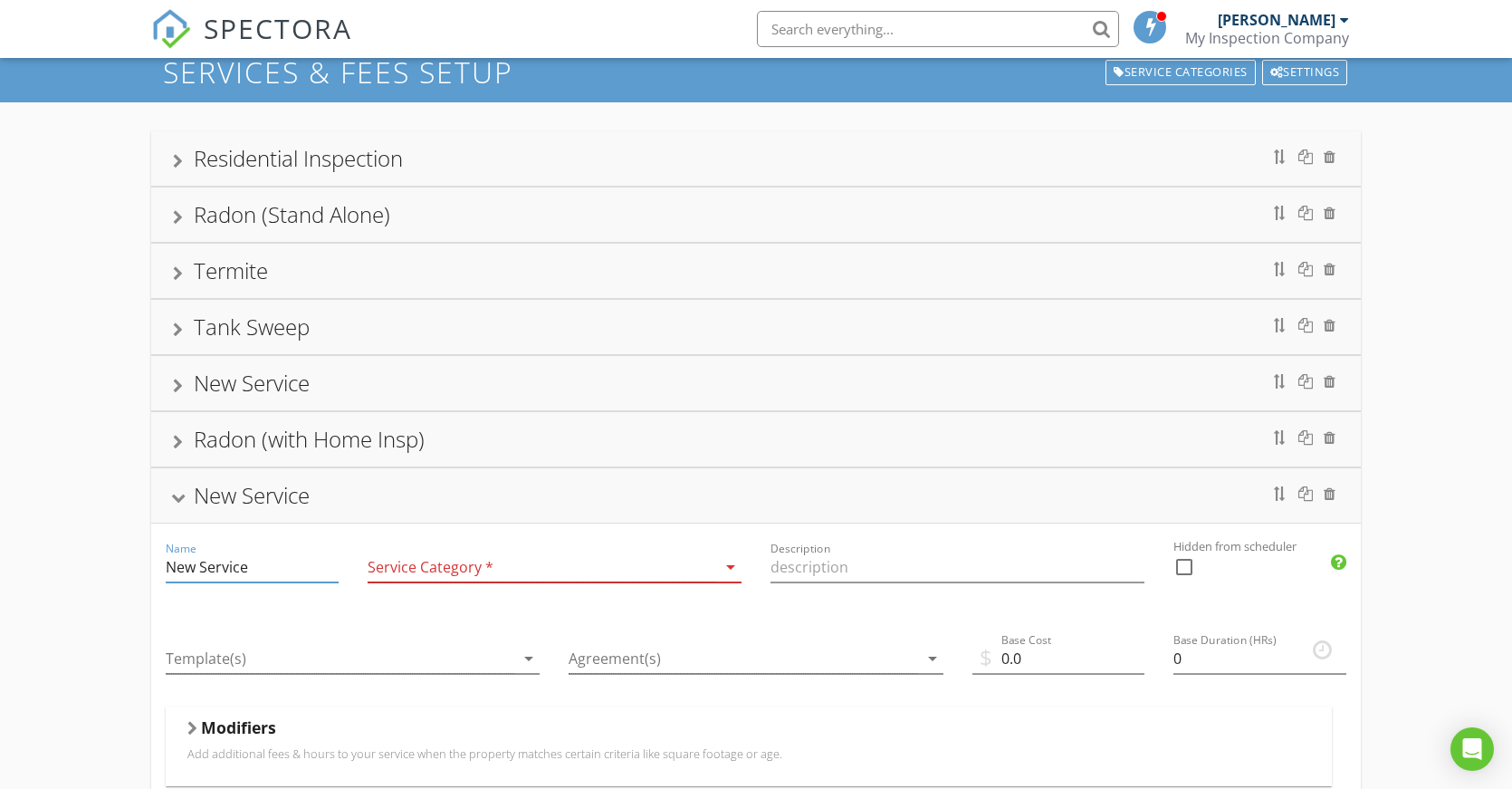
click at [306, 572] on input "New Service" at bounding box center [252, 567] width 173 height 30
drag, startPoint x: 306, startPoint y: 572, endPoint x: 99, endPoint y: 558, distance: 207.5
click at [99, 558] on div "Residential Inspection Name Residential Inspection Service Category * Residenti…" at bounding box center [756, 700] width 1512 height 1195
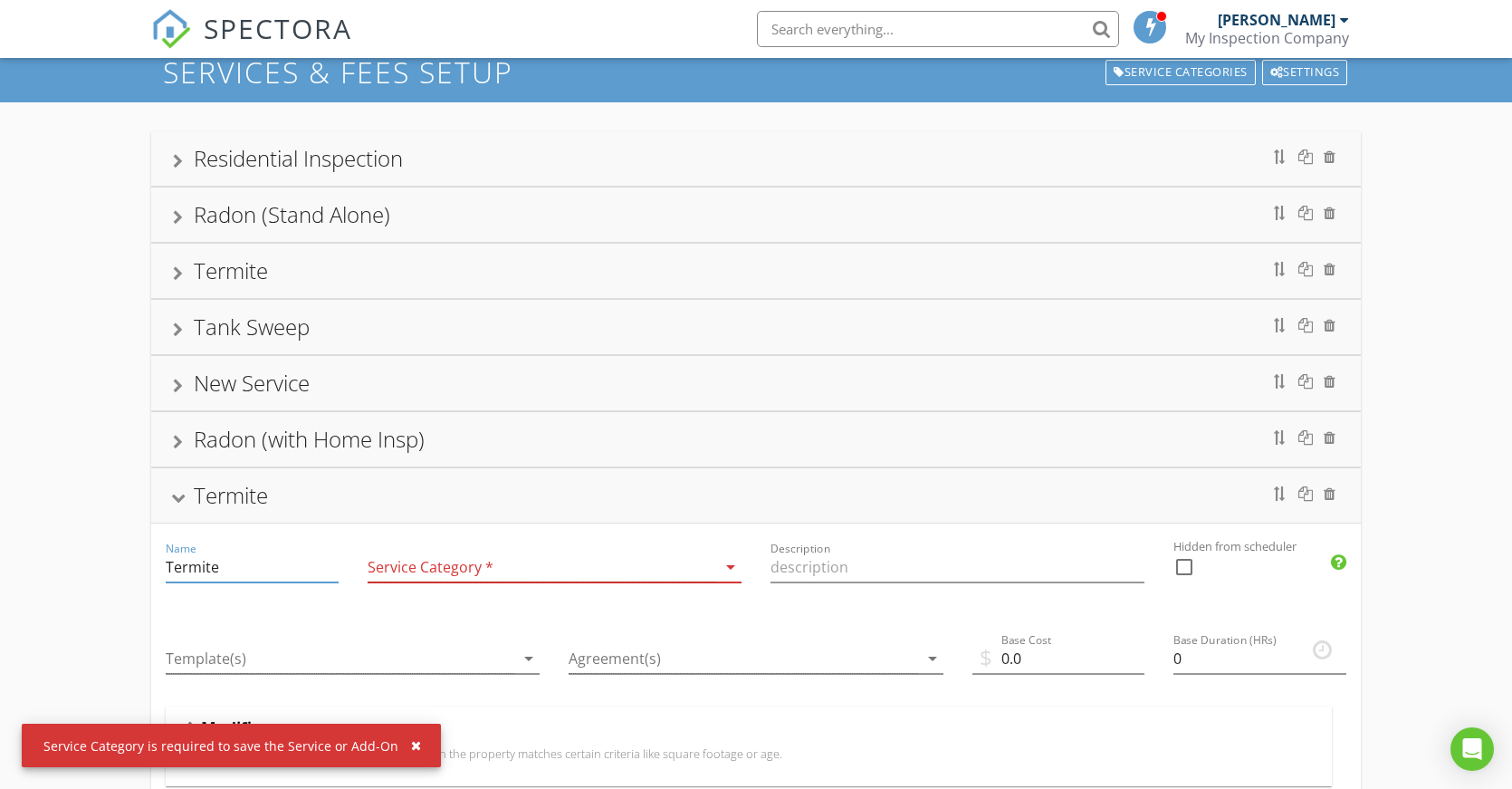
click at [462, 567] on div at bounding box center [542, 567] width 349 height 30
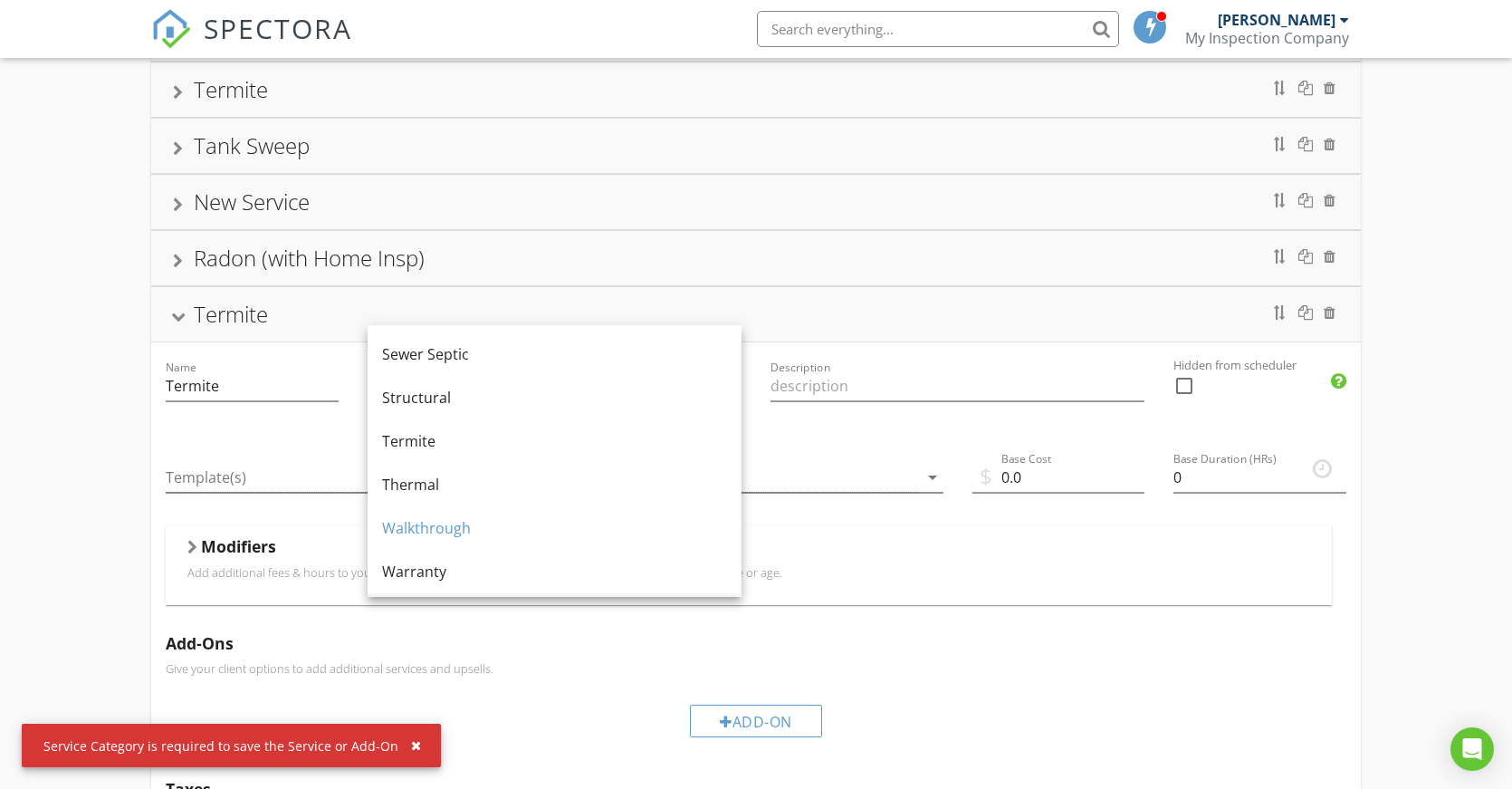
scroll to position [909, 0]
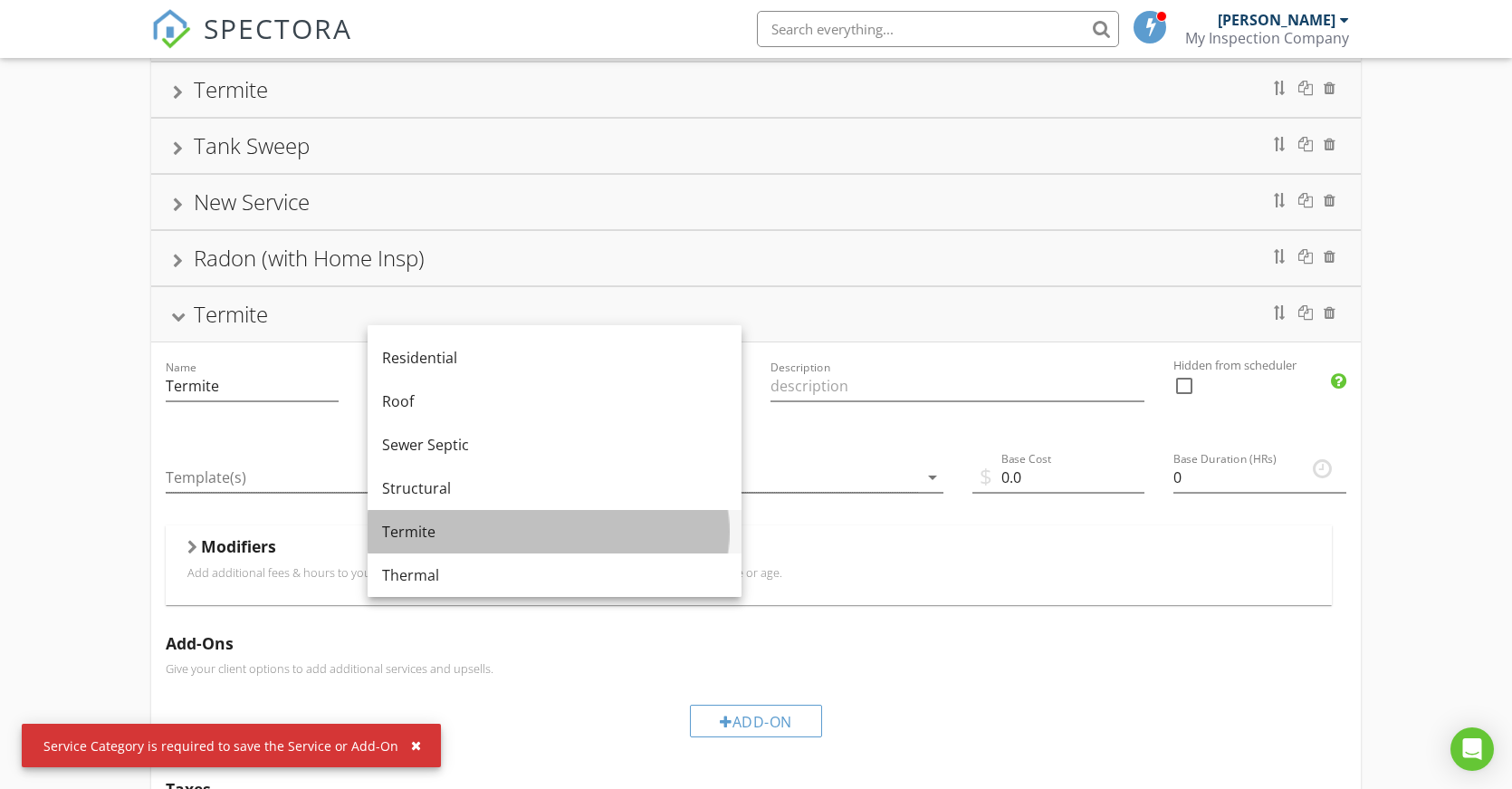
click at [421, 534] on div "Termite" at bounding box center [554, 531] width 345 height 22
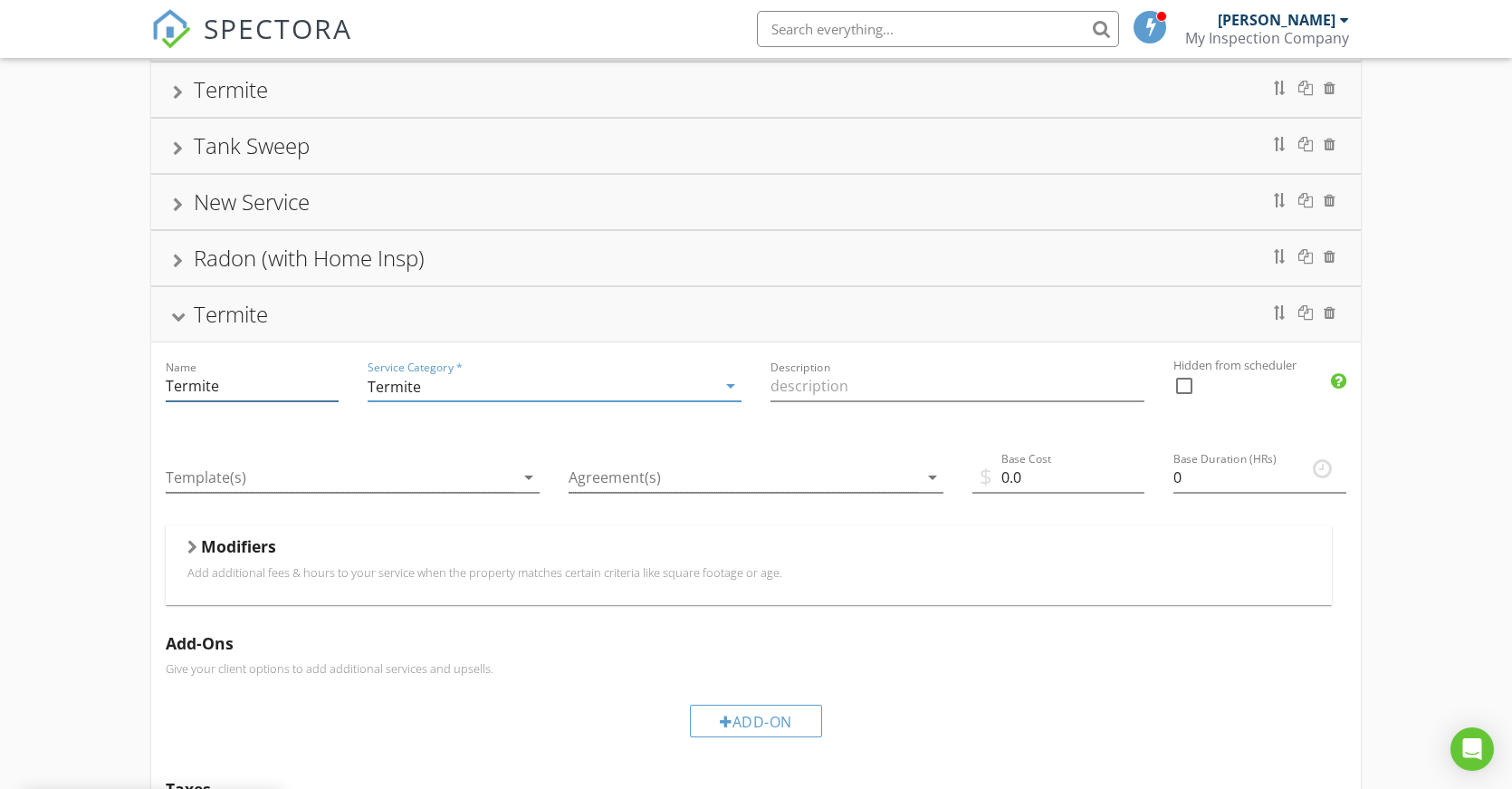
click at [284, 387] on input "Termite" at bounding box center [252, 386] width 173 height 30
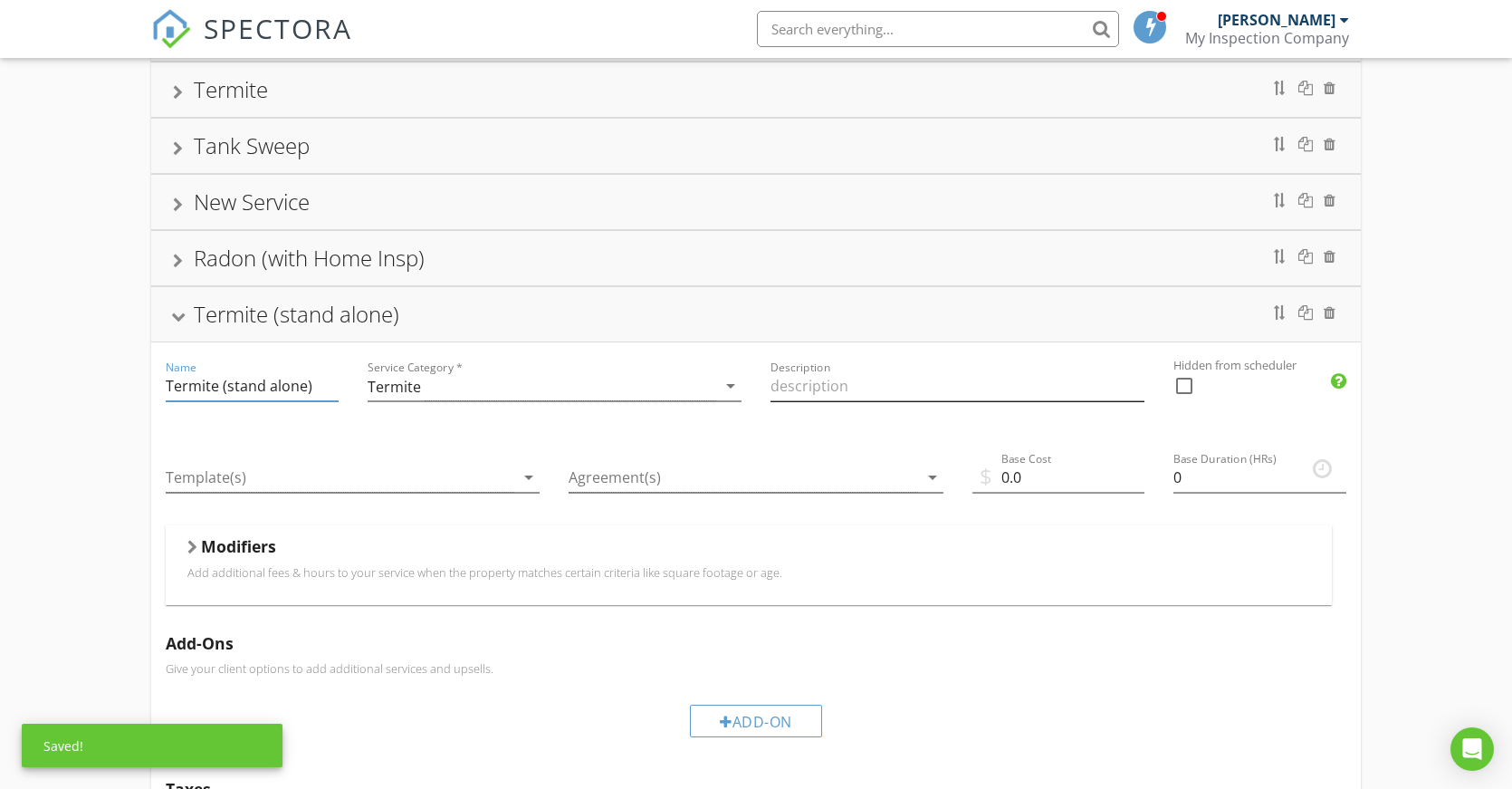
type input "Termite (stand alone)"
click at [838, 386] on input "Description" at bounding box center [957, 386] width 374 height 30
type input "Wood Destroying Organism Insepction"
click at [424, 491] on div at bounding box center [340, 478] width 349 height 30
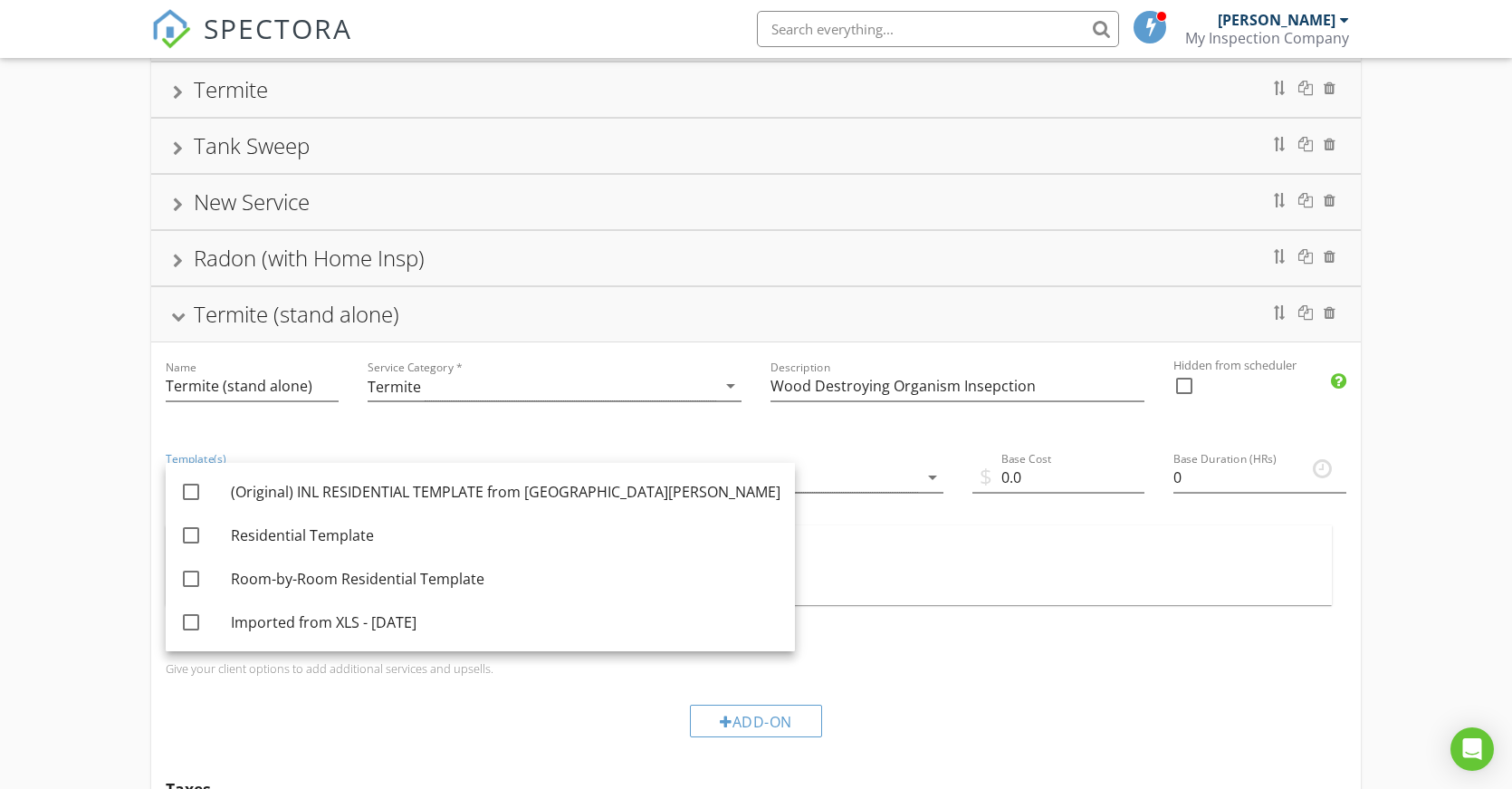
click at [781, 443] on div "Agreement(s) arrow_drop_down" at bounding box center [755, 479] width 403 height 91
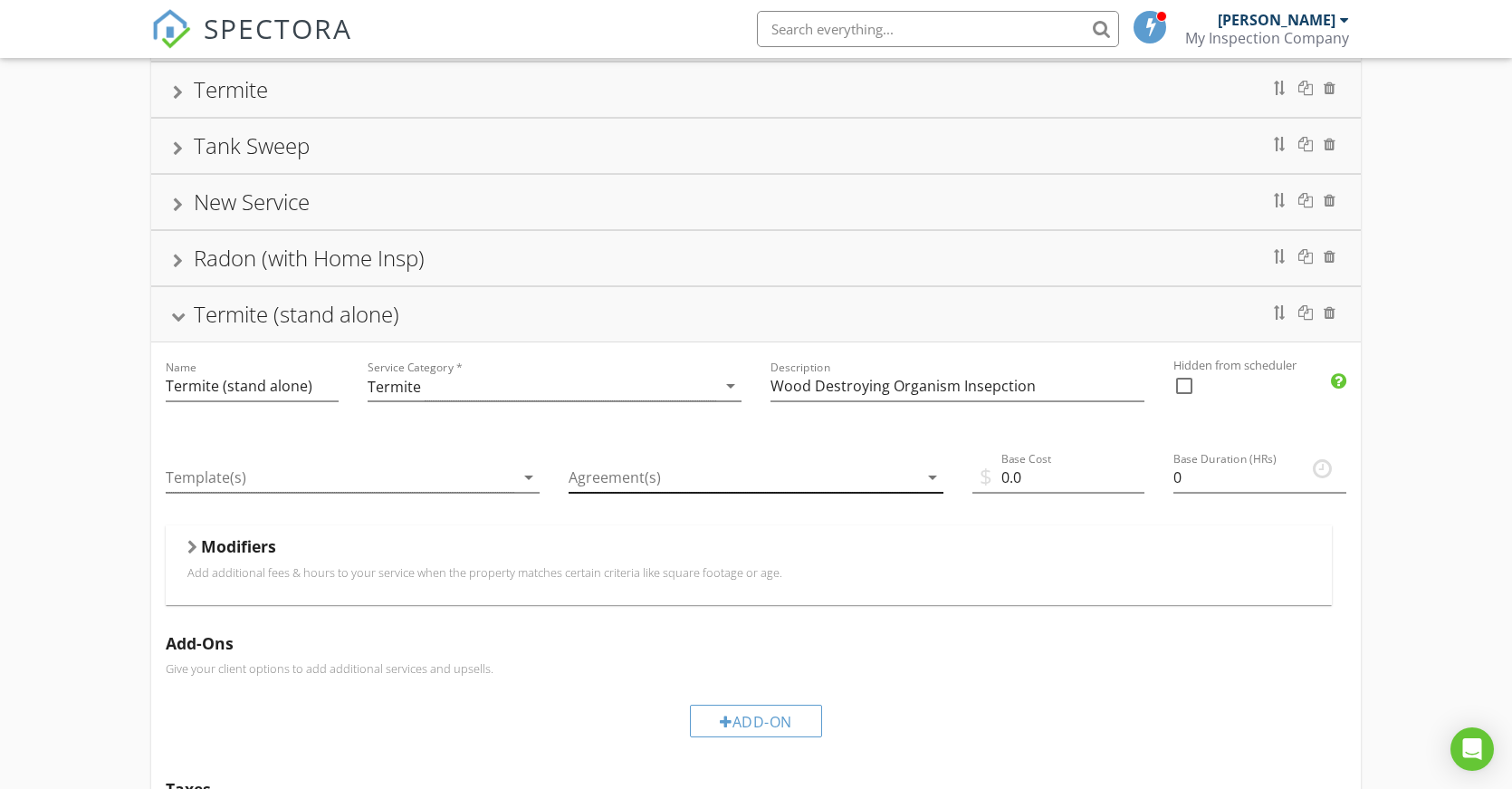
click at [772, 481] on div at bounding box center [743, 478] width 349 height 30
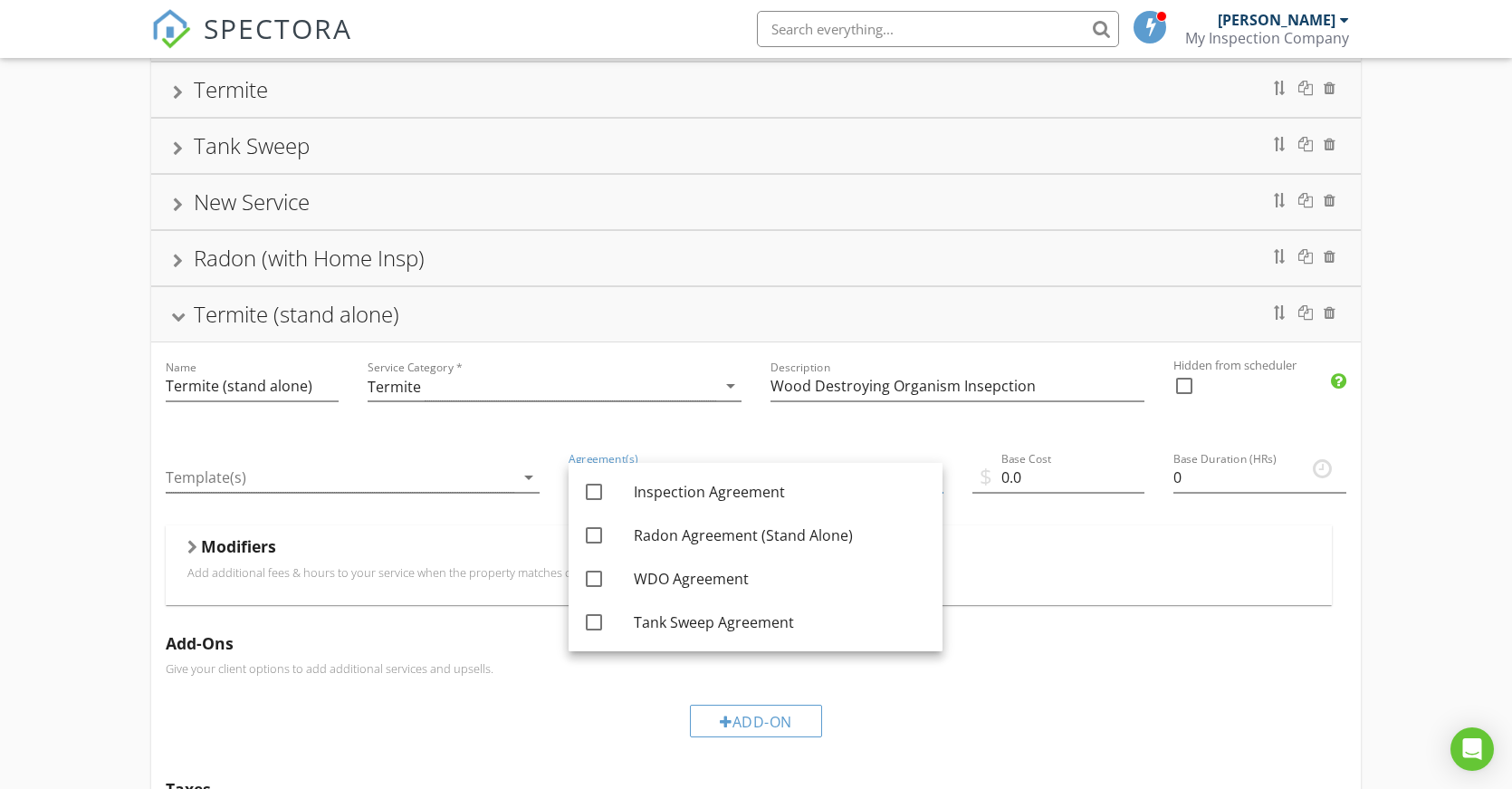
click at [1101, 547] on div "Modifiers" at bounding box center [748, 551] width 1123 height 28
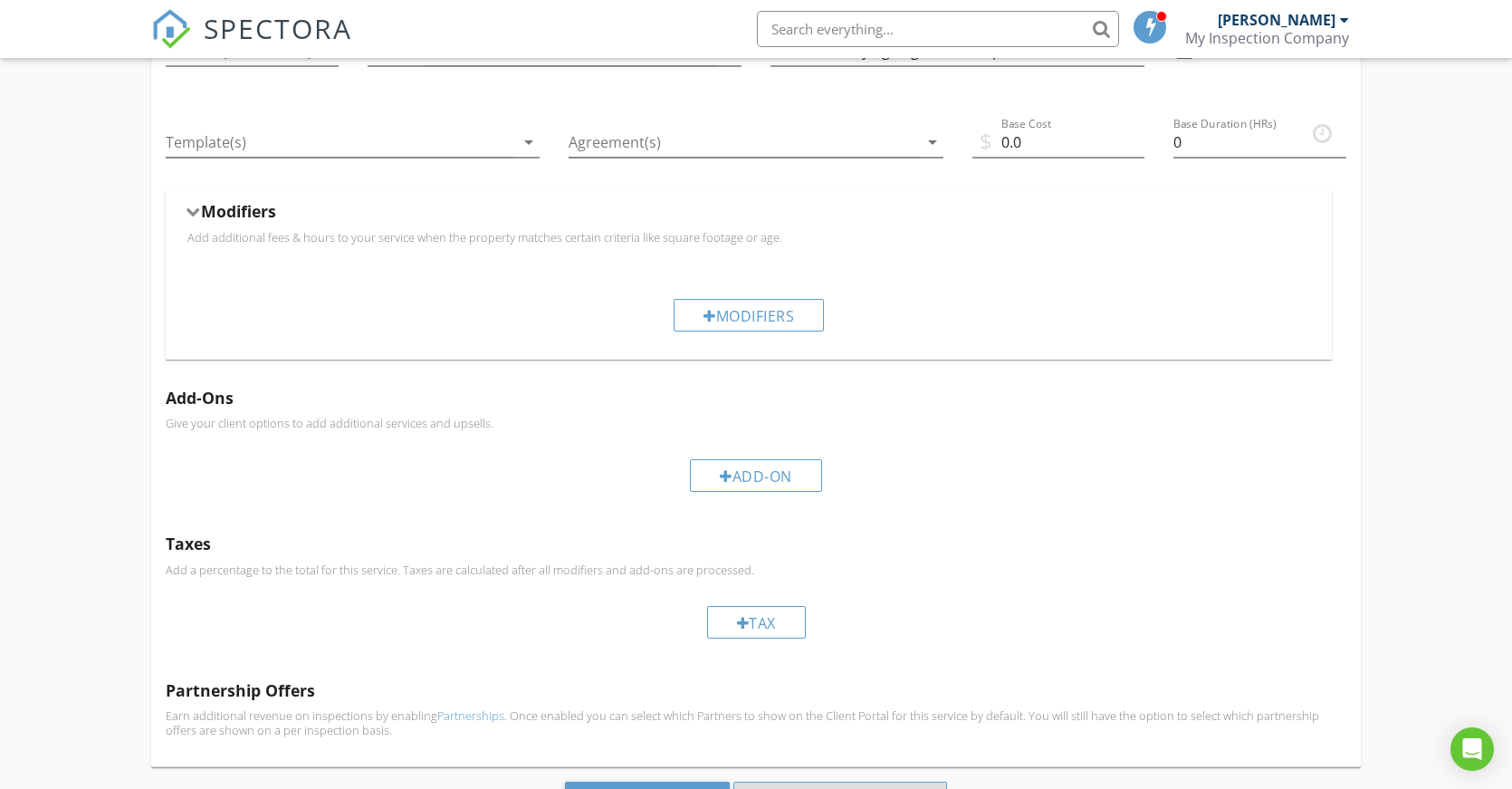
scroll to position [663, 0]
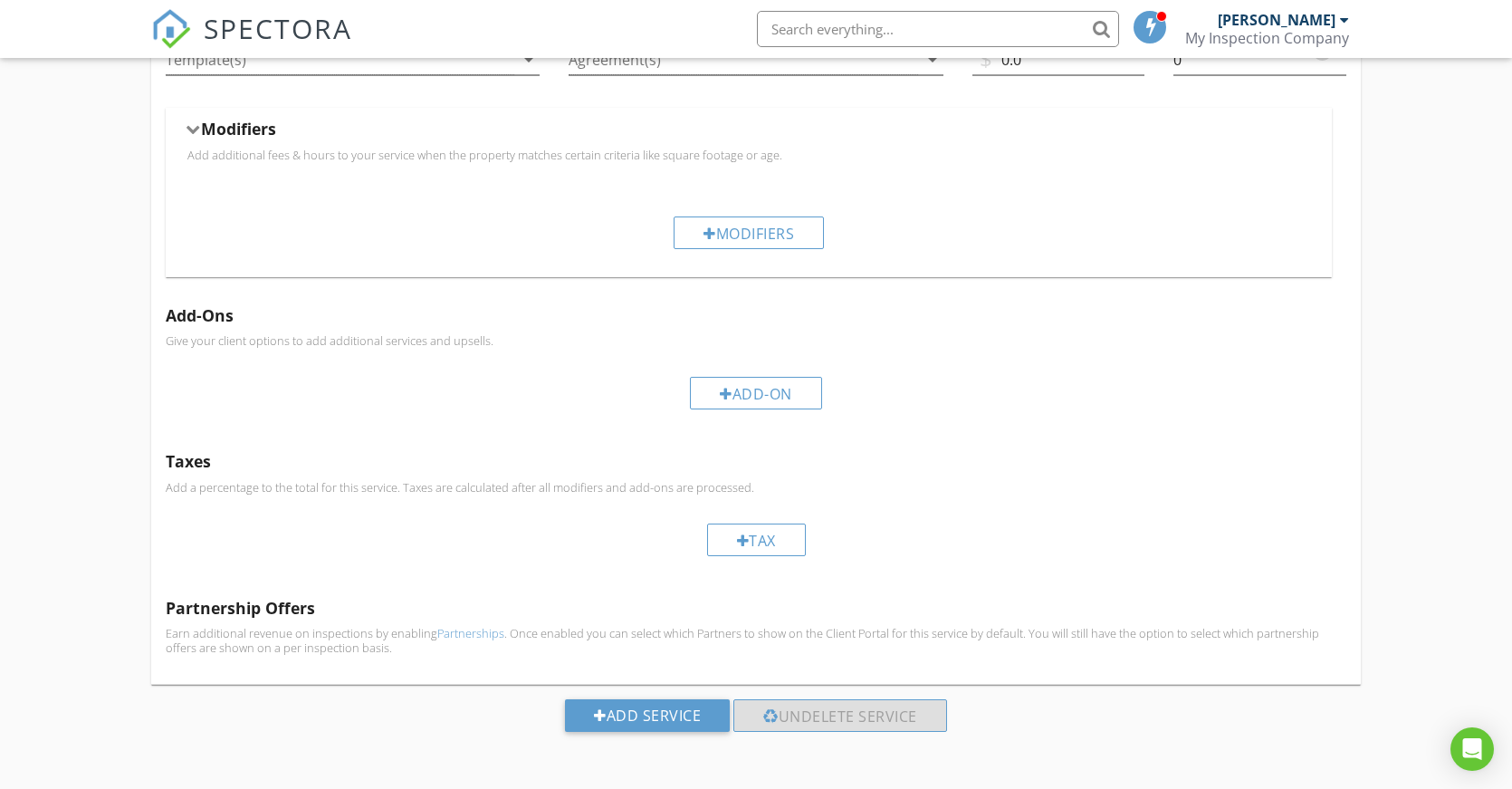
click at [1417, 567] on div "Residential Inspection Name Residential Inspection Service Category * Residenti…" at bounding box center [756, 146] width 1512 height 1285
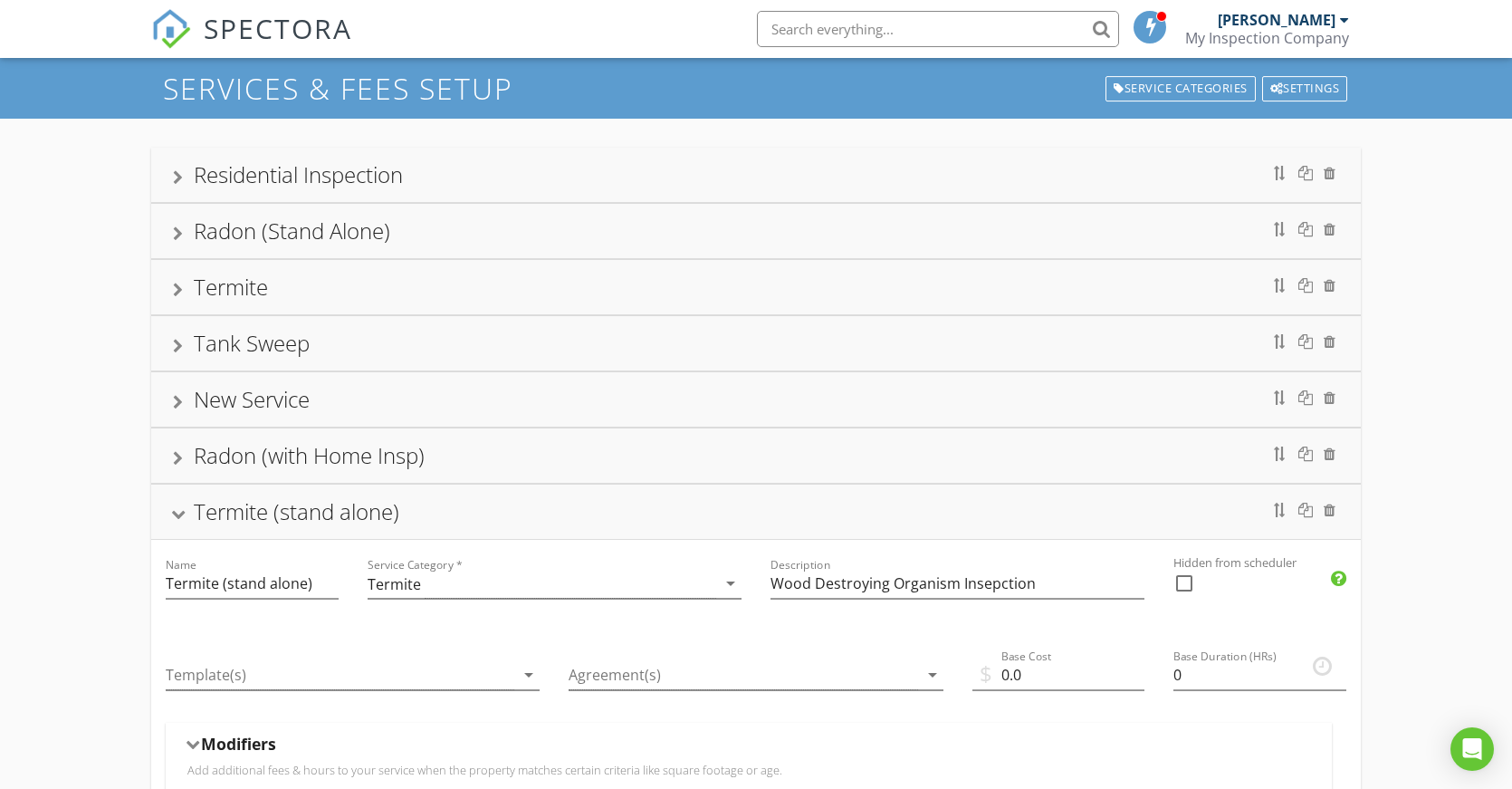
scroll to position [29, 0]
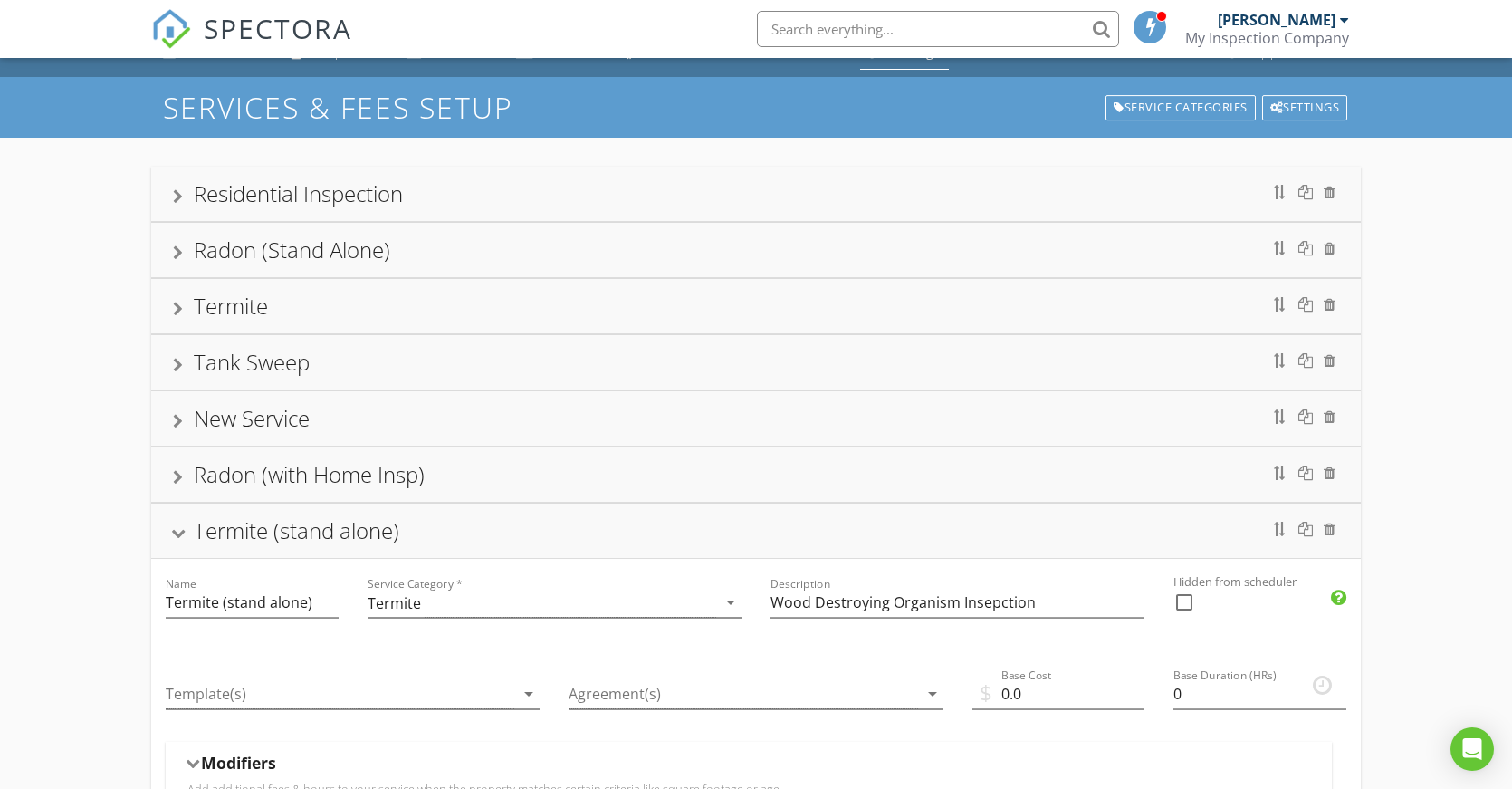
click at [184, 526] on div "Termite (stand alone)" at bounding box center [755, 531] width 1166 height 33
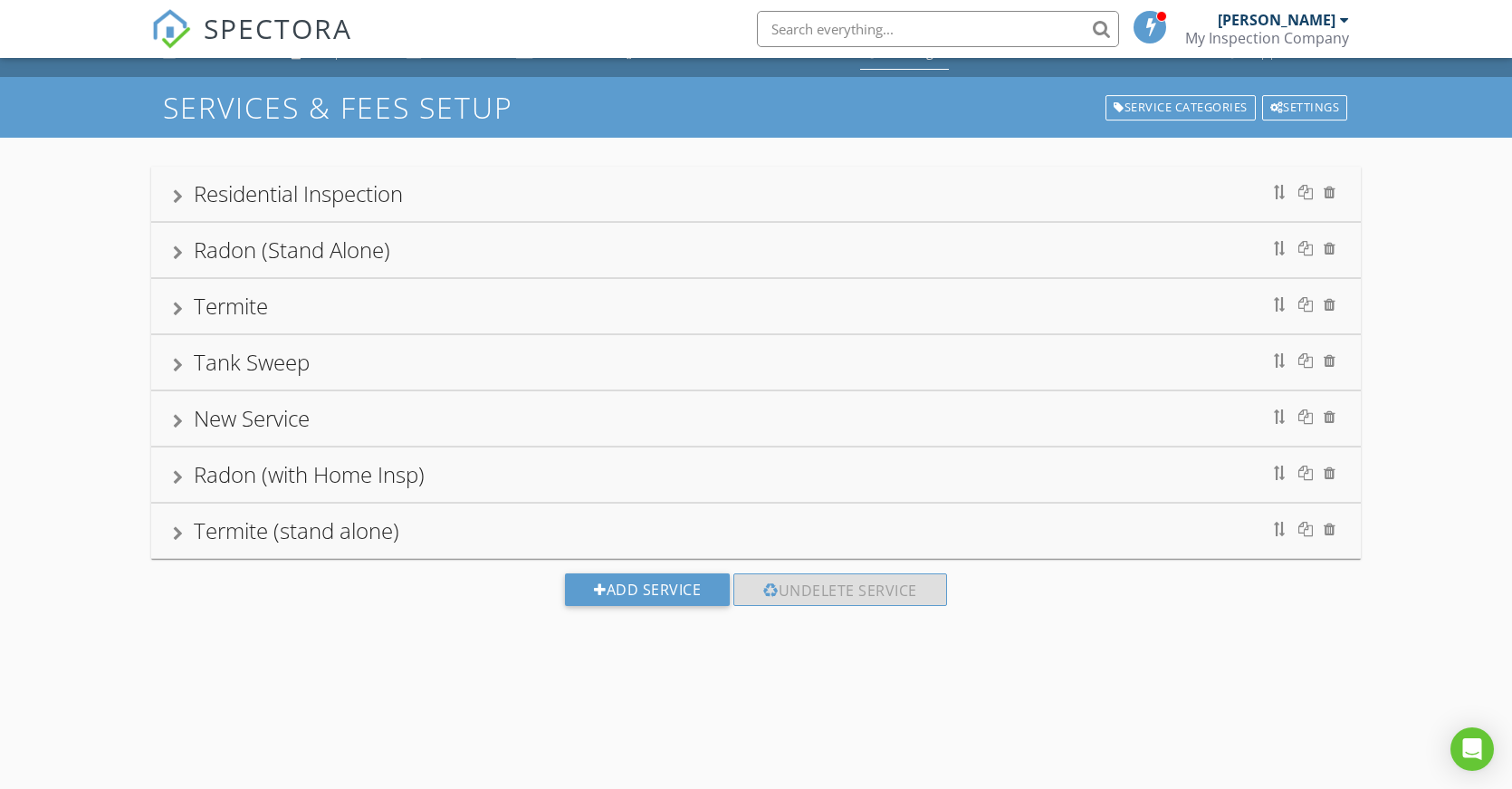
click at [171, 304] on div "Termite" at bounding box center [755, 306] width 1209 height 55
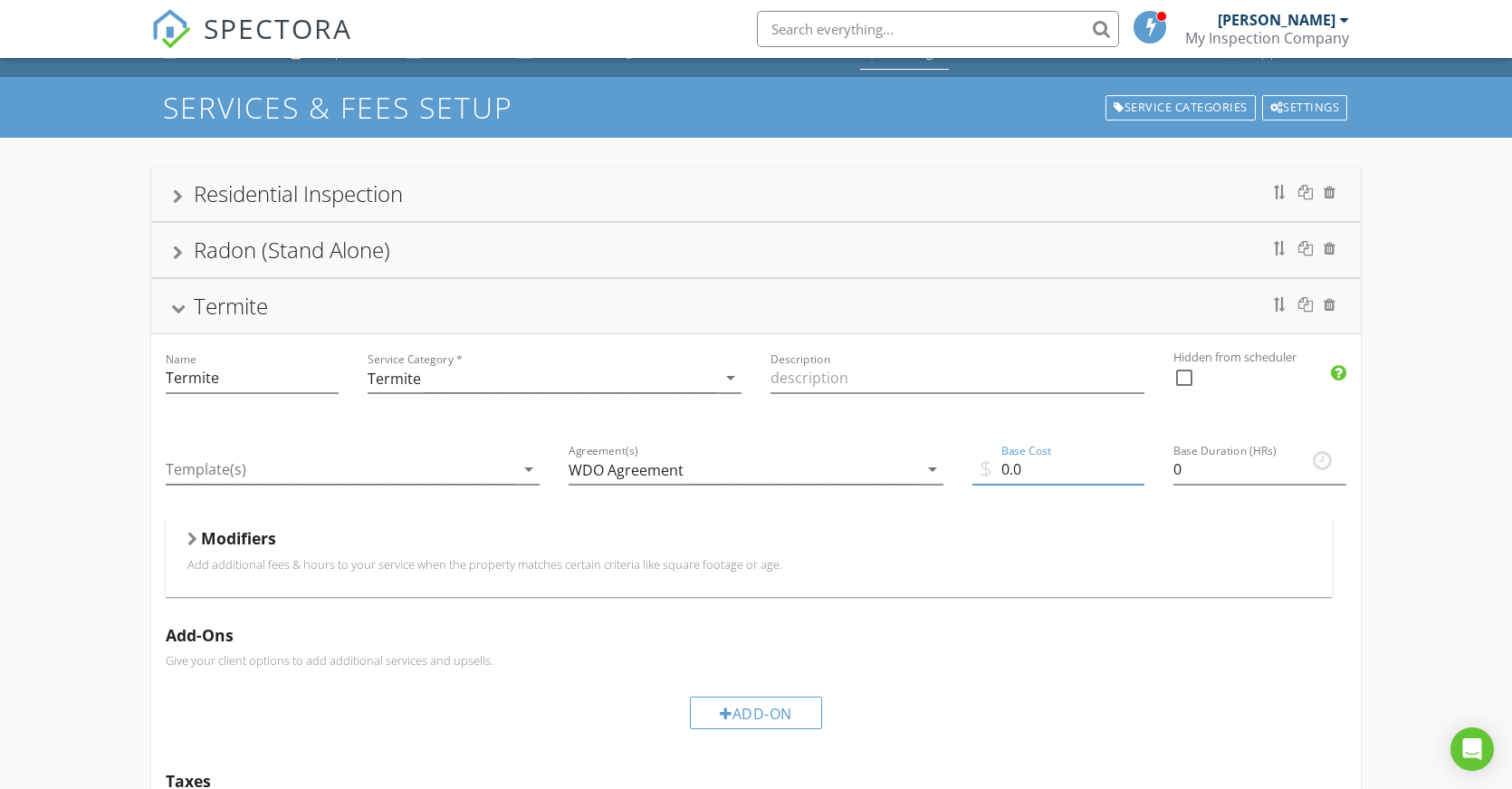
click at [1032, 469] on input "0.0" at bounding box center [1059, 469] width 173 height 30
click at [247, 373] on input "Termite" at bounding box center [252, 378] width 173 height 30
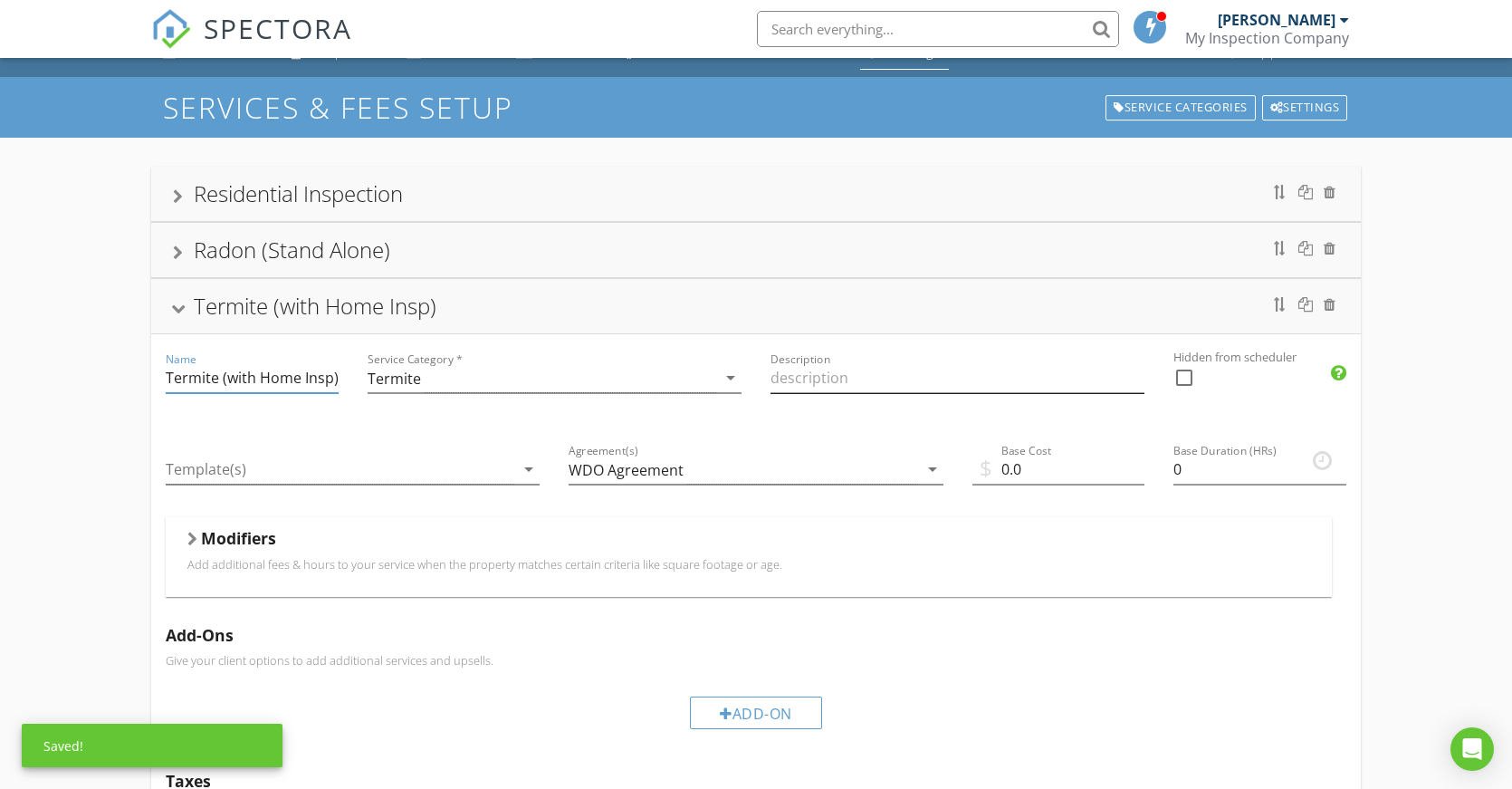
type input "Termite (with Home Insp)"
click at [828, 372] on input "Description" at bounding box center [957, 378] width 374 height 30
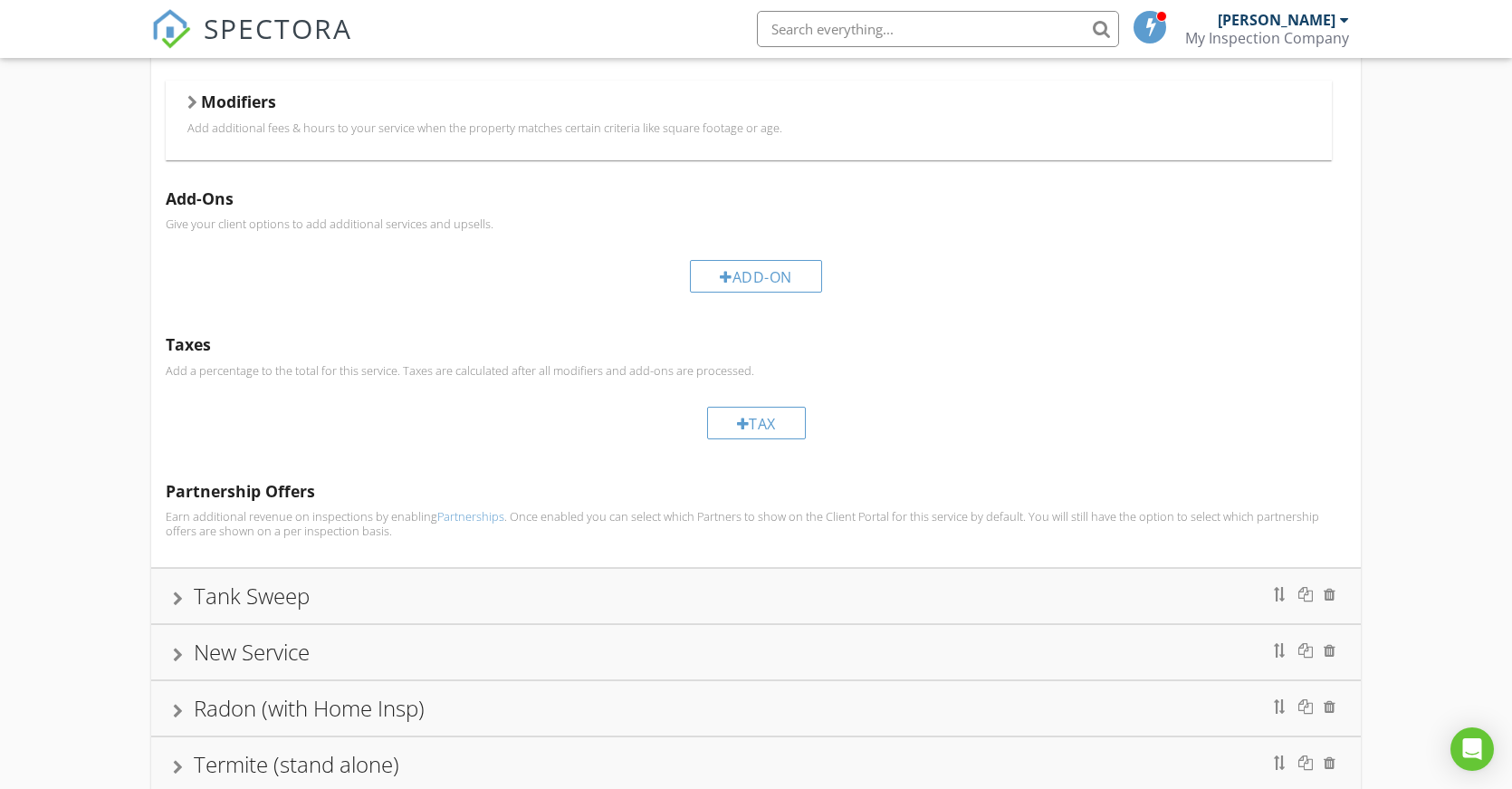
scroll to position [482, 0]
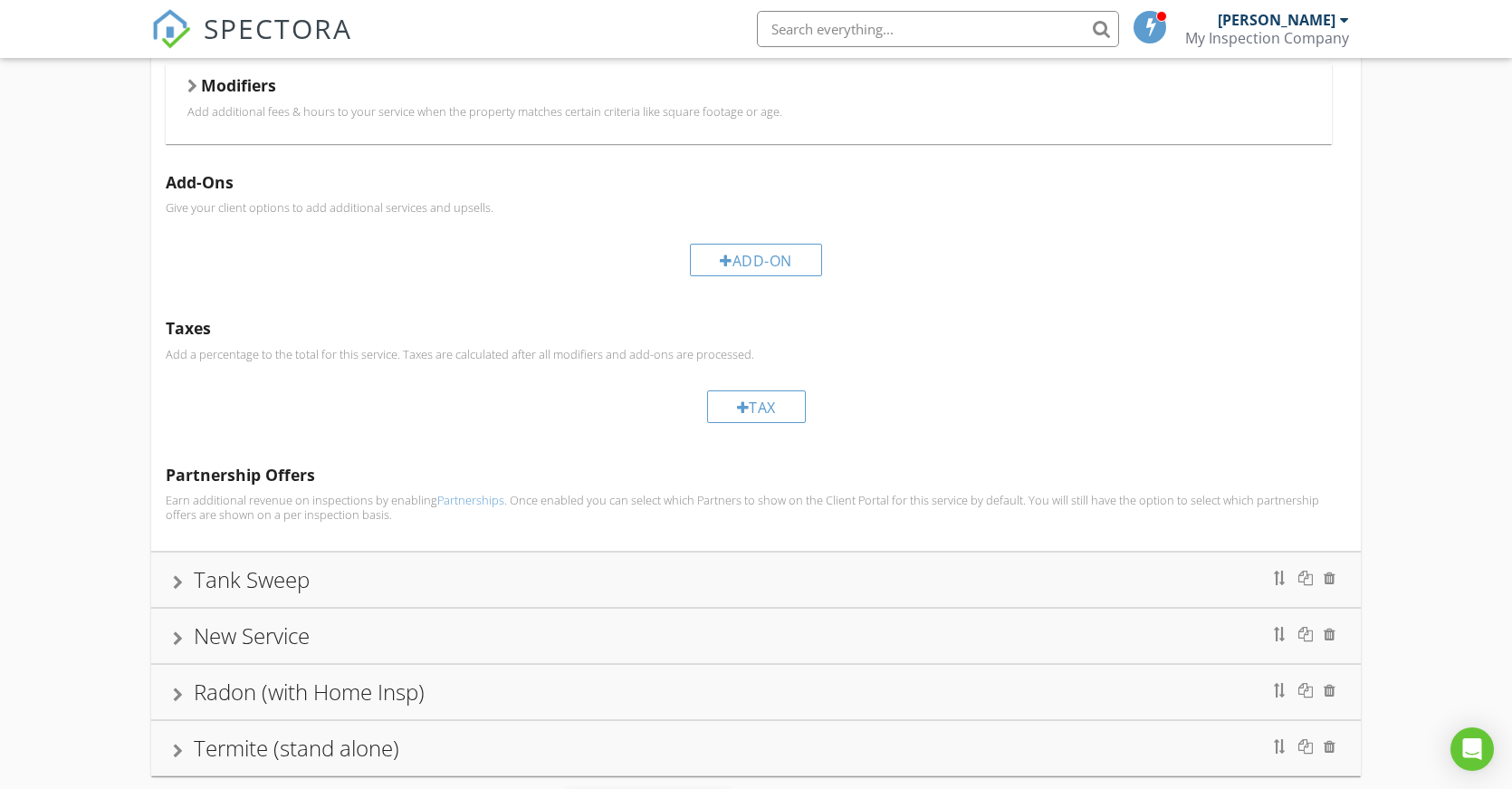
type input "Wood Destroying Organism Inspection"
click at [174, 744] on div at bounding box center [177, 750] width 10 height 14
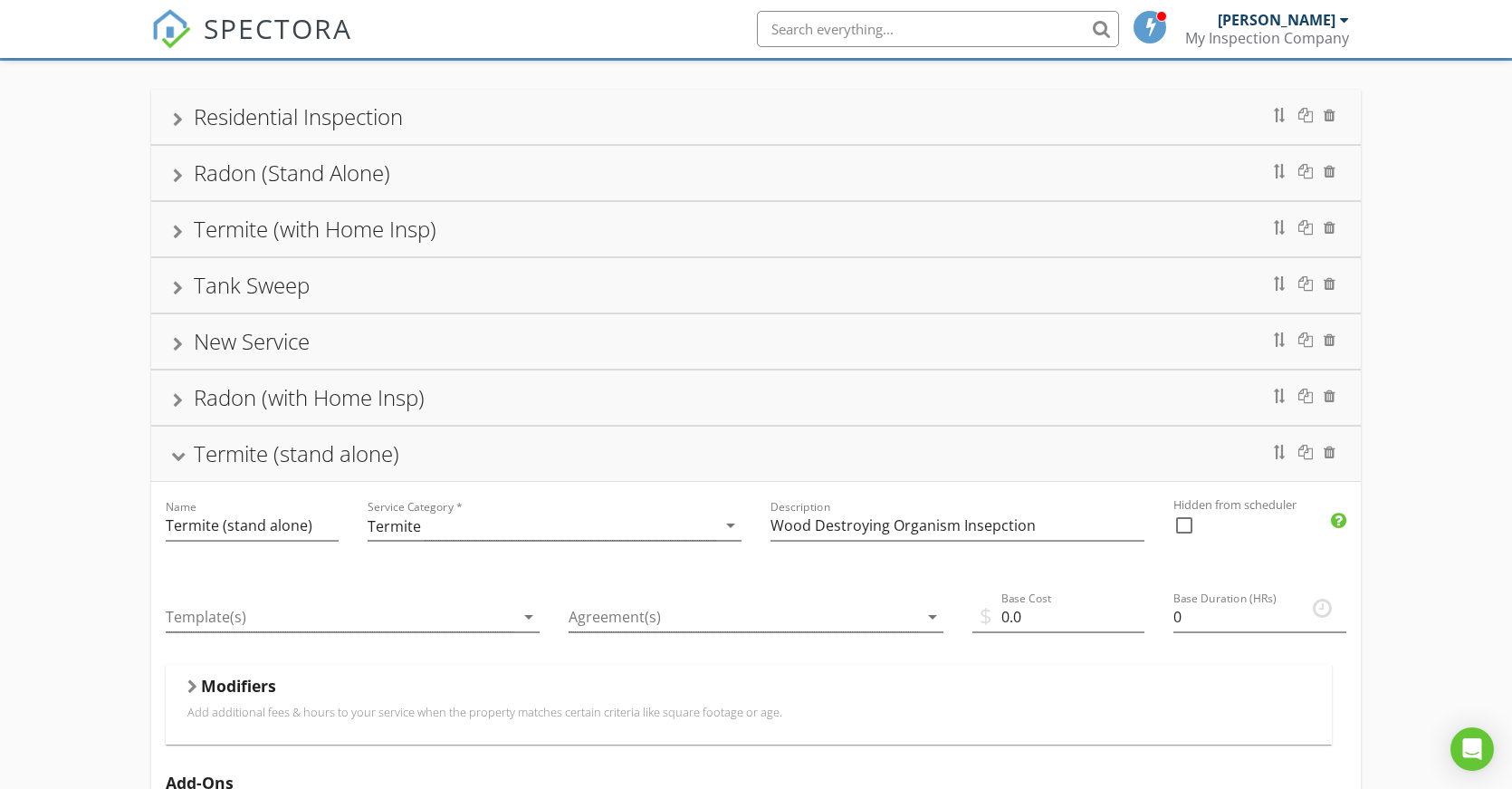
scroll to position [317, 0]
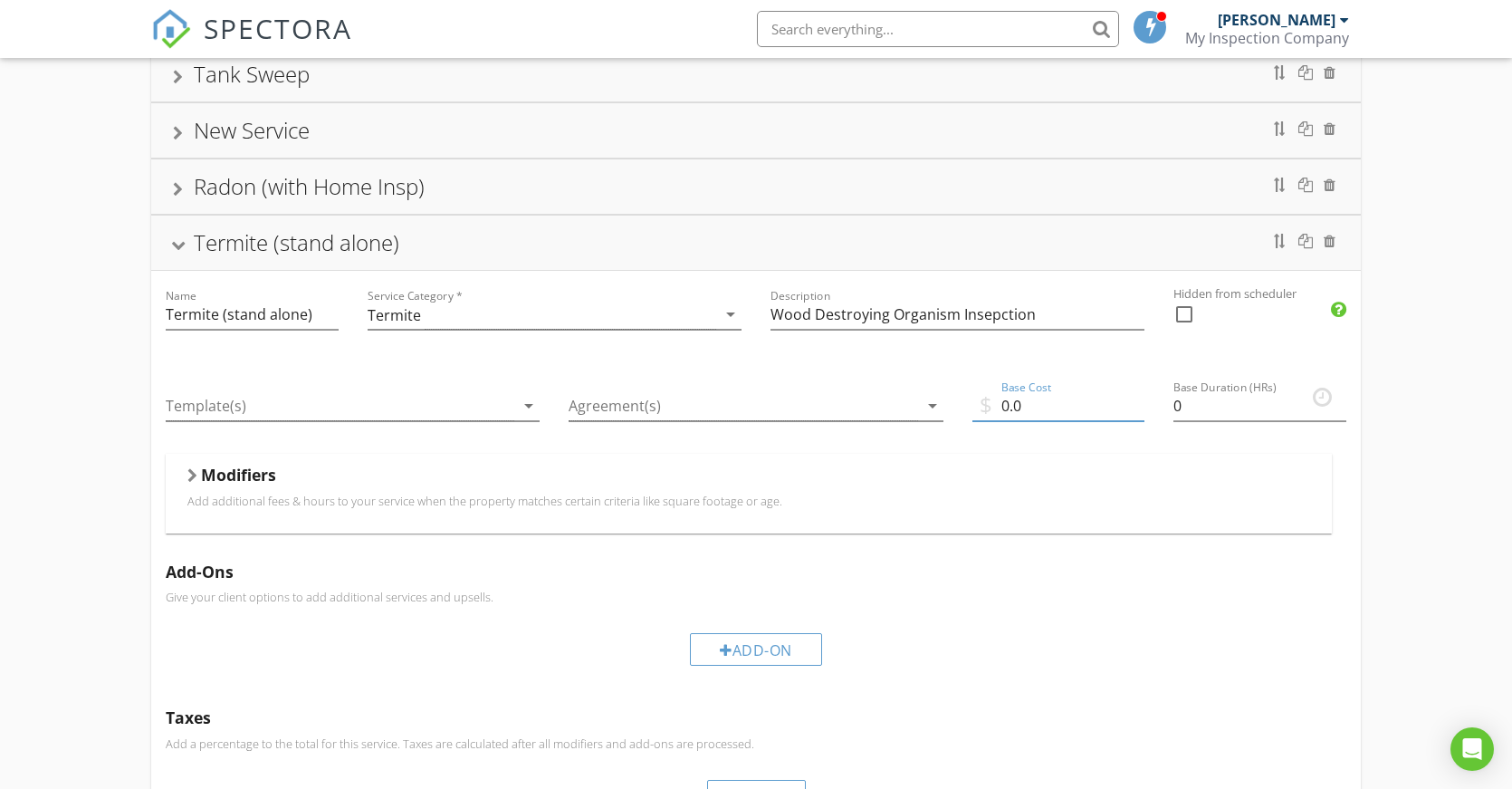
drag, startPoint x: 1036, startPoint y: 408, endPoint x: 993, endPoint y: 417, distance: 43.9
click at [993, 417] on input "0.0" at bounding box center [1059, 406] width 173 height 30
type input "200.00"
click at [796, 411] on div at bounding box center [743, 406] width 349 height 30
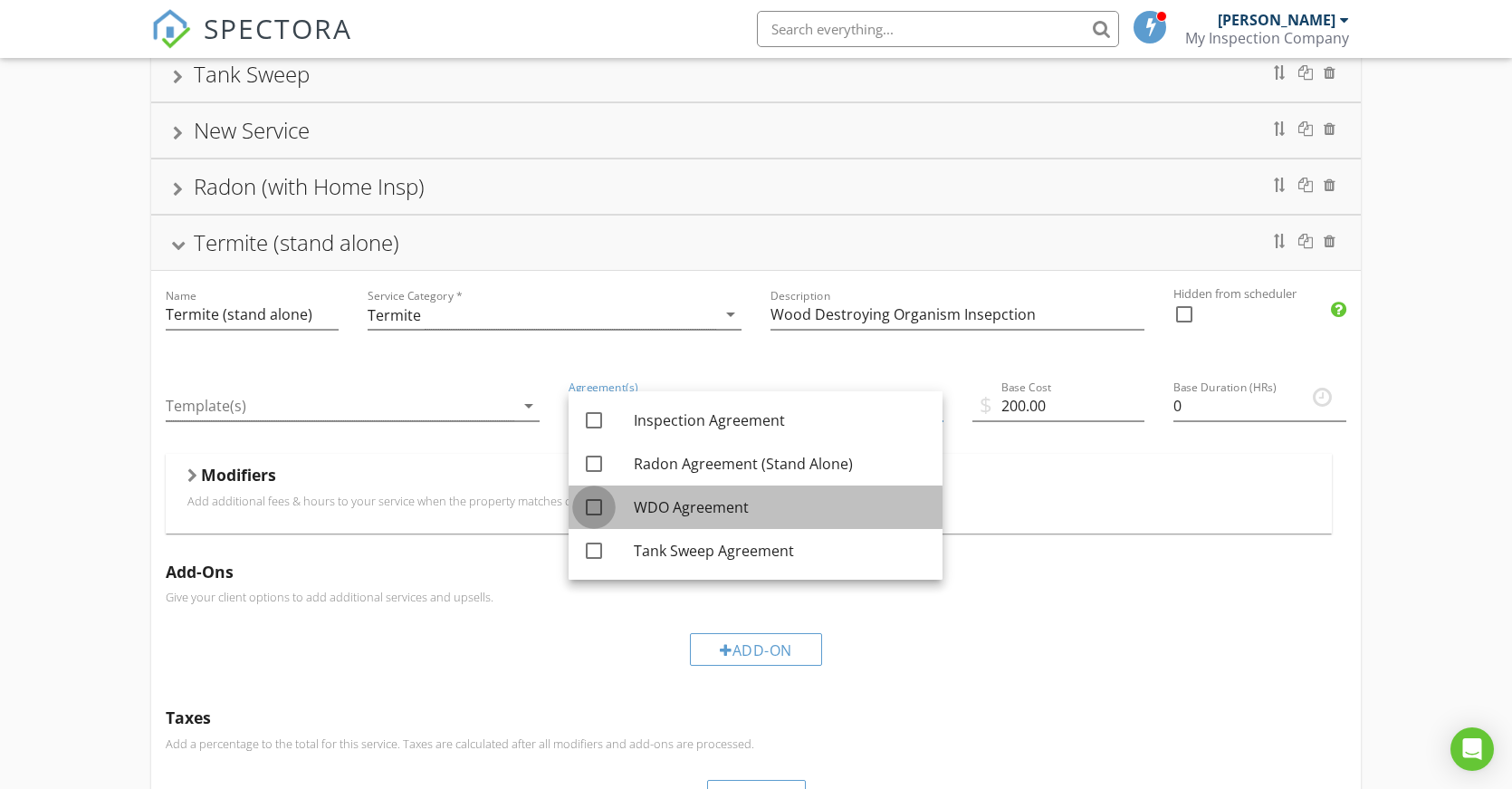
click at [594, 505] on div at bounding box center [594, 507] width 31 height 31
checkbox input "true"
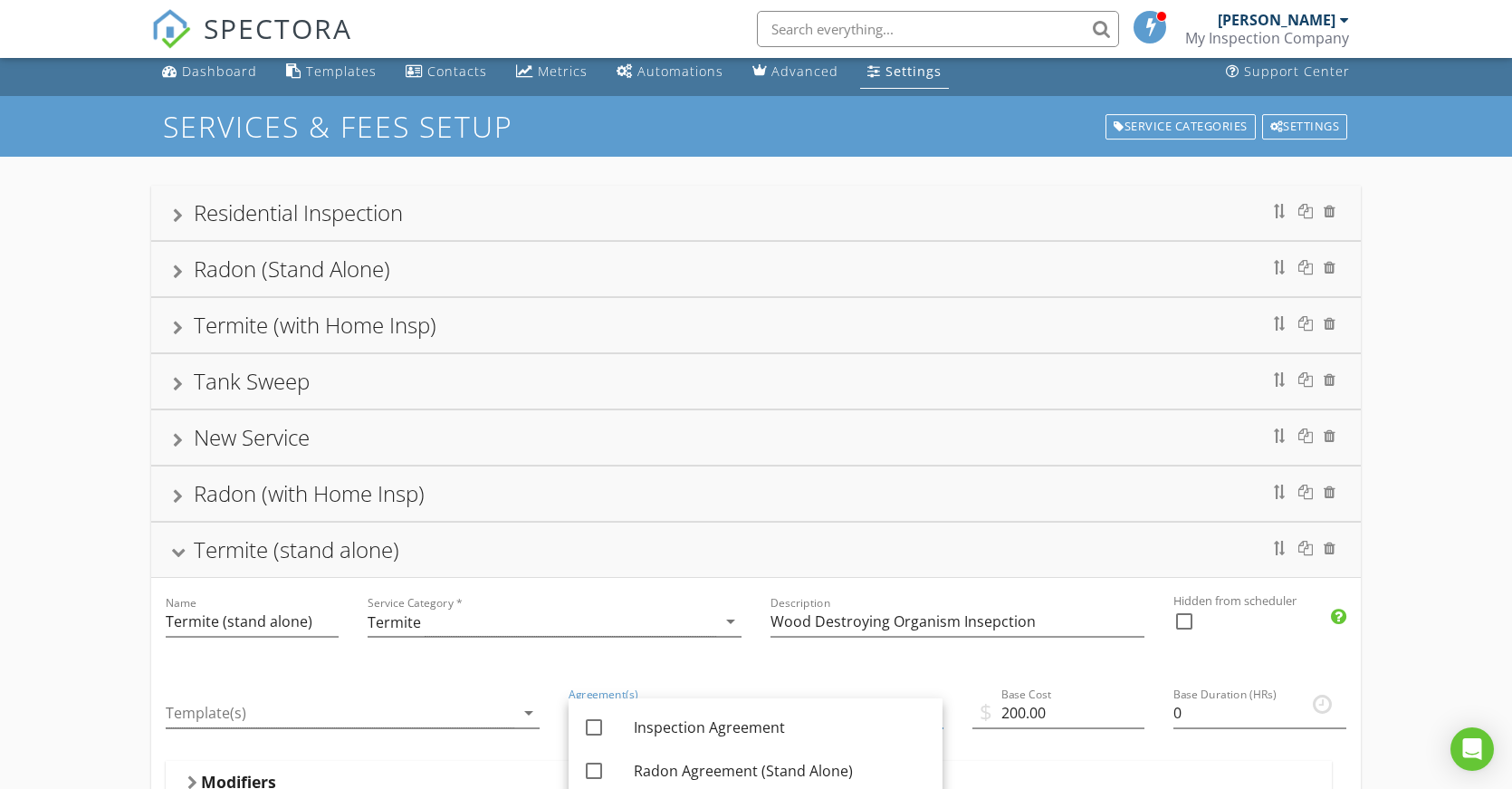
scroll to position [0, 0]
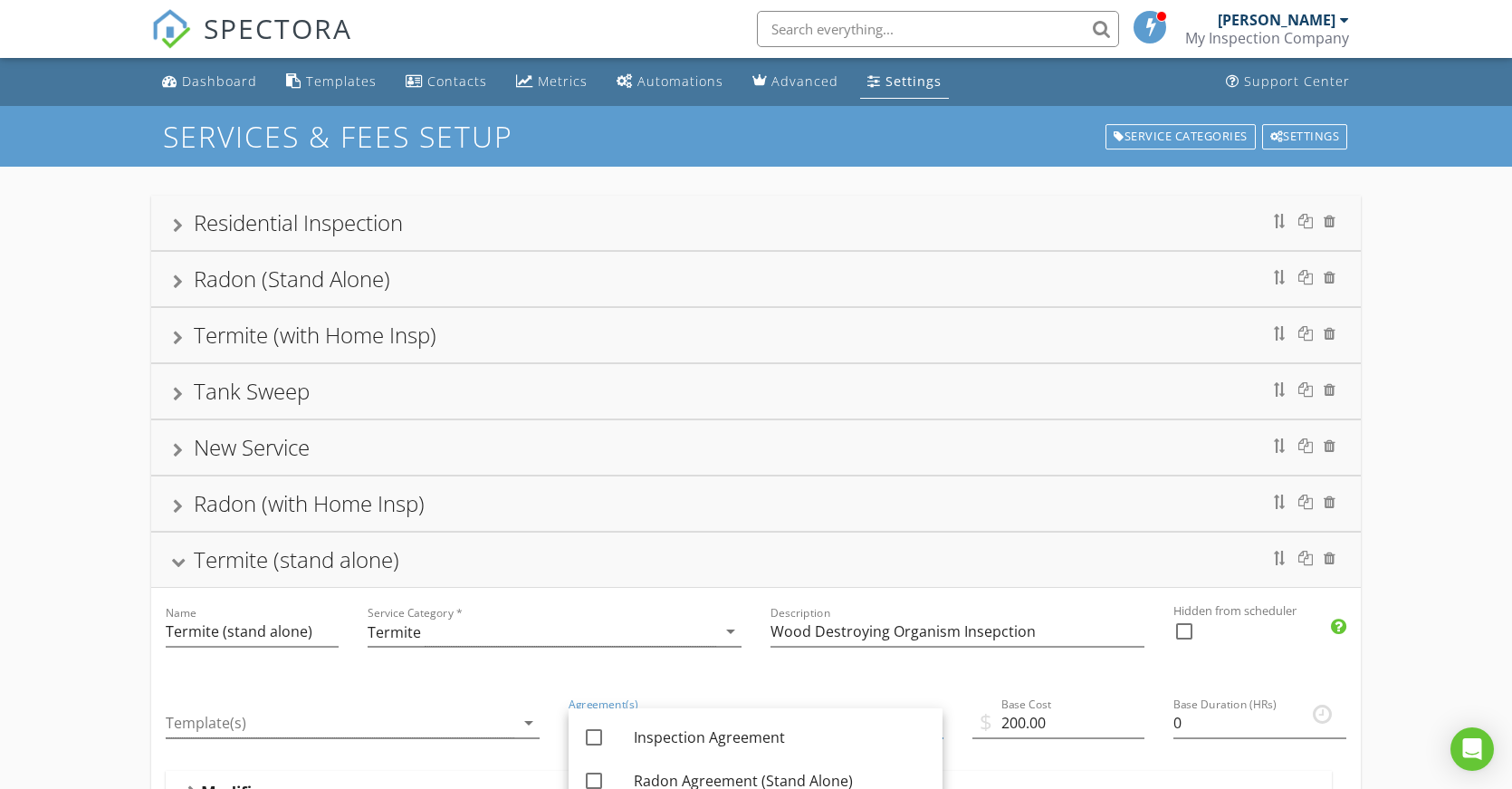
click at [173, 332] on div "Termite (with Home Insp)" at bounding box center [755, 336] width 1209 height 55
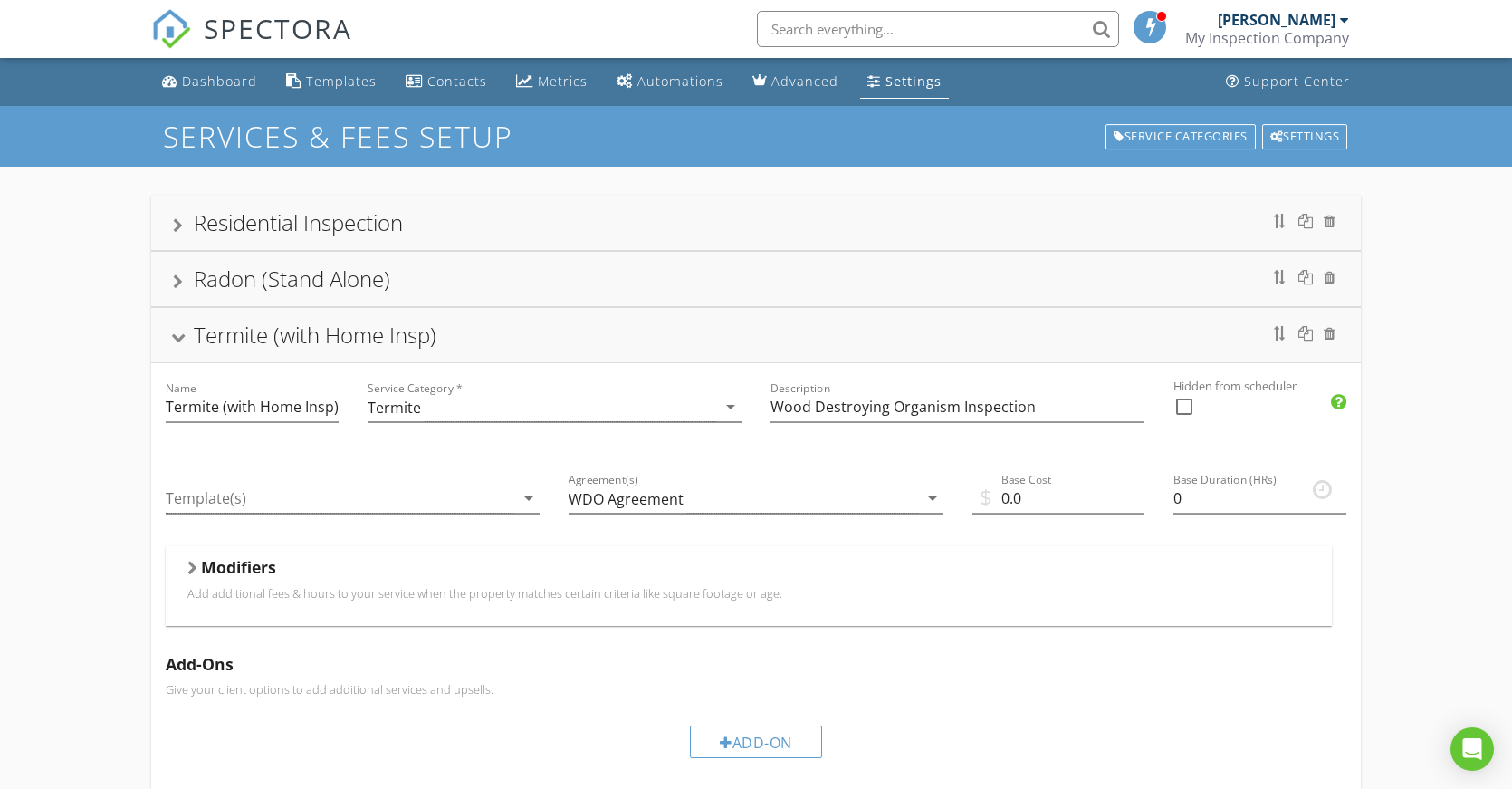
click at [893, 83] on div "Settings" at bounding box center [913, 81] width 57 height 17
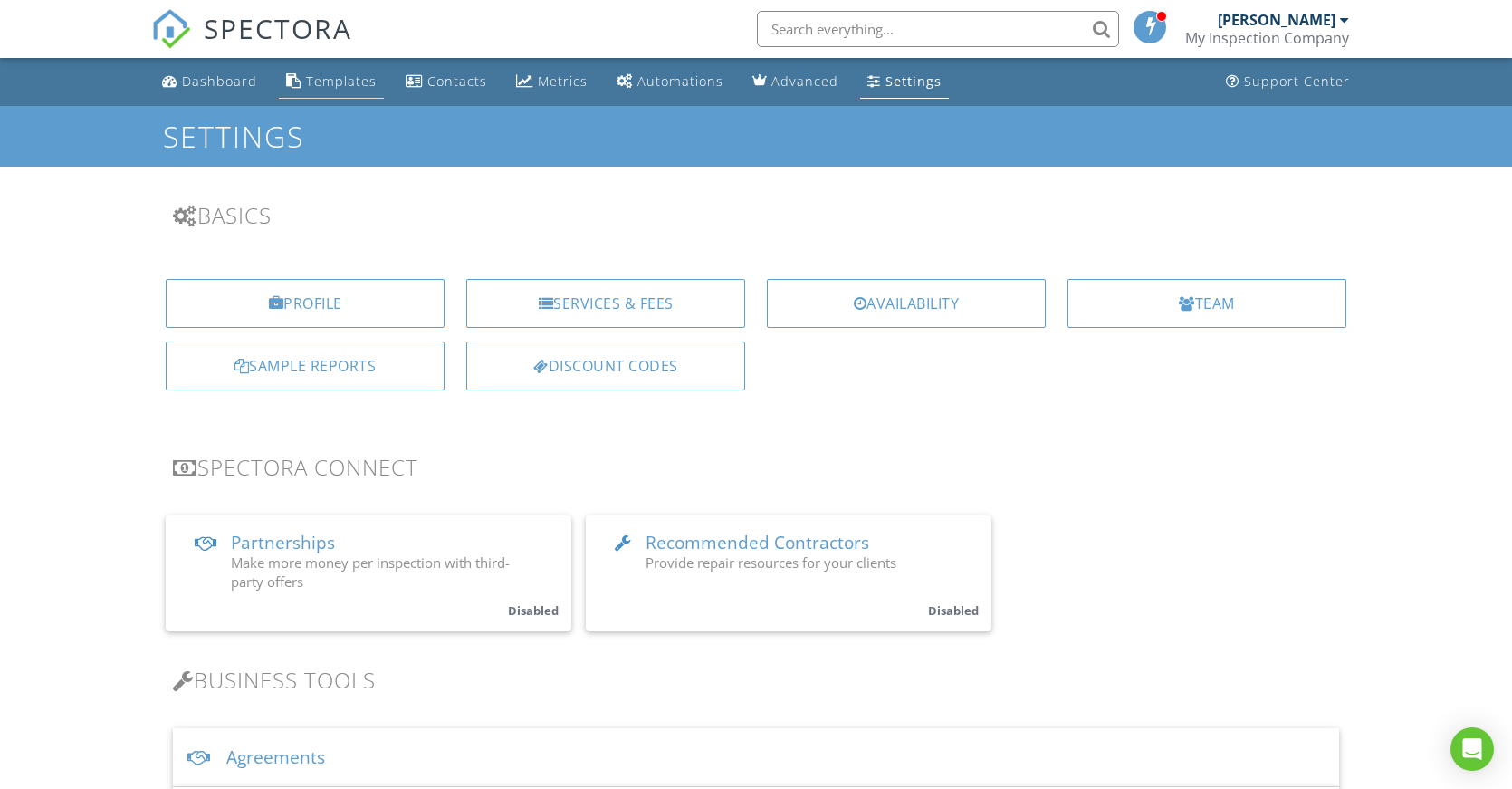
click at [314, 80] on div "Templates" at bounding box center [341, 81] width 71 height 17
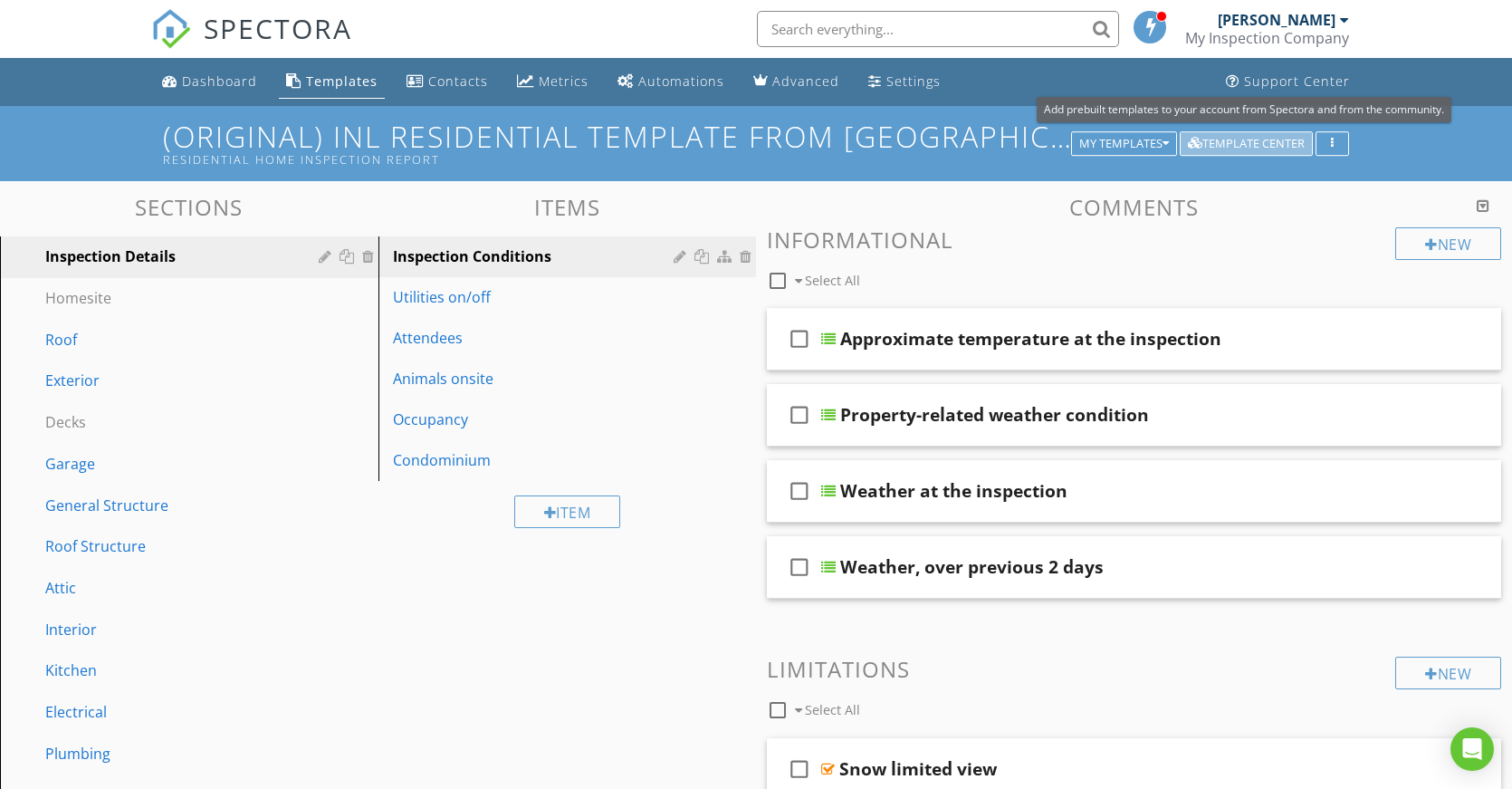
click at [1280, 139] on div "Template Center" at bounding box center [1246, 143] width 117 height 12
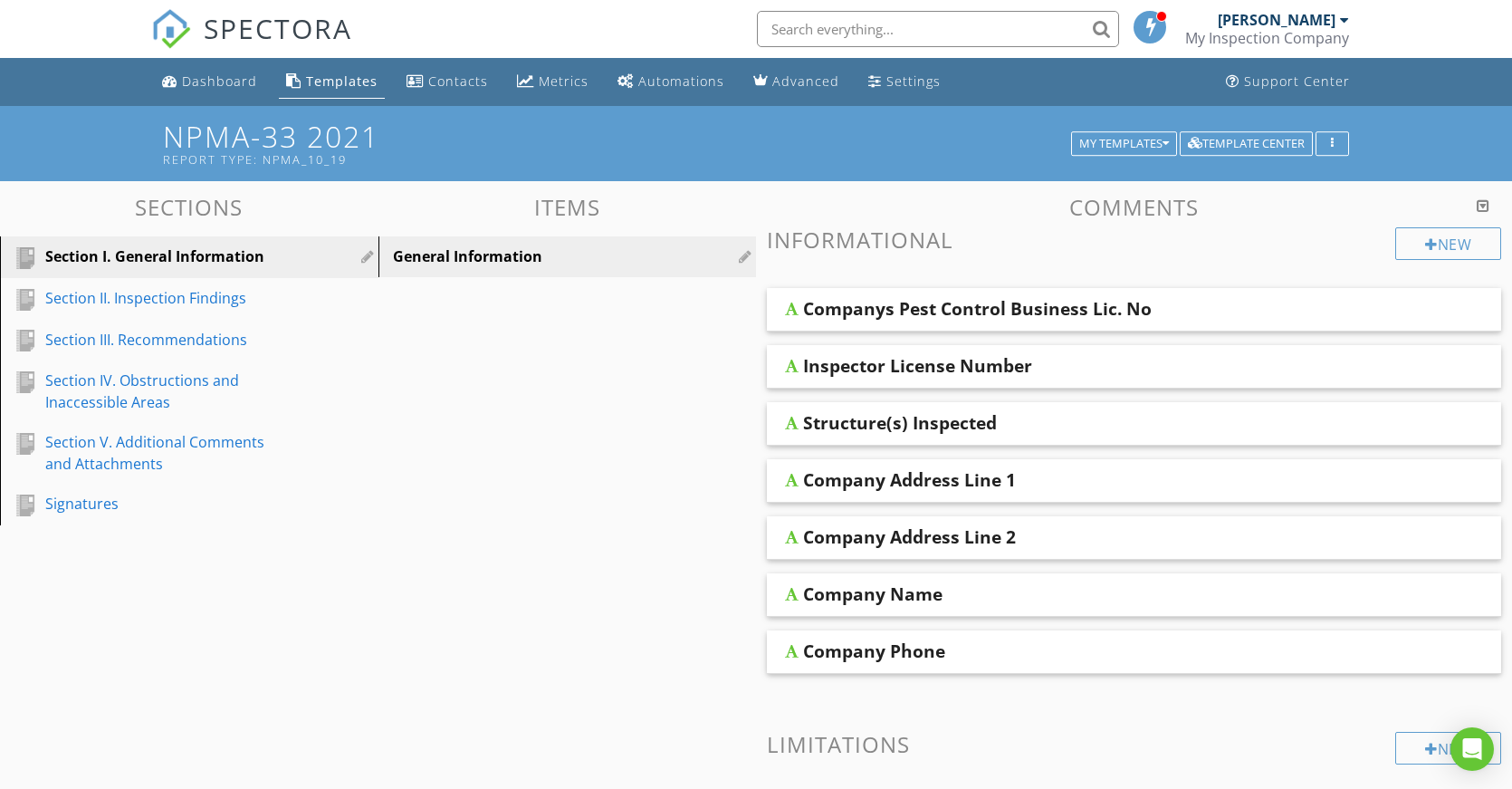
click at [1015, 357] on div "Inspector License Number" at bounding box center [917, 366] width 229 height 22
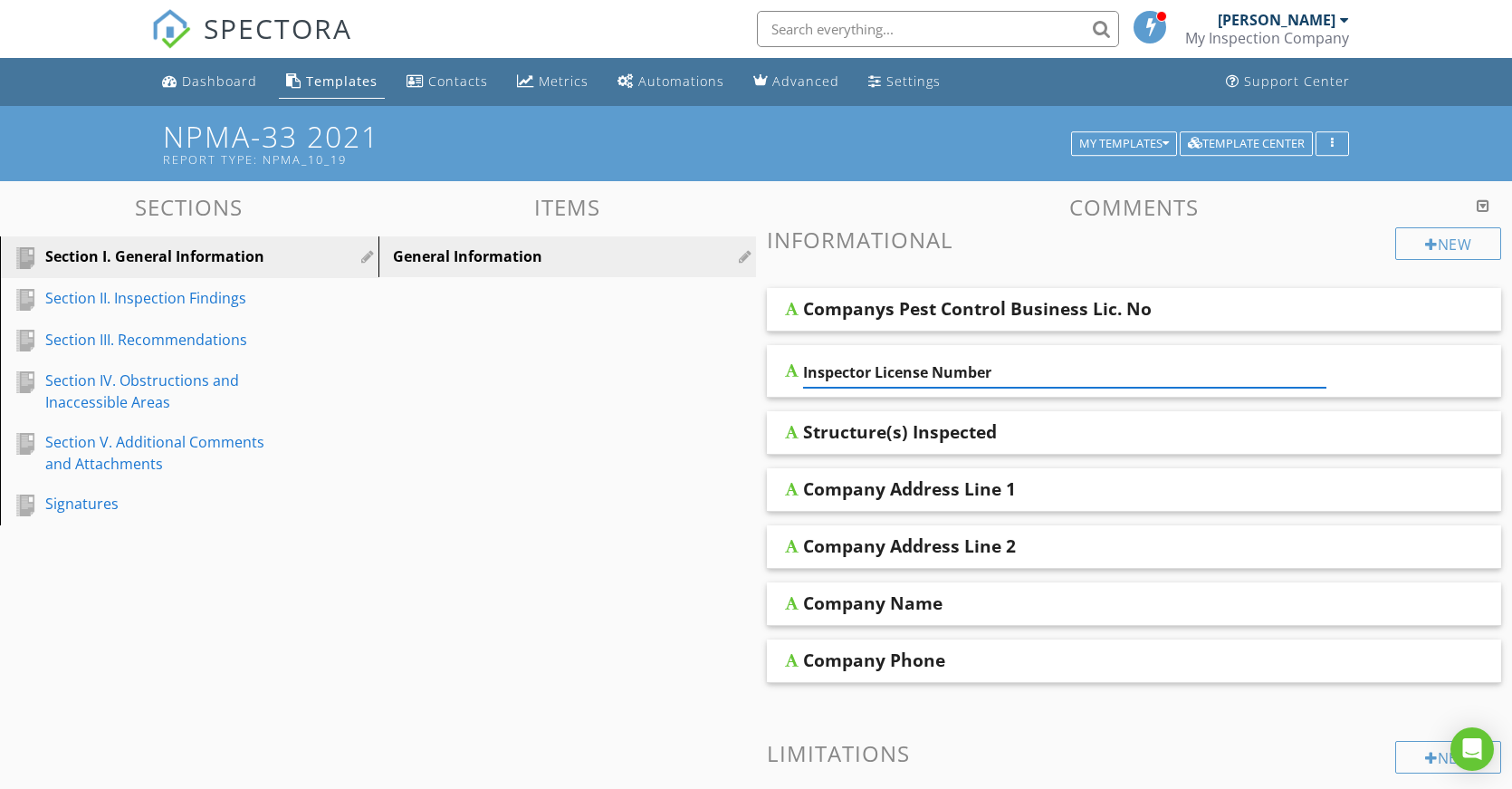
click at [1005, 365] on input "Inspector License Number" at bounding box center [1064, 372] width 523 height 30
drag, startPoint x: 1013, startPoint y: 375, endPoint x: 797, endPoint y: 383, distance: 216.1
click at [797, 383] on div "Inspector License Number" at bounding box center [1134, 371] width 734 height 53
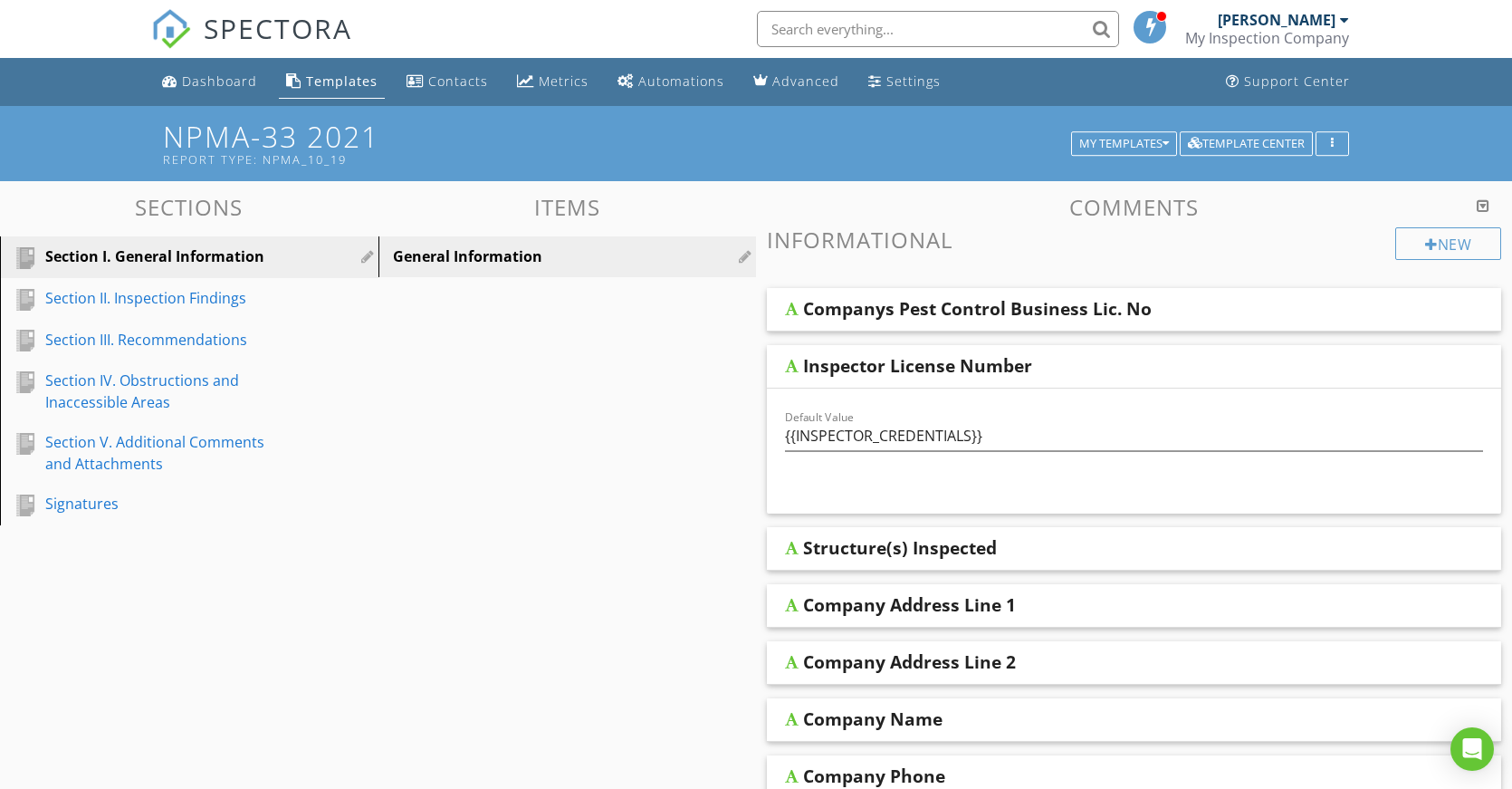
click at [973, 545] on div "Structure(s) Inspected" at bounding box center [900, 548] width 194 height 22
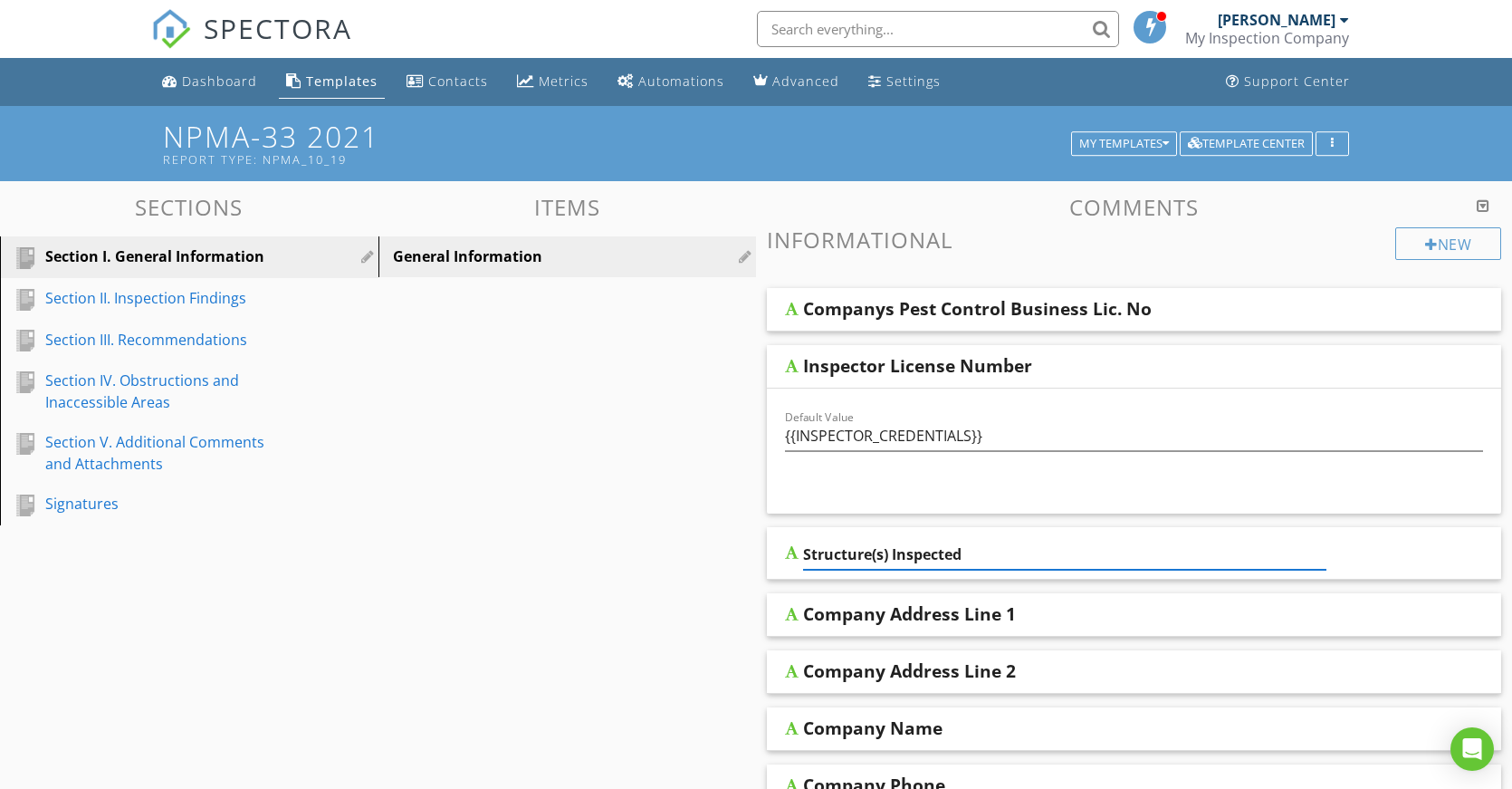
drag, startPoint x: 1025, startPoint y: 556, endPoint x: 776, endPoint y: 563, distance: 249.1
click at [776, 563] on div "Structure(s) Inspected" at bounding box center [1134, 553] width 734 height 53
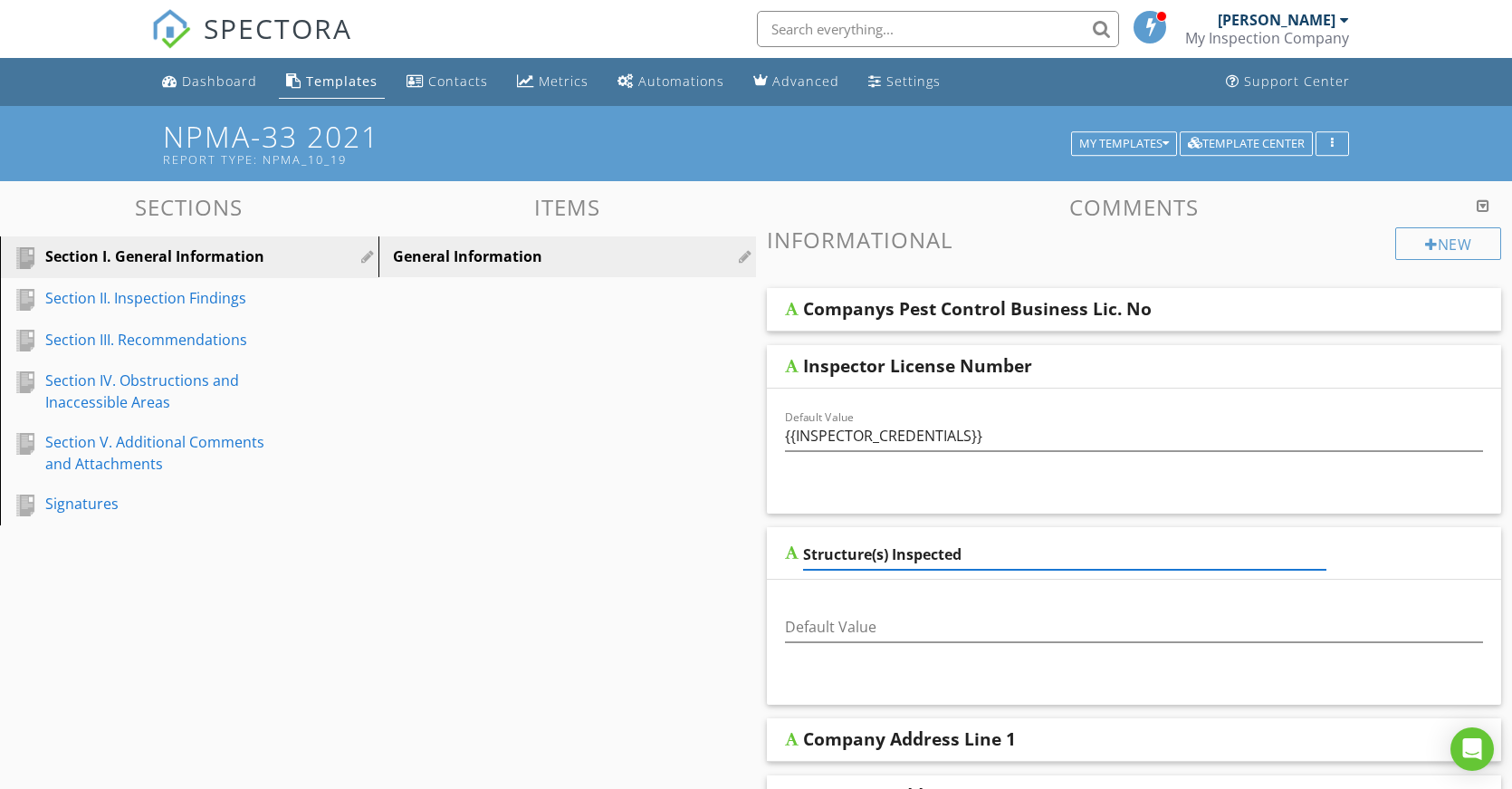
click at [1083, 314] on div "Companys Pest Control Business Lic. No" at bounding box center [978, 308] width 349 height 22
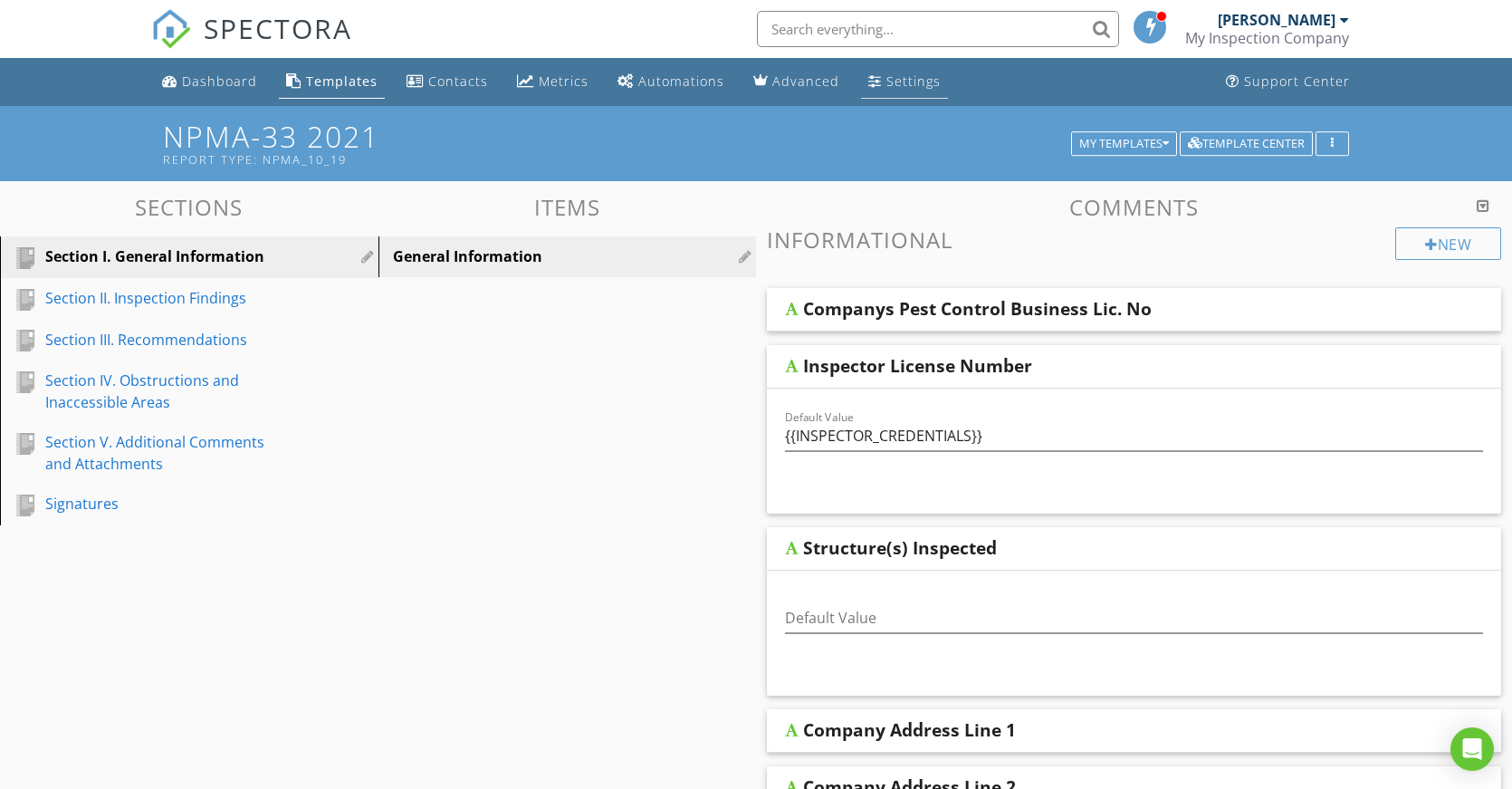
click at [876, 79] on link "Settings" at bounding box center [905, 82] width 87 height 34
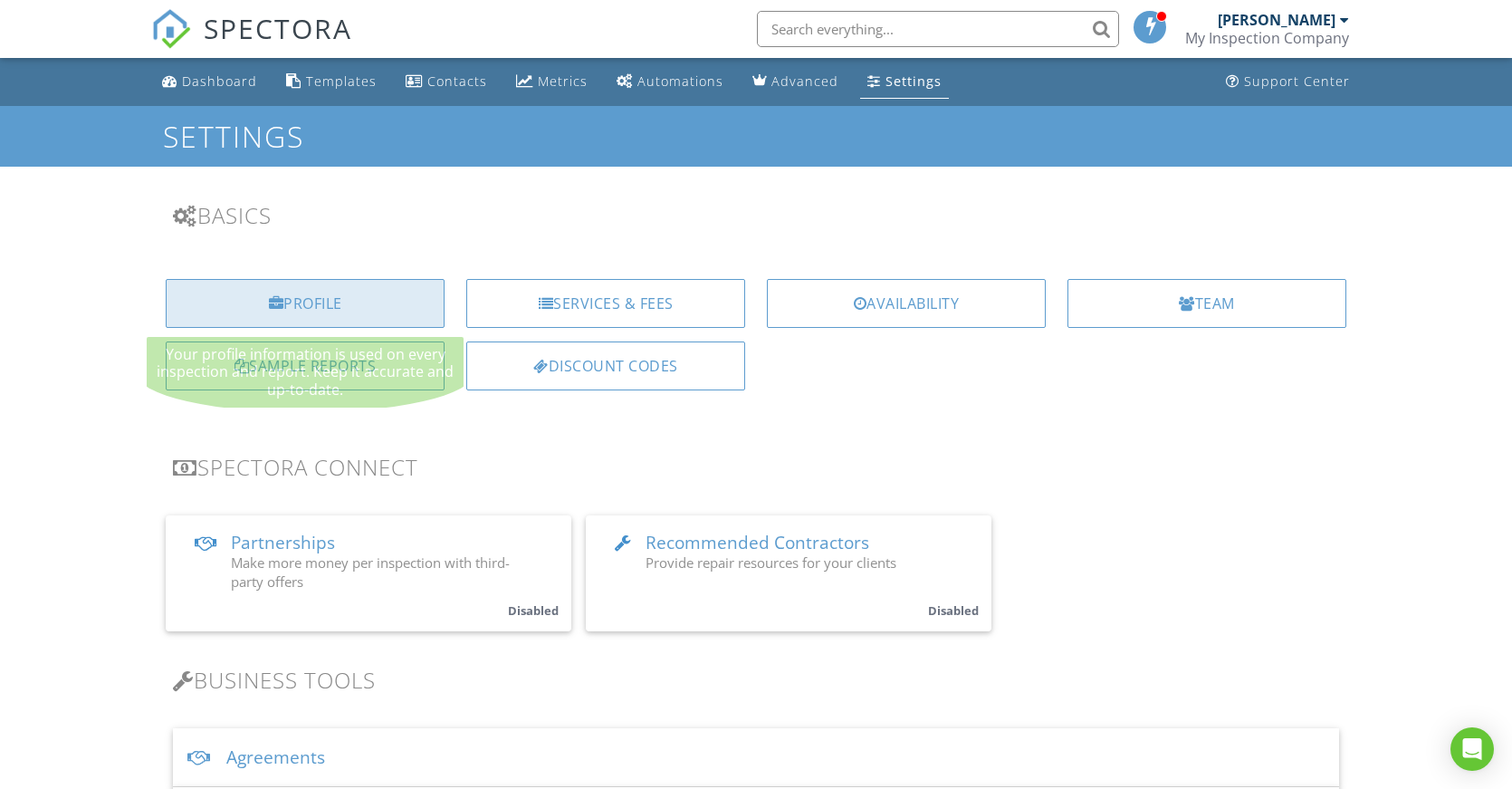
click at [379, 311] on div "Profile" at bounding box center [305, 304] width 279 height 49
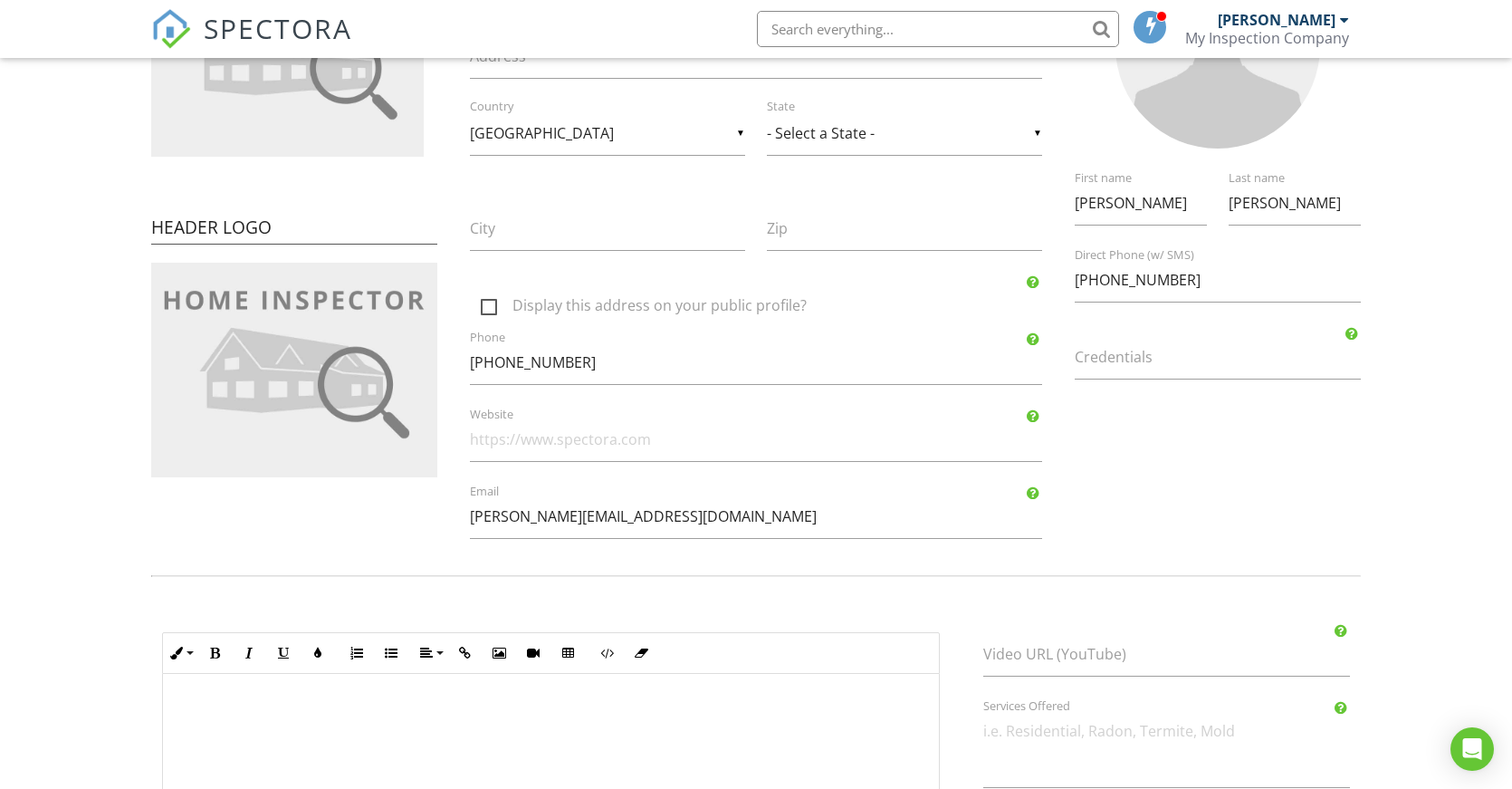
scroll to position [196, 0]
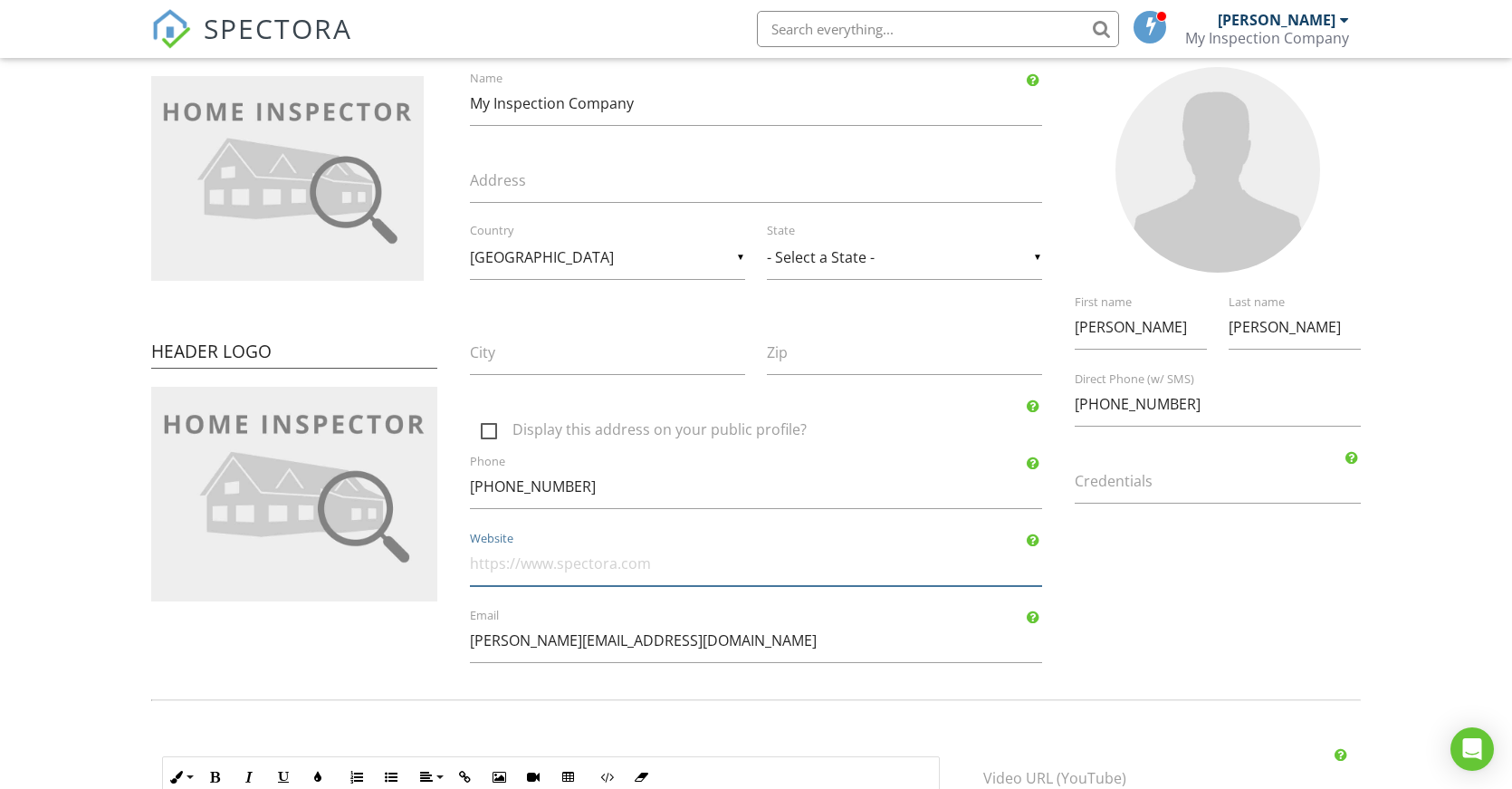
click at [709, 566] on input "Website" at bounding box center [756, 563] width 572 height 44
type input "www.oakhillhomeinspections.com"
click at [1156, 487] on label "Credentials" at bounding box center [1228, 481] width 308 height 20
click at [1156, 487] on input "Credentials" at bounding box center [1218, 481] width 287 height 44
click at [1357, 498] on input "Credentials" at bounding box center [1218, 481] width 287 height 44
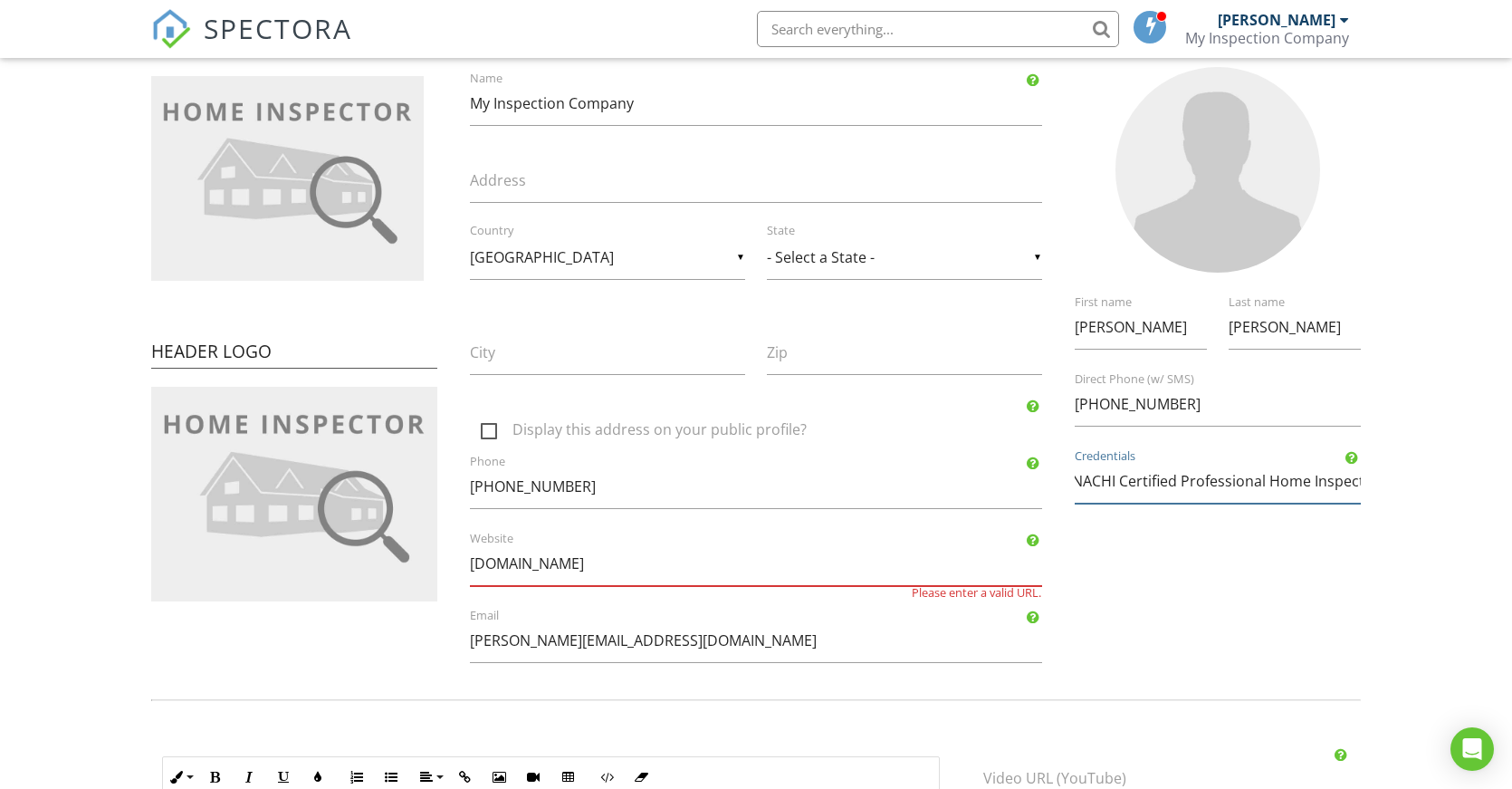
scroll to position [0, 50]
type input "InterNACHI Certified Professional Home Inspector"
click at [740, 561] on input "www.oakhillhomeinspections.com" at bounding box center [756, 563] width 572 height 44
click at [469, 566] on div "www.oakhillhomeinspections.com Website" at bounding box center [756, 563] width 594 height 44
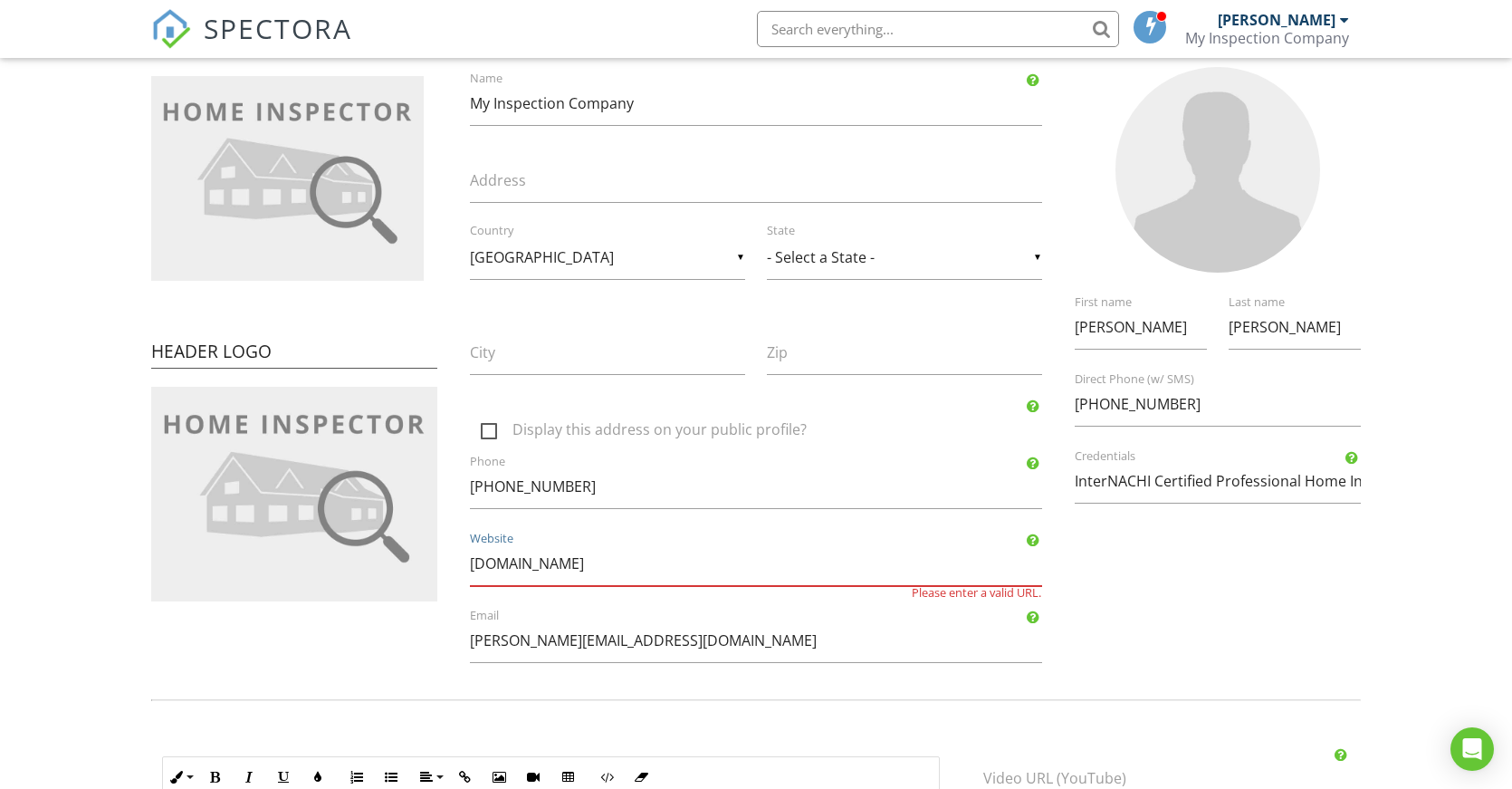
click at [473, 566] on input "www.oakhillhomeinspections.com" at bounding box center [756, 563] width 572 height 44
click at [965, 554] on input "https://www.oakhillhomeinspections.com" at bounding box center [756, 563] width 572 height 44
click at [783, 568] on input "https://www.oakhillhomeinspections.com" at bounding box center [756, 563] width 572 height 44
click at [788, 563] on input "https://www.oakhillhomeinspections.com" at bounding box center [756, 563] width 572 height 44
type input "https://www.oakhillhomeinspections.com"
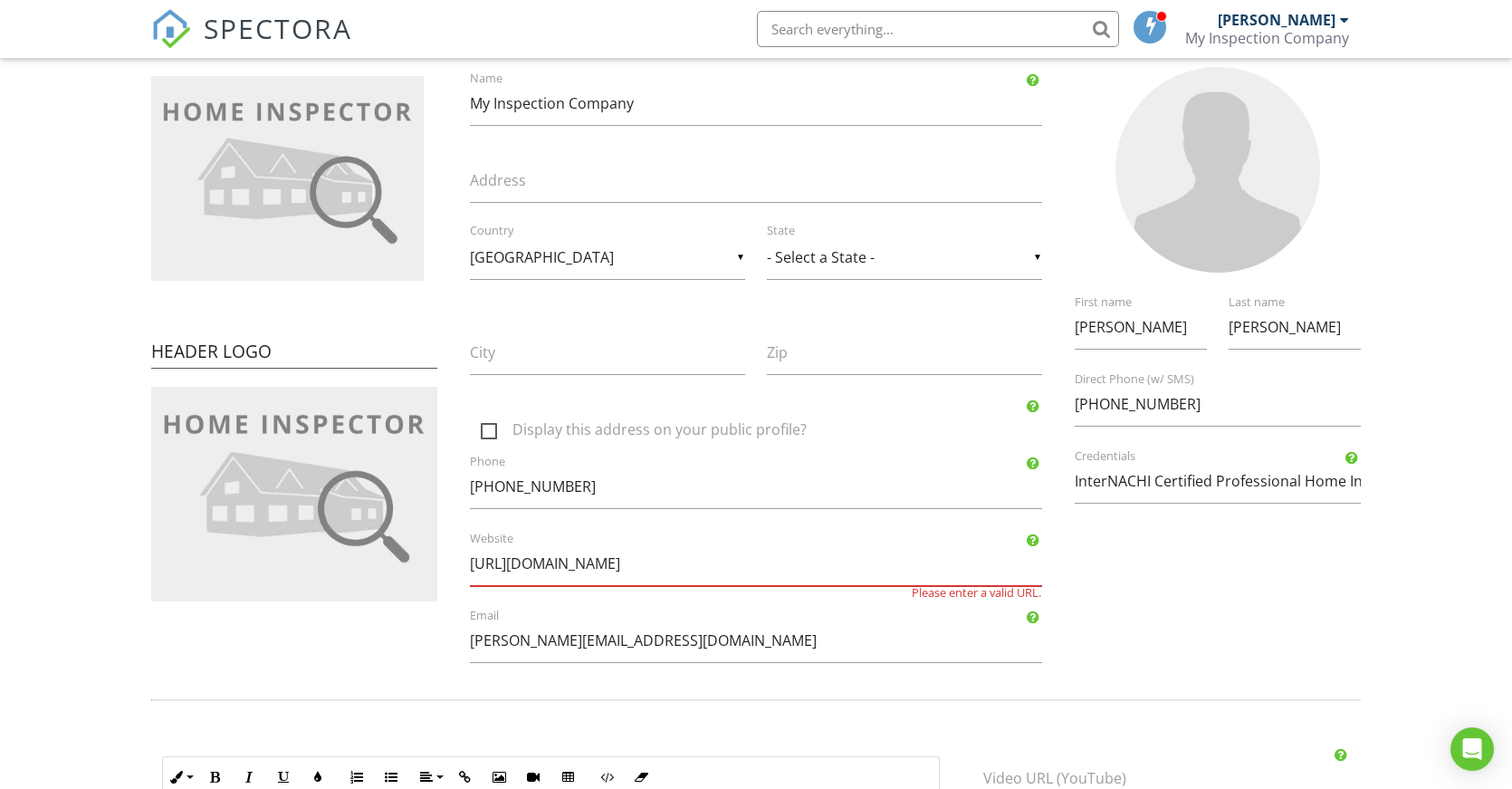
click at [941, 592] on div "Company Information My Inspection Company Name Address ▼ United States - Select…" at bounding box center [756, 337] width 616 height 688
click at [622, 359] on input "City" at bounding box center [608, 353] width 275 height 44
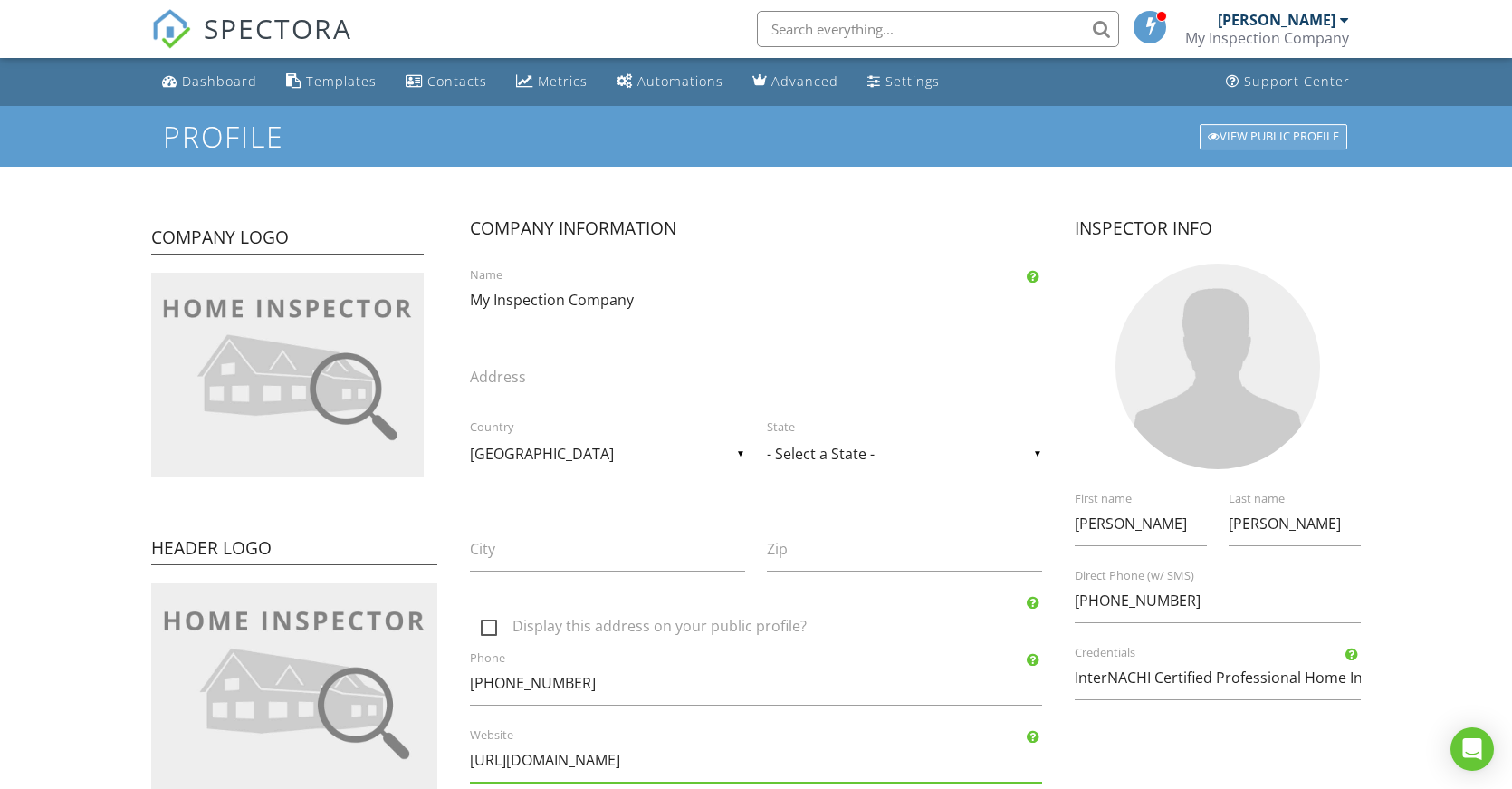
click at [1279, 142] on div "View Public Profile" at bounding box center [1274, 137] width 148 height 25
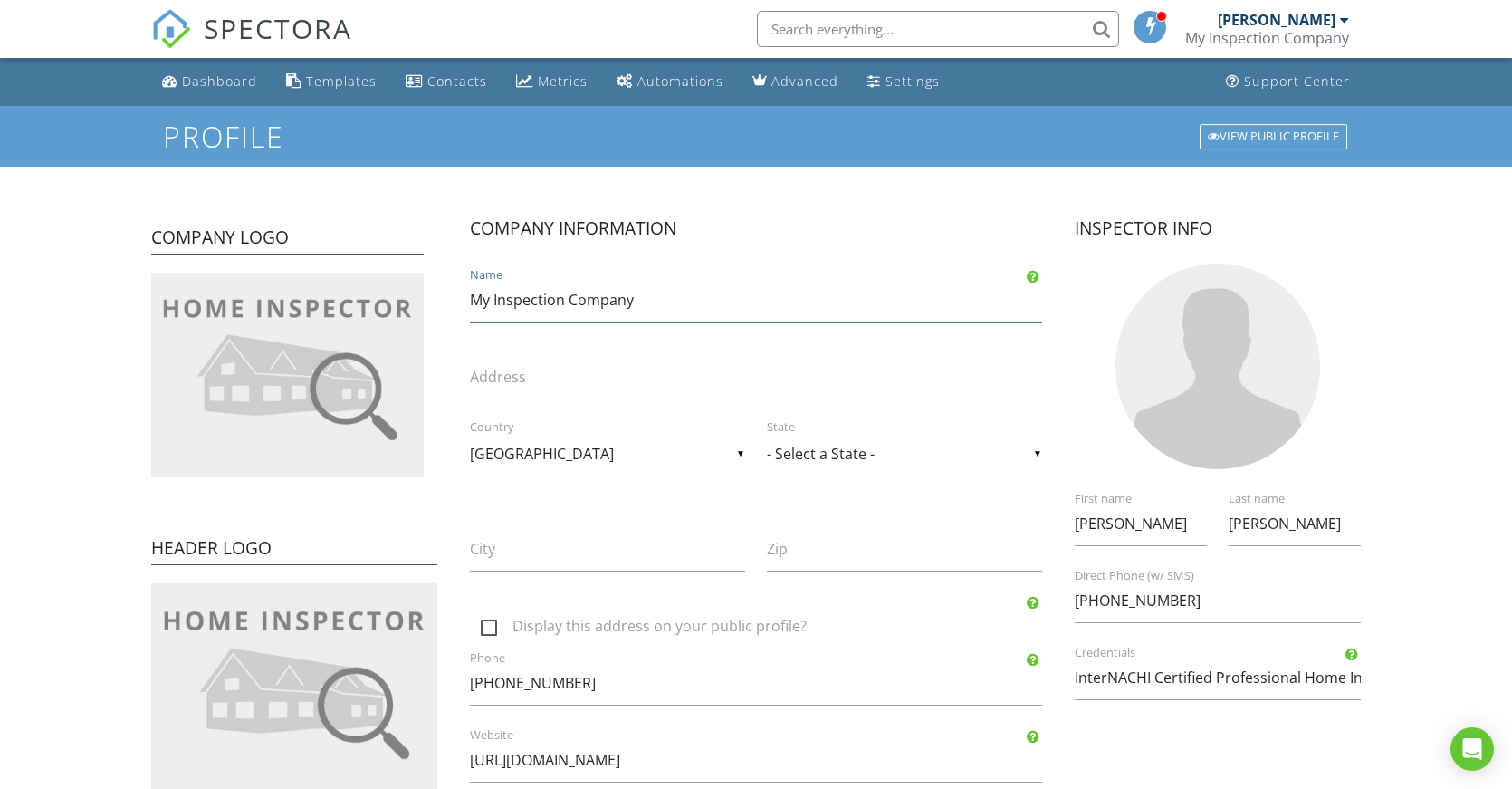
click at [726, 301] on input "My Inspection Company" at bounding box center [756, 300] width 572 height 44
drag, startPoint x: 735, startPoint y: 299, endPoint x: 442, endPoint y: 294, distance: 293.0
click at [442, 294] on div "Company Logo Header Logo Company Information My Inspection Company Name Address…" at bounding box center [756, 534] width 1231 height 688
type input "Oak Hill Home Inspections, LLC"
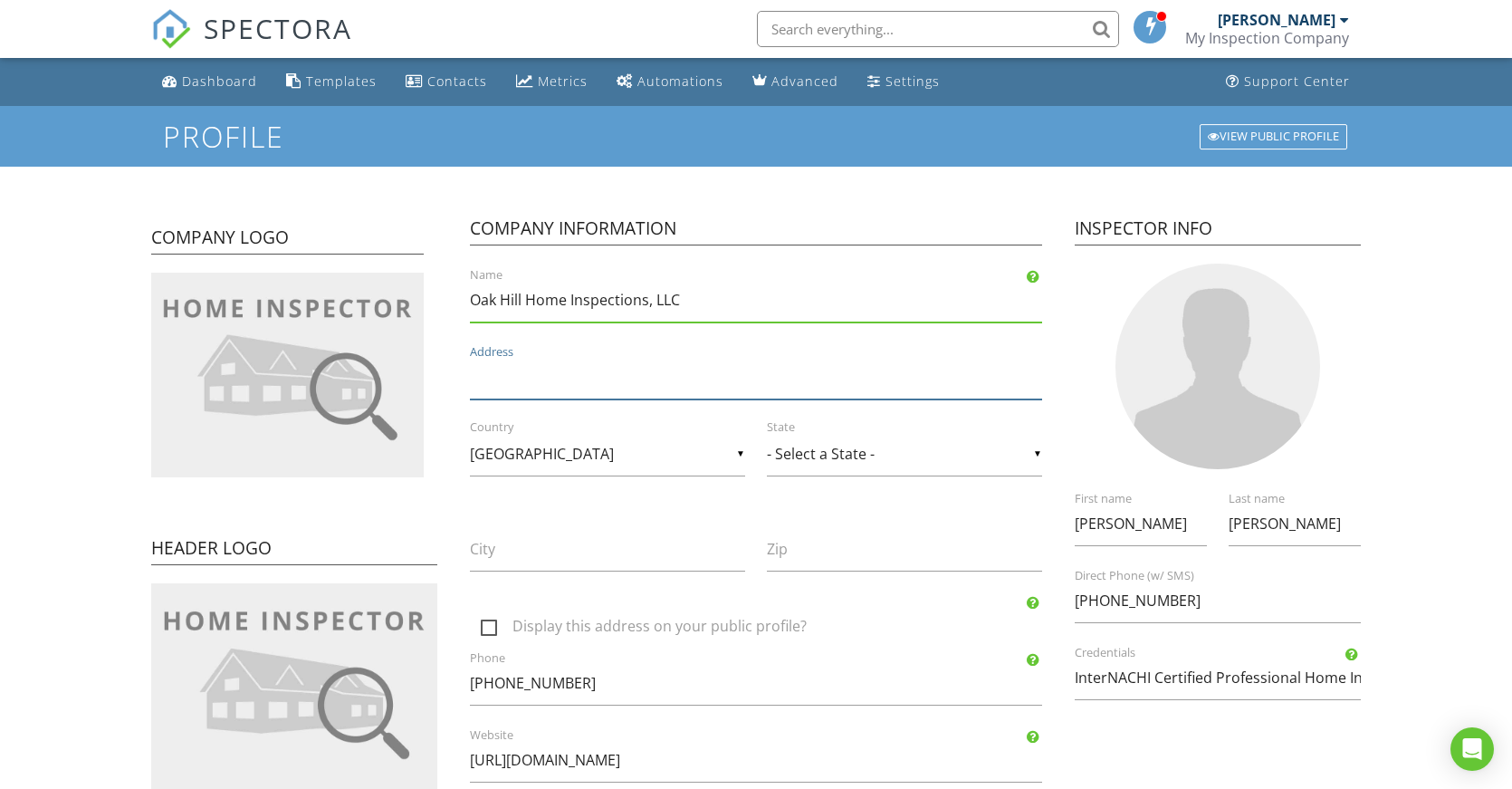
click at [527, 379] on input "Address" at bounding box center [756, 377] width 572 height 44
type input "393 Piaget Ave, STE #130"
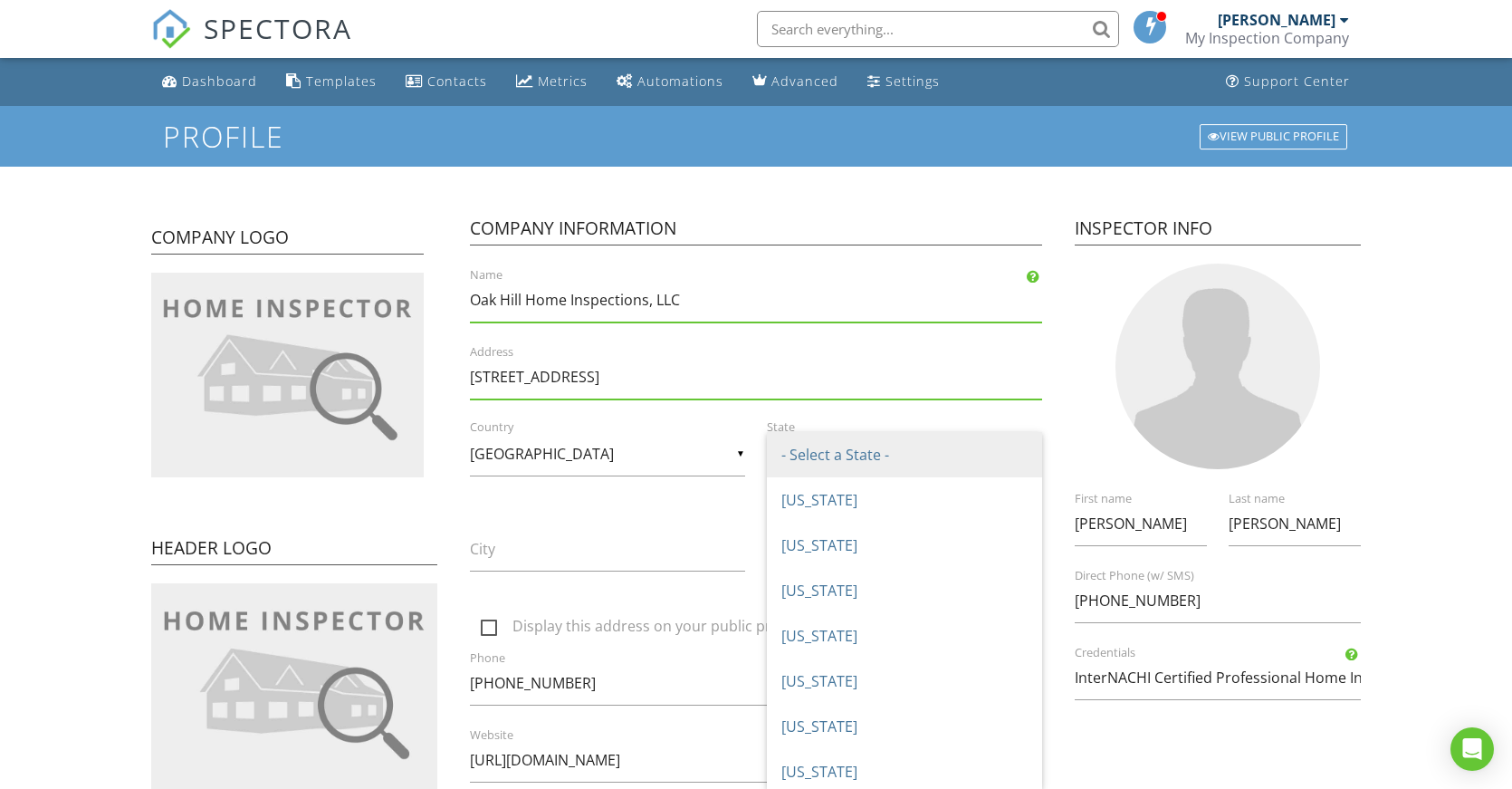
scroll to position [1268, 0]
drag, startPoint x: 859, startPoint y: 592, endPoint x: 816, endPoint y: 581, distance: 44.4
click at [856, 591] on span "New Jersey" at bounding box center [905, 590] width 275 height 45
type input "New Jersey"
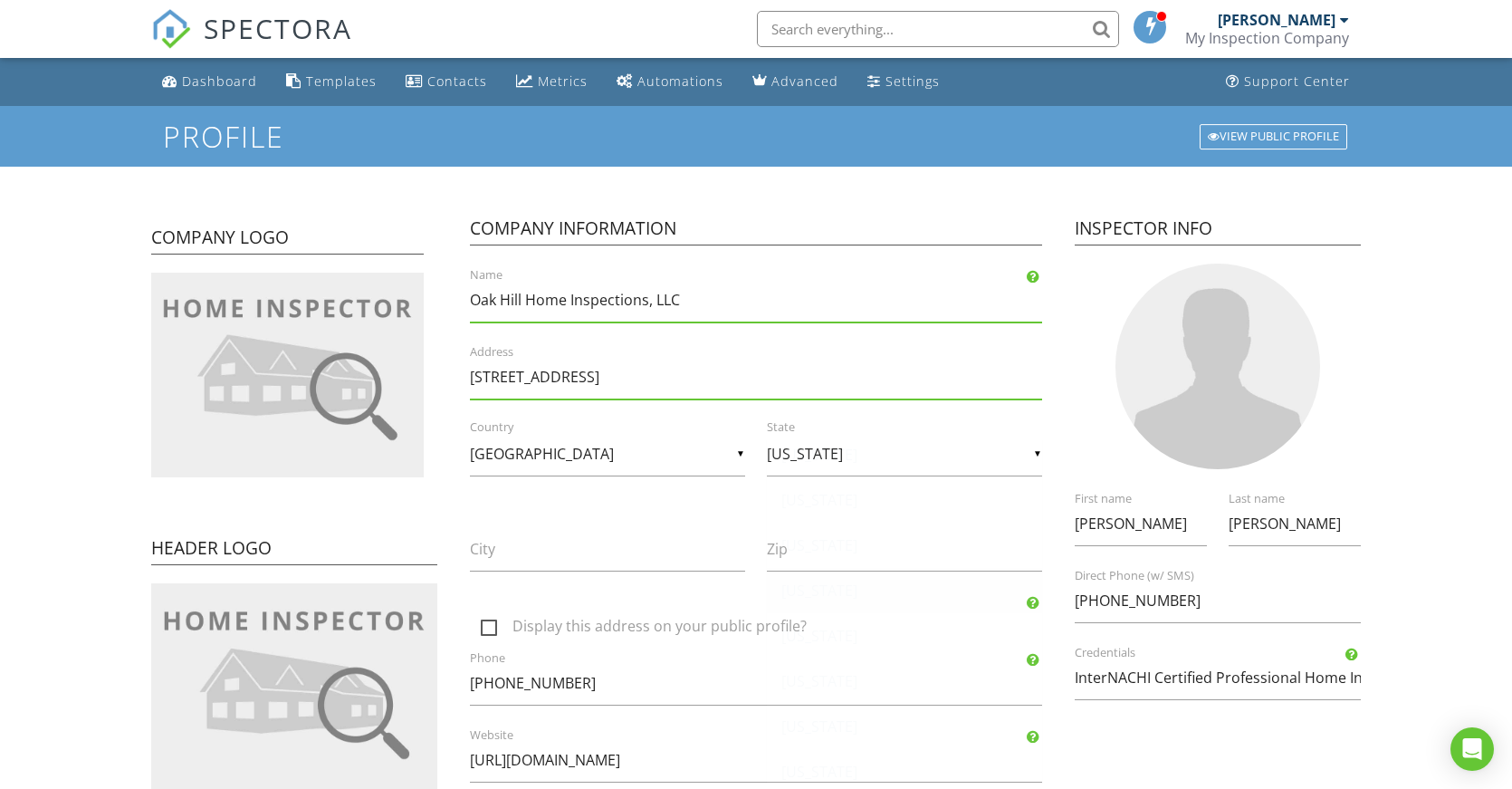
scroll to position [0, 0]
click at [551, 551] on input "City" at bounding box center [608, 549] width 275 height 44
type input "Clifton"
type input "07011"
click at [562, 602] on div "Company Information Oak Hill Home Inspections, LLC Name 393 Piaget Ave, STE #13…" at bounding box center [756, 534] width 616 height 688
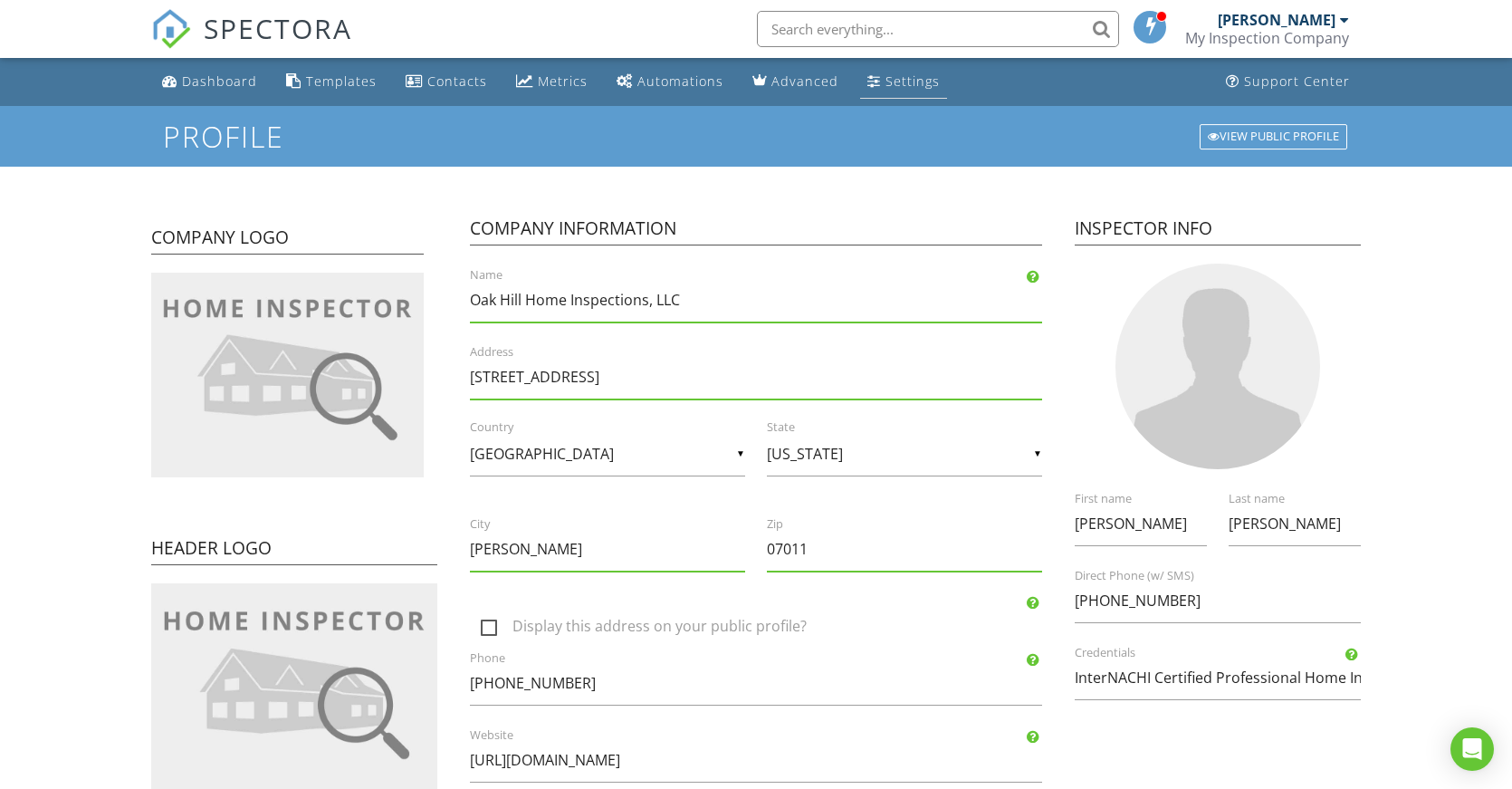
click at [898, 85] on div "Settings" at bounding box center [912, 81] width 55 height 17
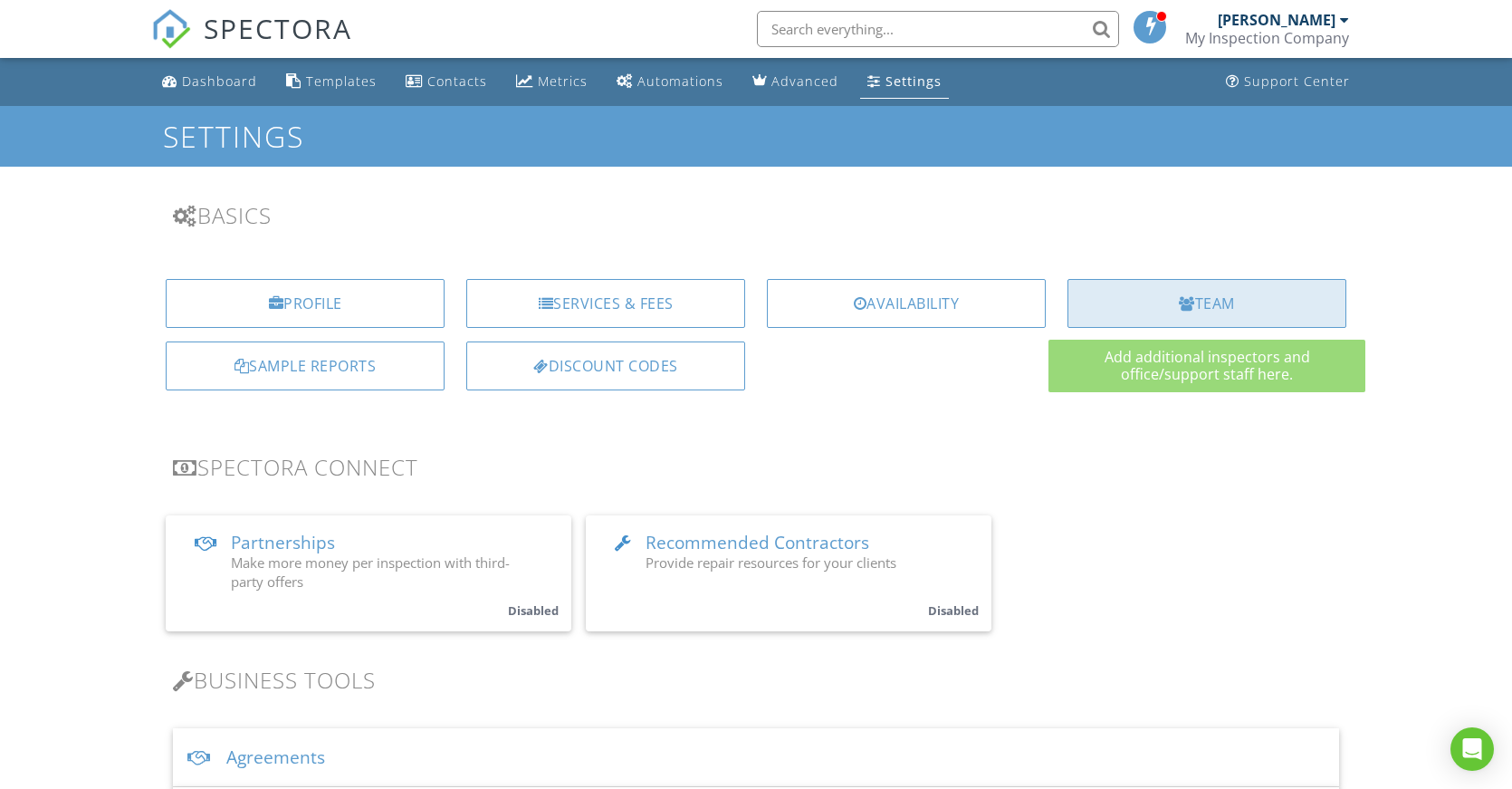
click at [1160, 321] on div "Team" at bounding box center [1208, 304] width 279 height 49
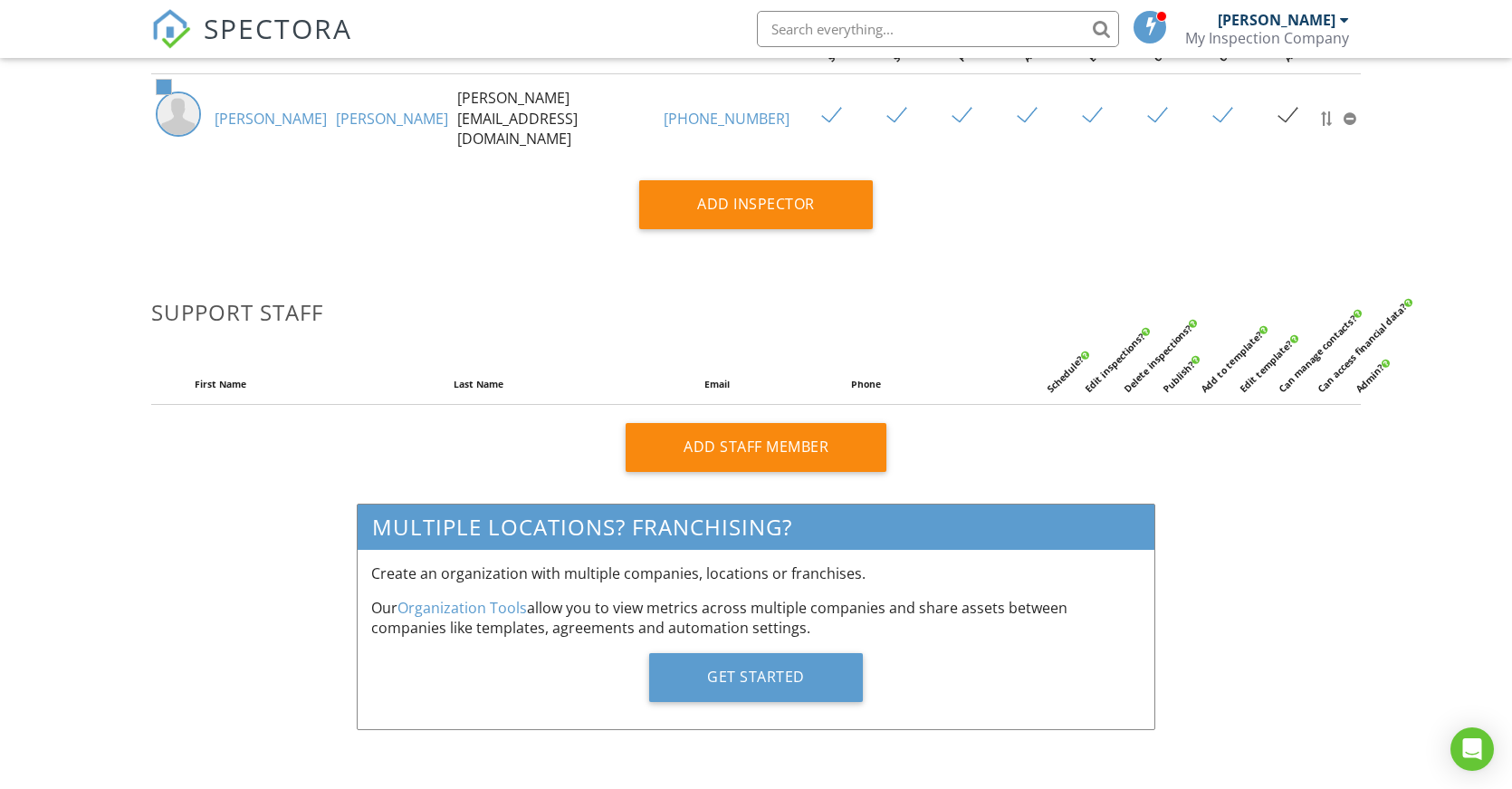
scroll to position [137, 0]
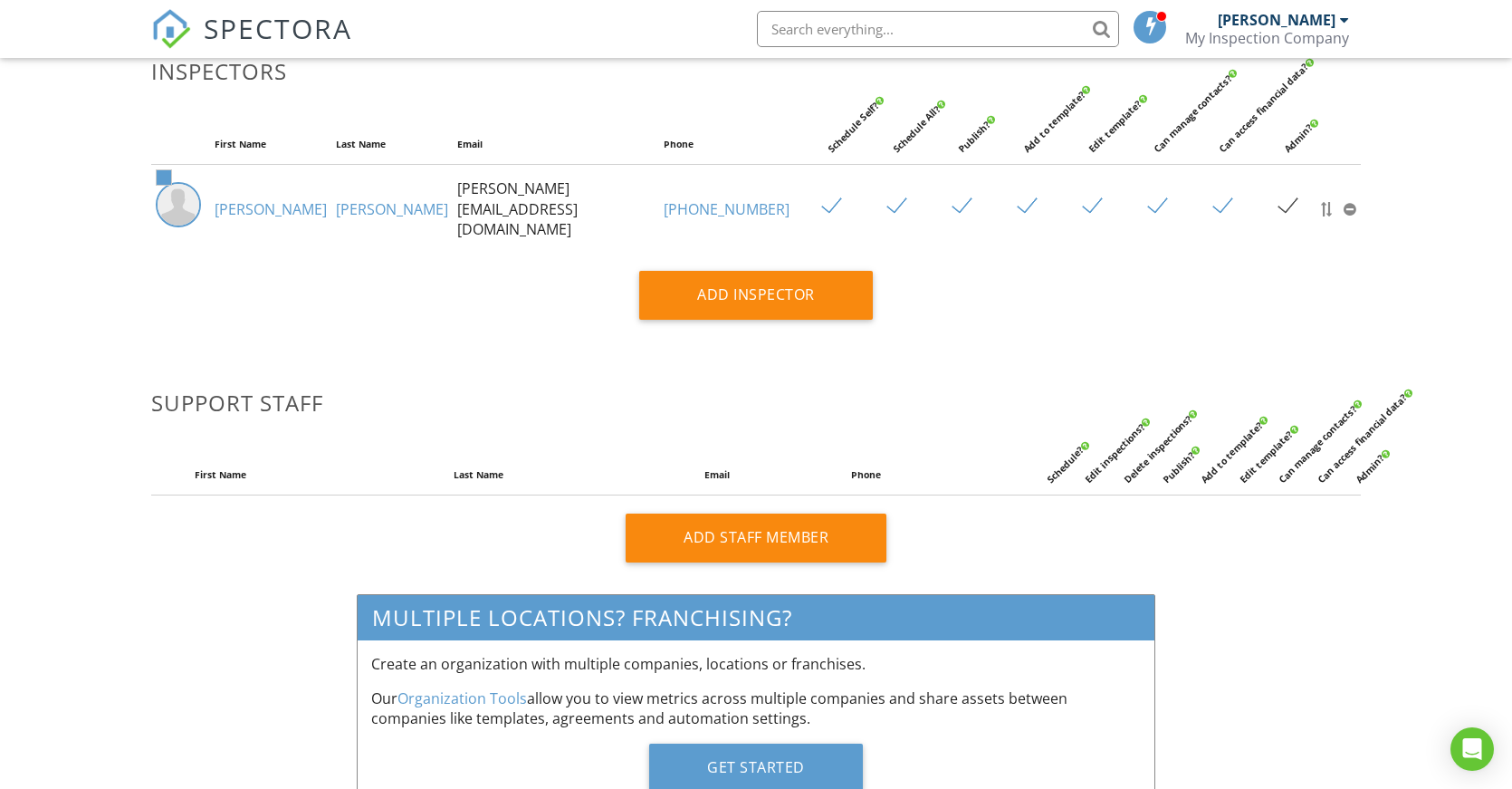
click at [863, 37] on input "text" at bounding box center [938, 29] width 362 height 36
type input "add license number"
drag, startPoint x: 927, startPoint y: 36, endPoint x: 734, endPoint y: 28, distance: 193.2
click at [738, 28] on div "SPECTORA add license number No results found matching that criteria. Scott Cani…" at bounding box center [755, 28] width 1209 height 58
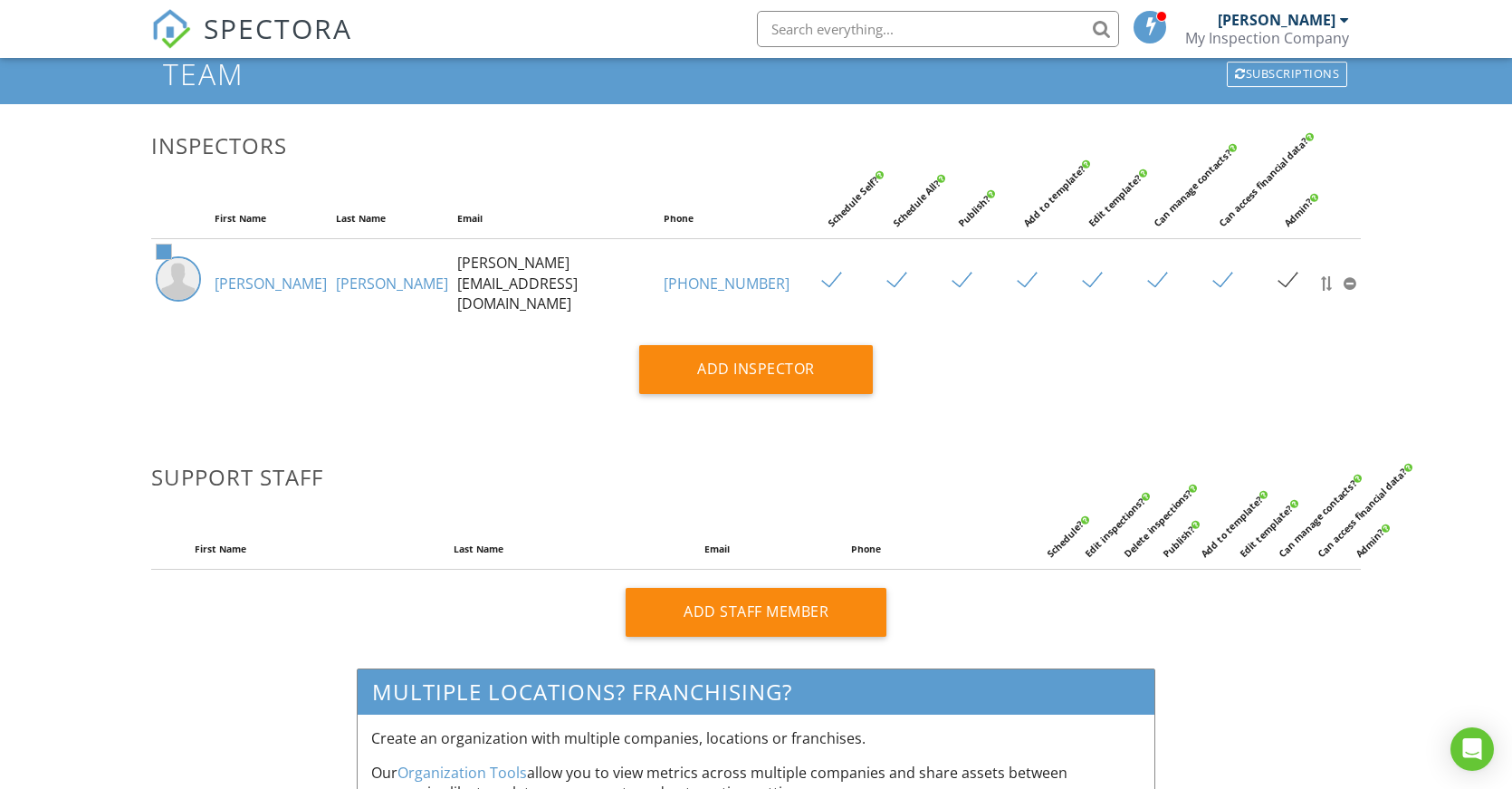
scroll to position [0, 0]
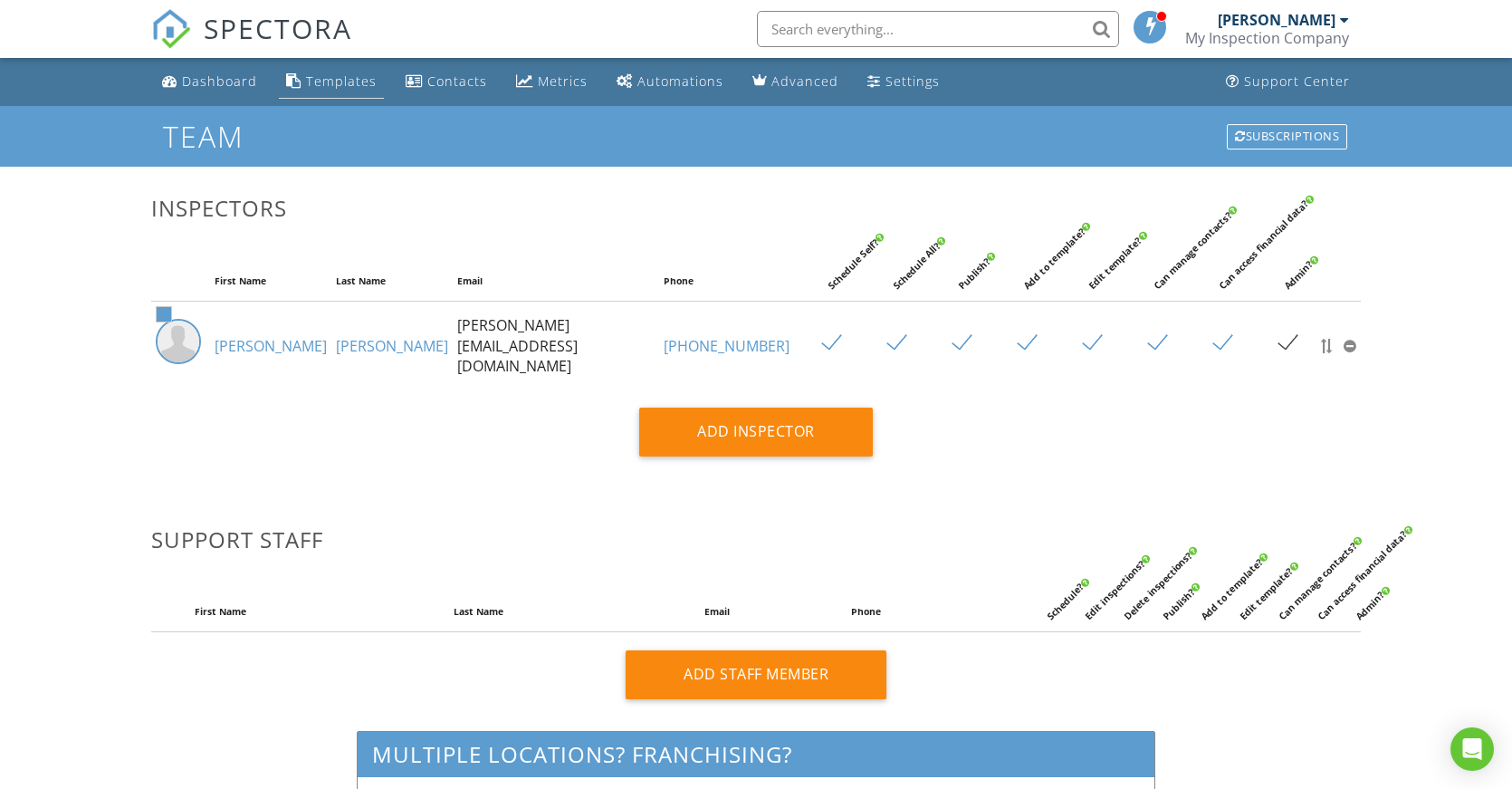
click at [306, 77] on div "Templates" at bounding box center [341, 81] width 71 height 17
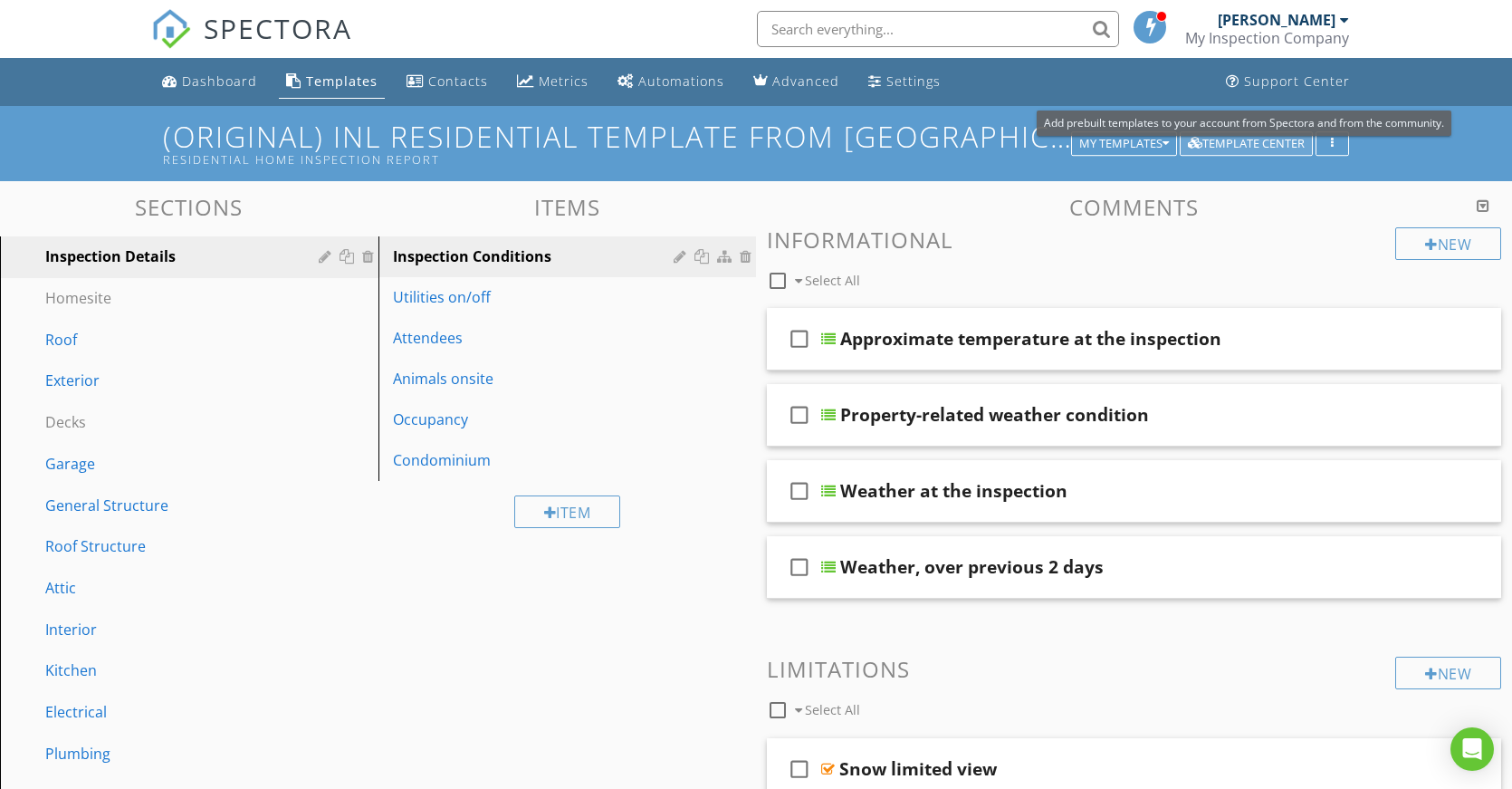
click at [1228, 143] on div "Template Center" at bounding box center [1246, 143] width 117 height 12
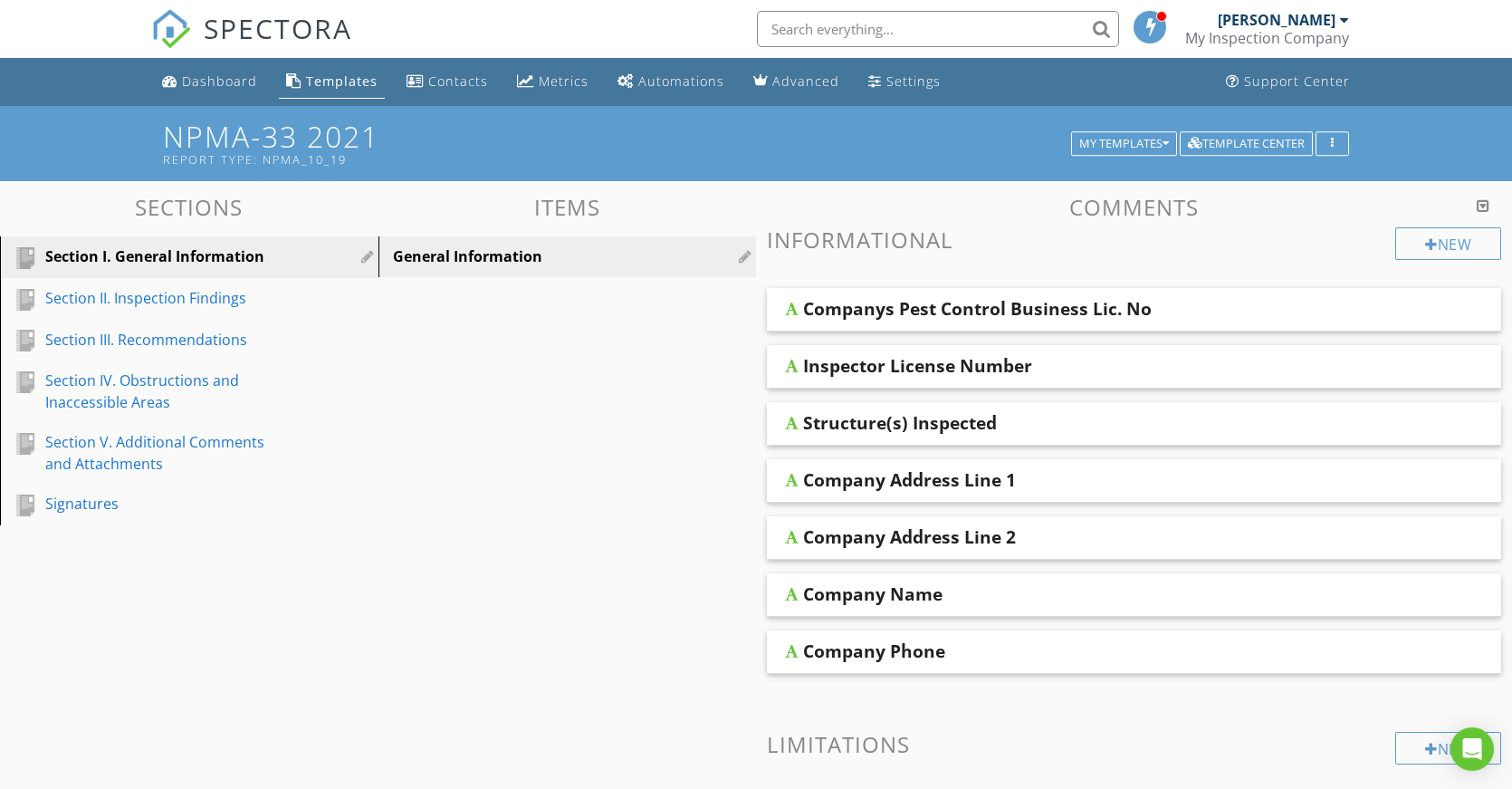
click at [1036, 301] on div "Companys Pest Control Business Lic. No" at bounding box center [978, 308] width 349 height 22
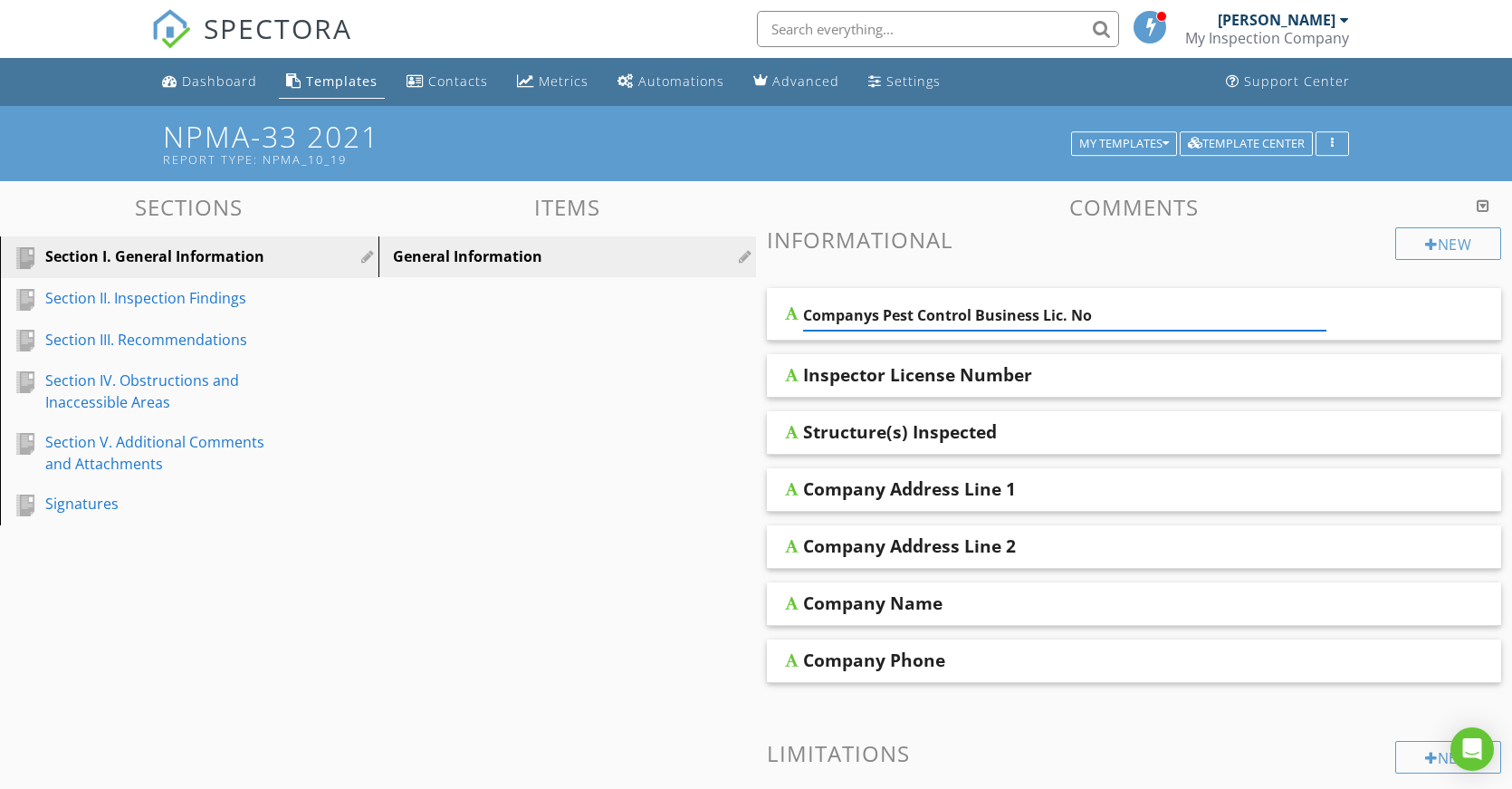
drag, startPoint x: 1097, startPoint y: 312, endPoint x: 800, endPoint y: 315, distance: 297.0
click at [800, 315] on div "Companys Pest Control Business Lic. No" at bounding box center [1134, 314] width 734 height 53
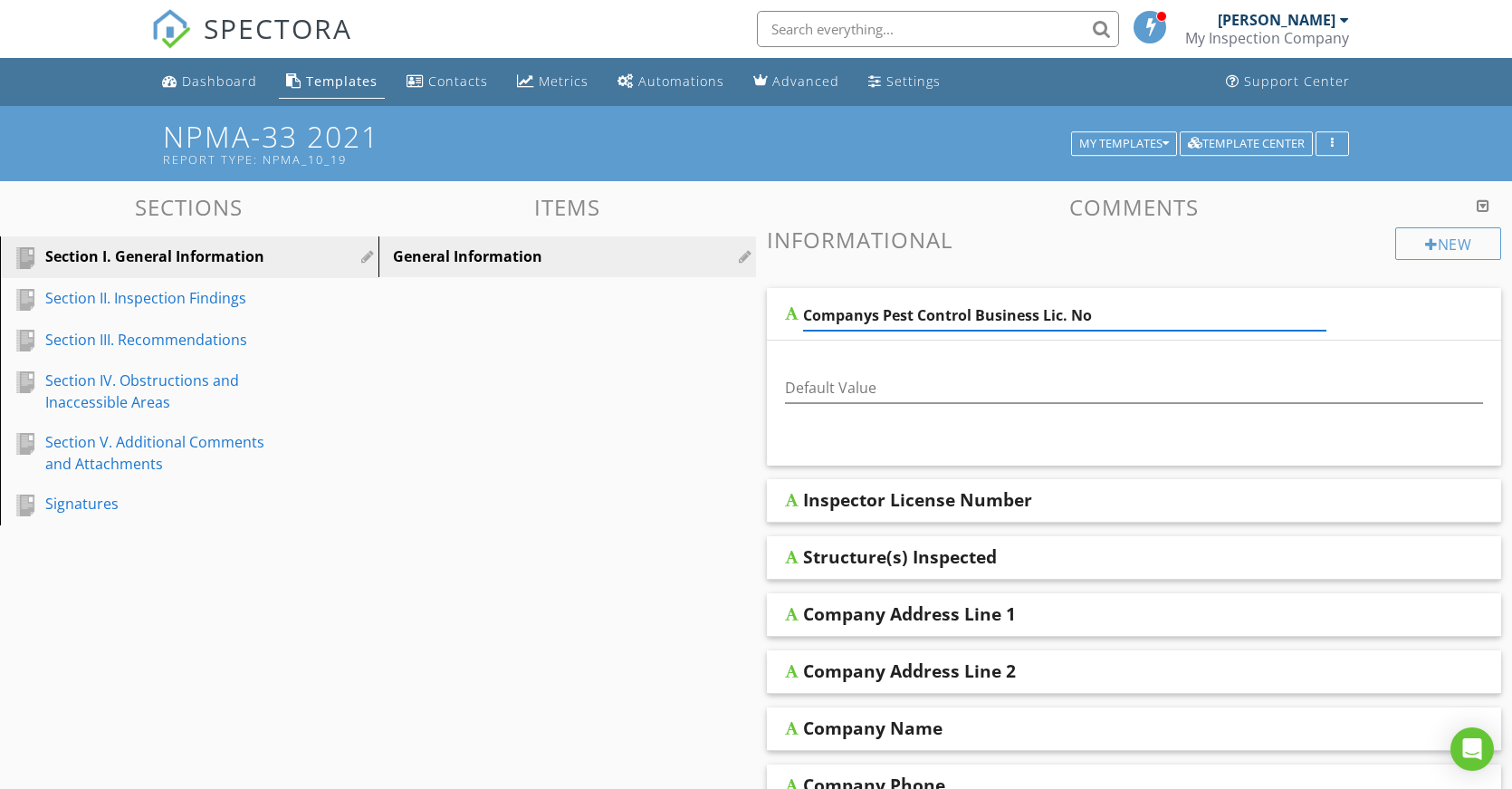
paste input "0451227287"
type input "0451227287"
click at [1049, 502] on div "Inspector License Number" at bounding box center [1134, 501] width 734 height 43
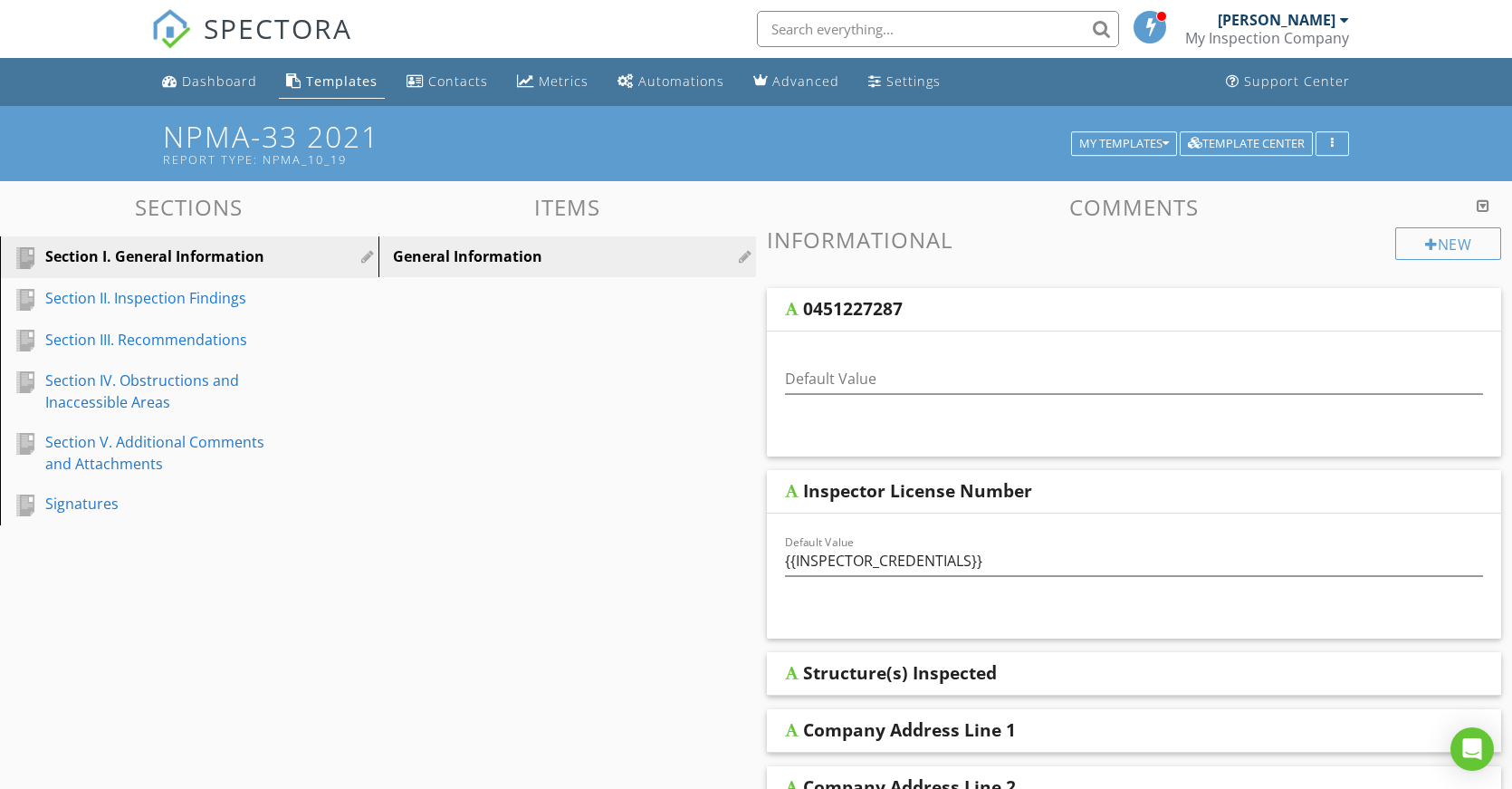
click at [943, 320] on div "0451227287" at bounding box center [1064, 308] width 523 height 22
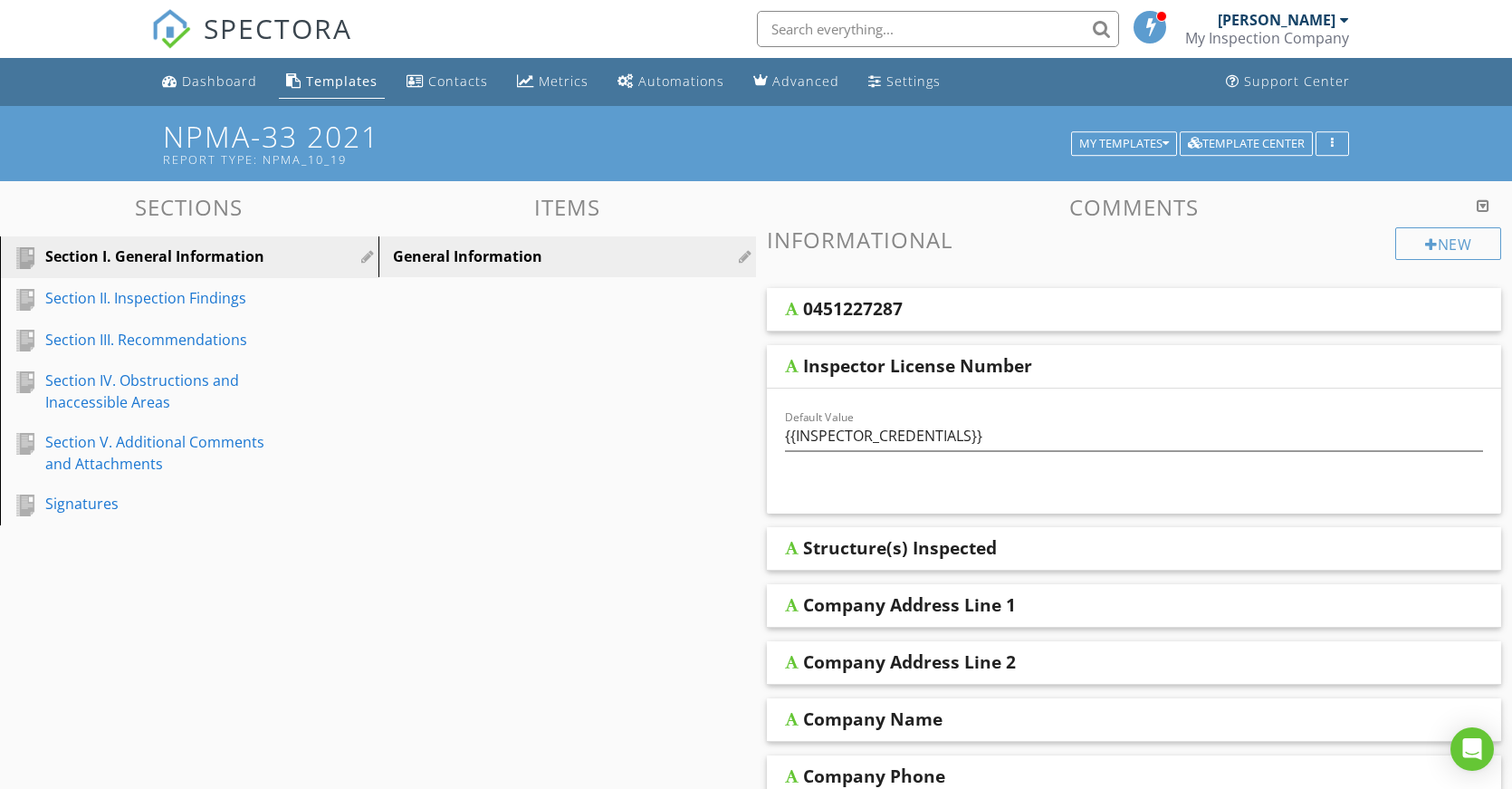
click at [959, 308] on div "0451227287" at bounding box center [1064, 308] width 523 height 22
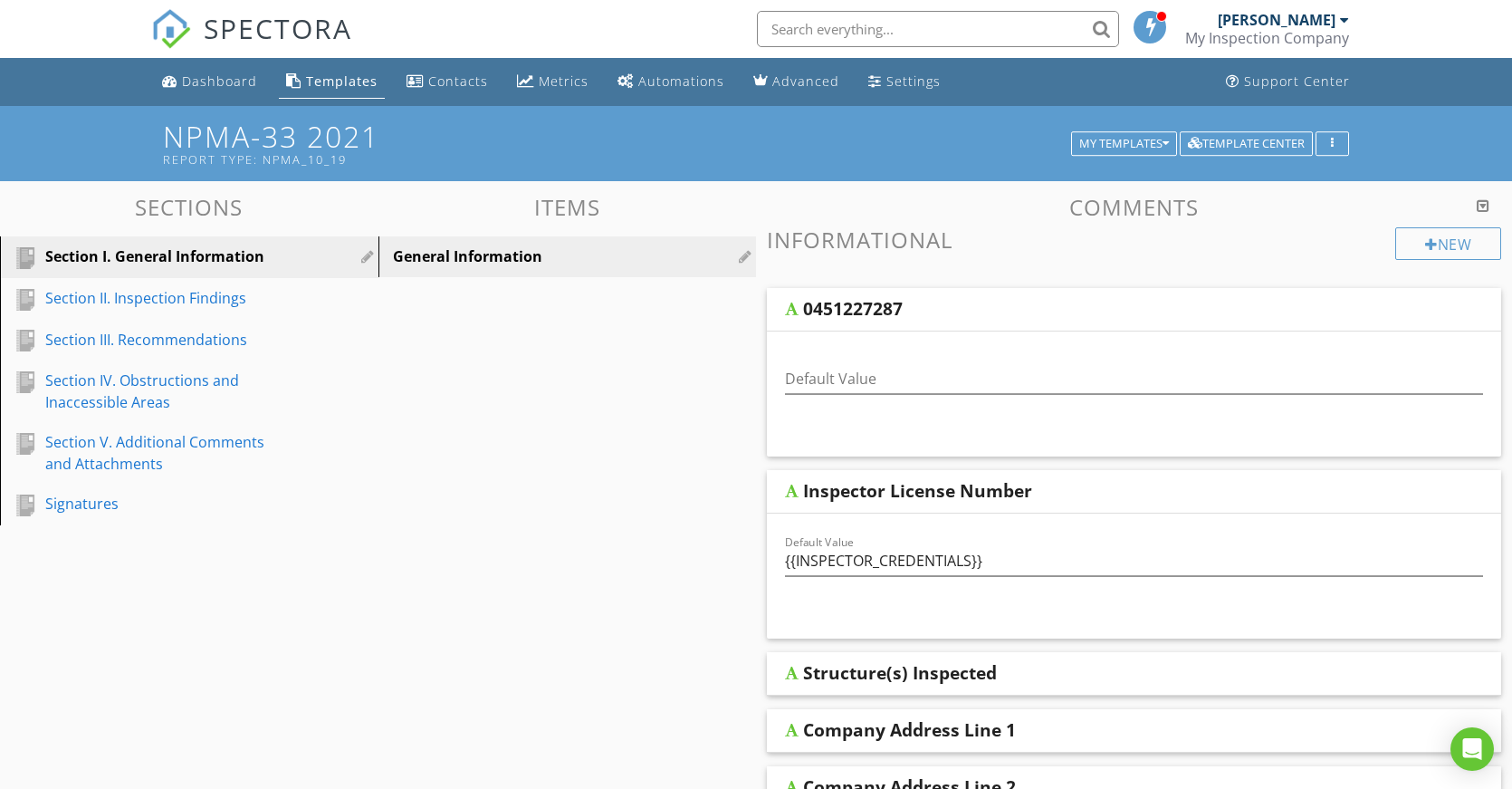
drag, startPoint x: 903, startPoint y: 301, endPoint x: 797, endPoint y: 301, distance: 106.0
click at [797, 301] on div "0451227287" at bounding box center [1134, 309] width 734 height 43
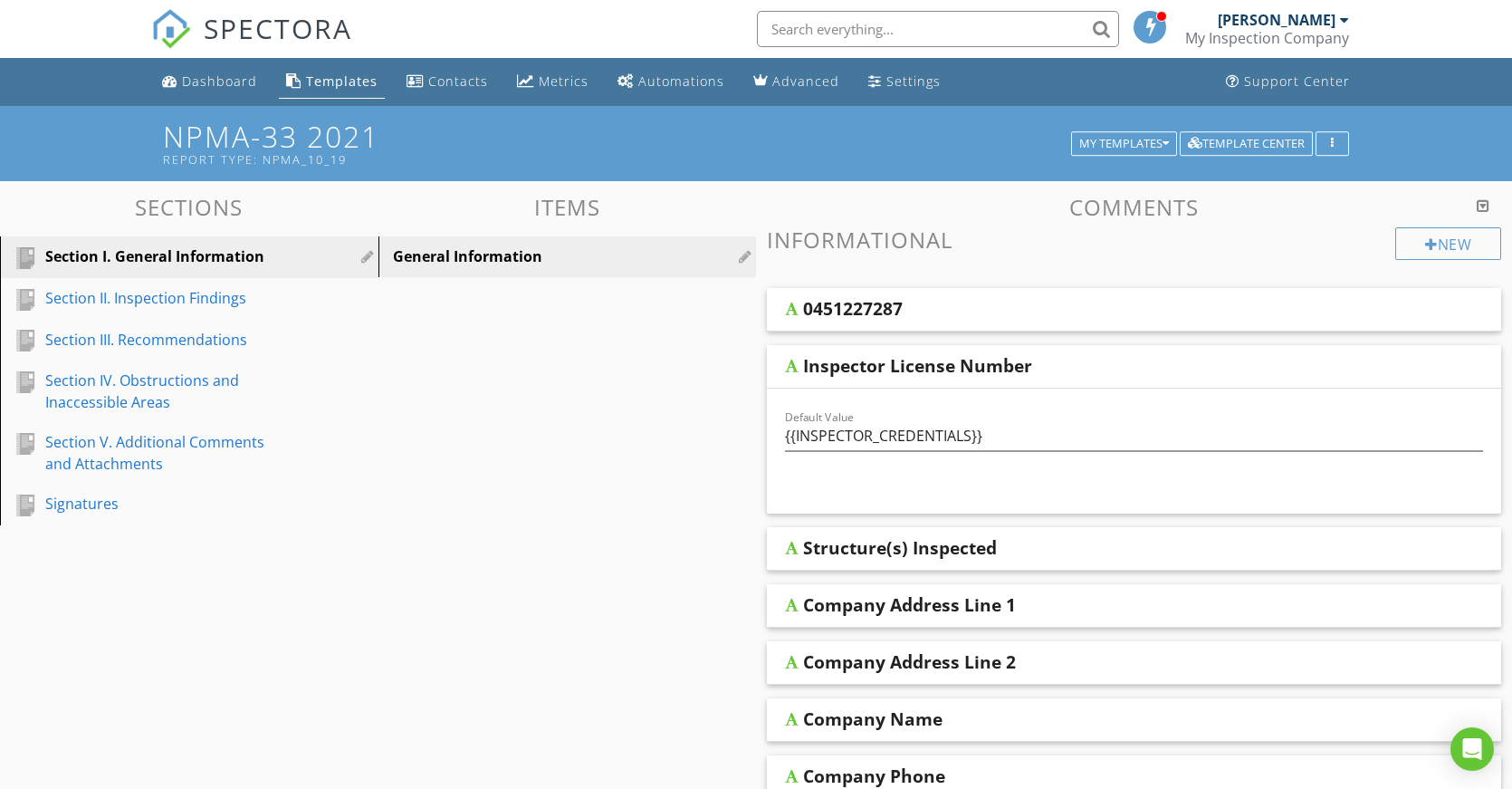
click at [909, 304] on div "0451227287" at bounding box center [1064, 308] width 523 height 22
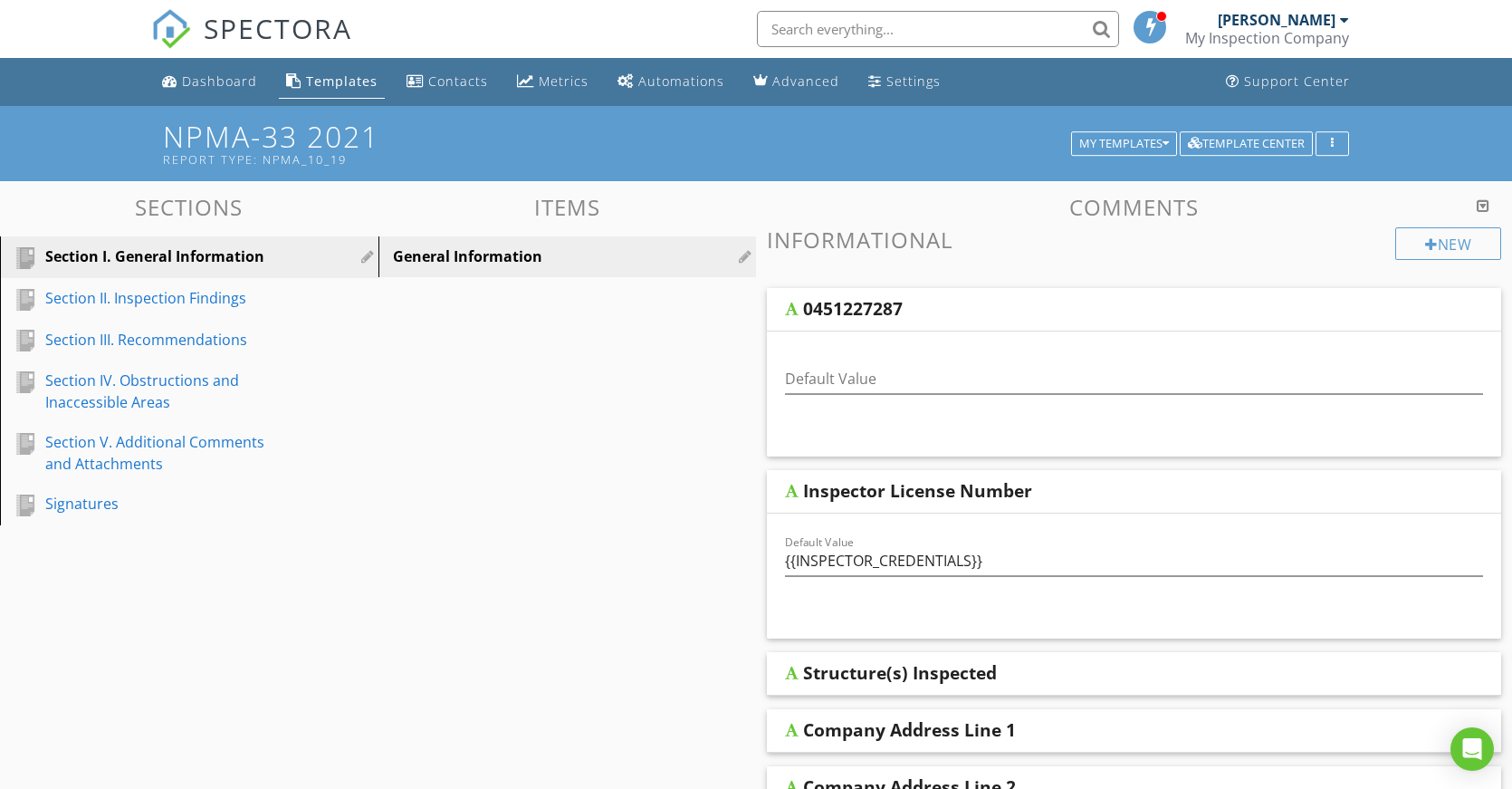
click at [897, 307] on div "0451227287" at bounding box center [853, 308] width 100 height 22
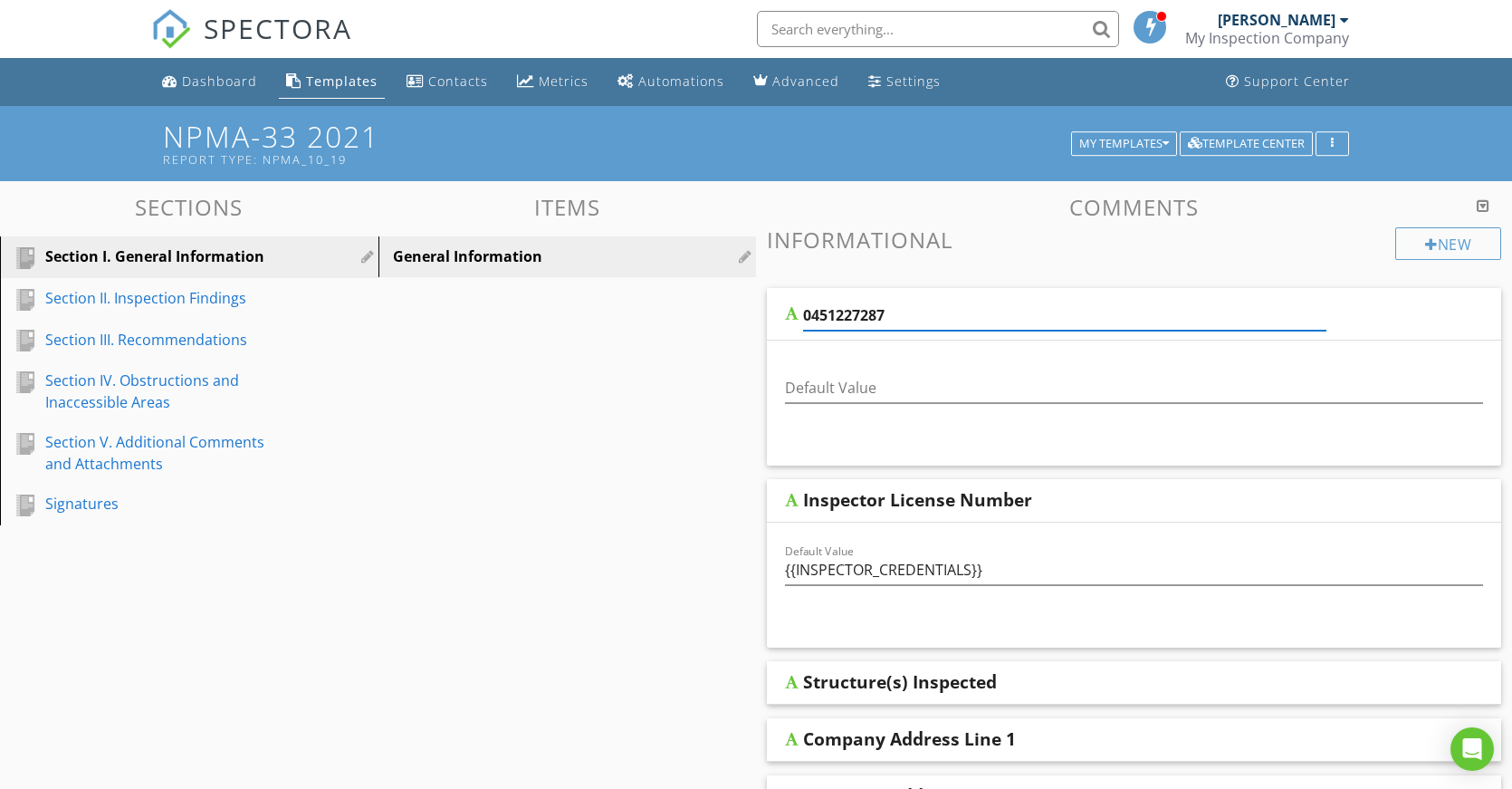
drag, startPoint x: 897, startPoint y: 307, endPoint x: 806, endPoint y: 316, distance: 91.4
click at [806, 316] on input "0451227287" at bounding box center [1064, 316] width 523 height 30
type input "Company's Business License Number"
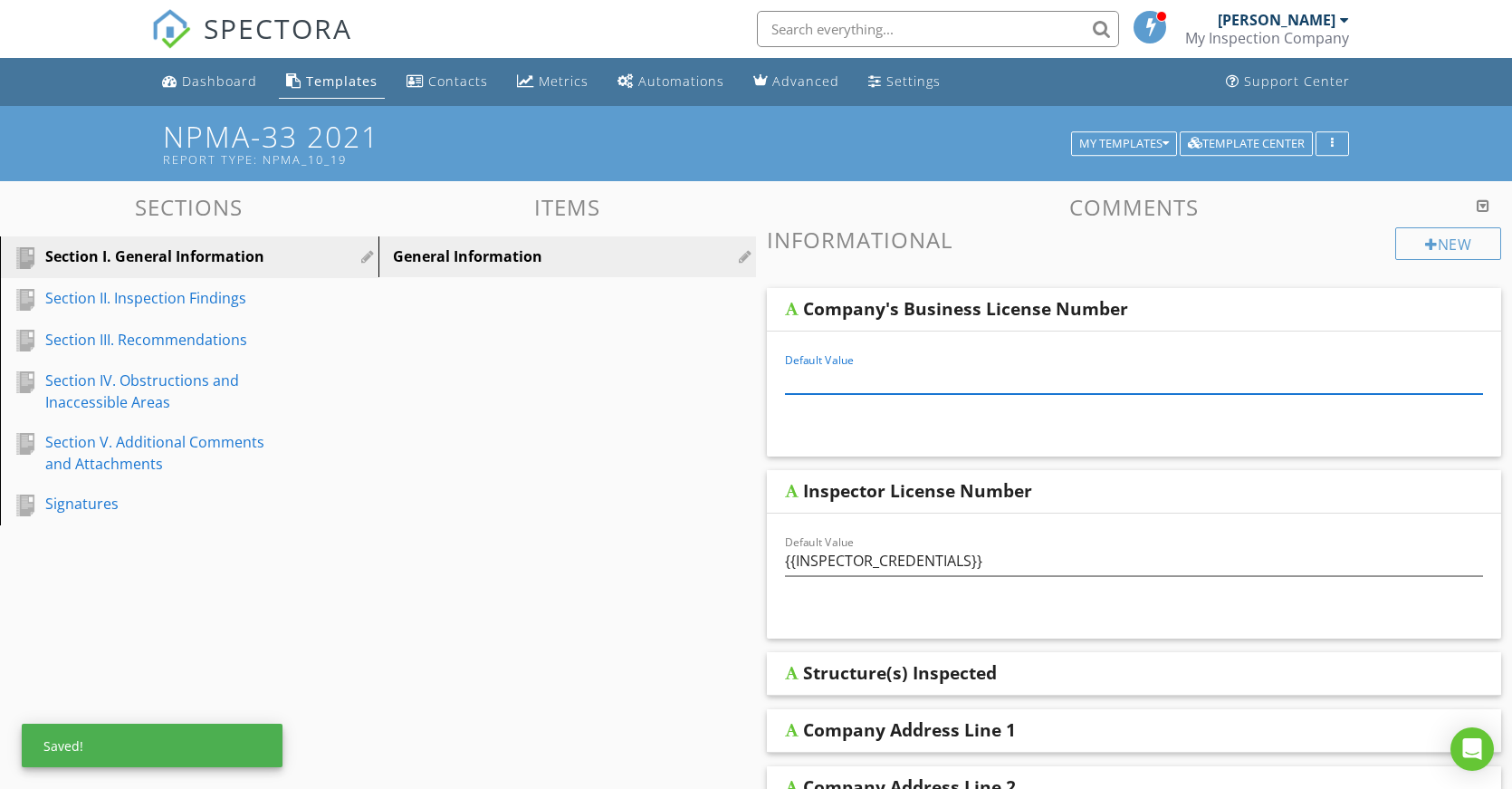
paste input "0451227287"
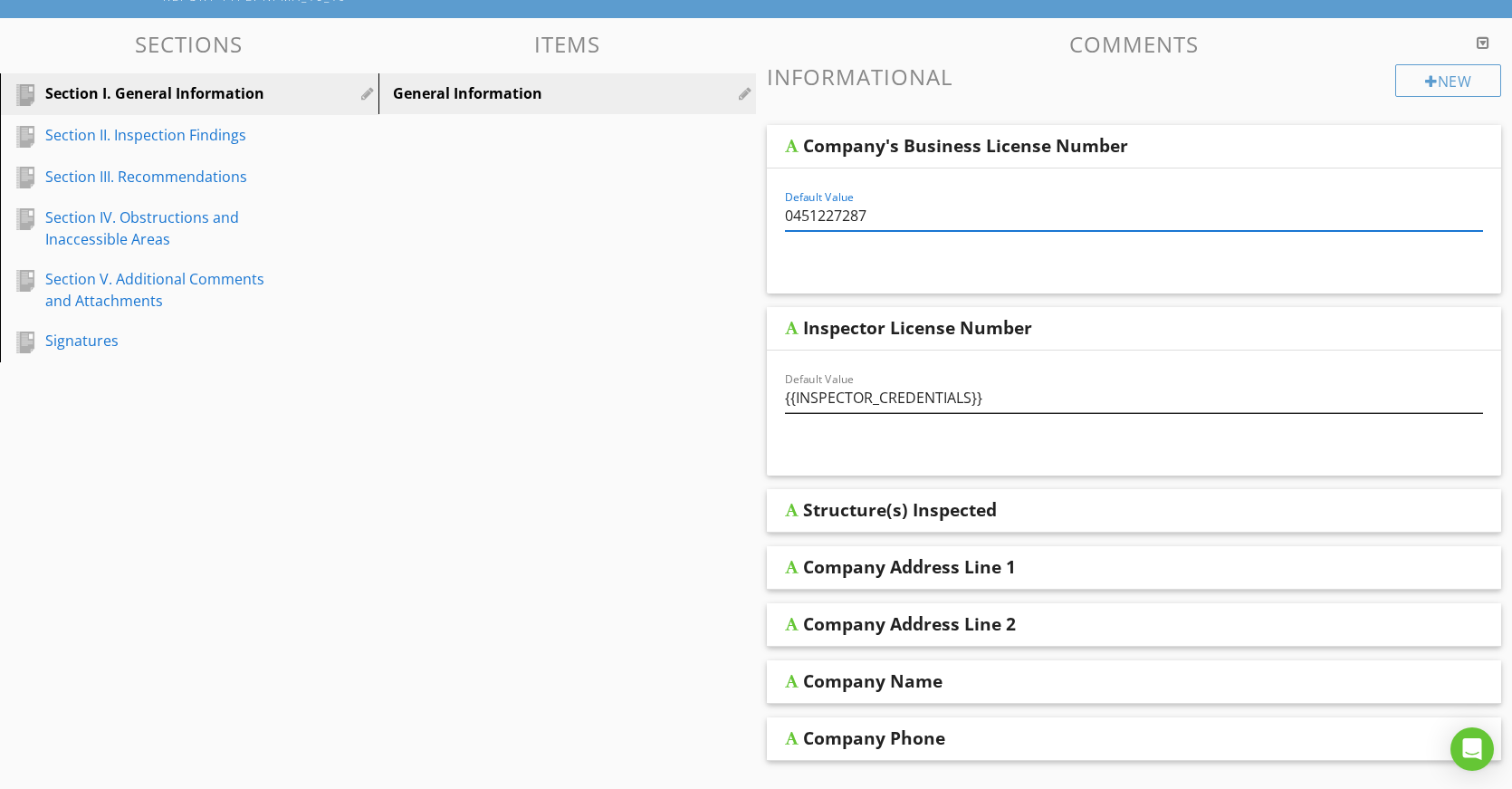
scroll to position [181, 0]
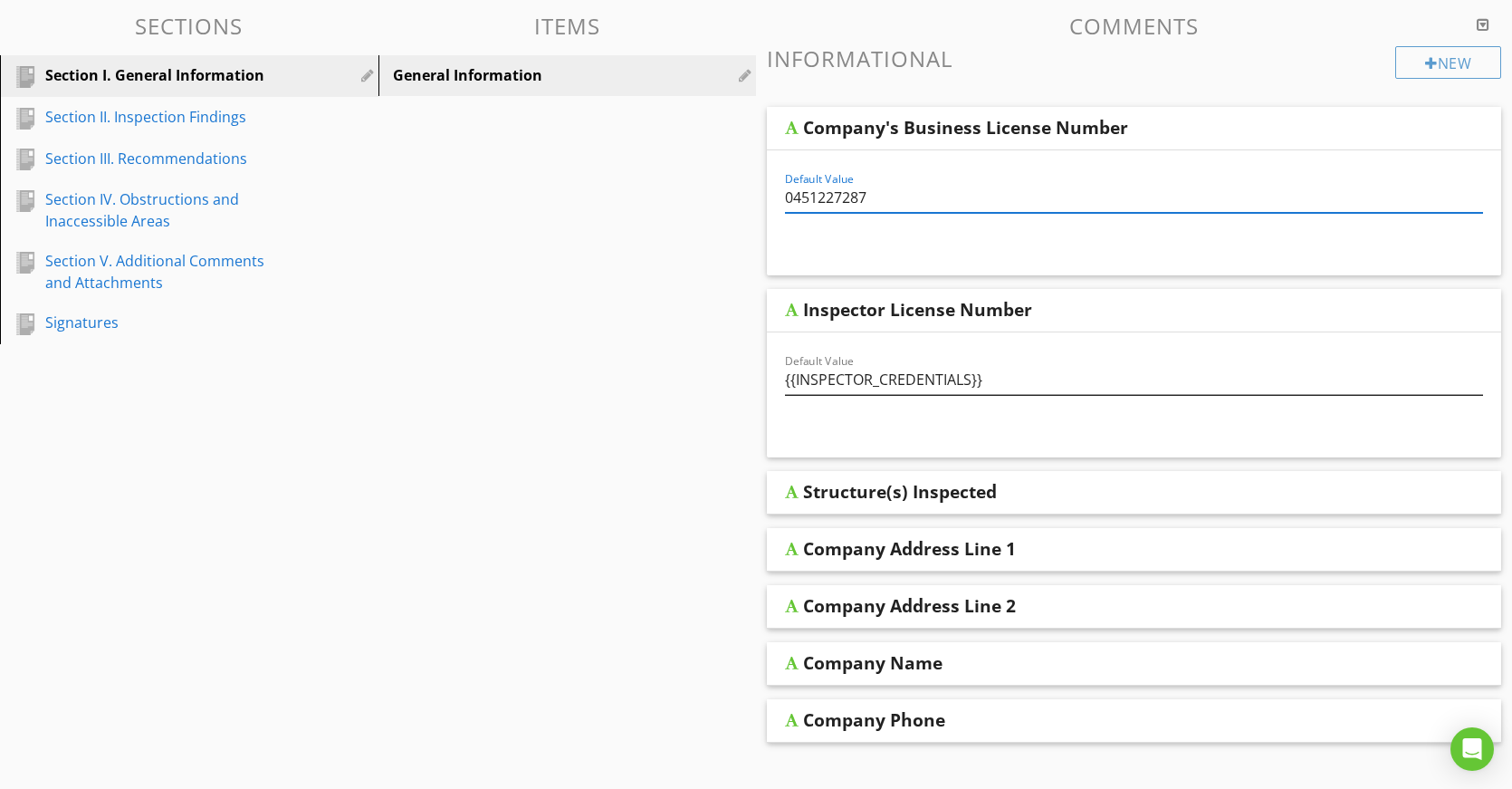
type input "0451227287"
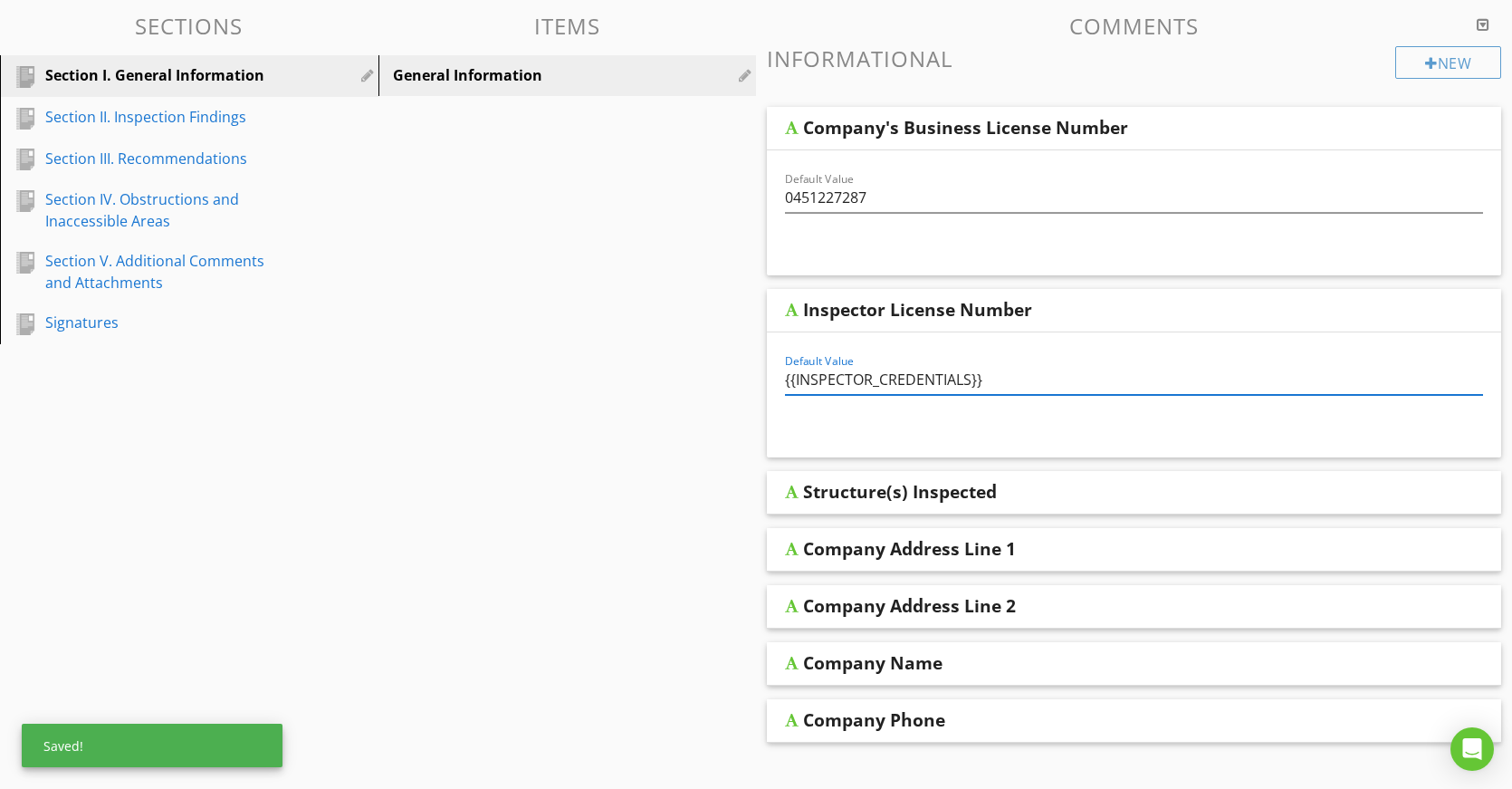
drag, startPoint x: 1007, startPoint y: 382, endPoint x: 768, endPoint y: 379, distance: 239.0
click at [768, 379] on div "Default Value {{INSPECTOR_CREDENTIALS}}" at bounding box center [1134, 395] width 734 height 125
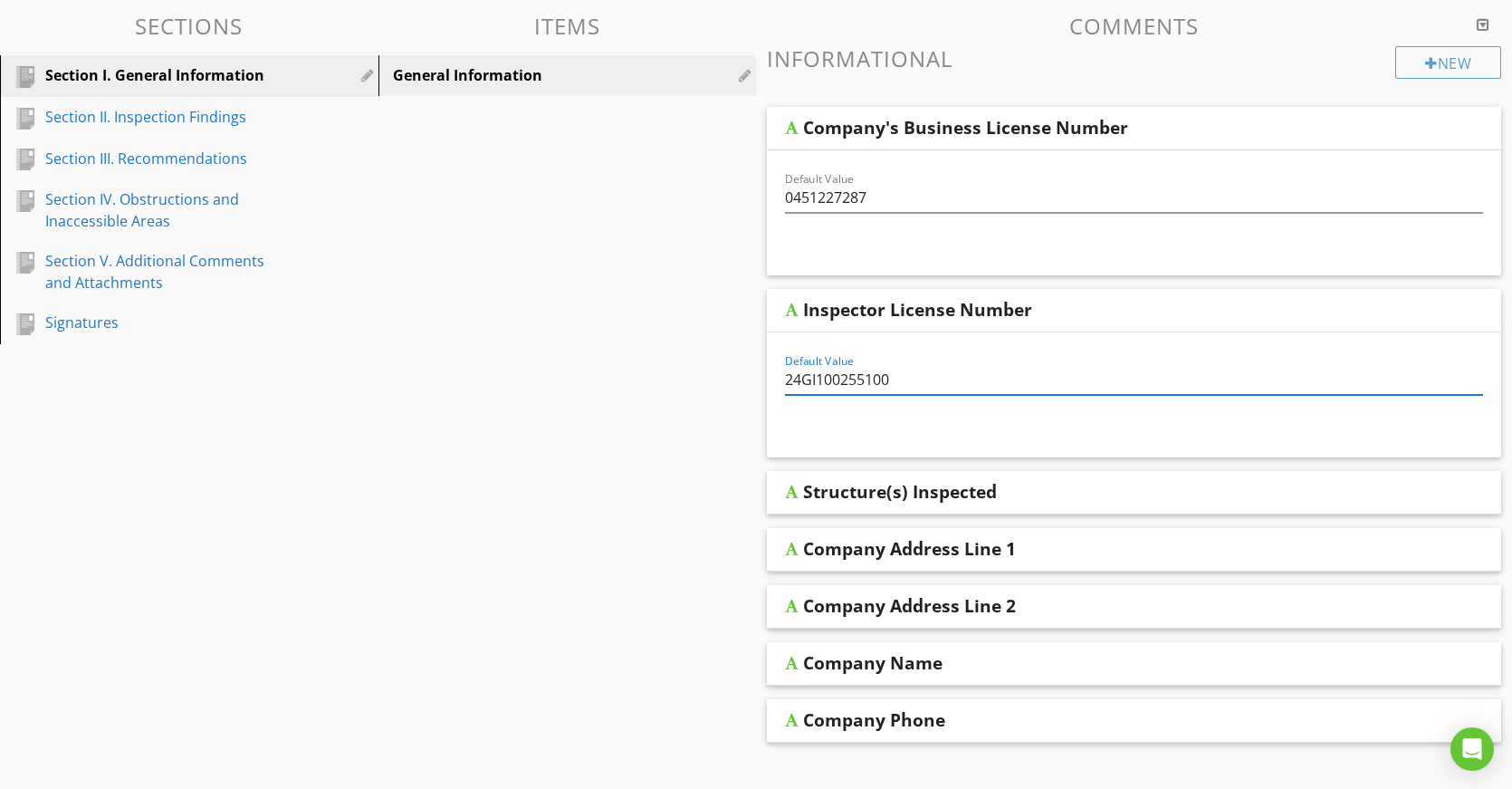
type input "24GI100255100"
click at [918, 485] on div "Structure(s) Inspected" at bounding box center [900, 491] width 194 height 22
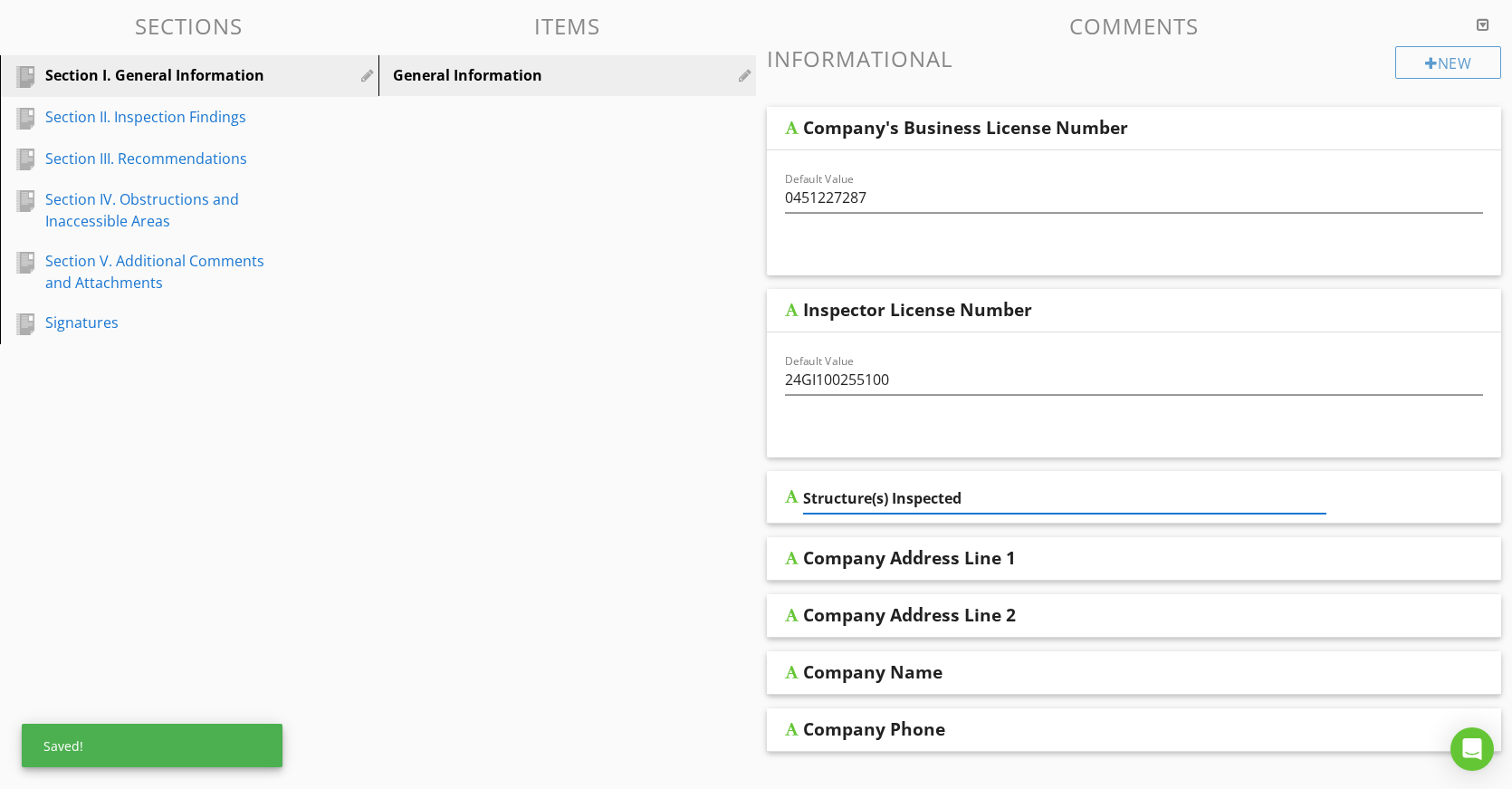
click at [1019, 492] on input "Structure(s) Inspected" at bounding box center [1064, 499] width 523 height 30
click at [1439, 505] on div "Structure(s) Inspected" at bounding box center [1134, 498] width 734 height 53
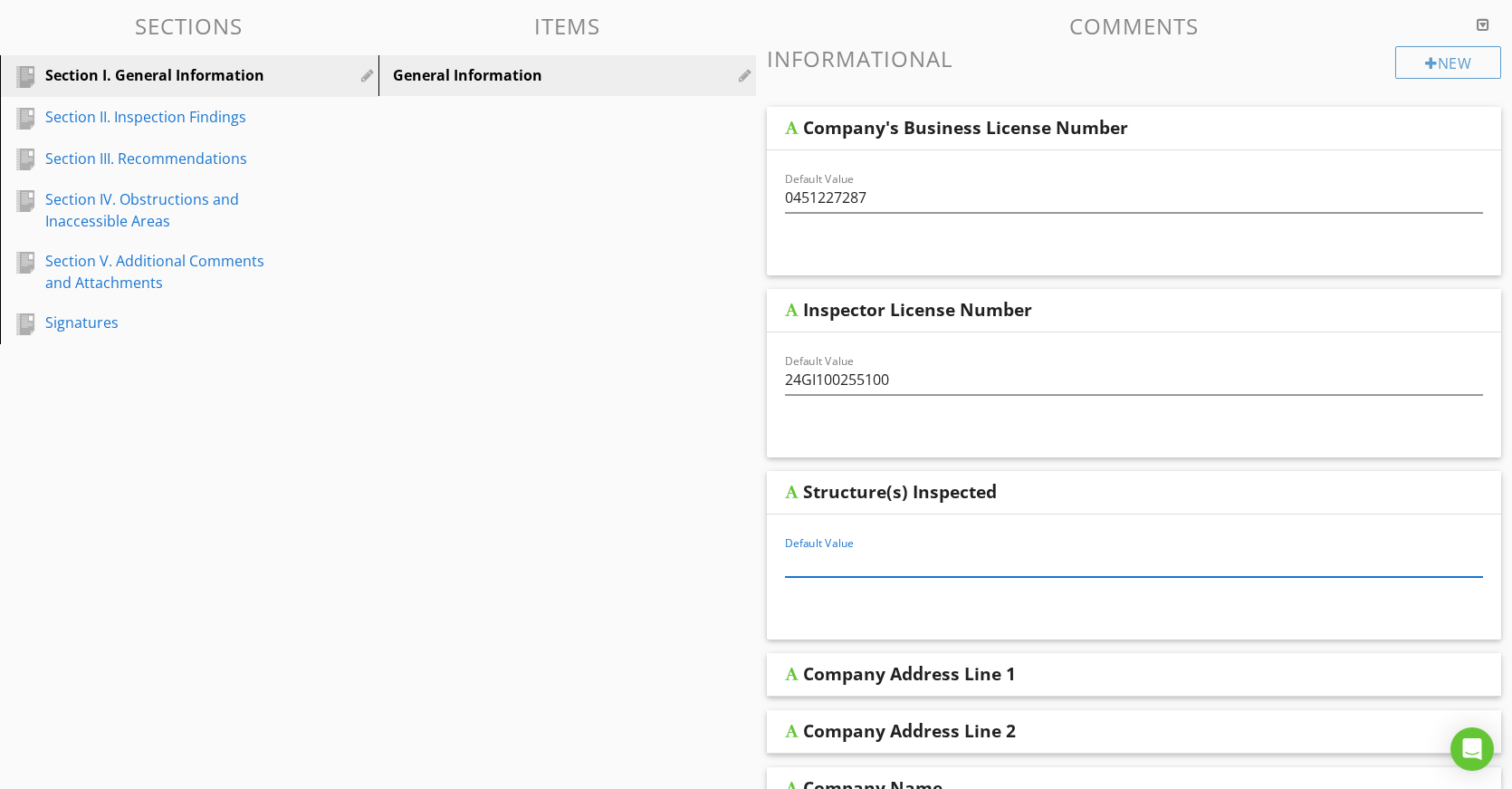
click at [923, 567] on input "Default Value" at bounding box center [1134, 562] width 698 height 30
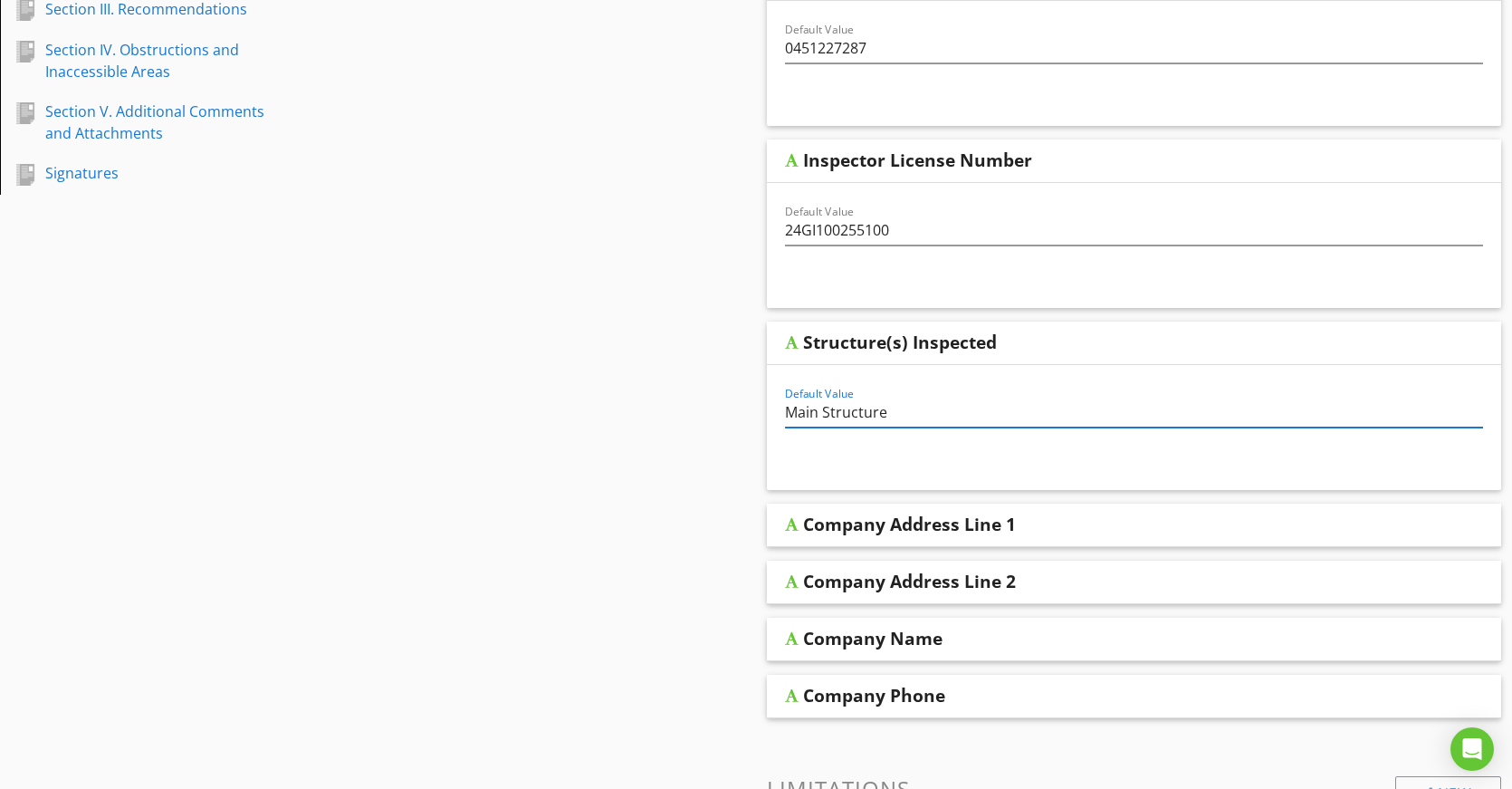
scroll to position [362, 0]
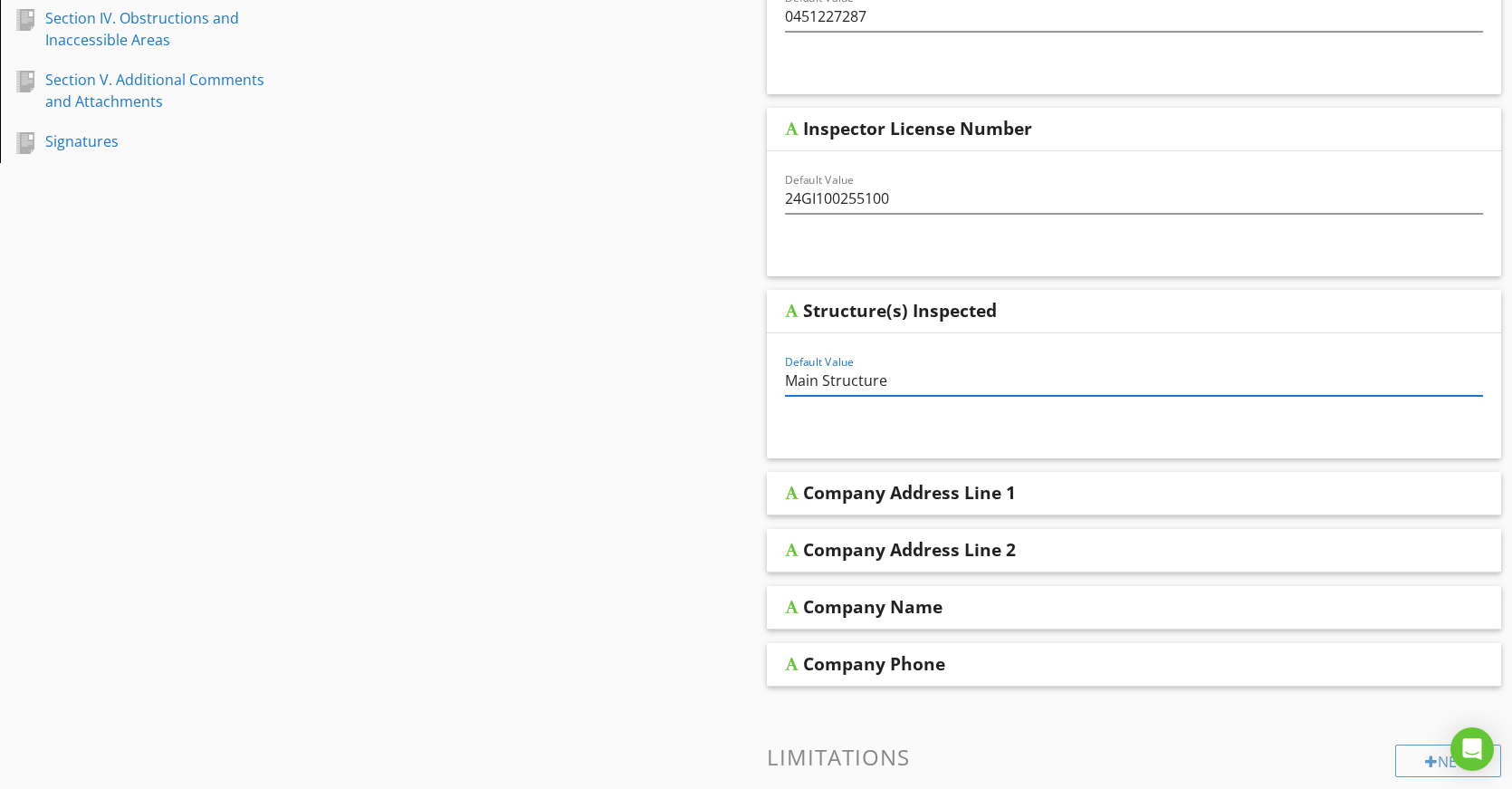
type input "Main Structure"
click at [1036, 499] on div "Company Address Line 1" at bounding box center [1064, 492] width 523 height 22
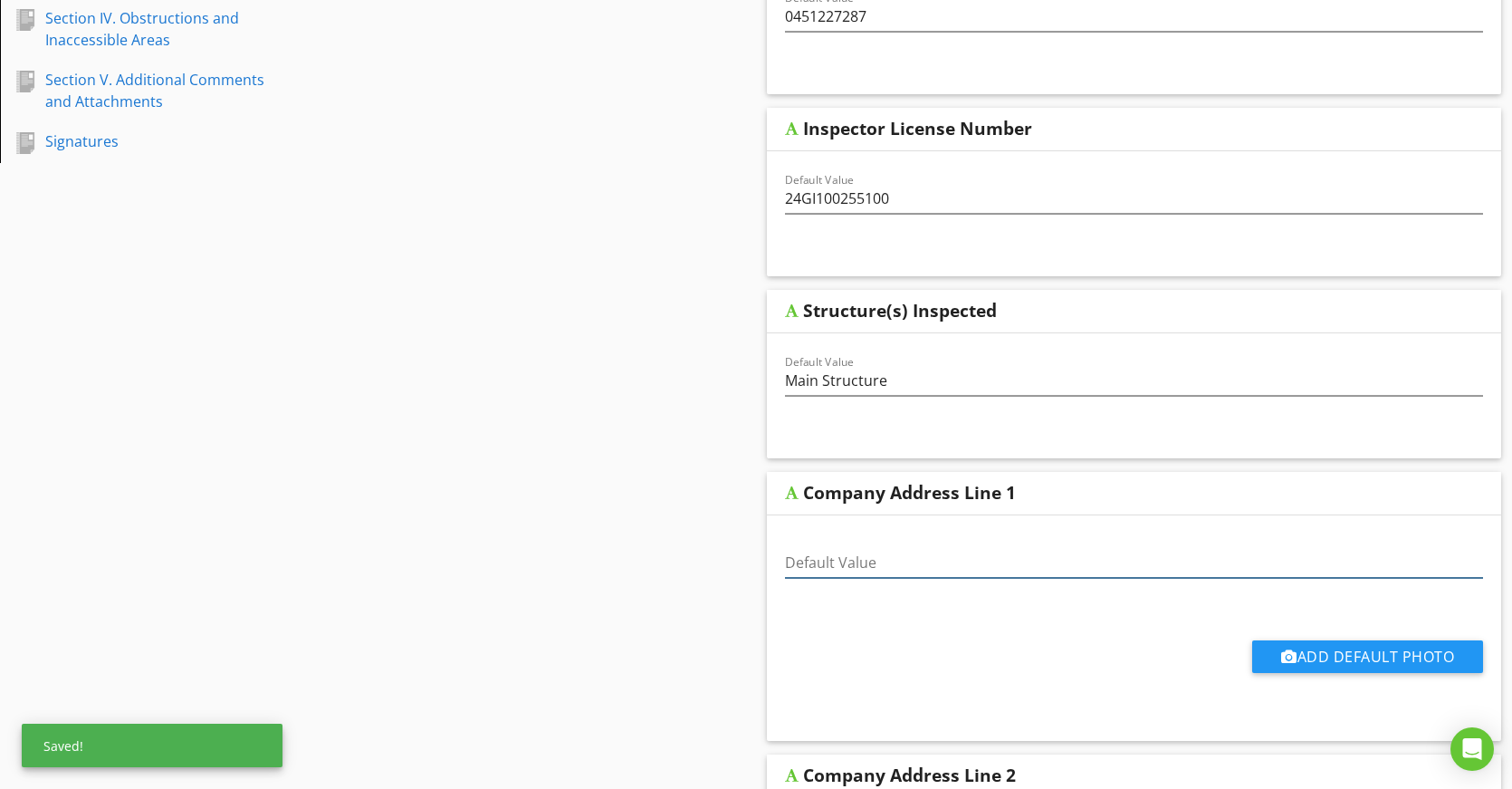
click at [946, 564] on input "Default Value" at bounding box center [1134, 563] width 698 height 30
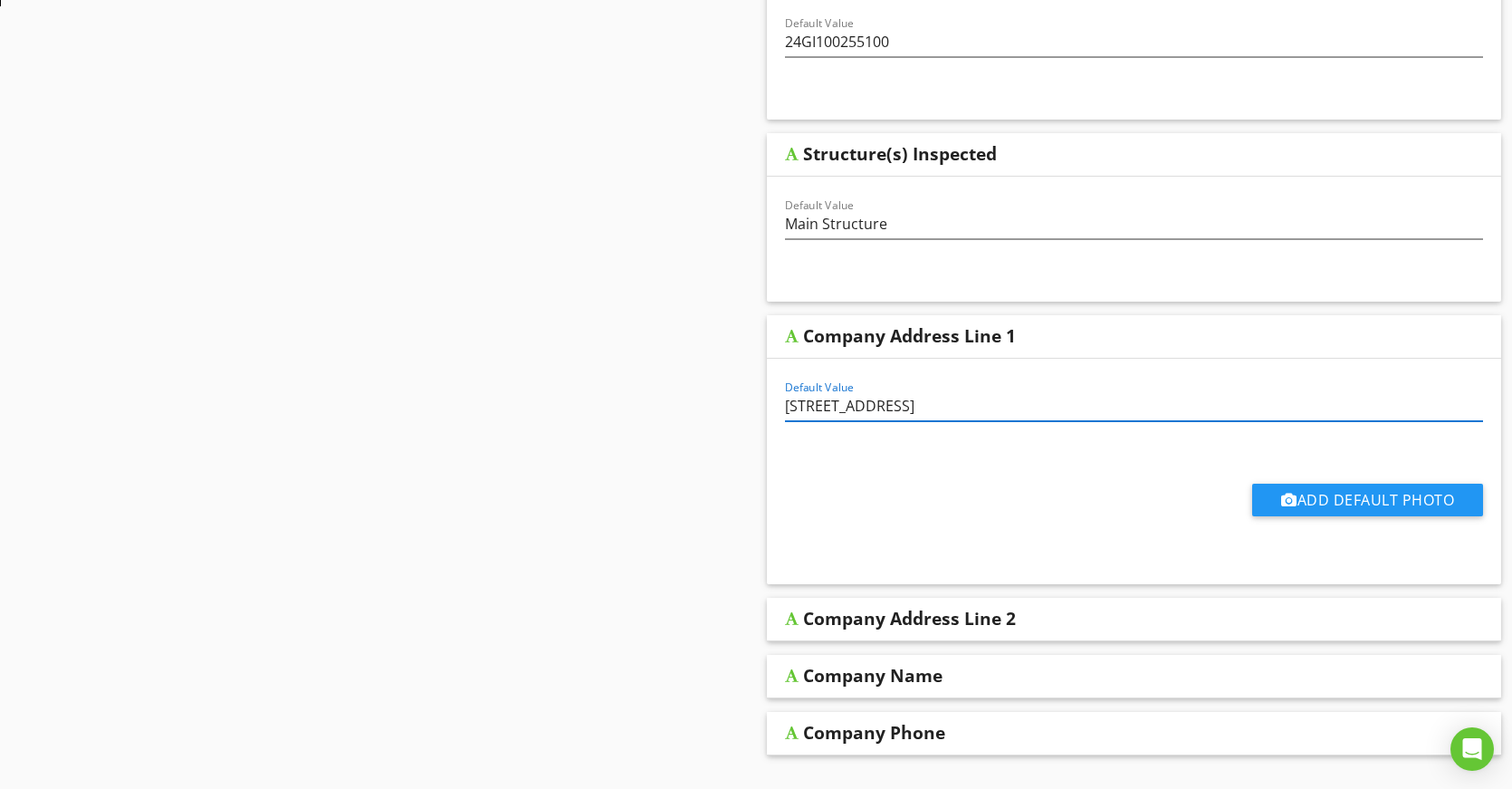
scroll to position [543, 0]
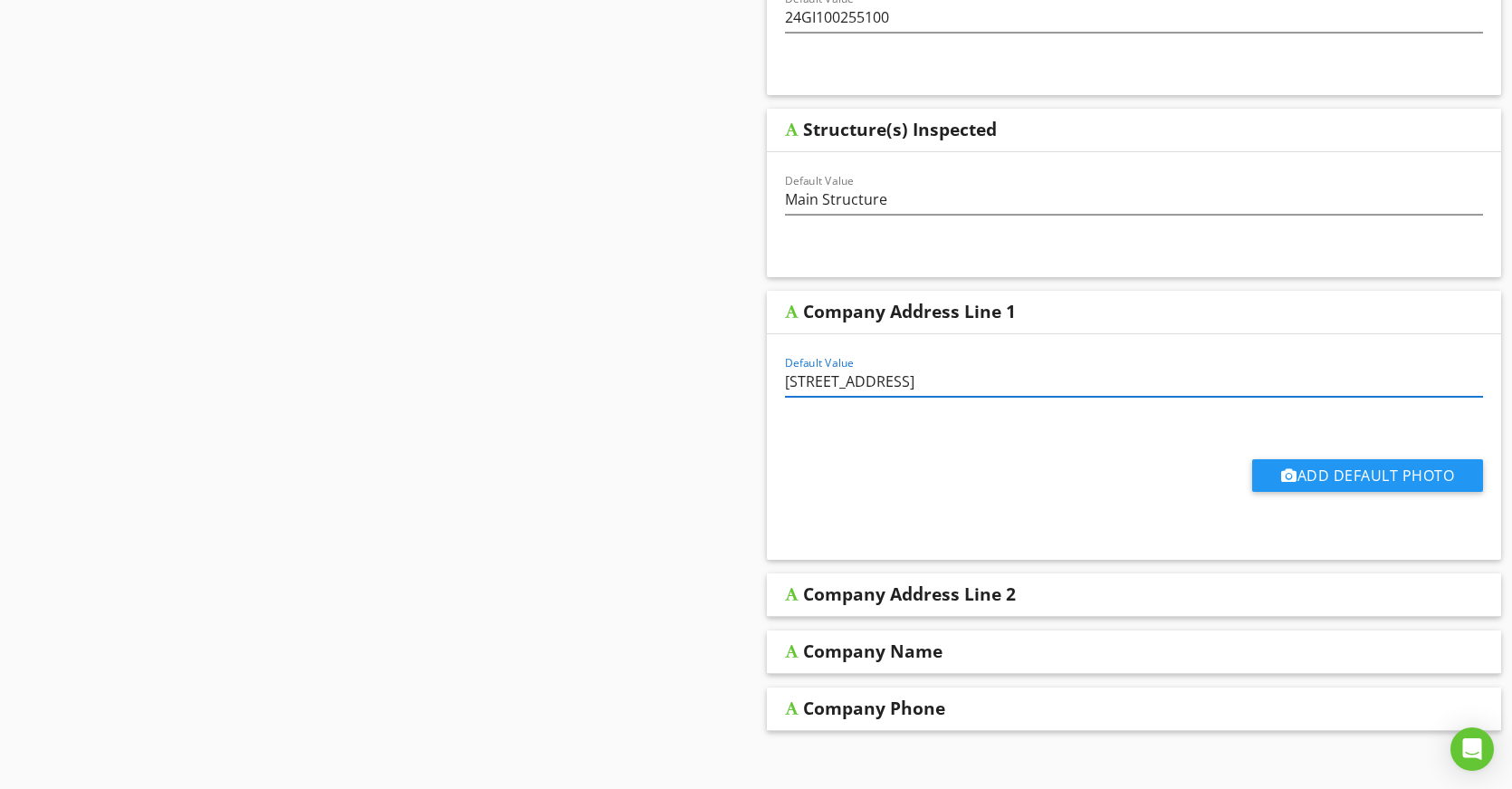
type input "393 Piaget Ave"
click at [865, 590] on div "Company Address Line 2" at bounding box center [910, 594] width 213 height 22
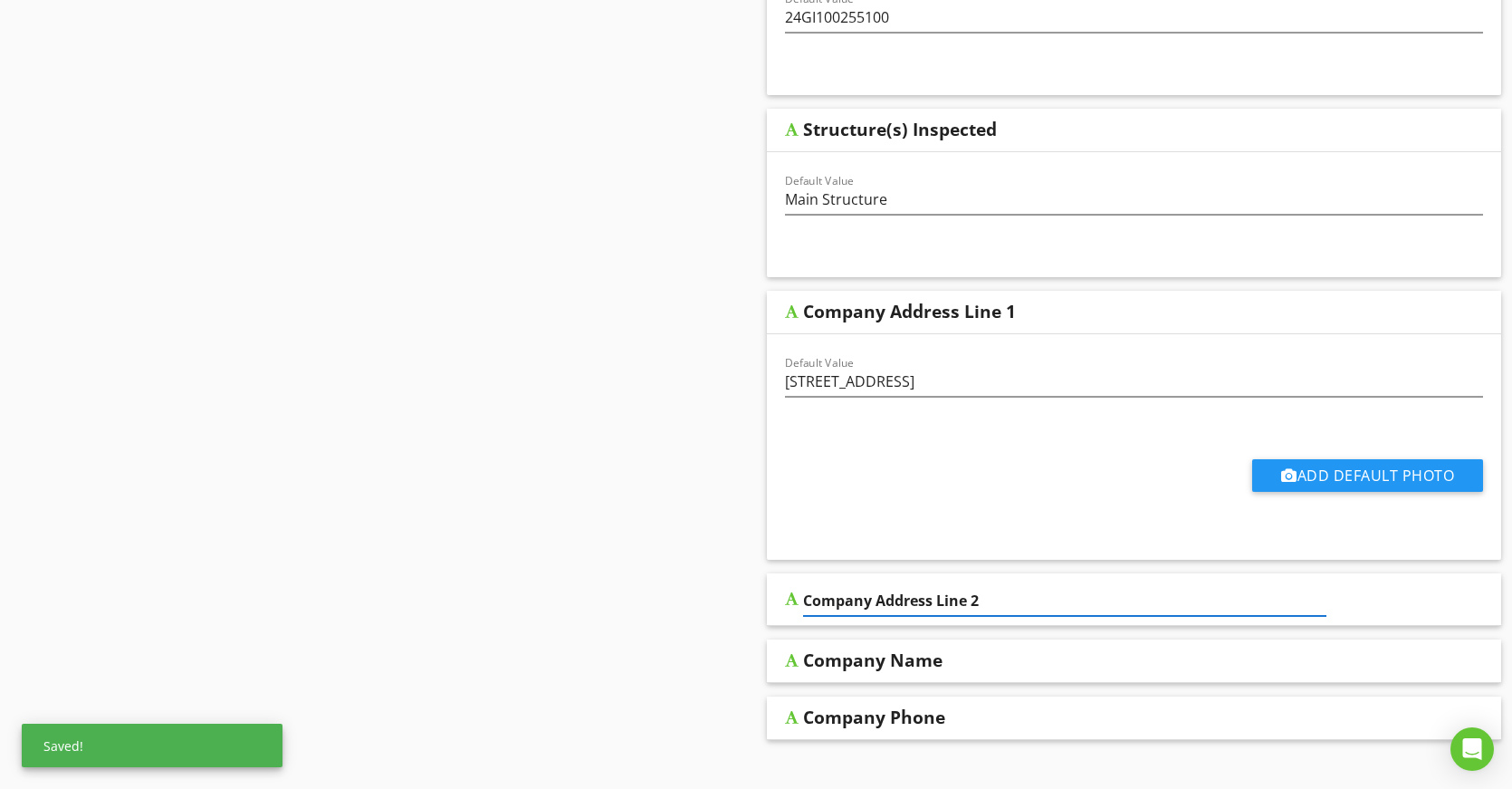
click at [983, 610] on input "Company Address Line 2" at bounding box center [1064, 601] width 523 height 30
click at [1432, 609] on div "Company Address Line 2" at bounding box center [1134, 600] width 734 height 53
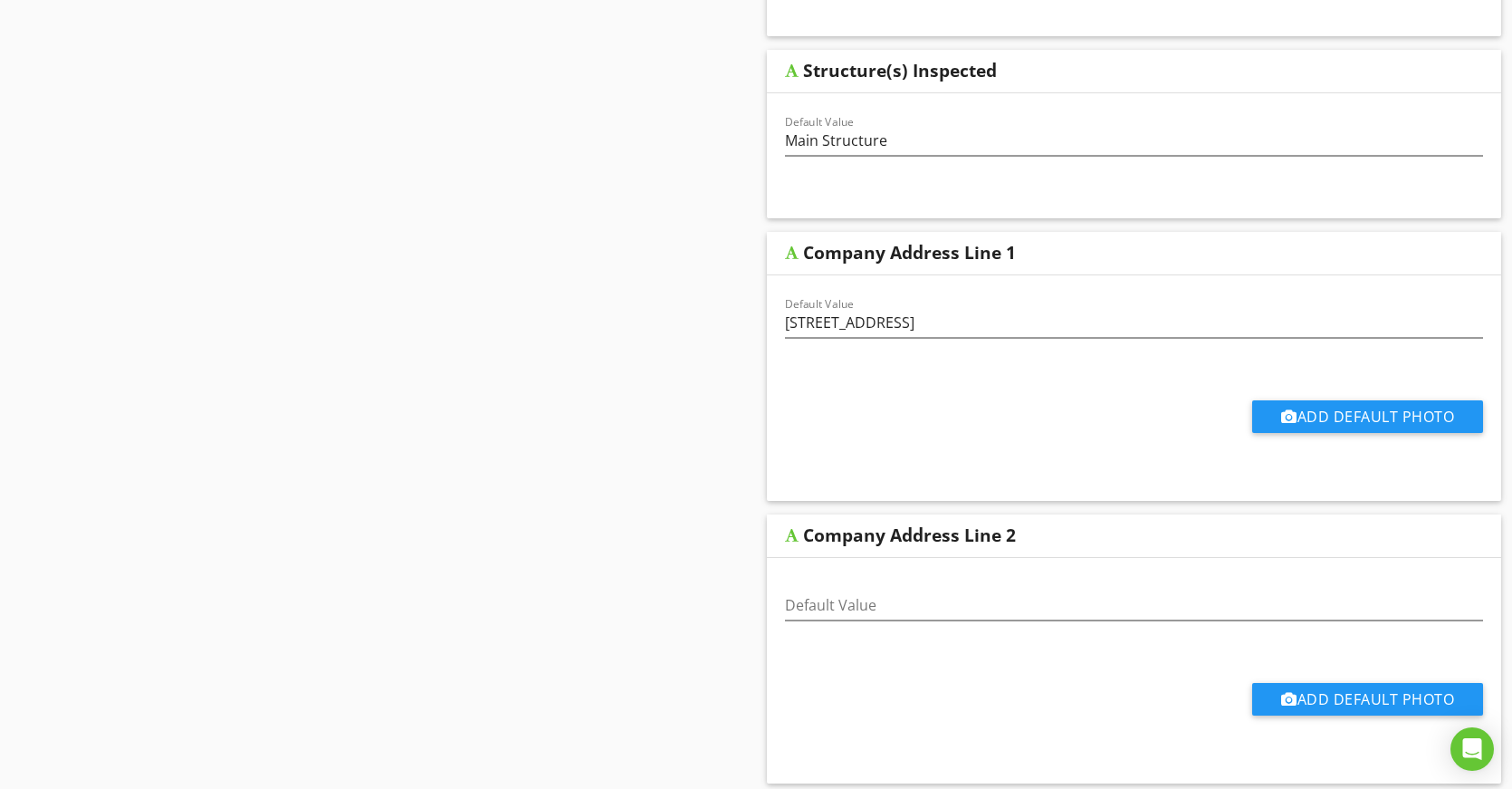
scroll to position [633, 0]
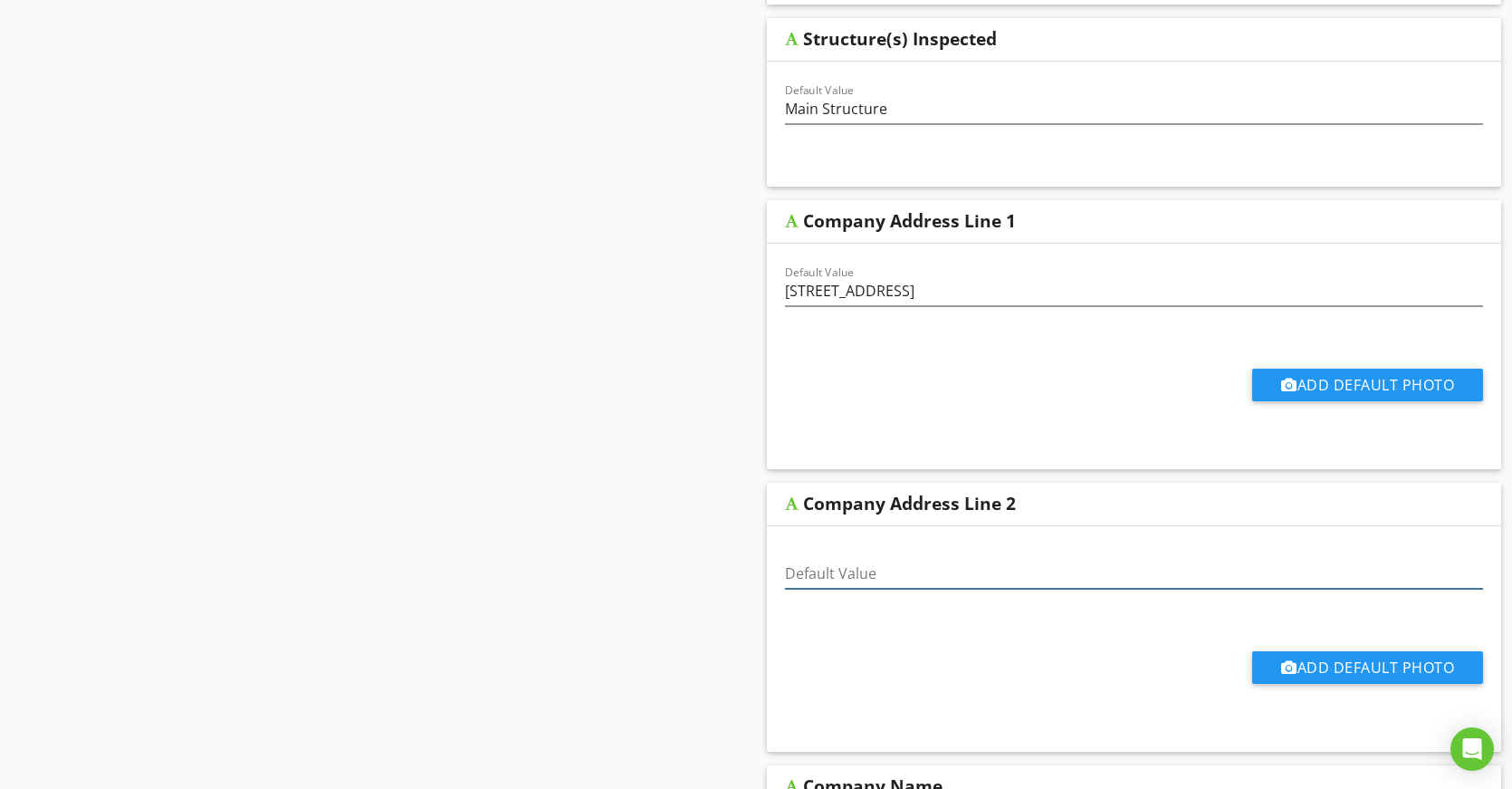
click at [1029, 577] on input "Default Value" at bounding box center [1134, 574] width 698 height 30
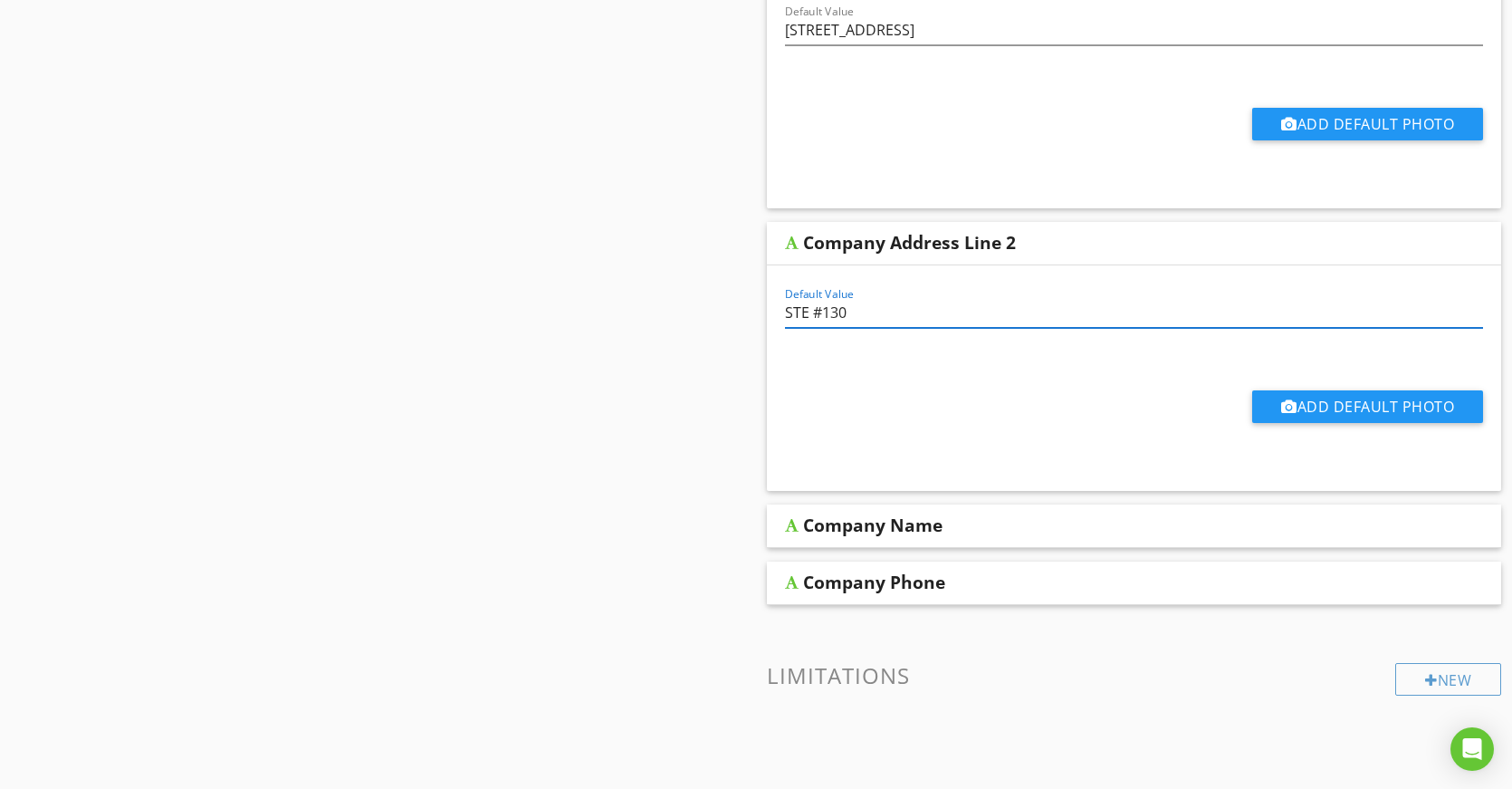
scroll to position [906, 0]
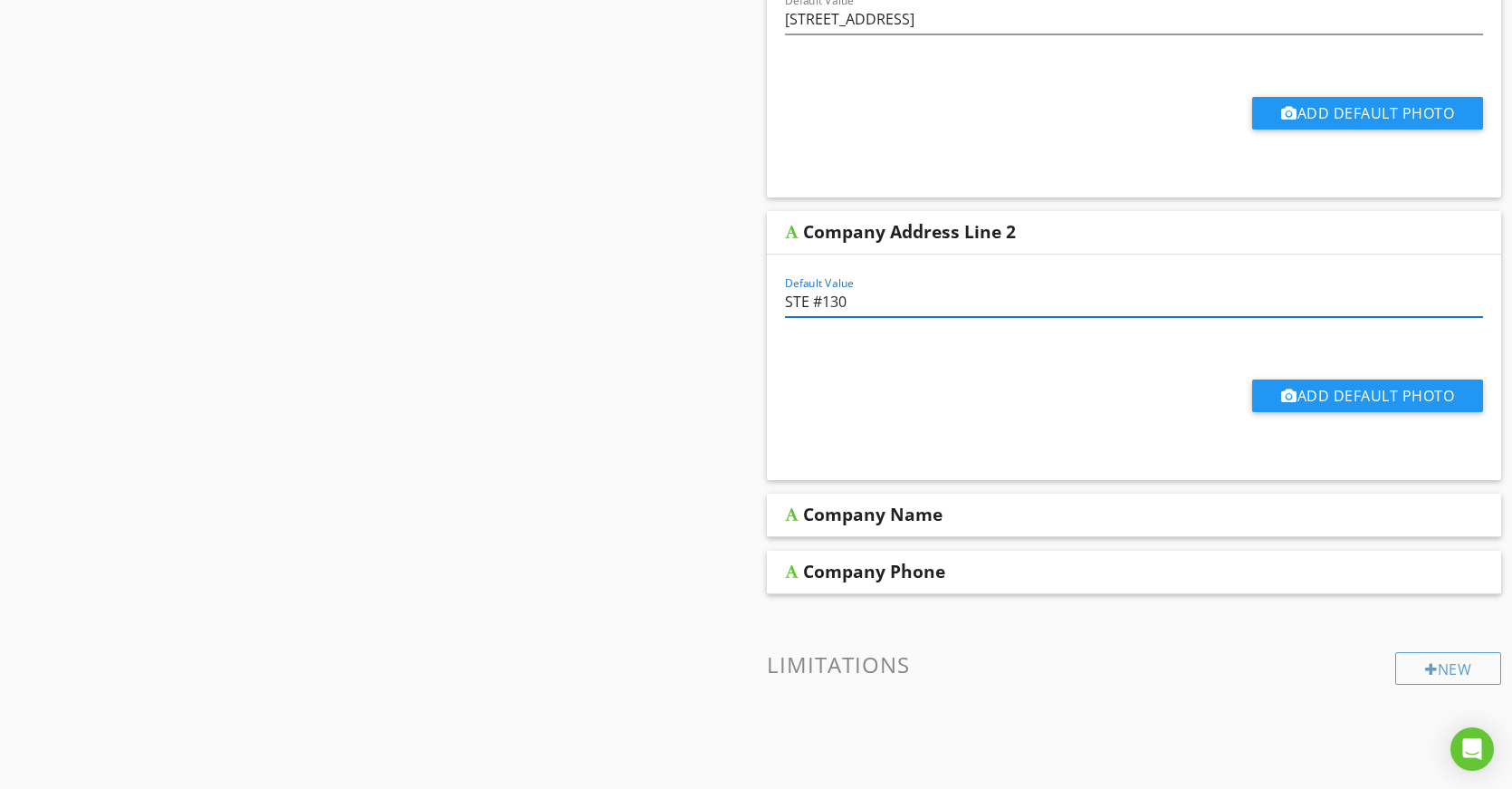
type input "STE #130"
click at [957, 513] on div "Company Name" at bounding box center [1064, 514] width 523 height 22
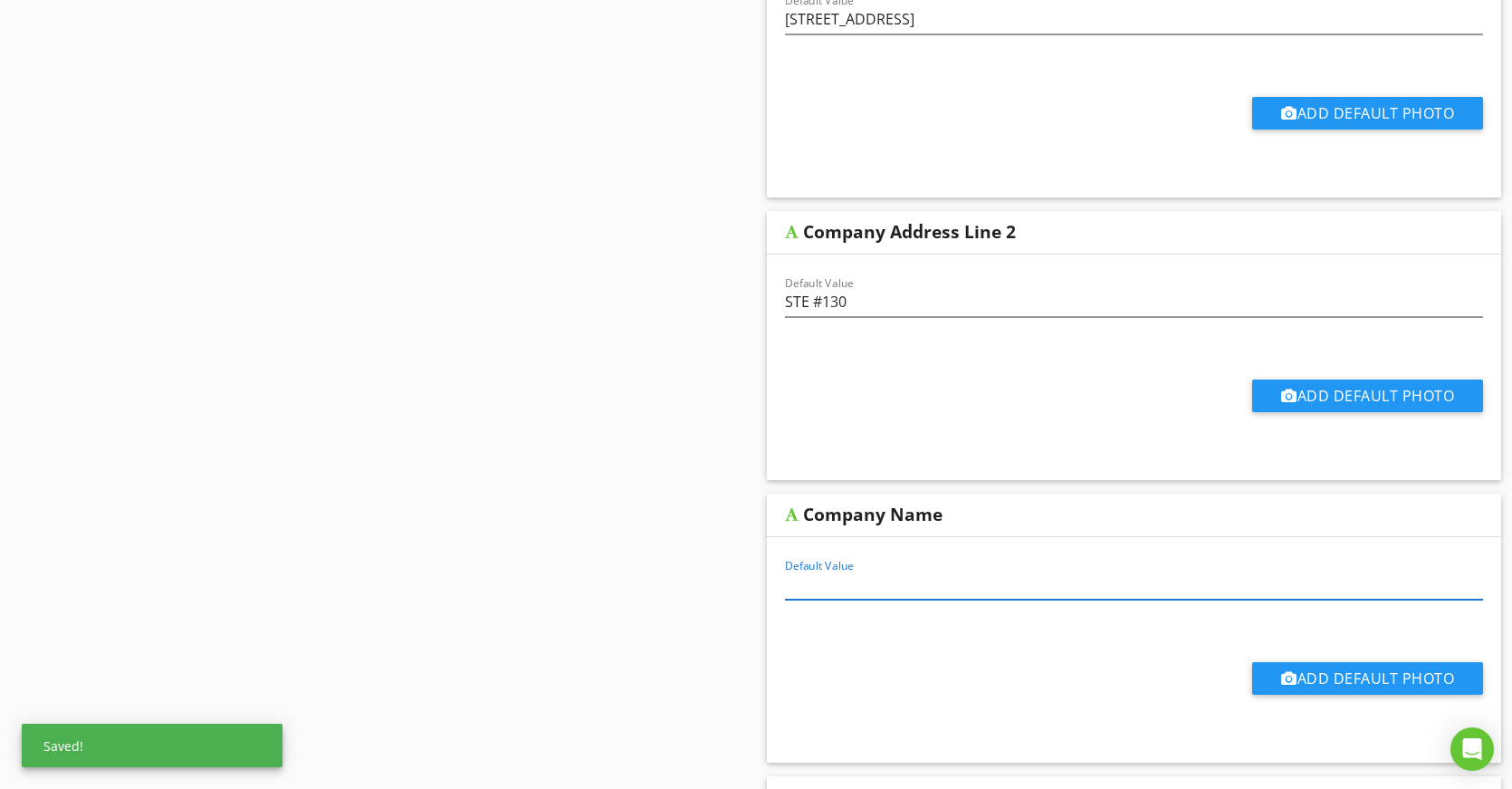
click at [921, 588] on input "Default Value" at bounding box center [1134, 584] width 698 height 30
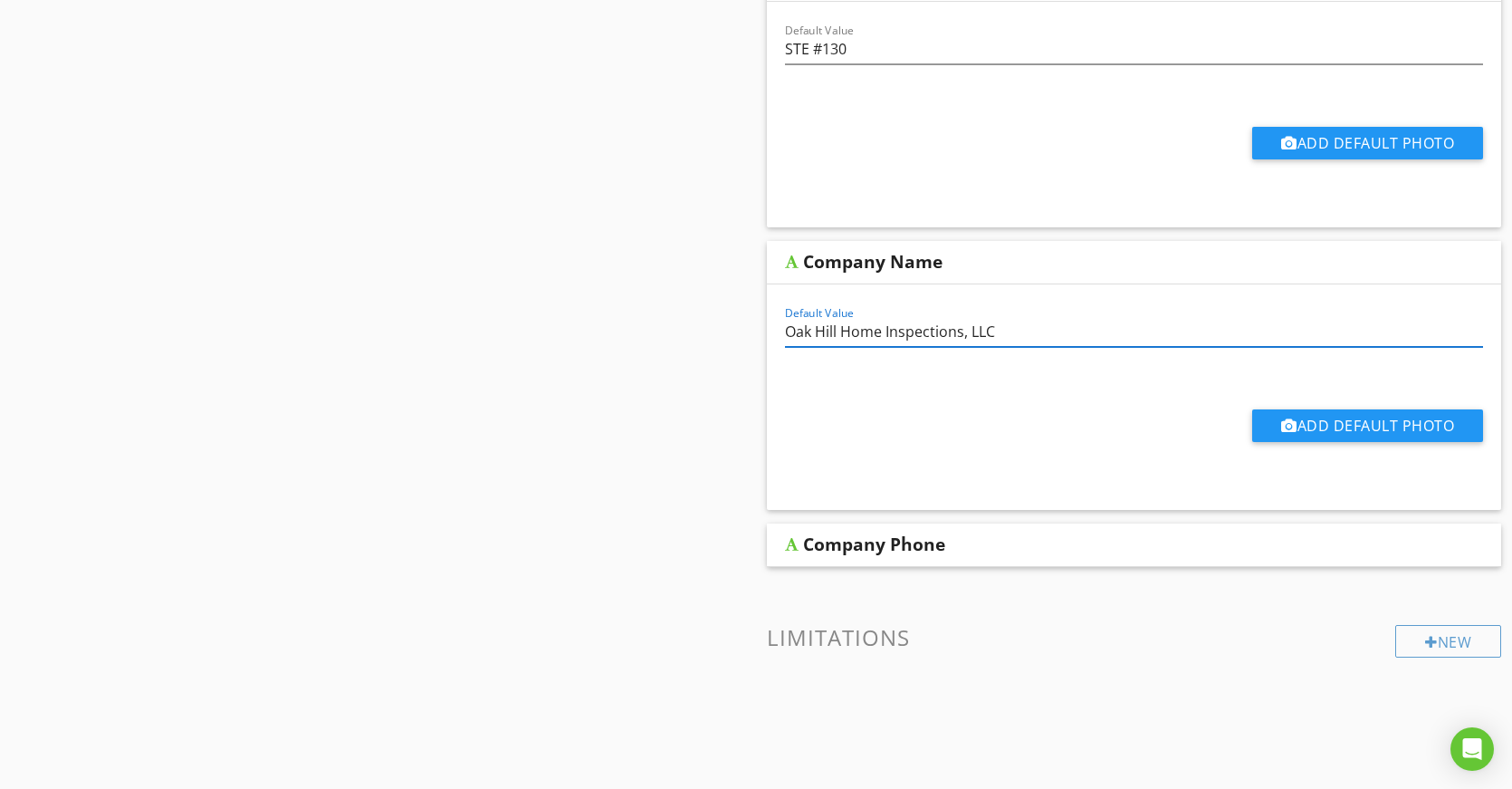
scroll to position [1177, 0]
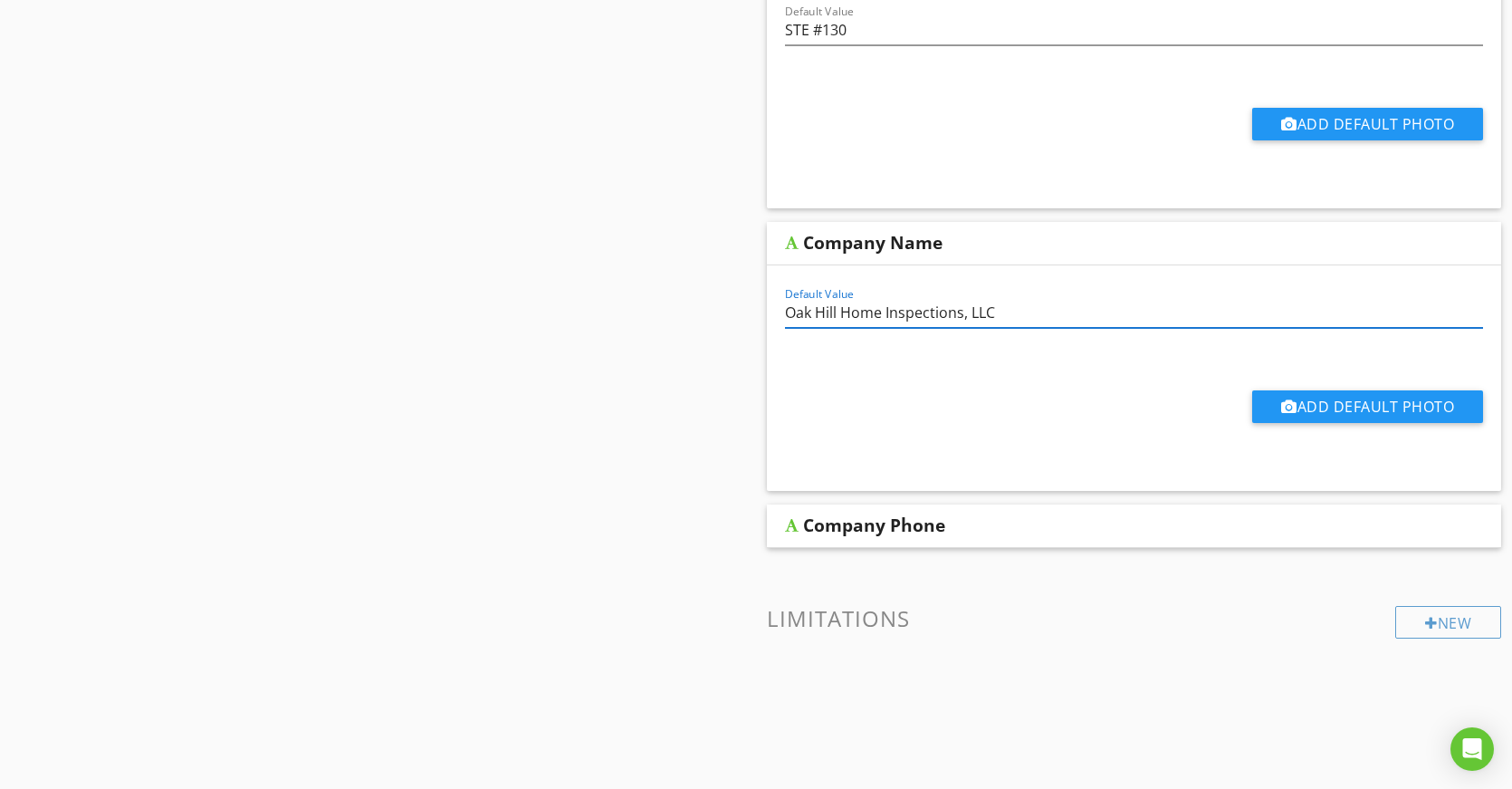
type input "Oak Hill Home Inspections, LLC"
click at [941, 527] on div "Company Phone" at bounding box center [874, 525] width 142 height 22
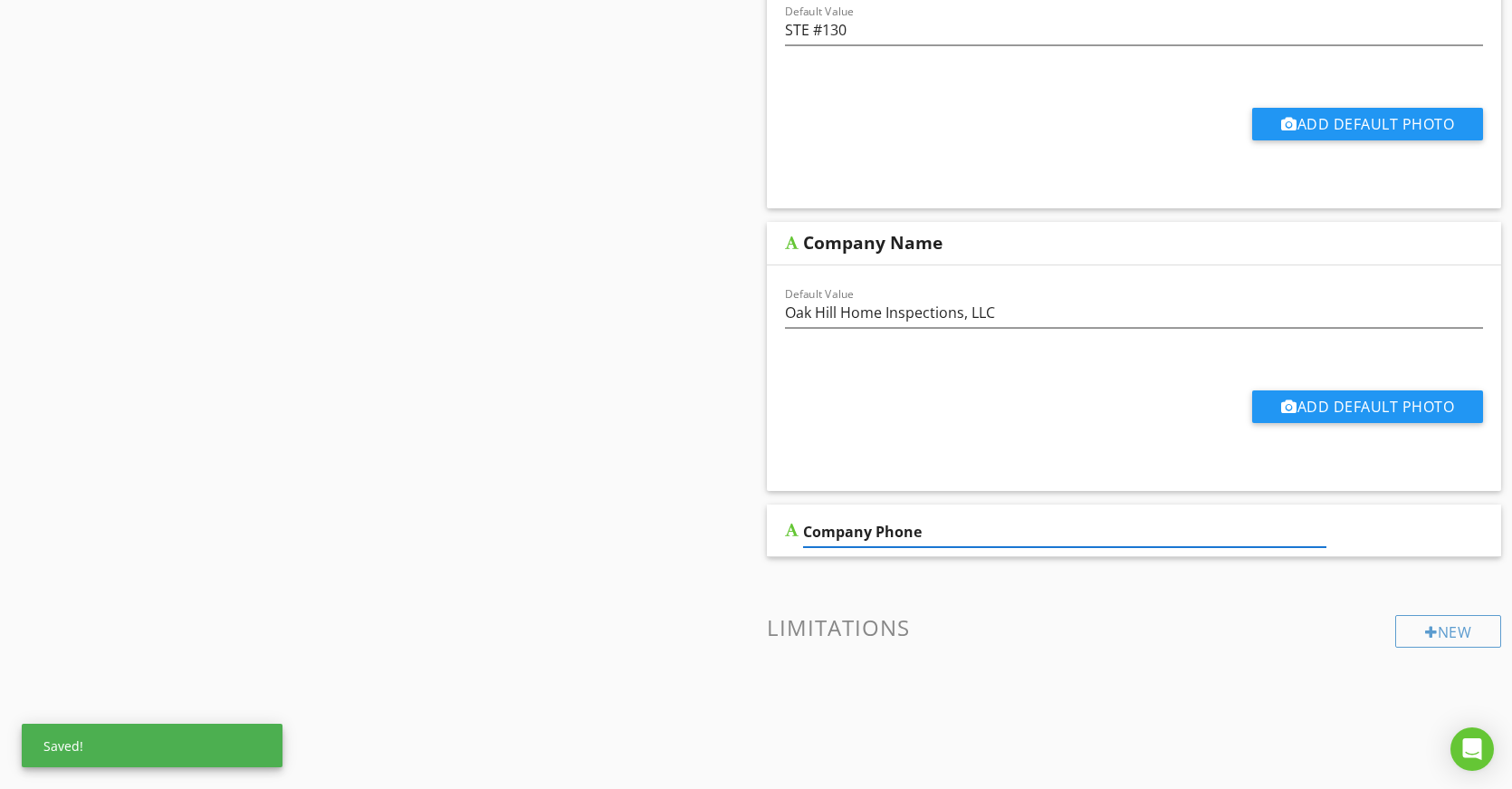
click at [1438, 537] on div "Company Phone" at bounding box center [1134, 531] width 734 height 53
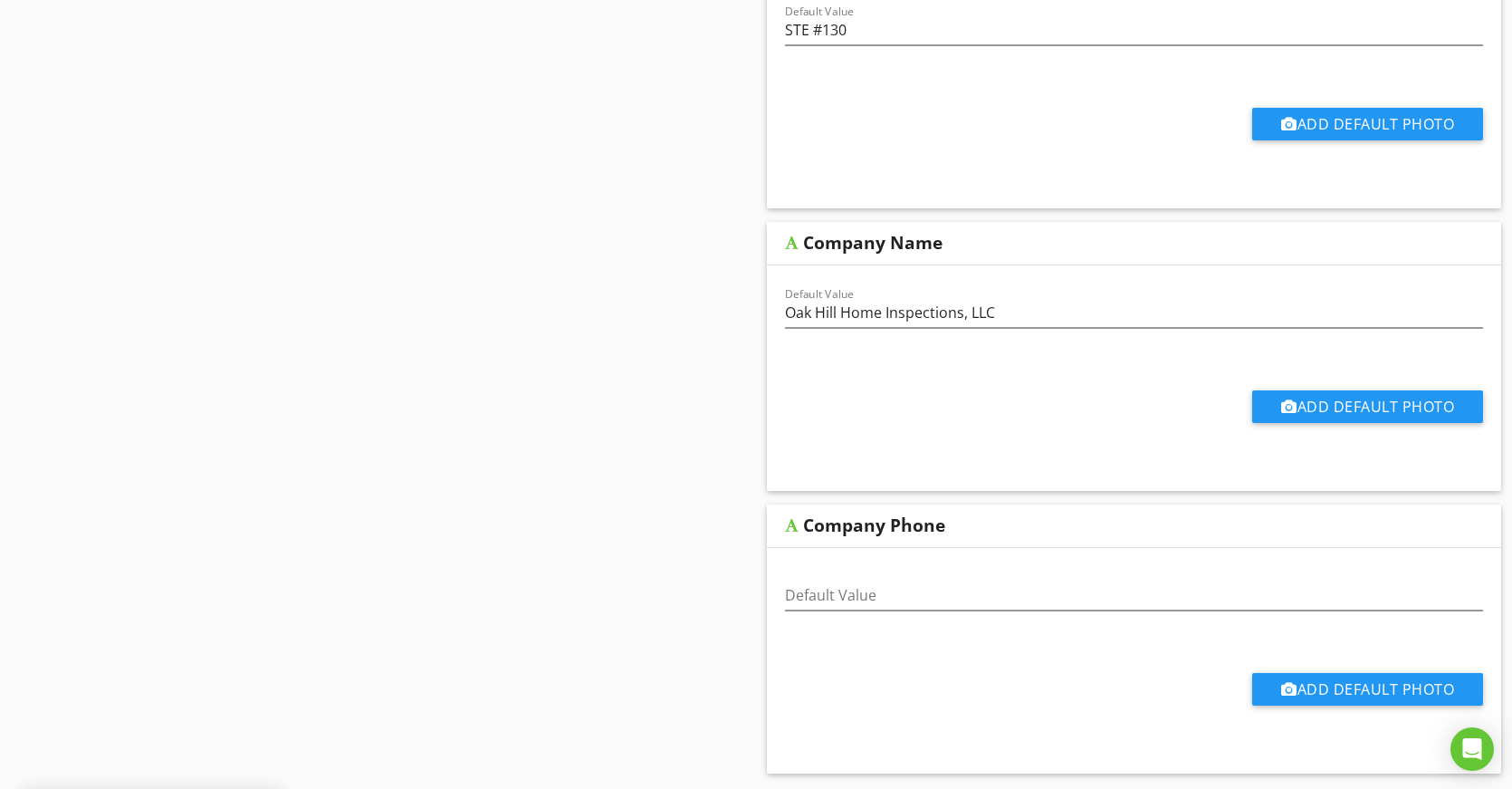
click at [1430, 548] on div "Default Value Add Default Photo" at bounding box center [1134, 660] width 734 height 225
click at [991, 601] on input "Default Value" at bounding box center [1134, 596] width 698 height 30
click at [978, 592] on input "Default Value" at bounding box center [1134, 596] width 698 height 30
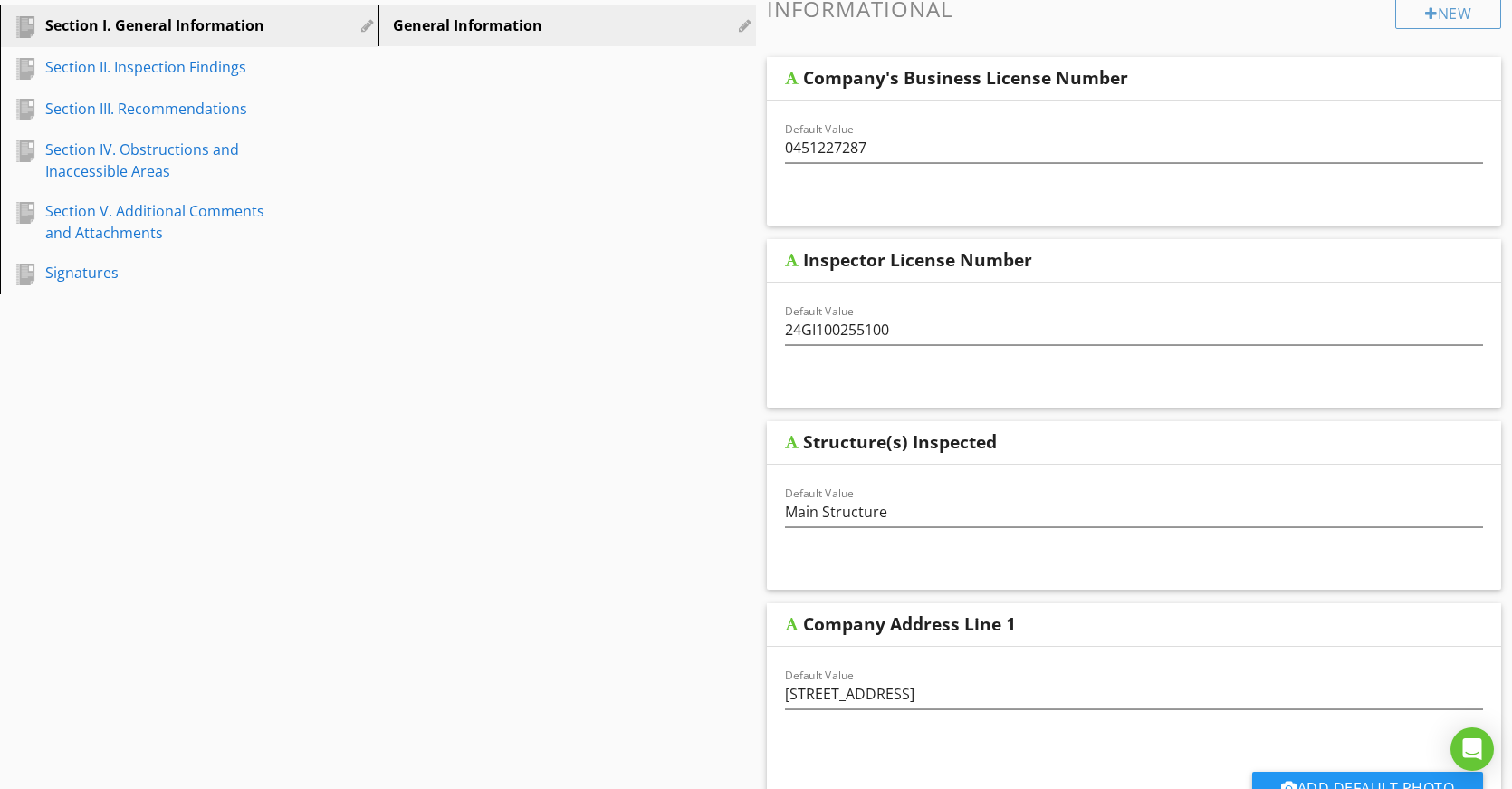
scroll to position [74, 0]
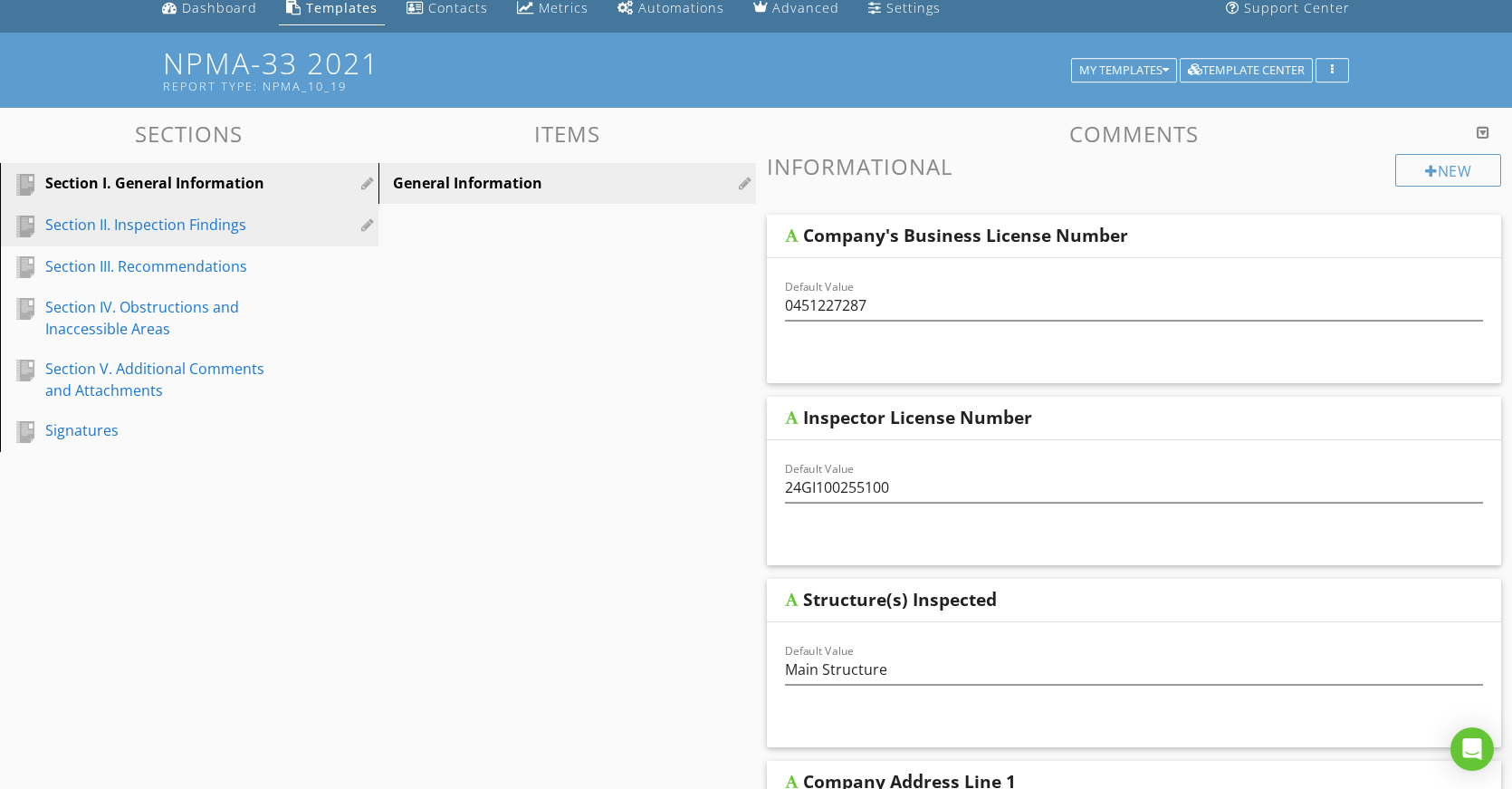
type input "973-348-5268"
click at [195, 219] on div "Section II. Inspection Findings" at bounding box center [169, 224] width 247 height 22
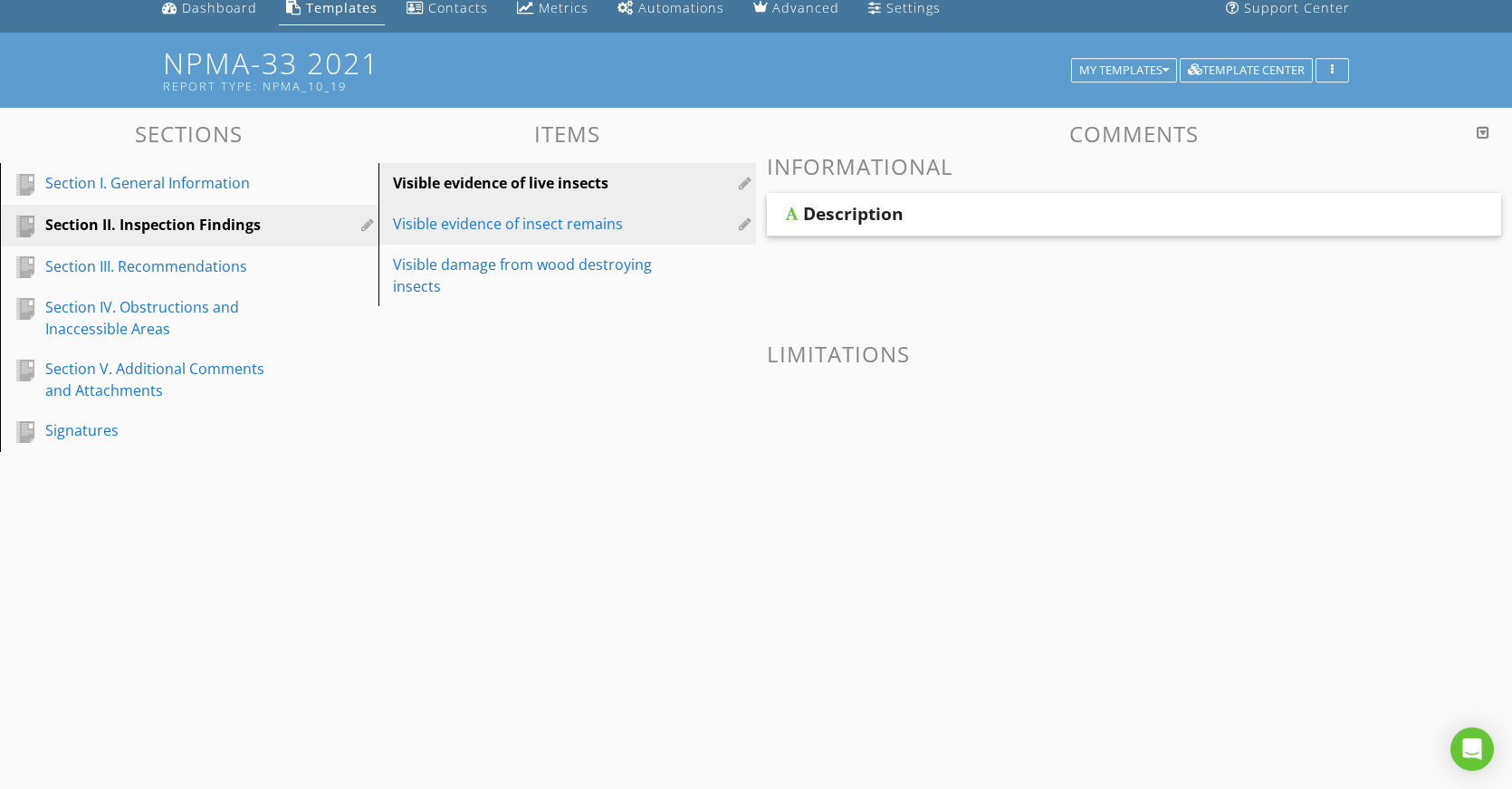
click at [570, 225] on div "Visible evidence of insect remains" at bounding box center [536, 223] width 288 height 22
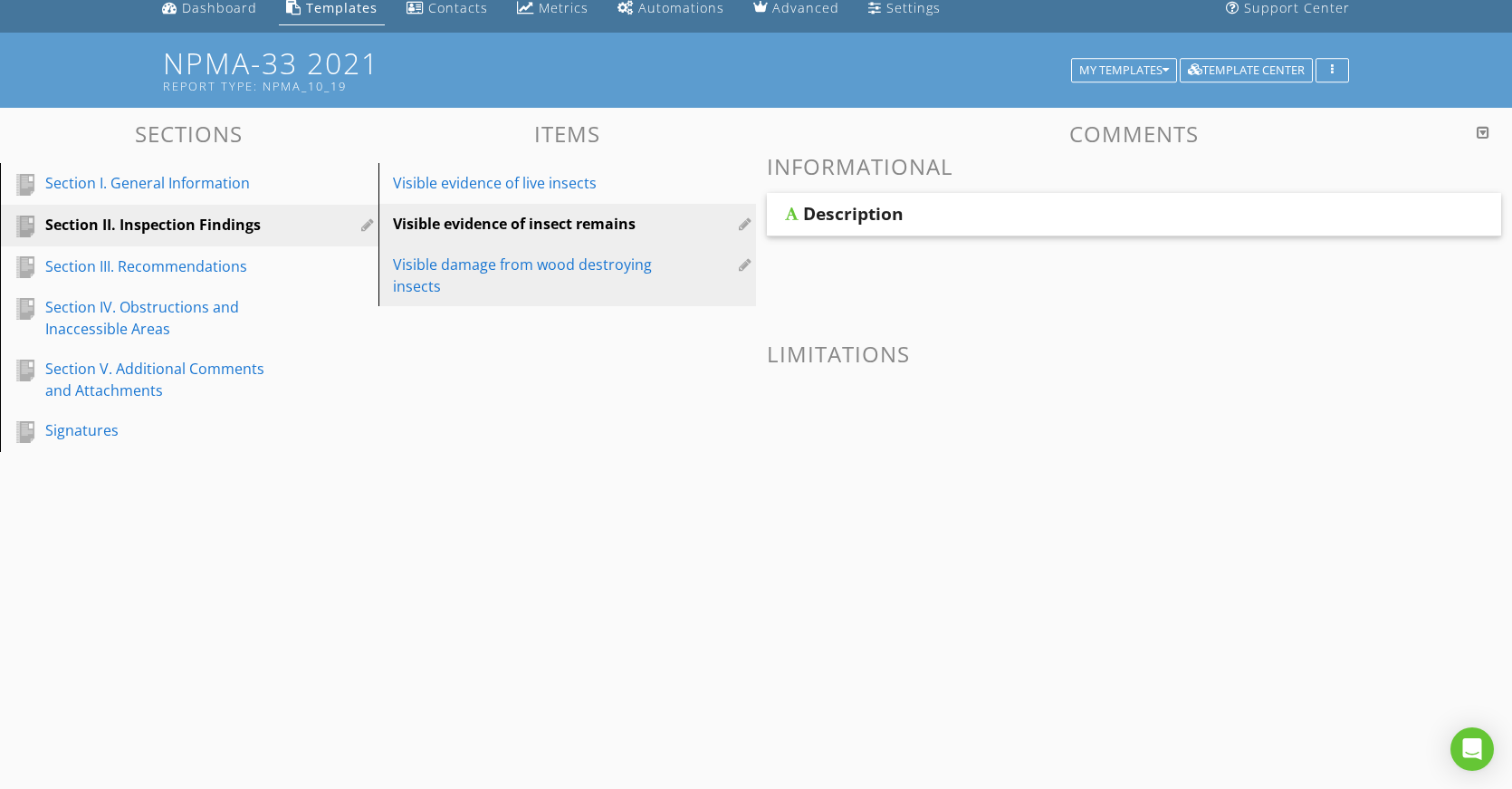
click at [557, 258] on div "Visible damage from wood destroying insects" at bounding box center [536, 275] width 288 height 43
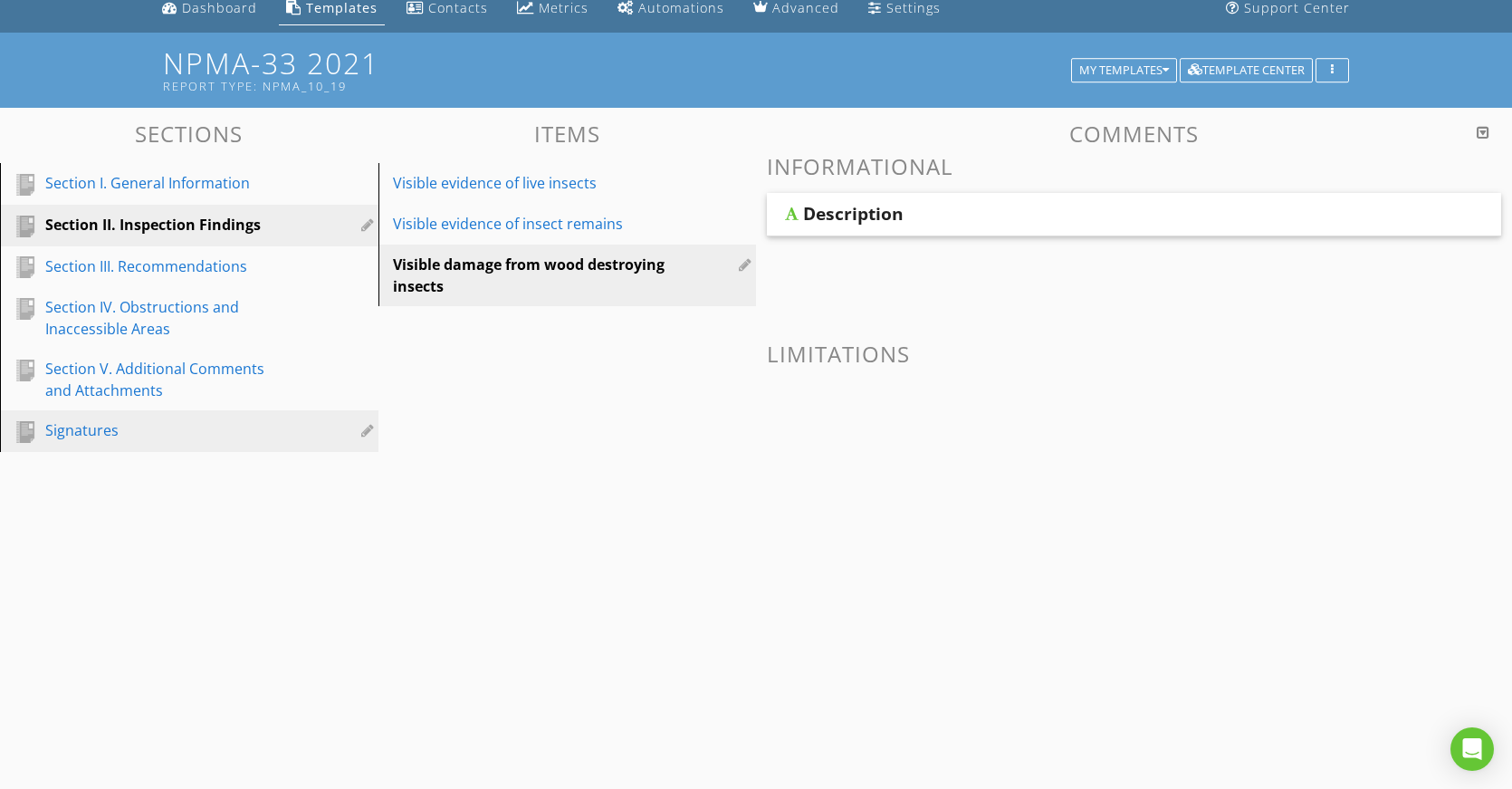
click at [103, 433] on div "Signatures" at bounding box center [169, 430] width 247 height 22
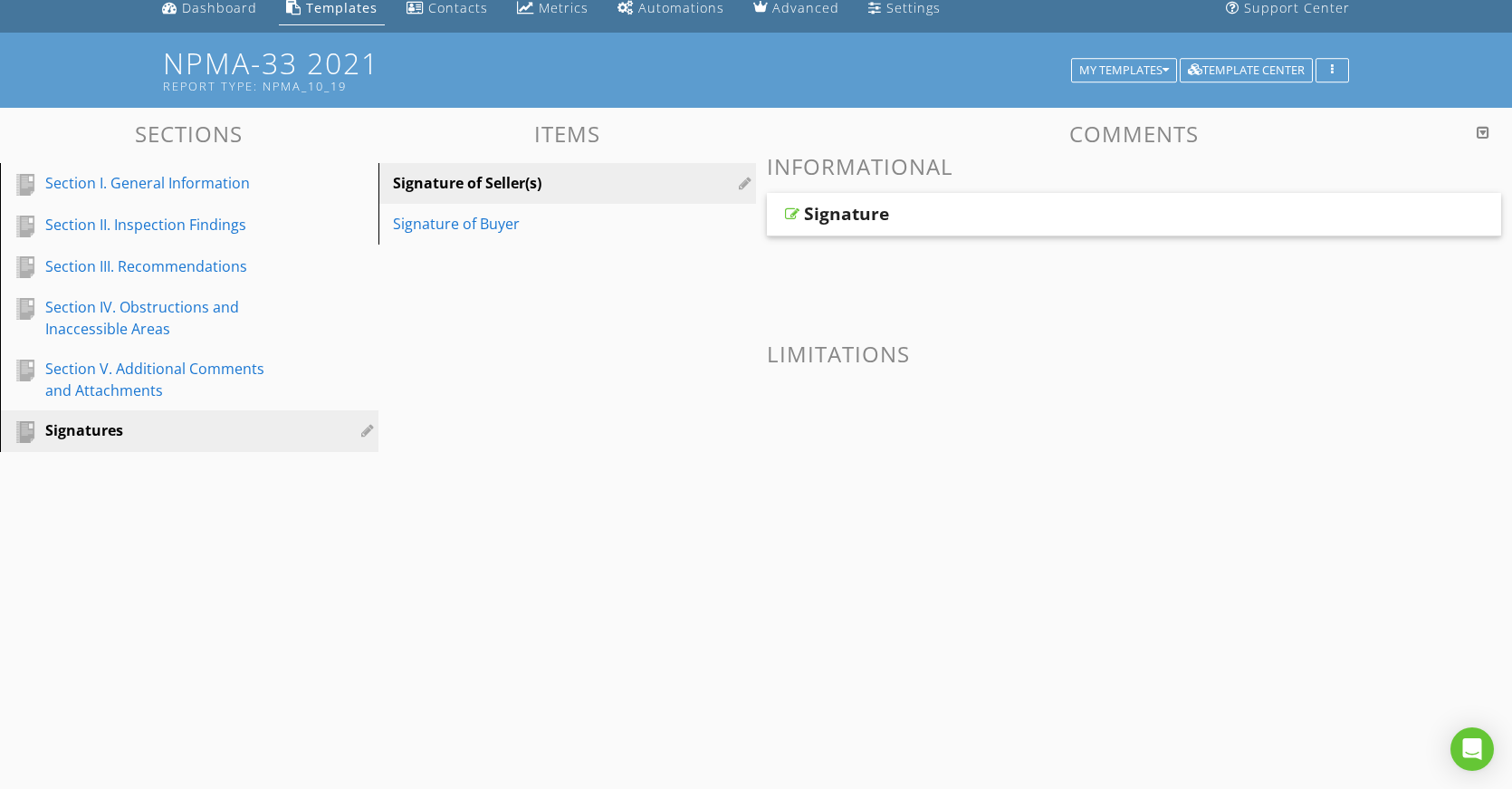
click at [871, 220] on div "Signature" at bounding box center [846, 213] width 85 height 22
click at [1229, 393] on span at bounding box center [1134, 425] width 734 height 90
click at [1380, 209] on div "Signature" at bounding box center [1134, 215] width 734 height 43
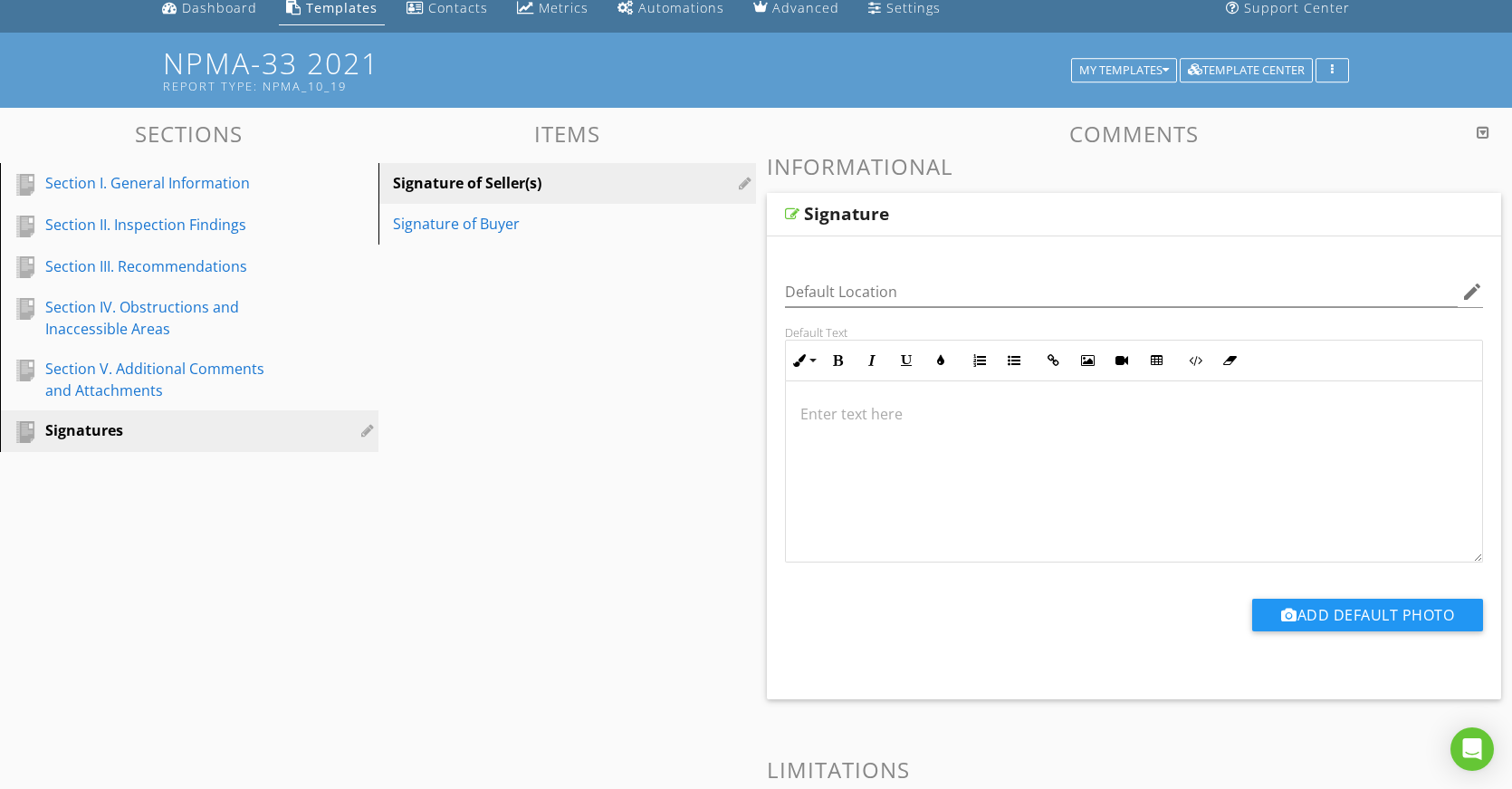
click at [538, 443] on div "Sections Section I. General Information Section II. Inspection Findings Section…" at bounding box center [756, 600] width 1512 height 985
click at [517, 331] on div "Sections Section I. General Information Section II. Inspection Findings Section…" at bounding box center [756, 600] width 1512 height 985
click at [561, 641] on div "Sections Section I. General Information Section II. Inspection Findings Section…" at bounding box center [756, 600] width 1512 height 985
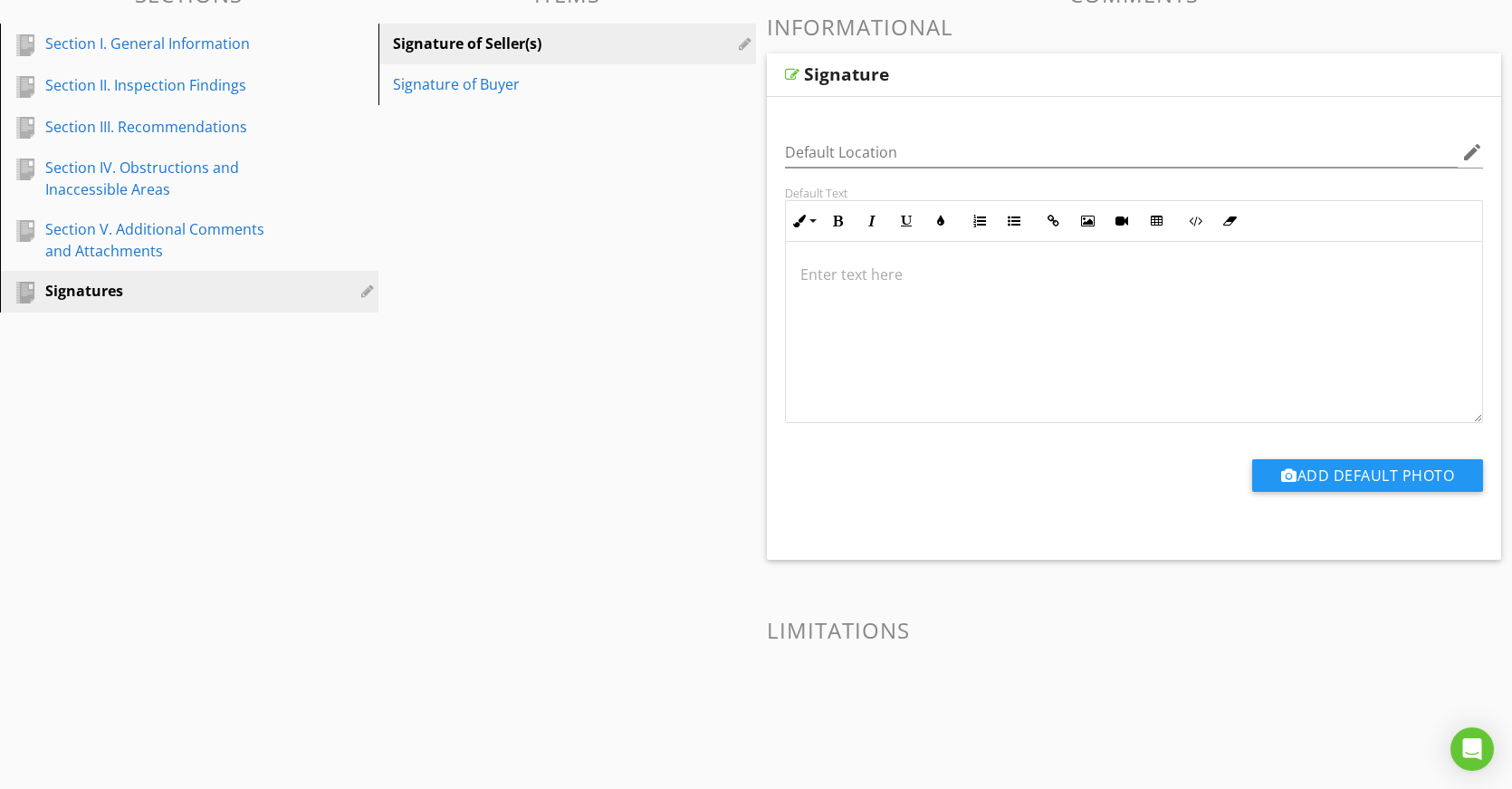
scroll to position [0, 0]
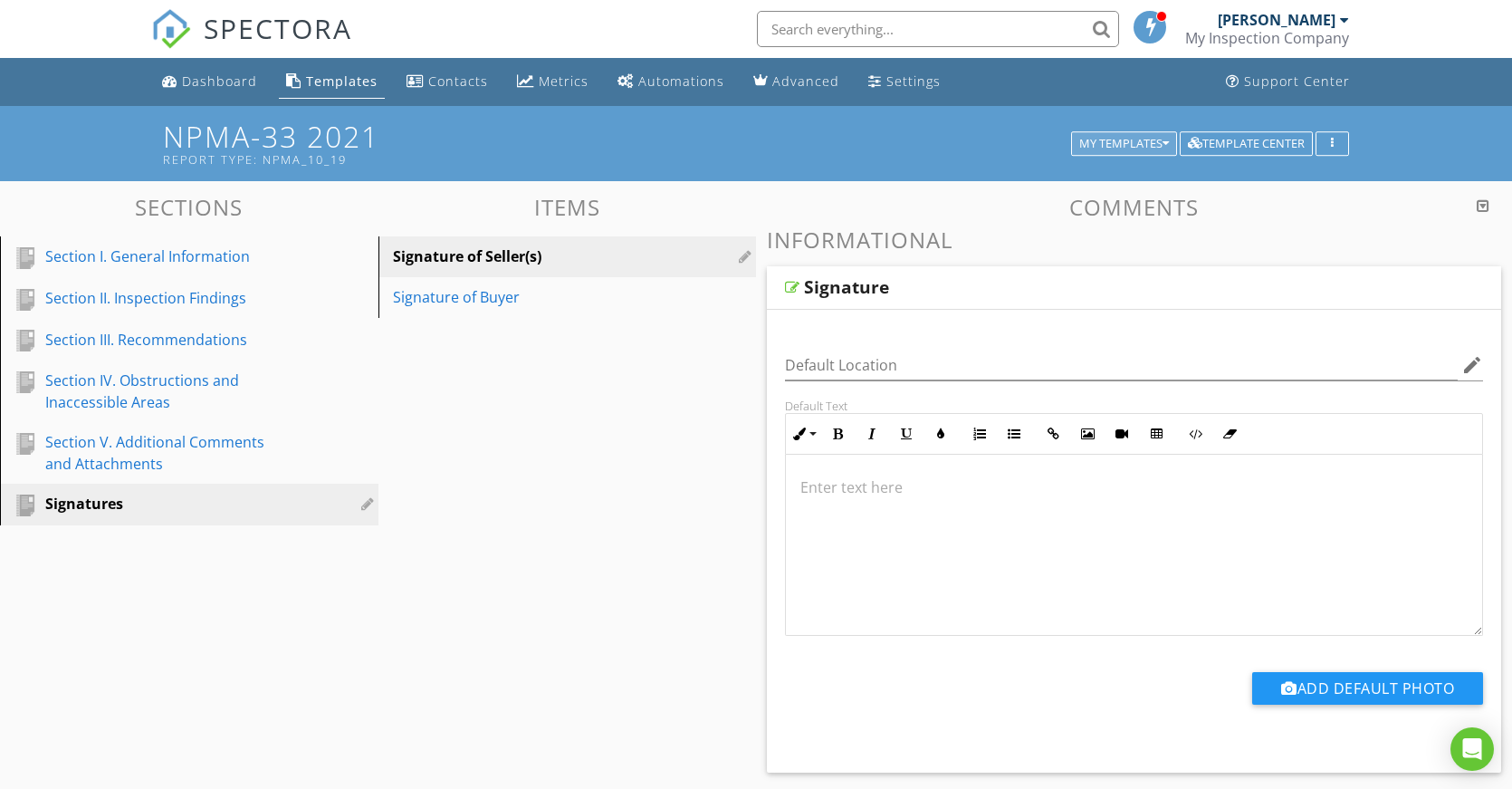
click at [1100, 138] on div "My Templates" at bounding box center [1124, 143] width 90 height 12
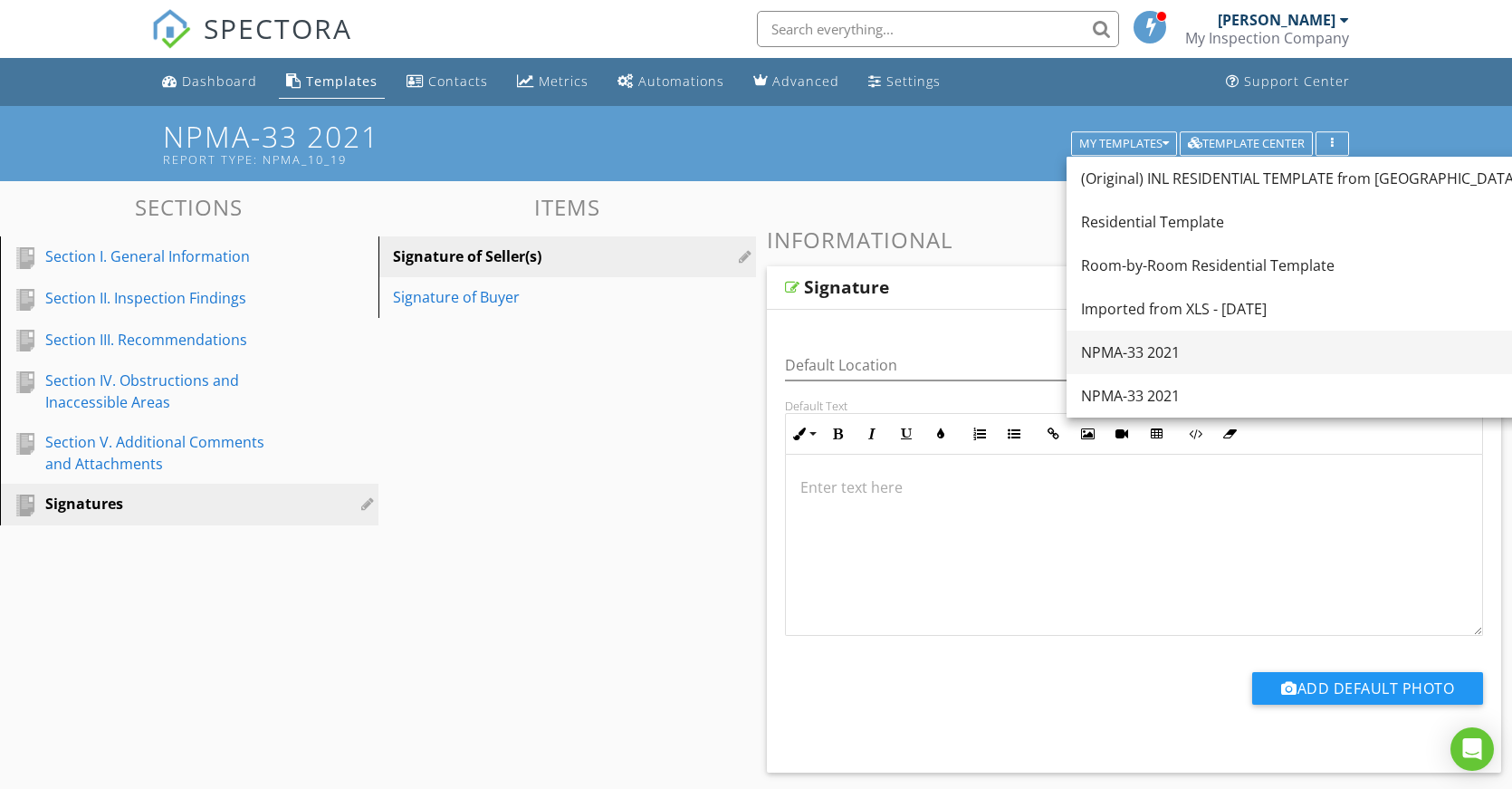
click at [1141, 343] on div "NPMA-33 2021" at bounding box center [1356, 352] width 550 height 22
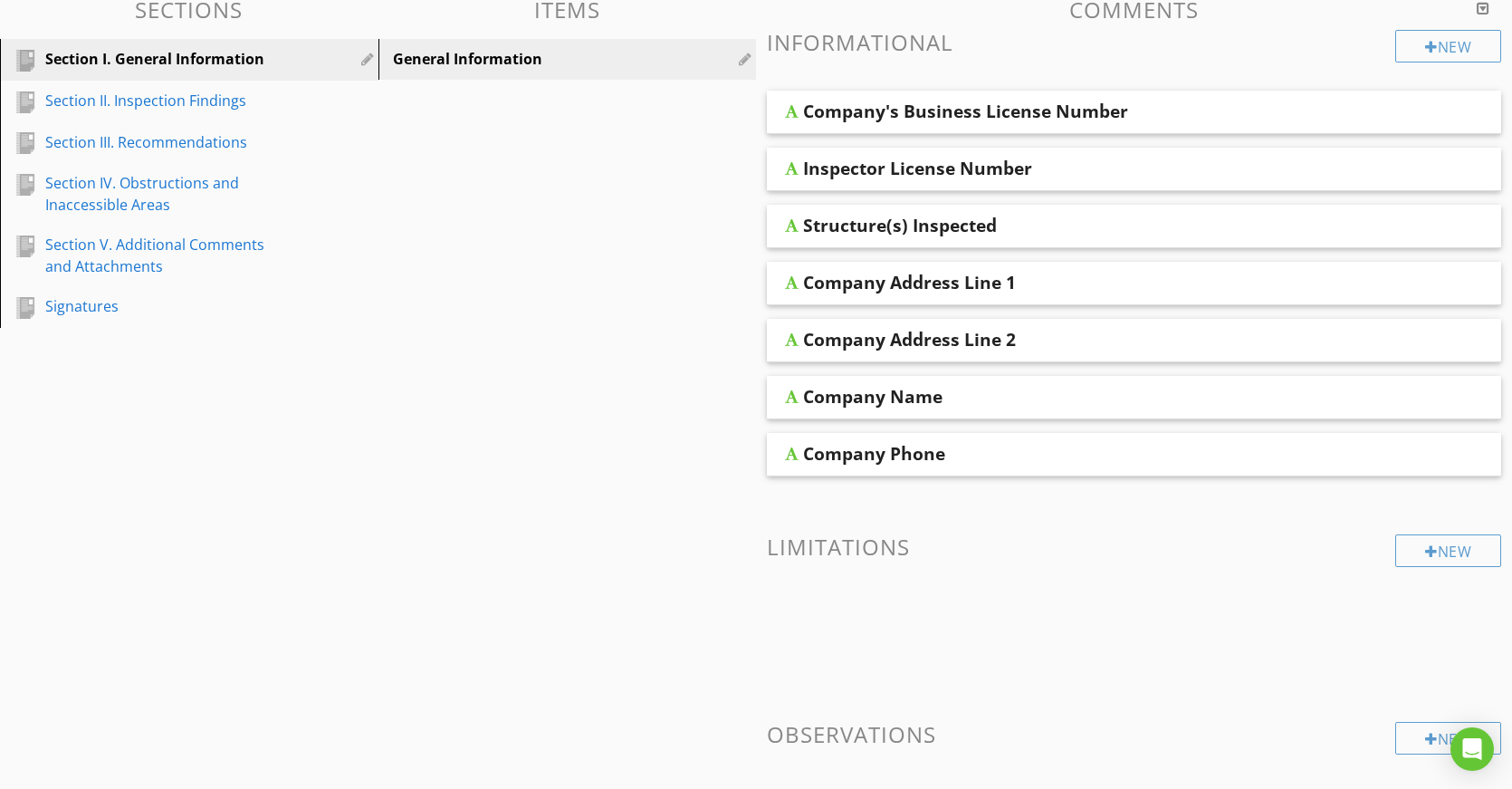
scroll to position [271, 0]
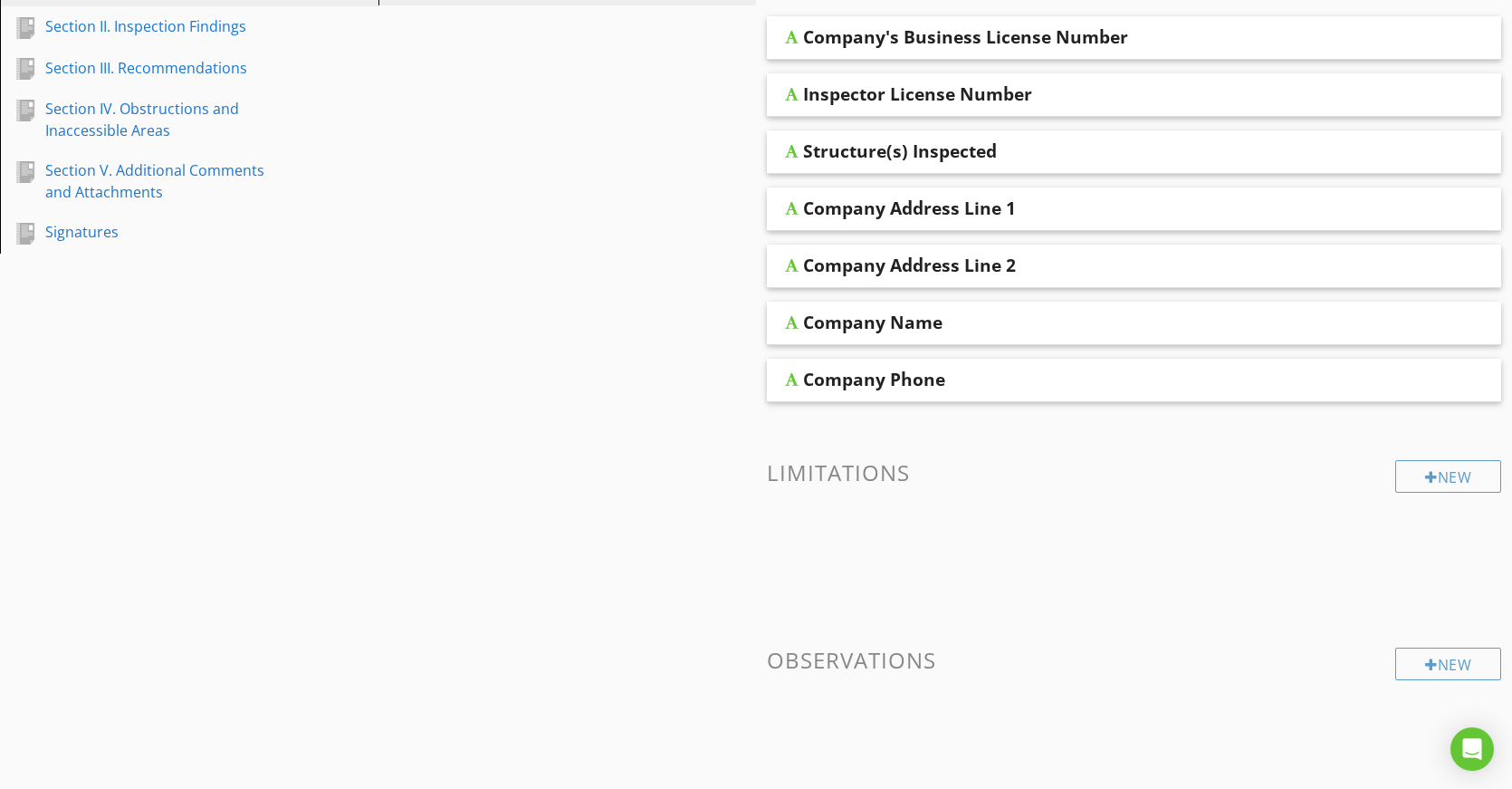
click at [1249, 38] on div "Company's Business License Number" at bounding box center [1064, 37] width 523 height 22
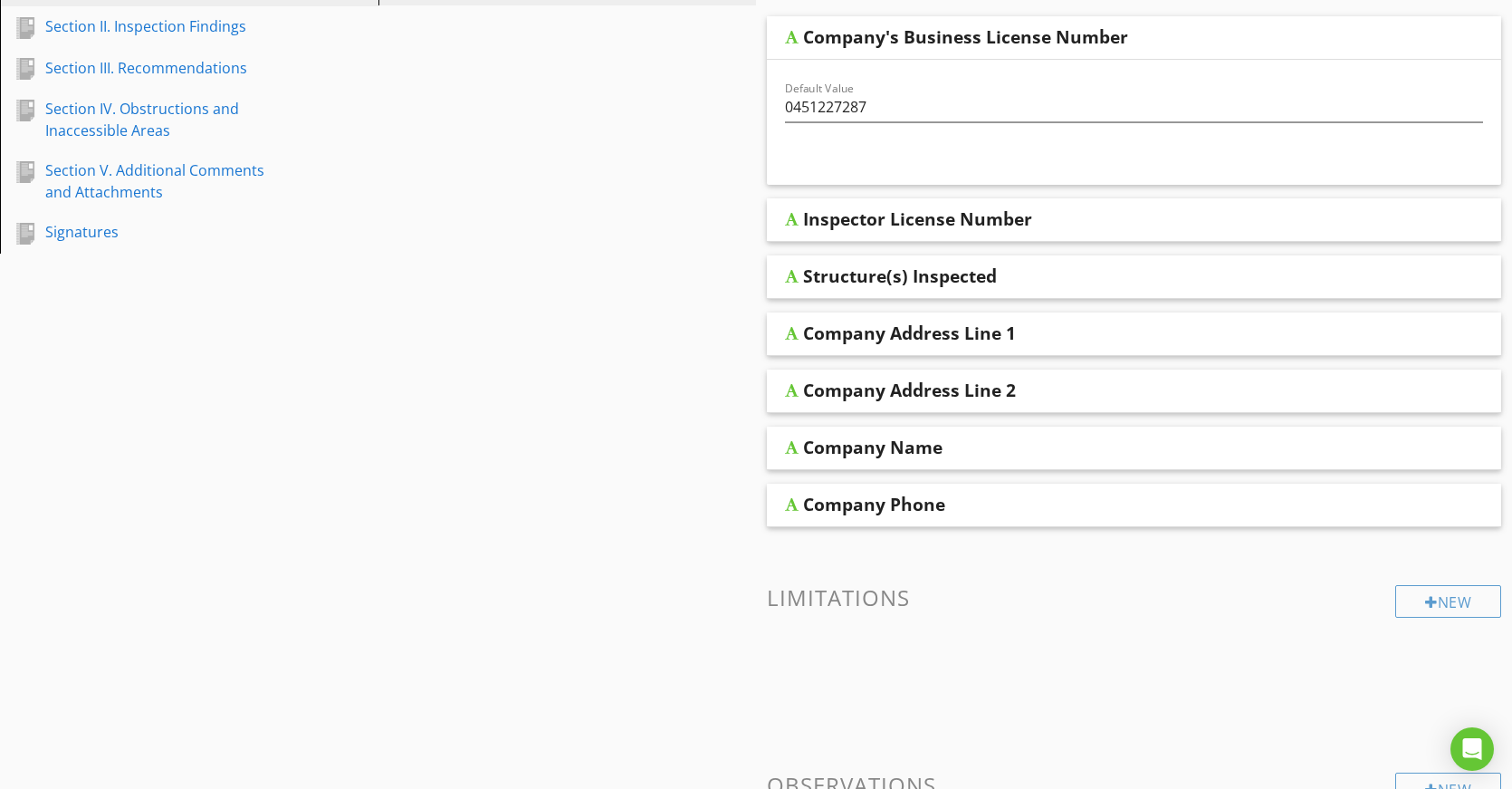
click at [1292, 233] on div "Inspector License Number" at bounding box center [1134, 220] width 734 height 43
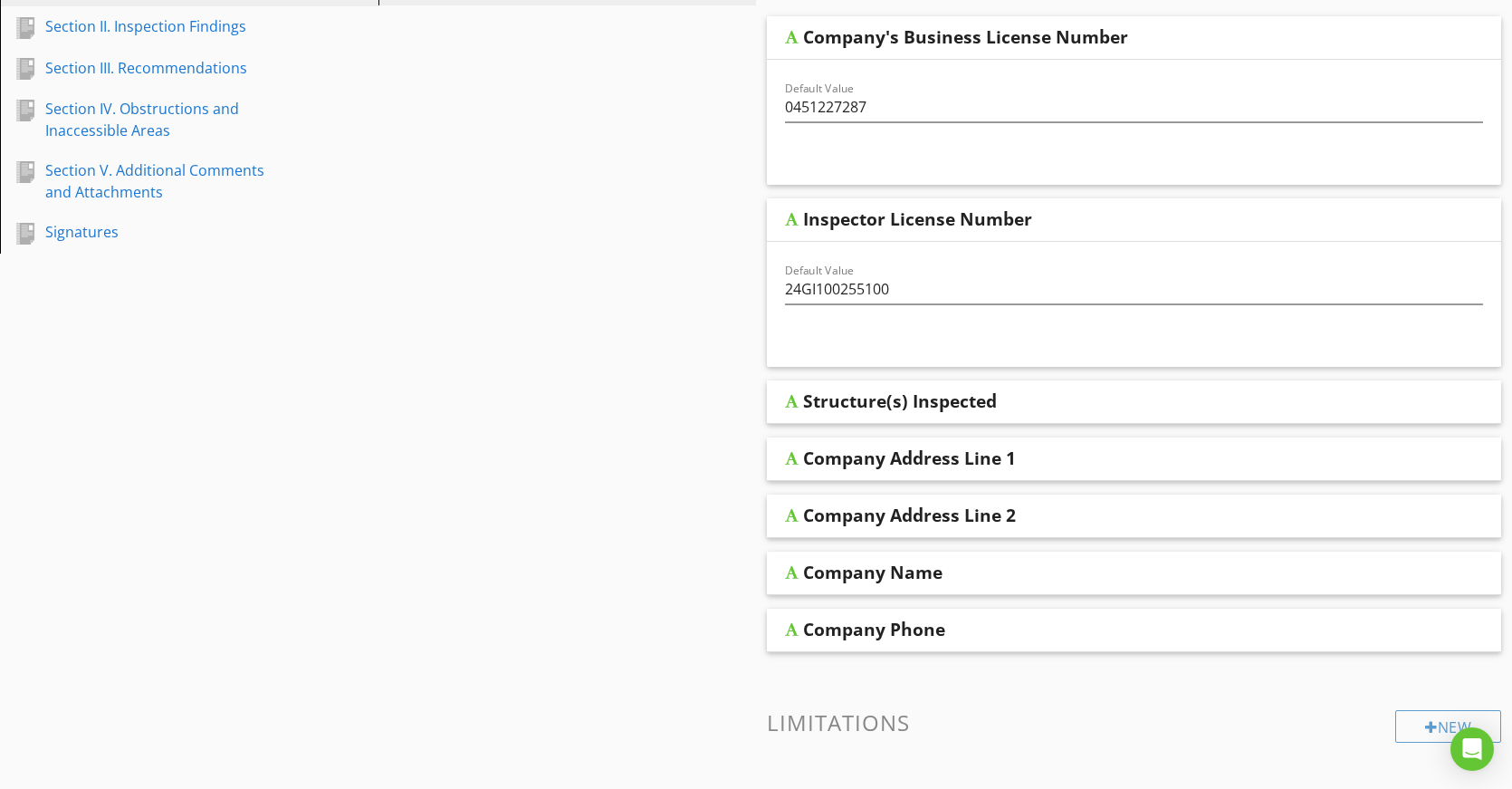
scroll to position [0, 0]
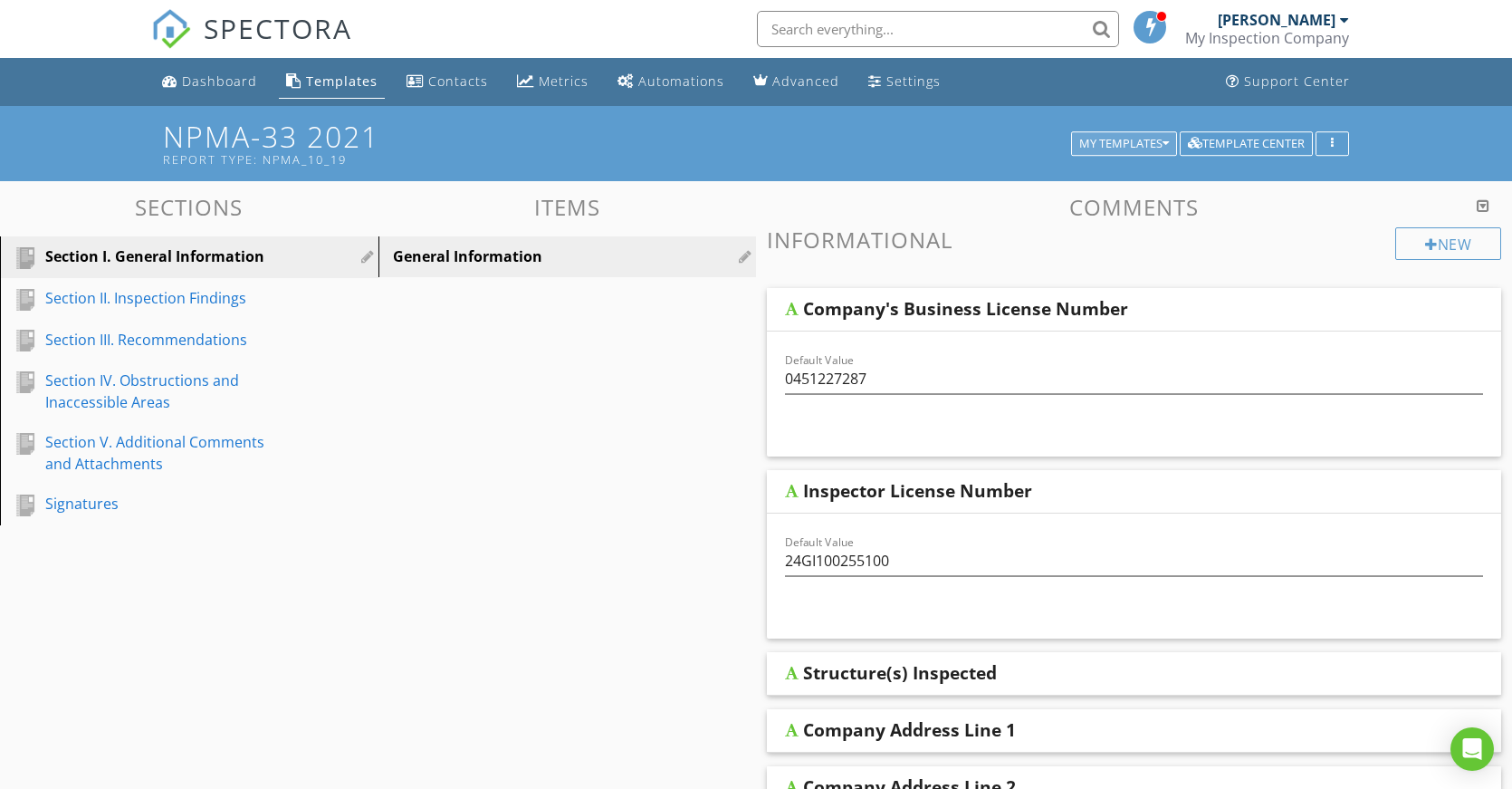
click at [1128, 145] on div "My Templates" at bounding box center [1124, 143] width 90 height 12
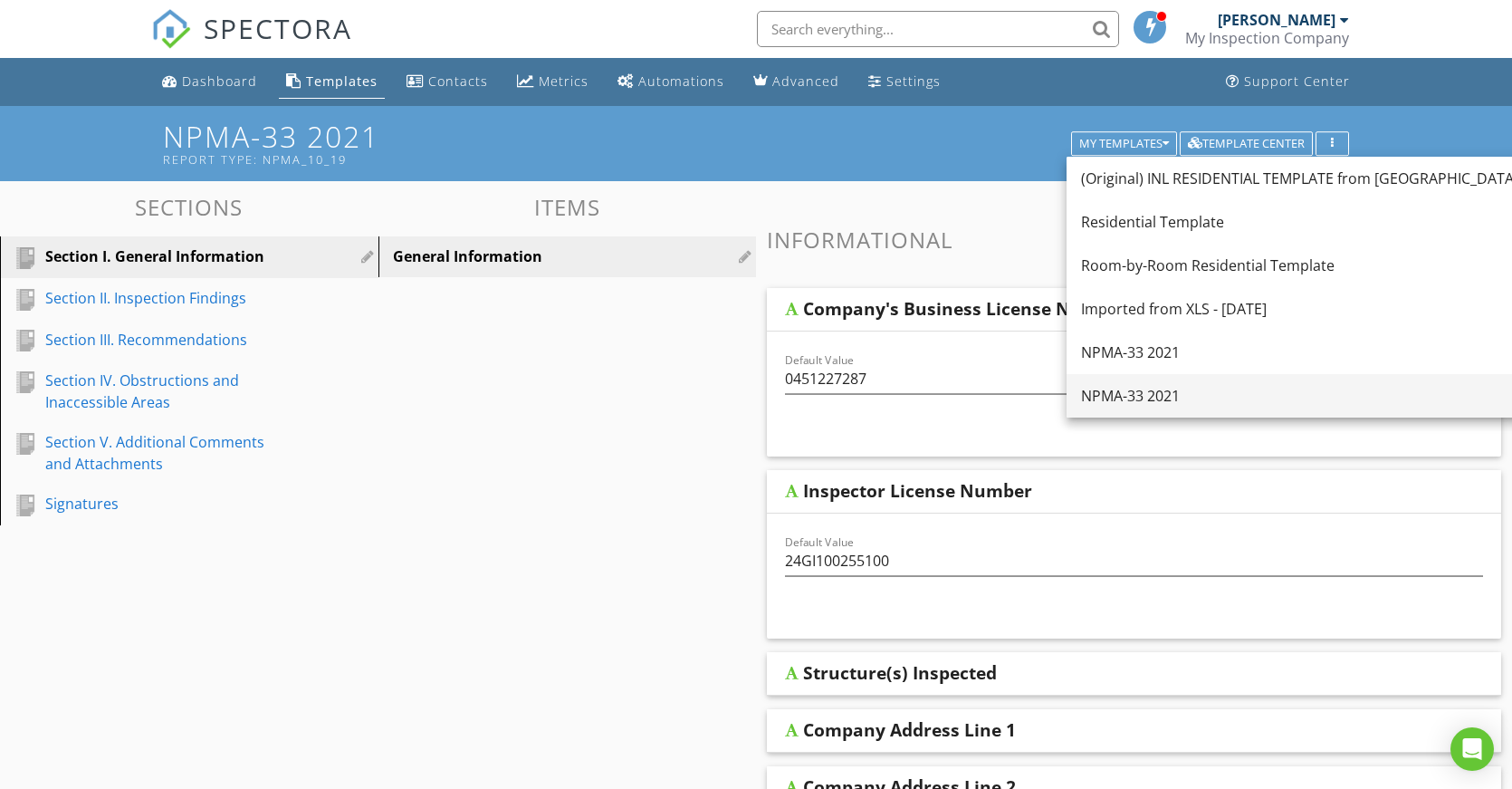
click at [1136, 388] on div "NPMA-33 2021" at bounding box center [1356, 395] width 550 height 22
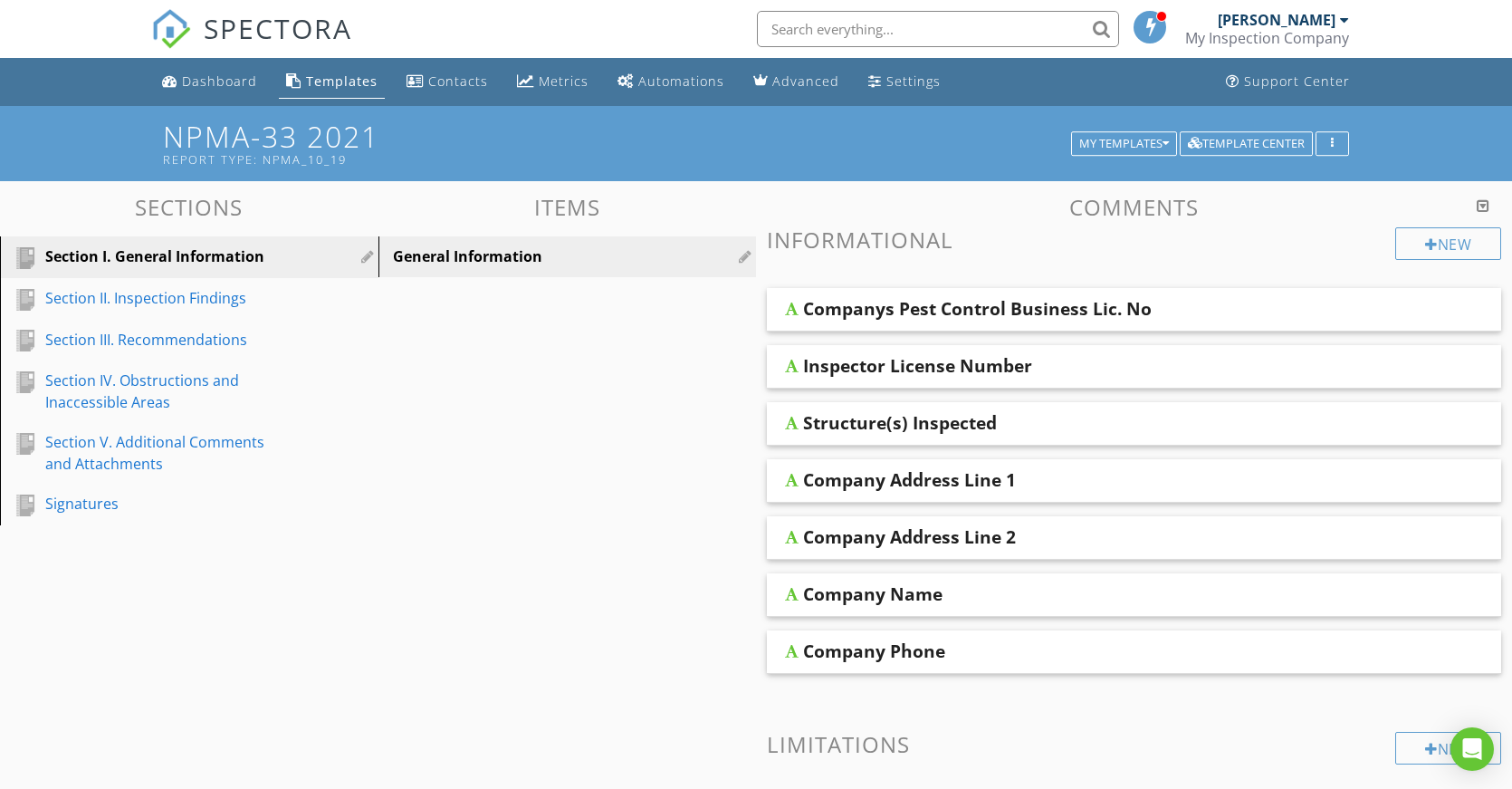
click at [1210, 313] on div "Companys Pest Control Business Lic. No" at bounding box center [1064, 308] width 523 height 22
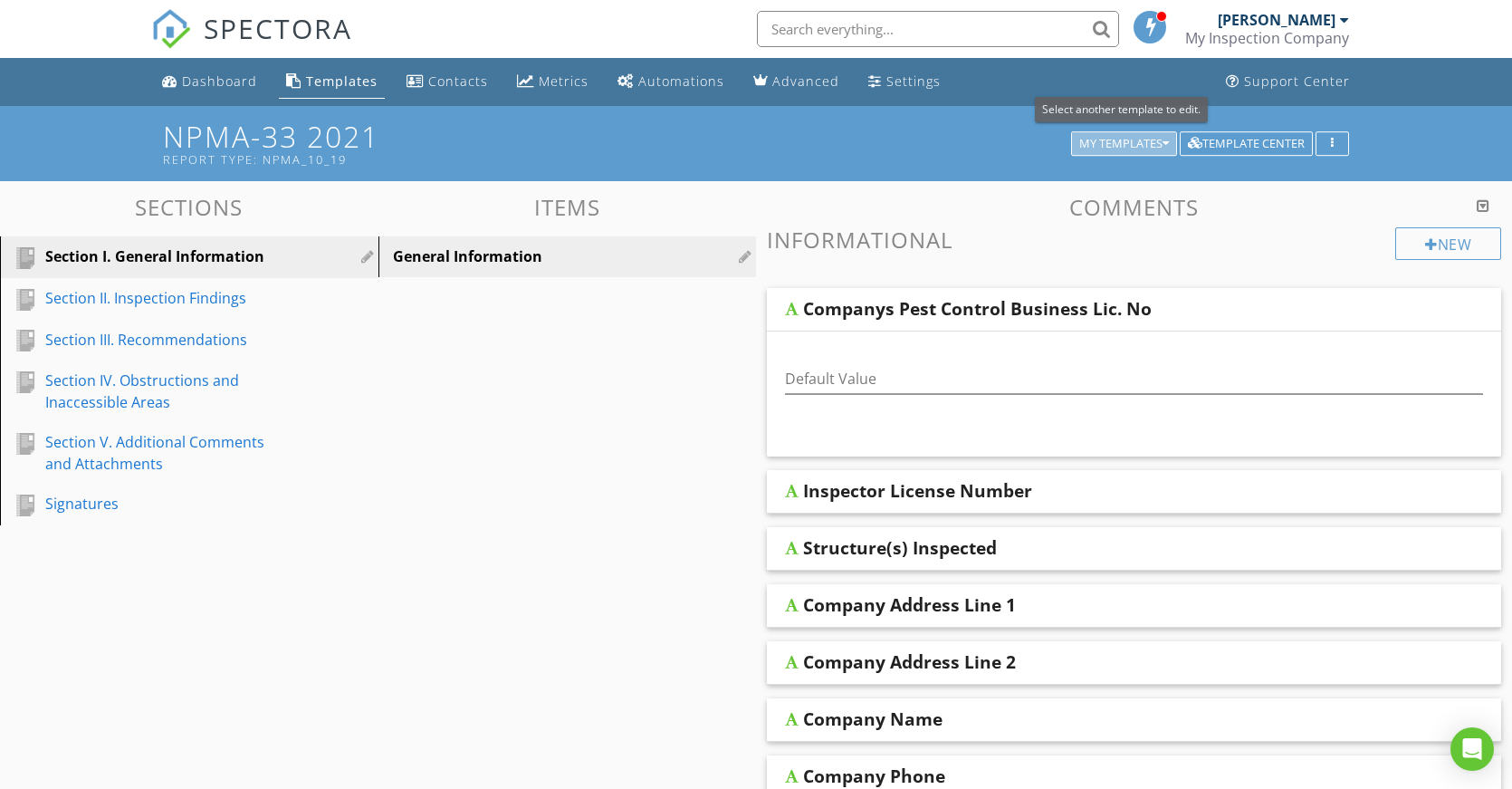
click at [1142, 144] on div "My Templates" at bounding box center [1124, 143] width 90 height 12
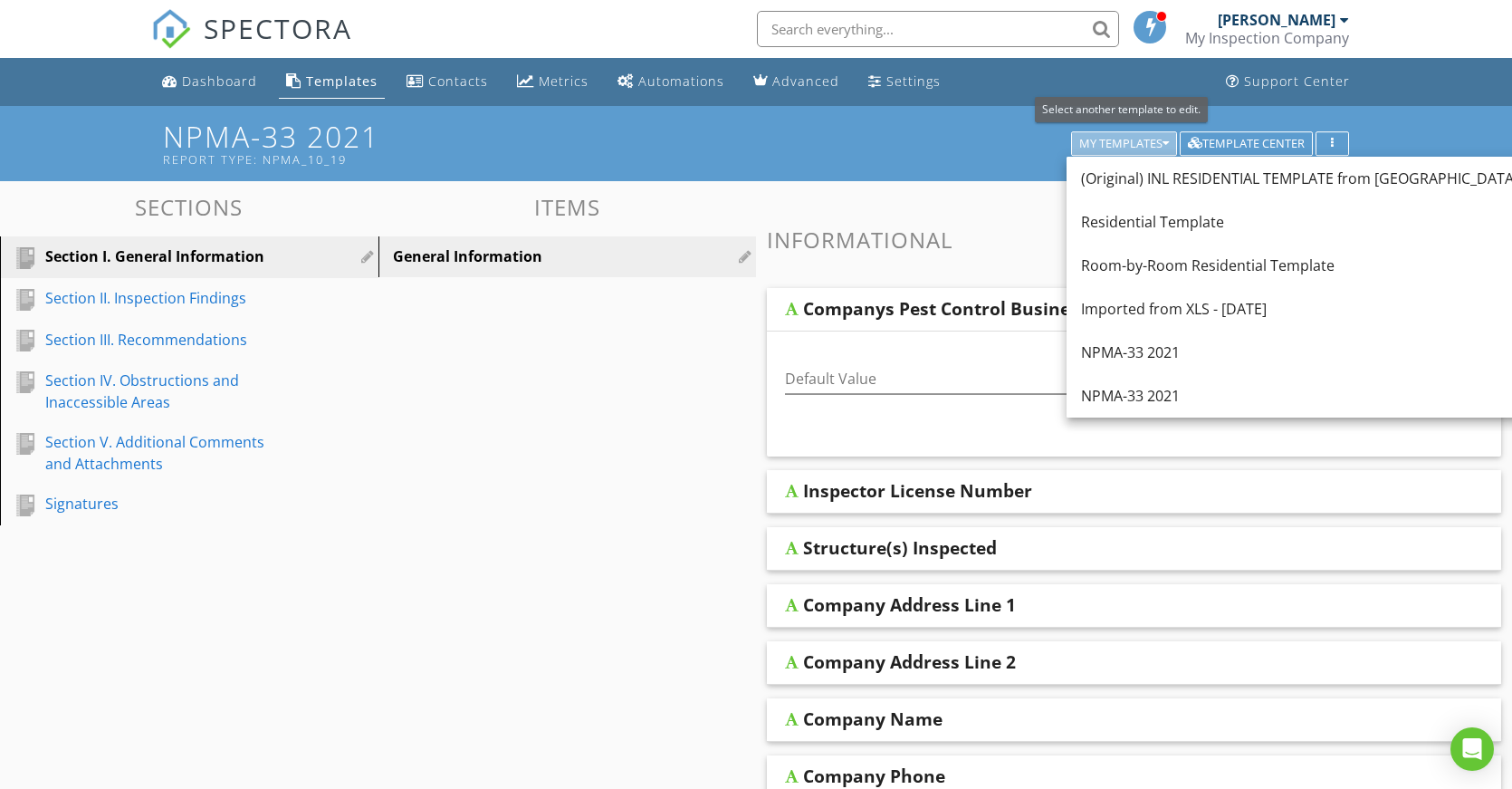
click at [1134, 140] on div "My Templates" at bounding box center [1124, 143] width 90 height 12
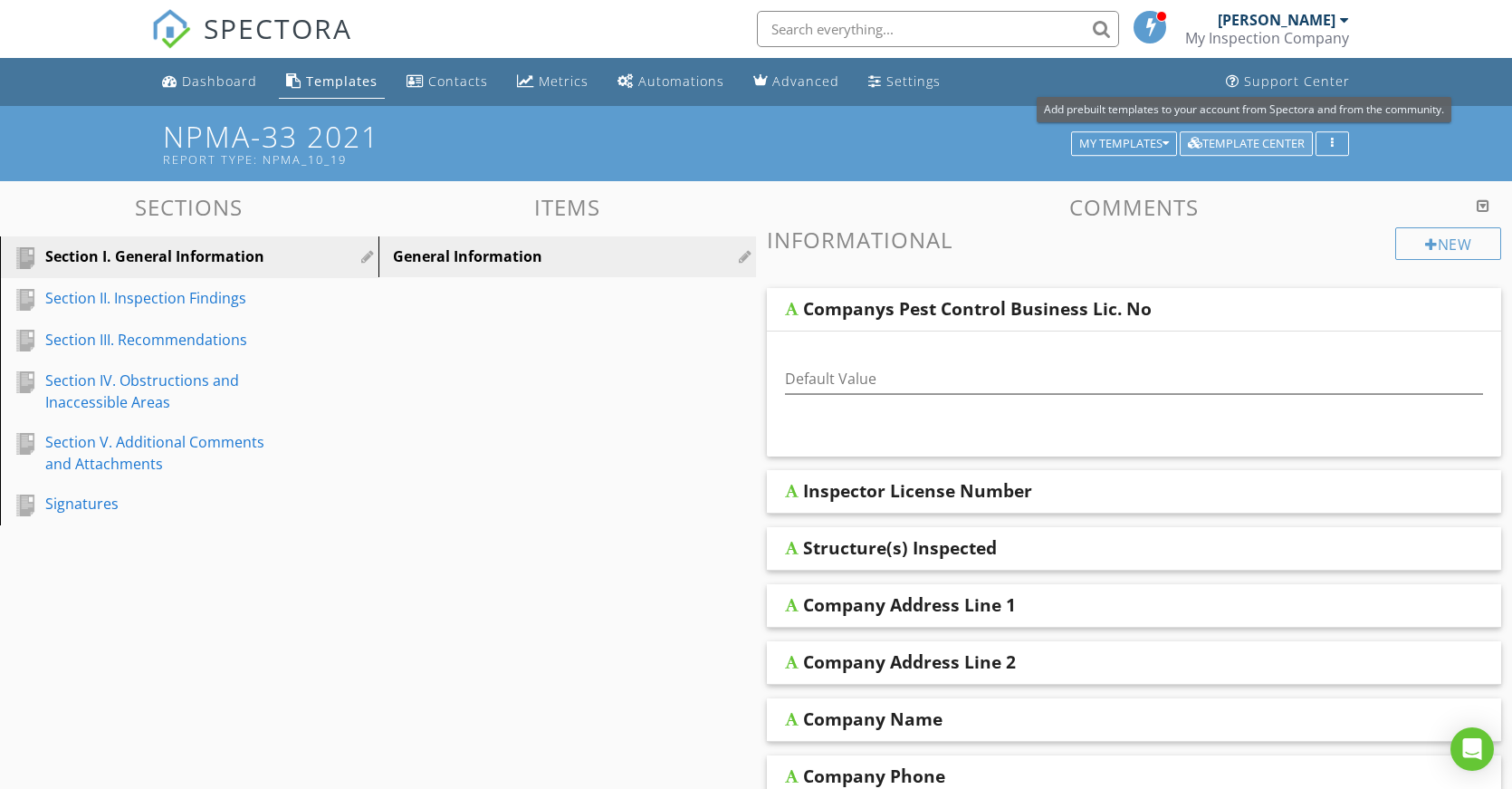
click at [1230, 138] on div "Template Center" at bounding box center [1246, 143] width 117 height 12
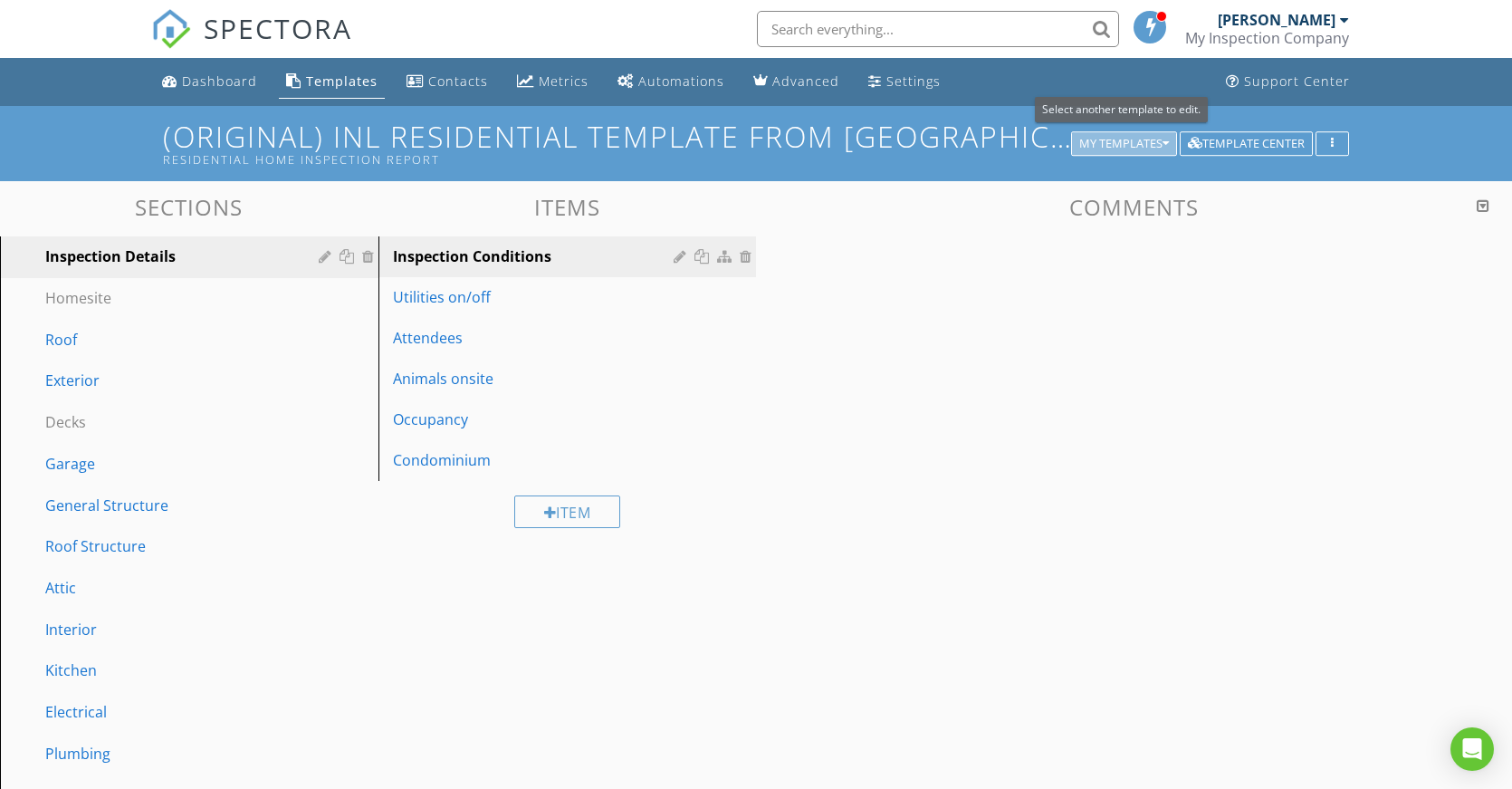
click at [1114, 145] on div "My Templates" at bounding box center [1124, 143] width 90 height 12
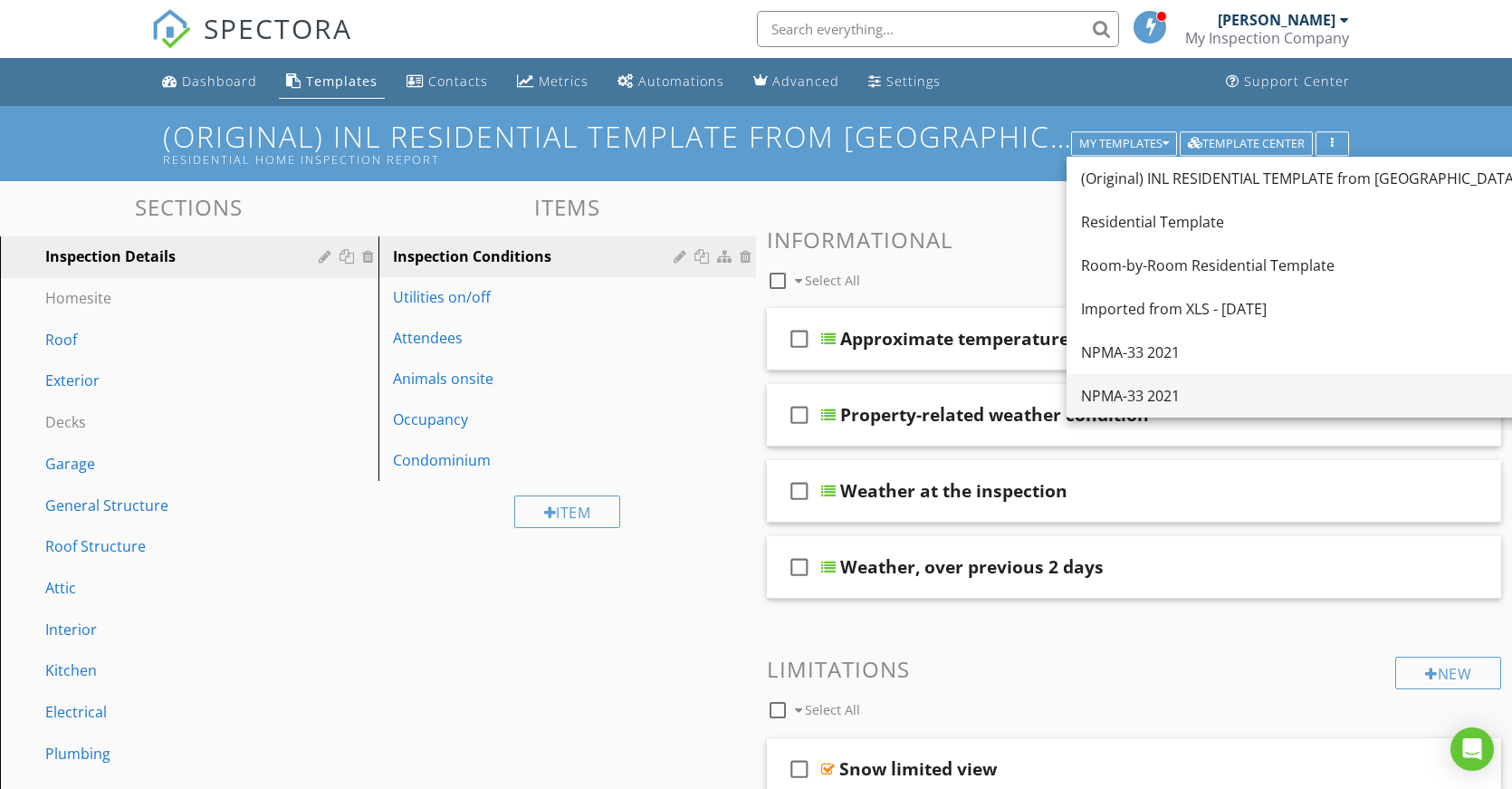
click at [1138, 398] on div "NPMA-33 2021" at bounding box center [1356, 395] width 550 height 22
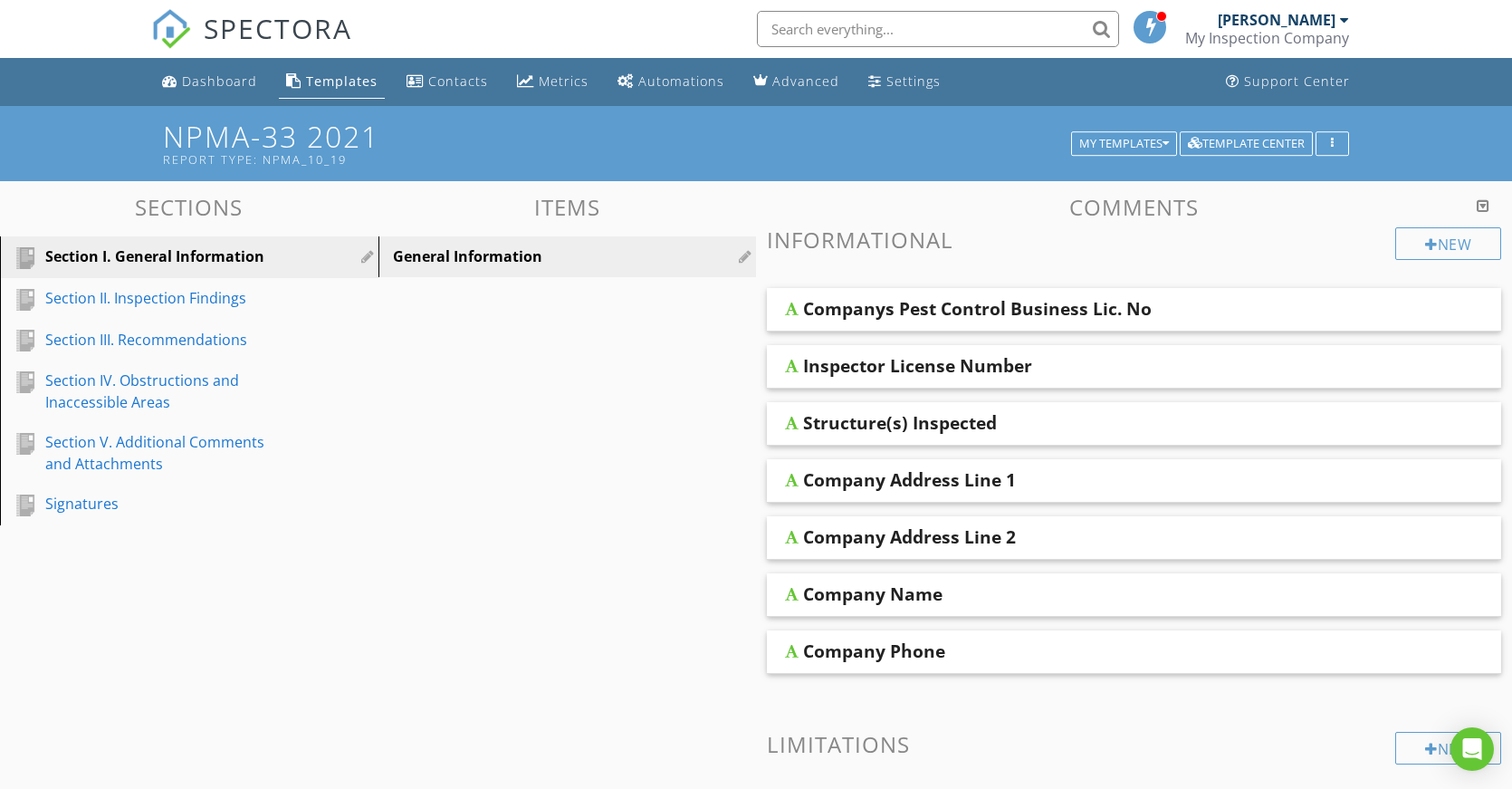
click at [1486, 204] on div at bounding box center [1483, 205] width 12 height 14
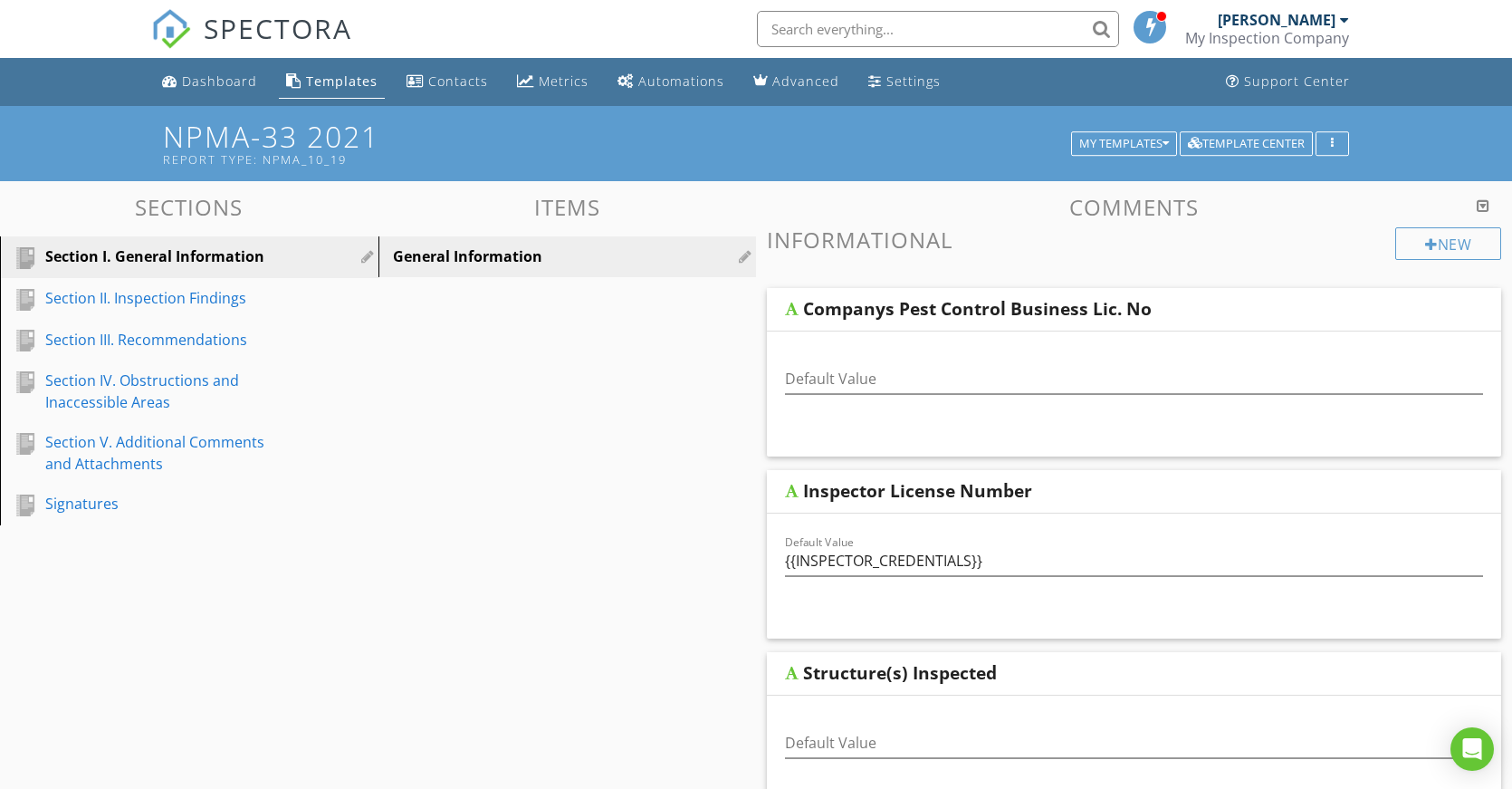
click at [1486, 204] on div at bounding box center [1483, 205] width 12 height 14
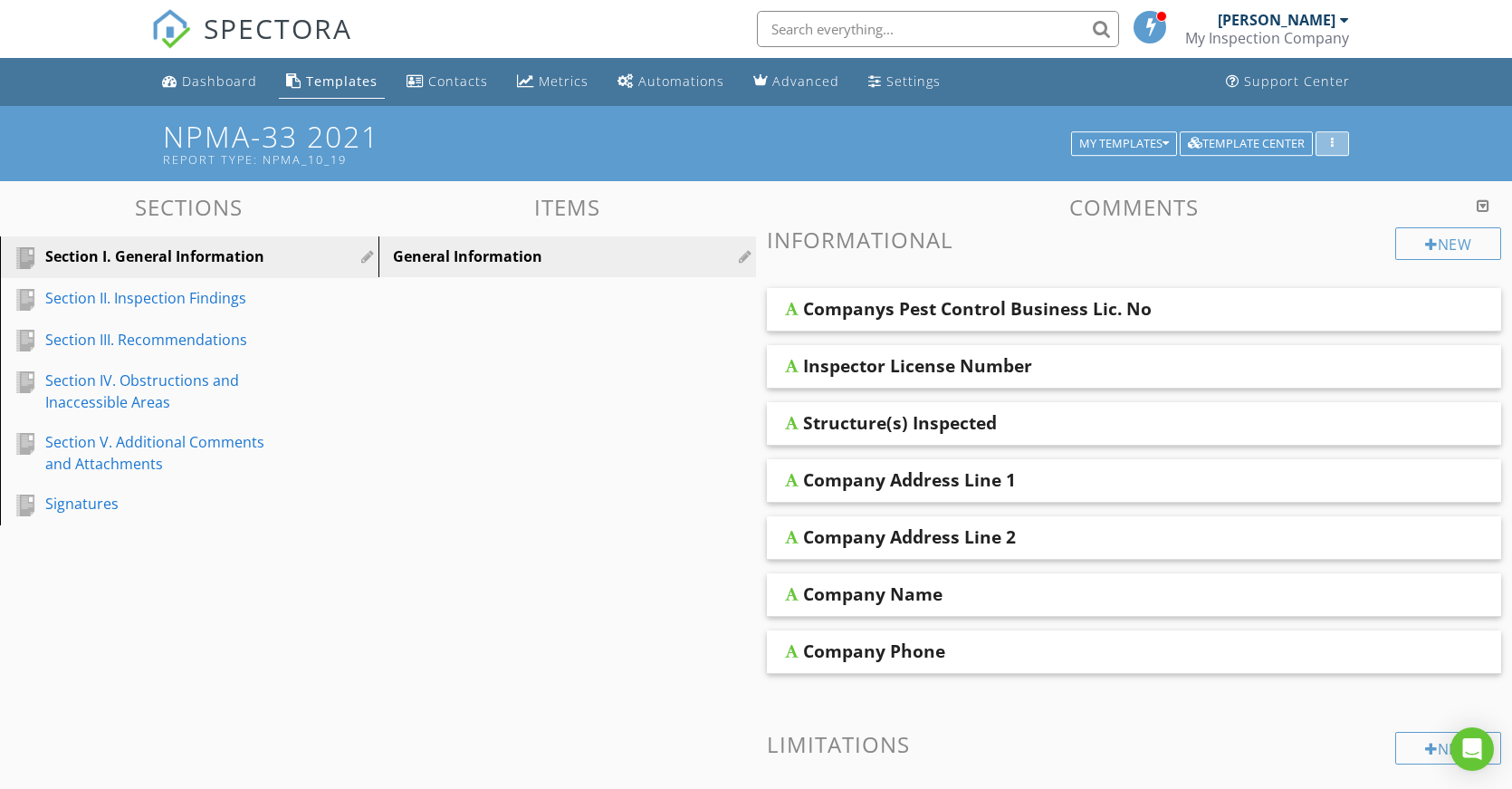
click at [1332, 141] on icon "button" at bounding box center [1332, 143] width 3 height 12
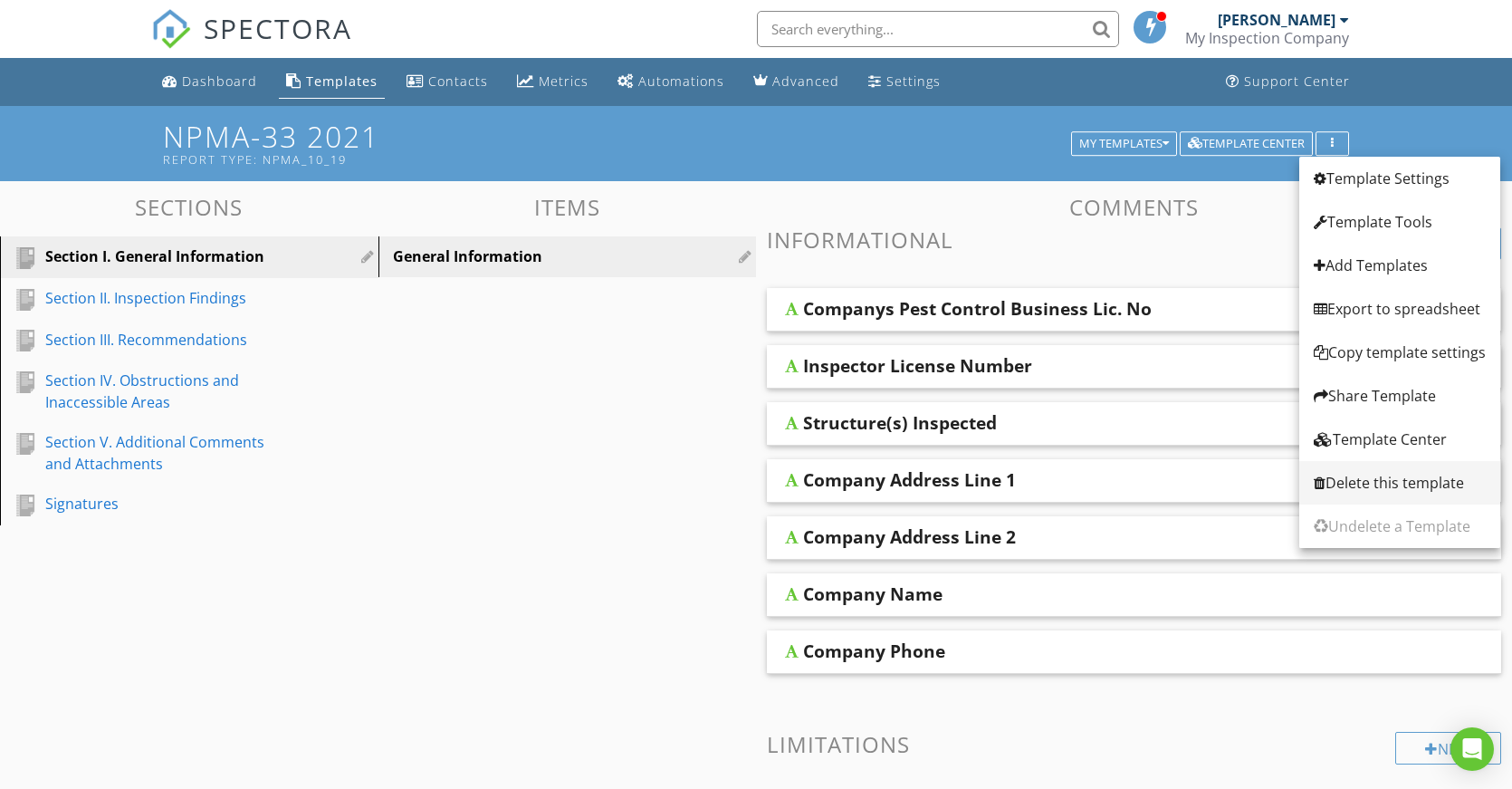
click at [1430, 484] on div "Delete this template" at bounding box center [1400, 482] width 173 height 22
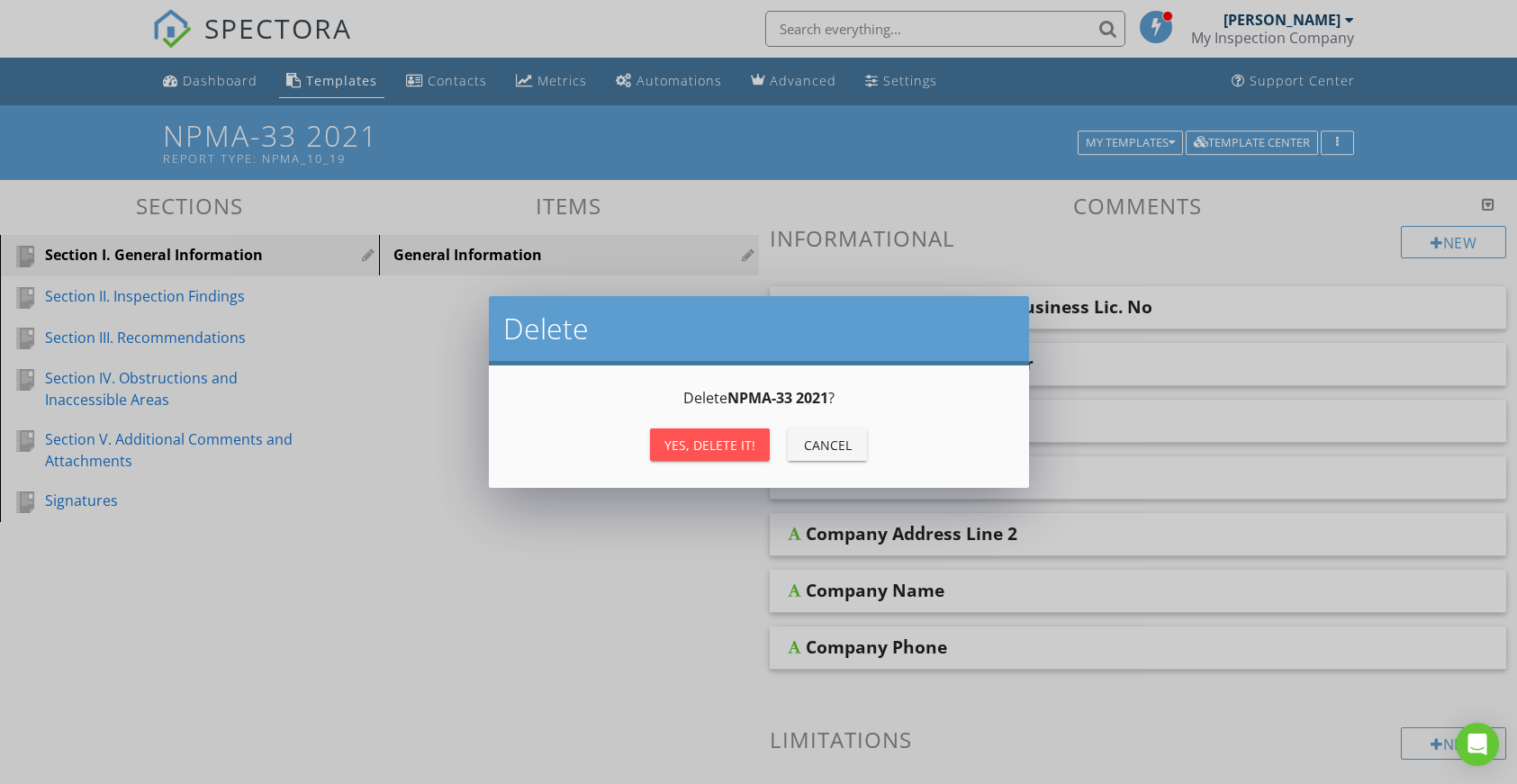
click at [703, 441] on div "Yes, Delete it!" at bounding box center [709, 445] width 91 height 19
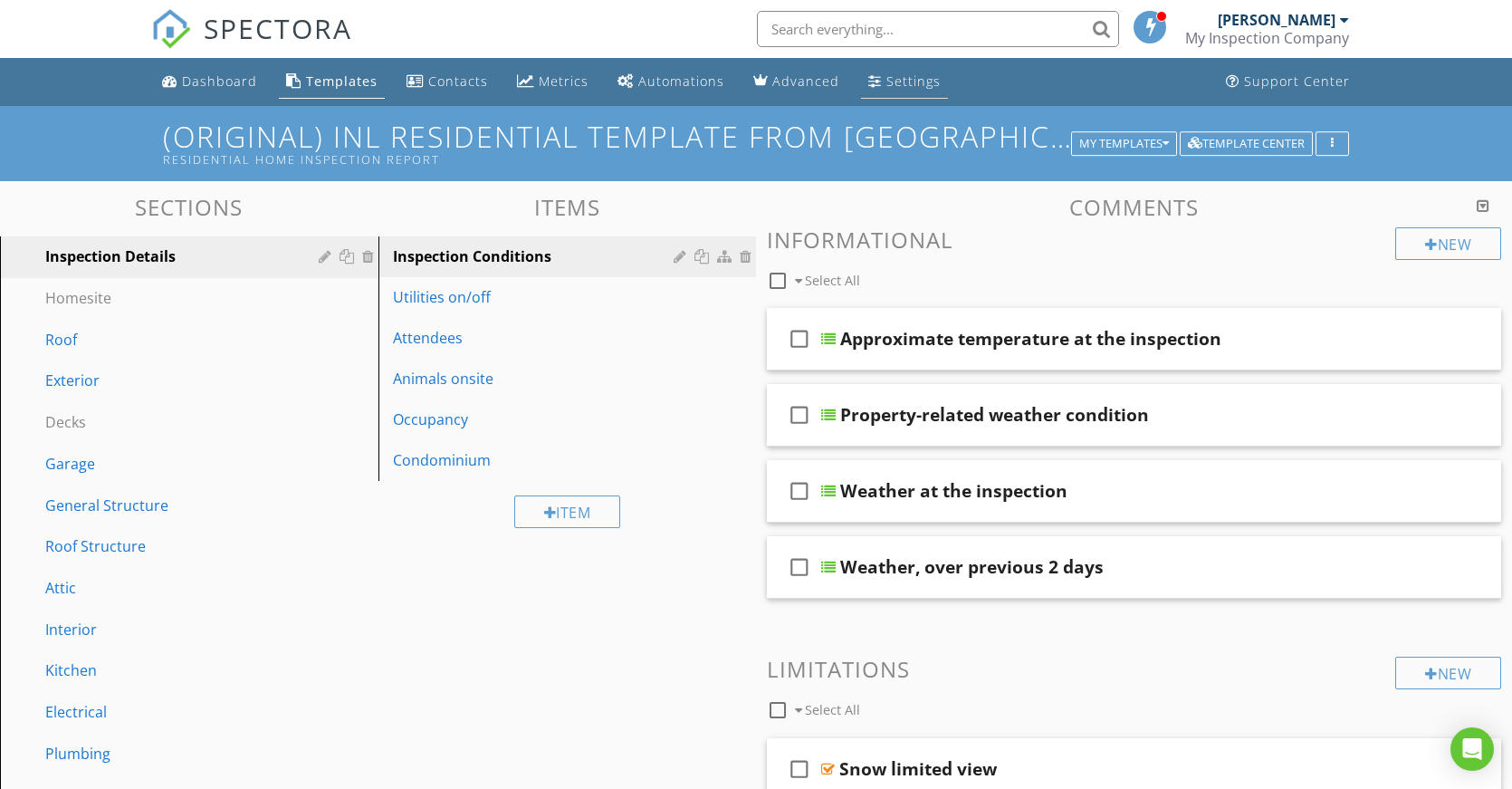
click at [886, 80] on div "Settings" at bounding box center [913, 81] width 55 height 17
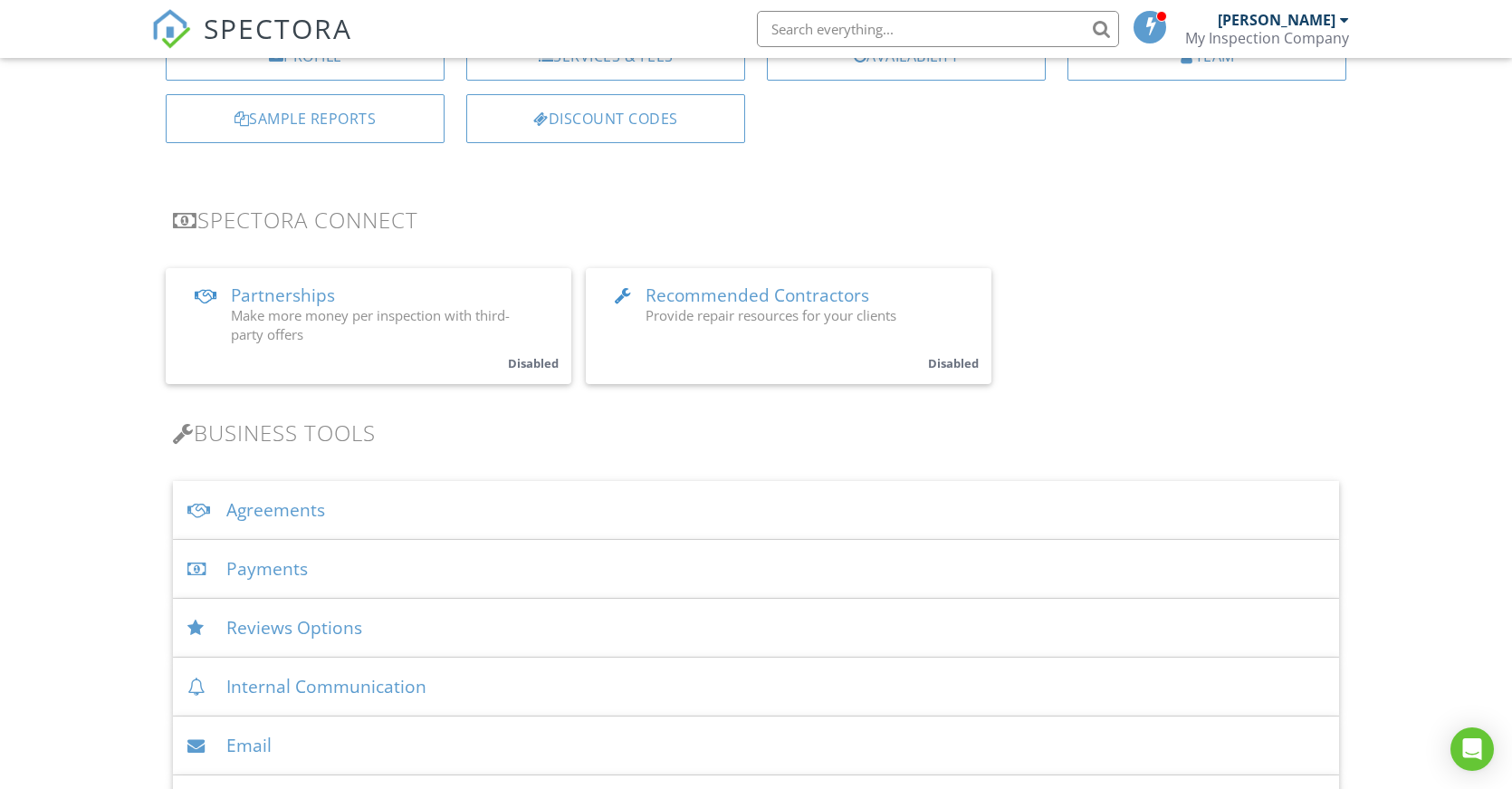
scroll to position [271, 0]
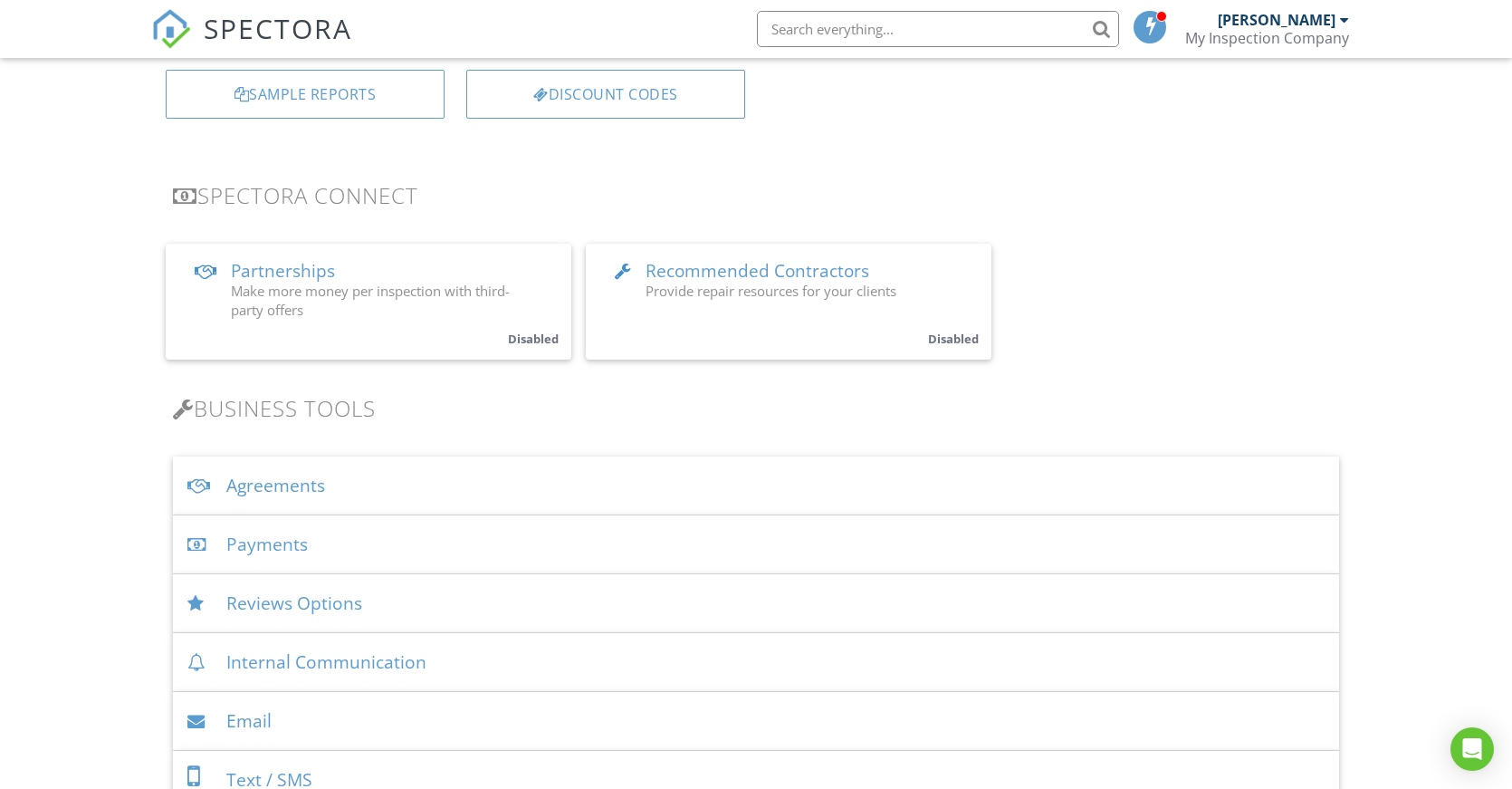
click at [290, 483] on div "Agreements" at bounding box center [755, 485] width 1166 height 58
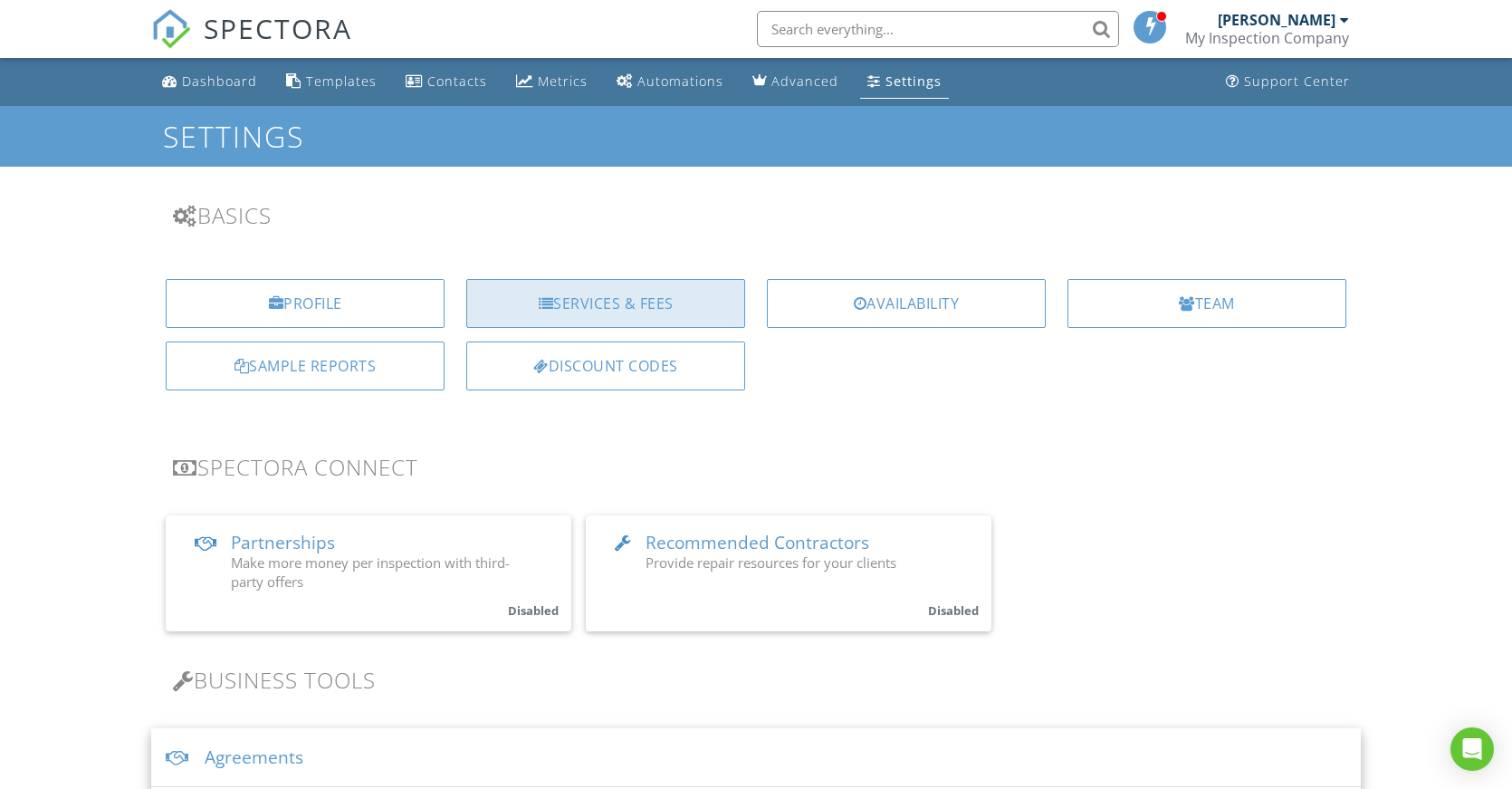
click at [619, 298] on div "Services & Fees" at bounding box center [606, 304] width 279 height 49
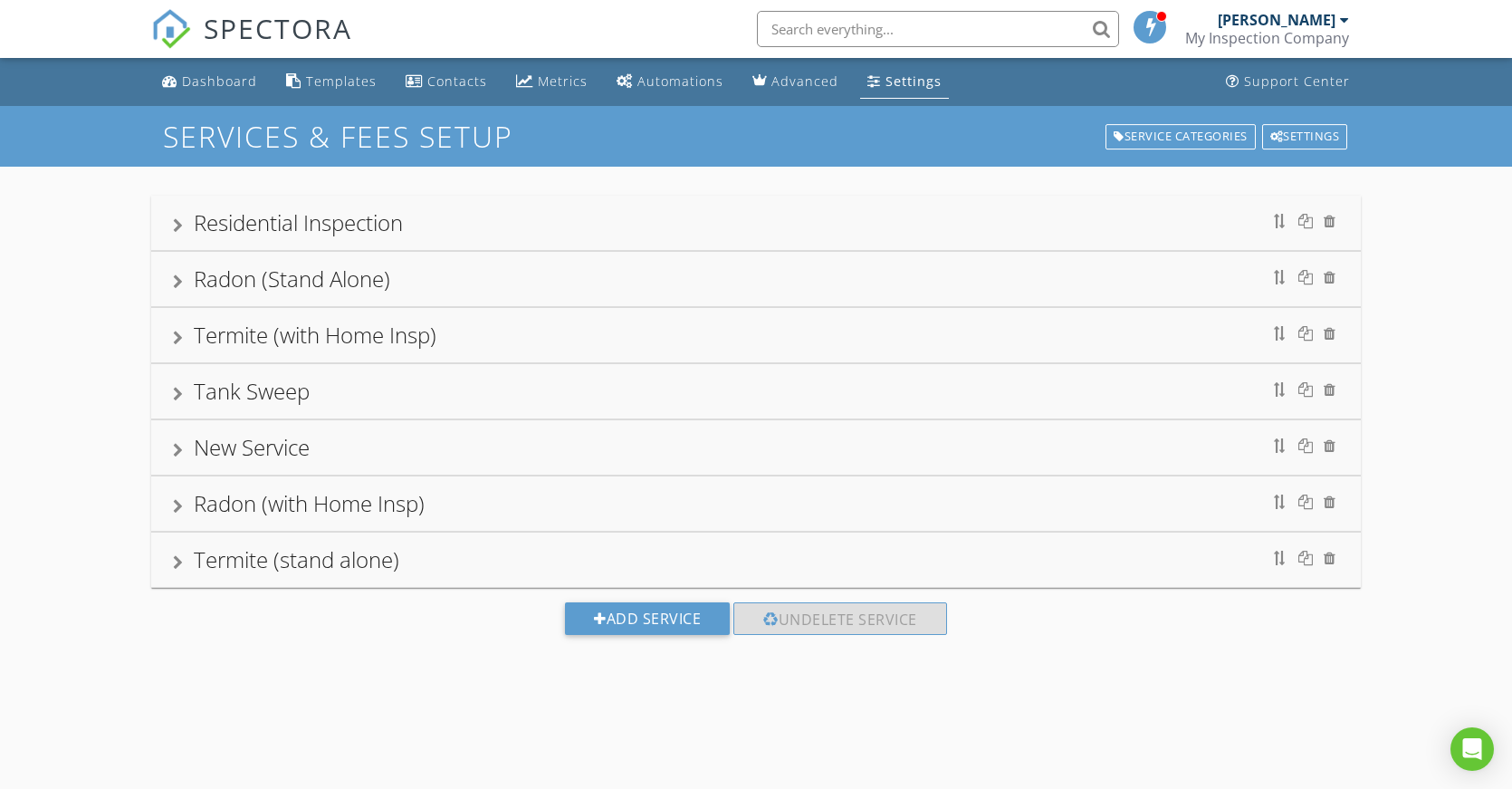
click at [342, 556] on div "Termite (stand alone)" at bounding box center [297, 559] width 205 height 30
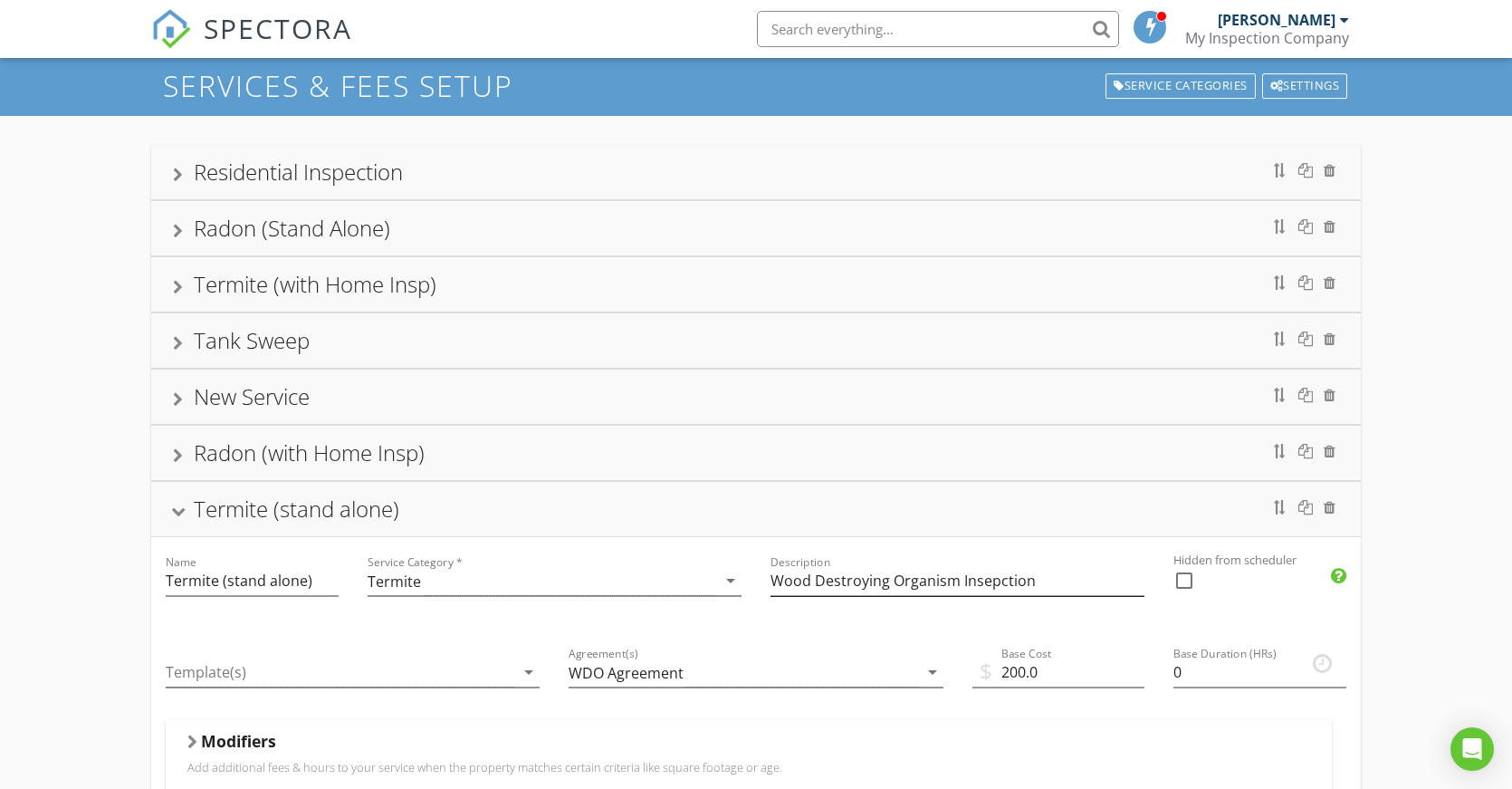
scroll to position [90, 0]
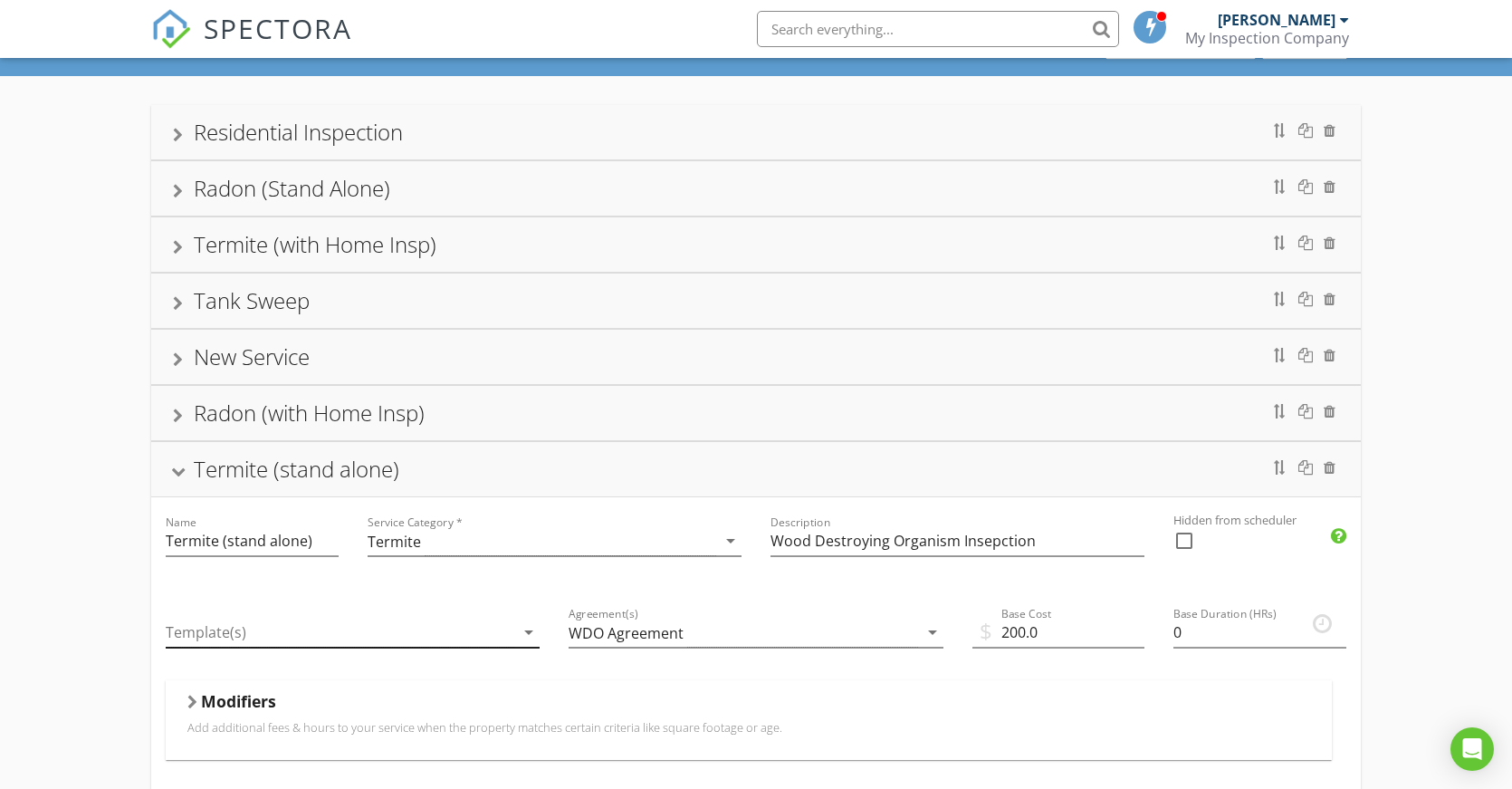
click at [518, 631] on div "arrow_drop_down" at bounding box center [527, 632] width 25 height 22
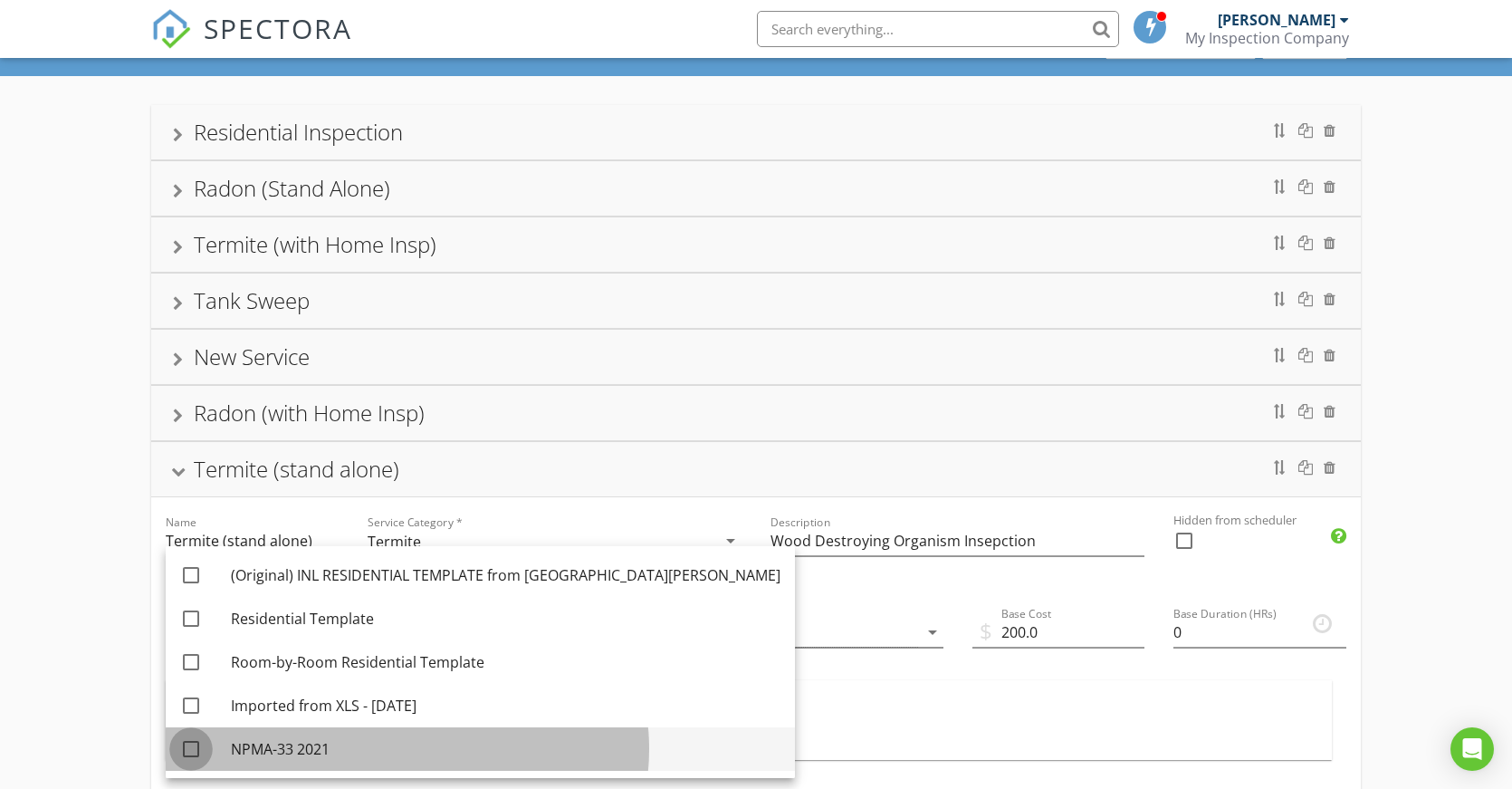
click at [195, 752] on div at bounding box center [190, 748] width 31 height 31
checkbox input "true"
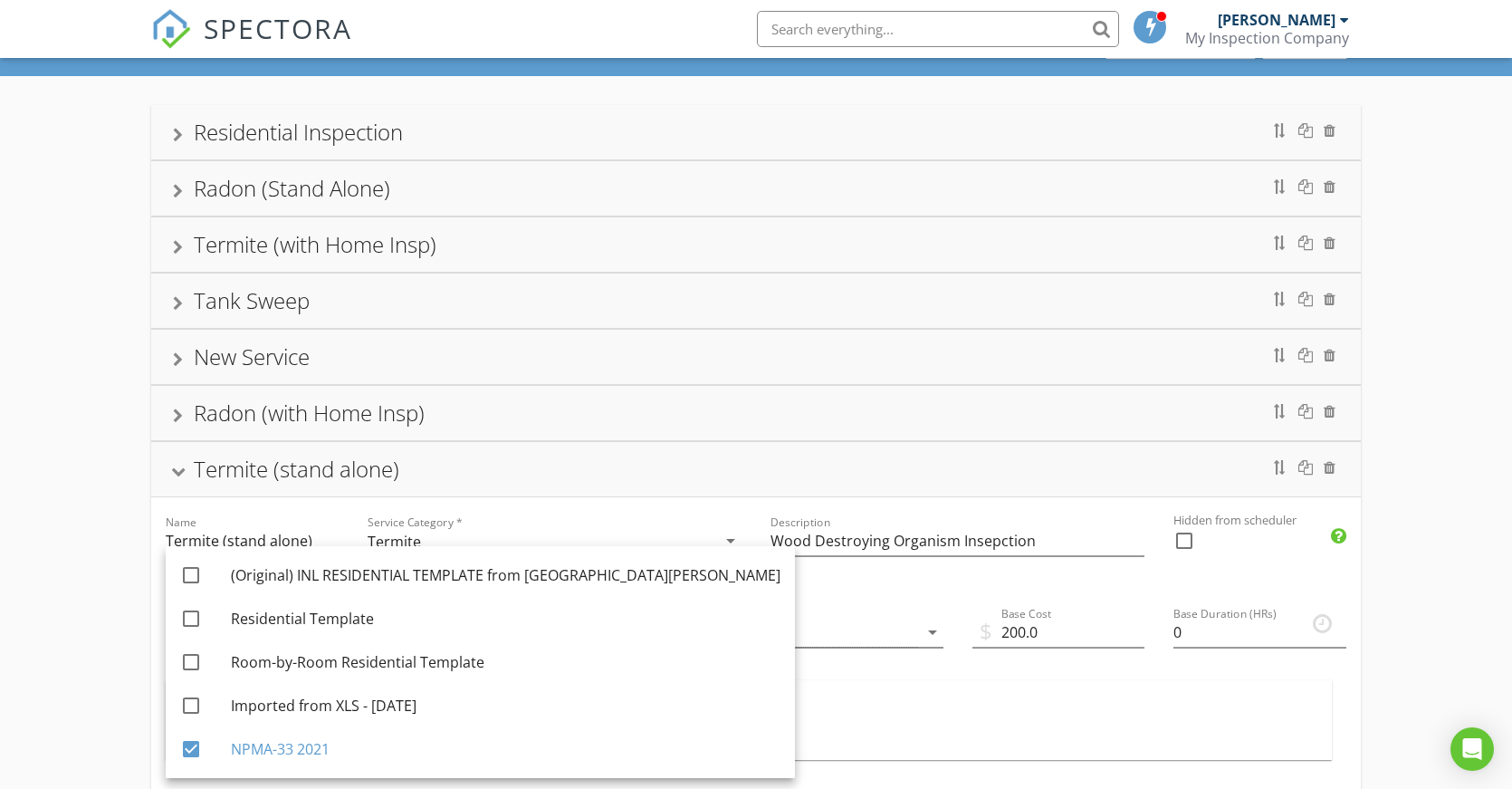
click at [177, 245] on div at bounding box center [177, 247] width 10 height 14
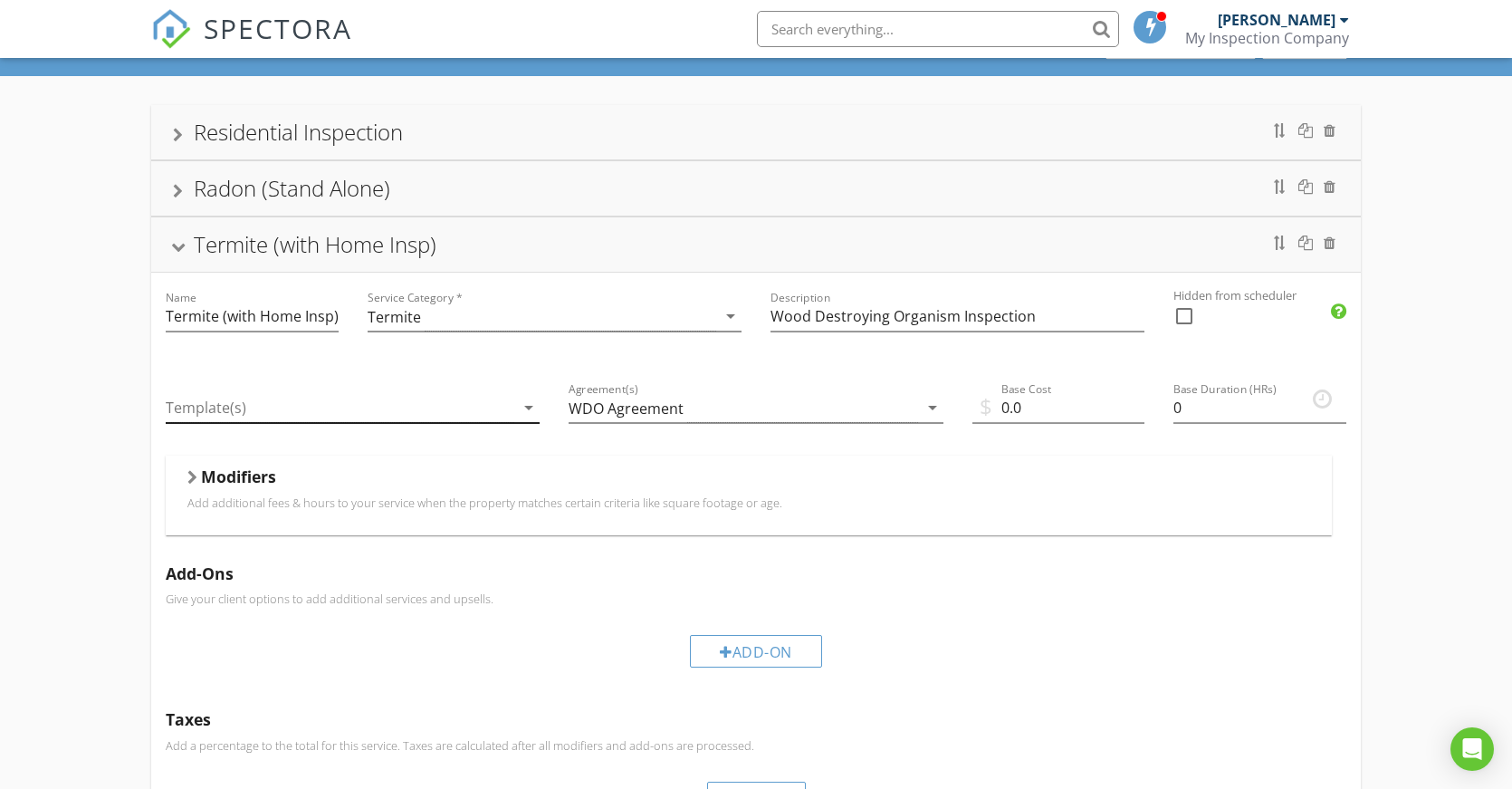
click at [440, 404] on div at bounding box center [340, 408] width 349 height 30
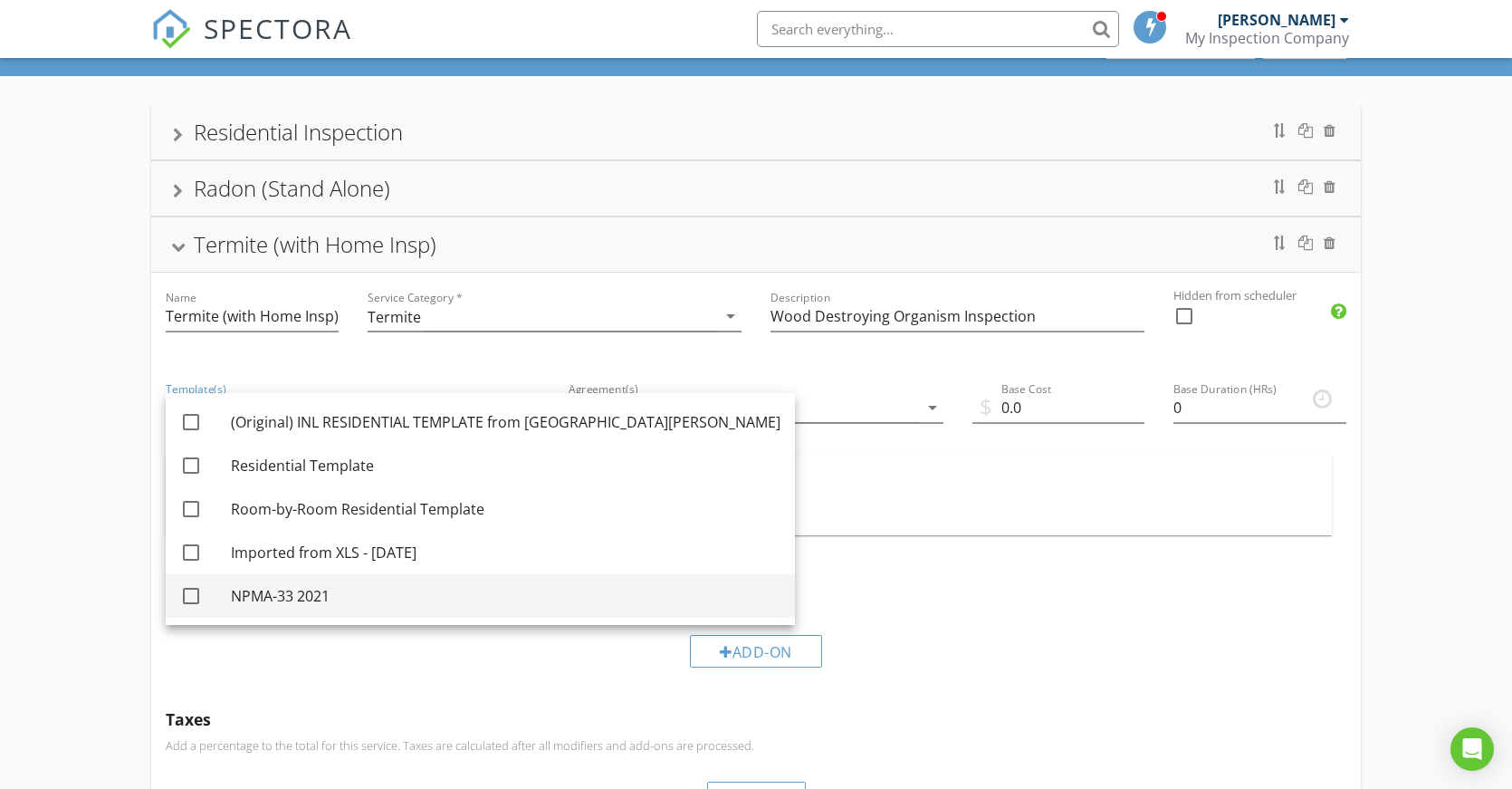
click at [292, 597] on div "NPMA-33 2021" at bounding box center [505, 596] width 550 height 22
checkbox input "true"
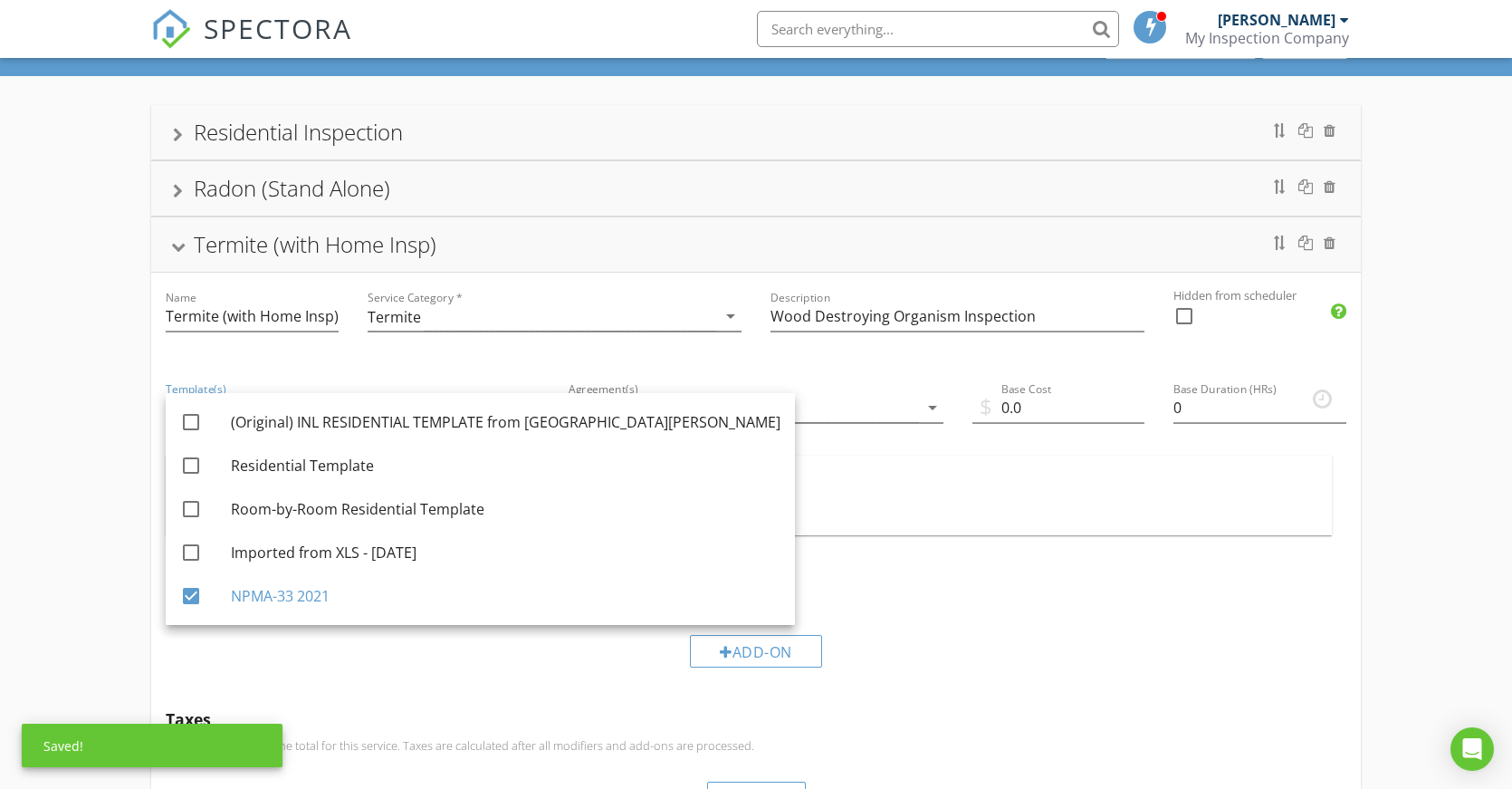
click at [80, 294] on div "Residential Inspection Radon (Stand Alone) Termite (with Home Insp) Name Termit…" at bounding box center [756, 674] width 1512 height 1195
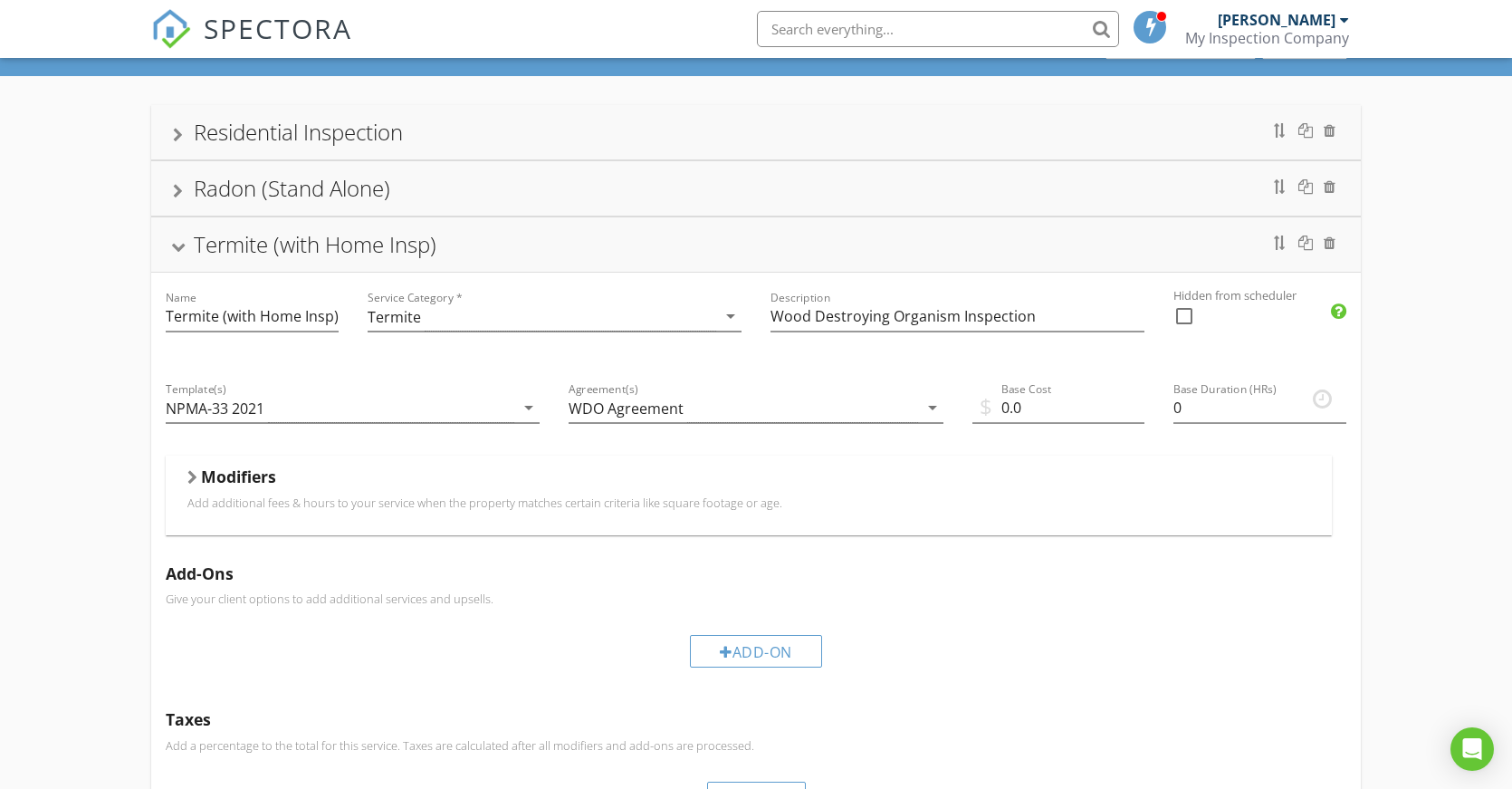
click at [174, 244] on div at bounding box center [178, 247] width 14 height 10
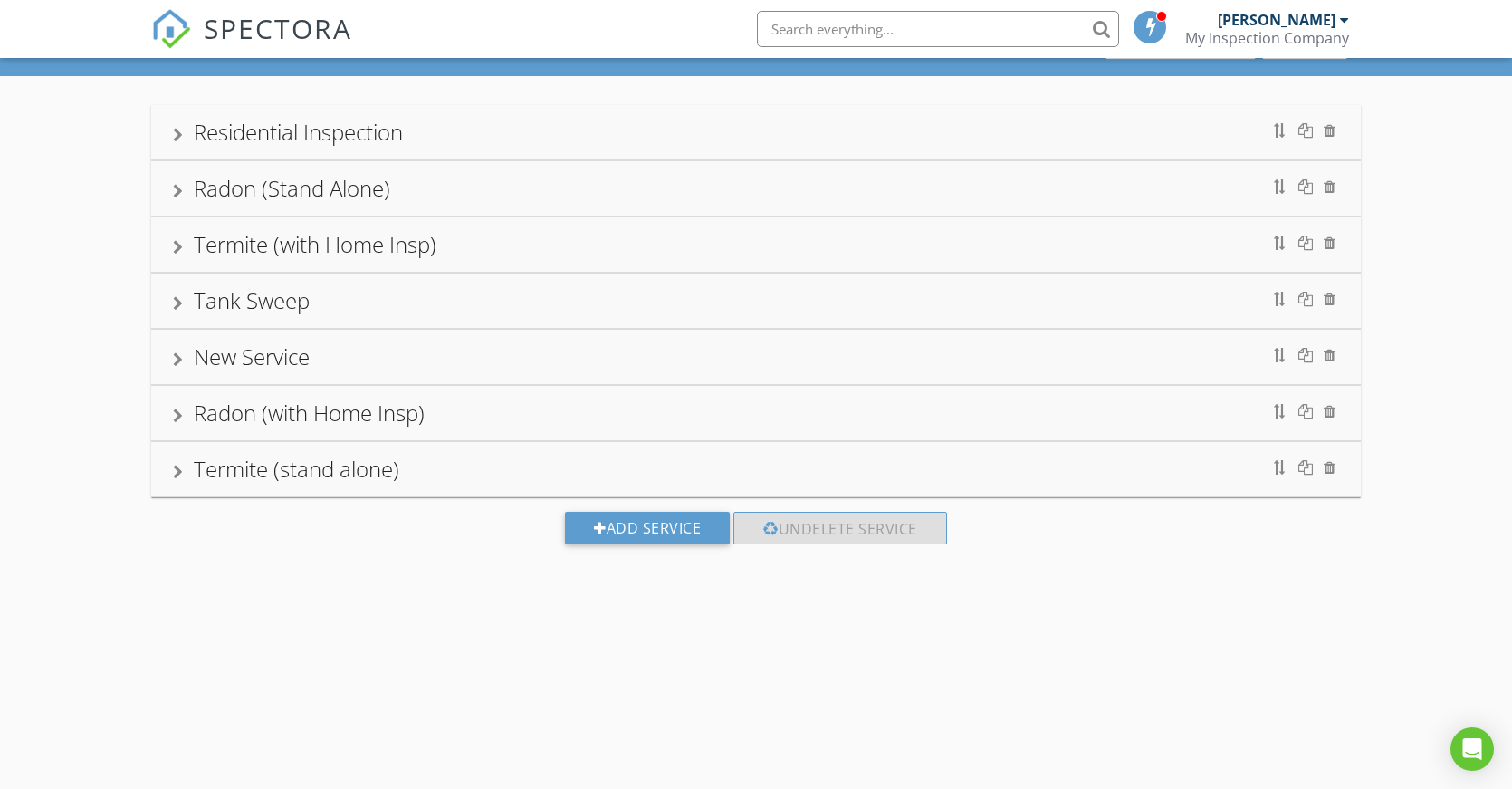
click at [381, 357] on div "New Service" at bounding box center [755, 356] width 1166 height 33
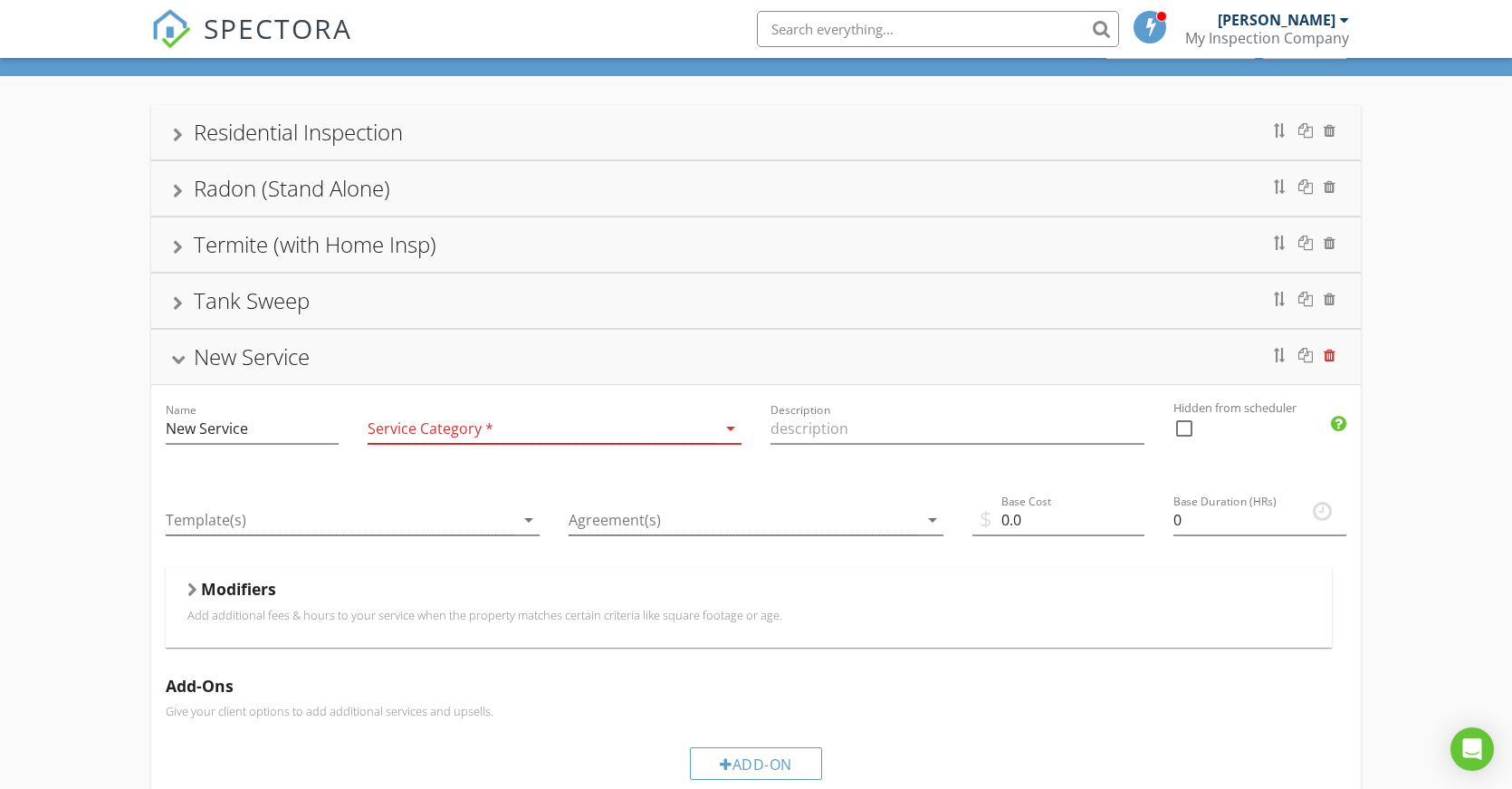
click at [1333, 357] on div at bounding box center [1329, 354] width 11 height 14
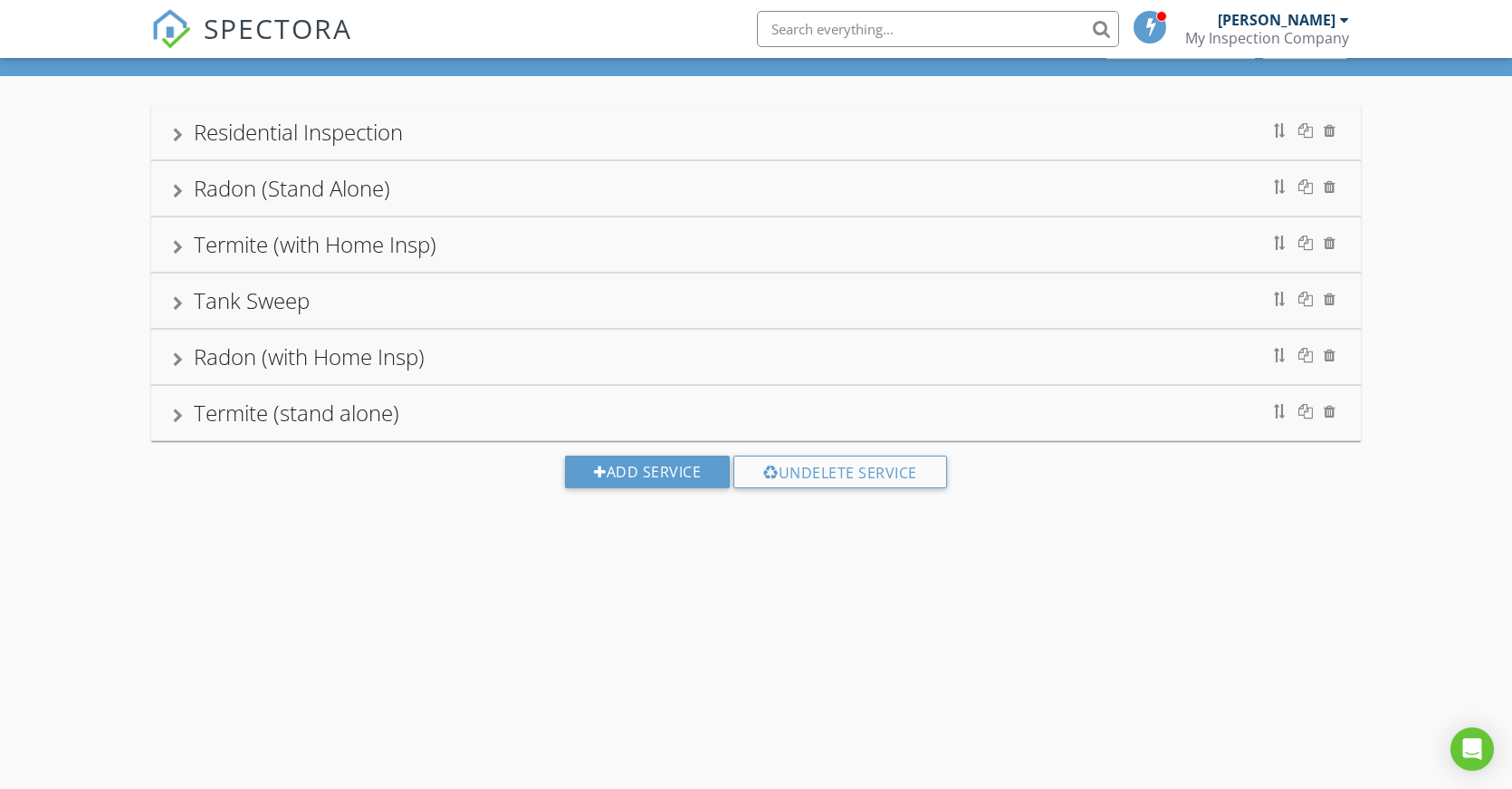
click at [385, 572] on div "SERVICES & FEES SETUP Service Categories Settings Residential Inspection Radon …" at bounding box center [756, 409] width 1512 height 789
click at [231, 299] on div "Tank Sweep" at bounding box center [252, 301] width 116 height 30
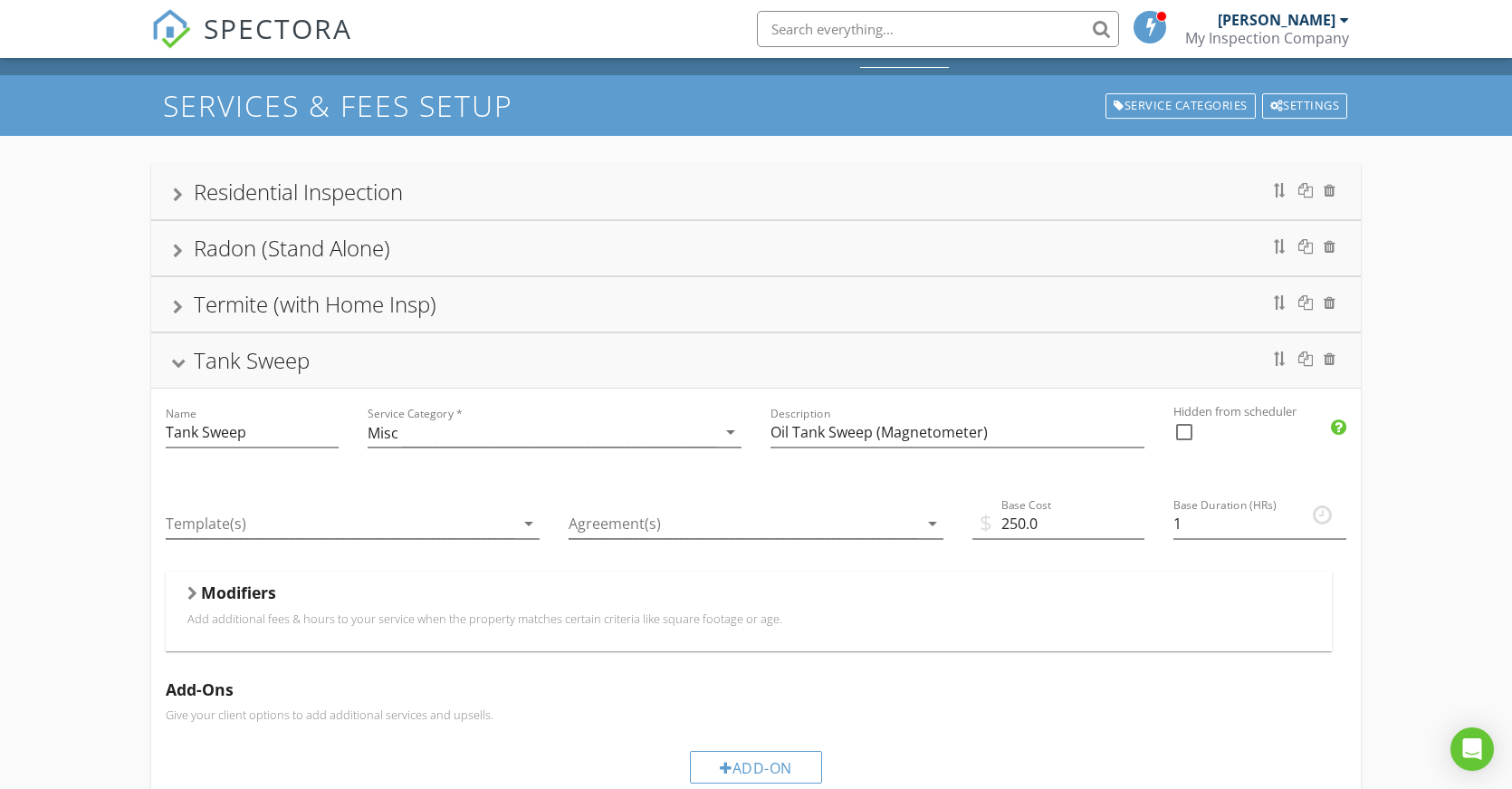
scroll to position [0, 0]
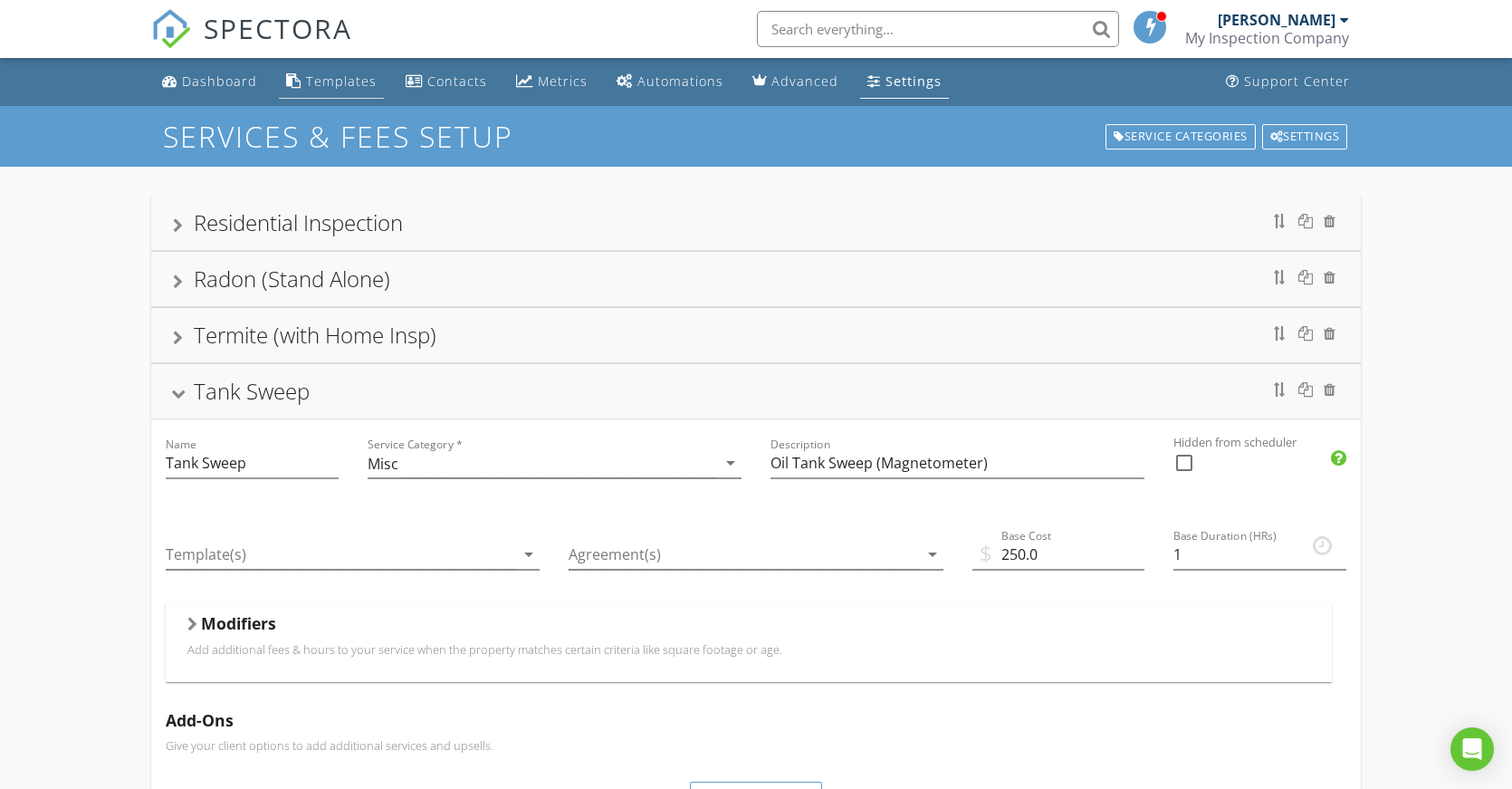
click at [352, 77] on div "Templates" at bounding box center [341, 81] width 71 height 17
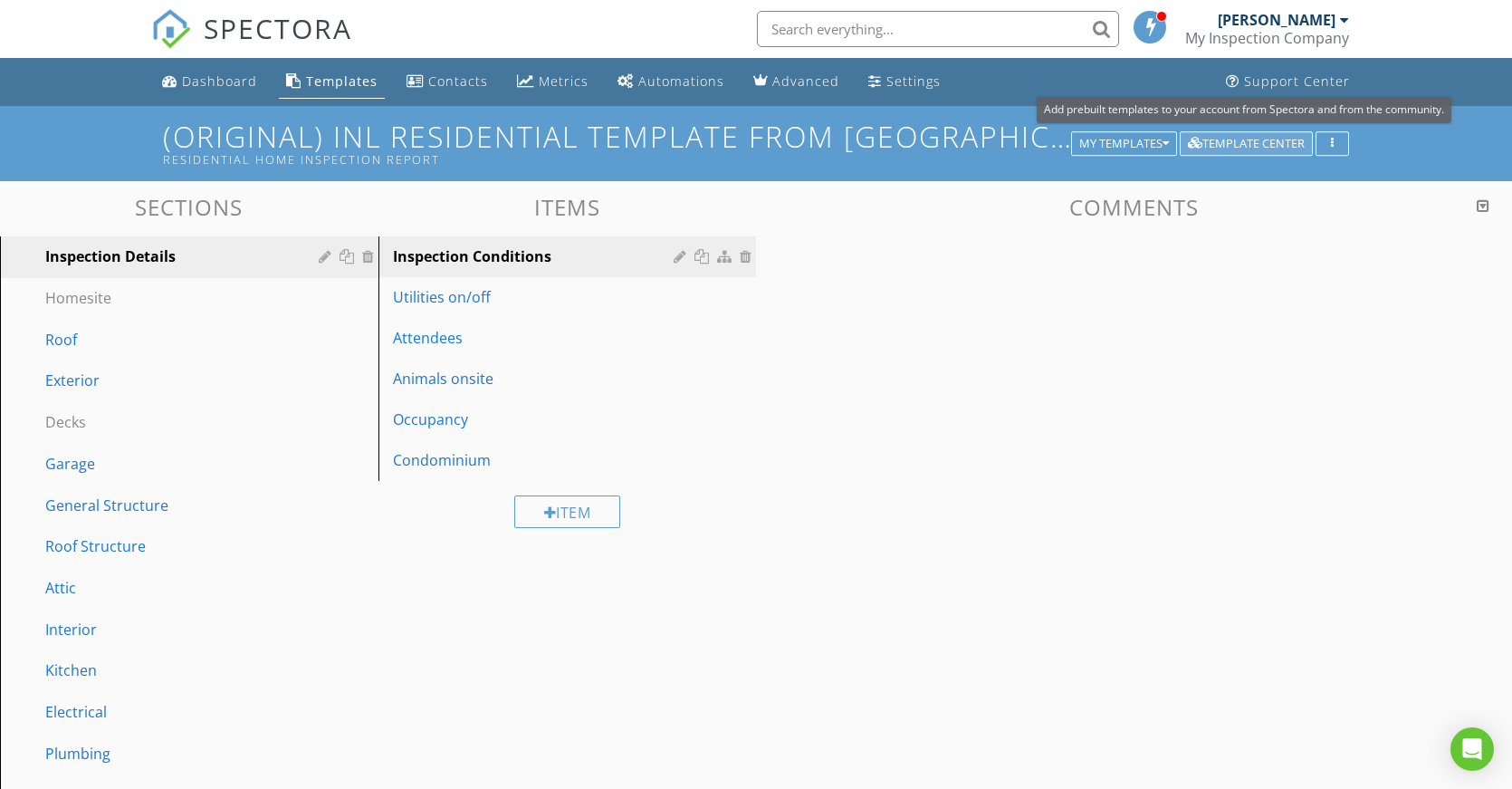
click at [1226, 148] on div "Template Center" at bounding box center [1246, 143] width 117 height 12
